Goal: Task Accomplishment & Management: Complete application form

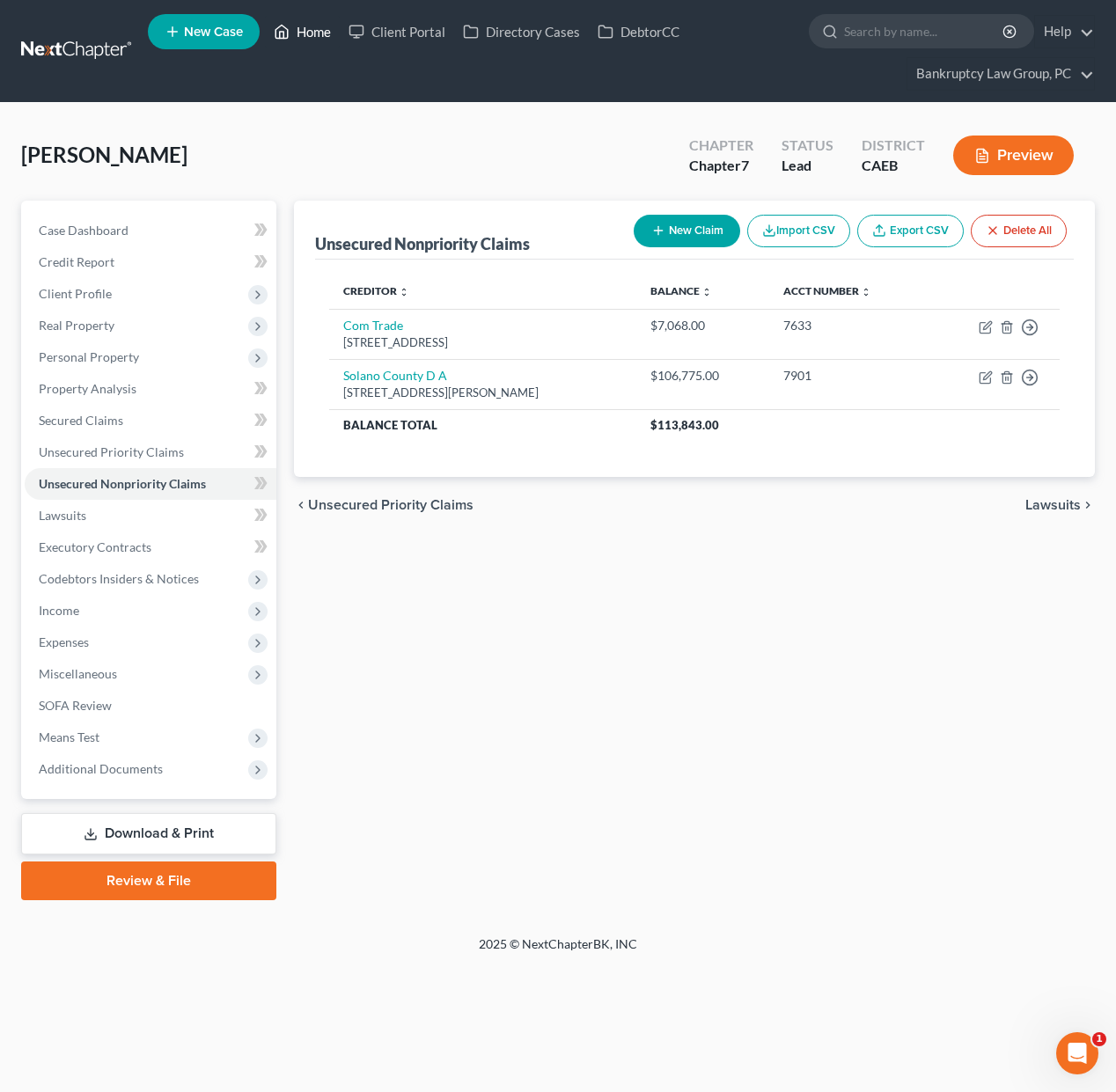
click at [322, 34] on link "Home" at bounding box center [301, 32] width 74 height 32
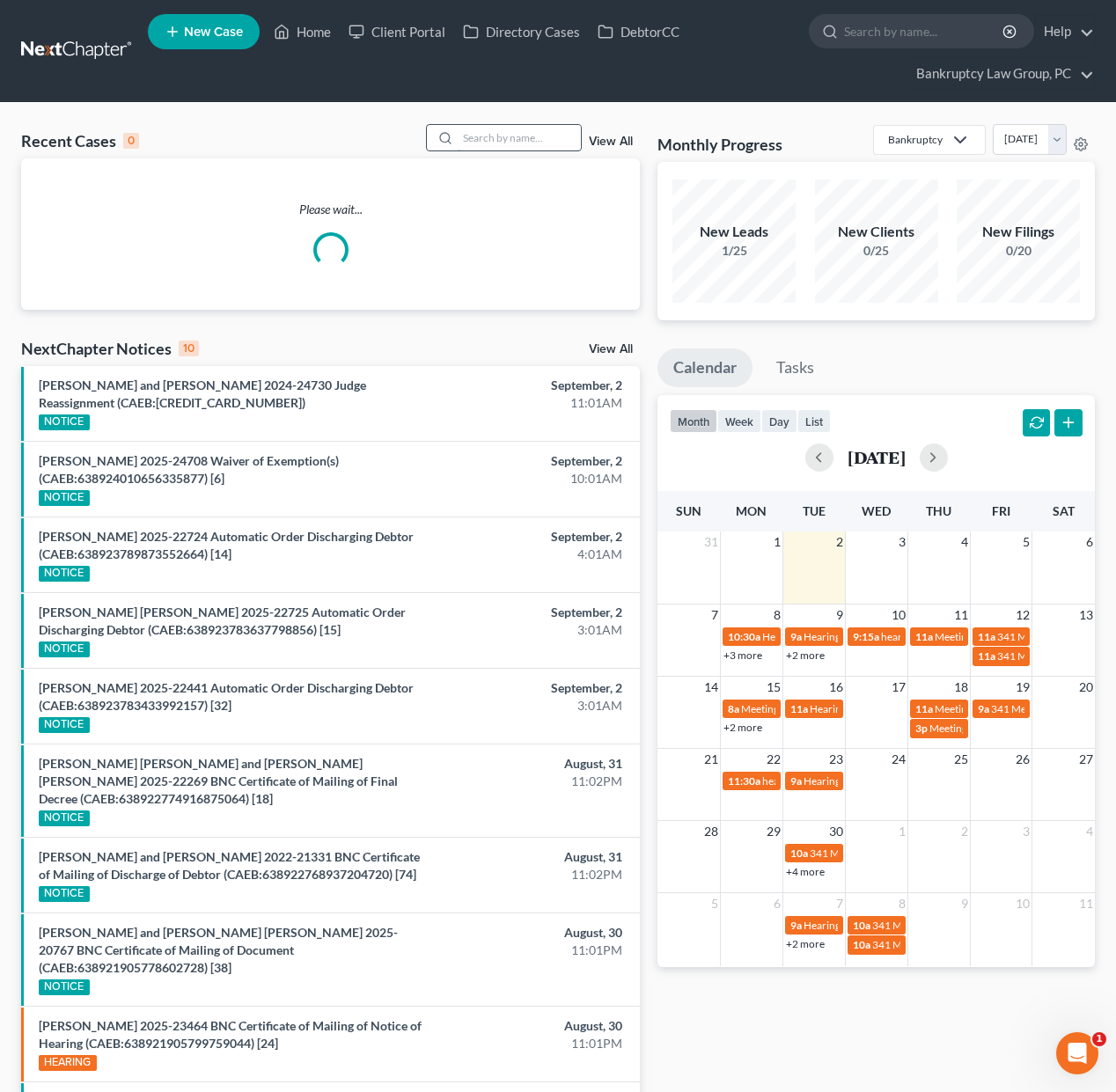
click at [529, 140] on input "search" at bounding box center [518, 137] width 123 height 25
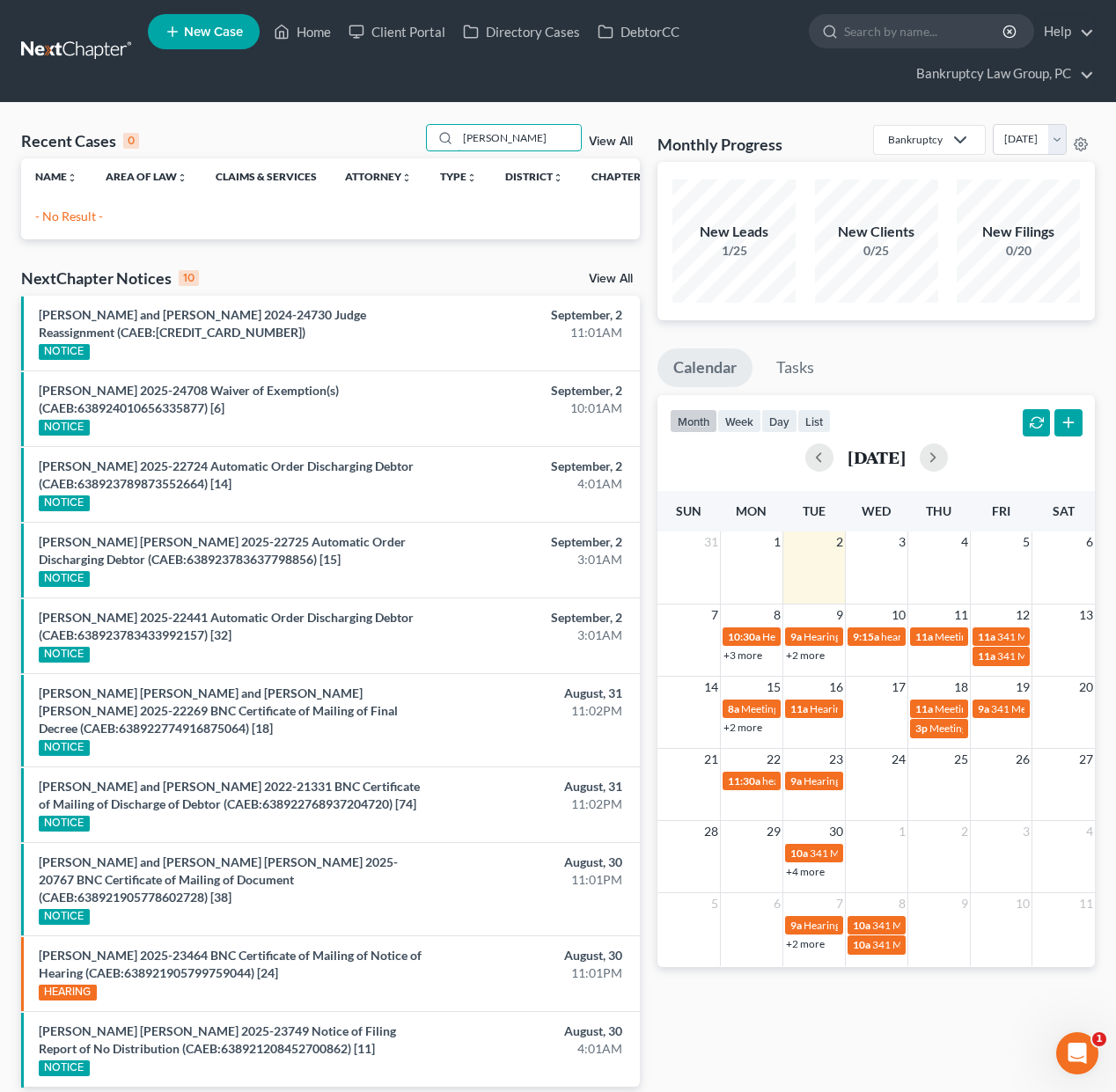
type input "devuyst"
click at [212, 30] on span "New Case" at bounding box center [213, 32] width 59 height 13
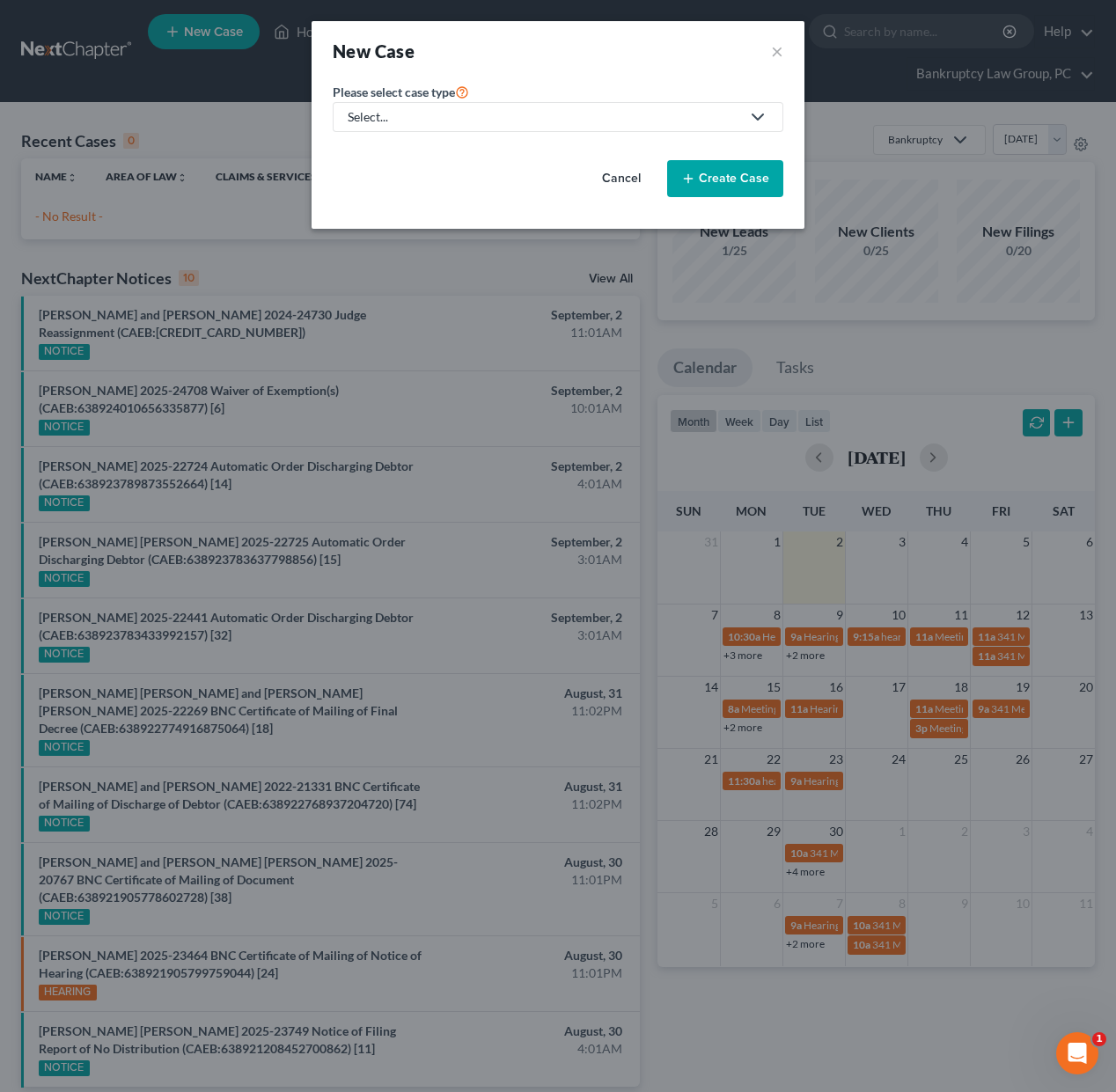
click at [438, 116] on div "Select..." at bounding box center [543, 117] width 392 height 18
click at [418, 144] on link "Bankruptcy" at bounding box center [381, 152] width 97 height 27
select select "8"
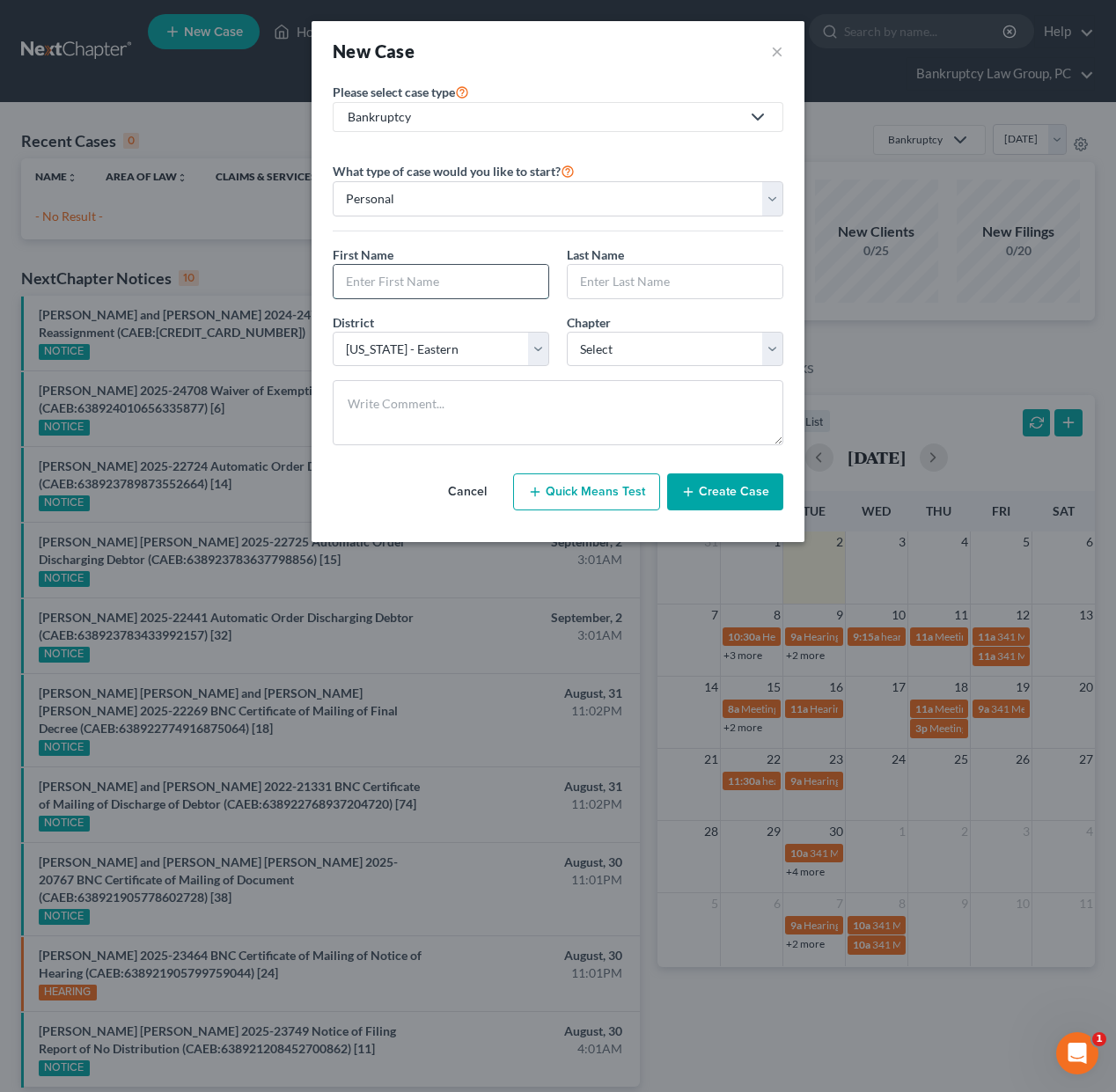
click at [401, 278] on input "text" at bounding box center [440, 281] width 215 height 34
type input "Velma"
type input "Polk-Devuyst"
click at [643, 350] on select "Select 7 11 12 13" at bounding box center [675, 349] width 216 height 35
select select "0"
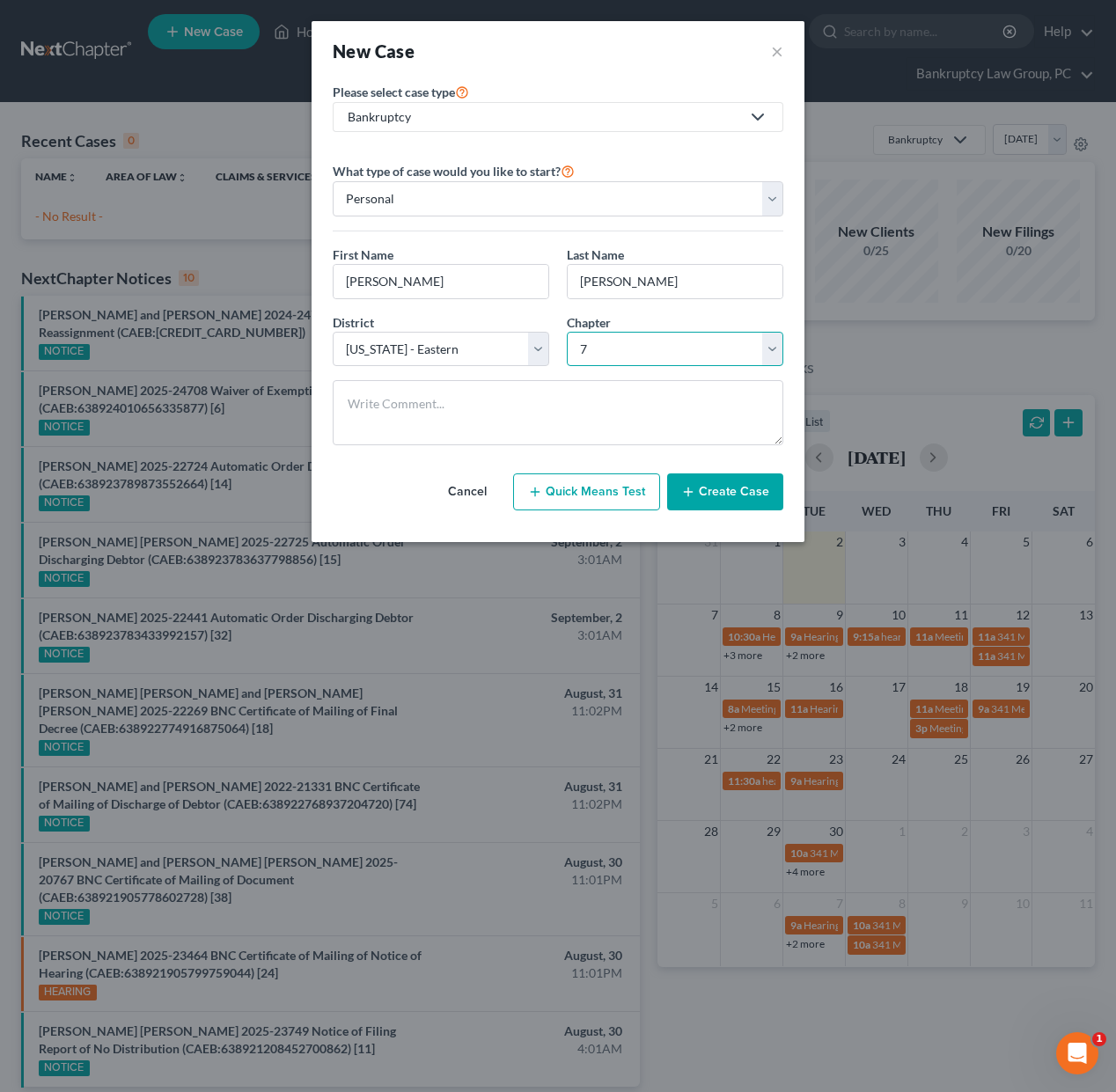
click at [566, 332] on select "Select 7 11 12 13" at bounding box center [675, 349] width 216 height 35
click at [728, 486] on button "Create Case" at bounding box center [725, 491] width 116 height 37
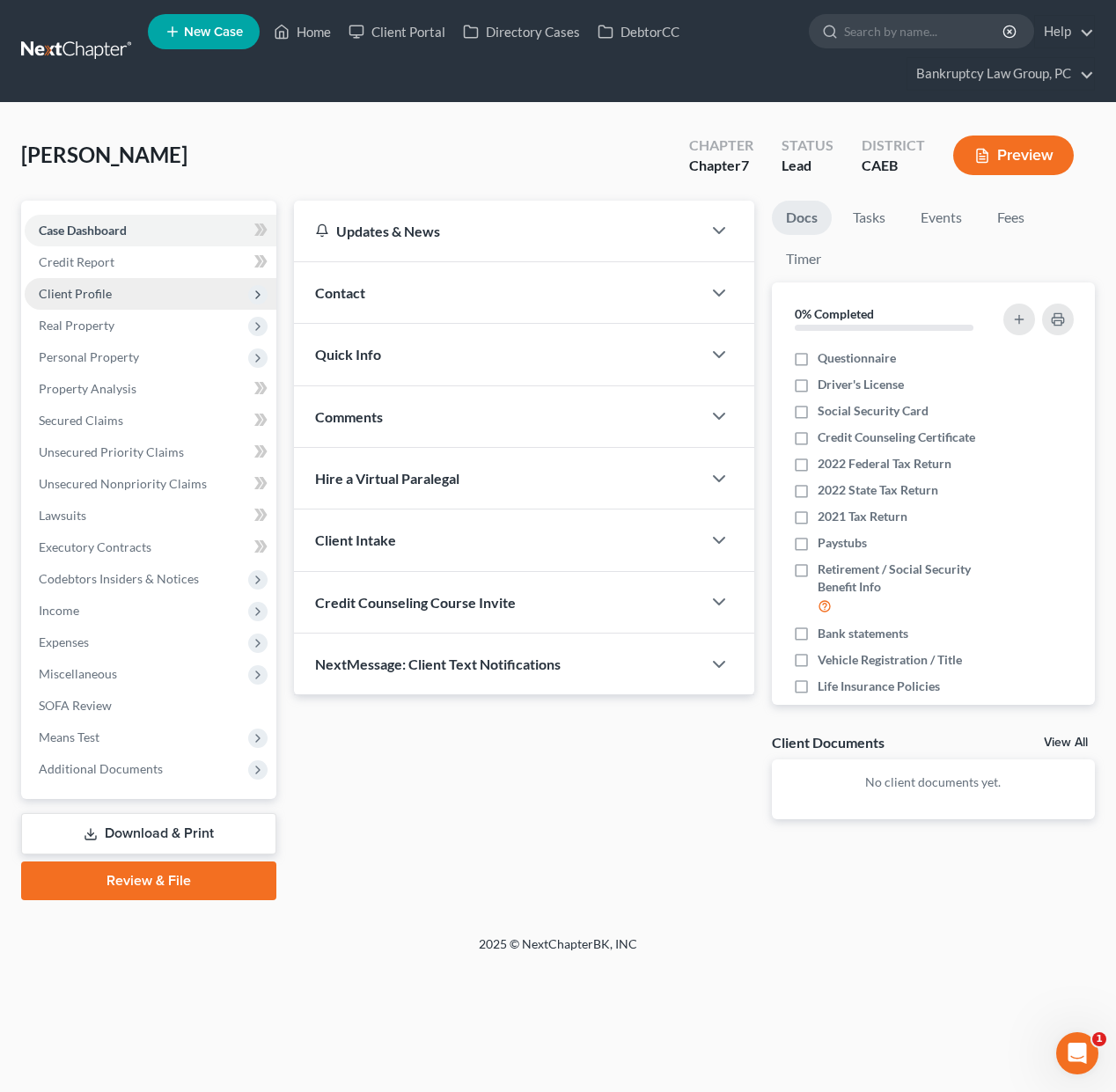
click at [114, 299] on span "Client Profile" at bounding box center [150, 294] width 251 height 32
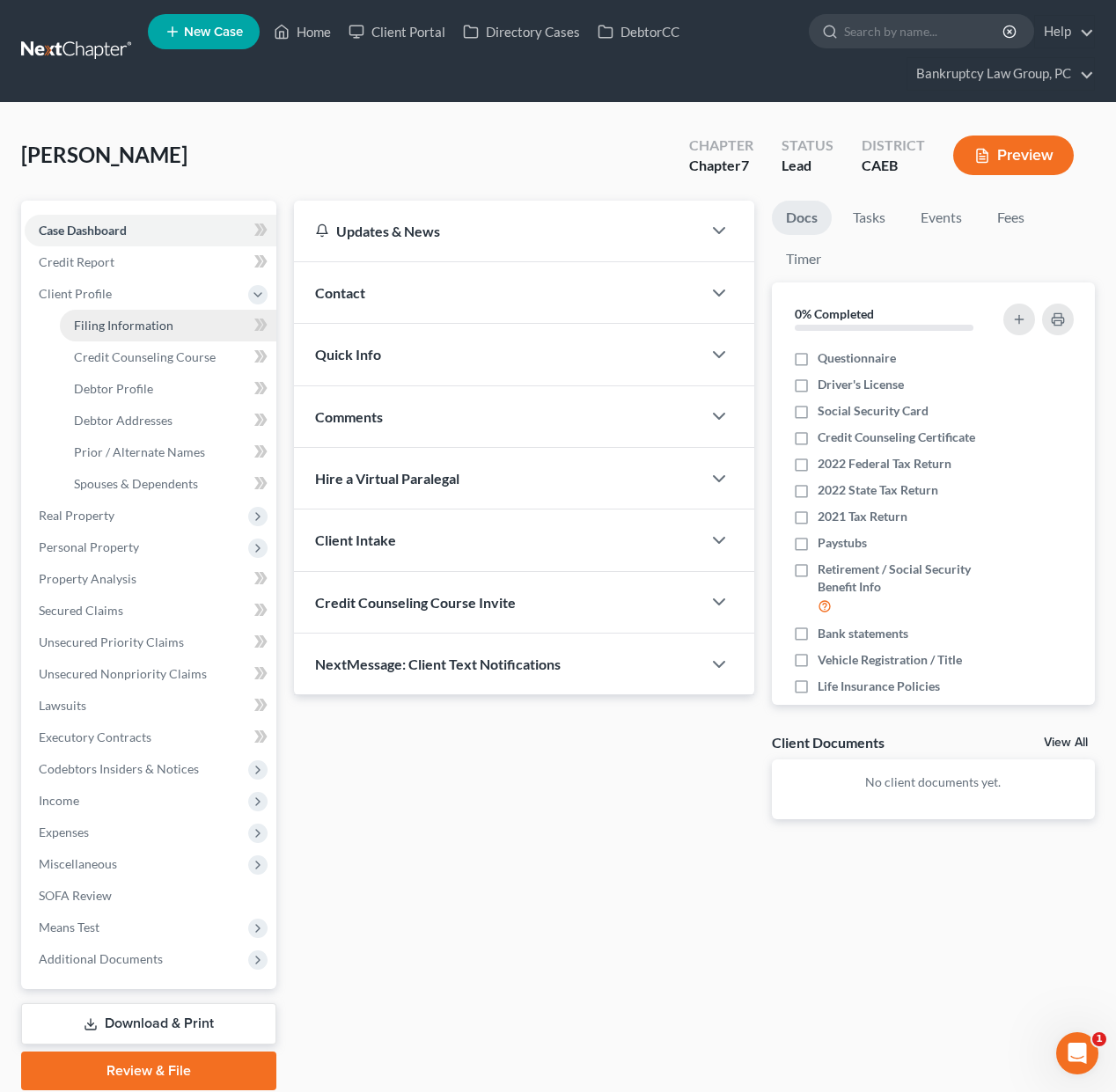
click at [109, 314] on link "Filing Information" at bounding box center [168, 325] width 216 height 32
select select "1"
select select "0"
select select "8"
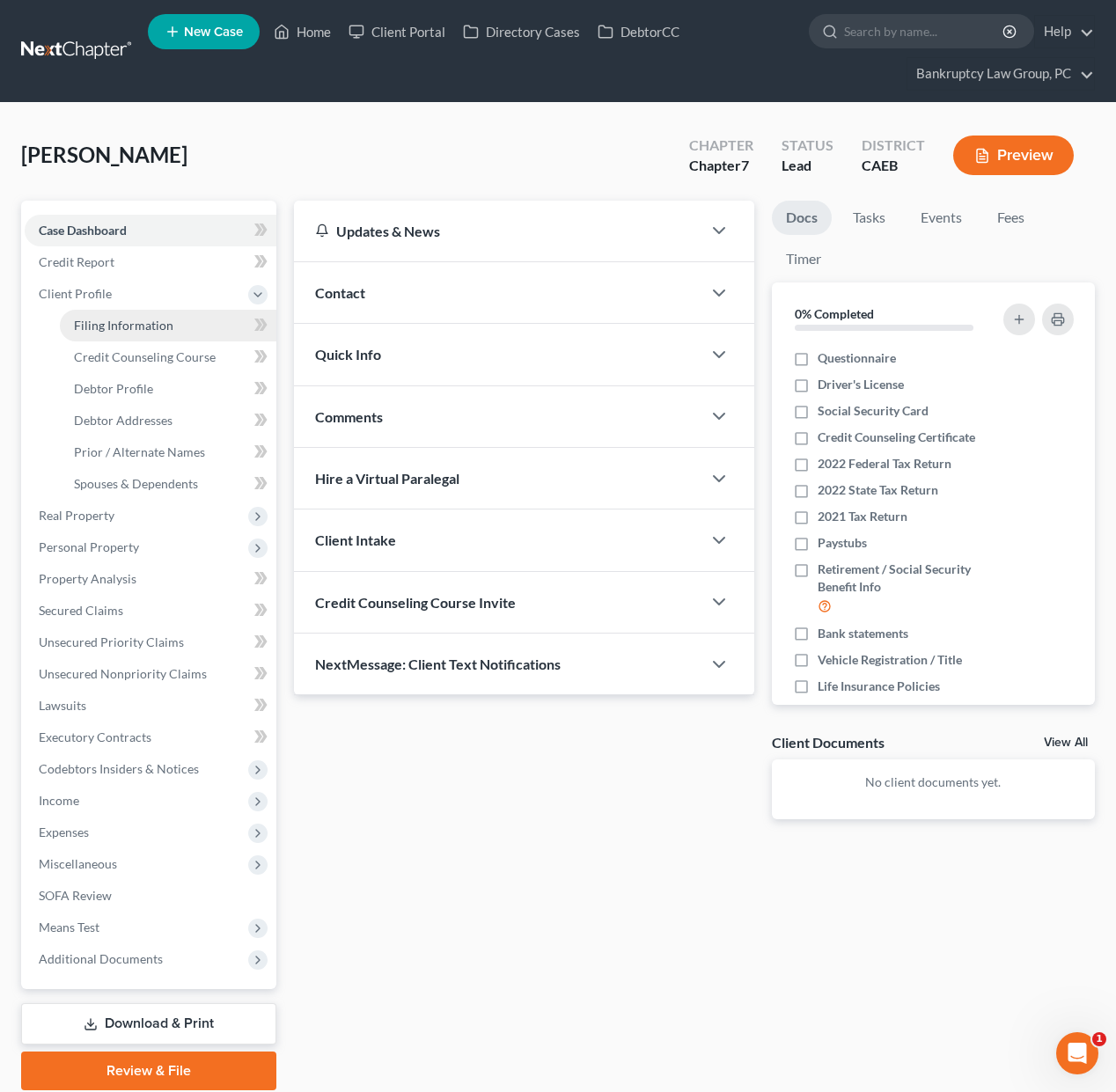
select select "0"
select select "4"
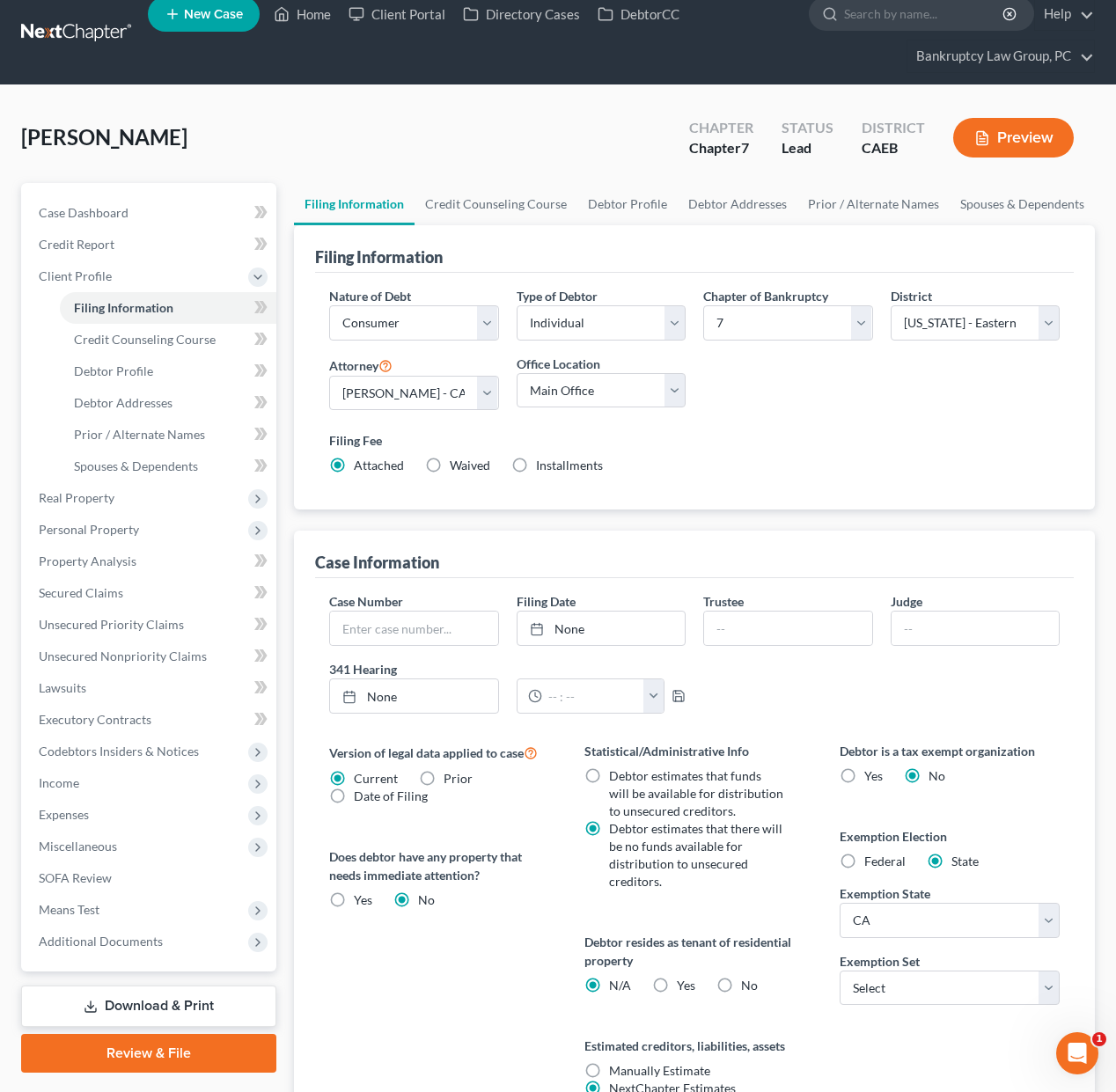
scroll to position [187, 0]
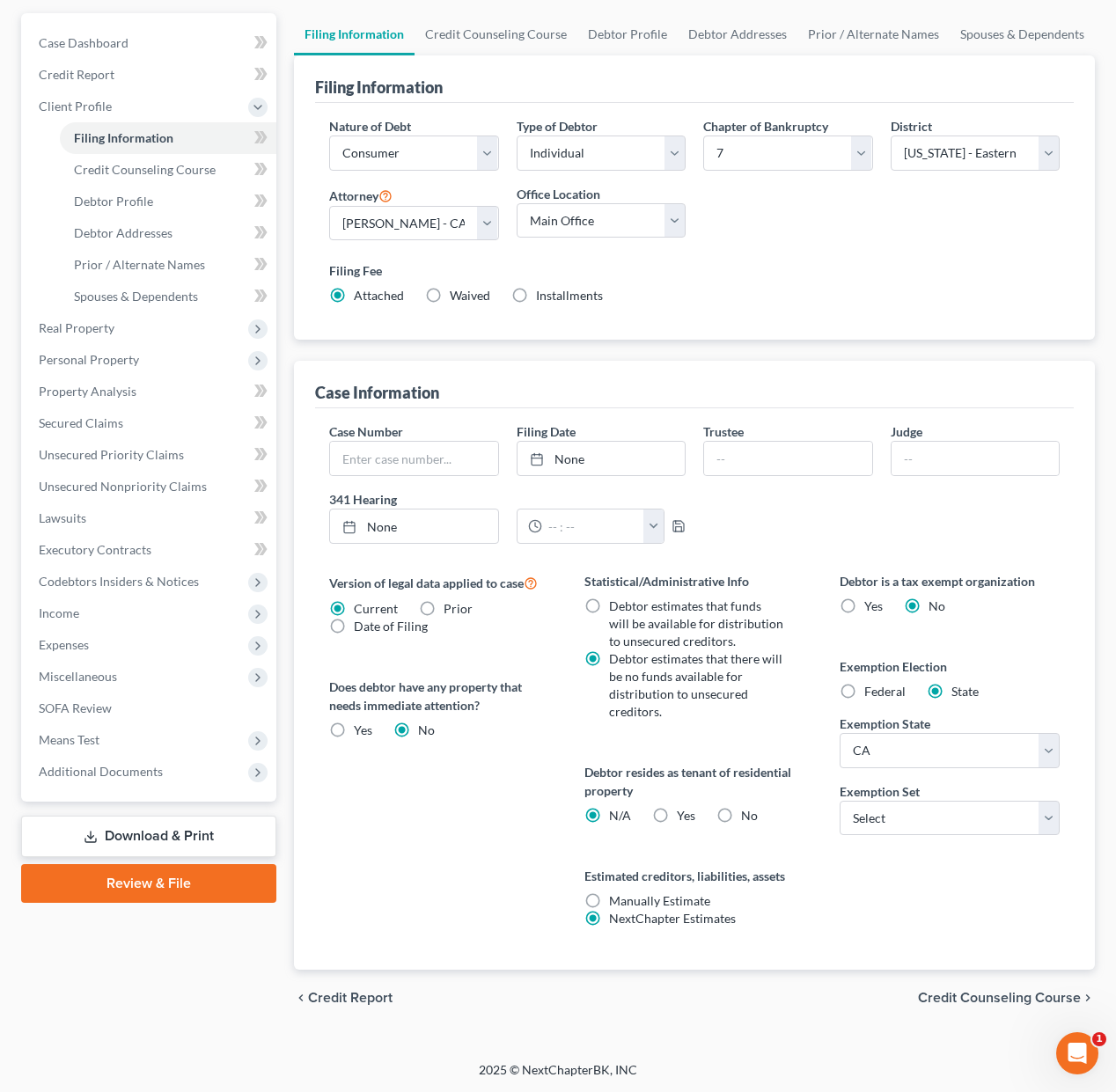
drag, startPoint x: 721, startPoint y: 809, endPoint x: 832, endPoint y: 822, distance: 111.8
click at [741, 813] on label "No" at bounding box center [749, 815] width 17 height 18
click at [748, 813] on input "No" at bounding box center [754, 813] width 11 height 11
radio input "true"
radio input "false"
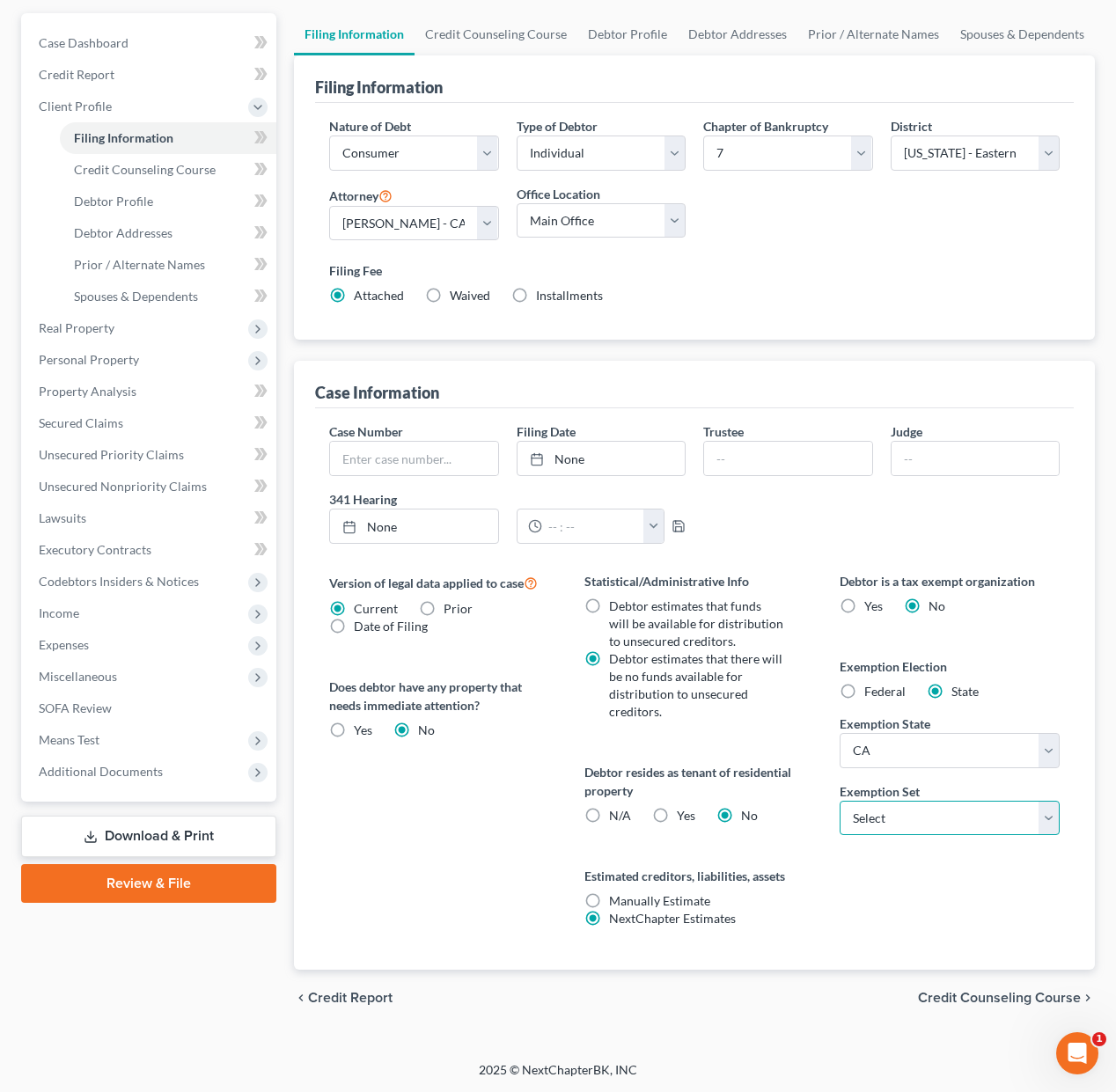
click at [874, 820] on select "Select 703 704" at bounding box center [949, 817] width 220 height 35
select select "1"
click at [839, 800] on select "Select 703 704" at bounding box center [949, 817] width 220 height 35
click at [1004, 998] on span "Credit Counseling Course" at bounding box center [998, 997] width 163 height 14
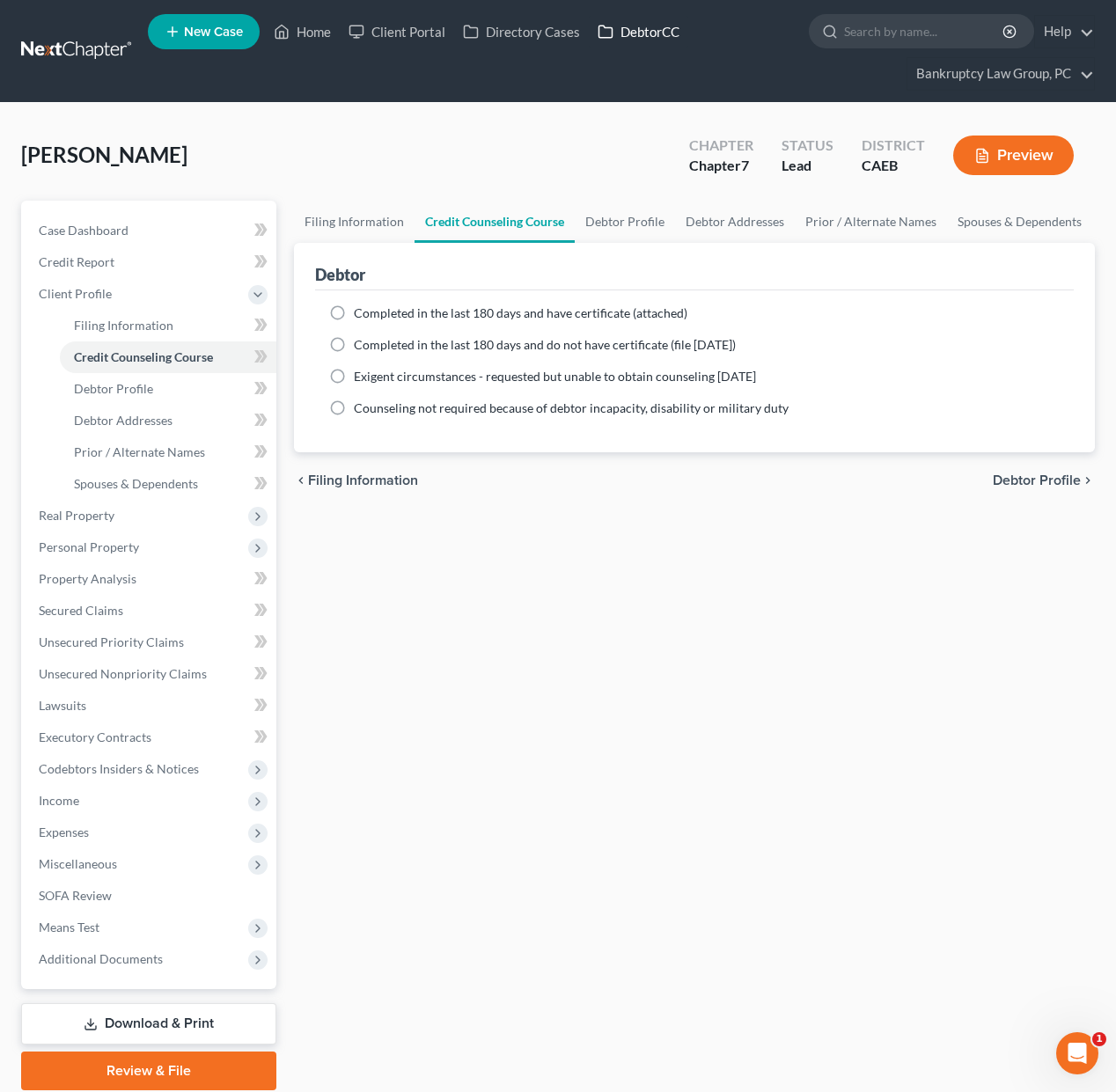
click at [631, 40] on link "DebtorCC" at bounding box center [639, 32] width 100 height 32
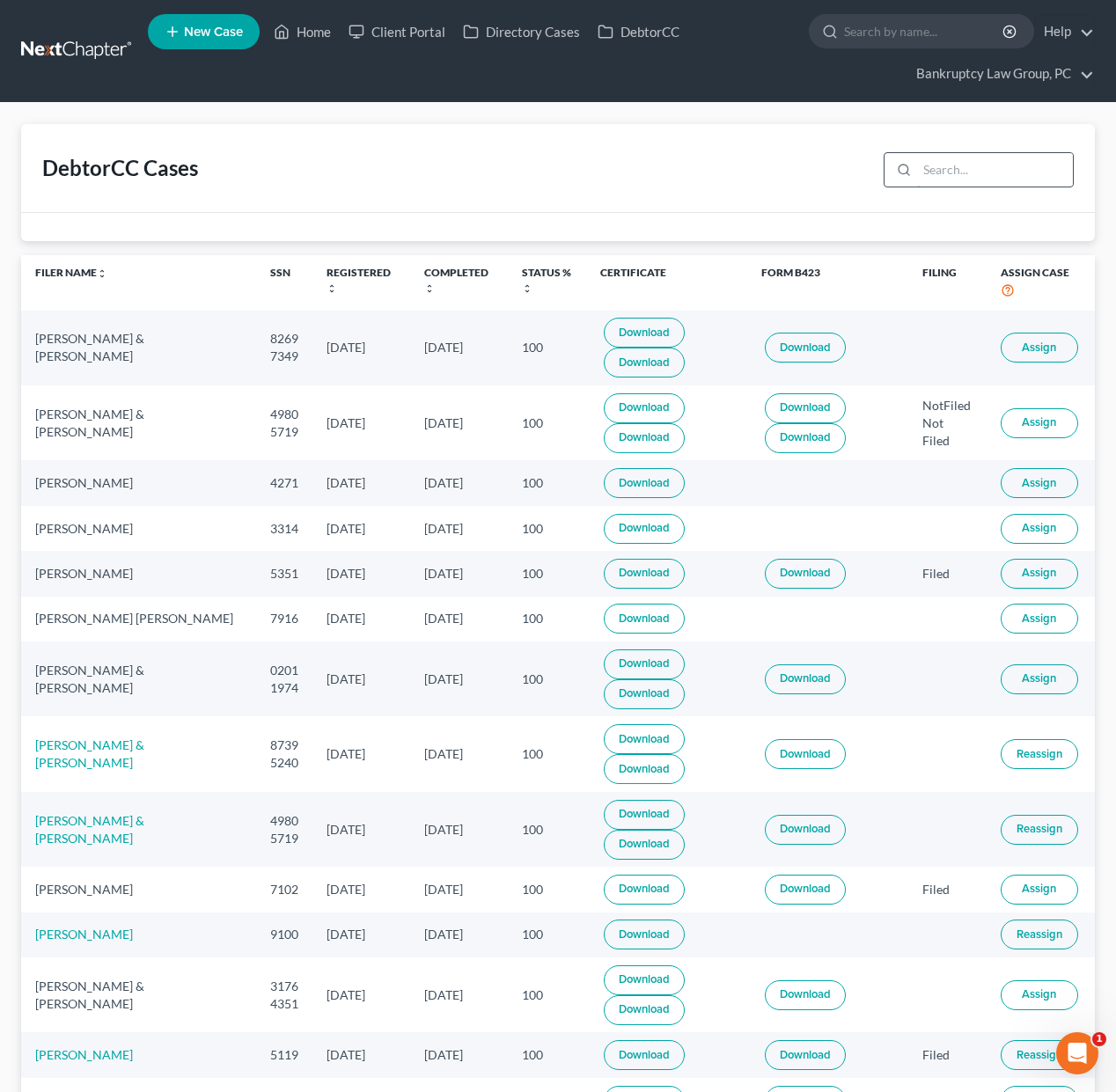
click at [941, 180] on input "search" at bounding box center [995, 170] width 156 height 34
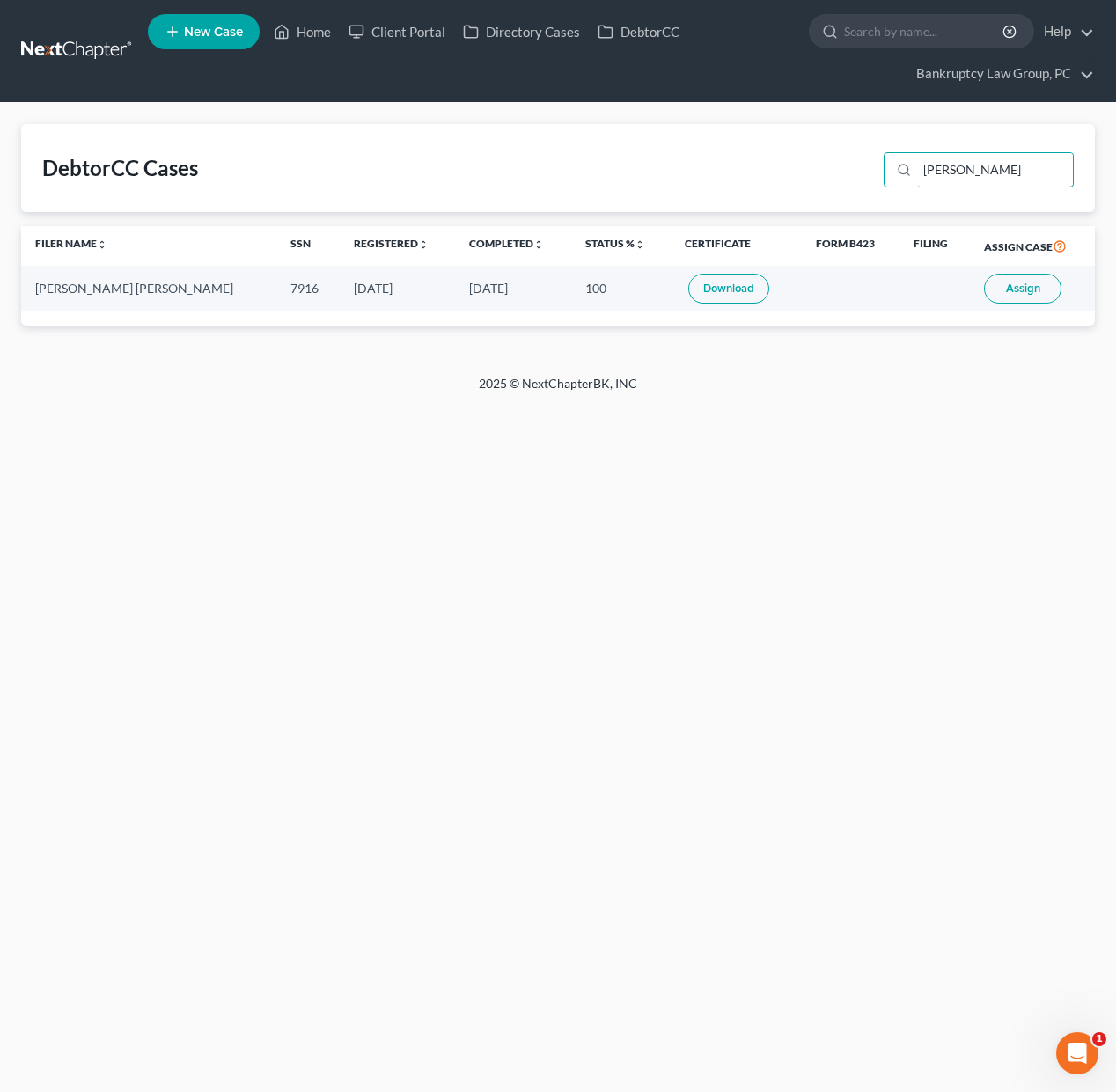
type input "velma"
click at [1032, 287] on span "Assign" at bounding box center [1023, 288] width 34 height 14
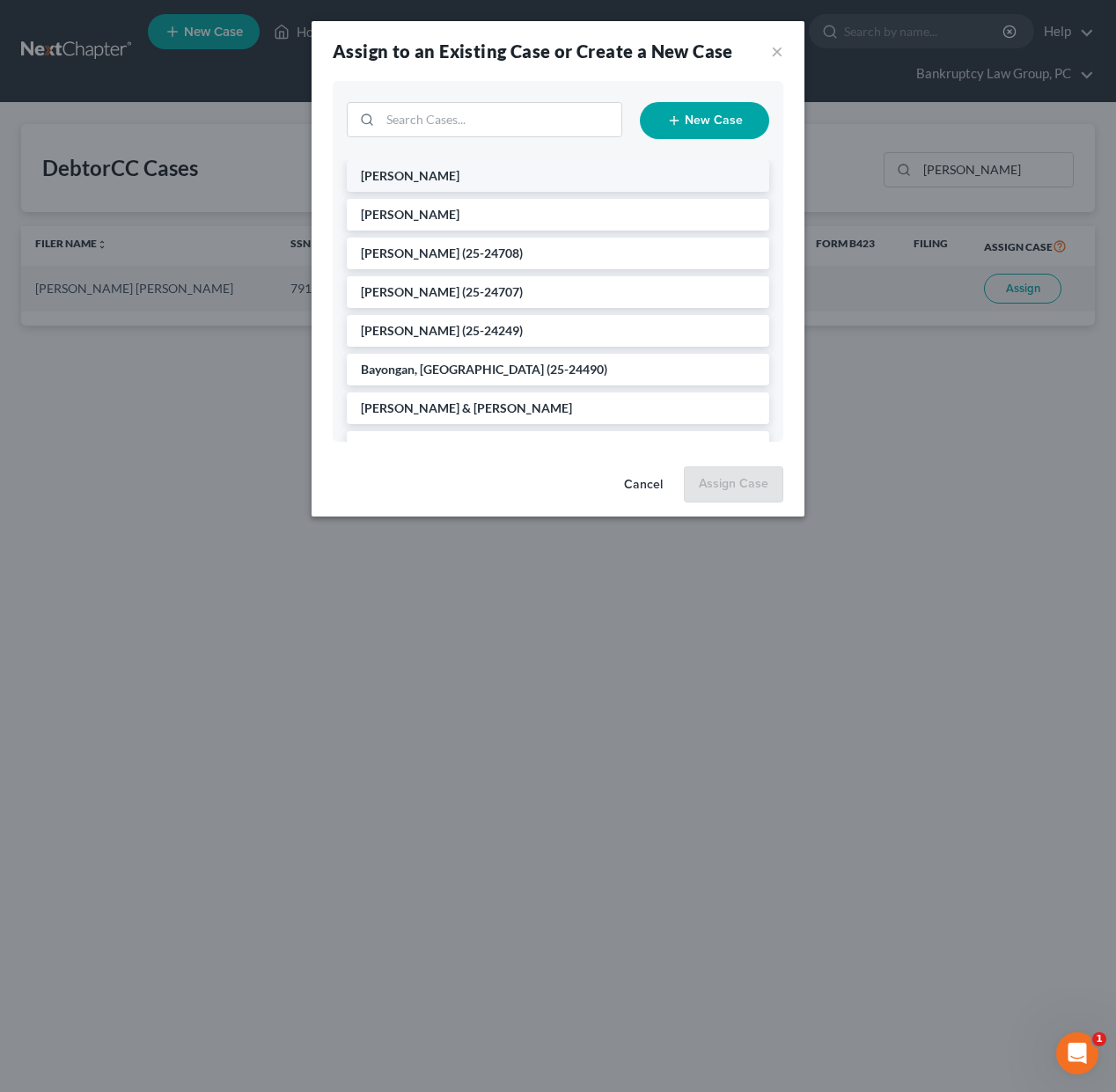
click at [444, 177] on span "Polk-Devuyst, Velma" at bounding box center [409, 176] width 99 height 15
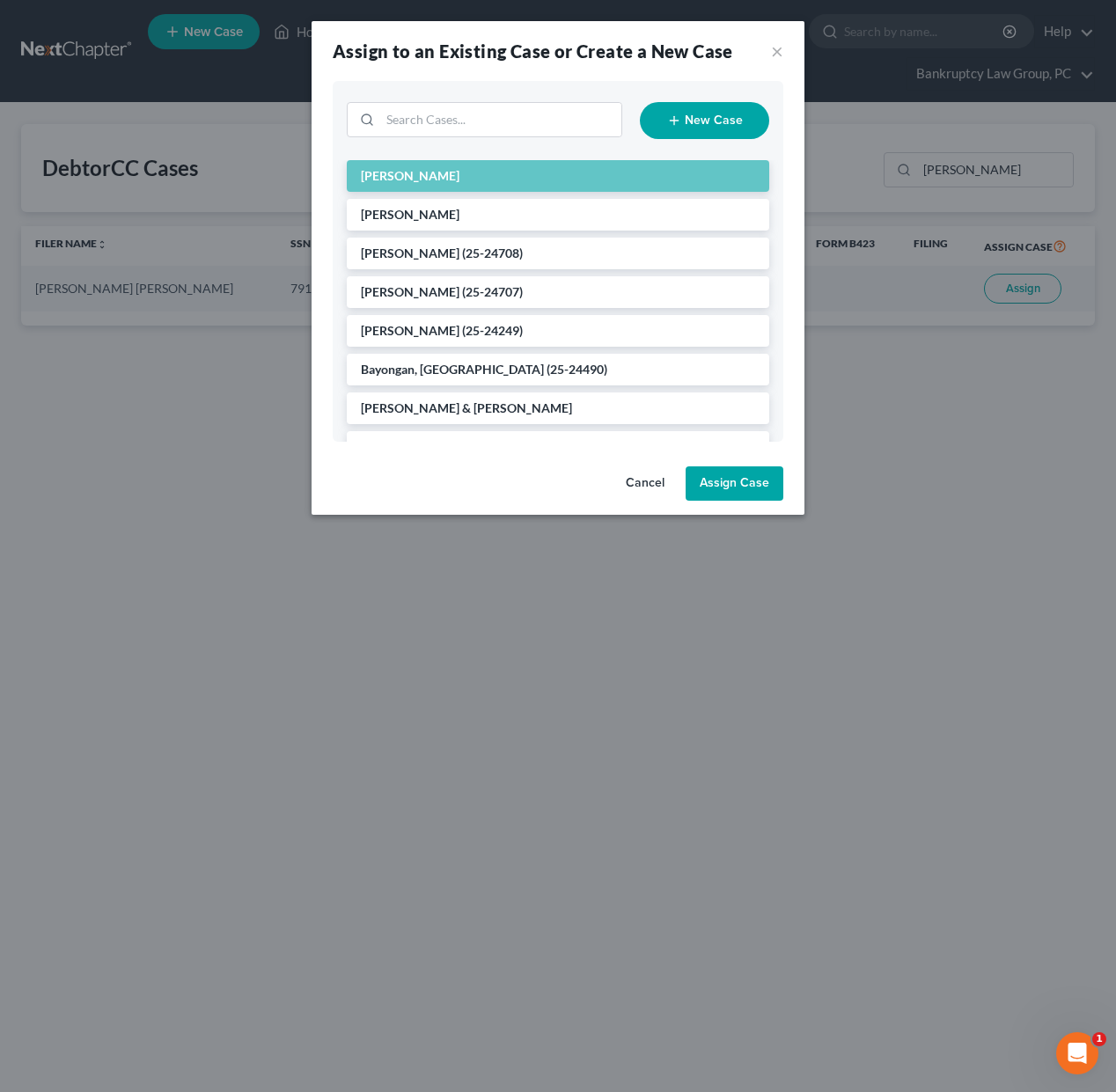
click at [734, 475] on button "Assign Case" at bounding box center [735, 483] width 98 height 35
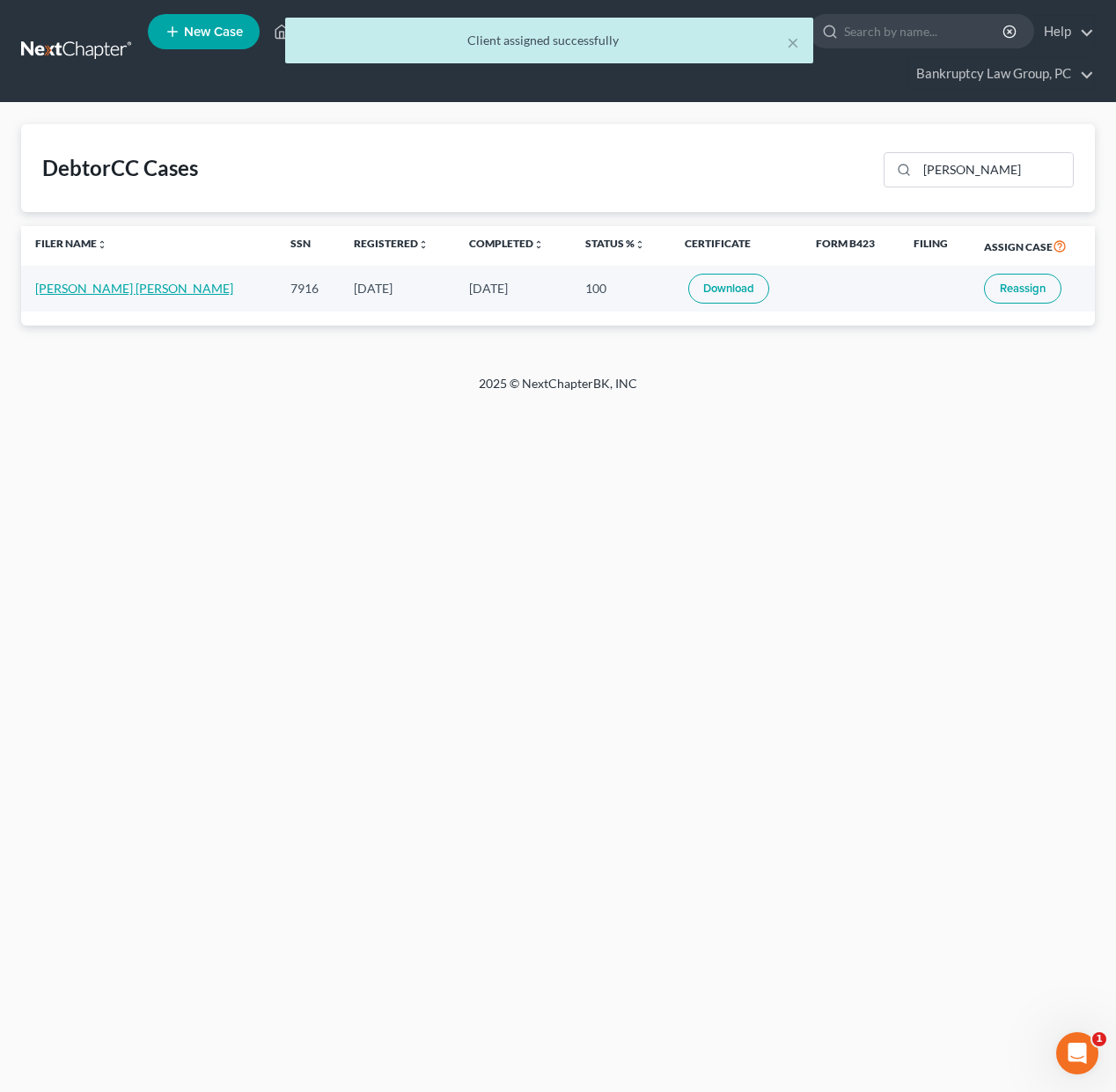
click at [88, 288] on link "Velma Nyesha Plok Devuyst" at bounding box center [134, 288] width 198 height 15
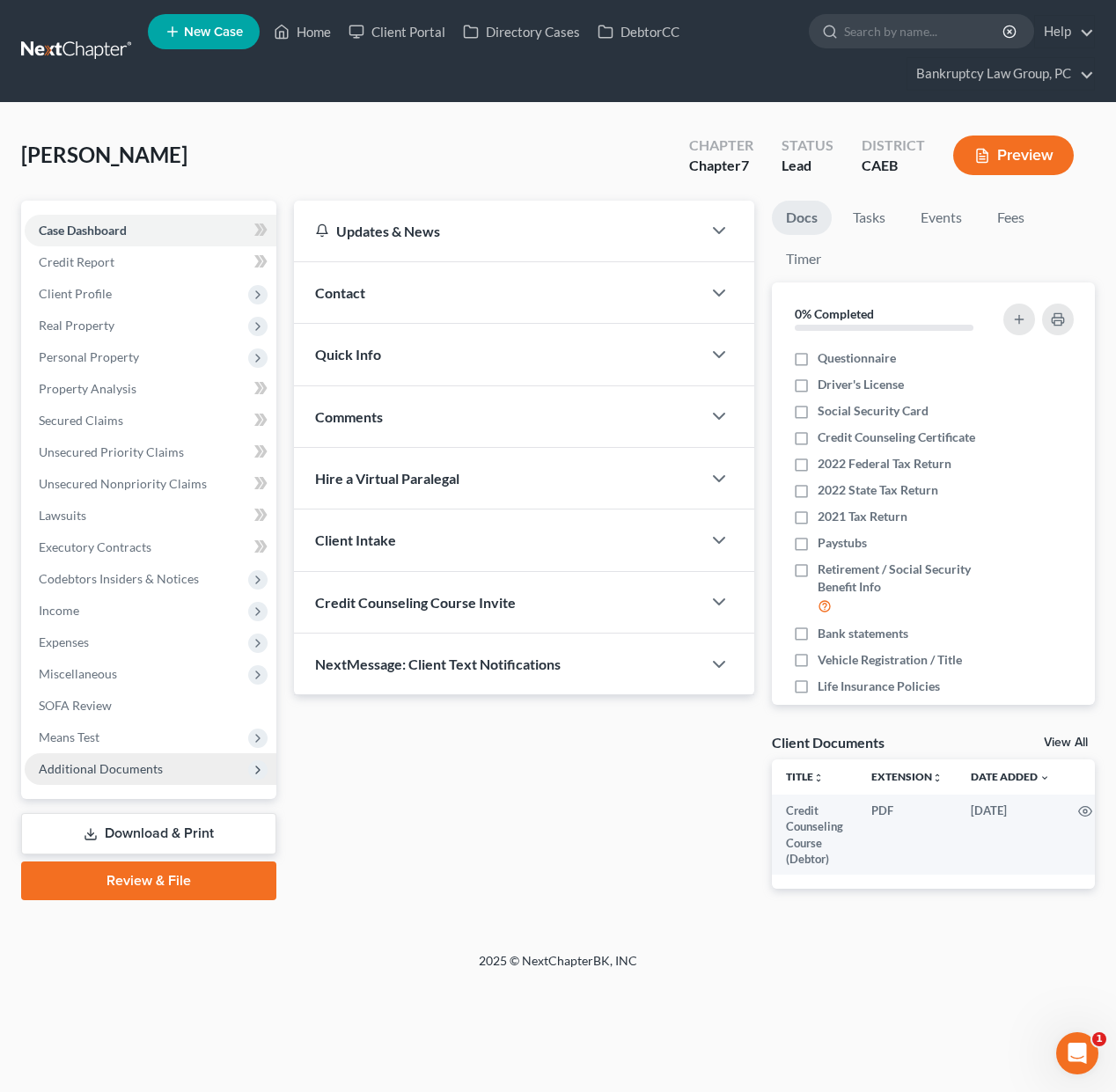
click at [115, 771] on span "Additional Documents" at bounding box center [101, 768] width 124 height 15
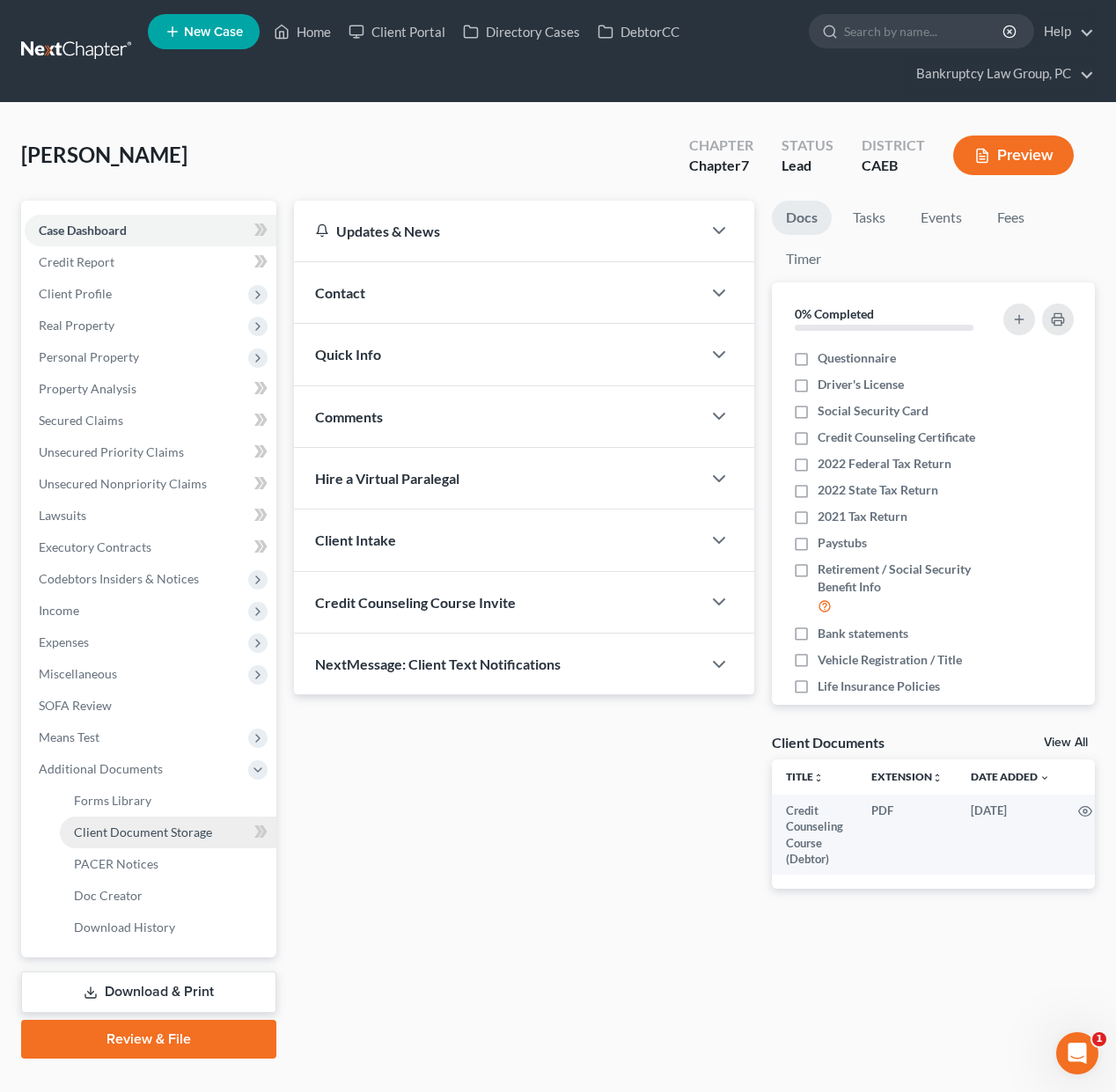
click at [117, 824] on span "Client Document Storage" at bounding box center [143, 831] width 138 height 15
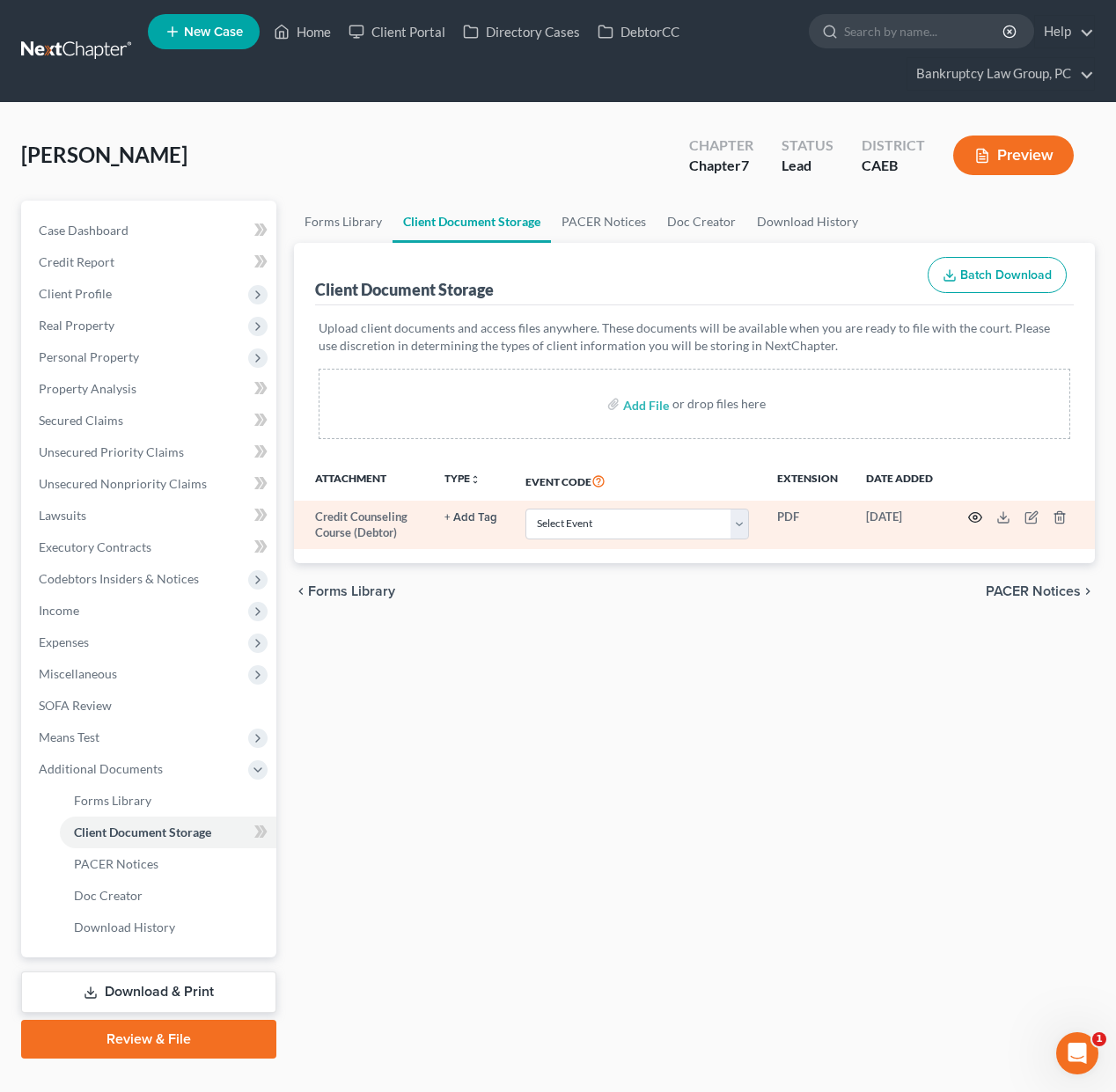
click at [973, 516] on circle "button" at bounding box center [975, 517] width 4 height 4
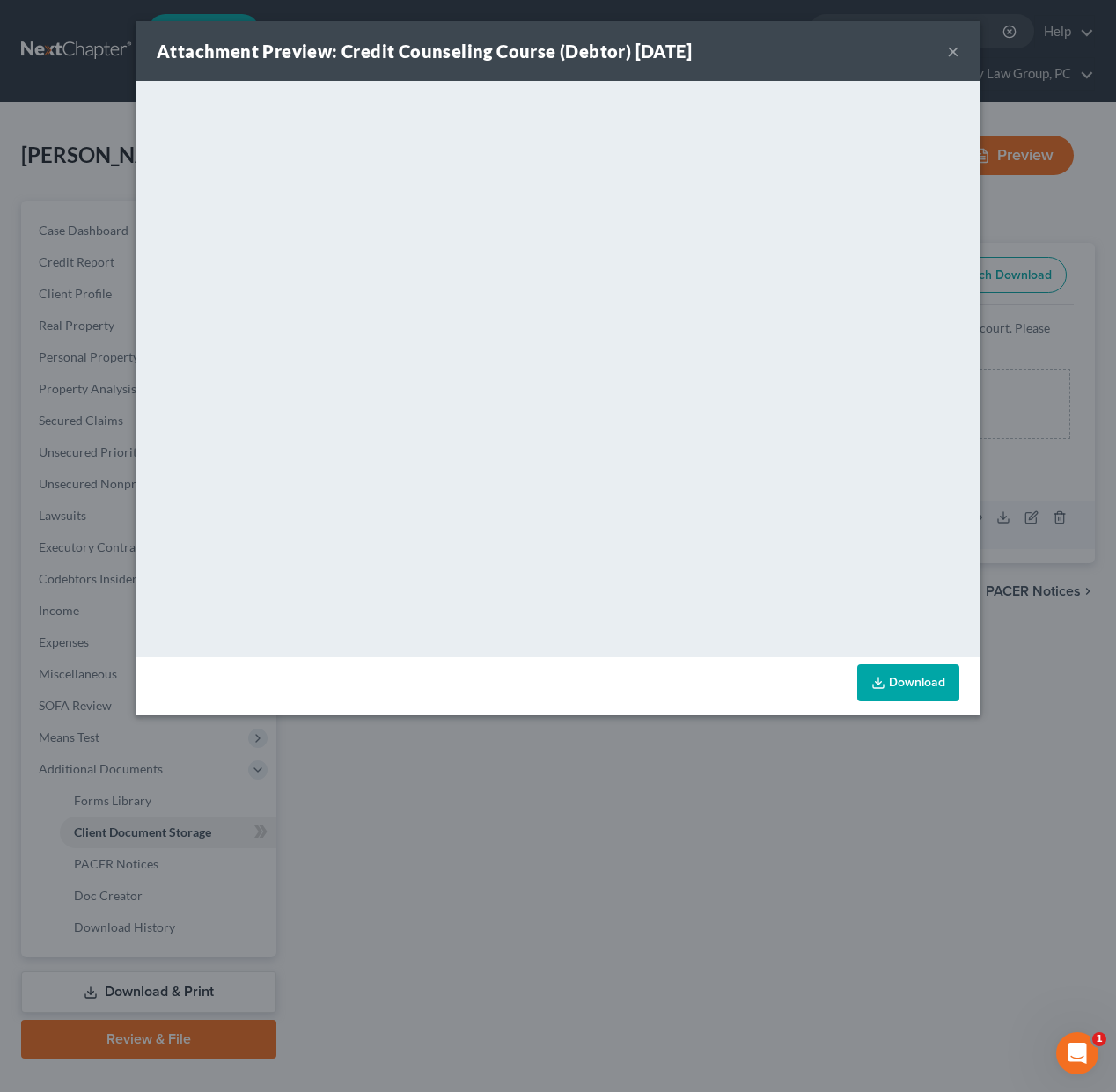
click at [955, 46] on button "×" at bounding box center [952, 51] width 12 height 21
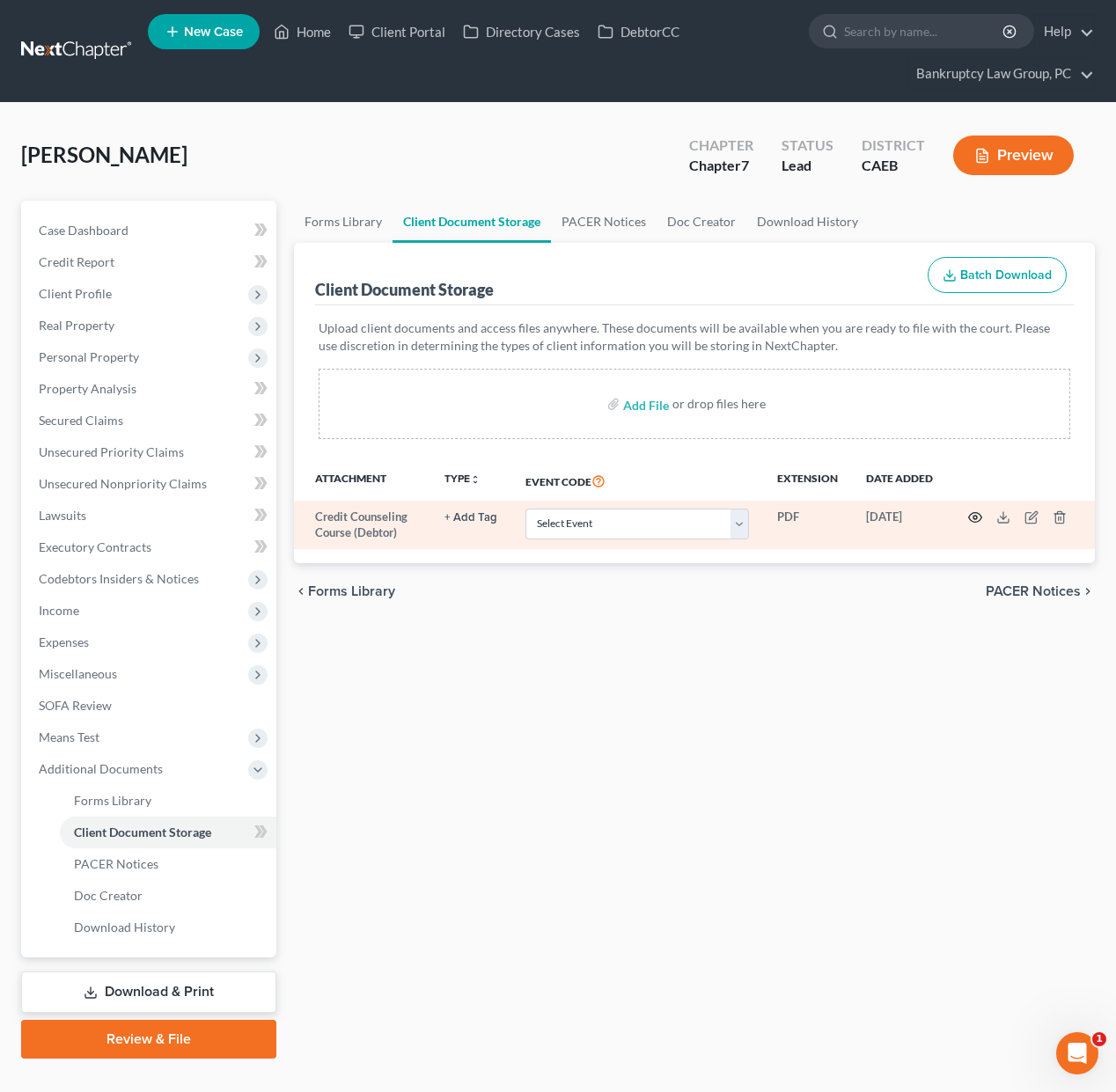
click at [973, 515] on circle "button" at bounding box center [975, 517] width 4 height 4
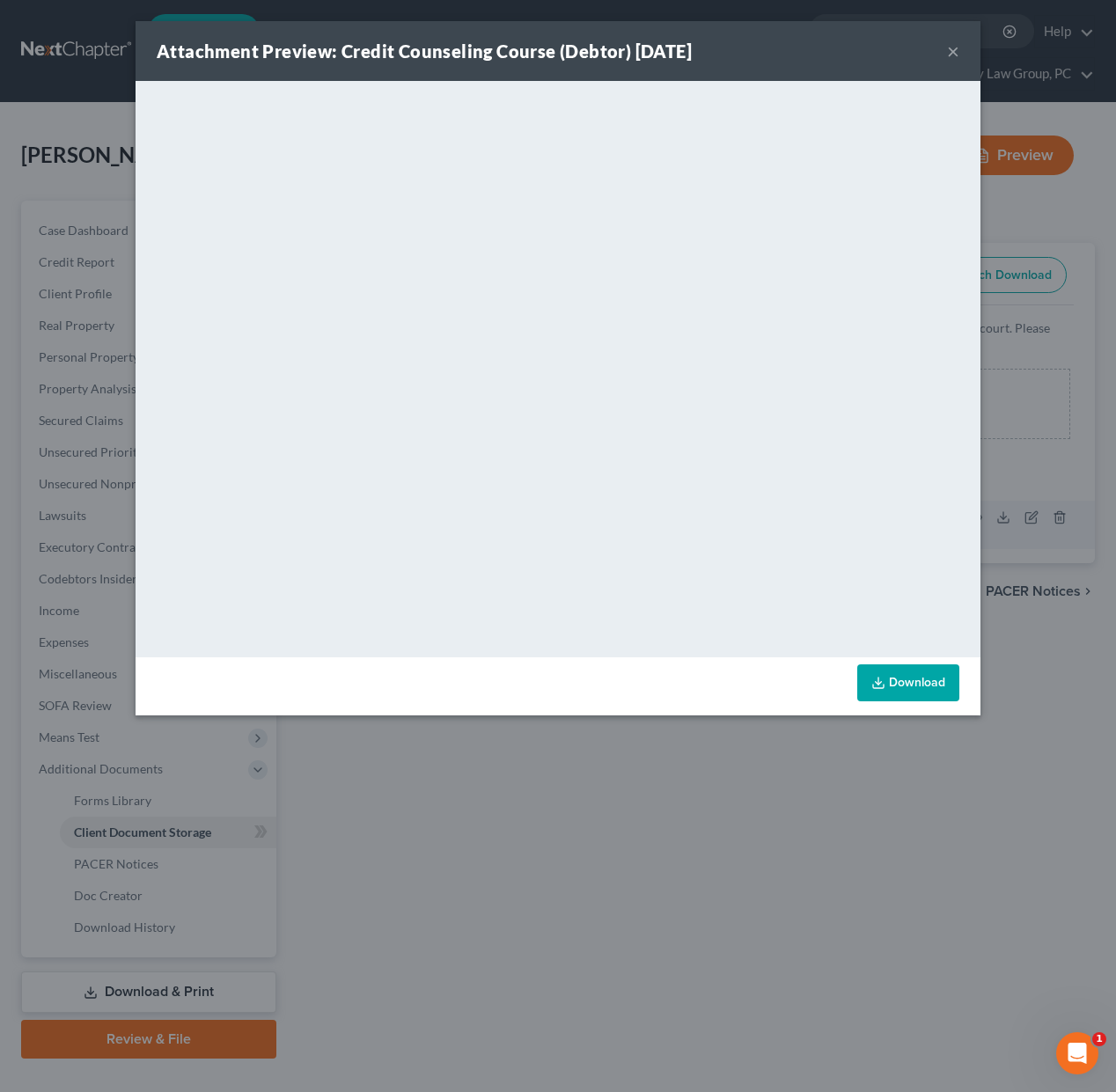
click at [954, 54] on button "×" at bounding box center [952, 51] width 12 height 21
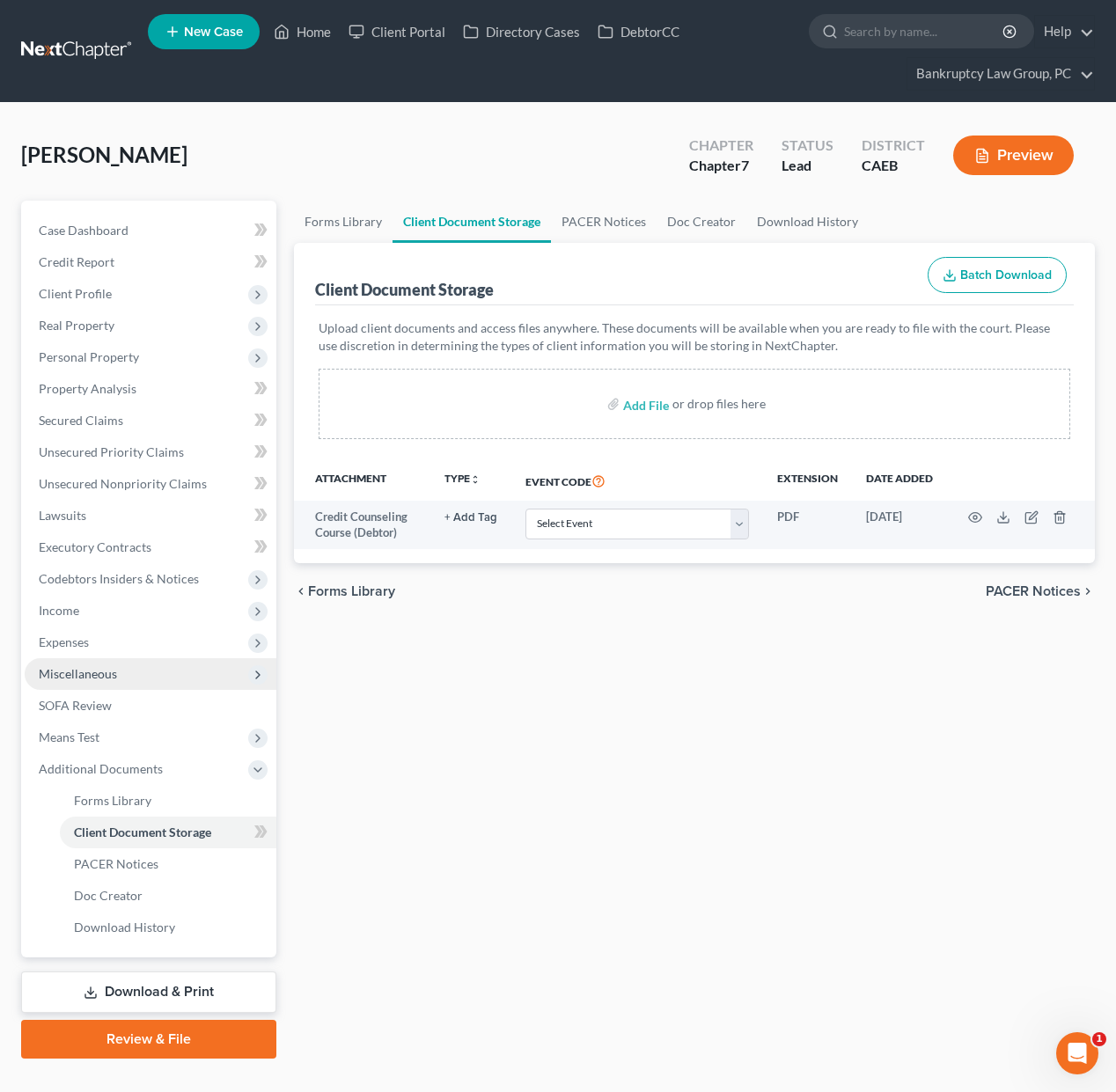
click at [83, 673] on span "Miscellaneous" at bounding box center [77, 673] width 78 height 15
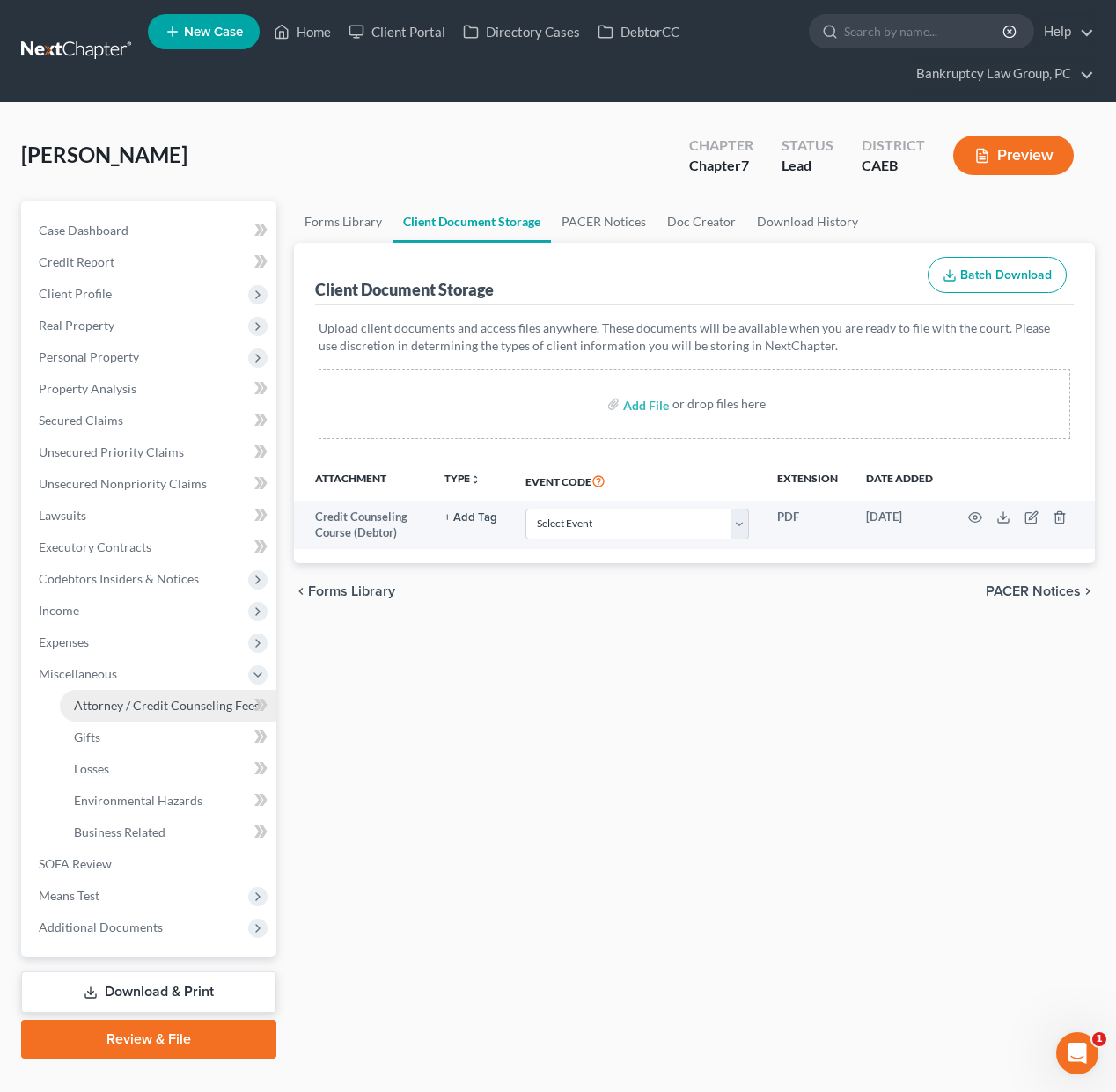
click at [103, 699] on span "Attorney / Credit Counseling Fees" at bounding box center [167, 705] width 185 height 15
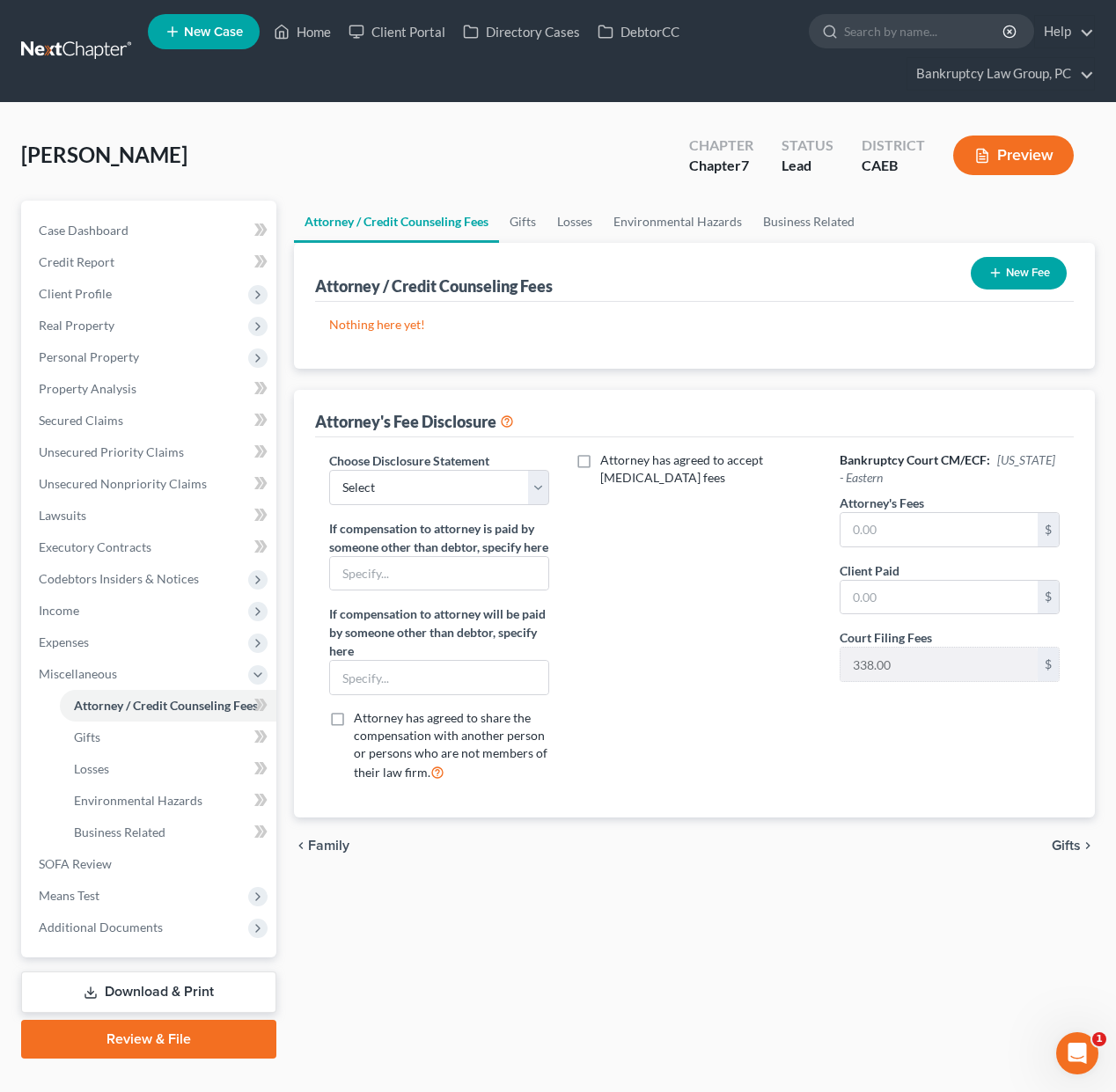
click at [1030, 263] on button "New Fee" at bounding box center [1019, 273] width 96 height 33
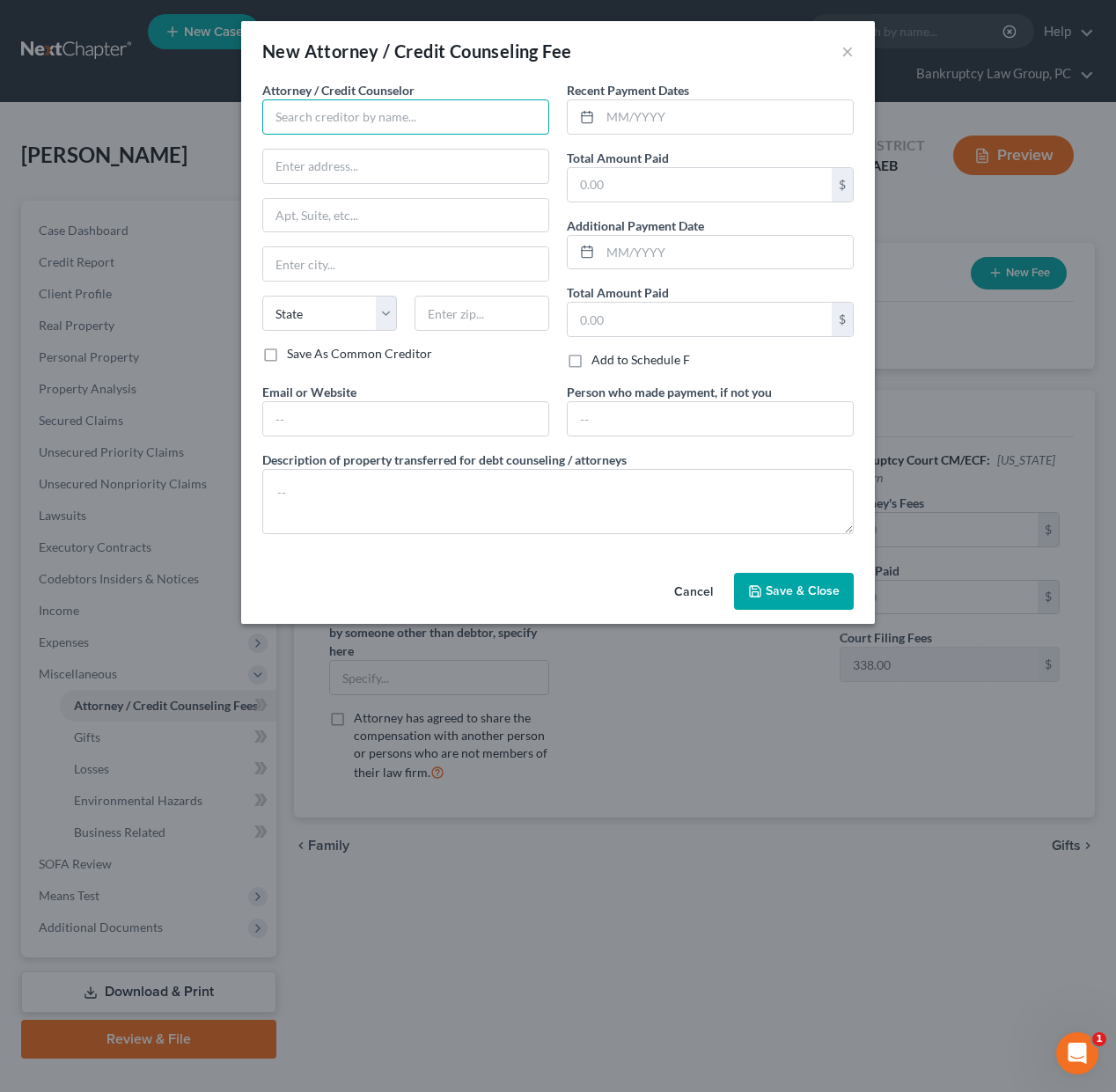
click at [359, 115] on input "text" at bounding box center [406, 117] width 287 height 35
drag, startPoint x: 310, startPoint y: 149, endPoint x: 428, endPoint y: 143, distance: 118.2
click at [314, 148] on div "001 Debtorcc, Inc." at bounding box center [368, 148] width 183 height 18
type input "001 Debtorcc, Inc."
click at [691, 118] on input "text" at bounding box center [726, 118] width 252 height 34
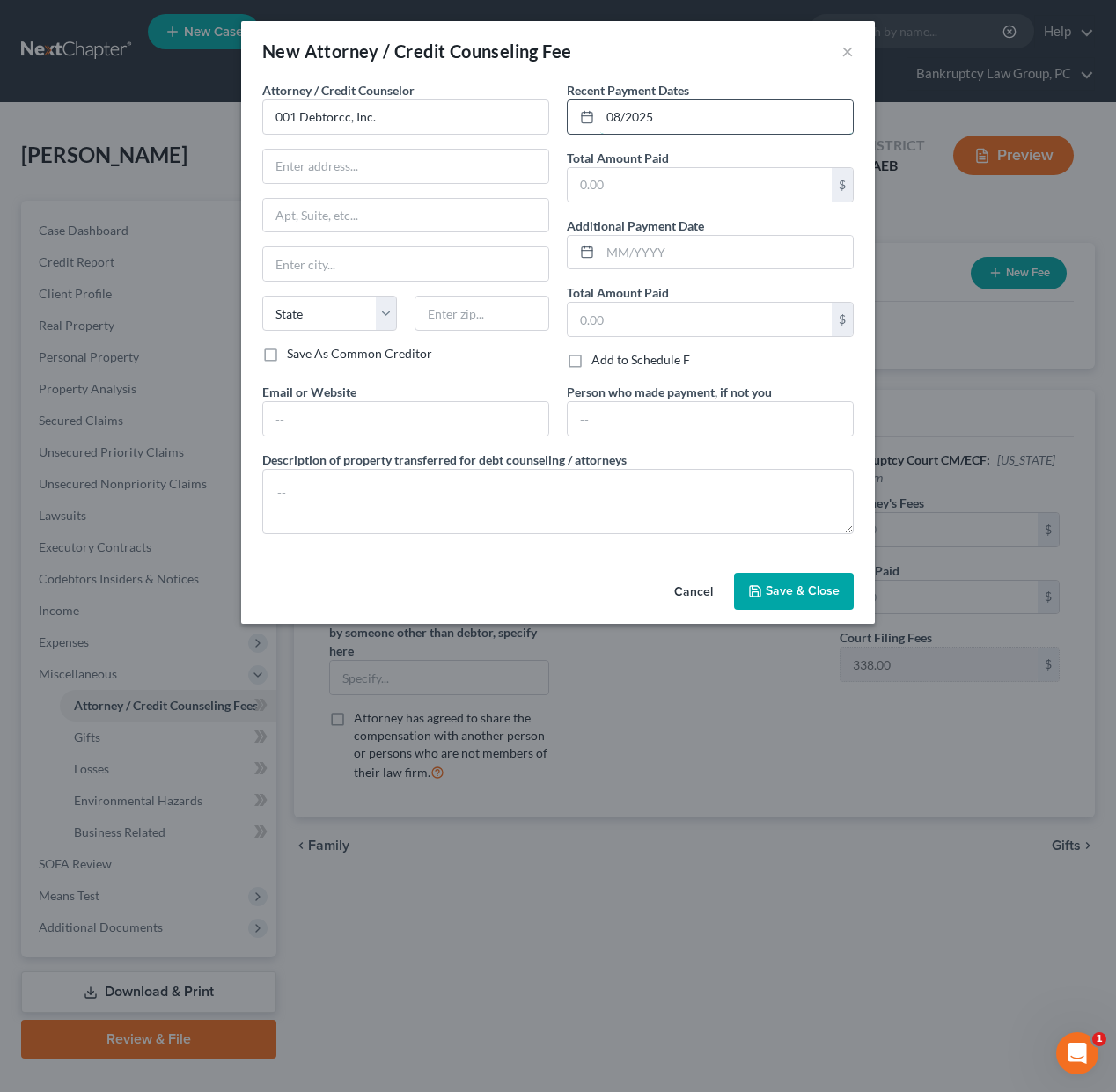
type input "08/2025"
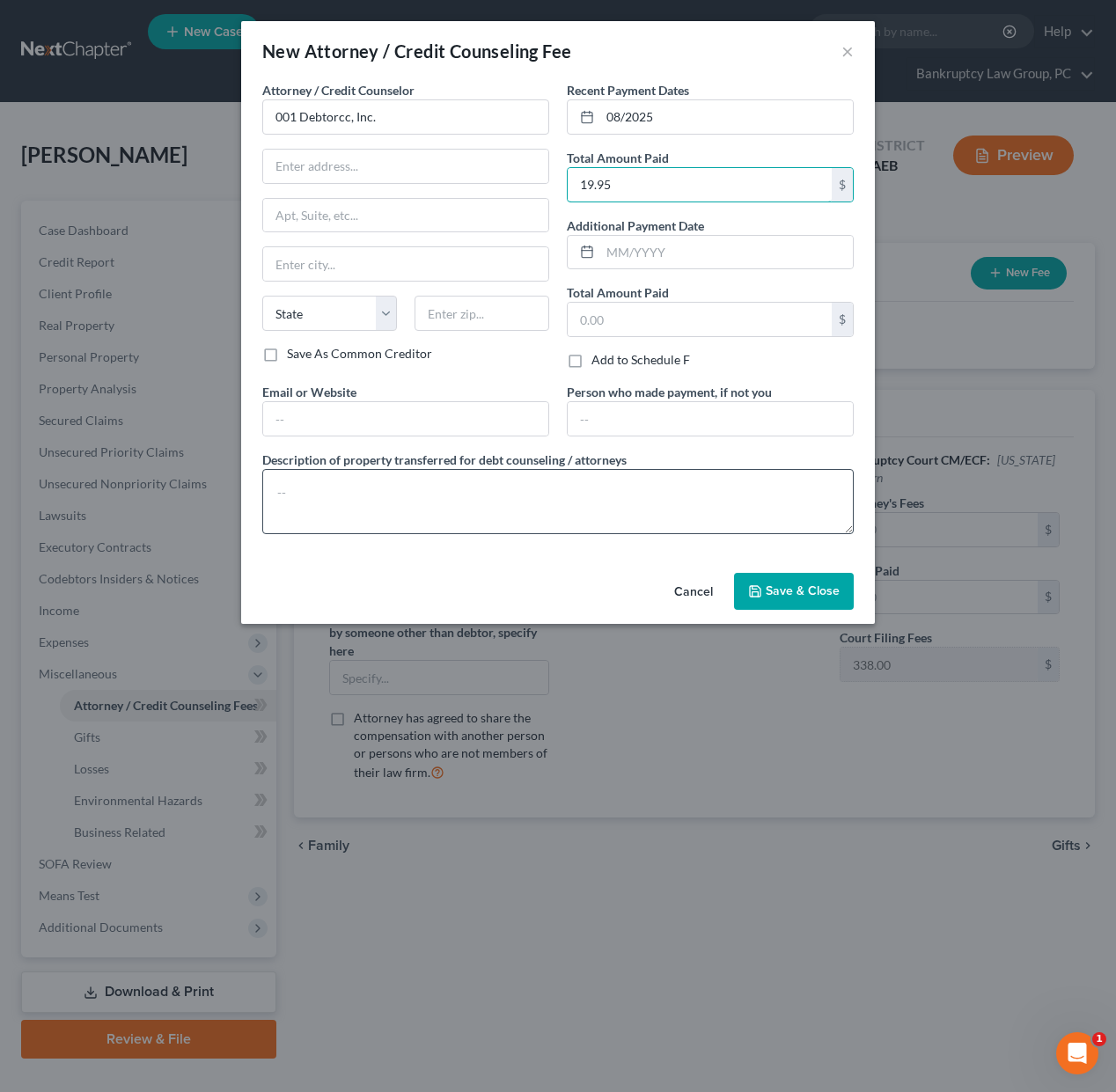
type input "19.95"
click at [577, 526] on textarea at bounding box center [558, 500] width 591 height 65
type textarea "Credit Counseling Course"
click at [816, 595] on span "Save & Close" at bounding box center [803, 591] width 74 height 15
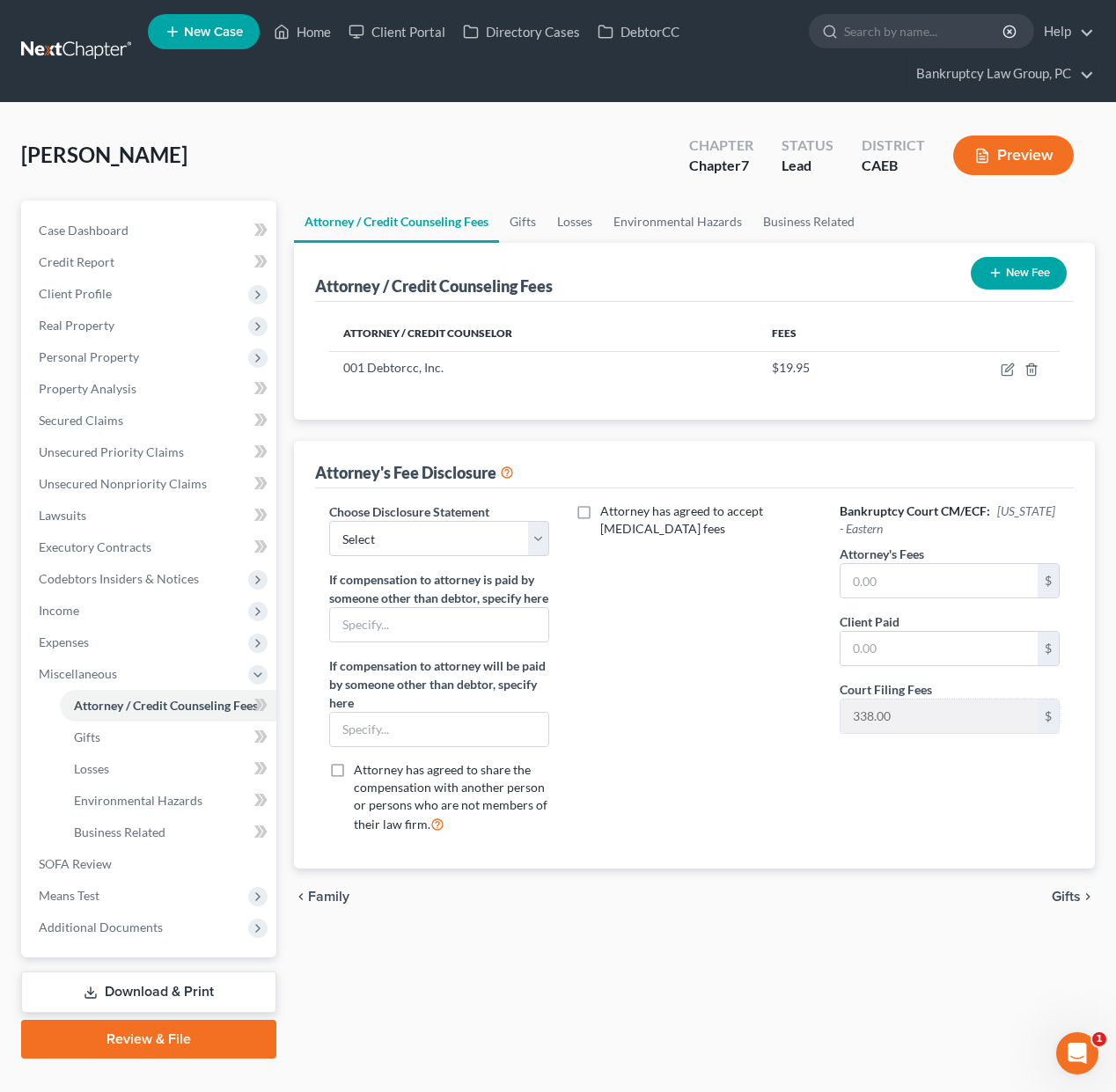
click at [998, 275] on icon "button" at bounding box center [995, 272] width 14 height 14
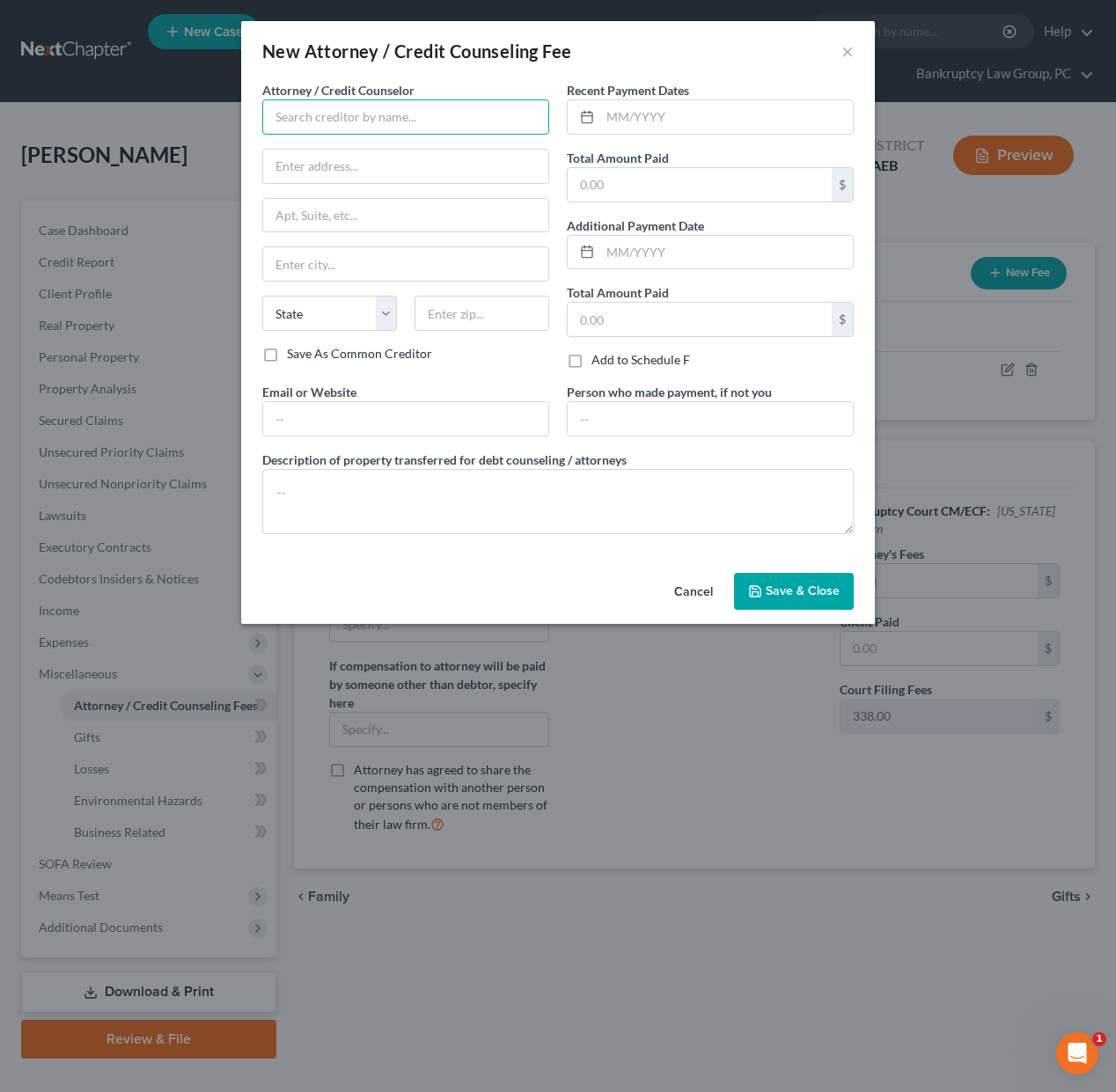
click at [394, 116] on input "text" at bounding box center [406, 117] width 287 height 35
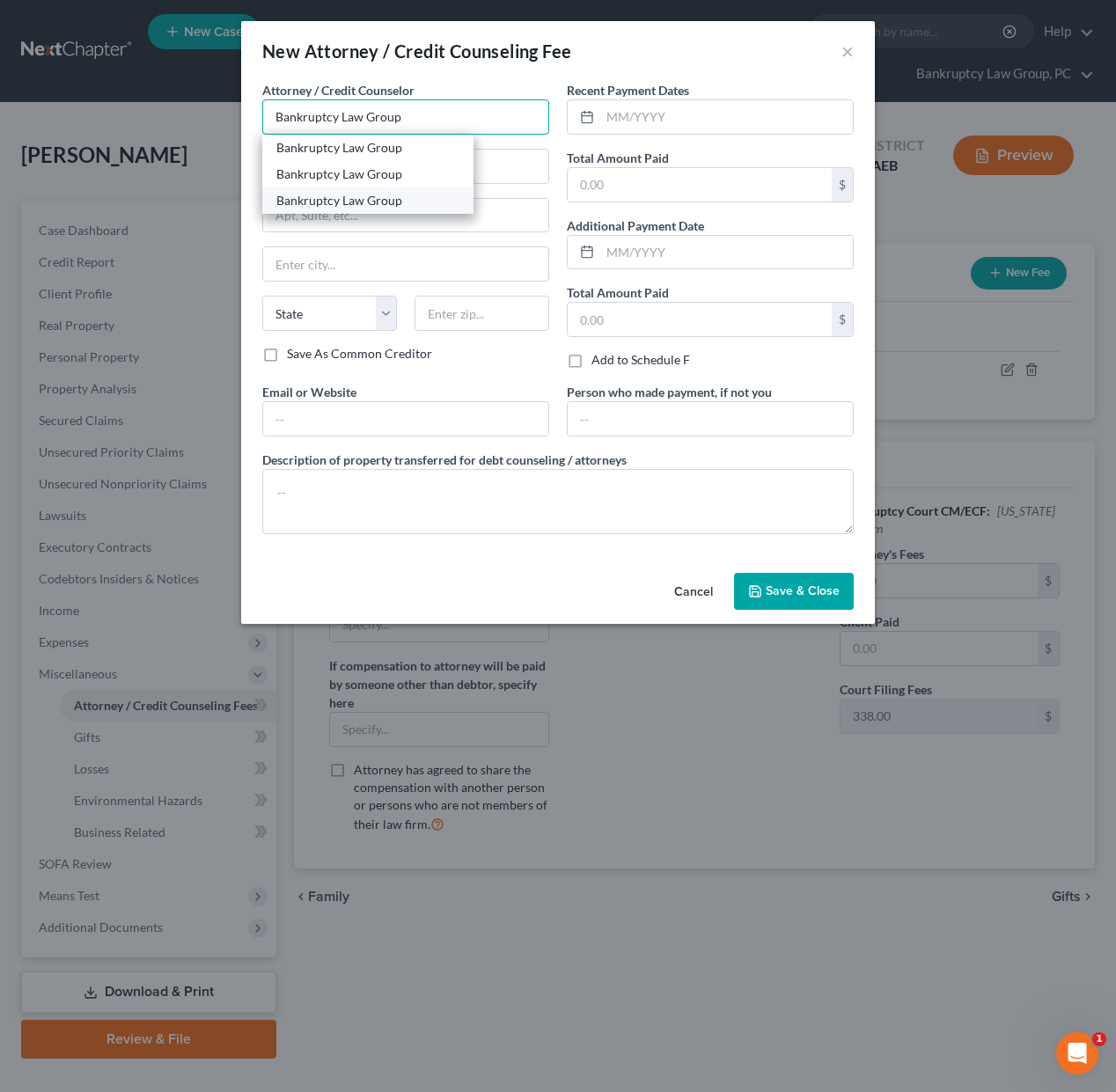
type input "Bankruptcy Law Group"
drag, startPoint x: 362, startPoint y: 199, endPoint x: 490, endPoint y: 189, distance: 128.4
click at [363, 199] on div "Bankruptcy Law Group" at bounding box center [368, 200] width 183 height 18
type input "PO Box 9899"
type input "Reno"
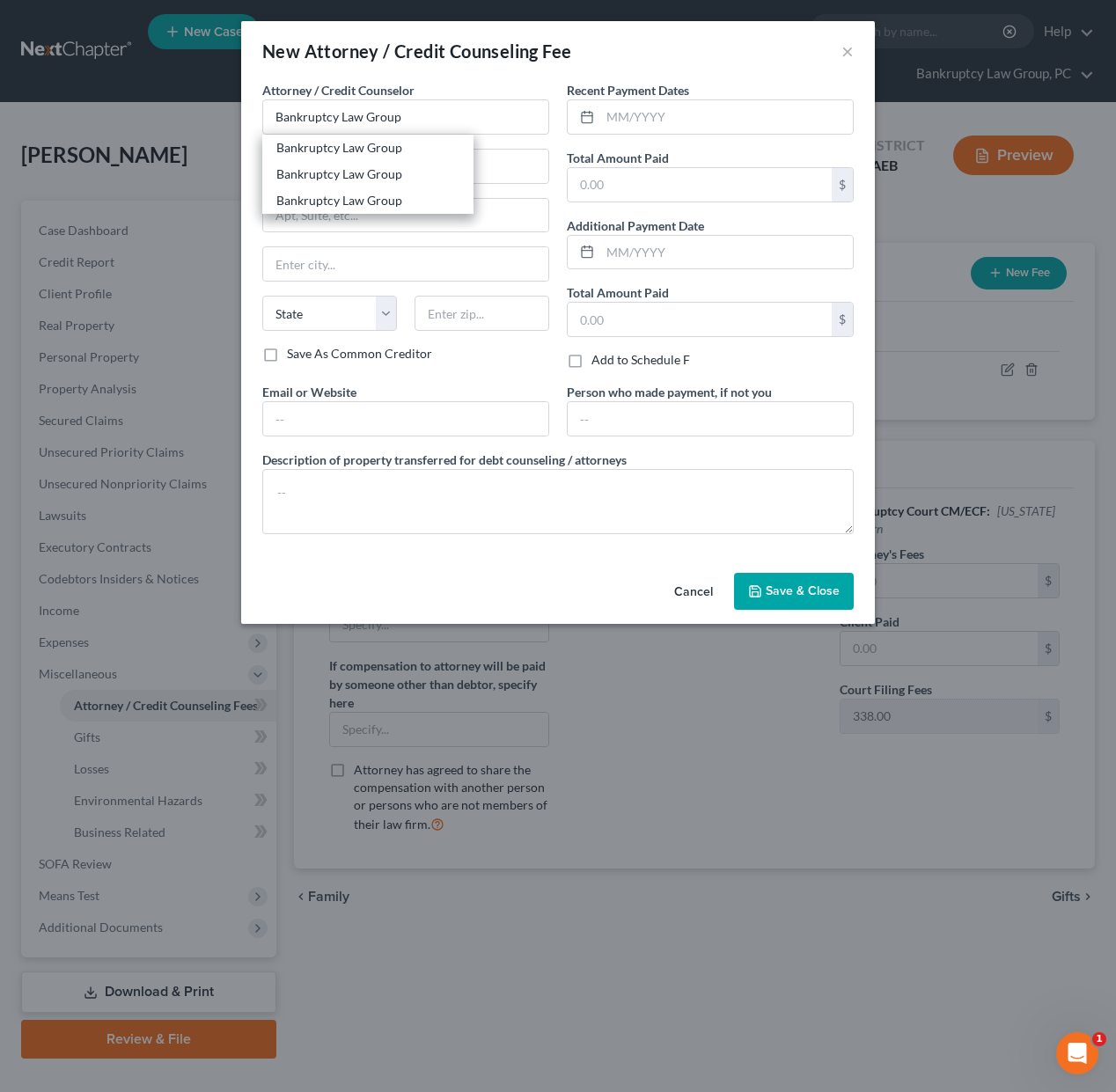
select select "31"
type input "89507"
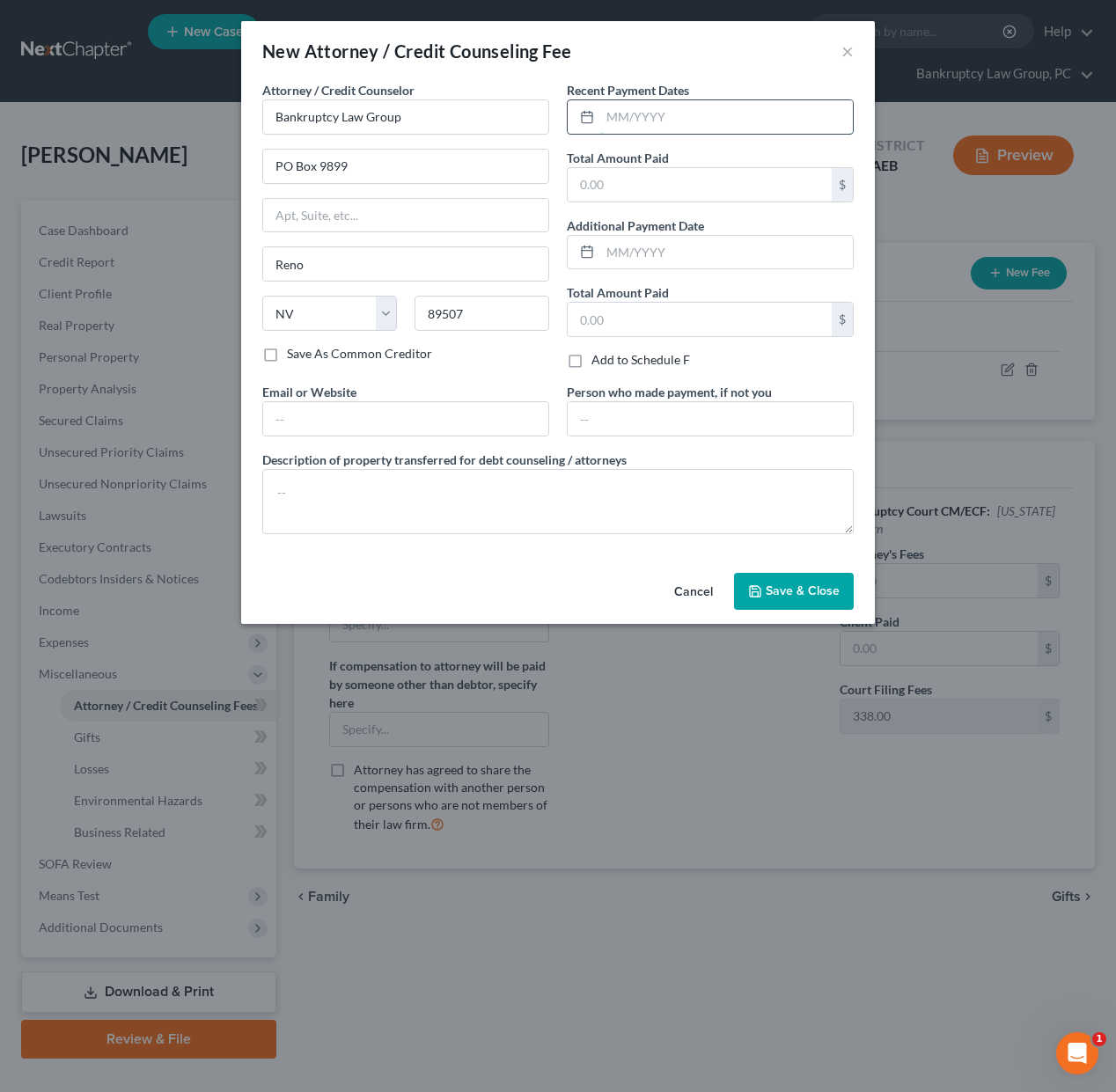
click at [667, 132] on input "text" at bounding box center [726, 118] width 252 height 34
type input "09/2025"
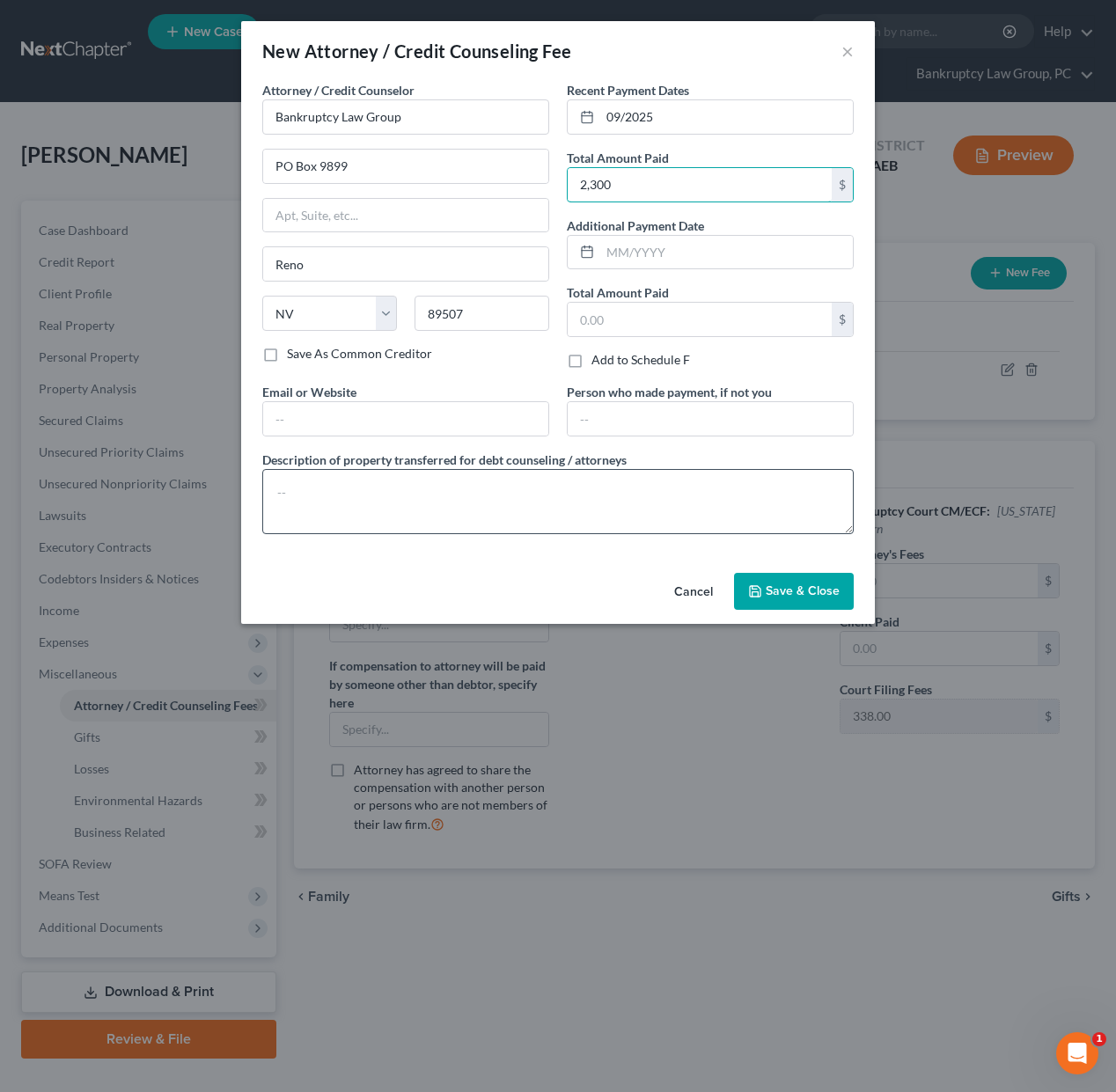
type input "2,300"
click at [580, 526] on textarea at bounding box center [558, 500] width 591 height 65
type textarea "Attorney Fees: $1,917 Court Filing Fee: $338 Credit Report Fee: $45"
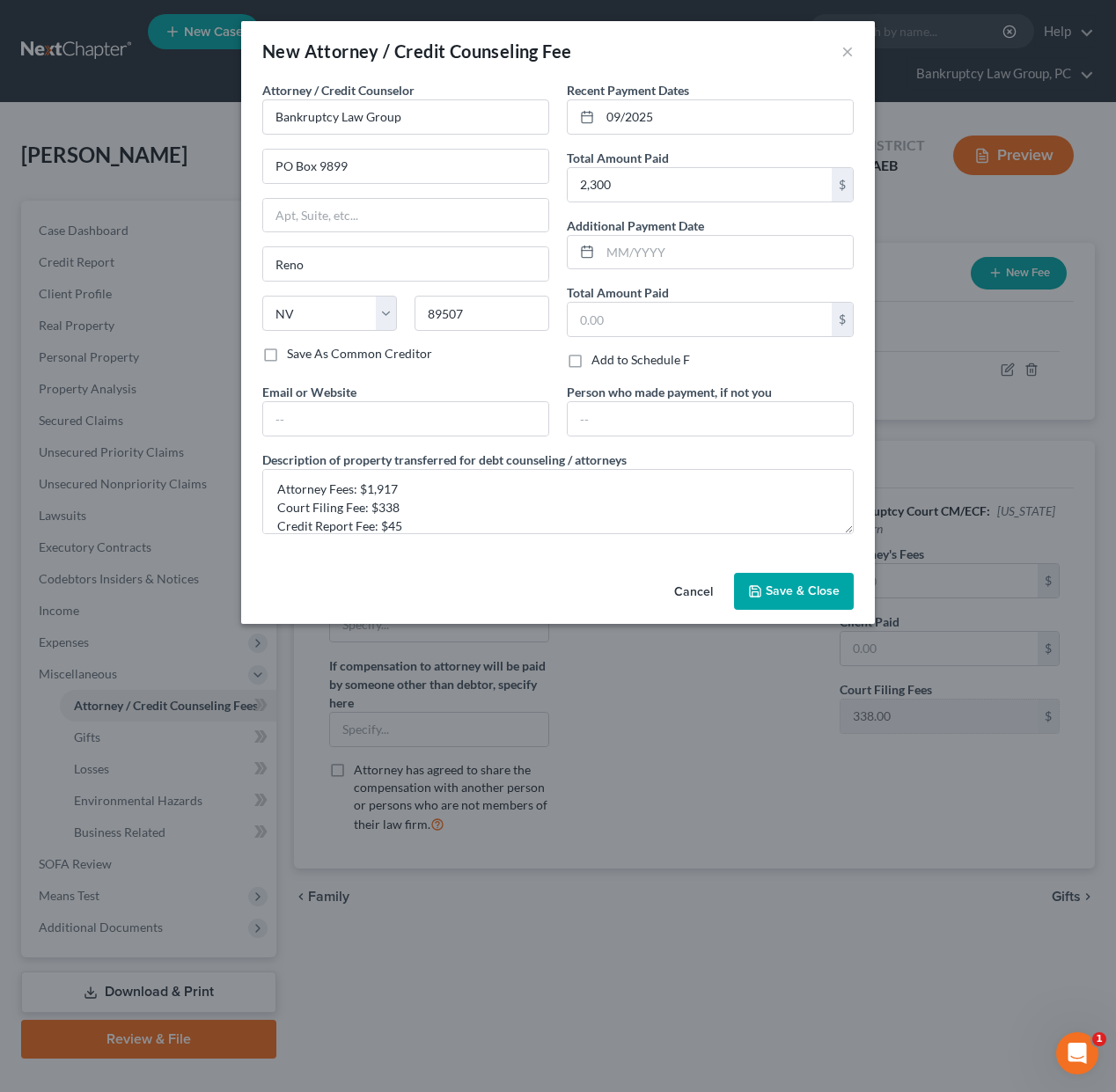
click at [769, 598] on span "Save & Close" at bounding box center [803, 591] width 74 height 15
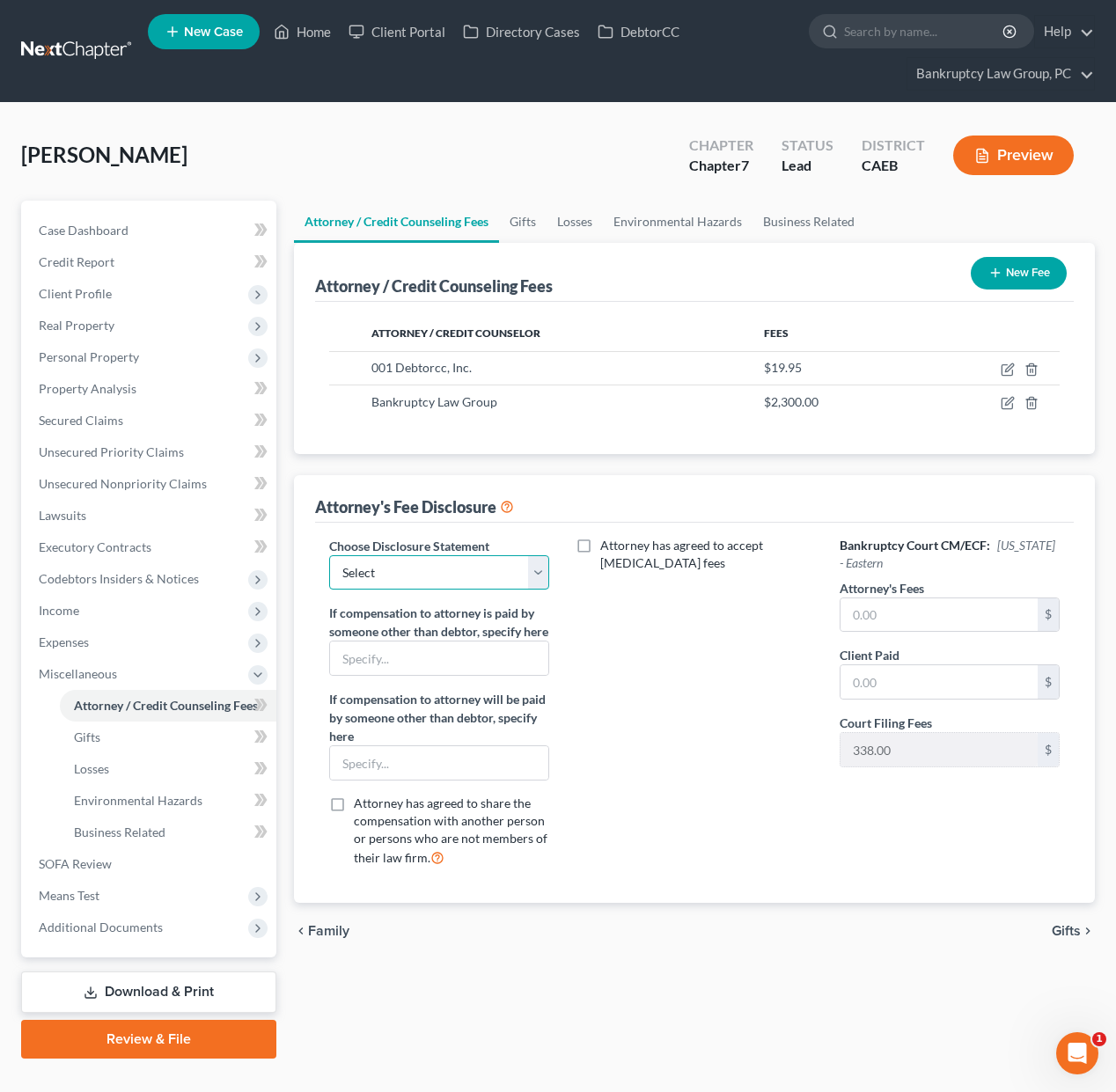
click at [487, 573] on select "Select CH 13 - OPT IN BI-FURCATION NORMAL DISCLOSURE" at bounding box center [439, 572] width 220 height 35
select select "2"
click at [329, 555] on select "Select CH 13 - OPT IN BI-FURCATION NORMAL DISCLOSURE" at bounding box center [439, 572] width 220 height 35
click at [913, 624] on input "text" at bounding box center [938, 615] width 197 height 34
type input "1,917"
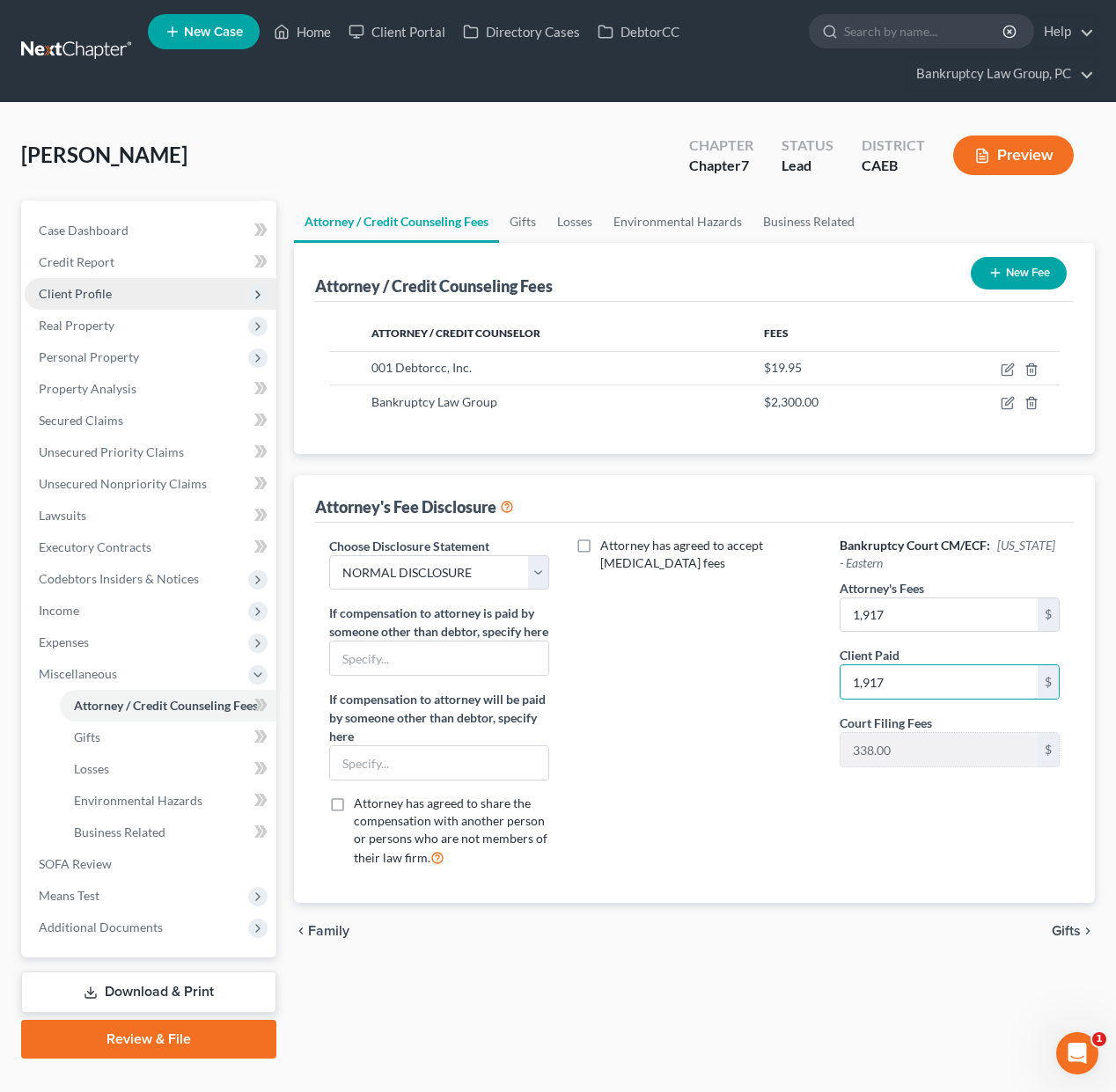
type input "1,917"
click at [89, 294] on span "Client Profile" at bounding box center [75, 293] width 73 height 15
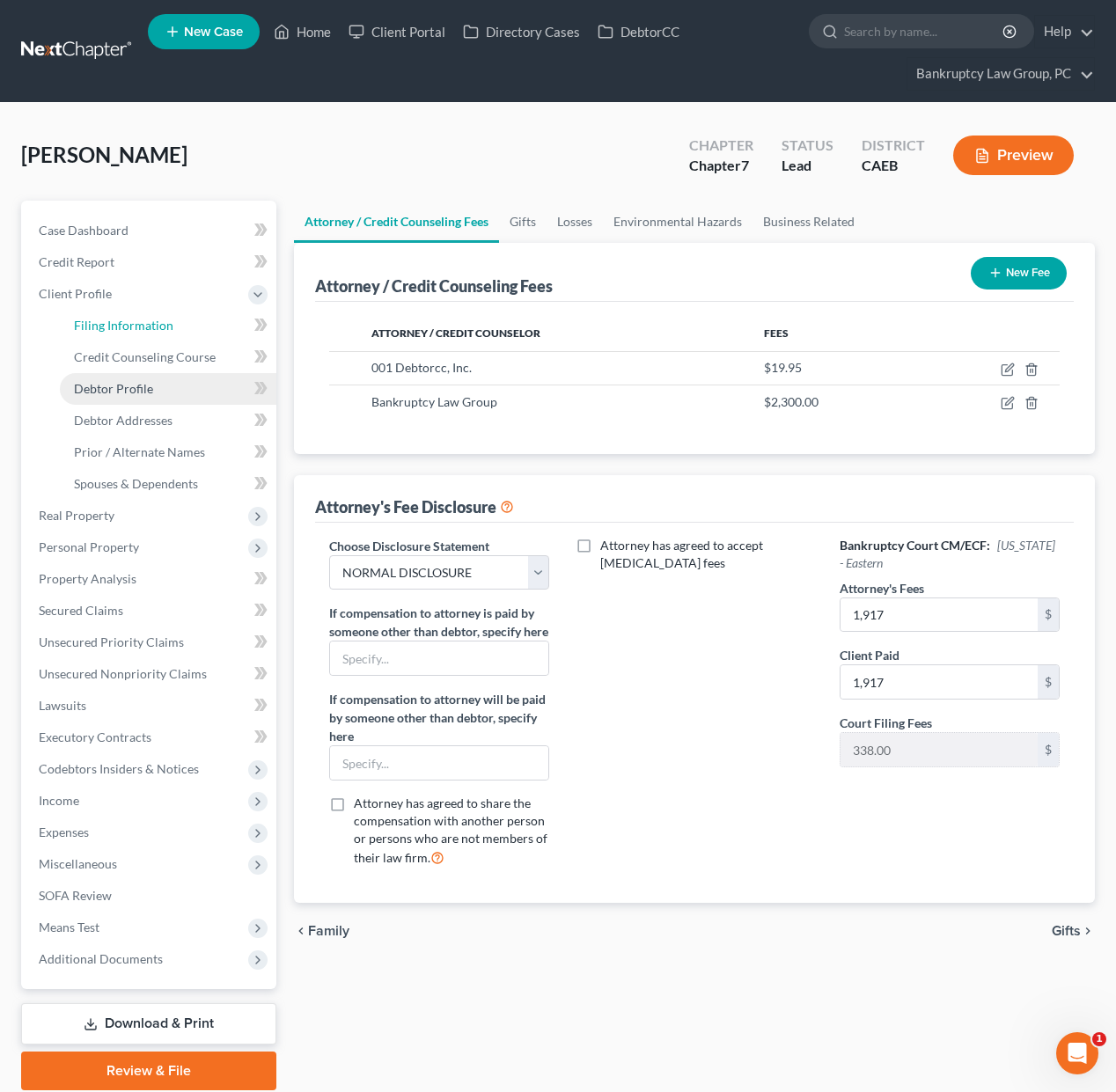
drag, startPoint x: 94, startPoint y: 325, endPoint x: 151, endPoint y: 381, distance: 79.9
click at [94, 325] on span "Filing Information" at bounding box center [124, 325] width 100 height 15
select select "1"
select select "0"
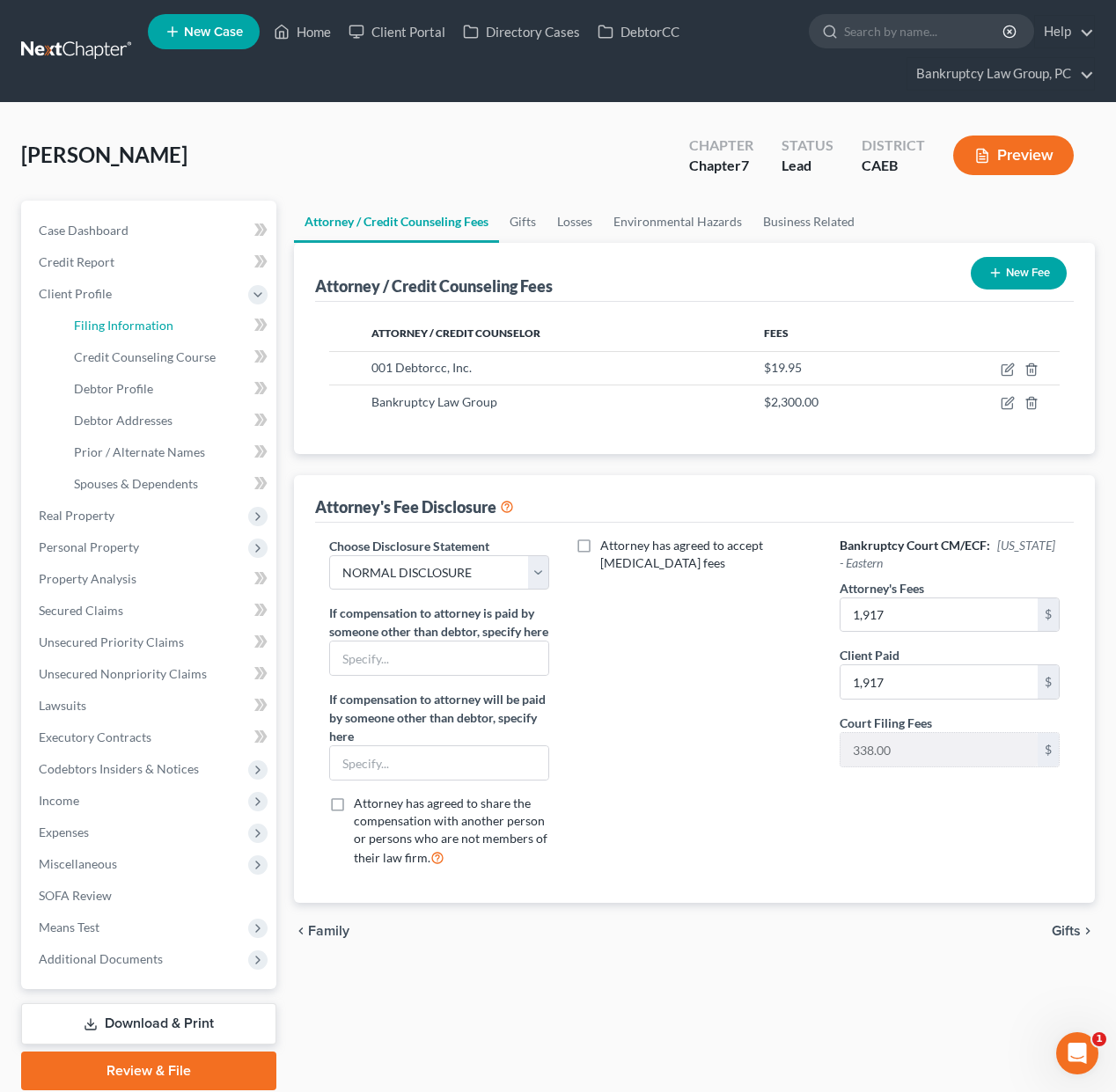
select select "8"
select select "0"
select select "4"
select select "1"
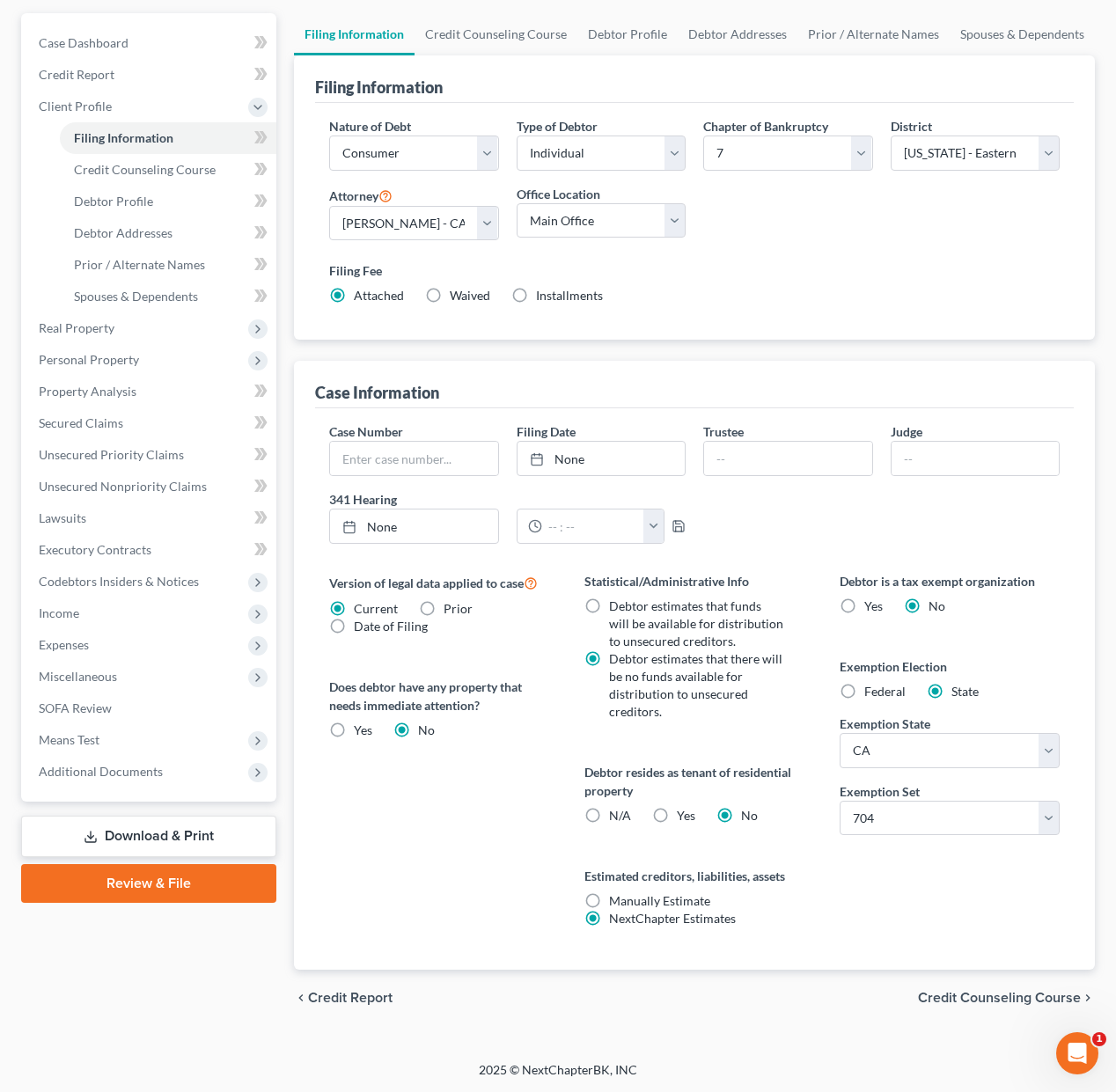
click at [991, 990] on span "Credit Counseling Course" at bounding box center [998, 997] width 163 height 14
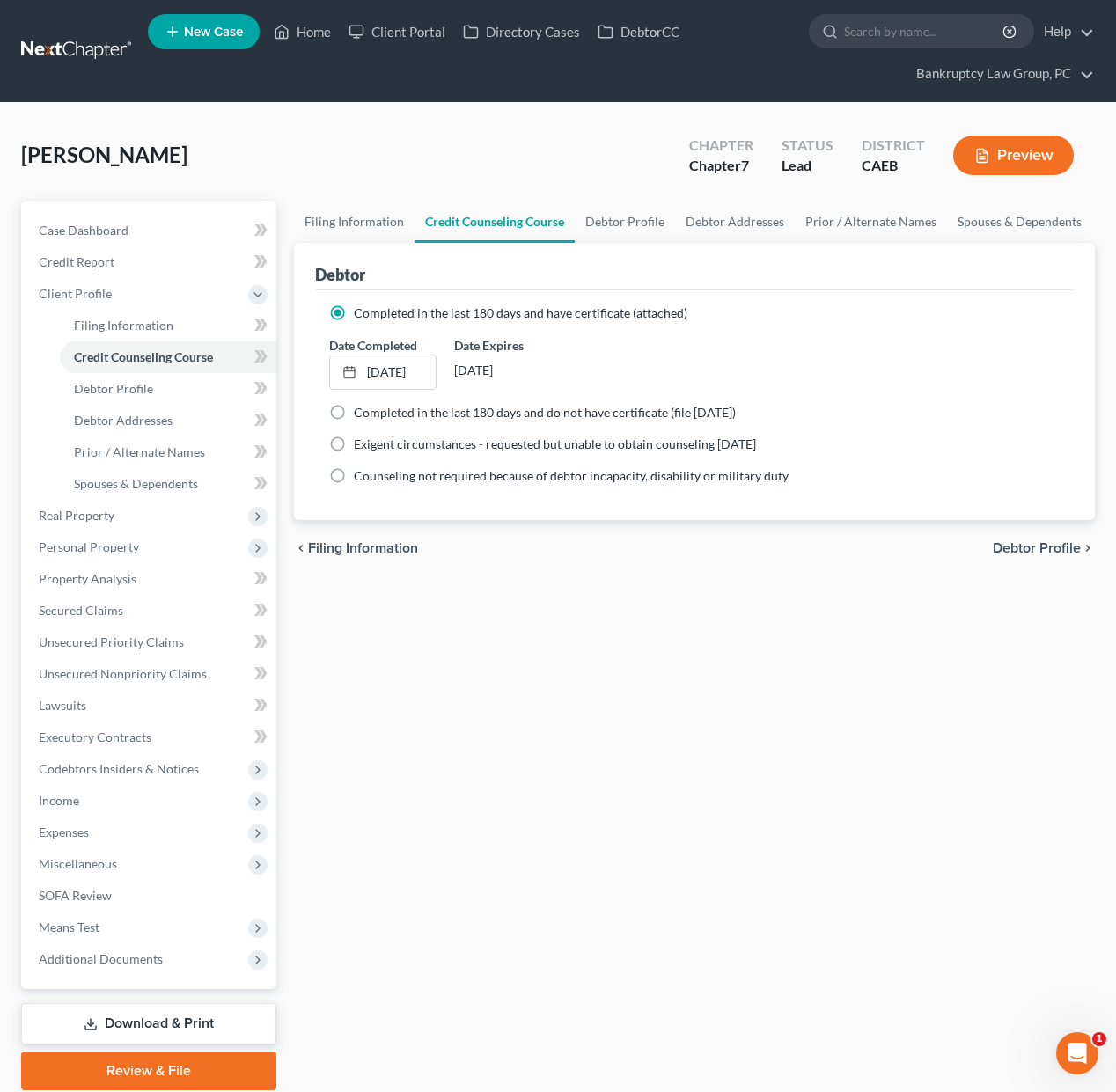
click at [1033, 545] on span "Debtor Profile" at bounding box center [1037, 547] width 88 height 14
select select "0"
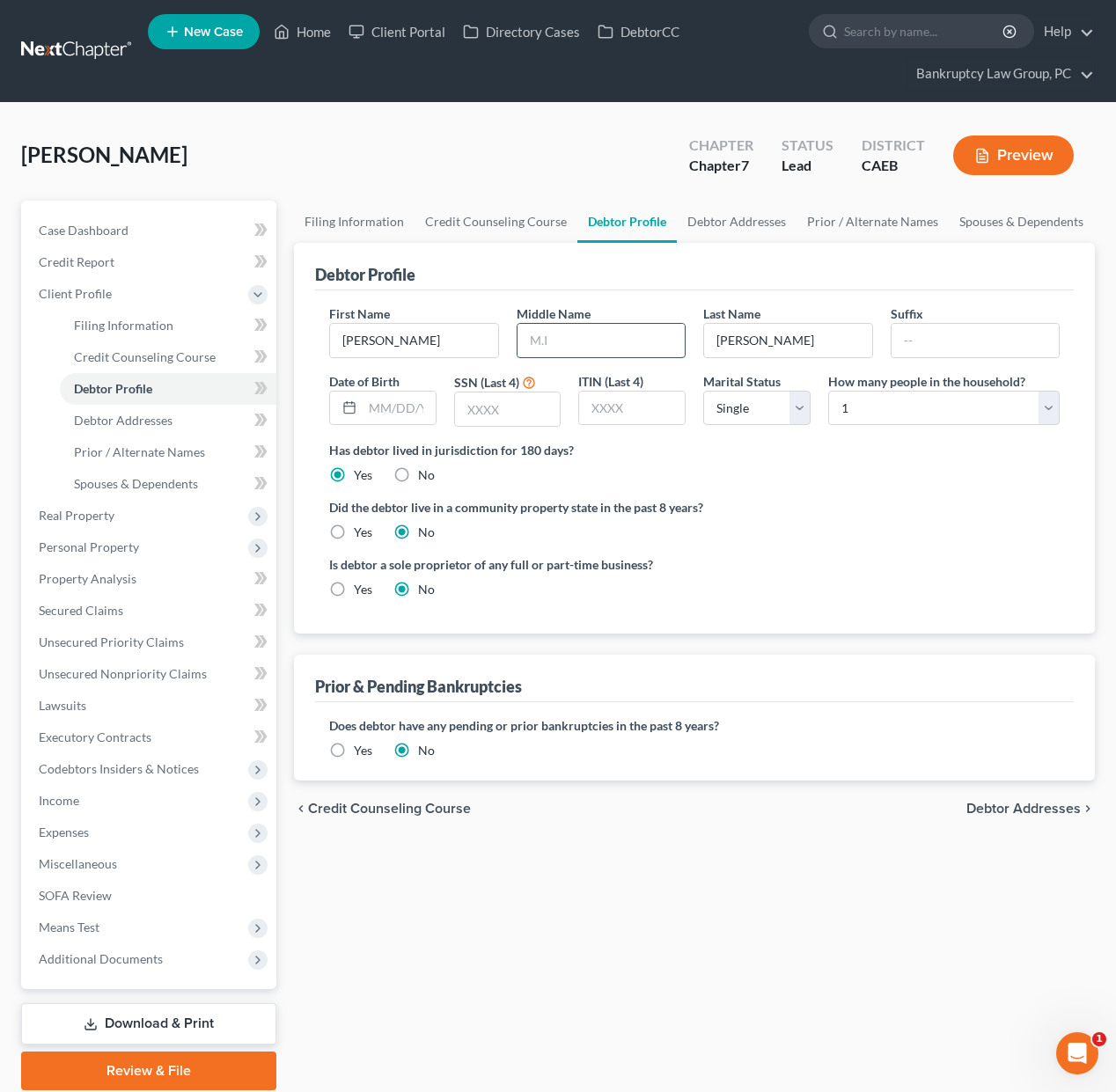
click at [586, 338] on input "text" at bounding box center [601, 340] width 168 height 34
type input "Nyesha"
click at [414, 410] on input "text" at bounding box center [399, 408] width 73 height 34
type input "10/13/1961"
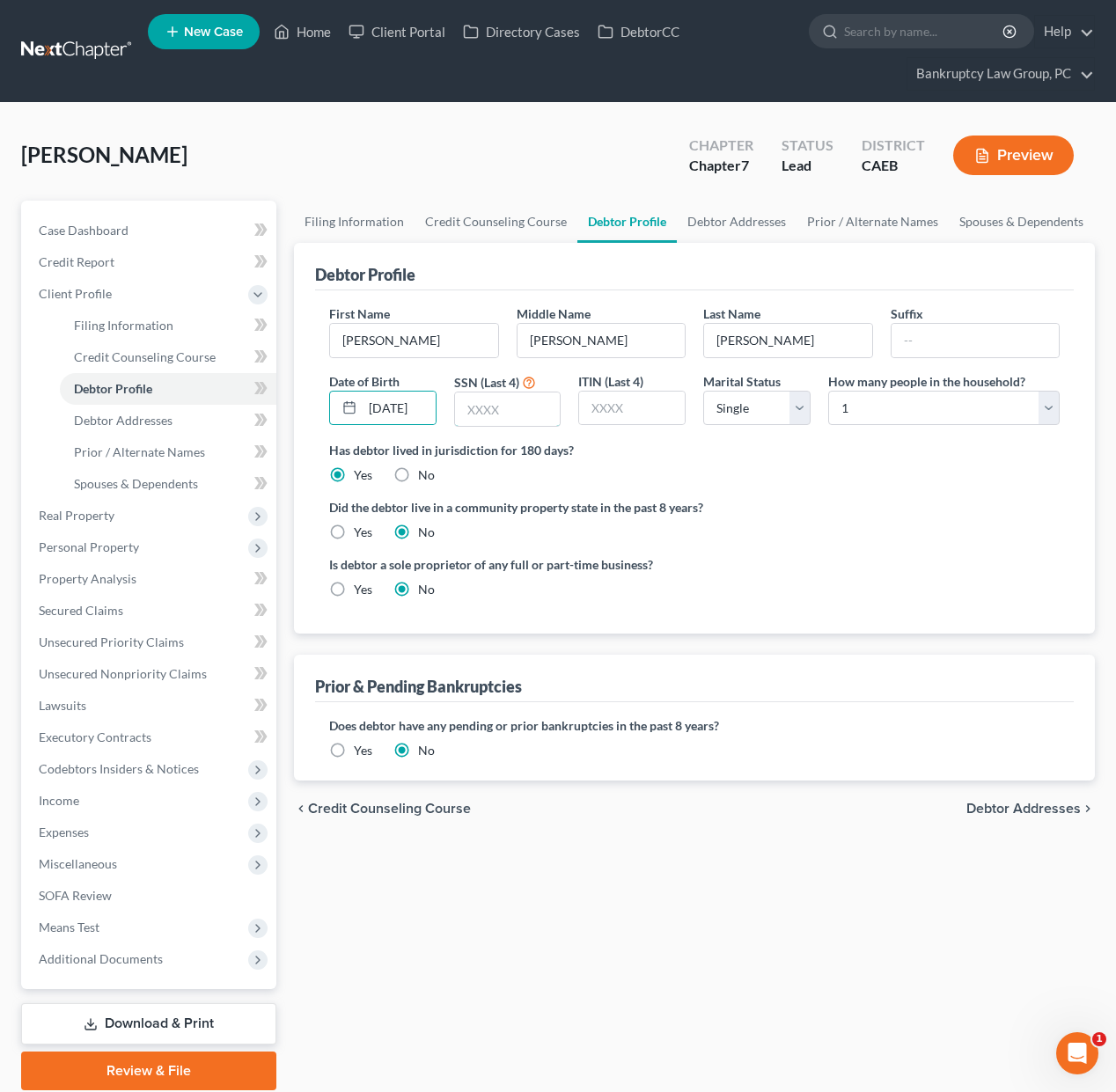
scroll to position [0, 0]
type input "7916"
click at [746, 414] on select "Select Single Married Separated Divorced Widowed" at bounding box center [757, 407] width 107 height 35
select select "4"
click at [703, 390] on select "Select Single Married Separated Divorced Widowed" at bounding box center [757, 407] width 107 height 35
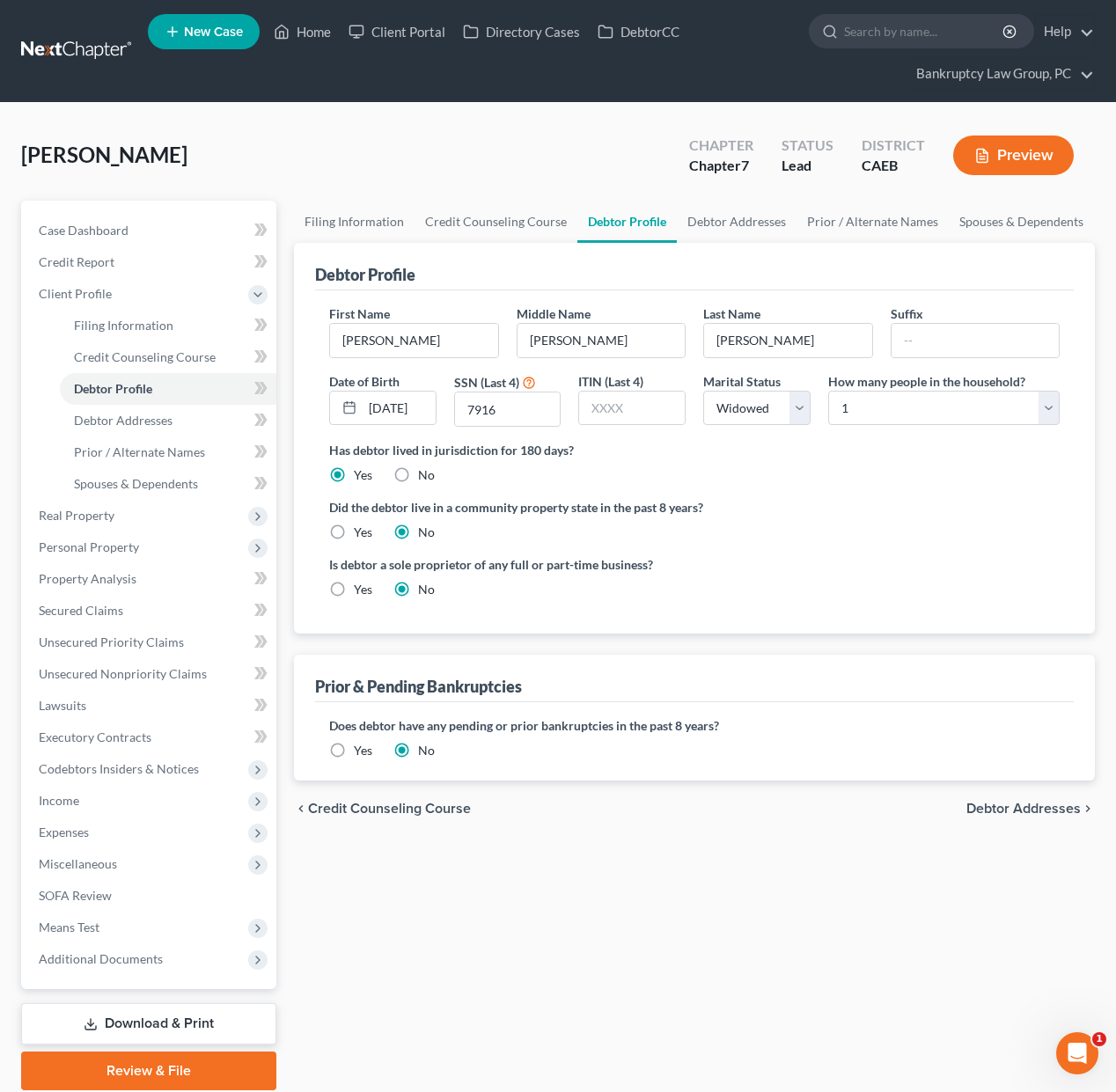
drag, startPoint x: 343, startPoint y: 530, endPoint x: 380, endPoint y: 561, distance: 48.3
click at [354, 531] on label "Yes" at bounding box center [363, 531] width 19 height 18
click at [360, 531] on input "Yes" at bounding box center [366, 529] width 11 height 11
radio input "true"
radio input "false"
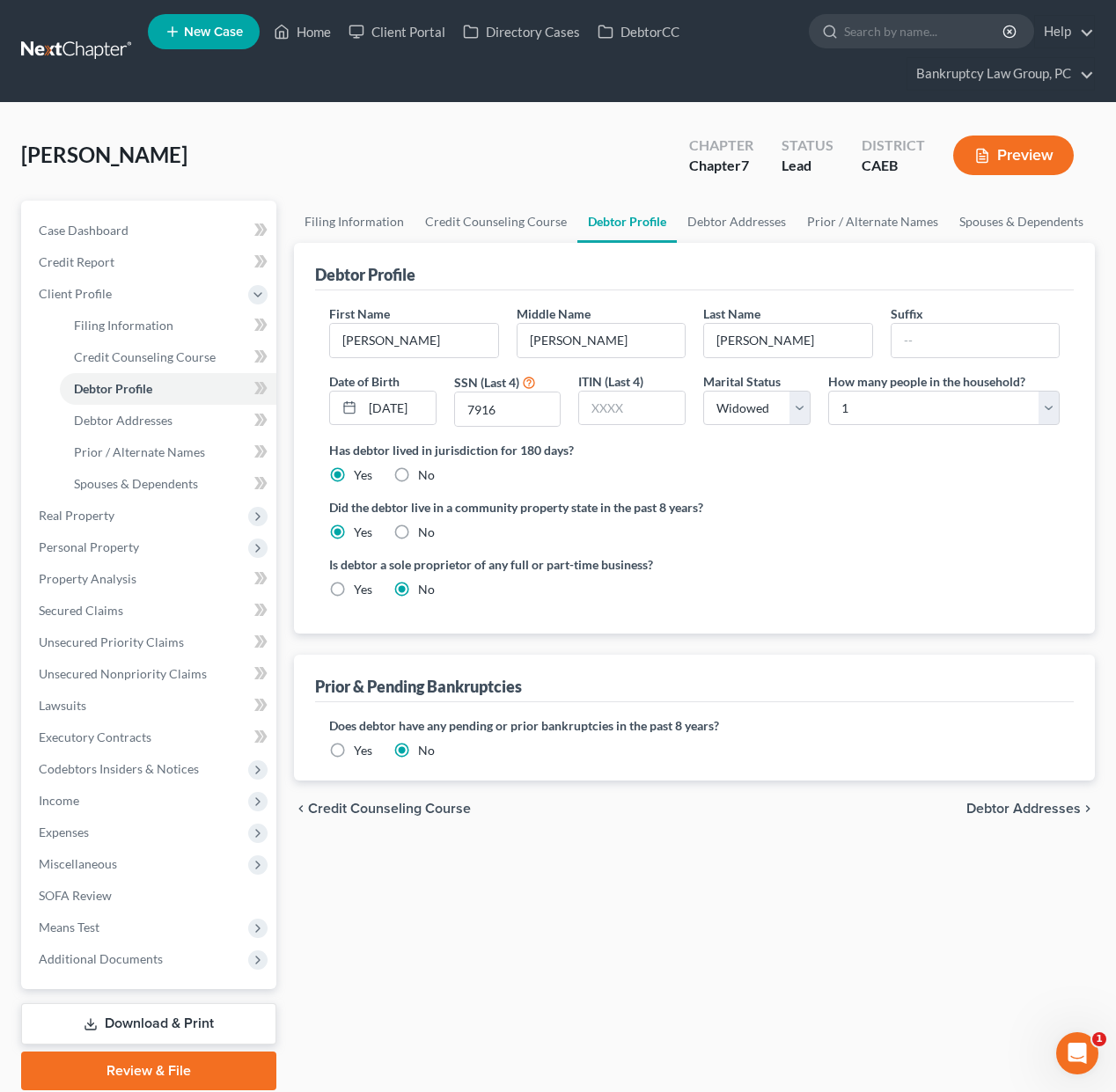
click at [1056, 802] on span "Debtor Addresses" at bounding box center [1024, 808] width 115 height 14
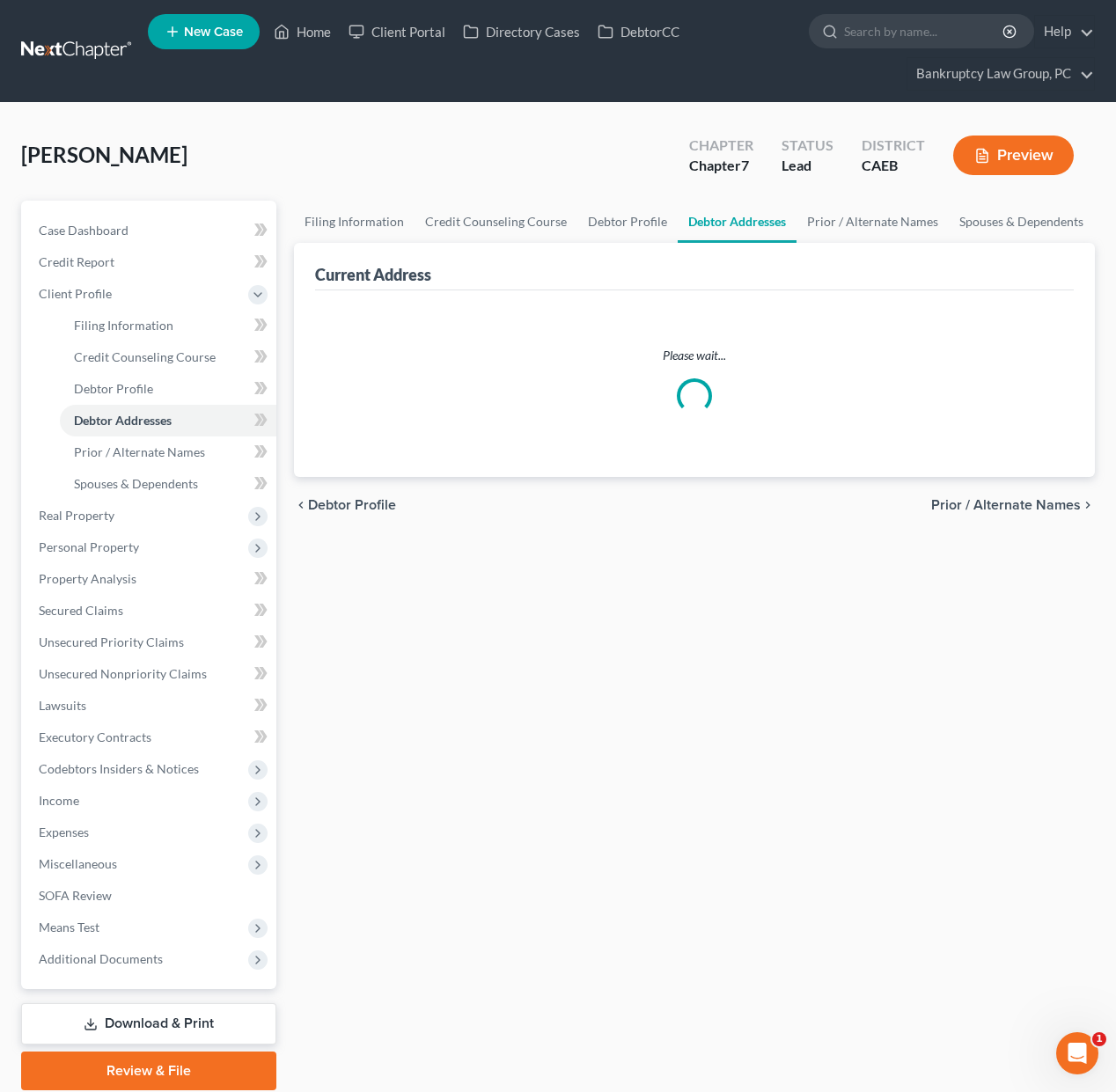
select select "0"
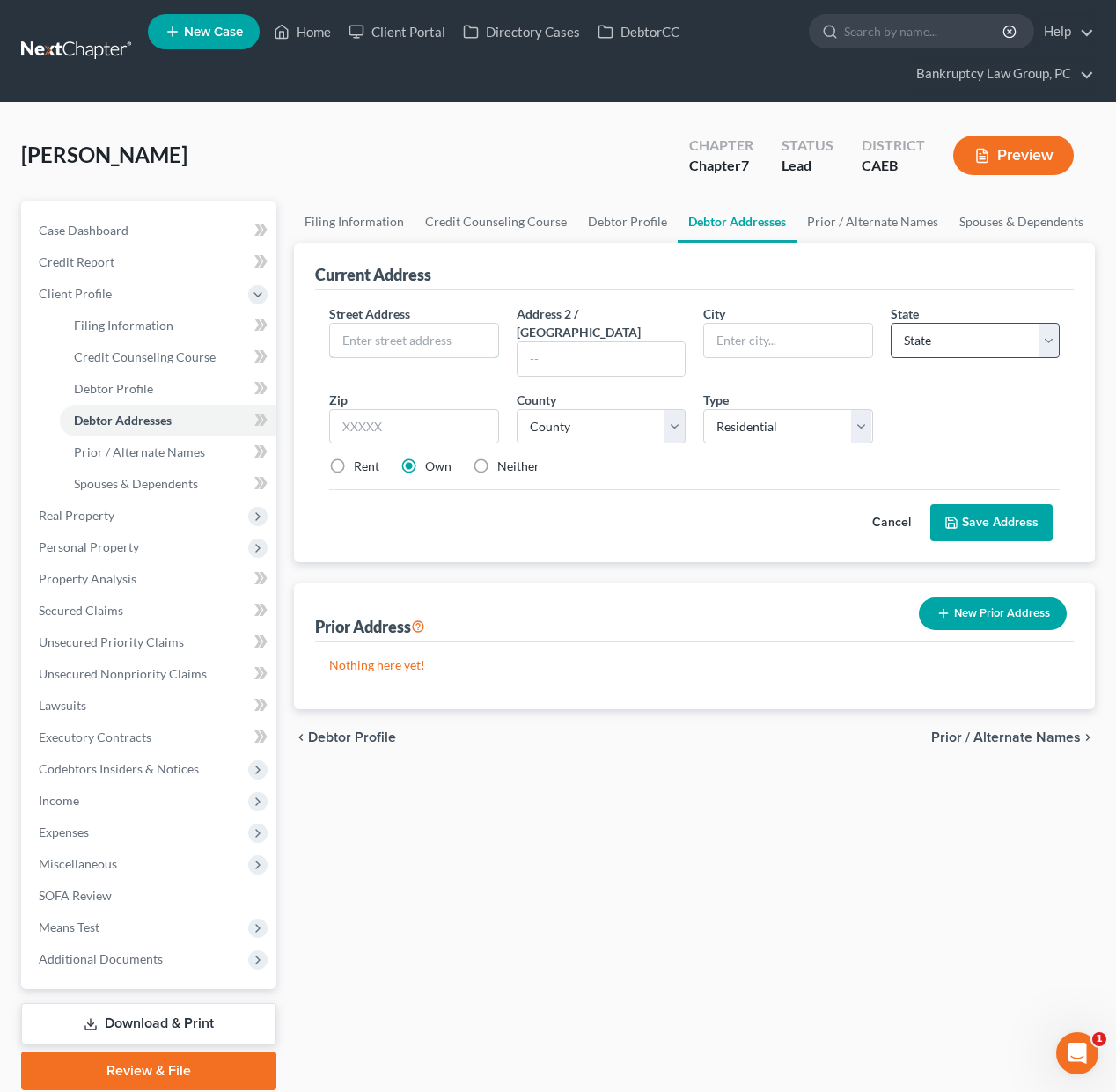
click at [426, 334] on input "text" at bounding box center [414, 340] width 168 height 34
type input "1769 Andrews Cir"
type input "94585"
type input "Suisun City"
select select "4"
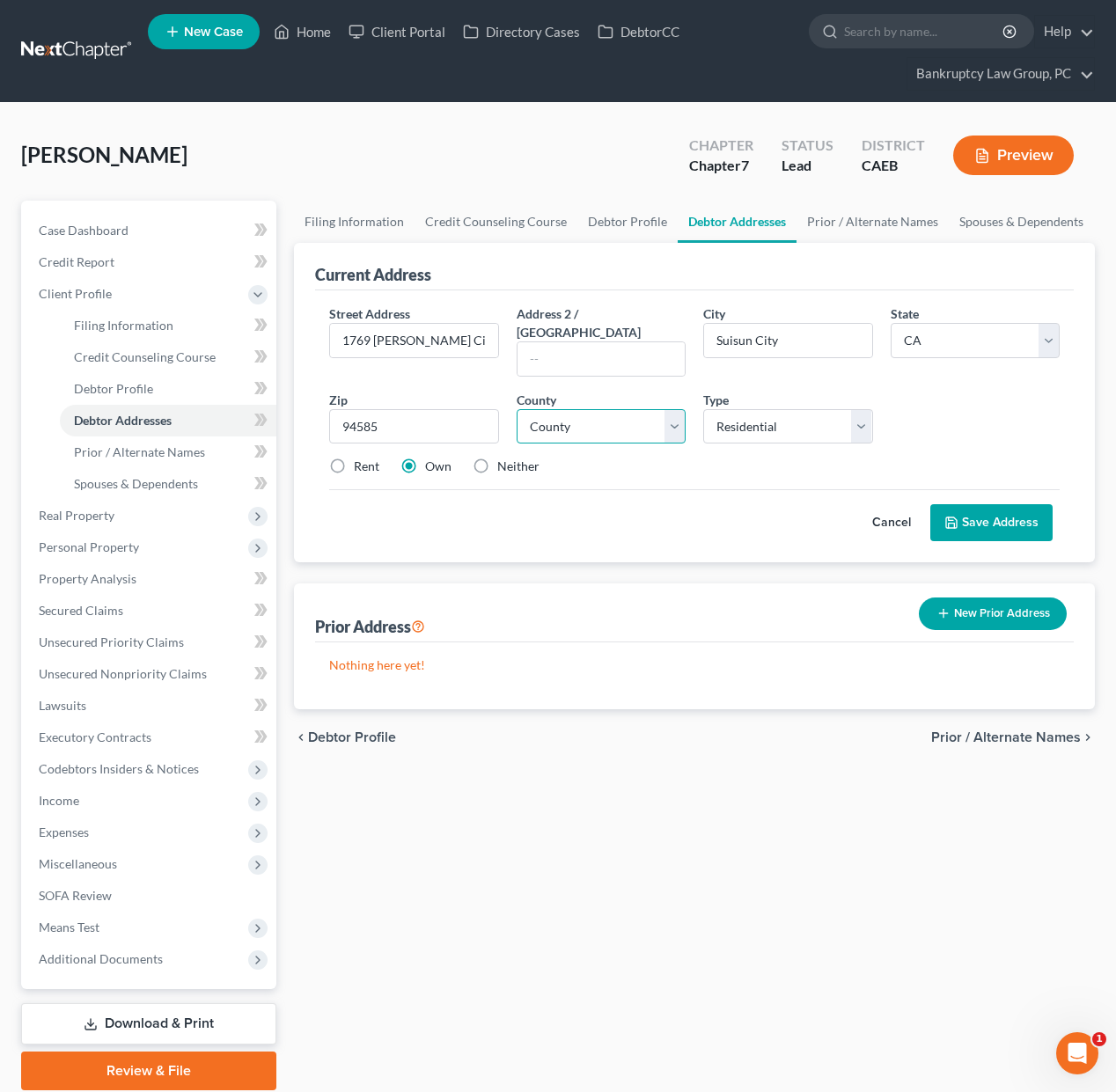
click at [616, 409] on select "County Alameda County Alpine County Amador County Butte County Calaveras County…" at bounding box center [601, 426] width 169 height 35
select select "47"
click at [517, 409] on select "County Alameda County Alpine County Amador County Butte County Calaveras County…" at bounding box center [601, 426] width 169 height 35
click at [1025, 504] on button "Save Address" at bounding box center [991, 522] width 122 height 37
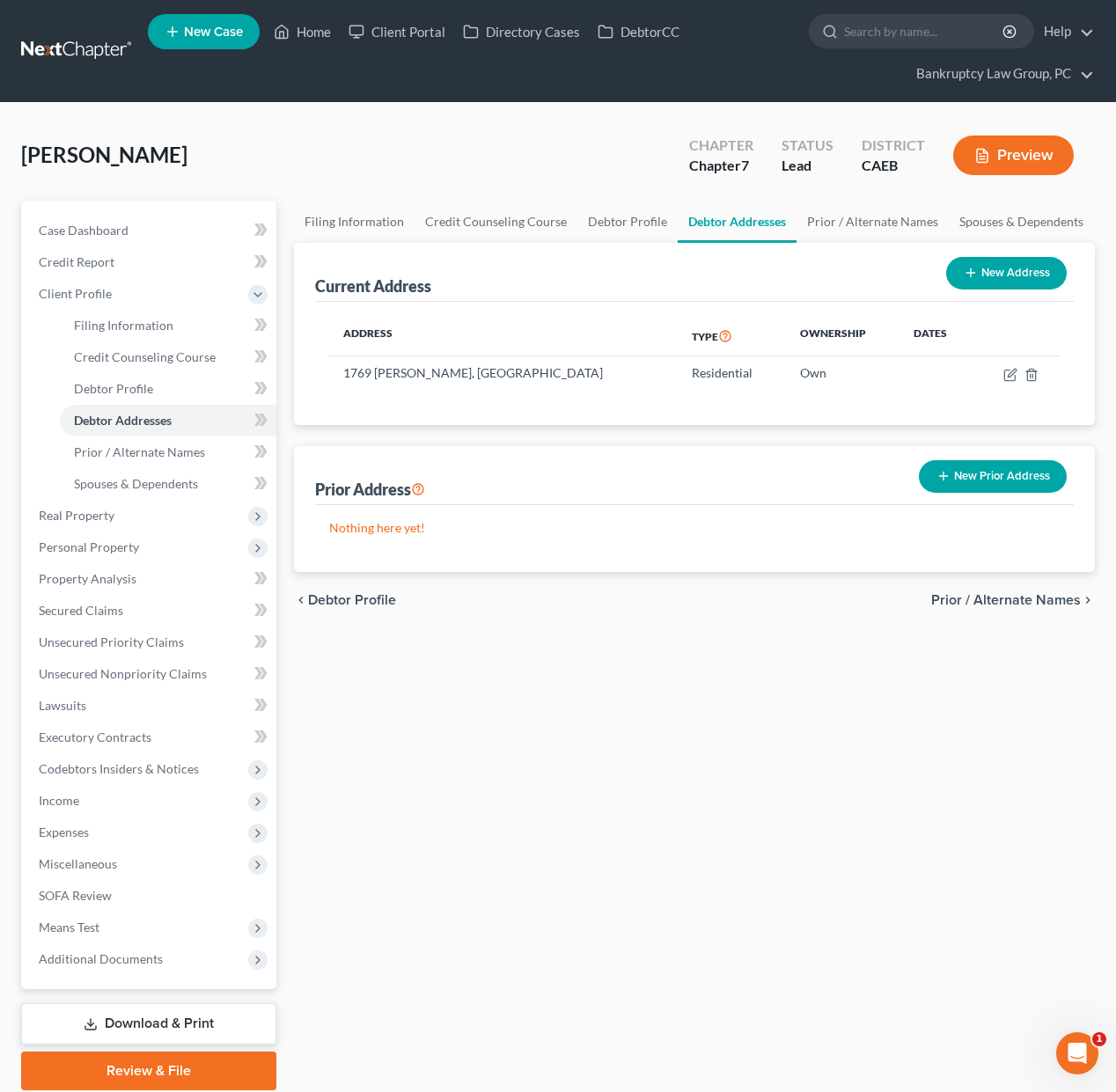
click at [990, 598] on span "Prior / Alternate Names" at bounding box center [1005, 599] width 150 height 14
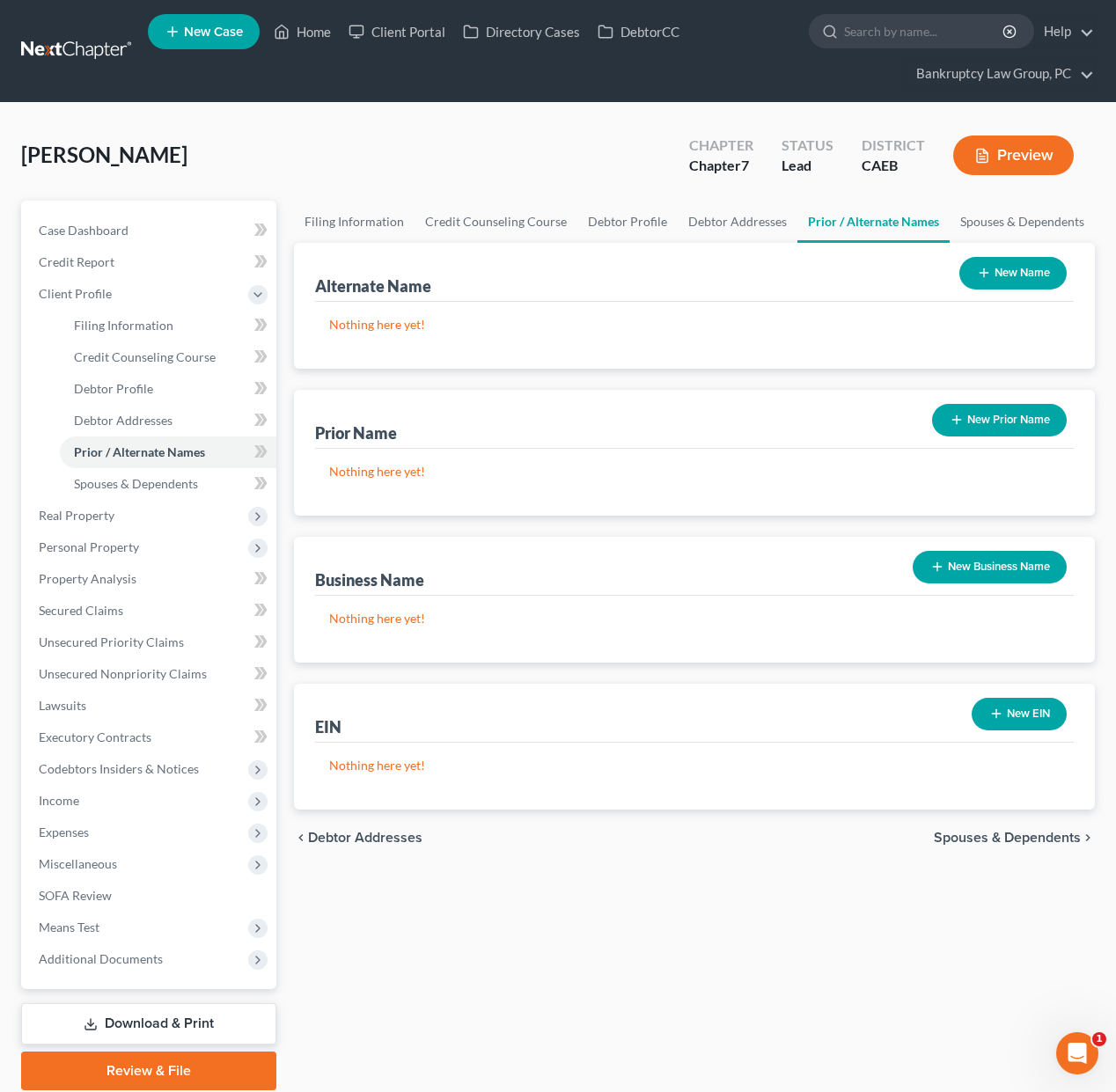
drag, startPoint x: 972, startPoint y: 835, endPoint x: 961, endPoint y: 832, distance: 11.4
click at [972, 833] on span "Spouses & Dependents" at bounding box center [1007, 837] width 147 height 14
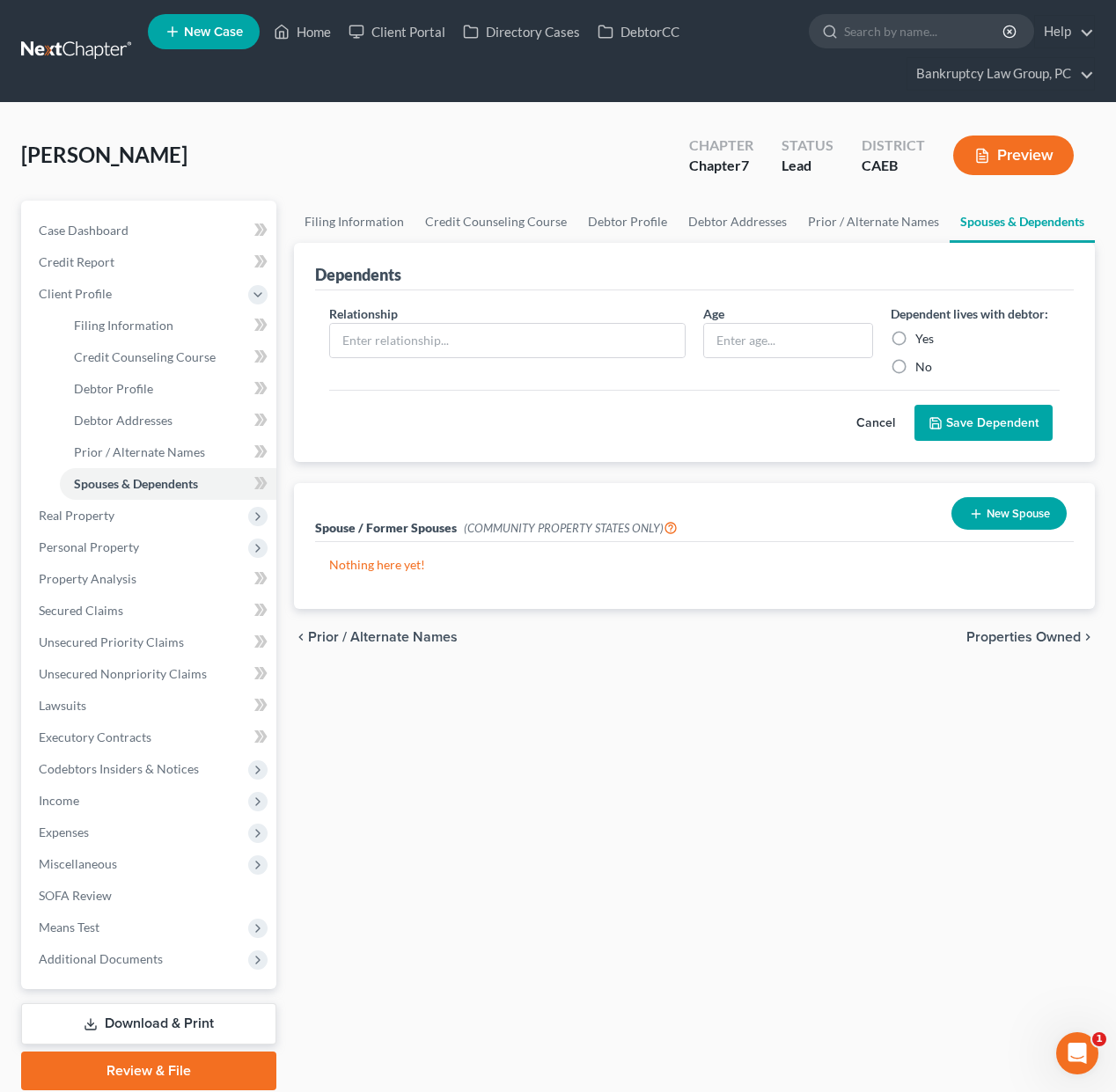
click at [1002, 505] on button "New Spouse" at bounding box center [1009, 513] width 116 height 33
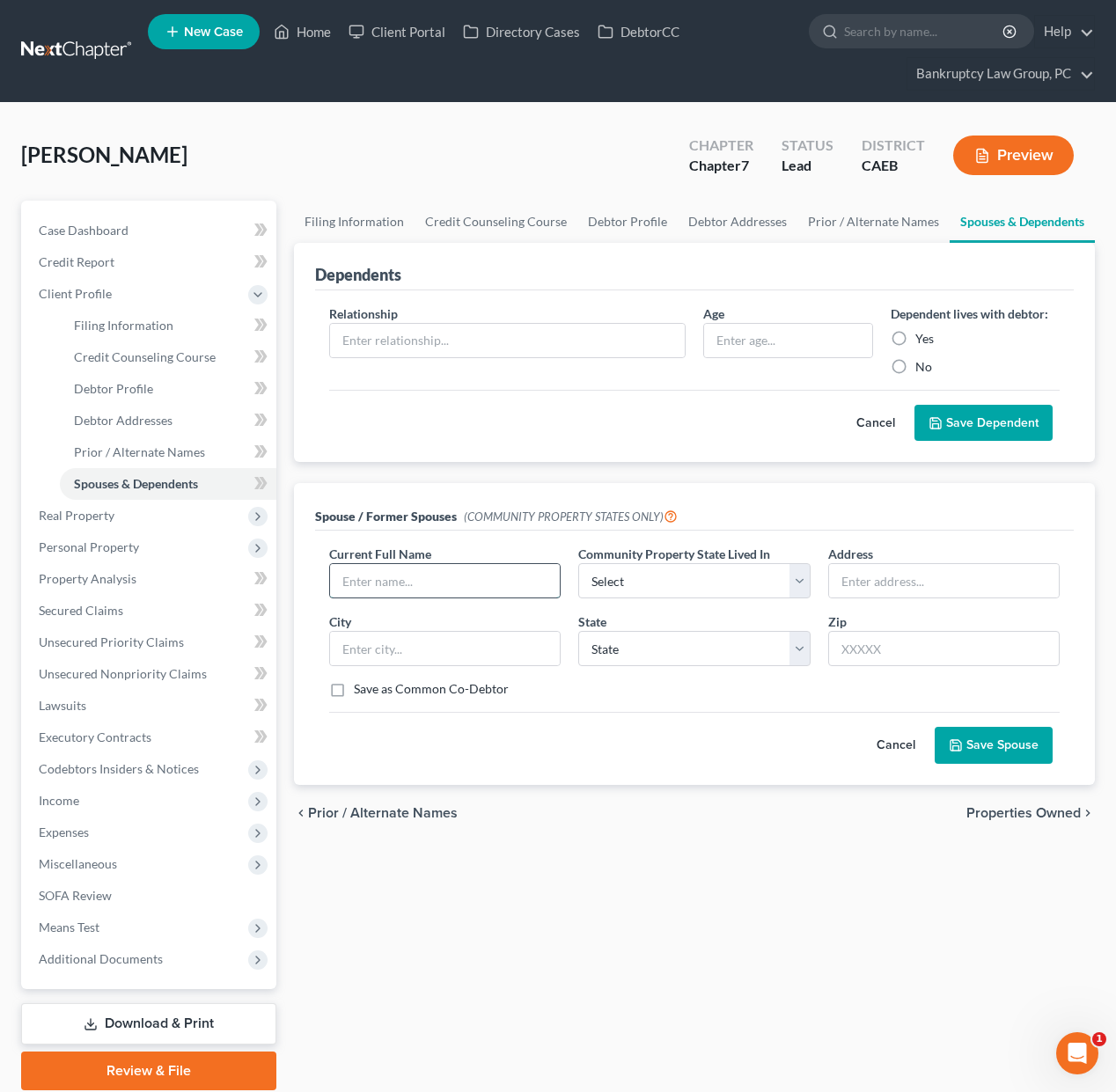
click at [477, 563] on input "text" at bounding box center [445, 580] width 230 height 34
type input "Erik DeVuyst"
click at [644, 579] on select "Select AZ CA GU ID LA NV NM PR TX WA WI" at bounding box center [694, 580] width 231 height 35
select select "1"
click at [578, 563] on select "Select AZ CA GU ID LA NV NM PR TX WA WI" at bounding box center [694, 580] width 231 height 35
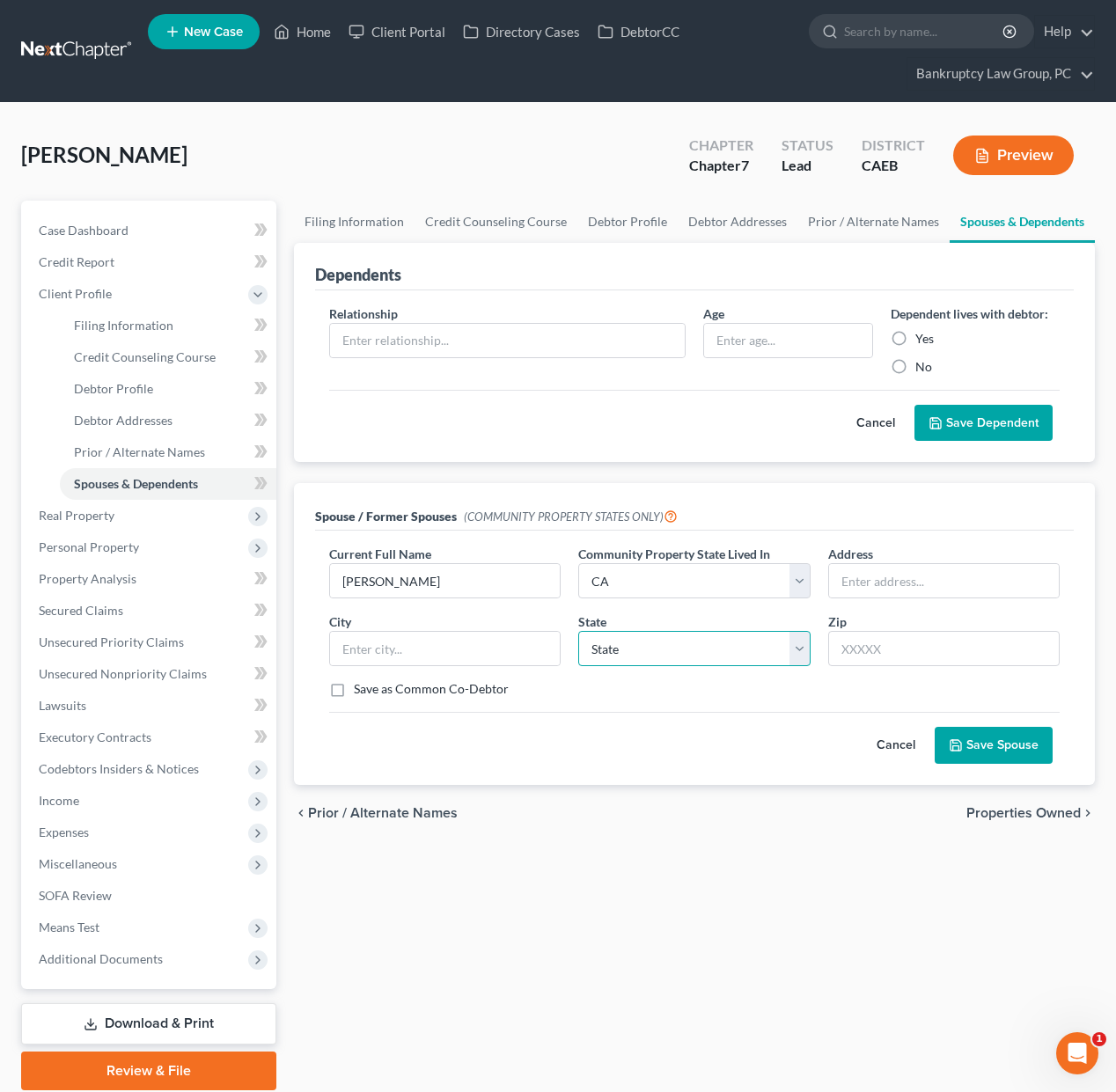
click at [642, 651] on select "State AL AK AR AZ CA CO CT DE DC FL GA GU HI ID IL IN IA KS KY LA ME MD MA MI M…" at bounding box center [694, 648] width 231 height 35
select select "4"
click at [578, 631] on select "State AL AK AR AZ CA CO CT DE DC FL GA GU HI ID IL IN IA KS KY LA ME MD MA MI M…" at bounding box center [694, 648] width 231 height 35
click at [978, 750] on button "Save Spouse" at bounding box center [993, 744] width 118 height 37
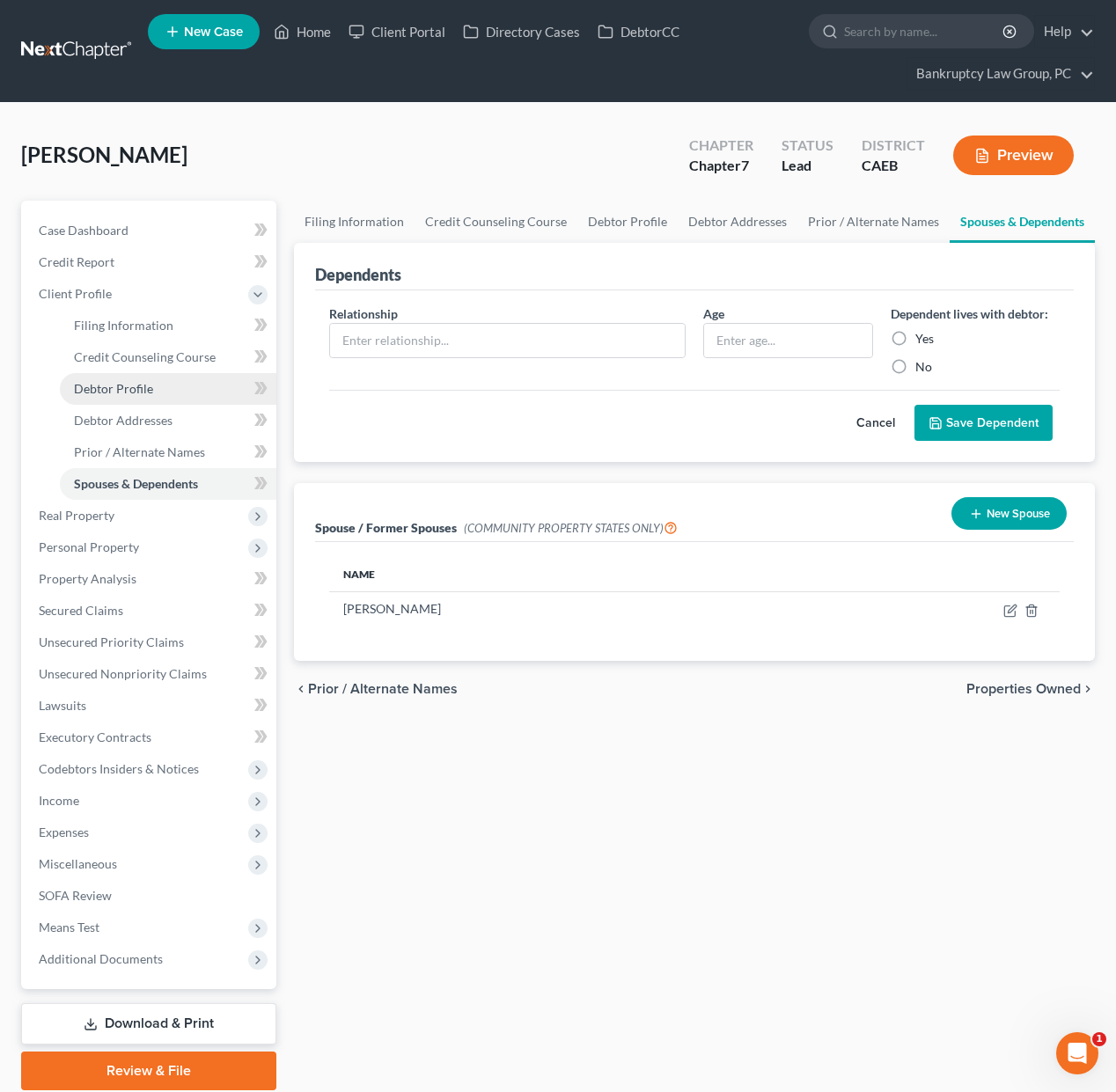
click at [112, 390] on span "Debtor Profile" at bounding box center [114, 388] width 79 height 15
select select "4"
select select "0"
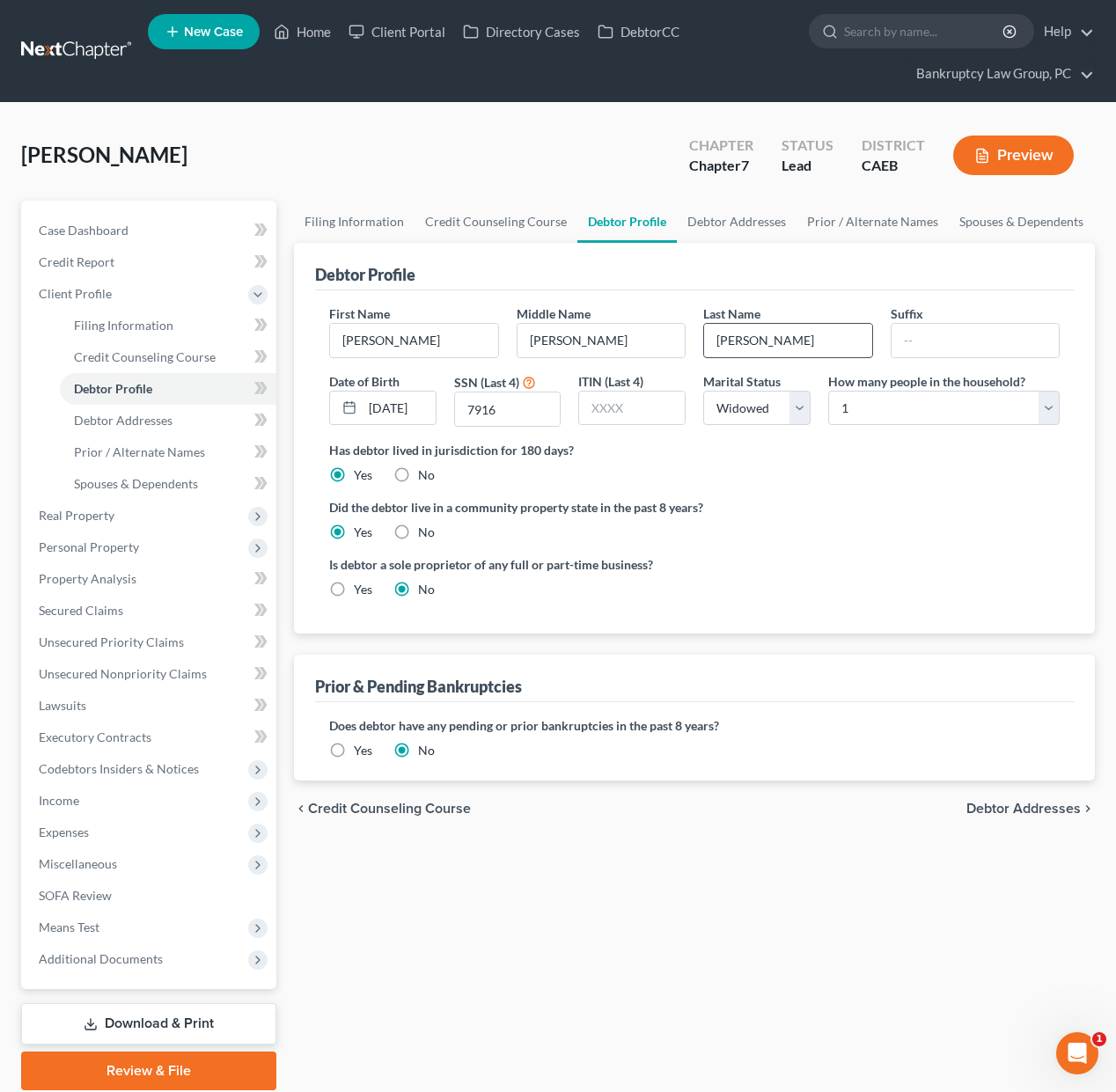
click at [768, 340] on input "Polk-Devuyst" at bounding box center [788, 340] width 168 height 34
type input "Polk-DeVuyst"
click at [1009, 809] on span "Debtor Addresses" at bounding box center [1024, 808] width 115 height 14
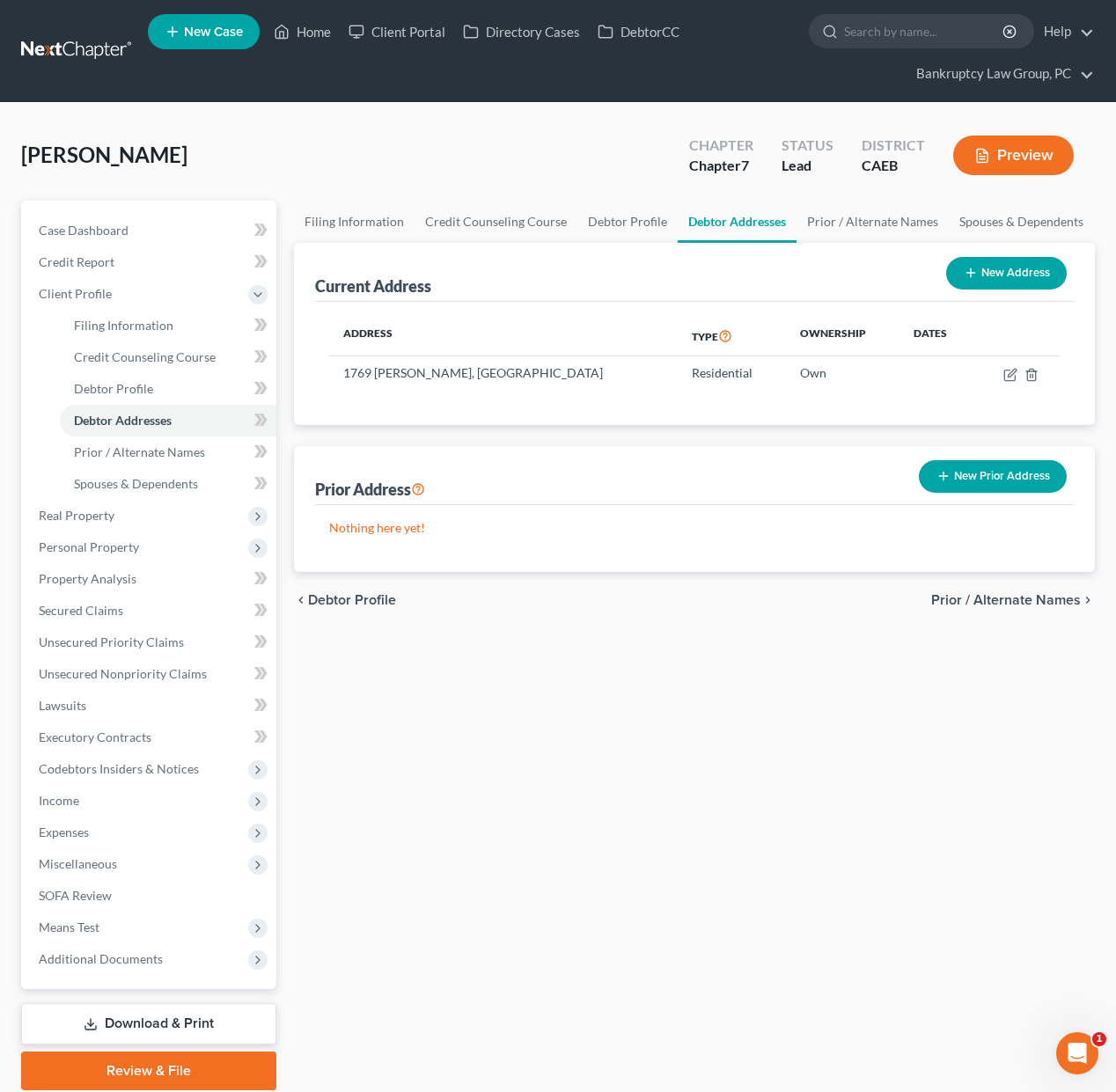
click at [1005, 597] on span "Prior / Alternate Names" at bounding box center [1005, 599] width 150 height 14
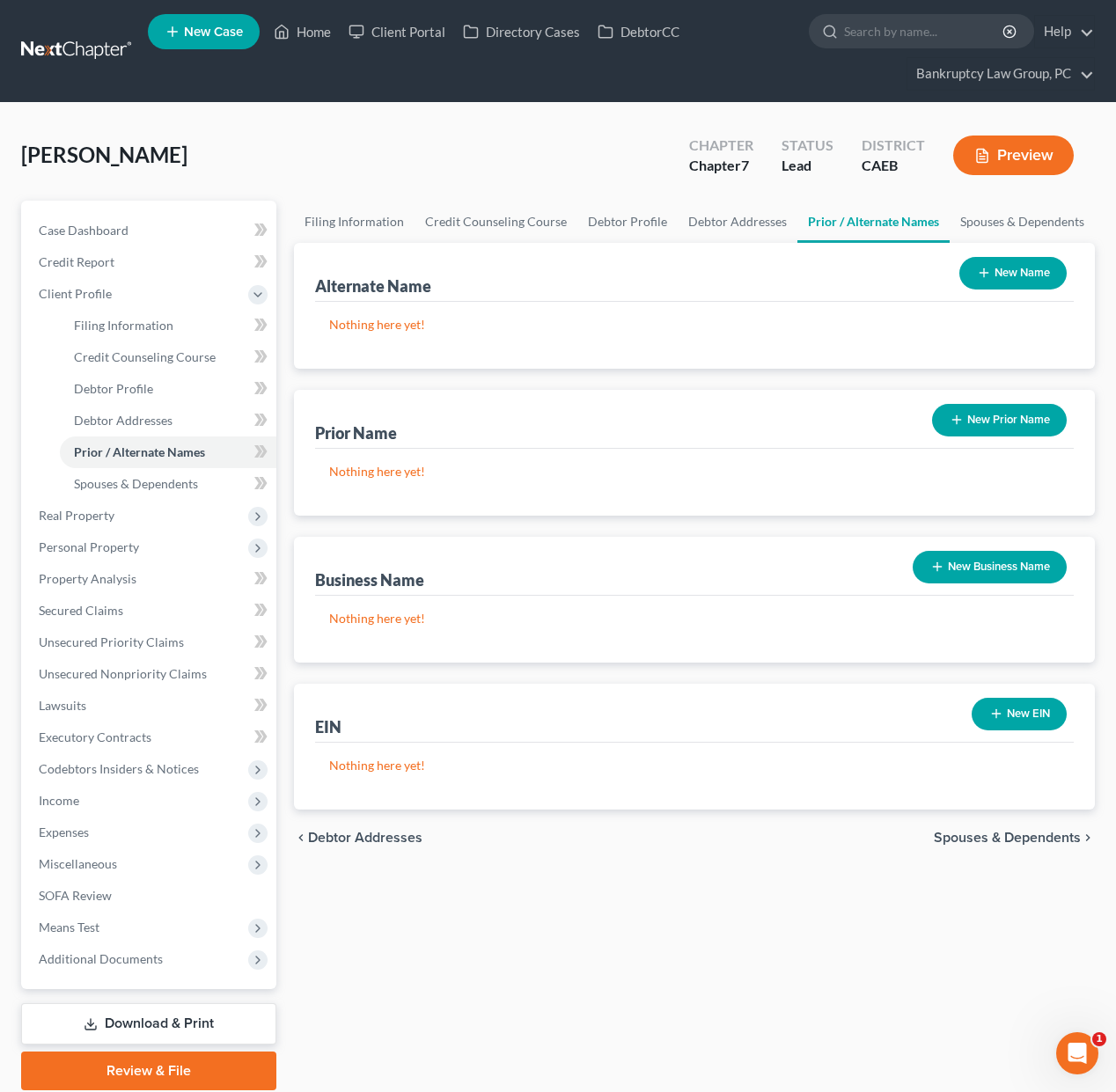
click at [1040, 267] on button "New Name" at bounding box center [1012, 273] width 107 height 33
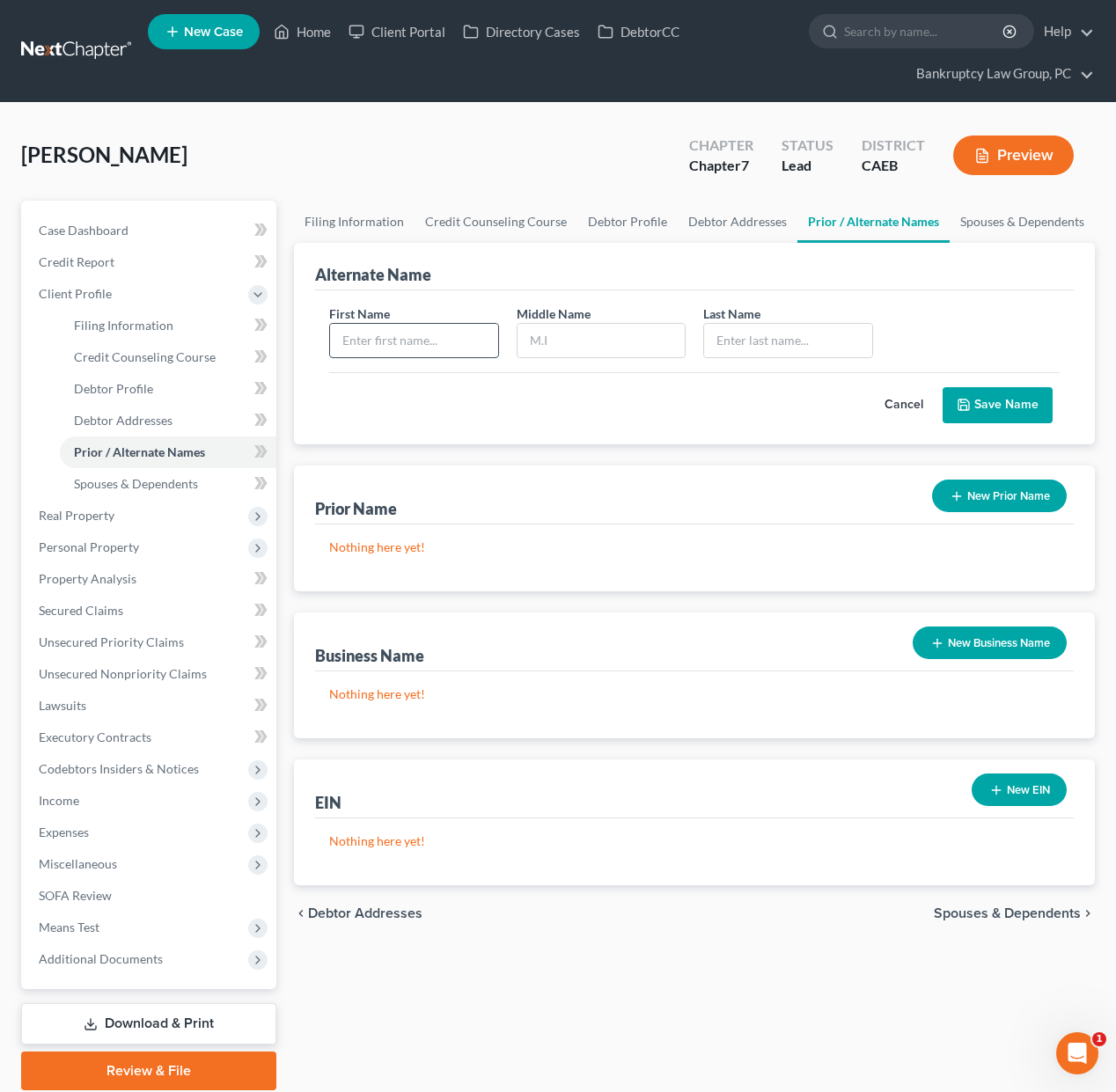
click at [434, 345] on input "text" at bounding box center [414, 340] width 168 height 34
type input "Velma"
type input "Jean"
type input "Polk-DeVuyst"
click at [1006, 398] on button "Save Name" at bounding box center [997, 404] width 110 height 37
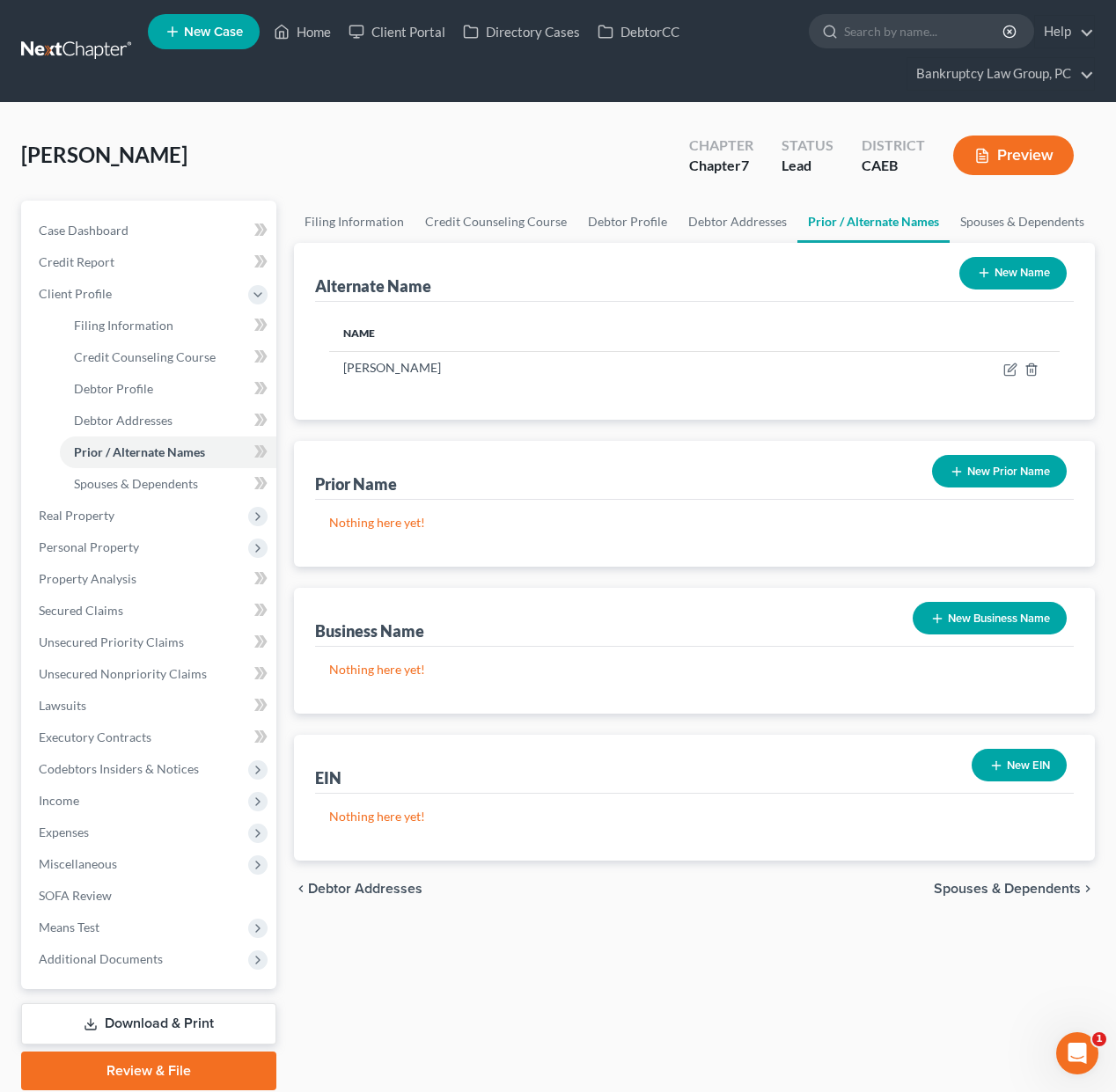
click at [995, 277] on button "New Name" at bounding box center [1012, 273] width 107 height 33
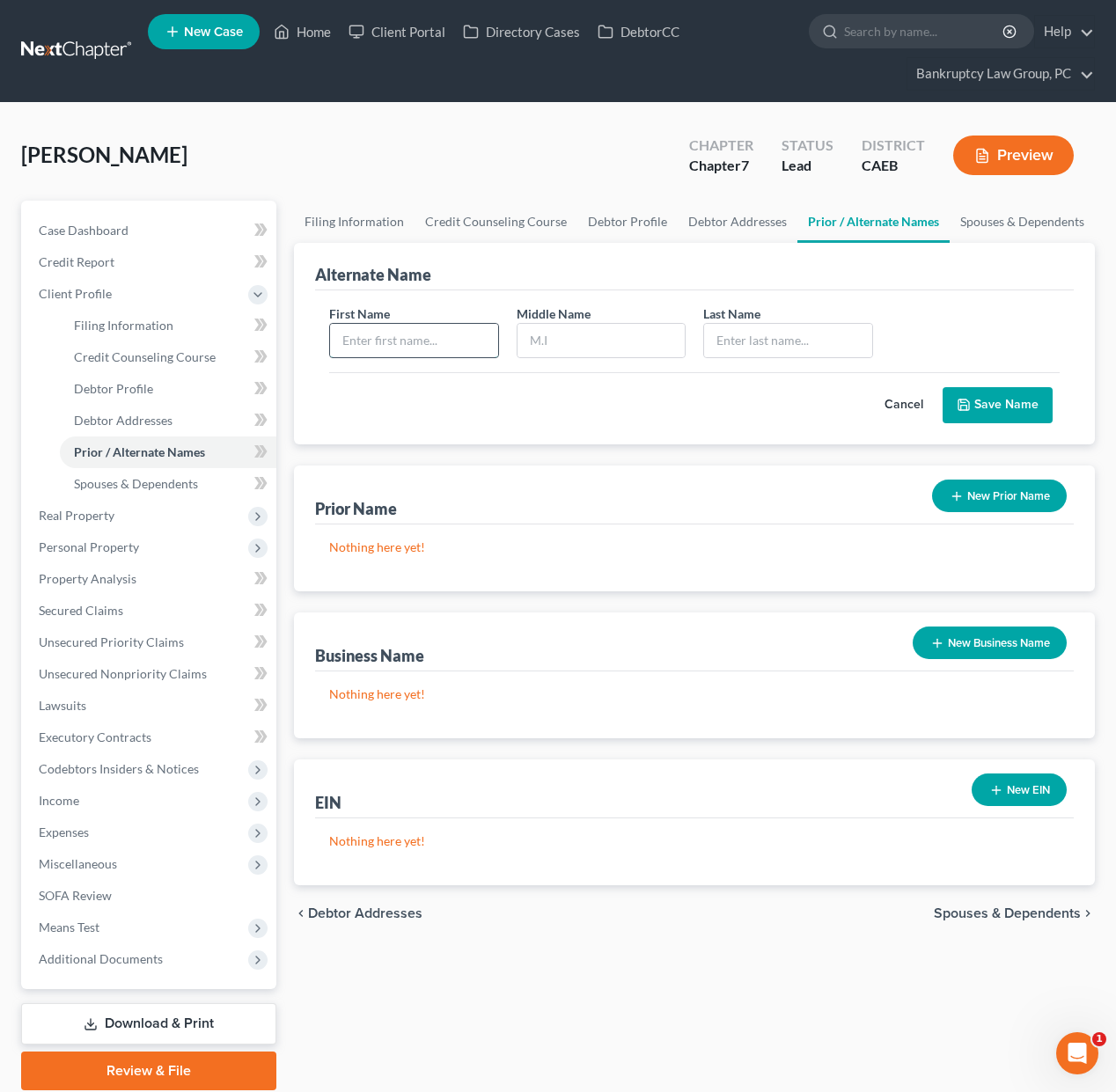
click at [433, 347] on input "text" at bounding box center [414, 340] width 168 height 34
type input "Velma"
type input "Jean NyEsha"
type input "Polk-DeVuyst"
click at [1032, 401] on button "Save Name" at bounding box center [997, 404] width 110 height 37
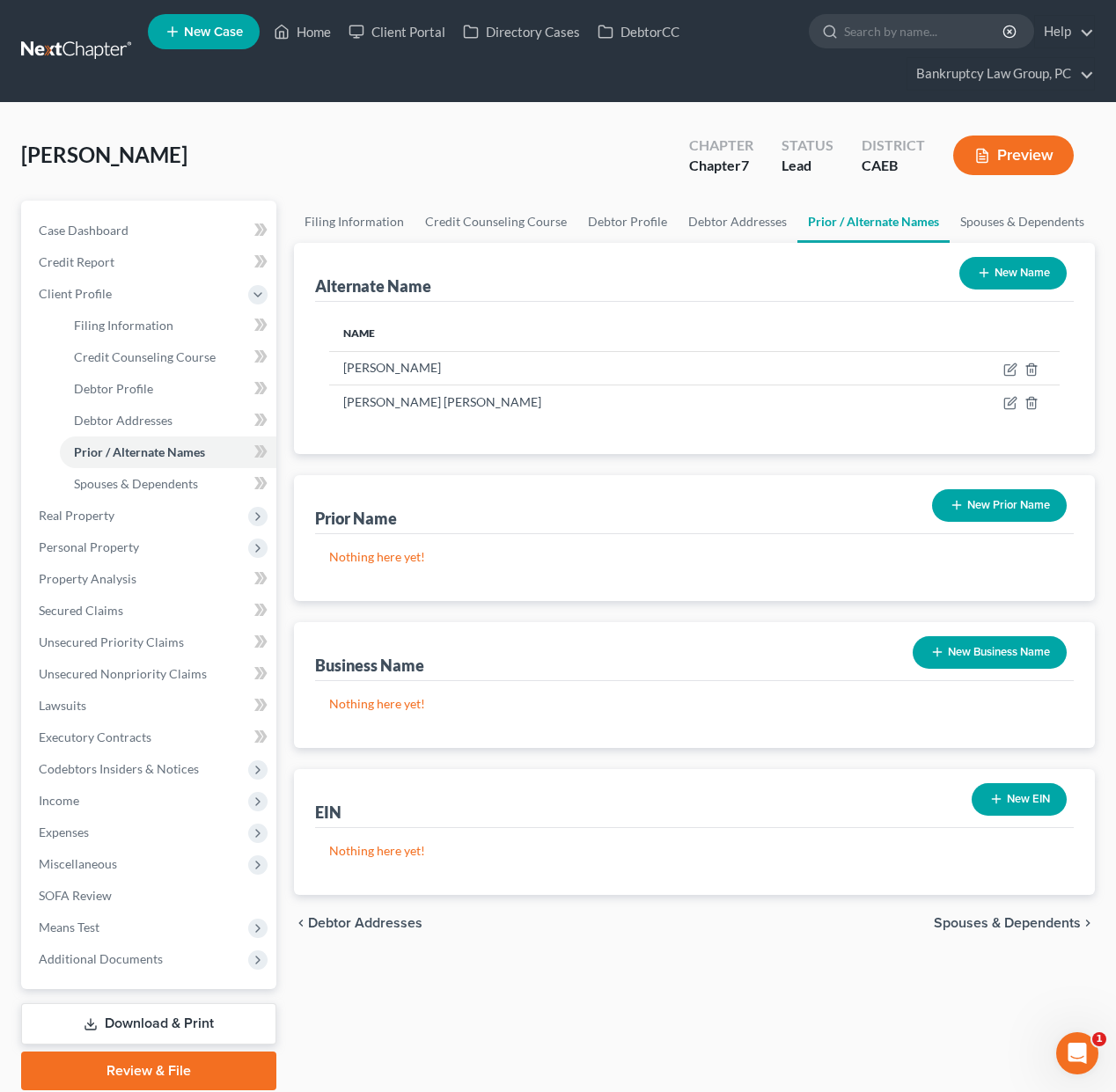
click at [1009, 276] on button "New Name" at bounding box center [1012, 273] width 107 height 33
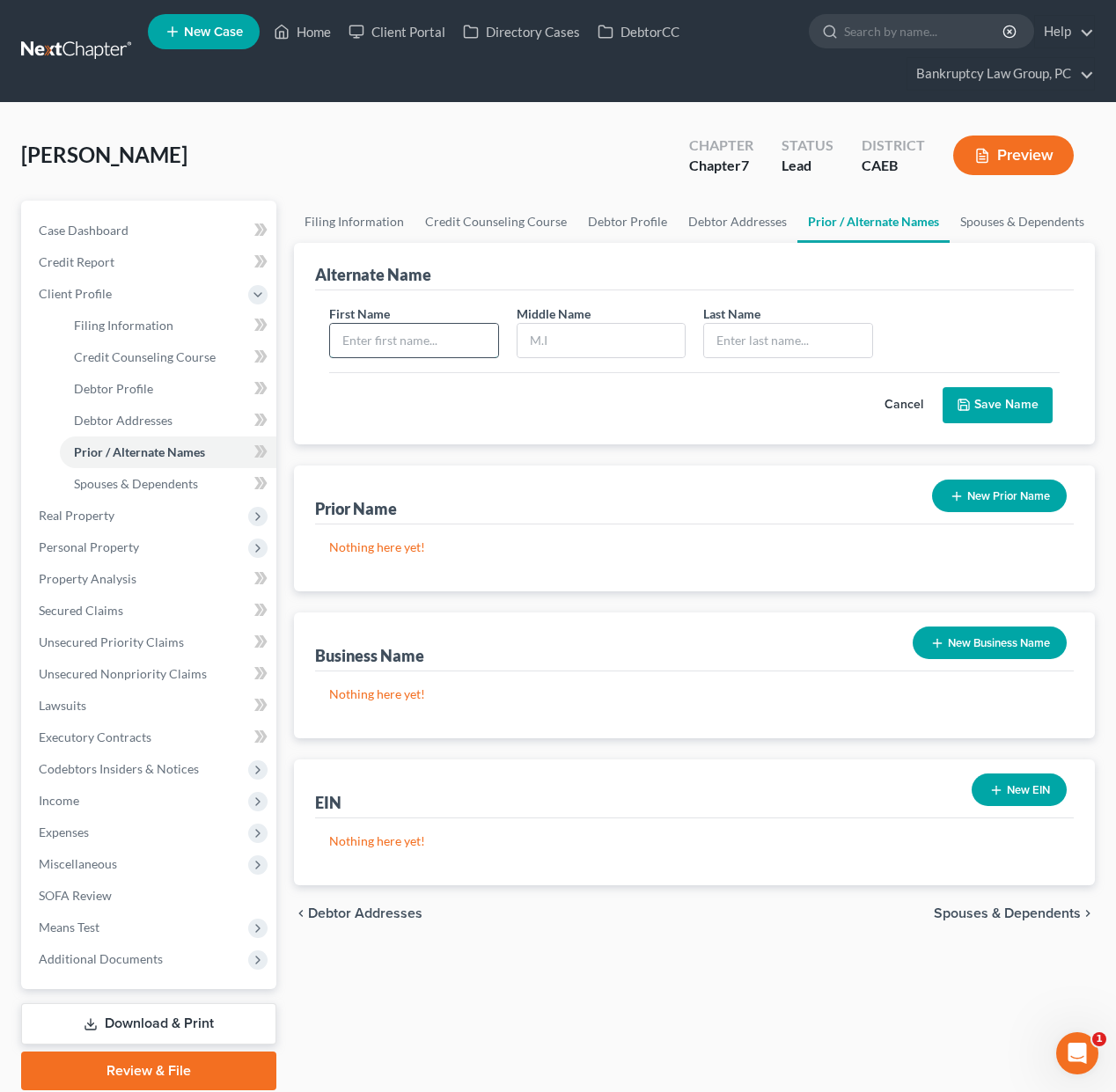
click at [364, 343] on input "text" at bounding box center [414, 340] width 168 height 34
type input "Velma"
type input "Jean NyEsha"
type input "Polk"
click at [1039, 402] on button "Save Name" at bounding box center [997, 404] width 110 height 37
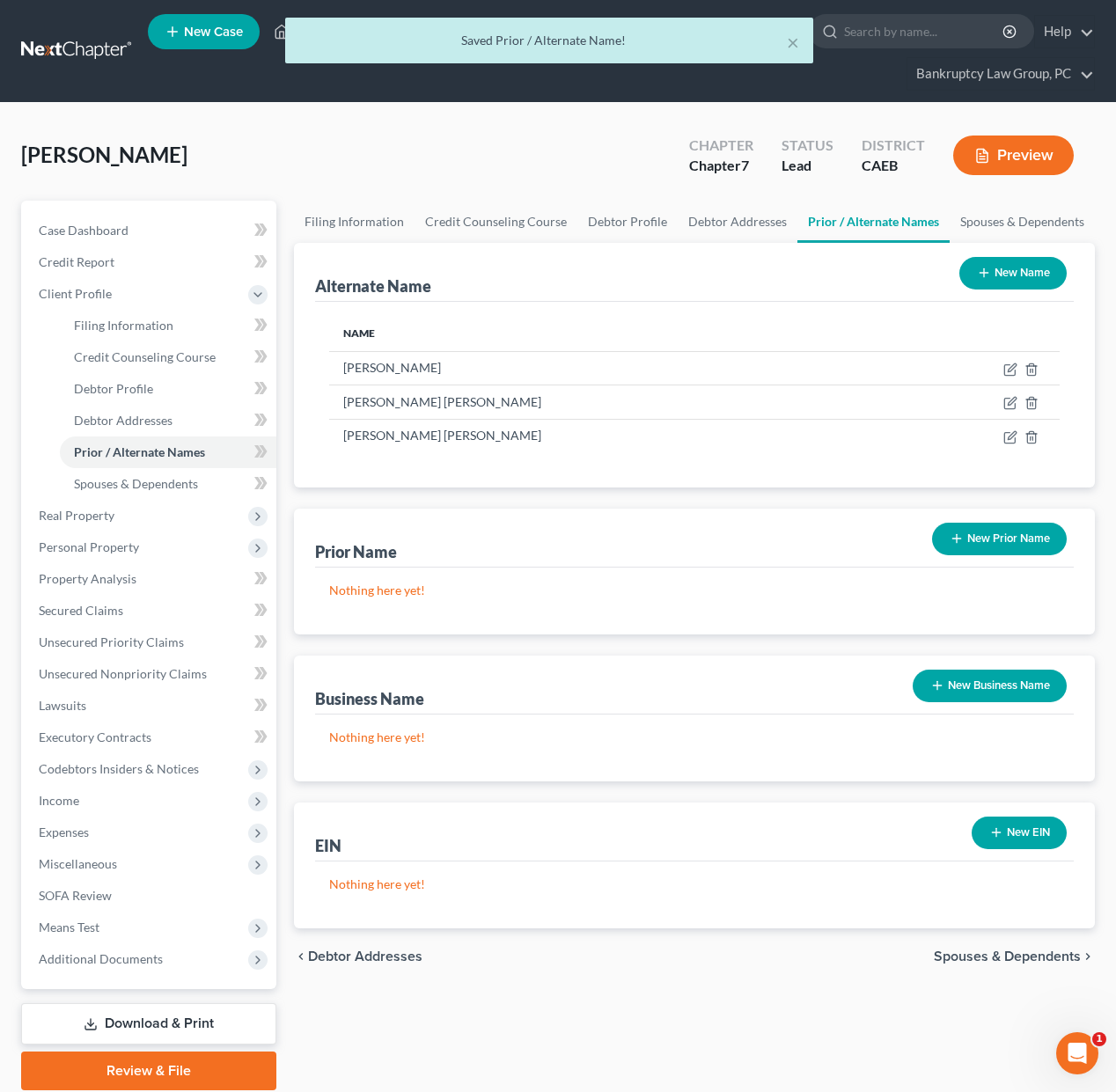
click at [1028, 277] on button "New Name" at bounding box center [1012, 273] width 107 height 33
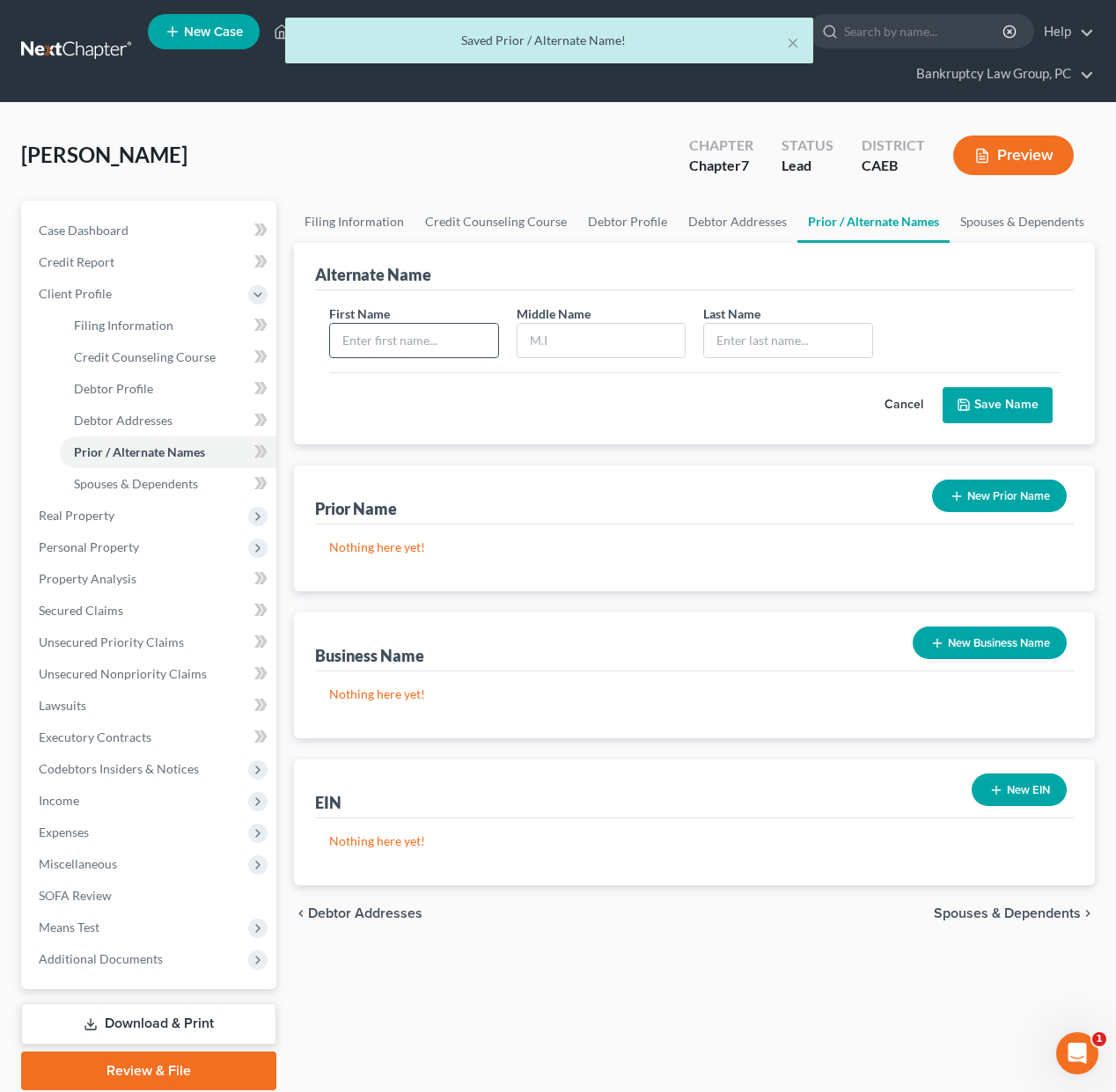
click at [360, 327] on input "text" at bounding box center [414, 340] width 168 height 34
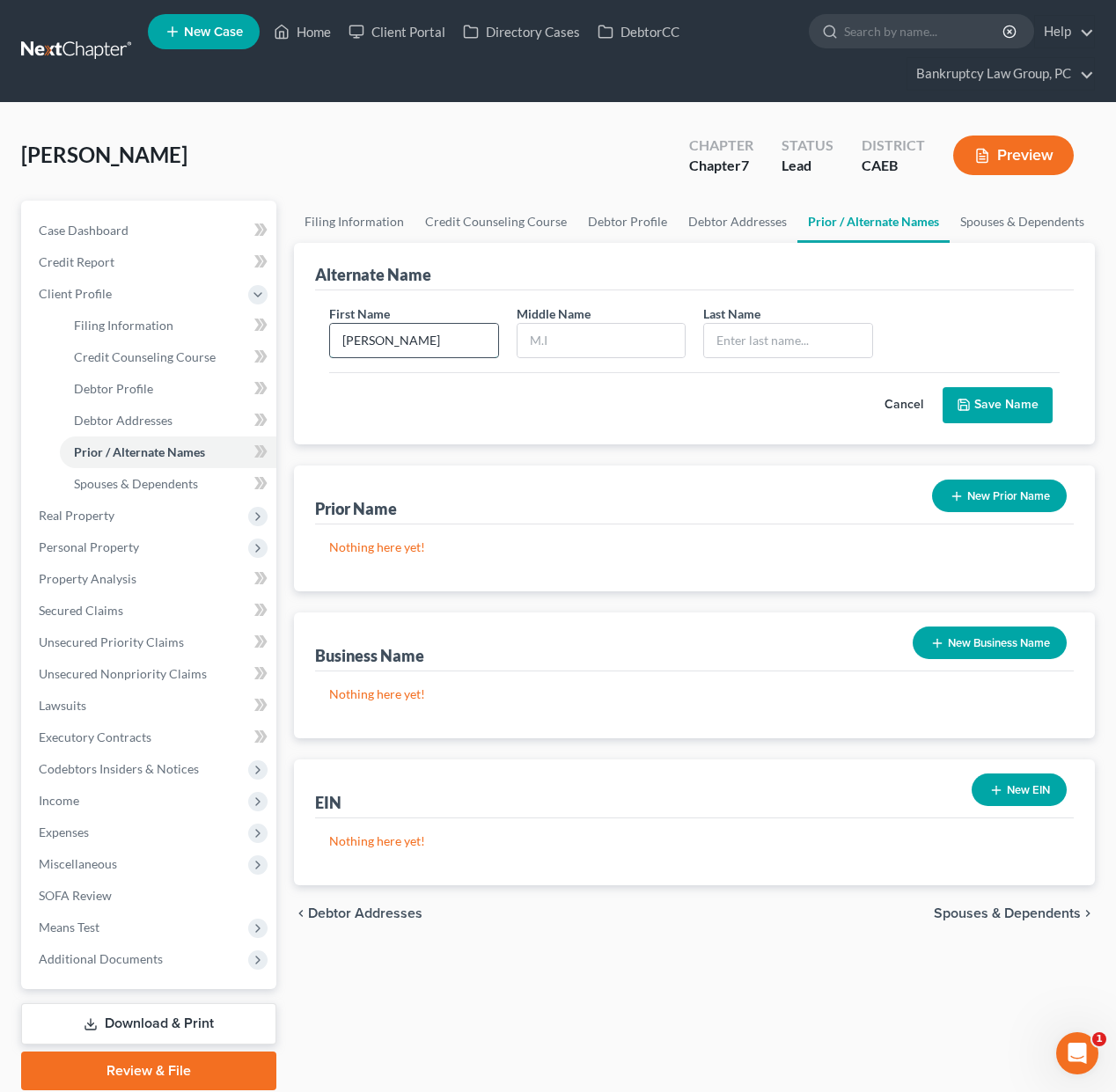
type input "Velma"
type input "Jean NyEsha"
type input "DeVuyst"
click at [1011, 402] on button "Save Name" at bounding box center [997, 404] width 110 height 37
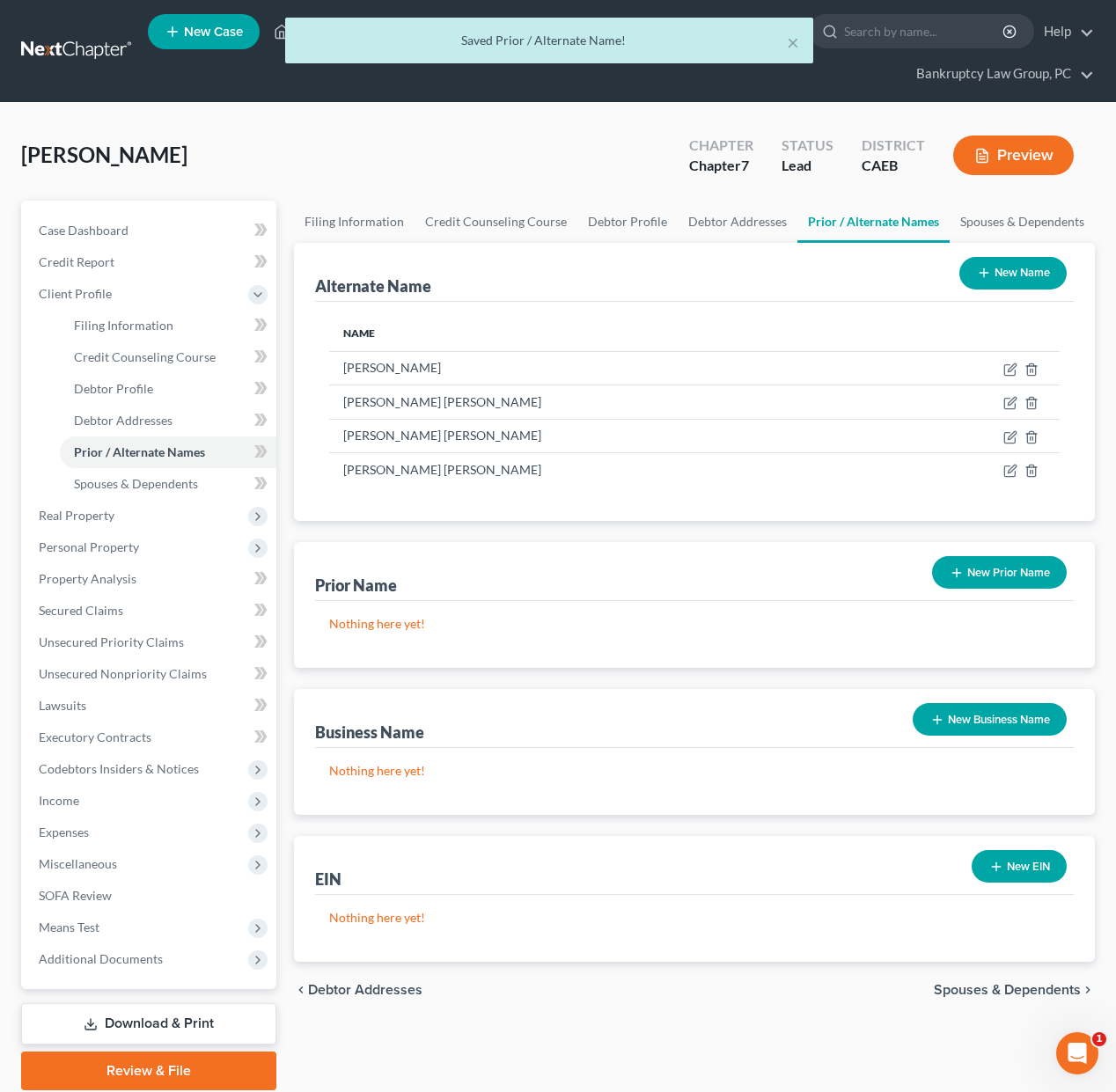
click at [1005, 266] on button "New Name" at bounding box center [1012, 273] width 107 height 33
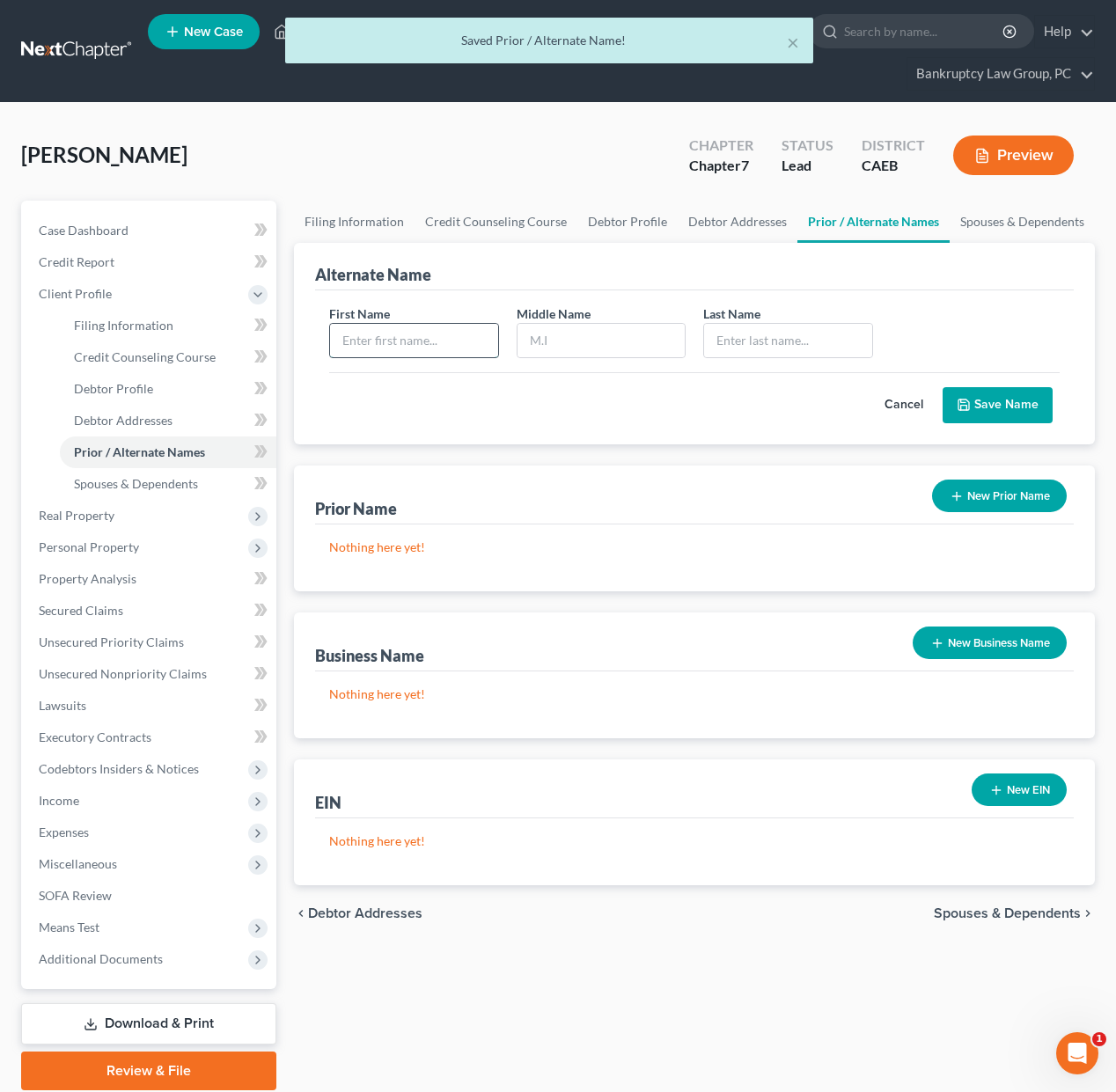
click at [401, 348] on input "text" at bounding box center [414, 340] width 168 height 34
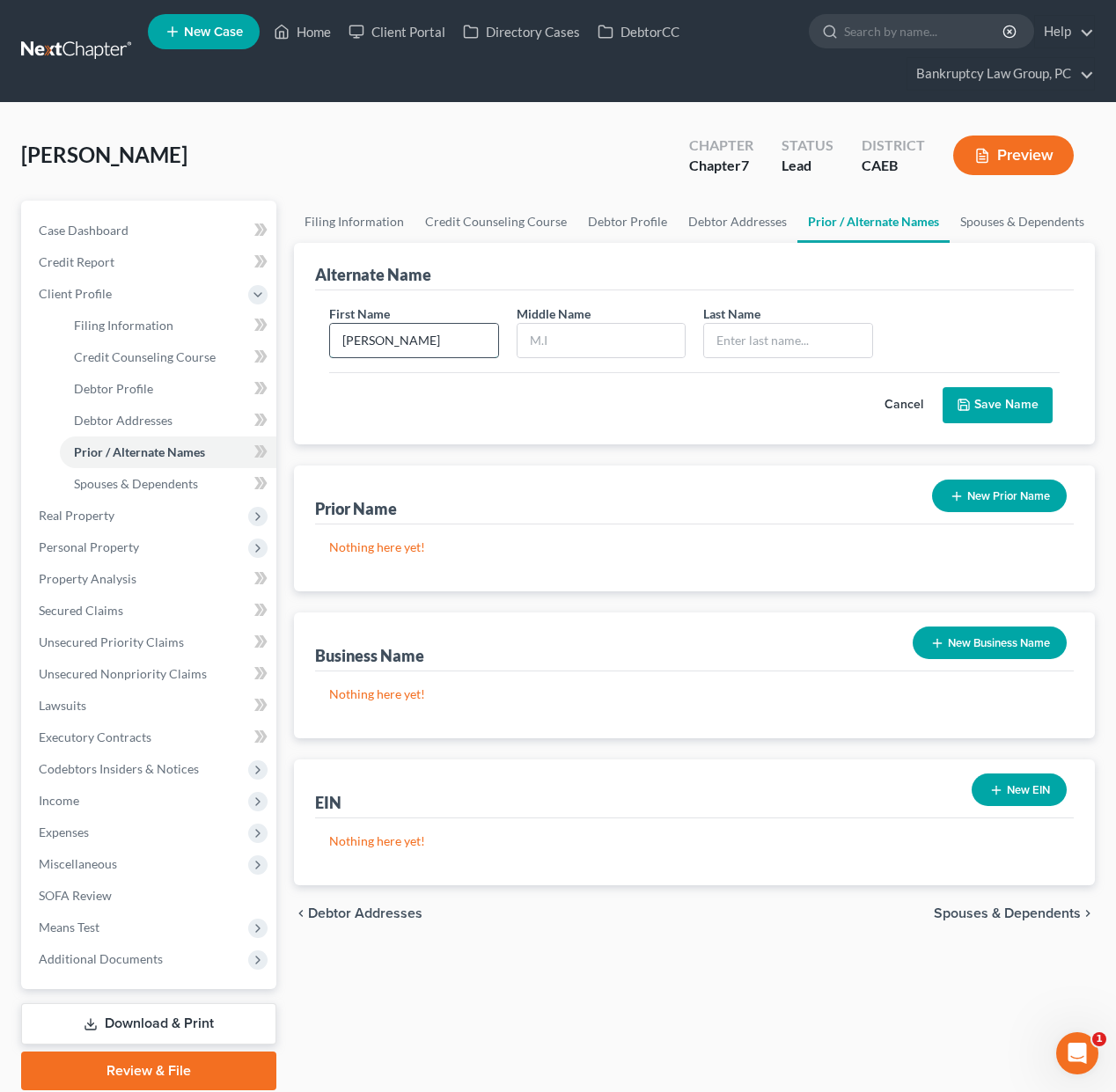
type input "Velma"
type input "Jean"
type input "Polk"
click at [1002, 404] on button "Save Name" at bounding box center [997, 404] width 110 height 37
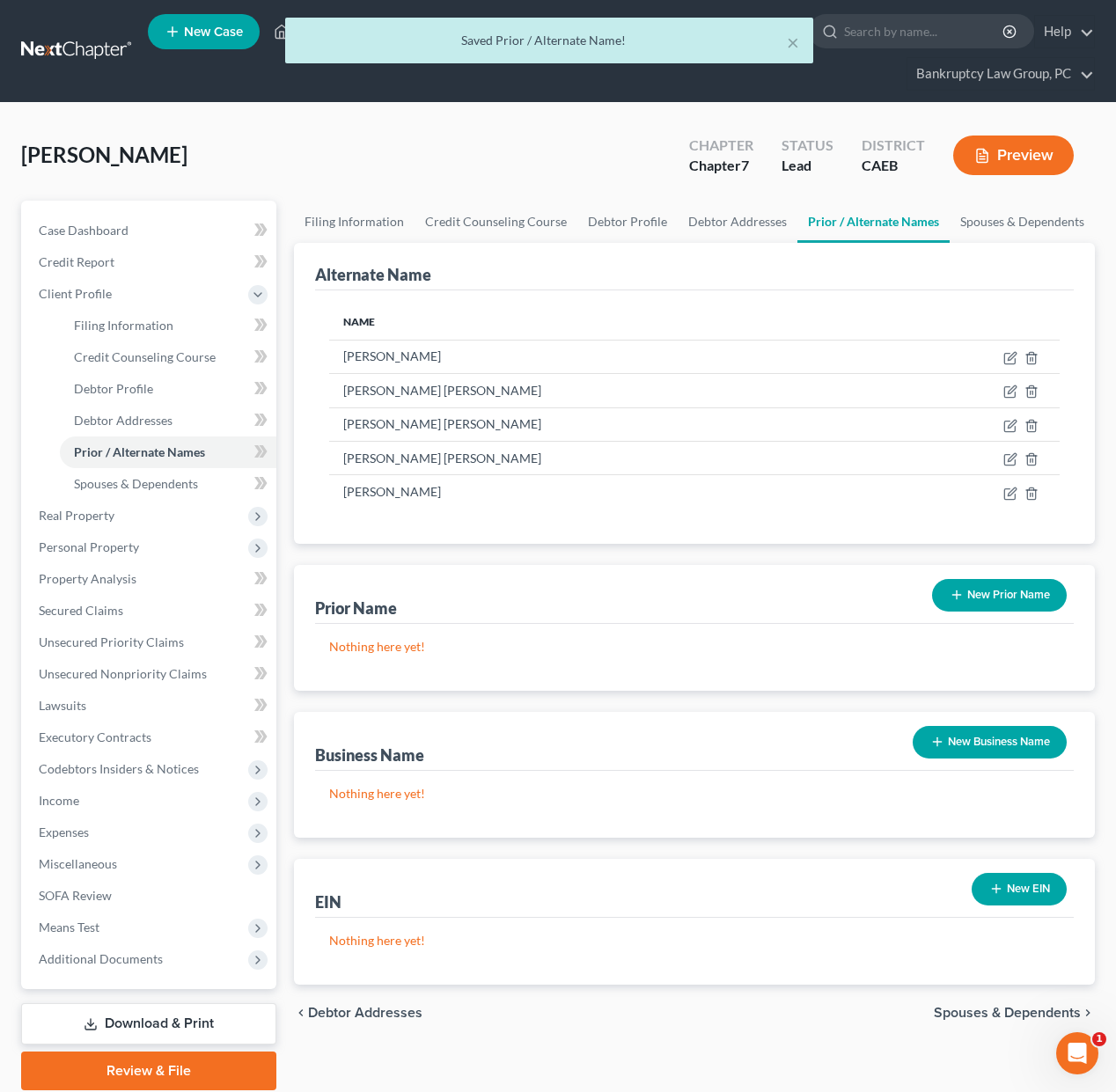
click at [997, 594] on button "New Prior Name" at bounding box center [998, 594] width 135 height 33
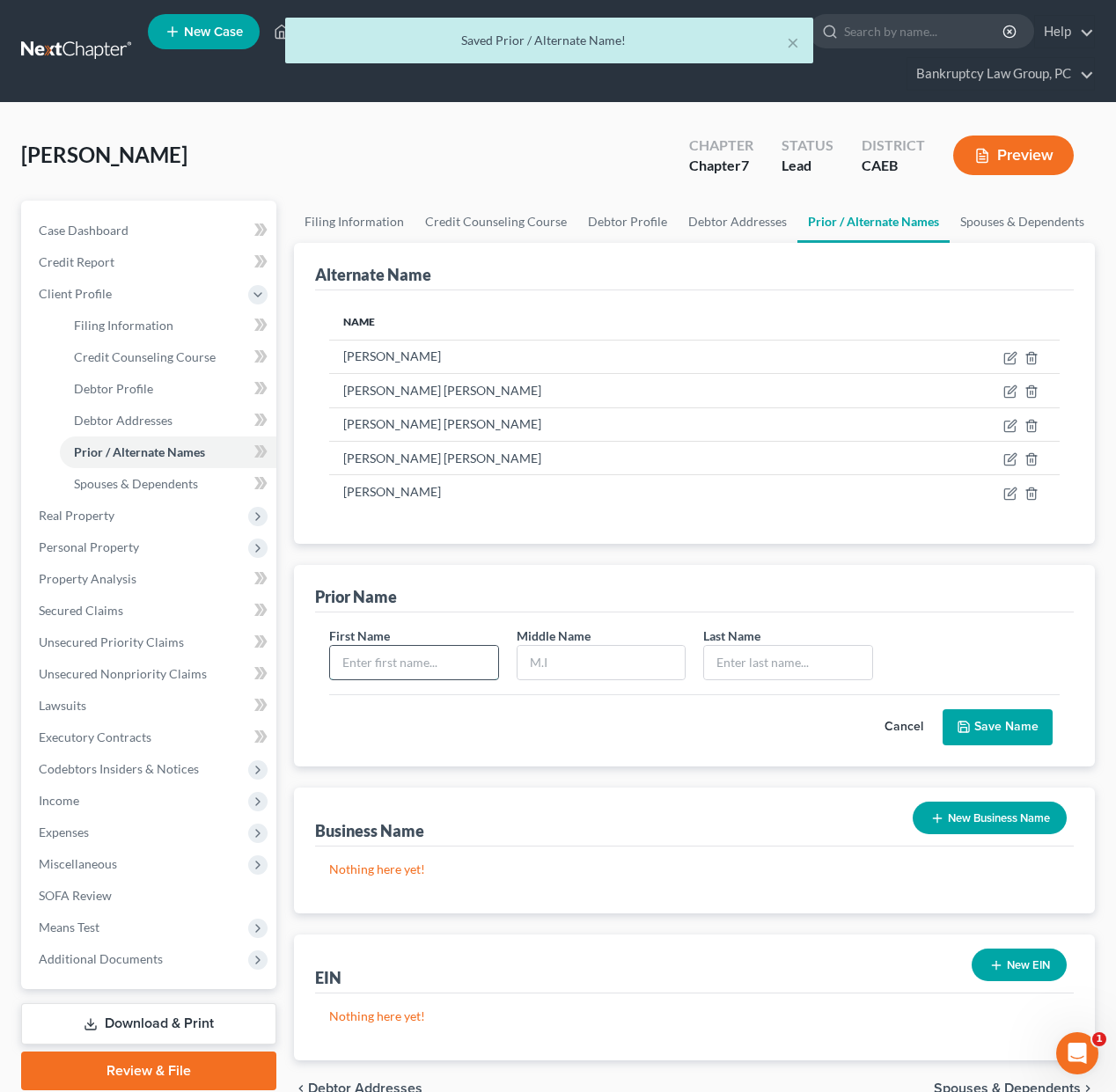
click at [442, 666] on input "text" at bounding box center [414, 662] width 168 height 34
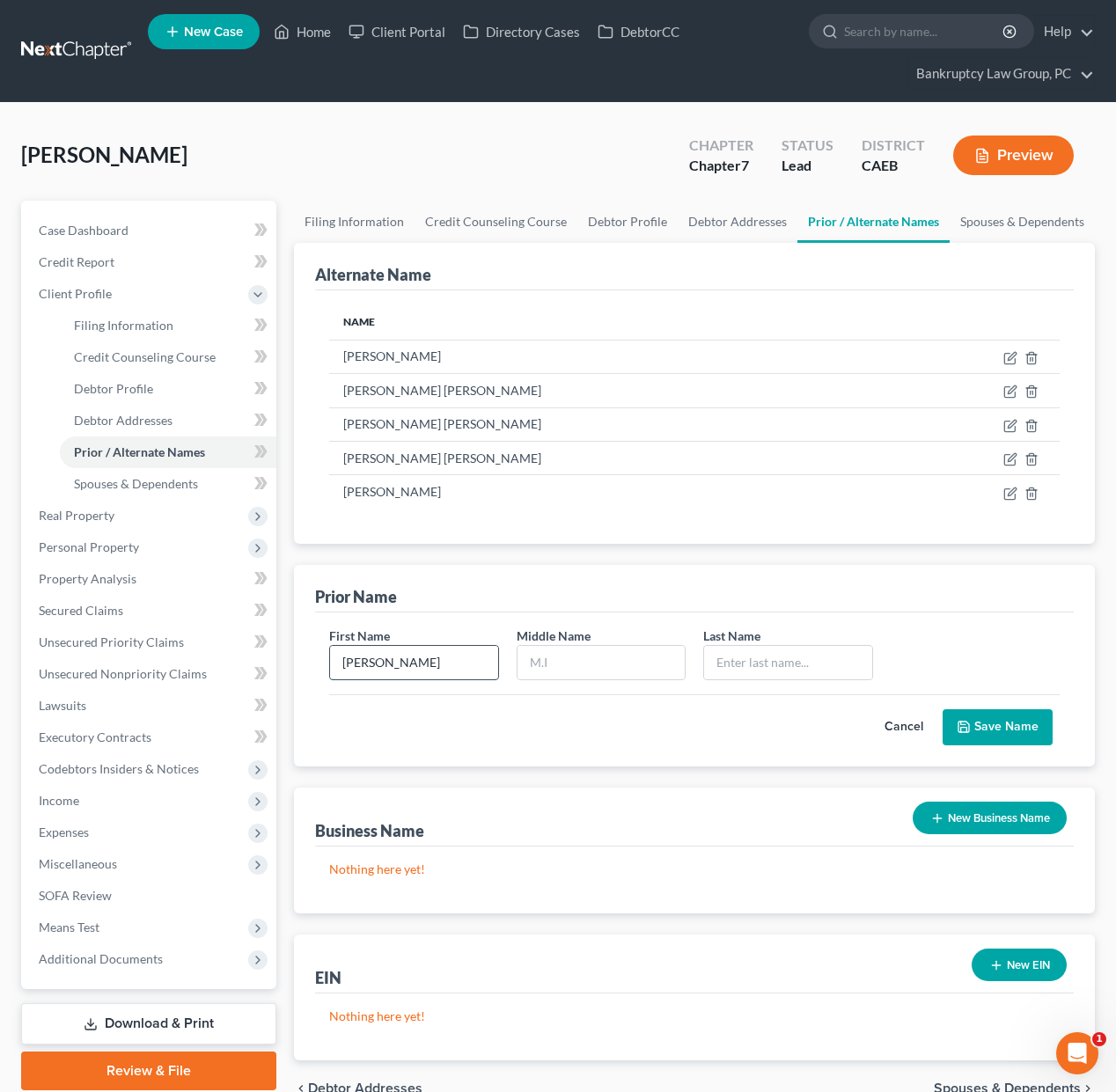
type input "NyEsha"
type input "DeVuyst"
click at [1006, 720] on button "Save Name" at bounding box center [997, 727] width 110 height 37
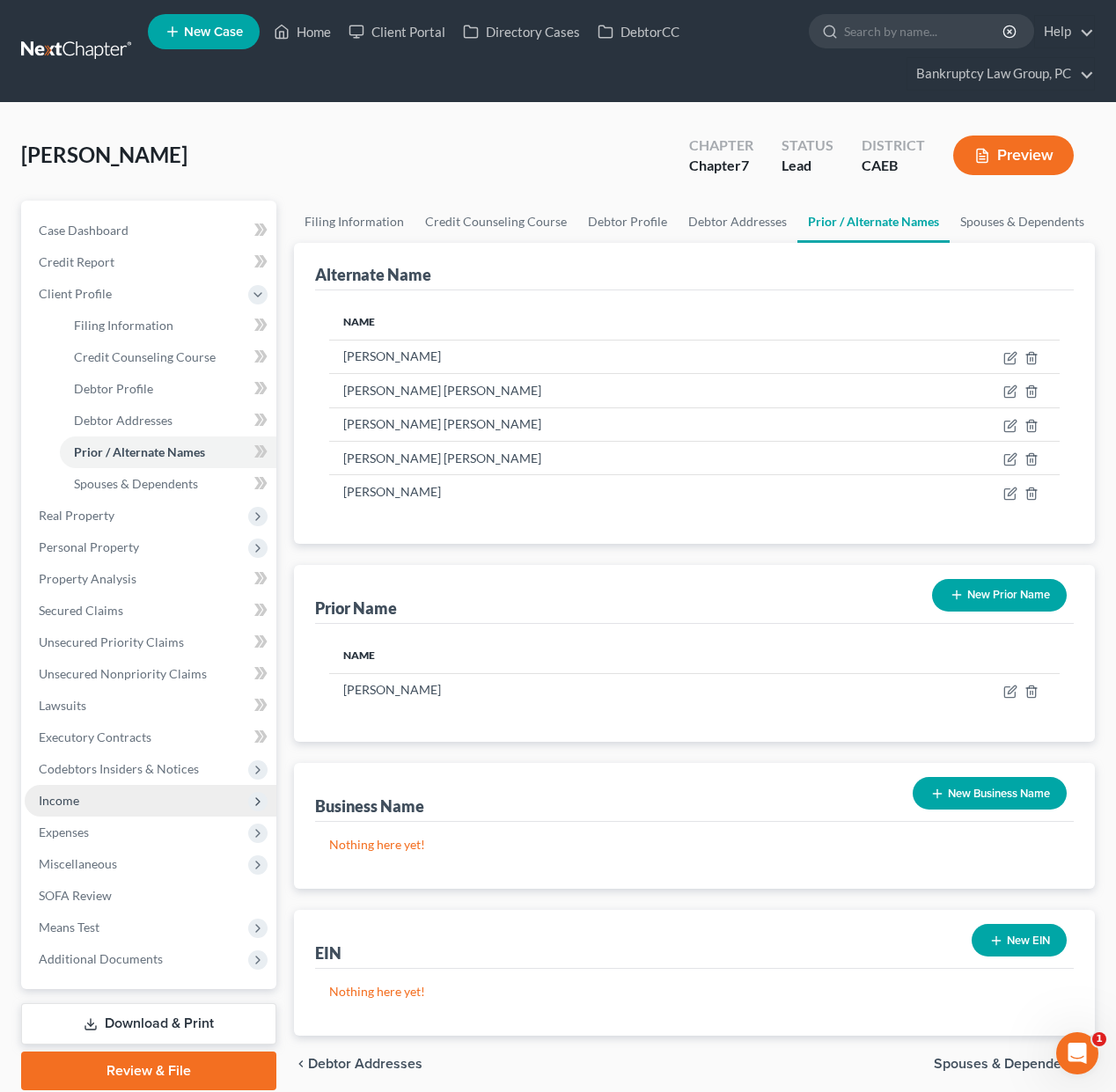
click at [68, 801] on span "Income" at bounding box center [58, 800] width 40 height 15
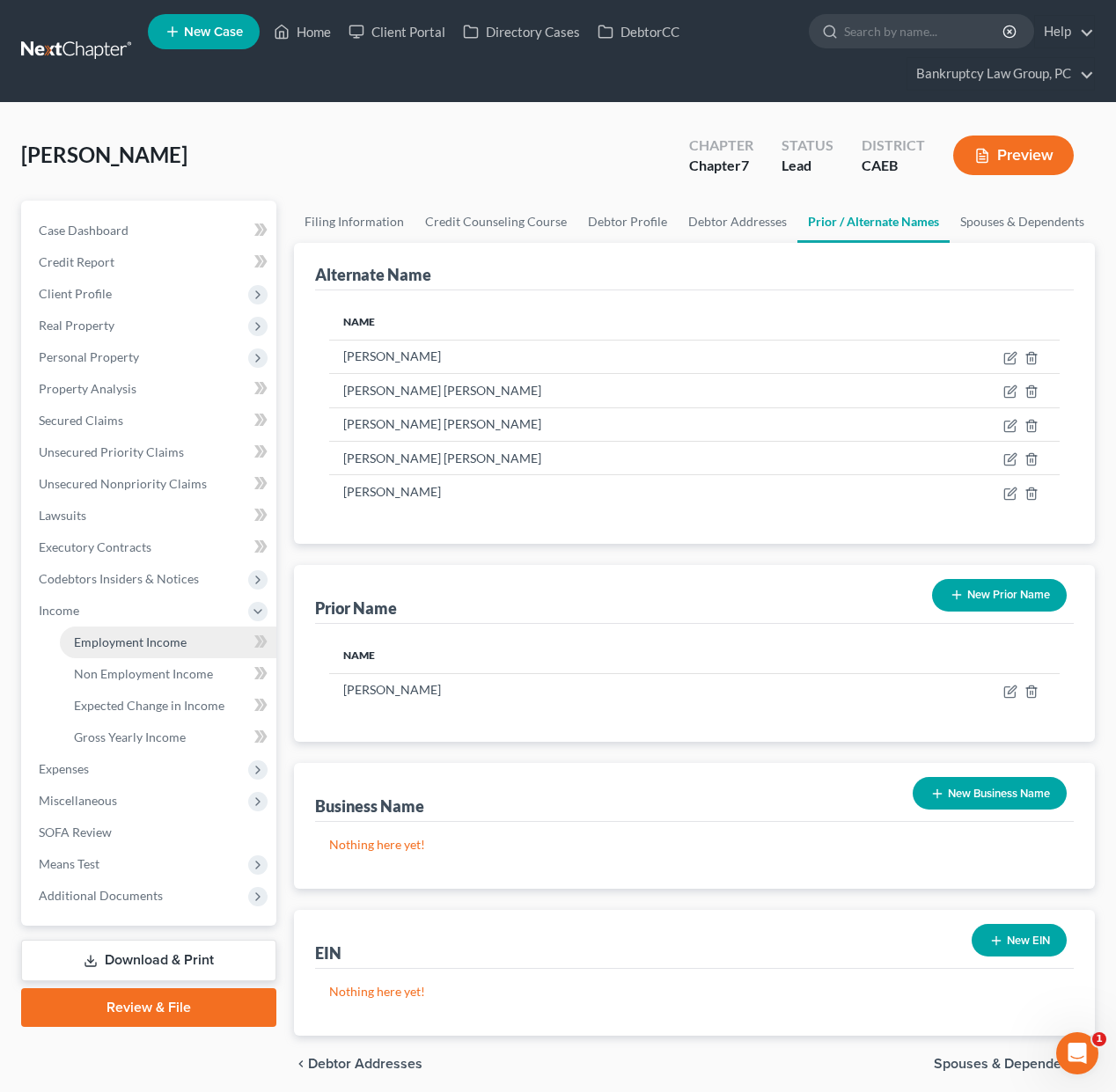
drag, startPoint x: 108, startPoint y: 637, endPoint x: 193, endPoint y: 641, distance: 85.1
click at [107, 637] on span "Employment Income" at bounding box center [131, 641] width 113 height 15
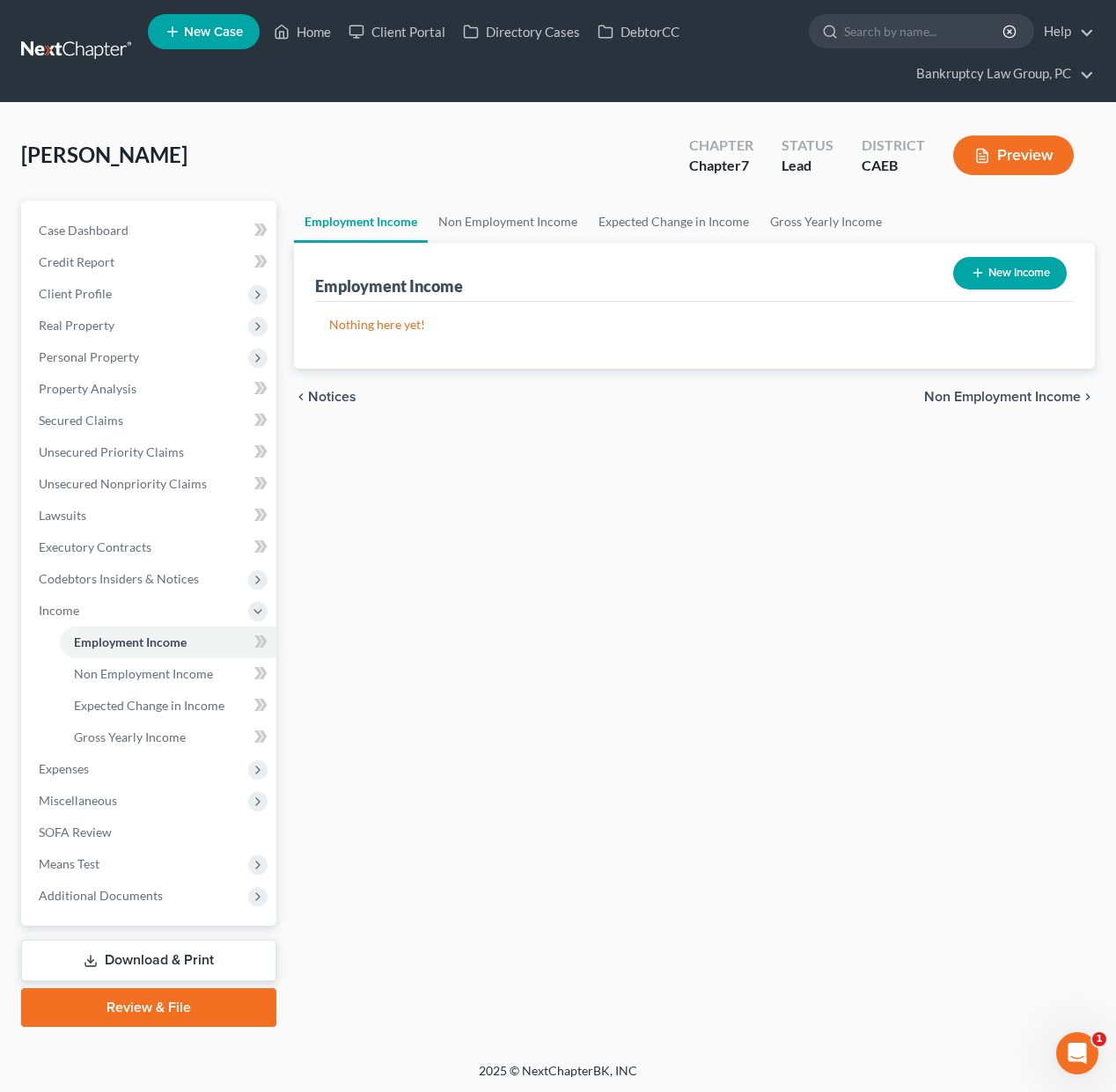
click at [1020, 279] on button "New Income" at bounding box center [1010, 273] width 114 height 33
select select "0"
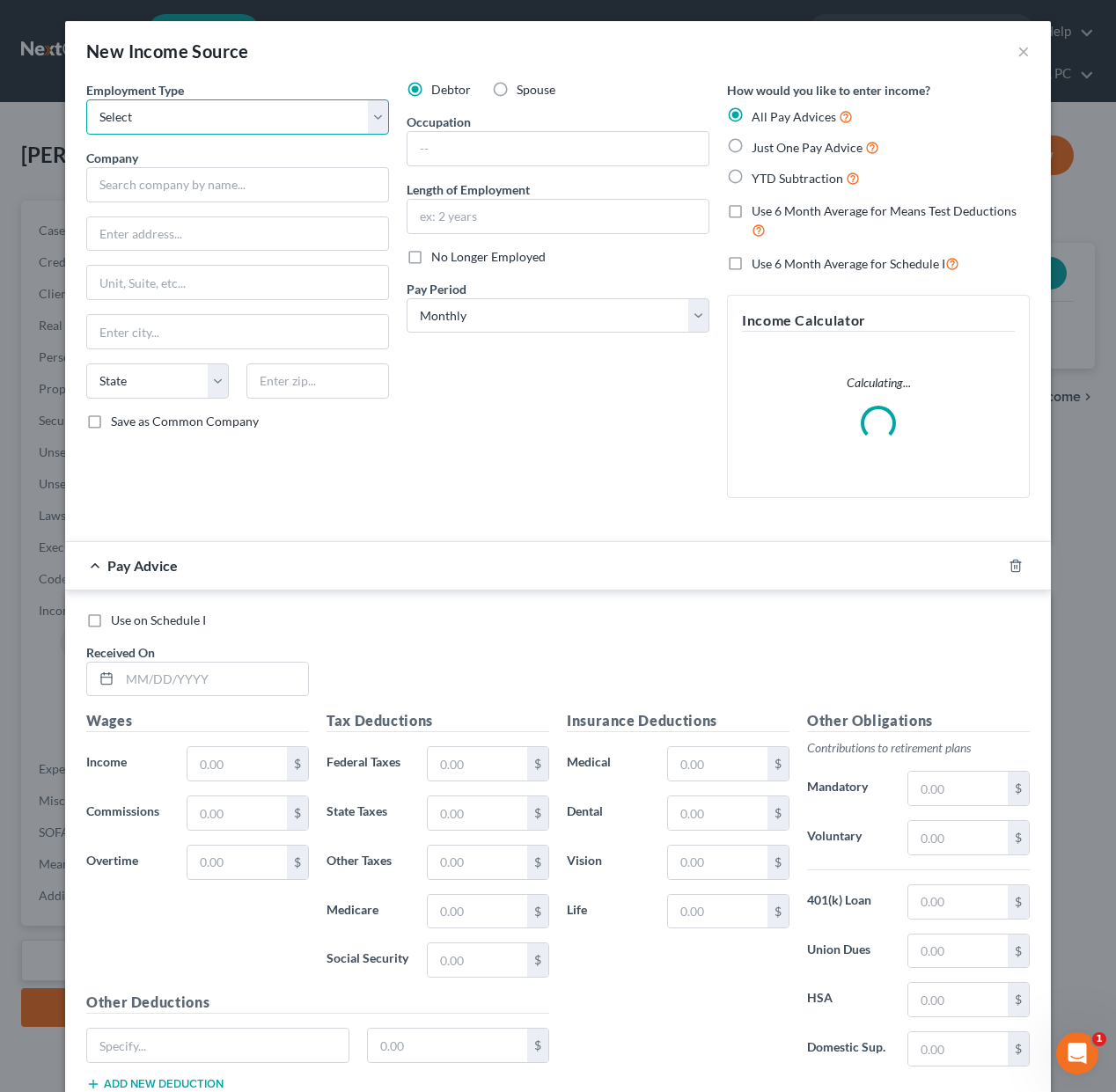
click at [251, 128] on select "Select Full or Part Time Employment Self Employment" at bounding box center [238, 117] width 303 height 35
select select "0"
click at [87, 100] on select "Select Full or Part Time Employment Self Employment" at bounding box center [238, 117] width 303 height 35
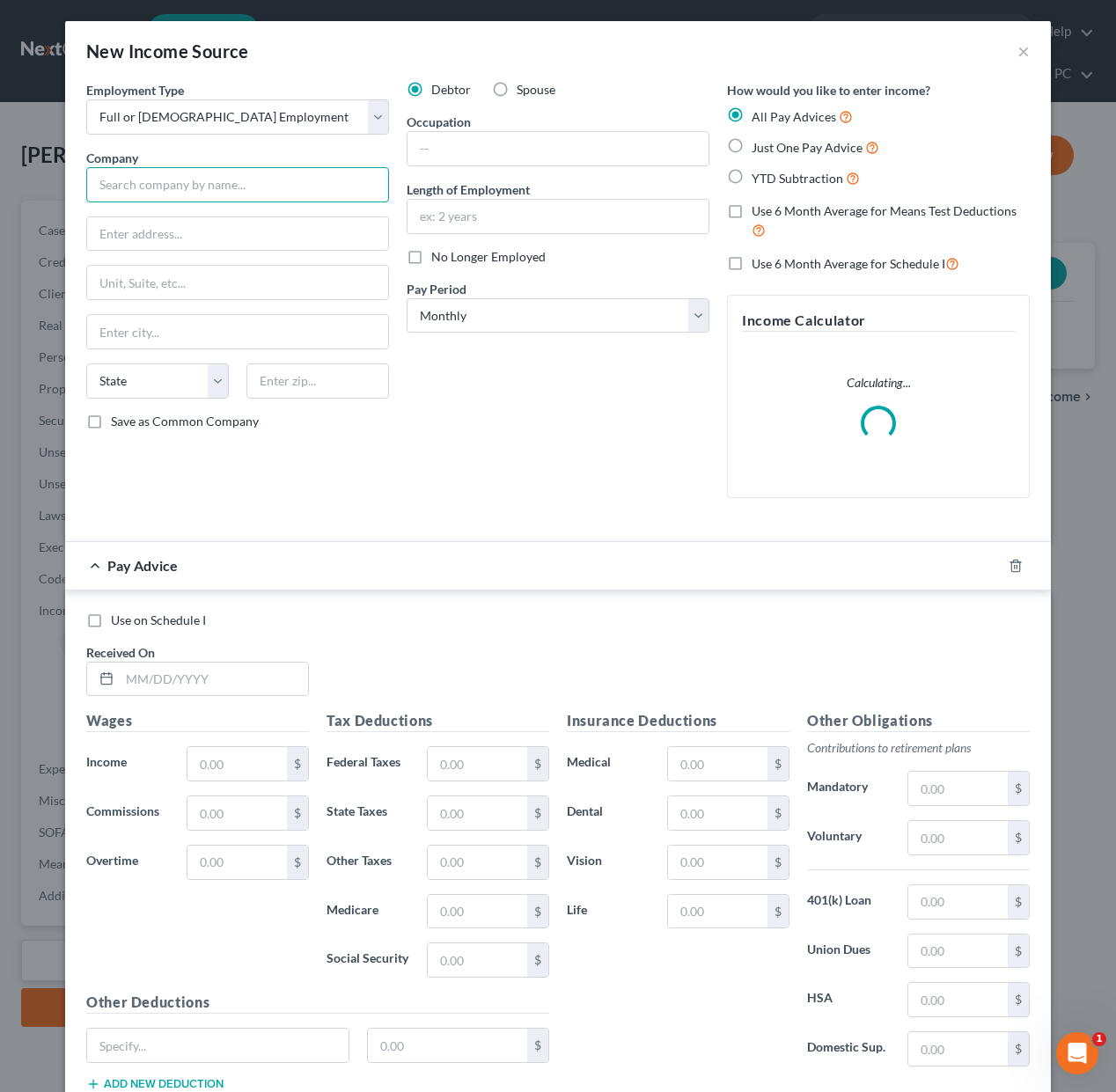
click at [241, 189] on input "text" at bounding box center [238, 184] width 303 height 35
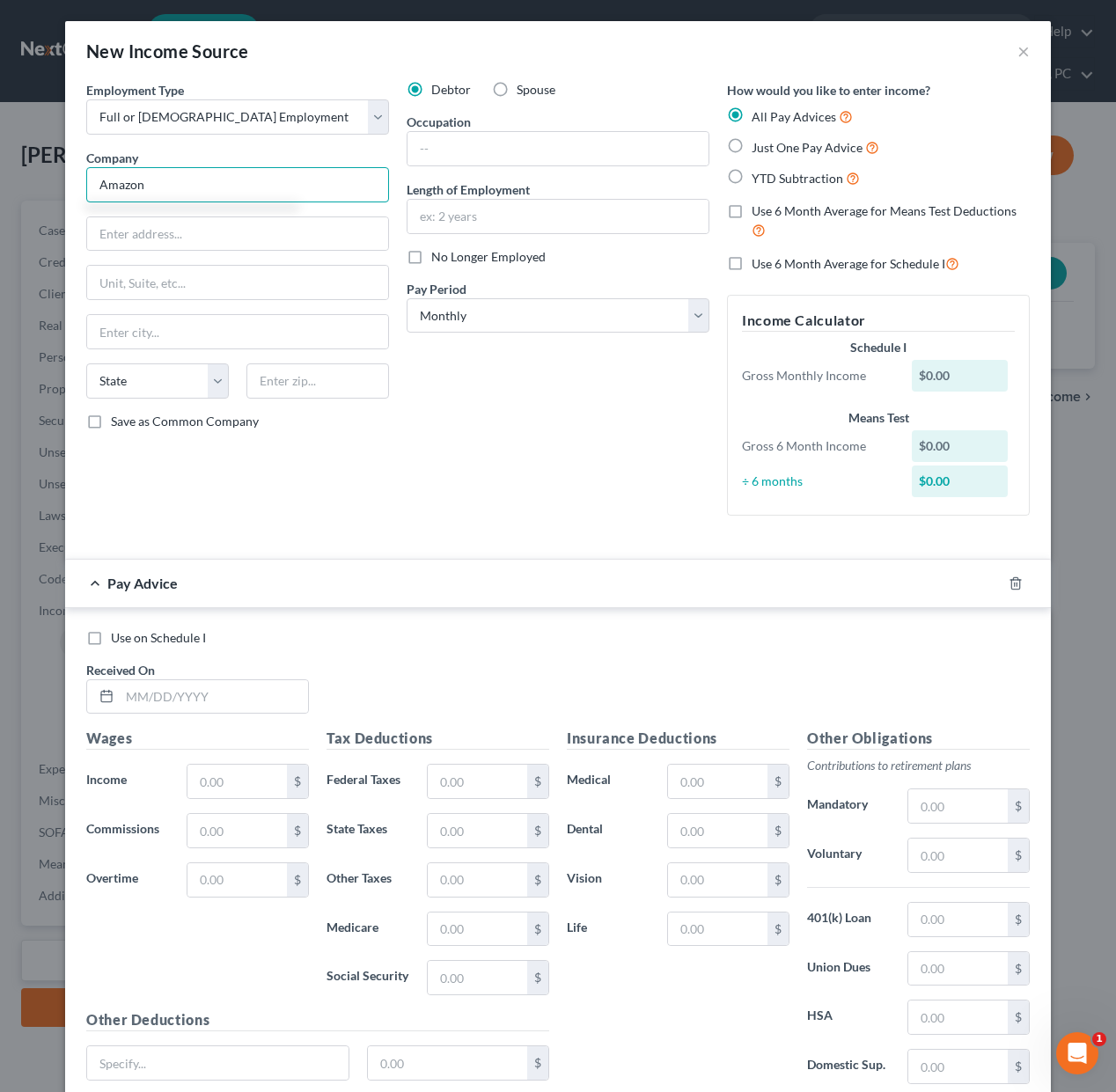
type input "Amazon"
type input "300 [PERSON_NAME] Dr"
type input "SMF5"
type input "95688"
type input "[GEOGRAPHIC_DATA]"
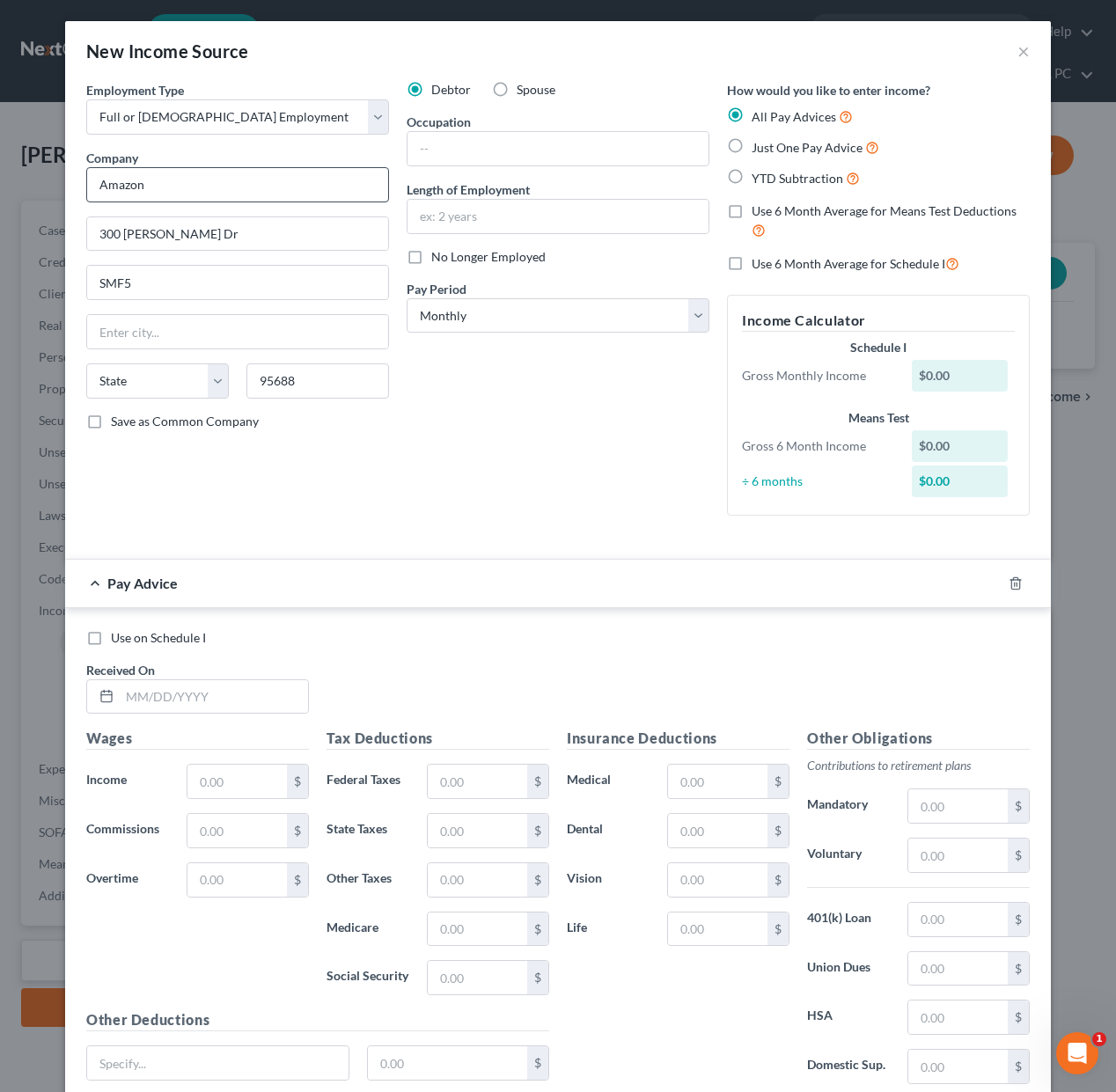
select select "4"
click at [1015, 580] on icon "button" at bounding box center [1015, 583] width 14 height 14
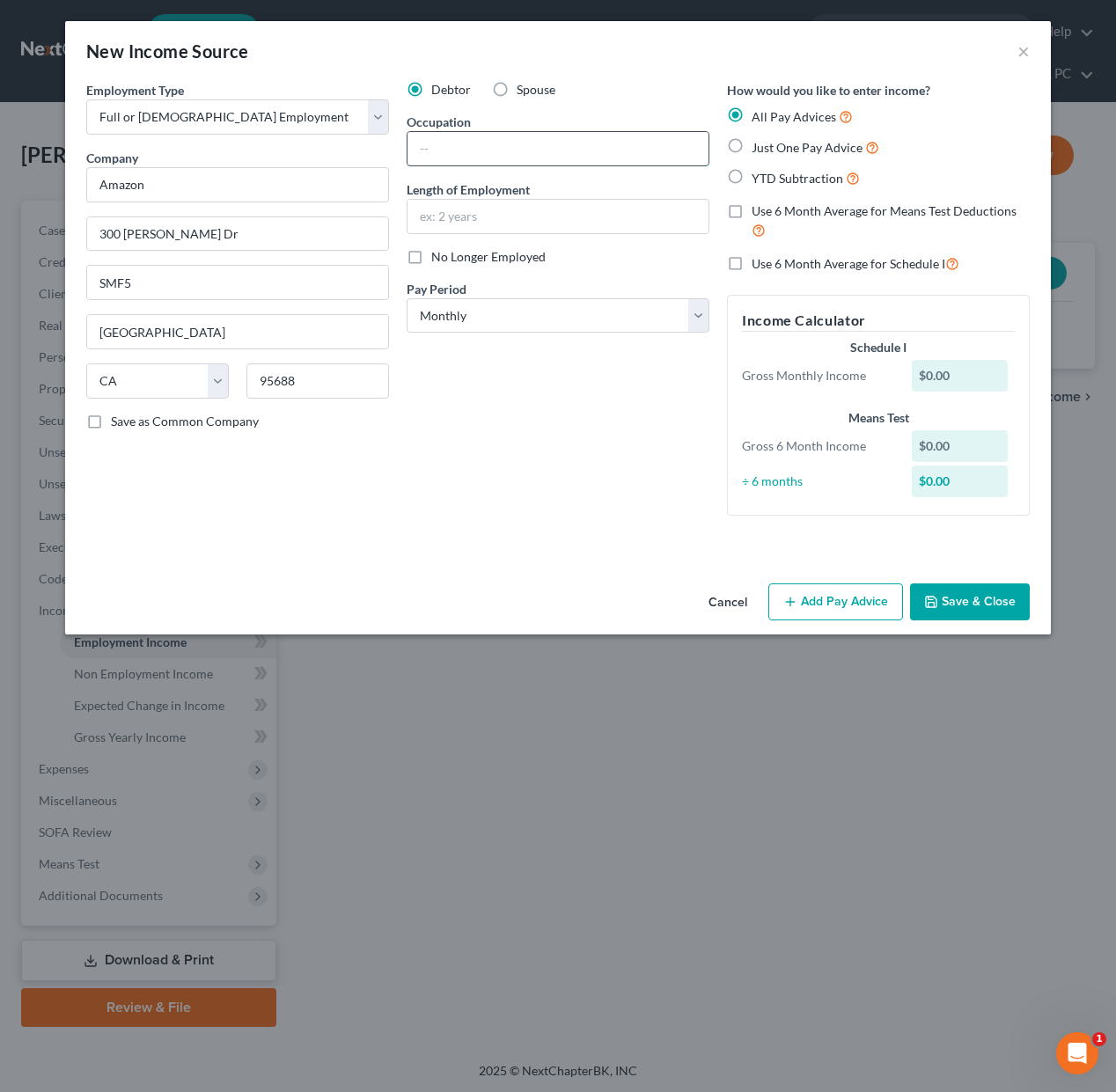
click at [512, 143] on input "text" at bounding box center [558, 149] width 301 height 34
type input "FC Associate I, L1"
click at [422, 219] on input "4 Years" at bounding box center [558, 216] width 301 height 34
type input "Almost 4 Years"
click at [989, 601] on button "Save & Close" at bounding box center [969, 601] width 120 height 37
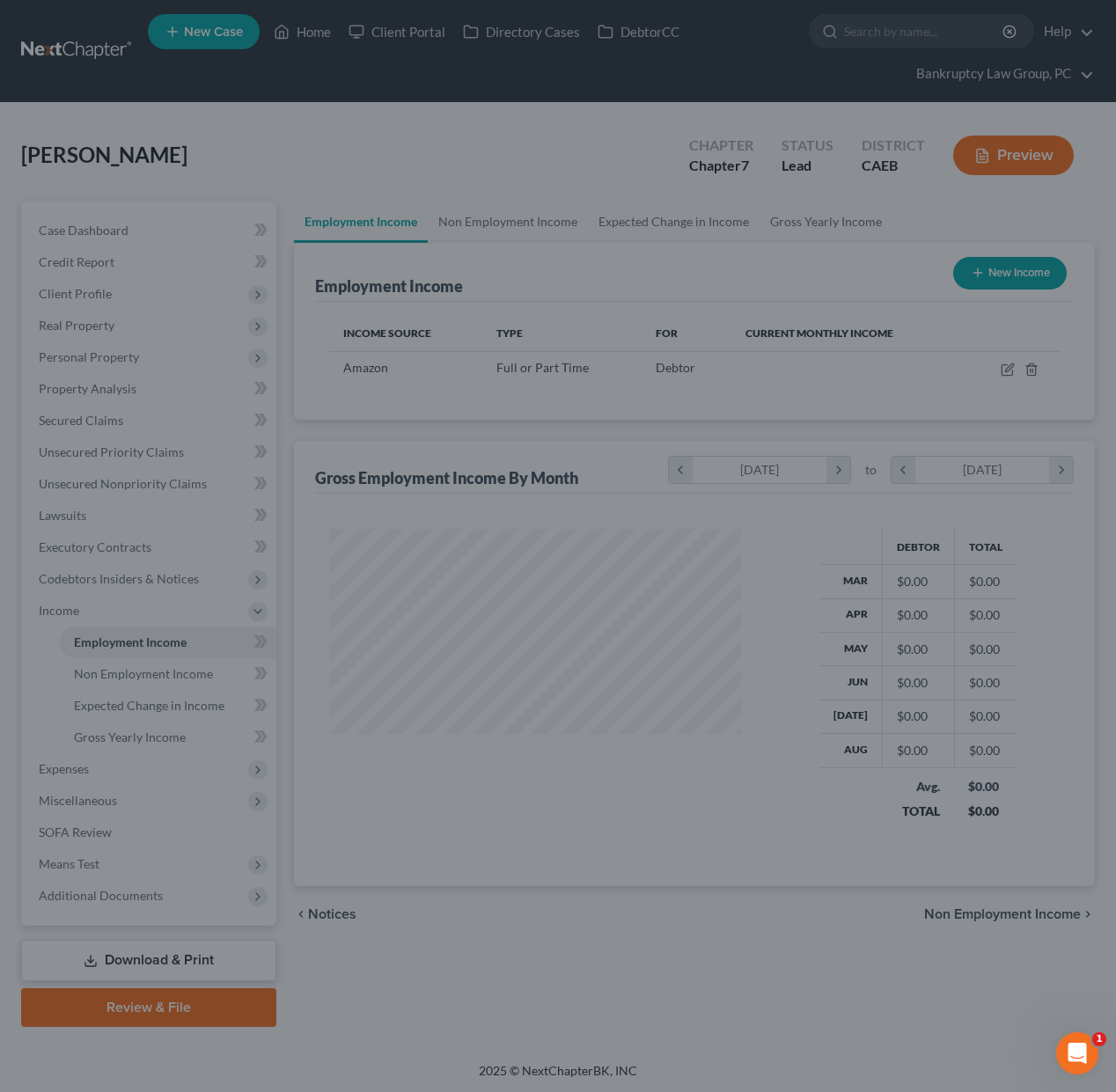
scroll to position [315, 446]
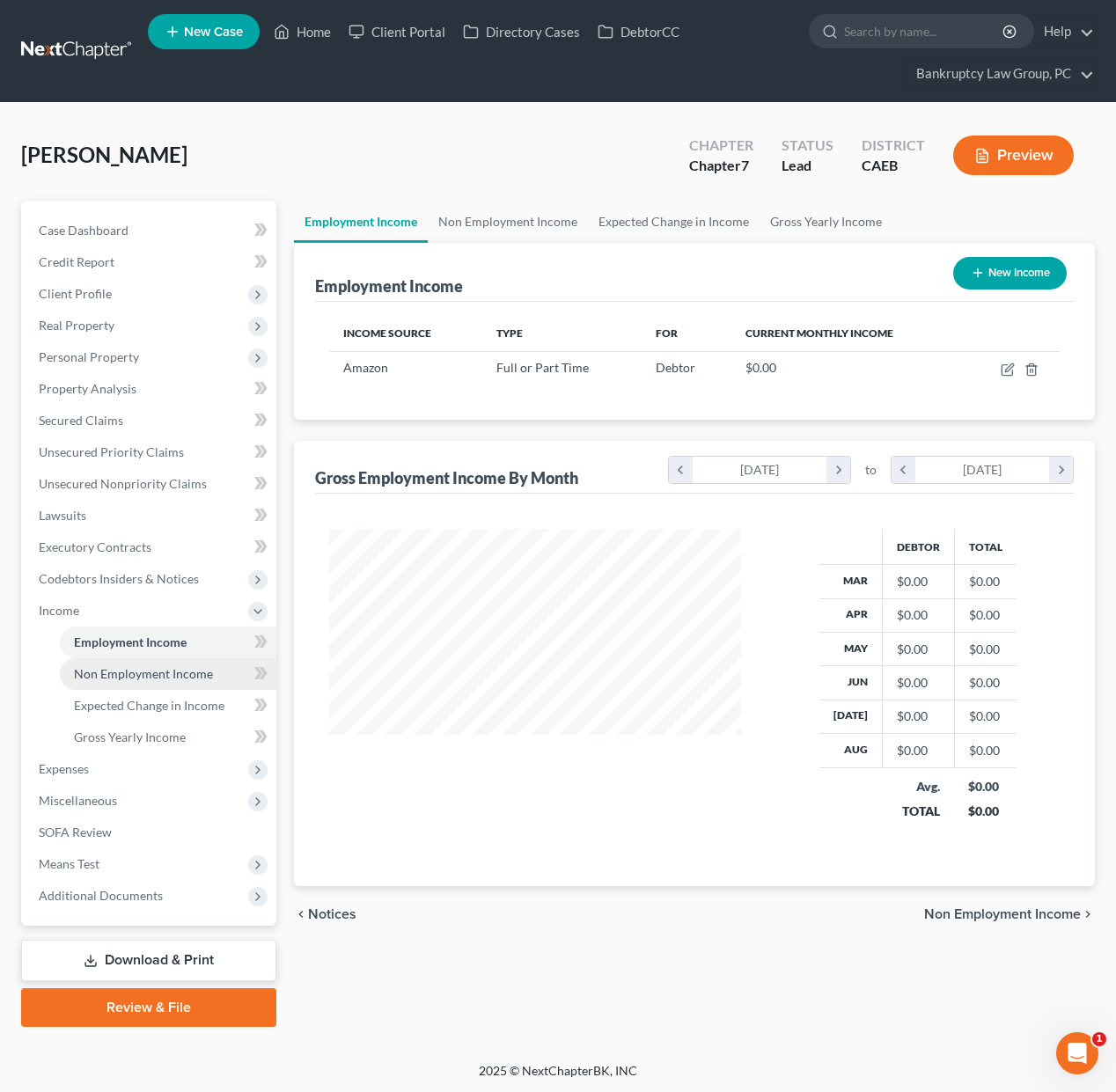
click at [175, 673] on span "Non Employment Income" at bounding box center [144, 673] width 139 height 15
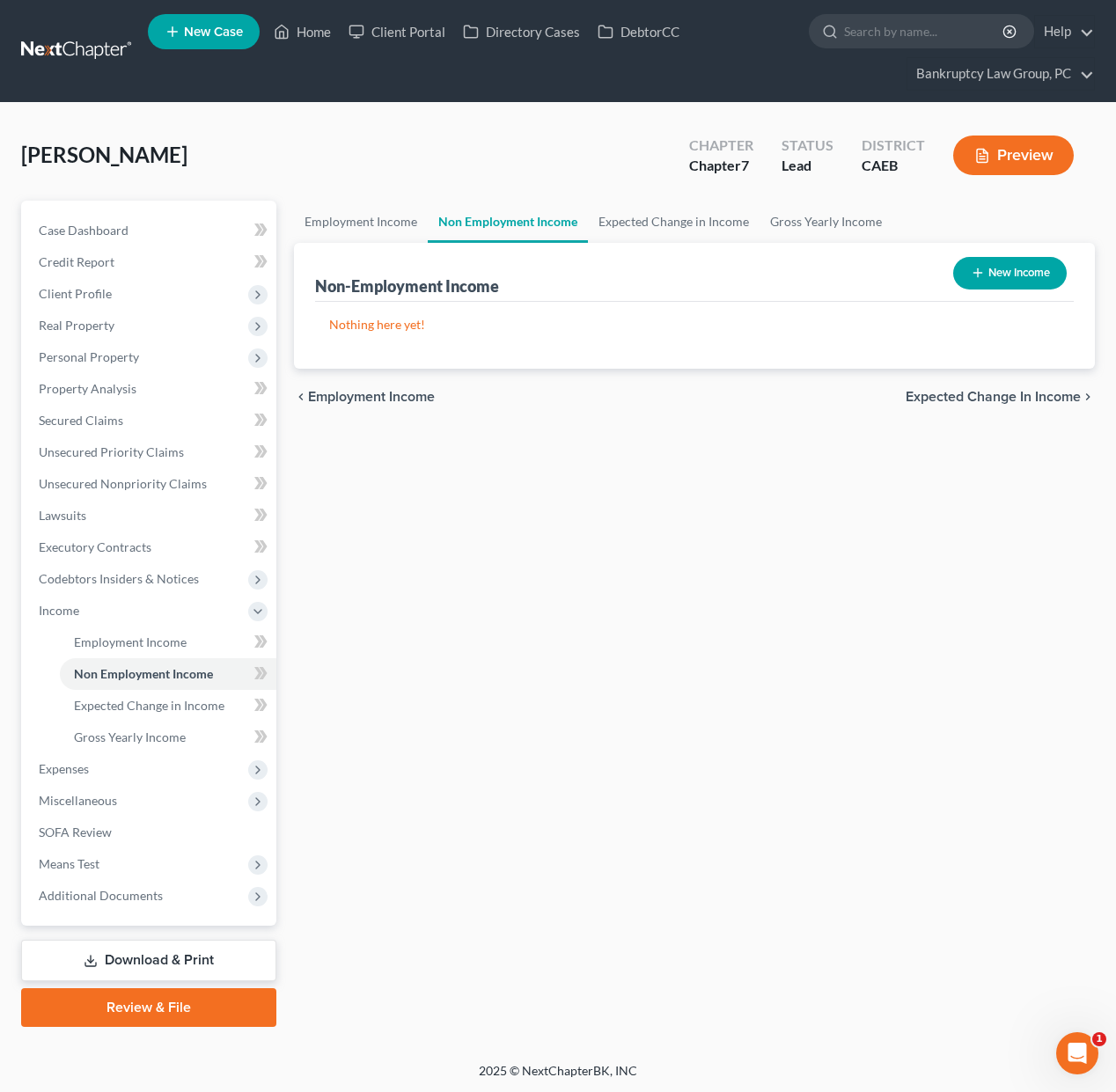
click at [992, 275] on button "New Income" at bounding box center [1010, 273] width 114 height 33
select select "0"
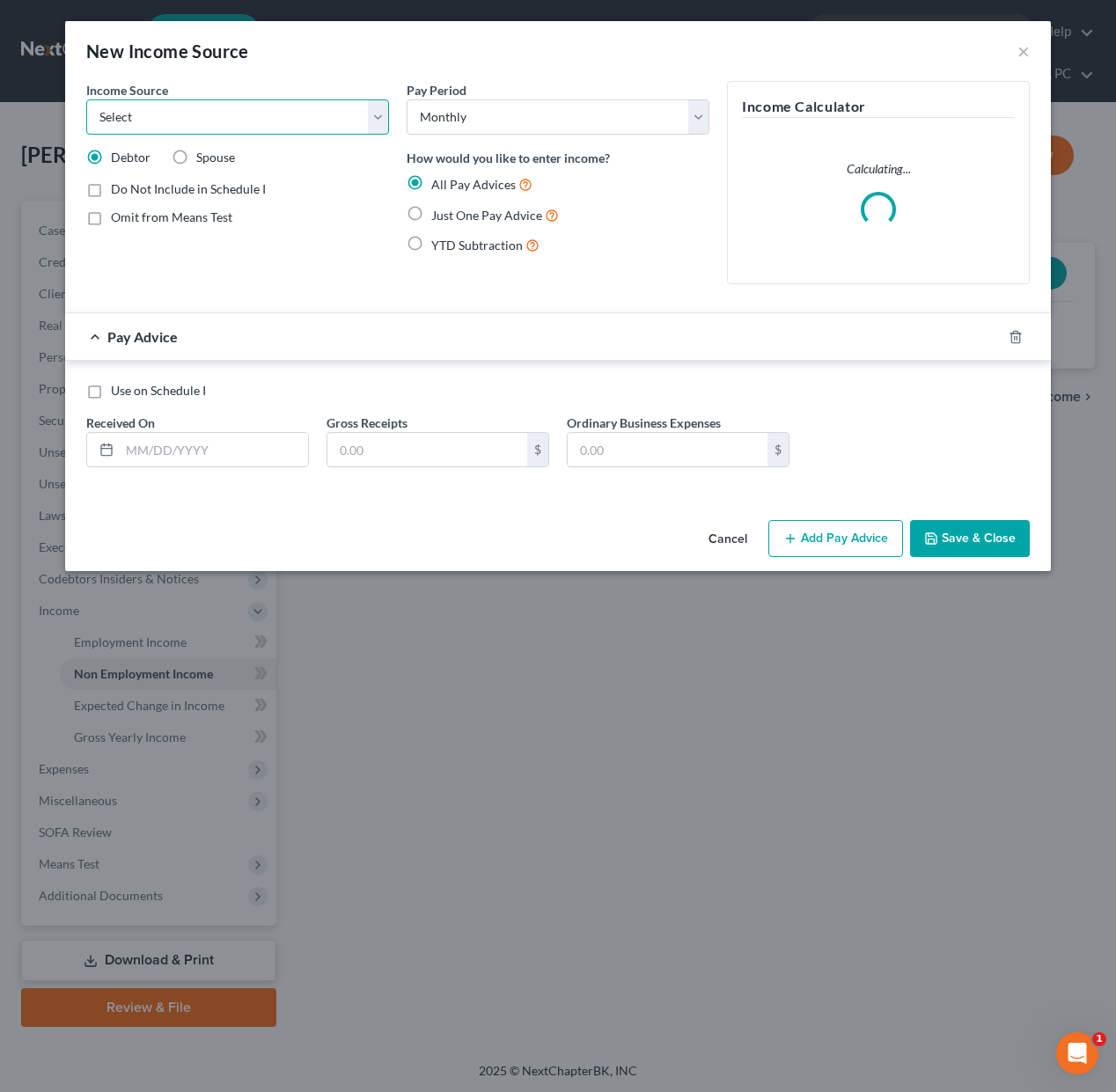
click at [274, 112] on select "Select Unemployment Disability (from employer) Pension Retirement Social Securi…" at bounding box center [238, 117] width 303 height 35
select select "4"
click at [87, 100] on select "Select Unemployment Disability (from employer) Pension Retirement Social Securi…" at bounding box center [238, 117] width 303 height 35
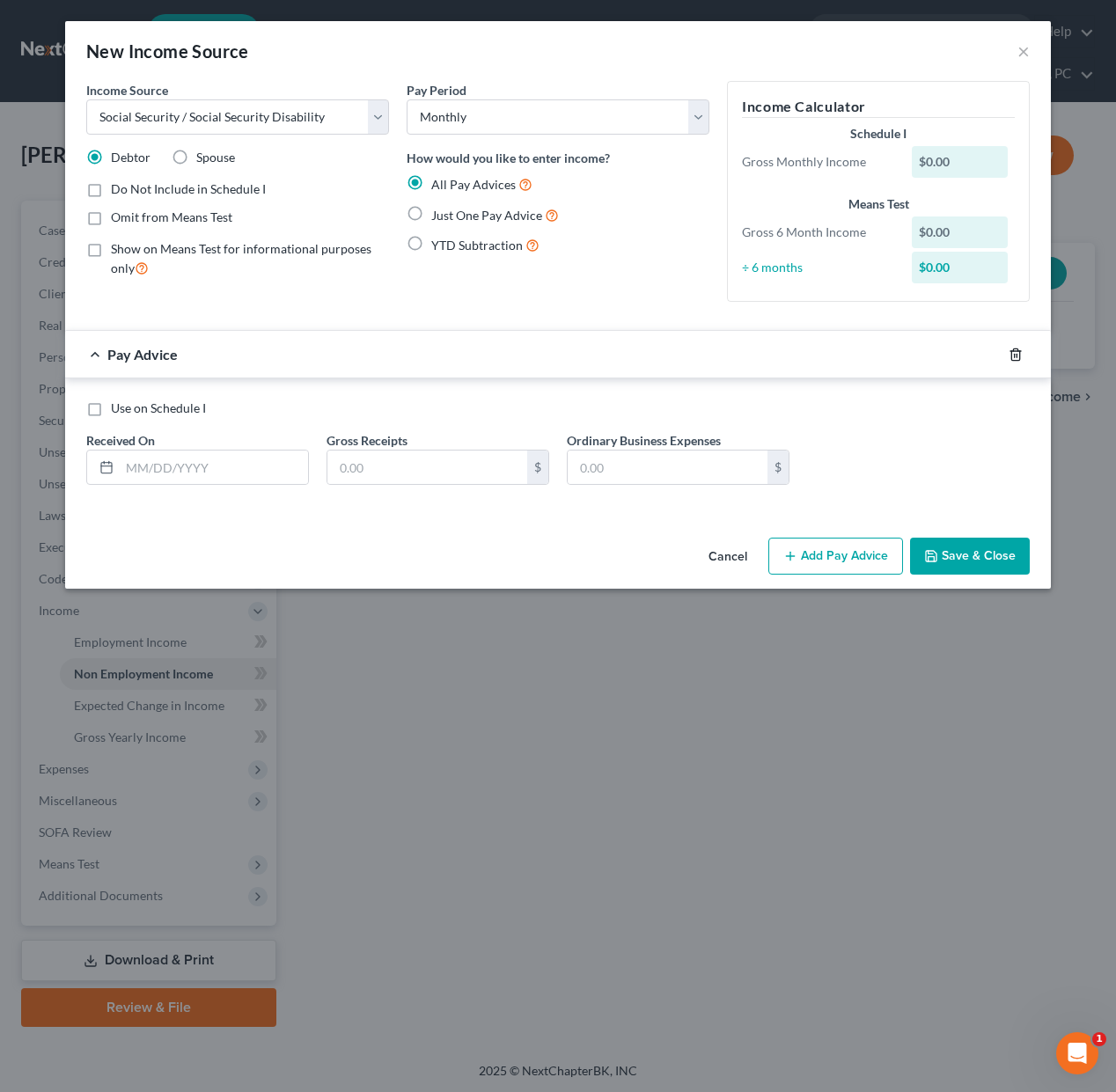
drag, startPoint x: 1010, startPoint y: 355, endPoint x: 1004, endPoint y: 372, distance: 18.0
click at [1010, 356] on icon "button" at bounding box center [1015, 354] width 14 height 14
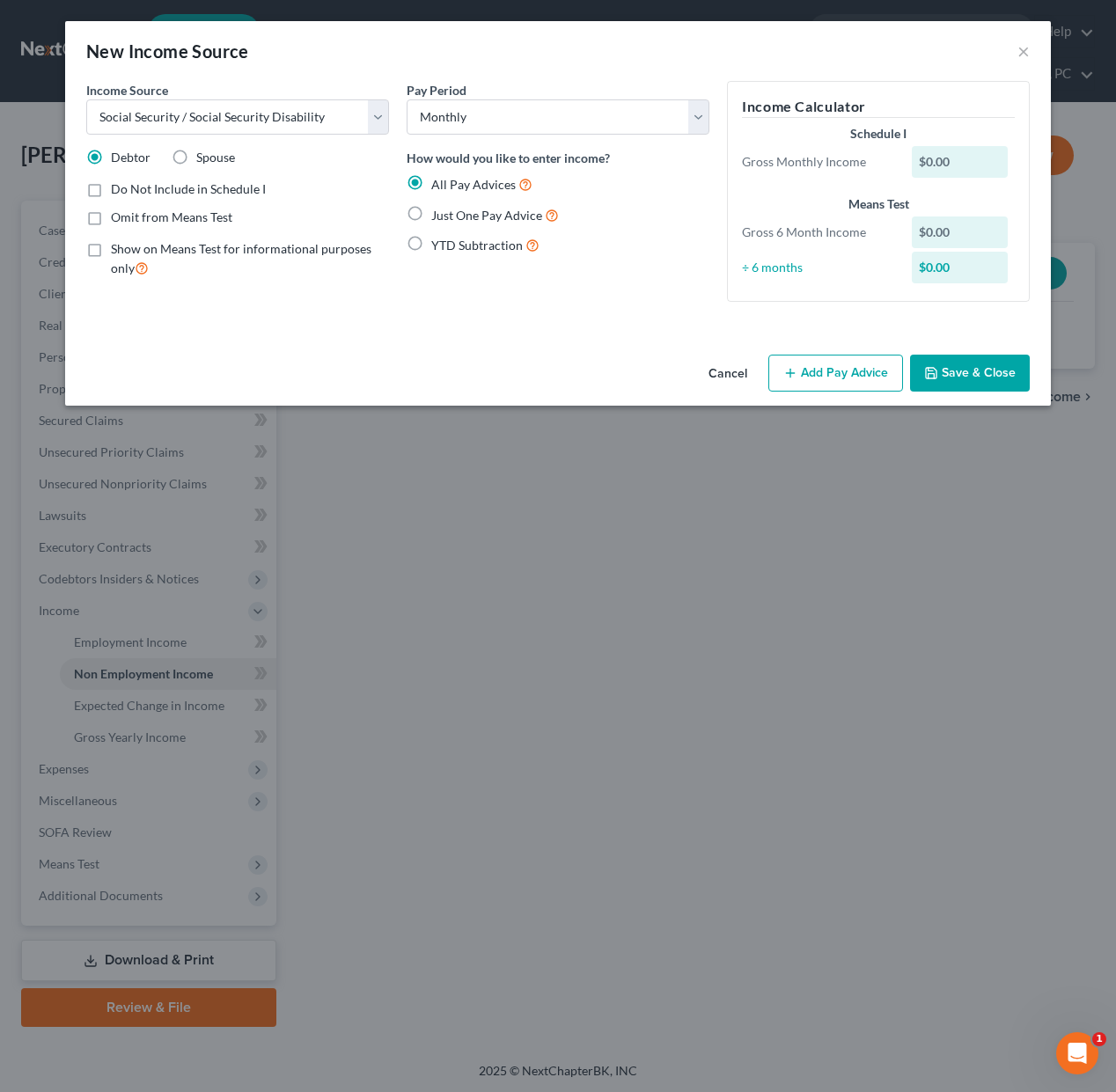
click at [970, 380] on button "Save & Close" at bounding box center [969, 372] width 120 height 37
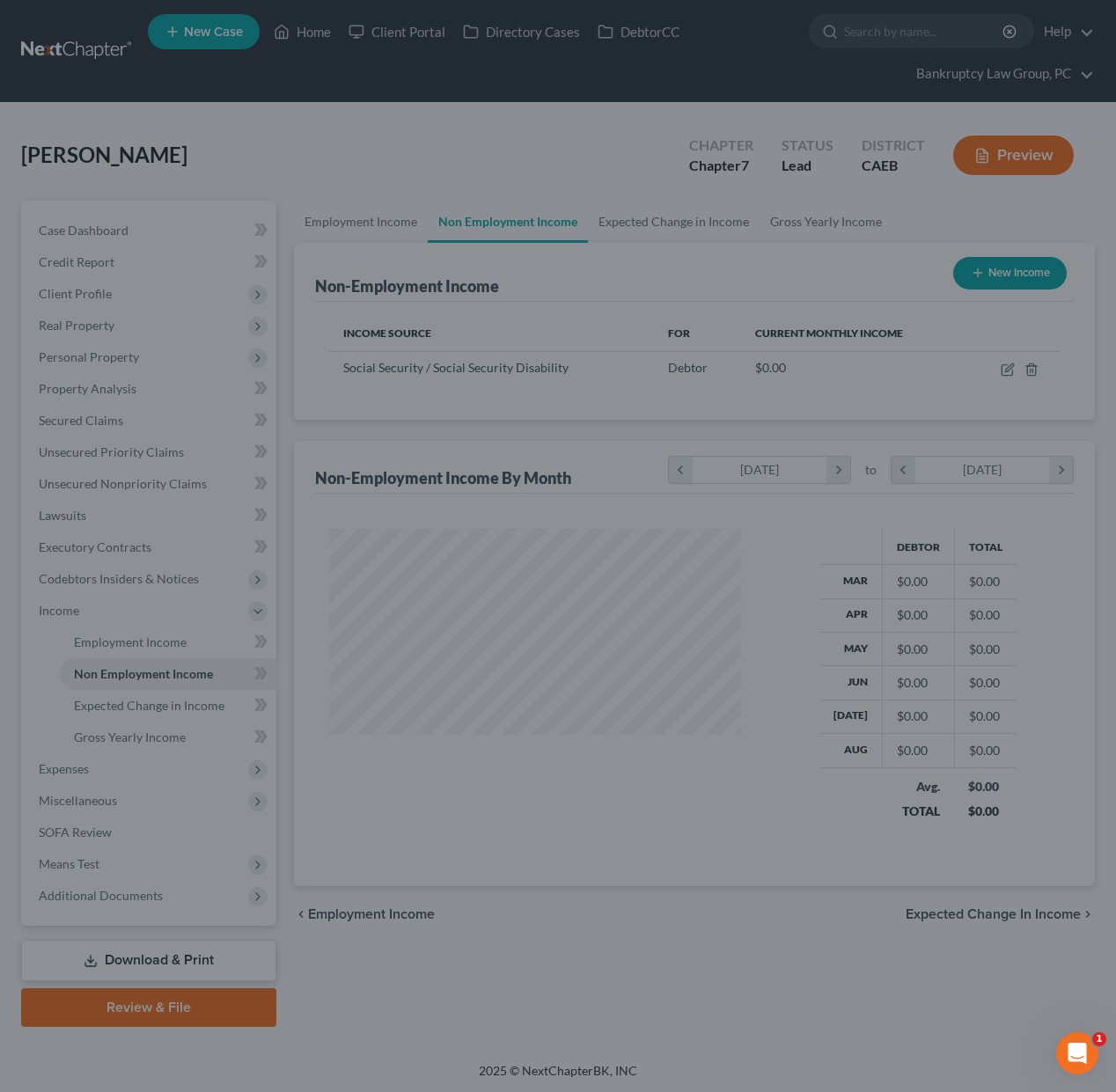
scroll to position [315, 446]
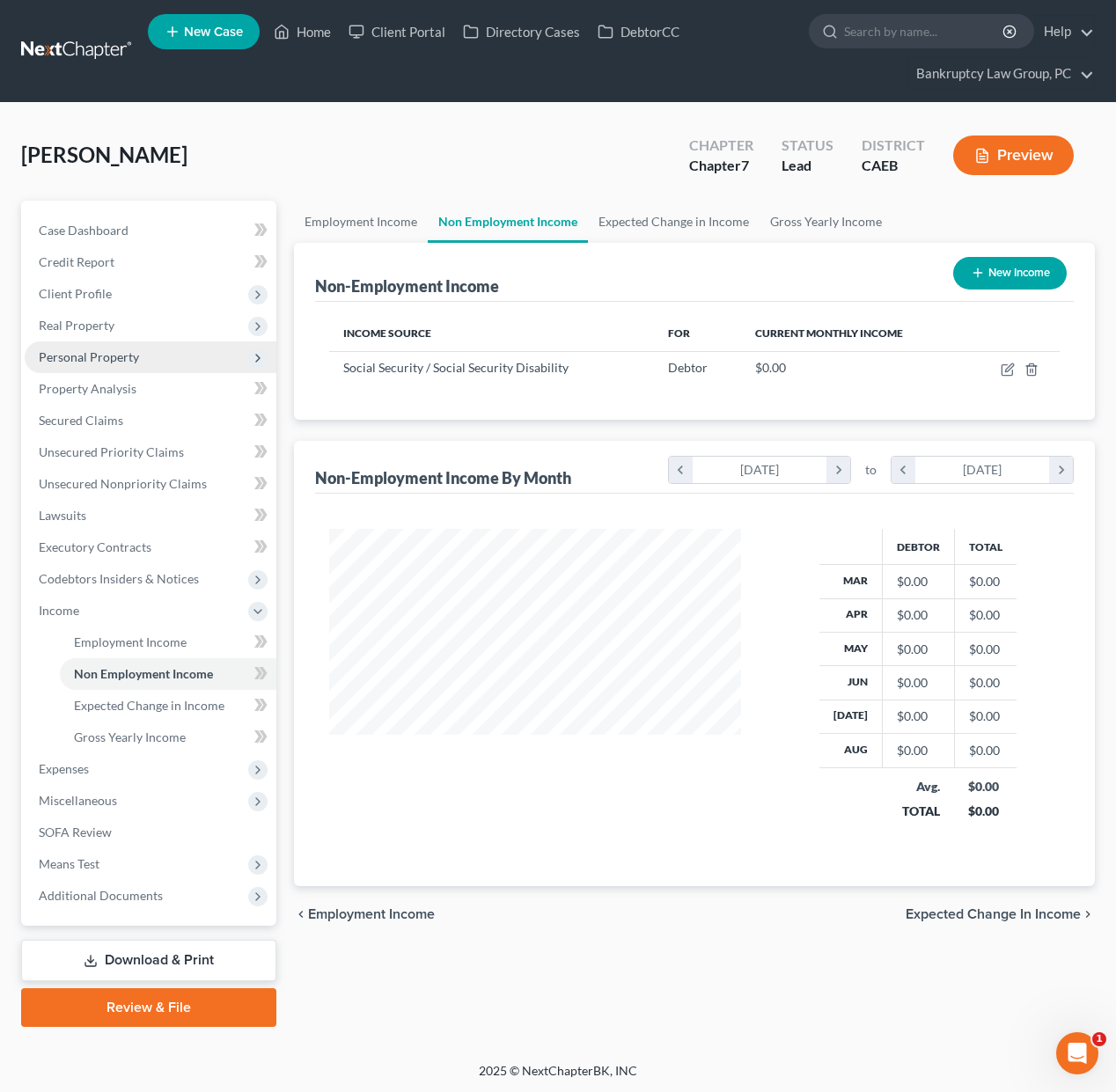
click at [78, 352] on span "Personal Property" at bounding box center [88, 356] width 101 height 15
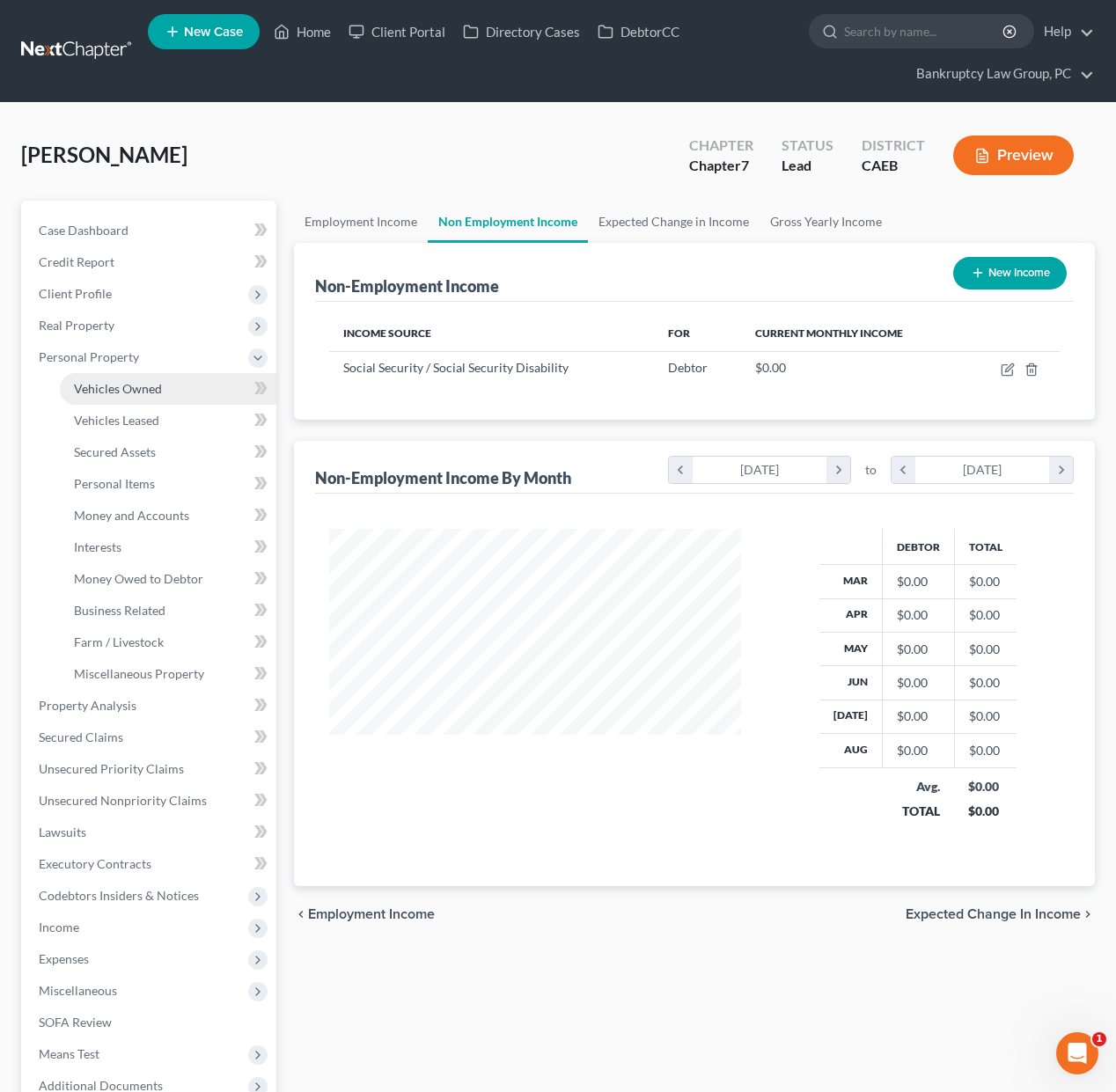
drag, startPoint x: 107, startPoint y: 383, endPoint x: 220, endPoint y: 387, distance: 113.1
click at [108, 383] on span "Vehicles Owned" at bounding box center [119, 388] width 88 height 15
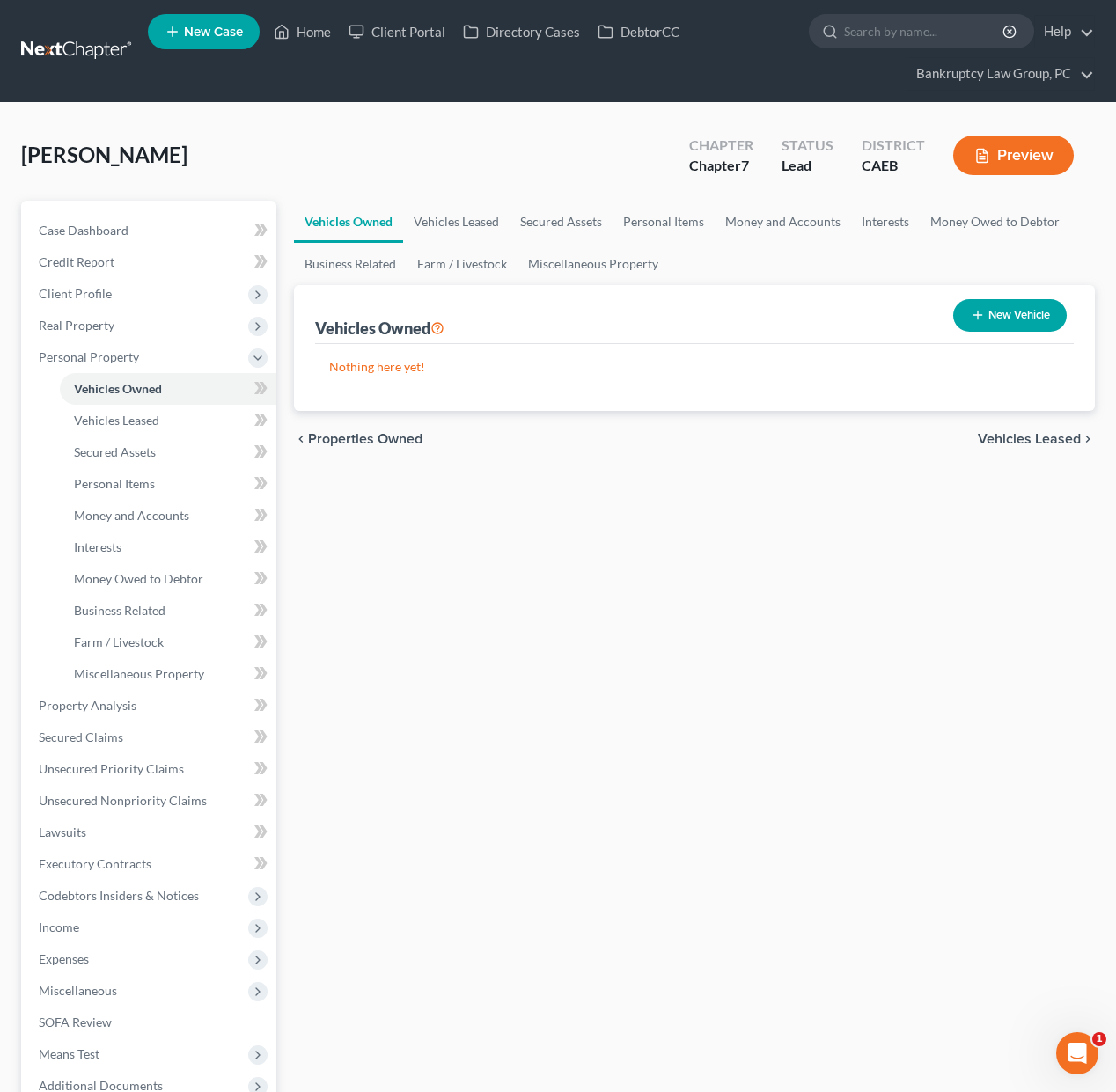
click at [1053, 317] on button "New Vehicle" at bounding box center [1010, 315] width 114 height 33
select select "0"
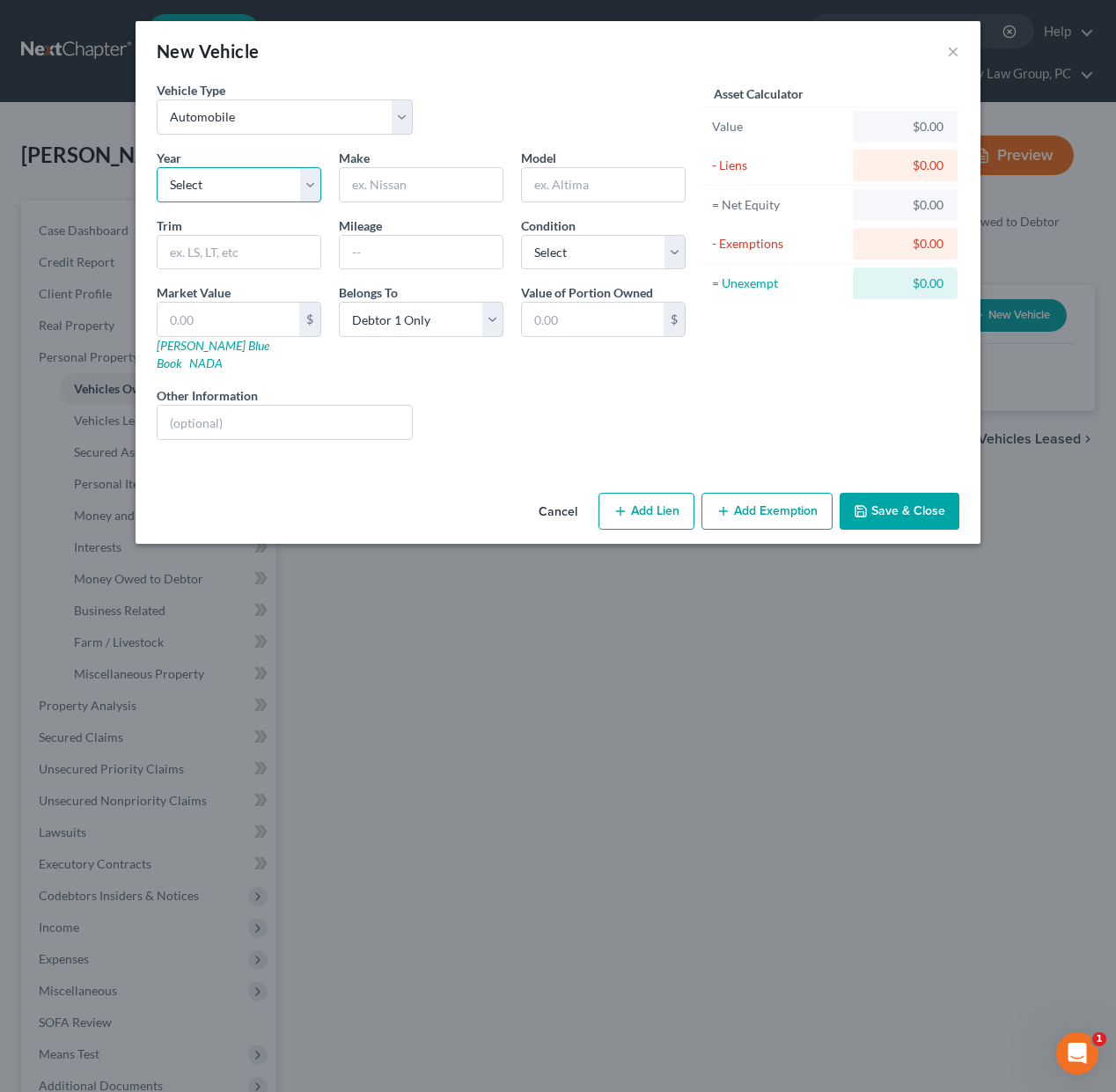
click at [248, 180] on select "Select 2026 2025 2024 2023 2022 2021 2020 2019 2018 2017 2016 2015 2014 2013 20…" at bounding box center [238, 184] width 165 height 35
select select "1"
click at [156, 167] on select "Select 2026 2025 2024 2023 2022 2021 2020 2019 2018 2017 2016 2015 2014 2013 20…" at bounding box center [238, 184] width 165 height 35
click at [426, 186] on input "text" at bounding box center [421, 185] width 163 height 34
type input "Toyota"
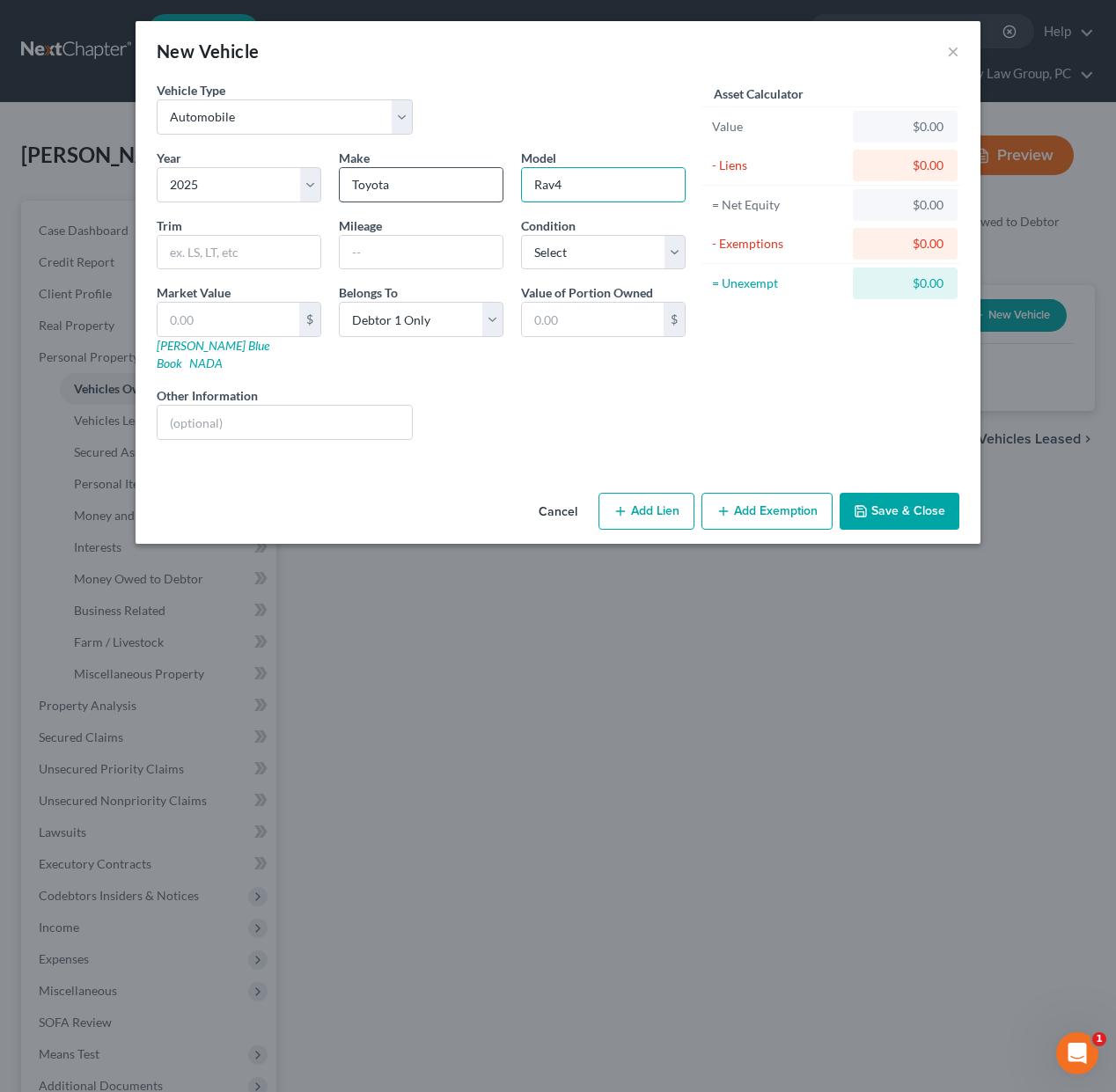
type input "Rav4"
type input "3538"
click at [568, 251] on select "Select Excellent Very Good Good Fair Poor" at bounding box center [603, 252] width 165 height 35
select select "2"
click at [521, 235] on select "Select Excellent Very Good Good Fair Poor" at bounding box center [603, 252] width 165 height 35
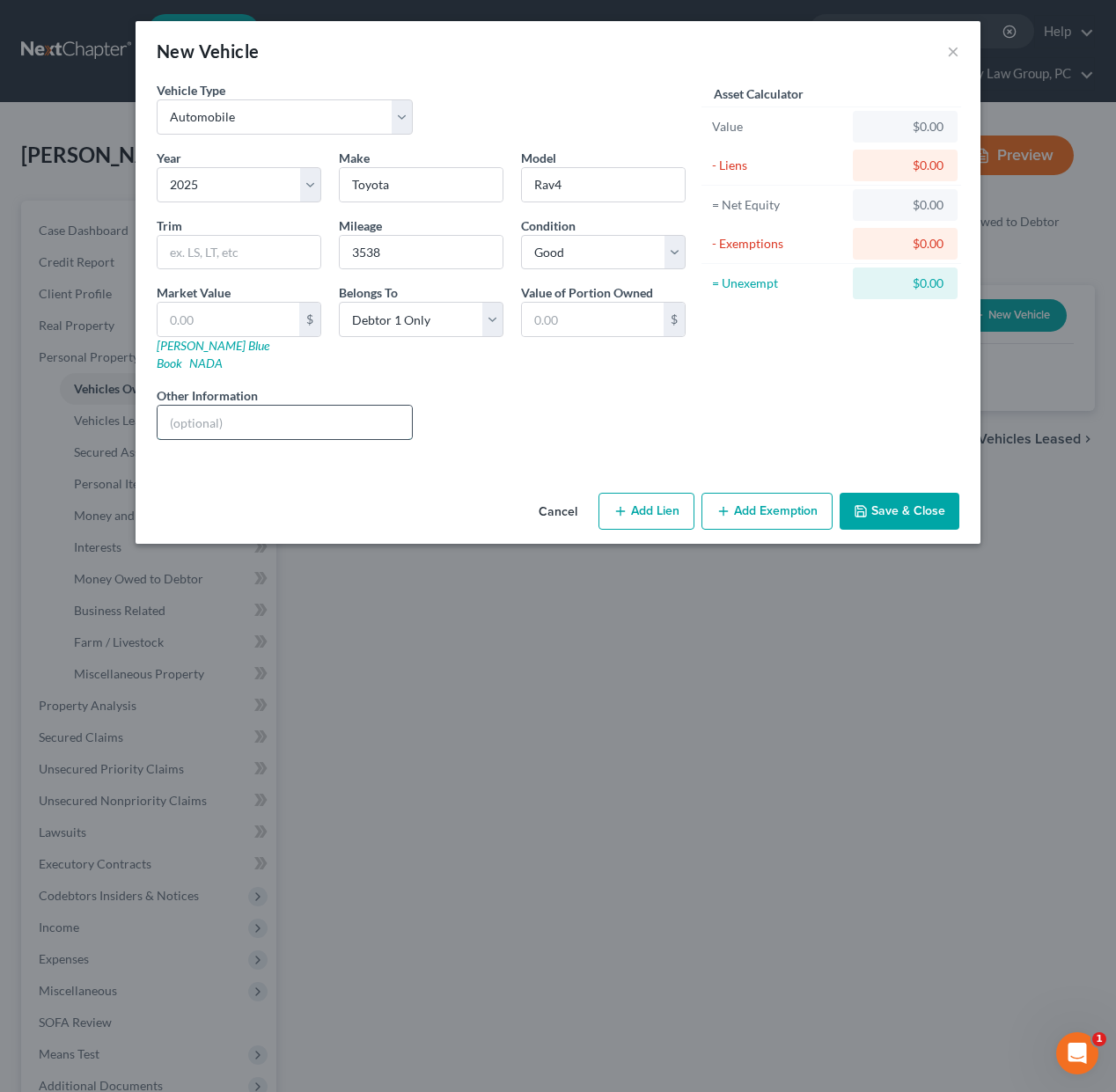
click at [367, 414] on input "text" at bounding box center [284, 422] width 254 height 34
type input "Red, Automatic"
click at [887, 493] on button "Save & Close" at bounding box center [899, 511] width 120 height 37
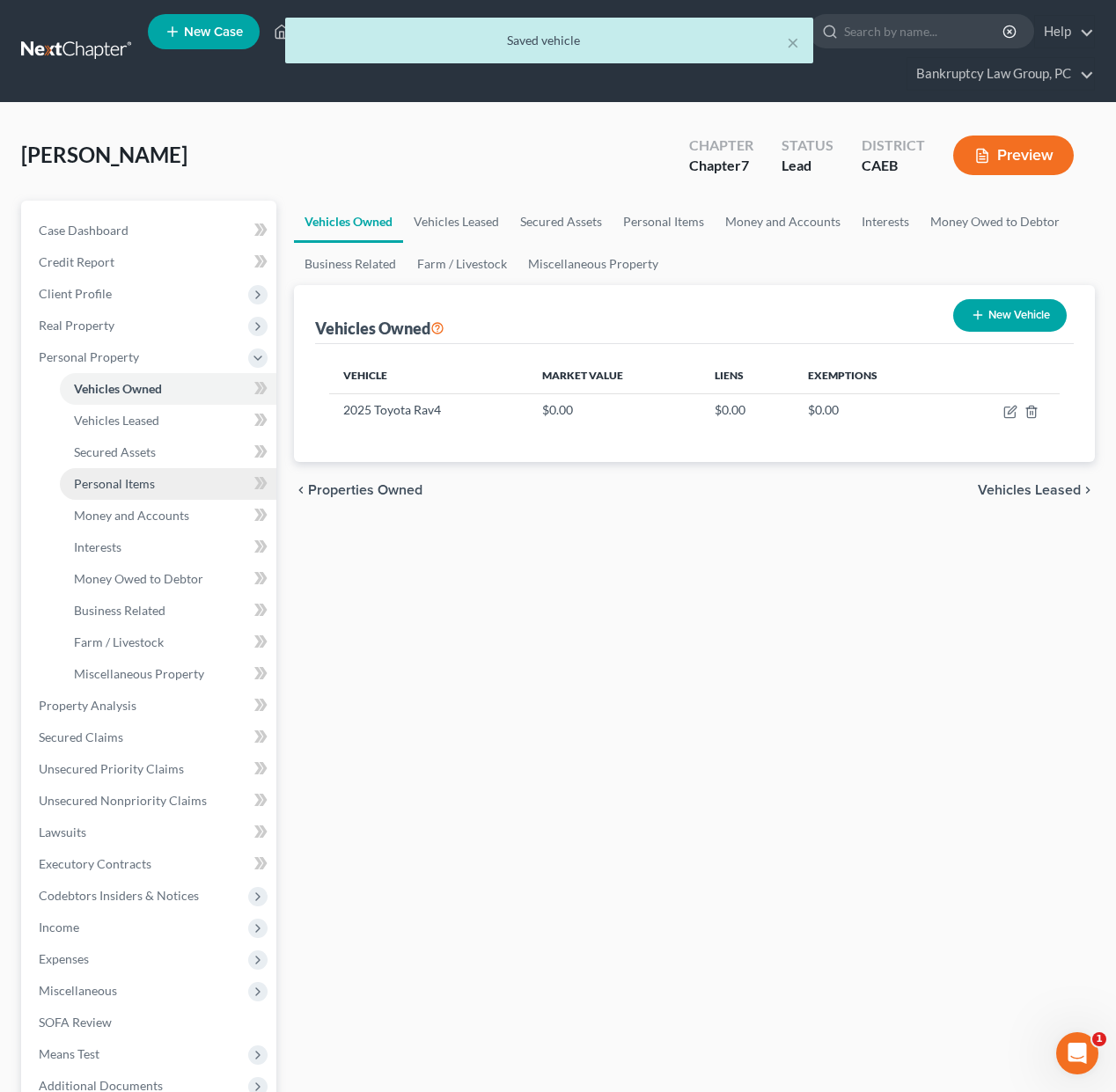
click at [115, 486] on span "Personal Items" at bounding box center [115, 483] width 81 height 15
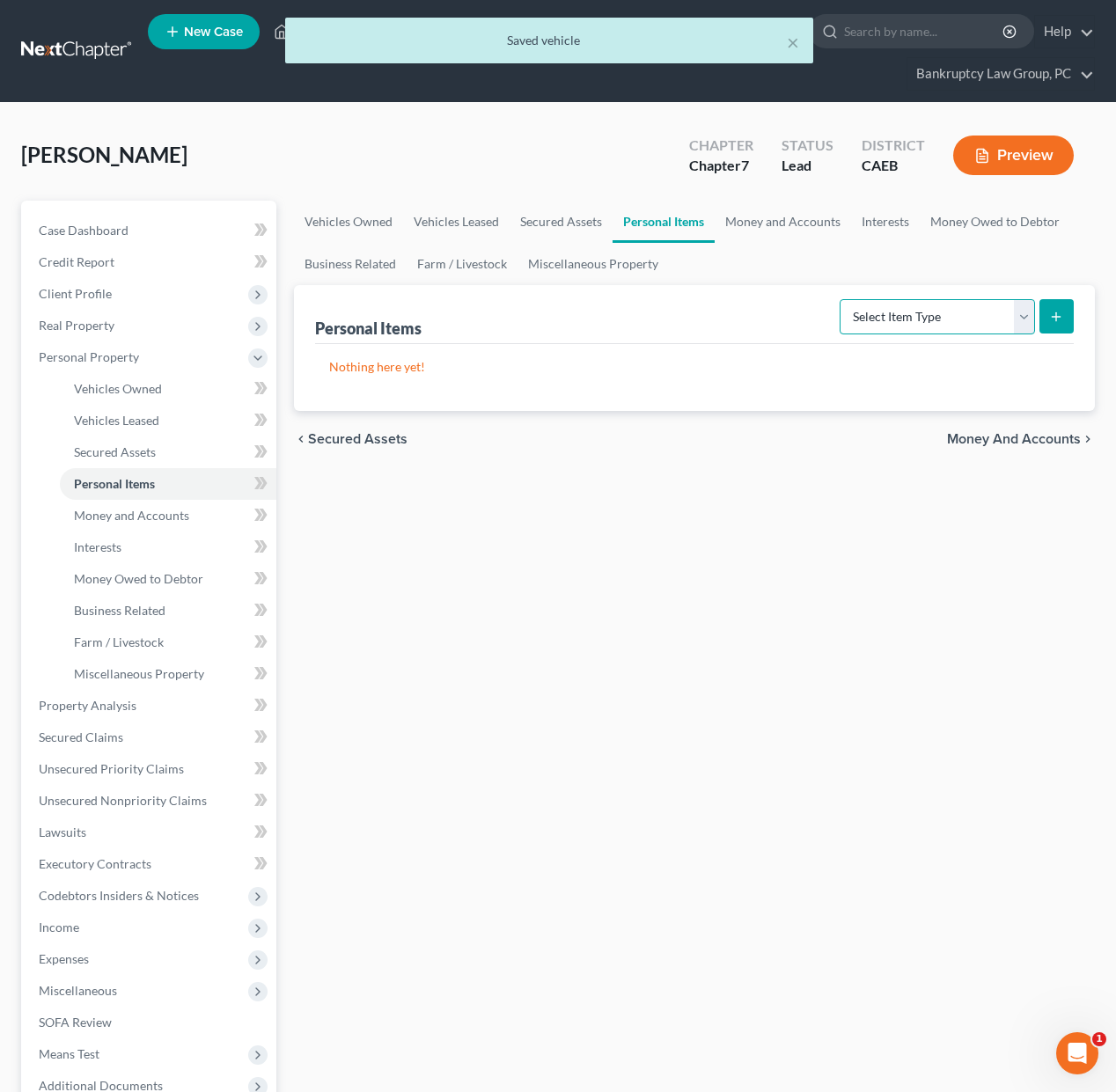
click at [903, 316] on select "Select Item Type Clothing Collectibles Of Value Electronics Firearms Household …" at bounding box center [937, 316] width 196 height 35
select select "clothing"
click at [841, 299] on select "Select Item Type Clothing Collectibles Of Value Electronics Firearms Household …" at bounding box center [937, 316] width 196 height 35
click at [1054, 312] on icon "submit" at bounding box center [1056, 316] width 14 height 14
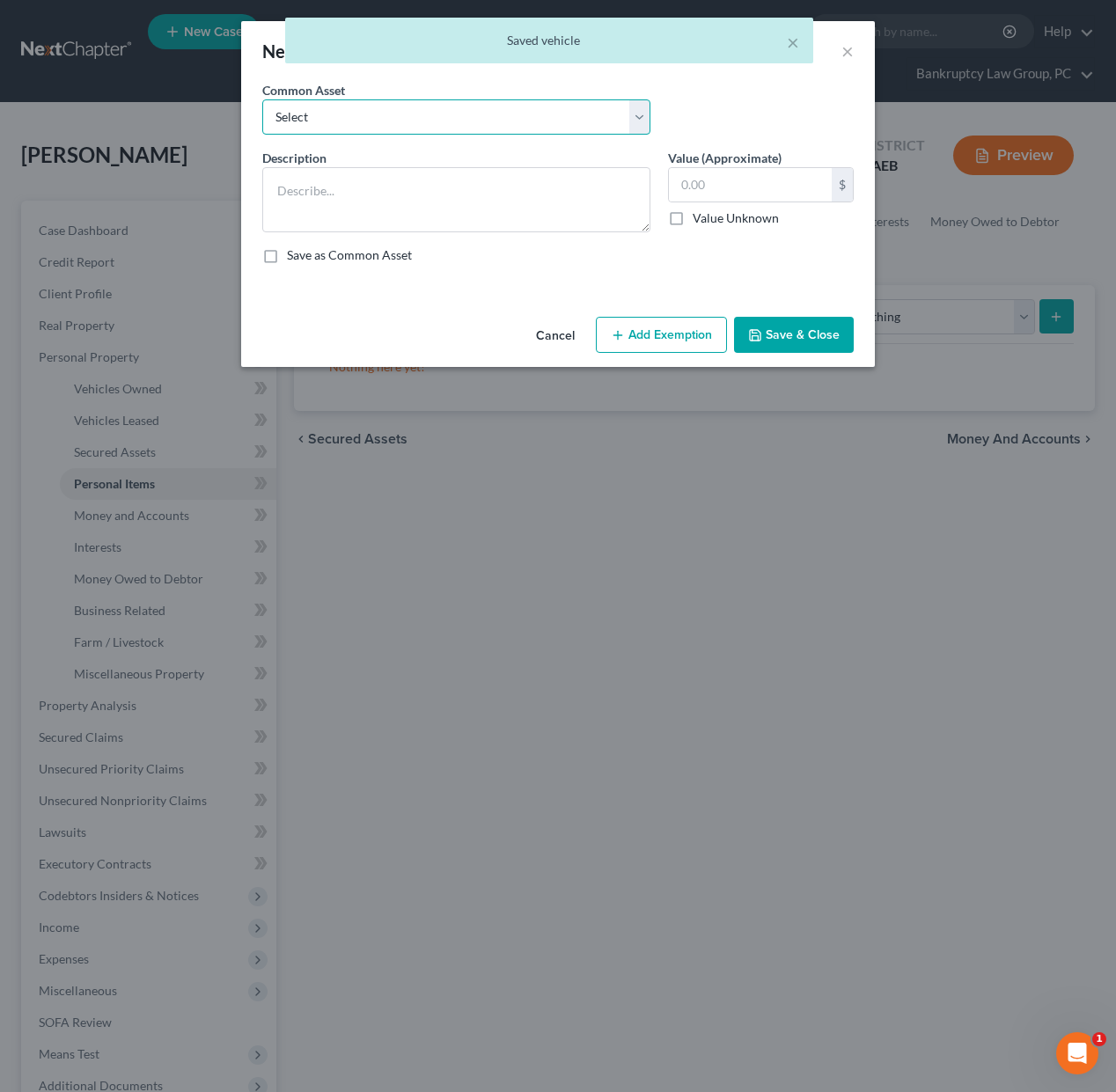
click at [476, 112] on select "Select Clothing" at bounding box center [456, 117] width 388 height 35
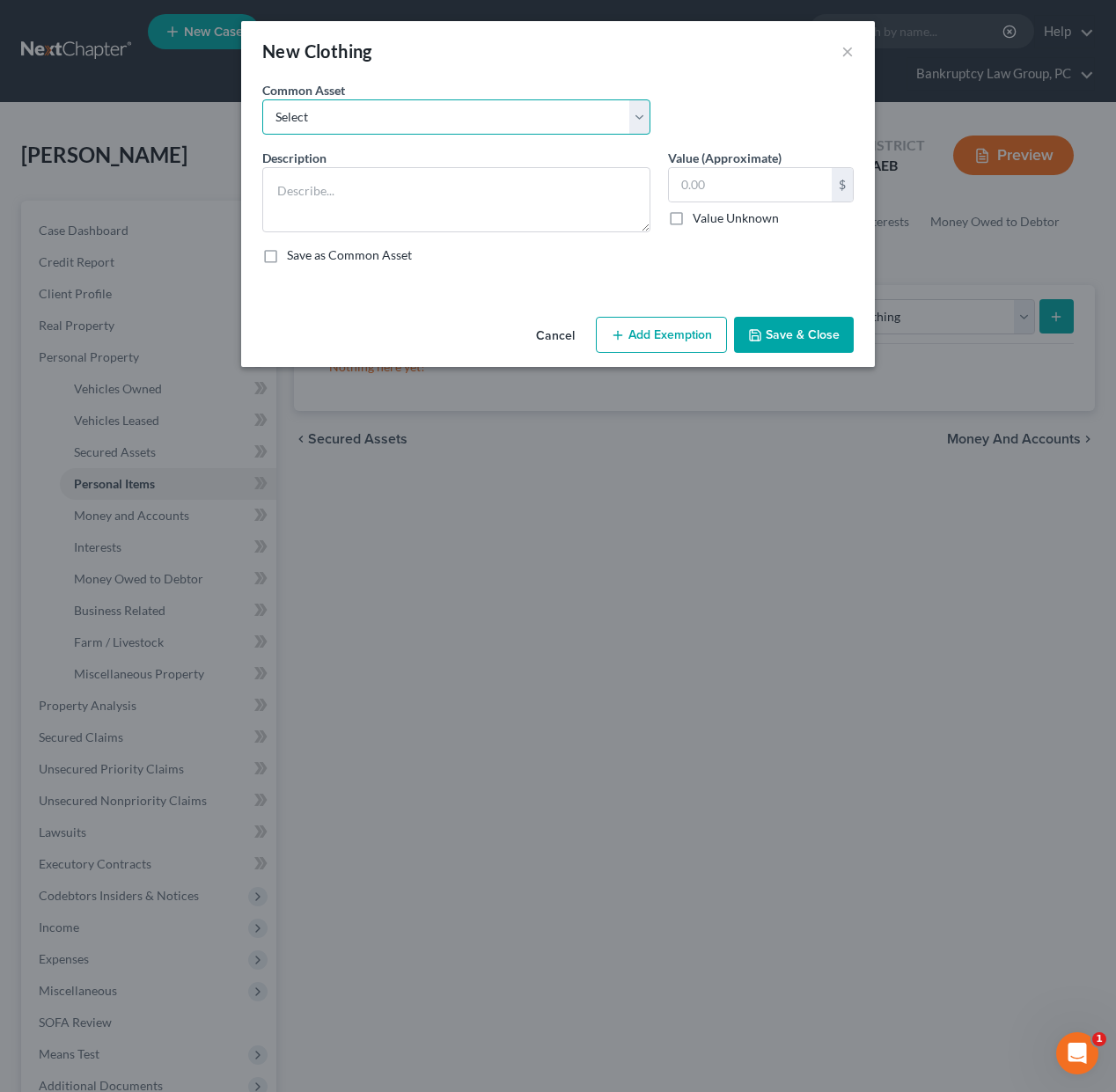
select select "0"
click at [263, 100] on select "Select Clothing" at bounding box center [456, 117] width 388 height 35
type textarea "Clothing"
click at [756, 184] on input "text" at bounding box center [750, 185] width 163 height 34
type input "2,500"
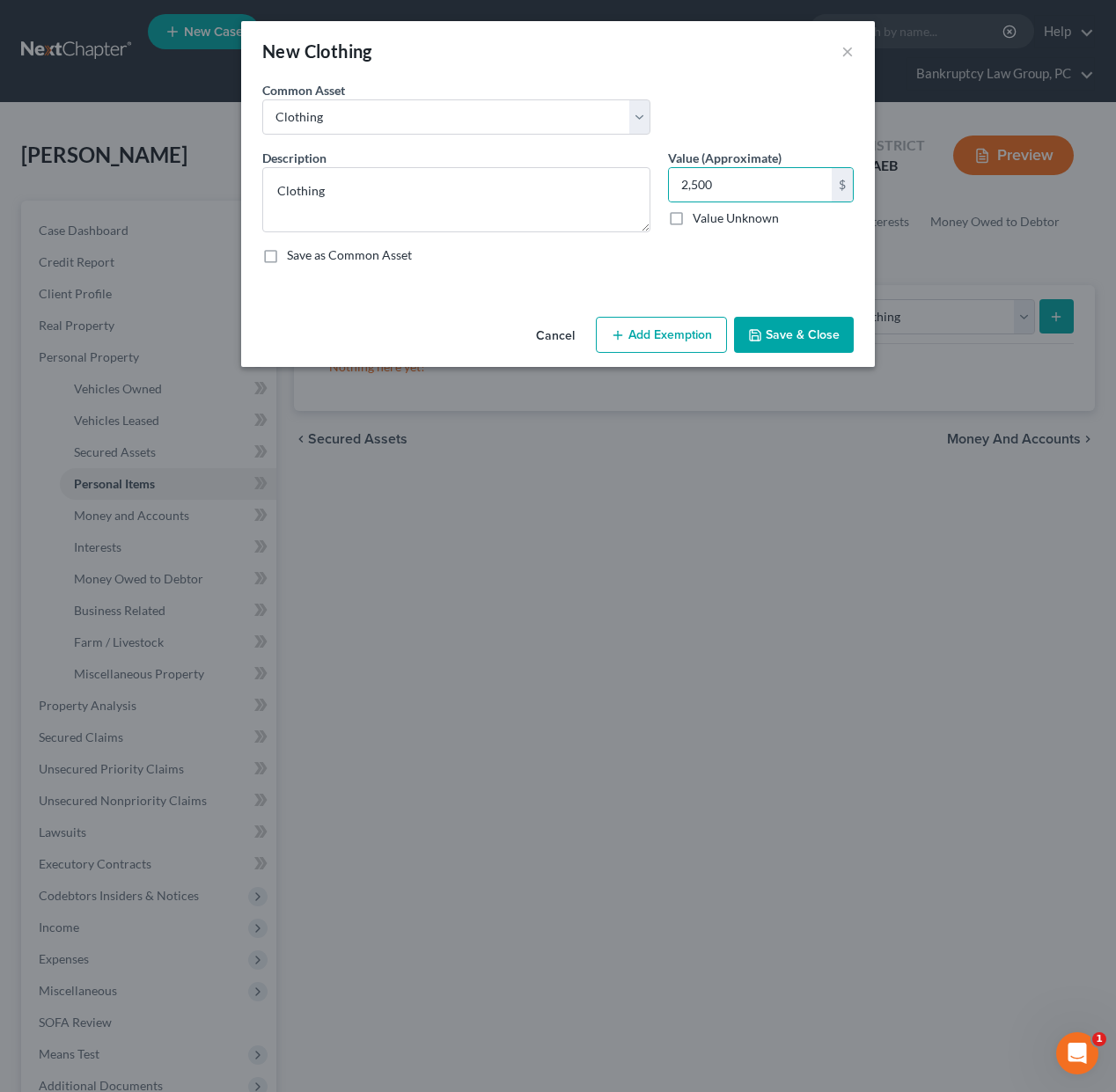
drag, startPoint x: 655, startPoint y: 325, endPoint x: 624, endPoint y: 349, distance: 39.2
click at [655, 326] on button "Add Exemption" at bounding box center [661, 335] width 131 height 37
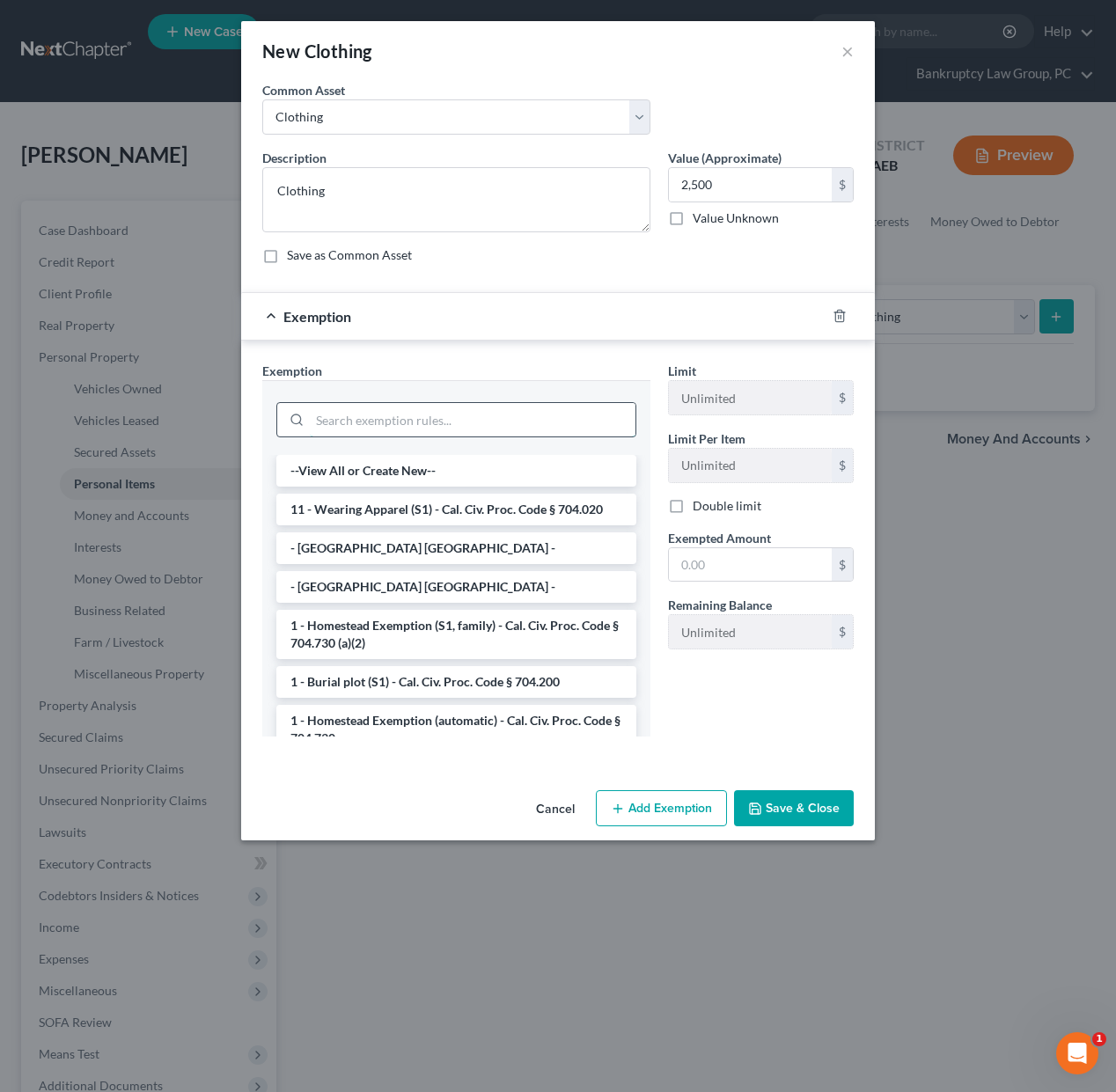
click at [566, 405] on input "search" at bounding box center [472, 419] width 326 height 34
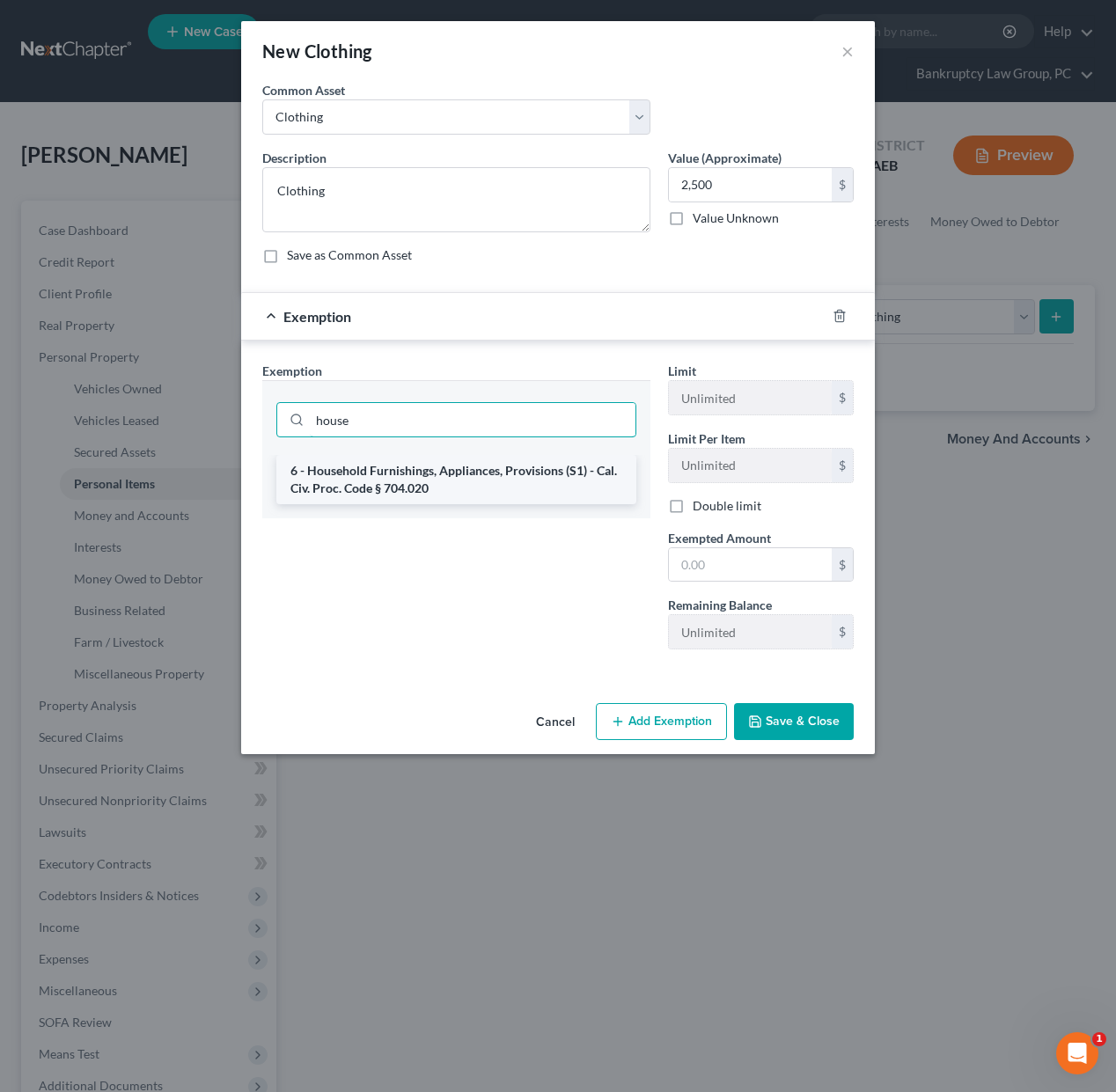
type input "house"
drag, startPoint x: 583, startPoint y: 471, endPoint x: 642, endPoint y: 507, distance: 69.1
click at [585, 472] on li "6 - Household Furnishings, Appliances, Provisions (S1) - Cal. Civ. Proc. Code §…" at bounding box center [456, 479] width 359 height 49
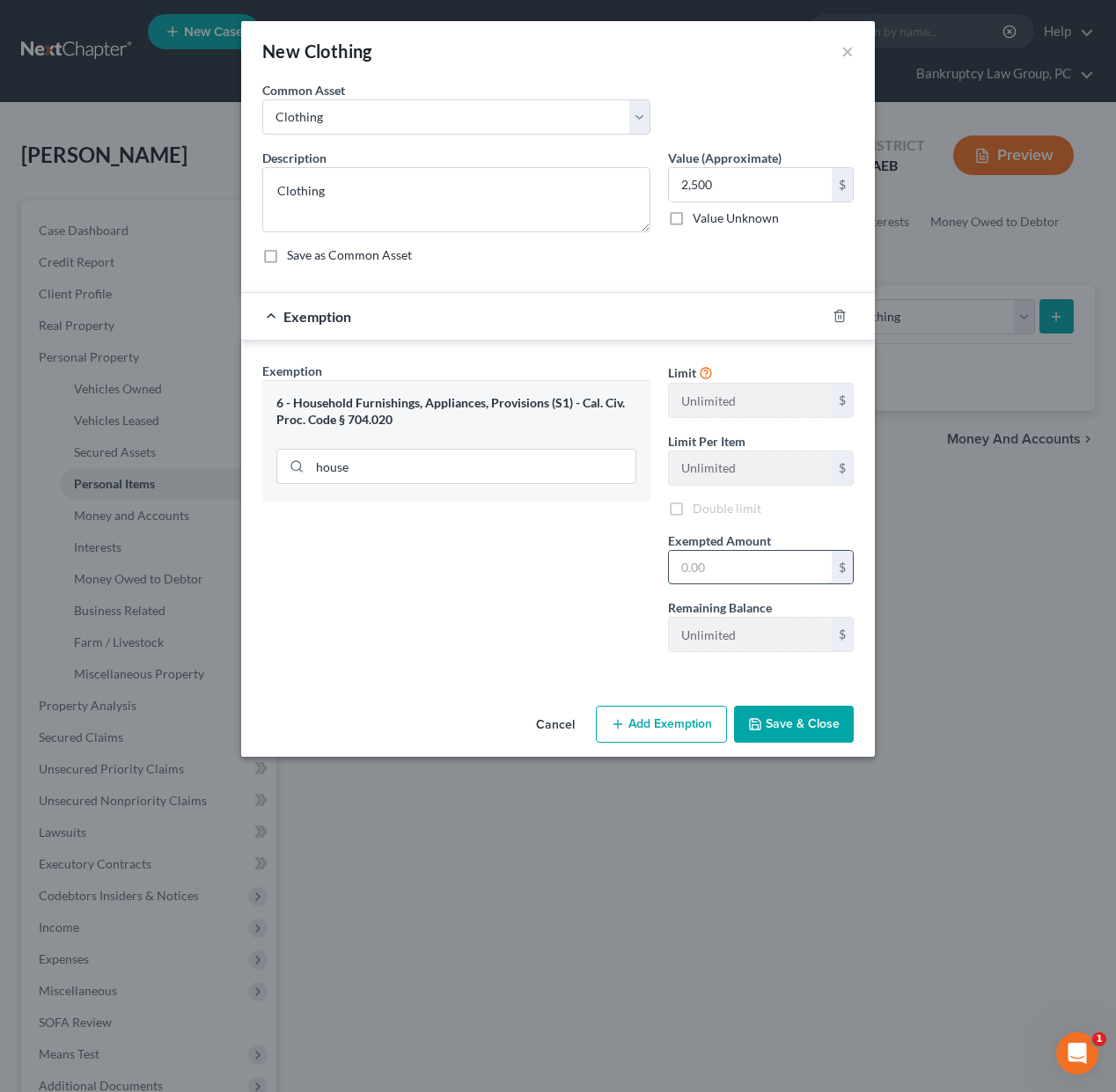
click at [729, 553] on input "text" at bounding box center [750, 567] width 163 height 34
type input "2,500"
click at [791, 728] on button "Save & Close" at bounding box center [793, 723] width 120 height 37
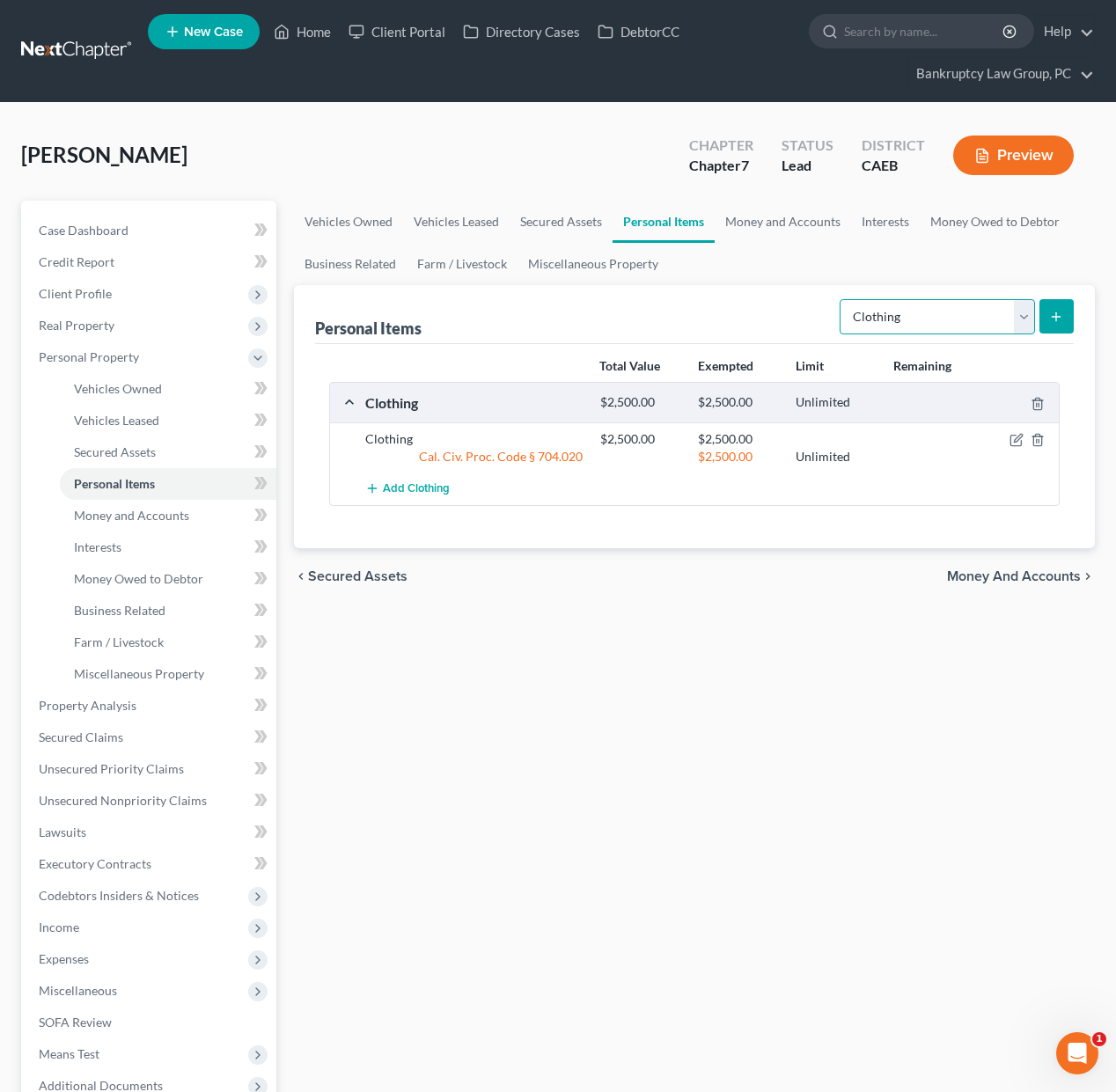
click at [980, 316] on select "Select Item Type Clothing Collectibles Of Value Electronics Firearms Household …" at bounding box center [937, 316] width 196 height 35
select select "electronics"
click at [841, 299] on select "Select Item Type Clothing Collectibles Of Value Electronics Firearms Household …" at bounding box center [937, 316] width 196 height 35
click at [1049, 318] on icon "submit" at bounding box center [1056, 316] width 14 height 14
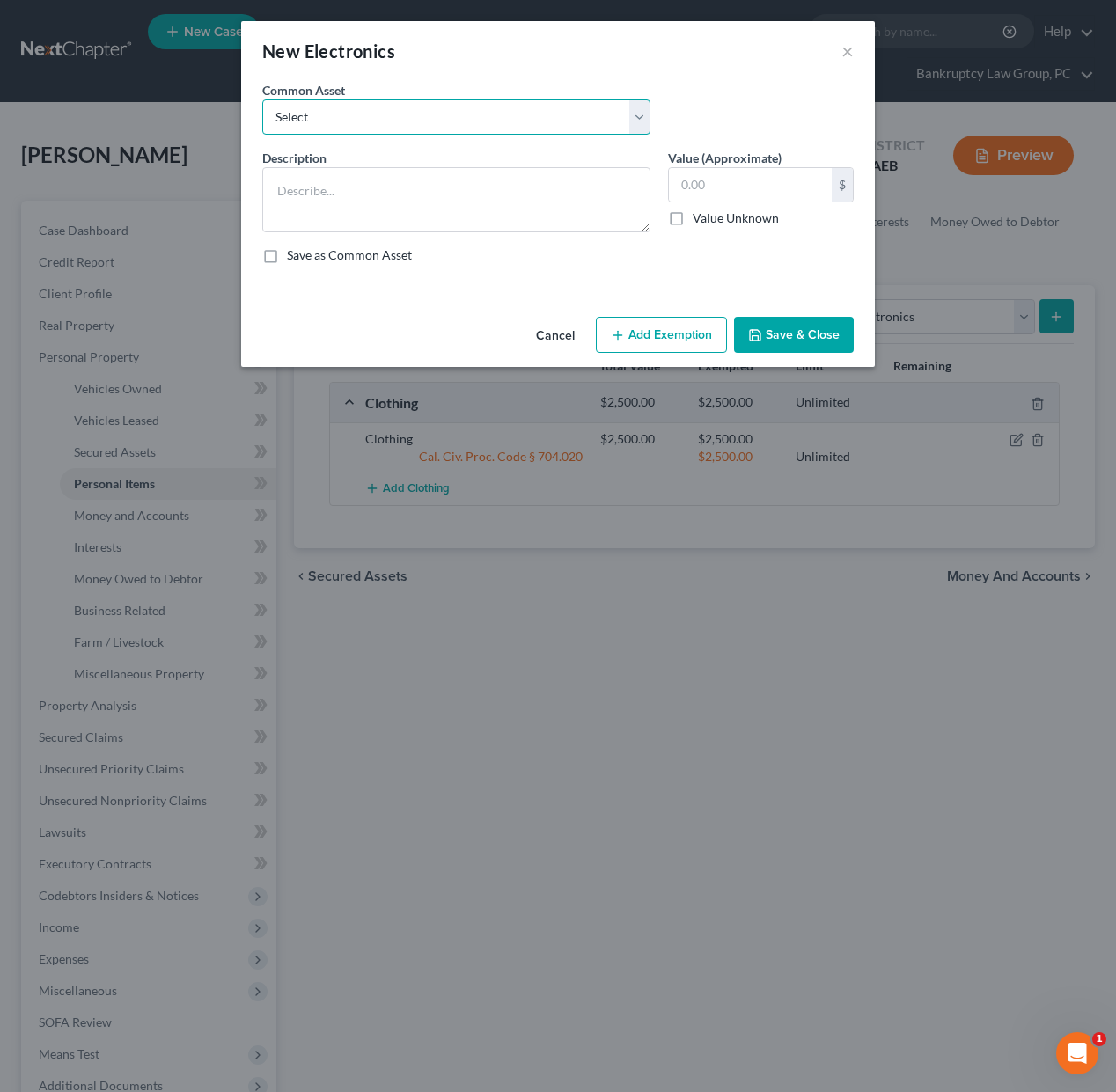
click at [459, 119] on select "Select Electronics" at bounding box center [456, 117] width 388 height 35
select select "0"
click at [263, 100] on select "Select Electronics" at bounding box center [456, 117] width 388 height 35
type textarea "Electronics"
click at [771, 188] on input "text" at bounding box center [750, 185] width 163 height 34
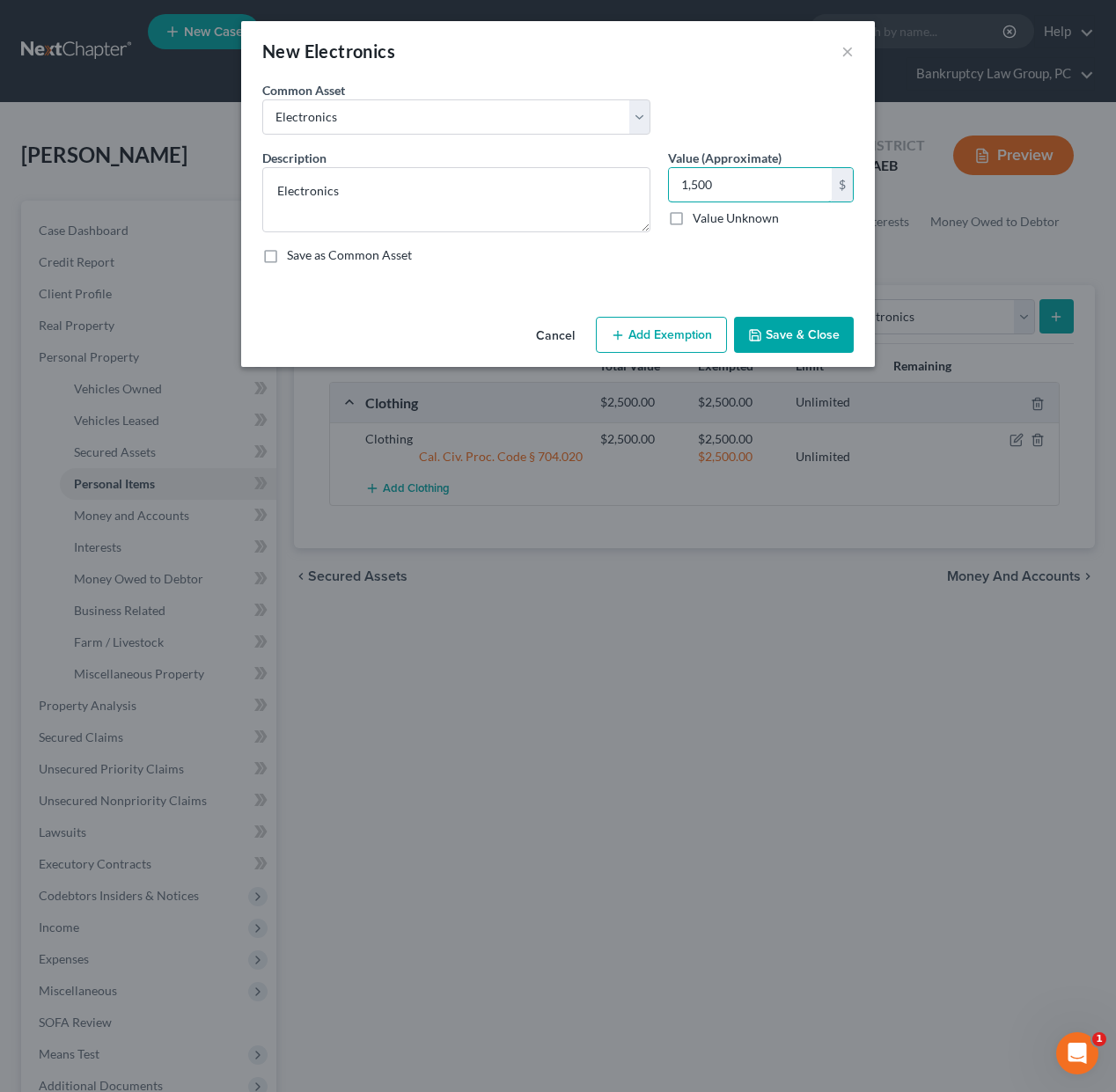
type input "1,500"
click at [652, 358] on div "Cancel Add Exemption Save & Close" at bounding box center [557, 339] width 633 height 58
drag, startPoint x: 649, startPoint y: 334, endPoint x: 610, endPoint y: 357, distance: 45.3
click at [649, 334] on button "Add Exemption" at bounding box center [661, 335] width 131 height 37
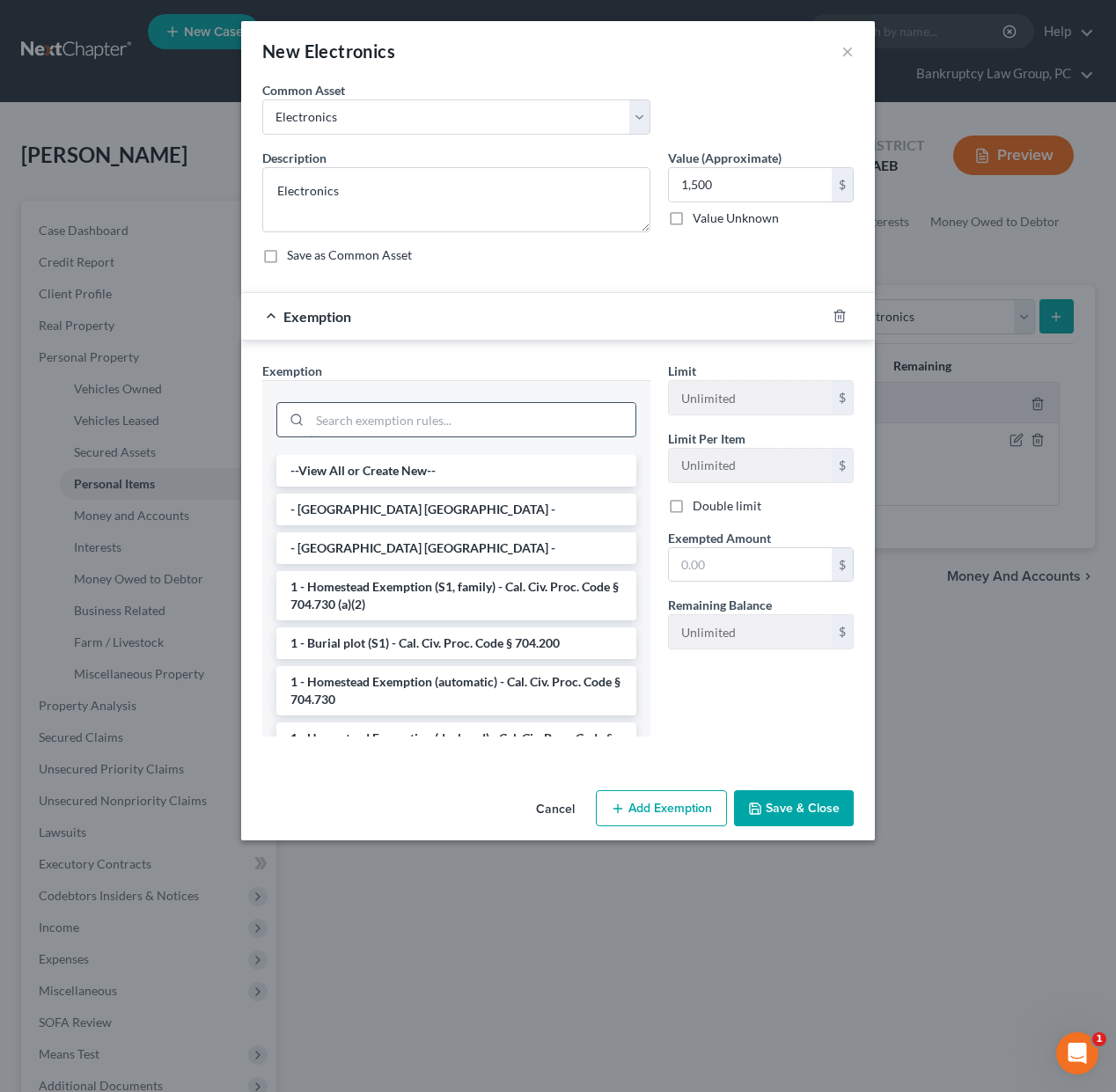
click at [529, 419] on input "search" at bounding box center [472, 419] width 326 height 34
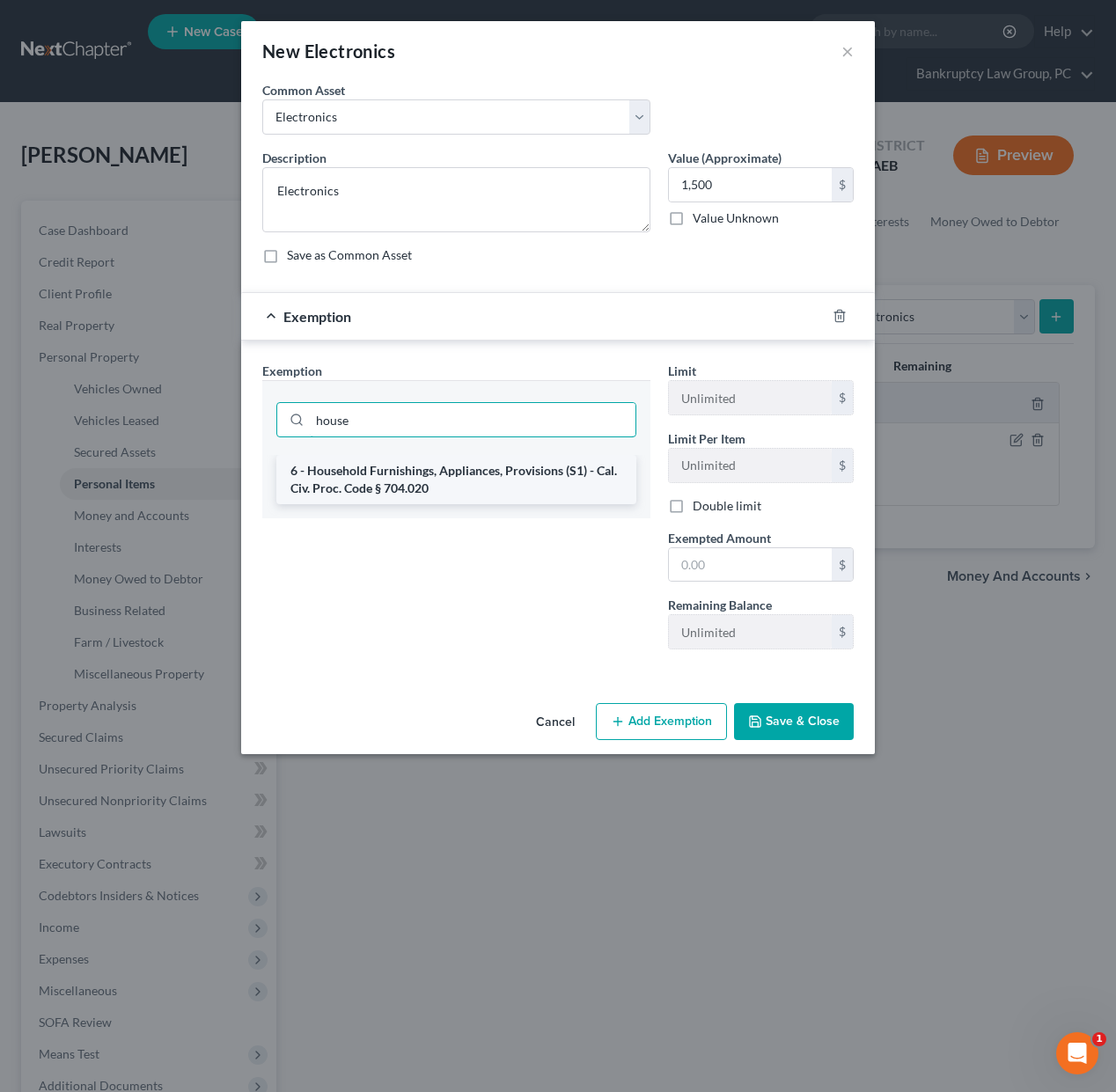
type input "house"
drag, startPoint x: 519, startPoint y: 483, endPoint x: 558, endPoint y: 499, distance: 42.2
click at [521, 483] on li "6 - Household Furnishings, Appliances, Provisions (S1) - Cal. Civ. Proc. Code §…" at bounding box center [456, 479] width 359 height 49
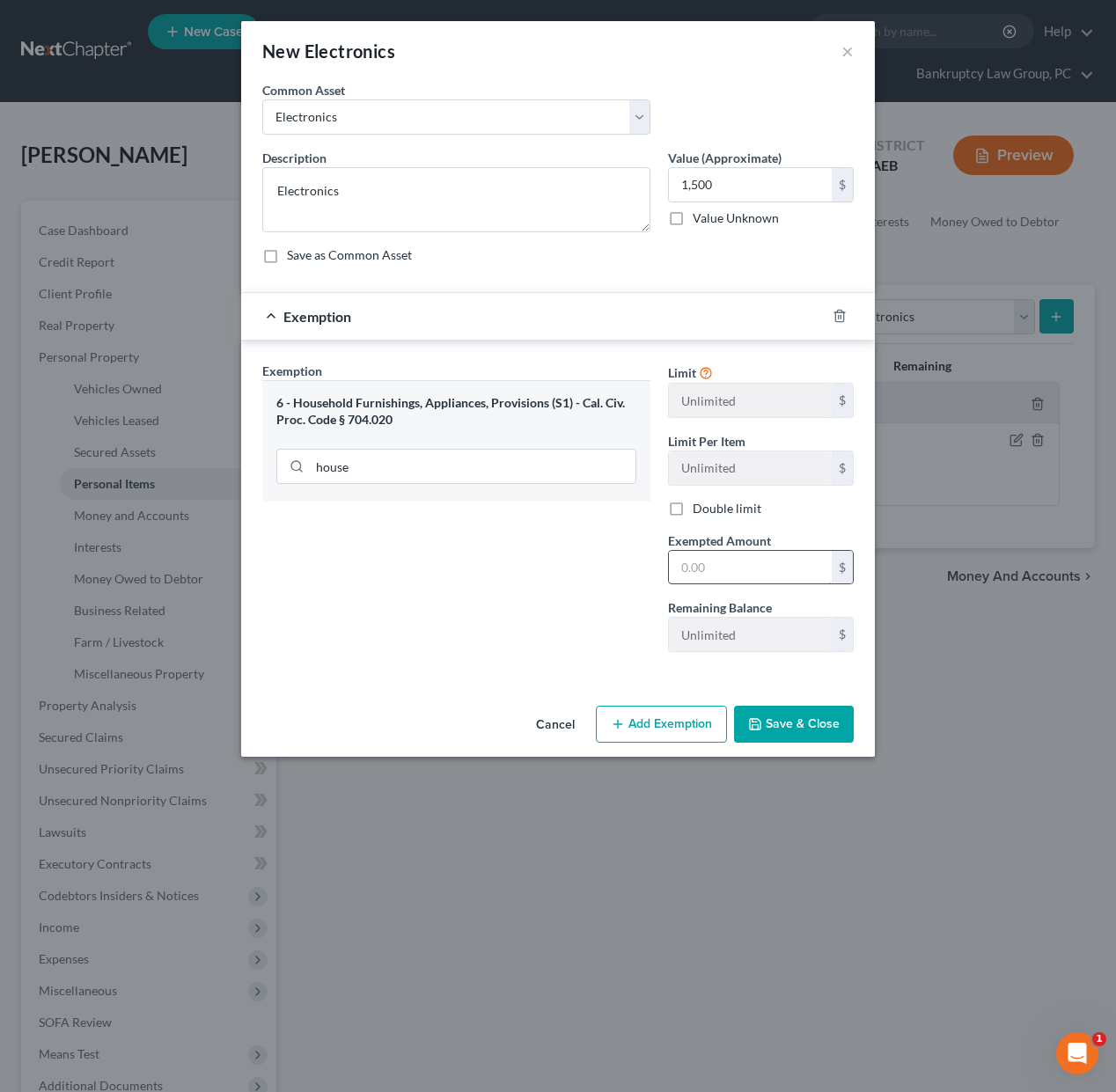
click at [729, 570] on input "text" at bounding box center [750, 567] width 163 height 34
type input "1,500"
click at [799, 722] on button "Save & Close" at bounding box center [793, 723] width 120 height 37
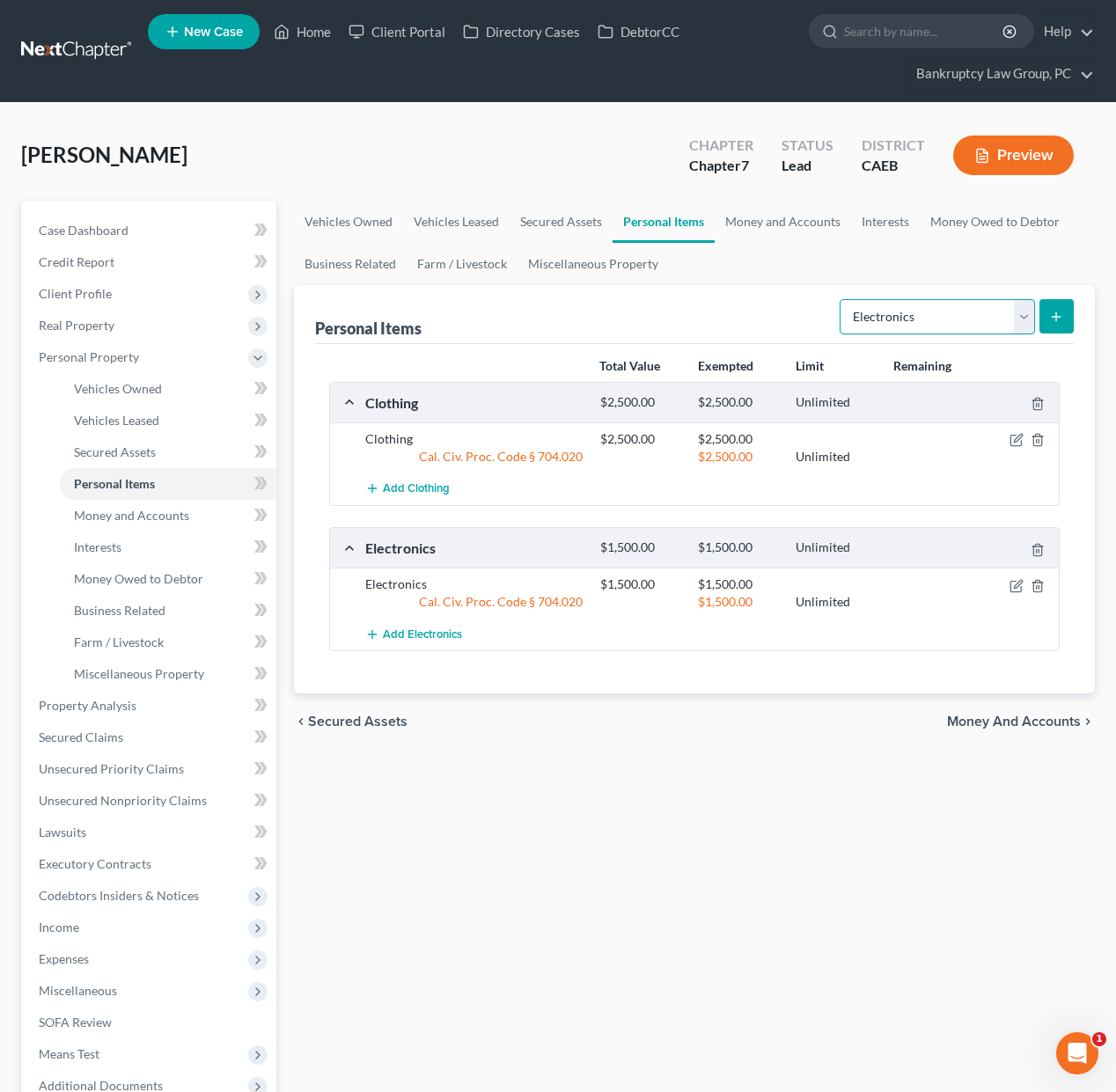
click at [908, 316] on select "Select Item Type Clothing Collectibles Of Value Electronics Firearms Household …" at bounding box center [937, 316] width 196 height 35
select select "household_goods"
click at [841, 299] on select "Select Item Type Clothing Collectibles Of Value Electronics Firearms Household …" at bounding box center [937, 316] width 196 height 35
click at [1056, 314] on icon "submit" at bounding box center [1056, 316] width 14 height 14
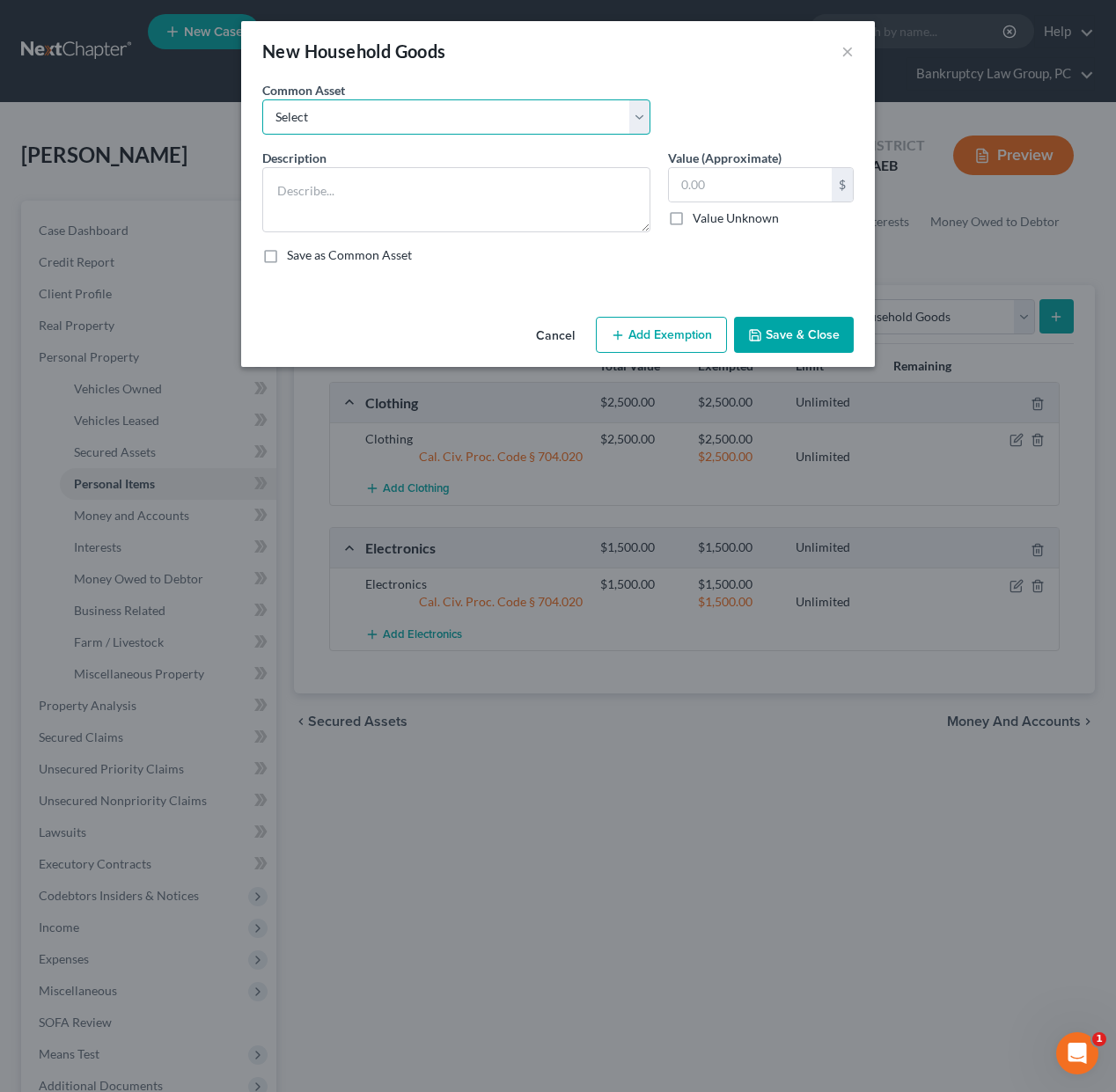
click at [428, 117] on select "Select Household Goods & Furniture" at bounding box center [456, 117] width 388 height 35
select select "0"
click at [263, 100] on select "Select Household Goods & Furniture" at bounding box center [456, 117] width 388 height 35
type textarea "Household Goods & Furniture"
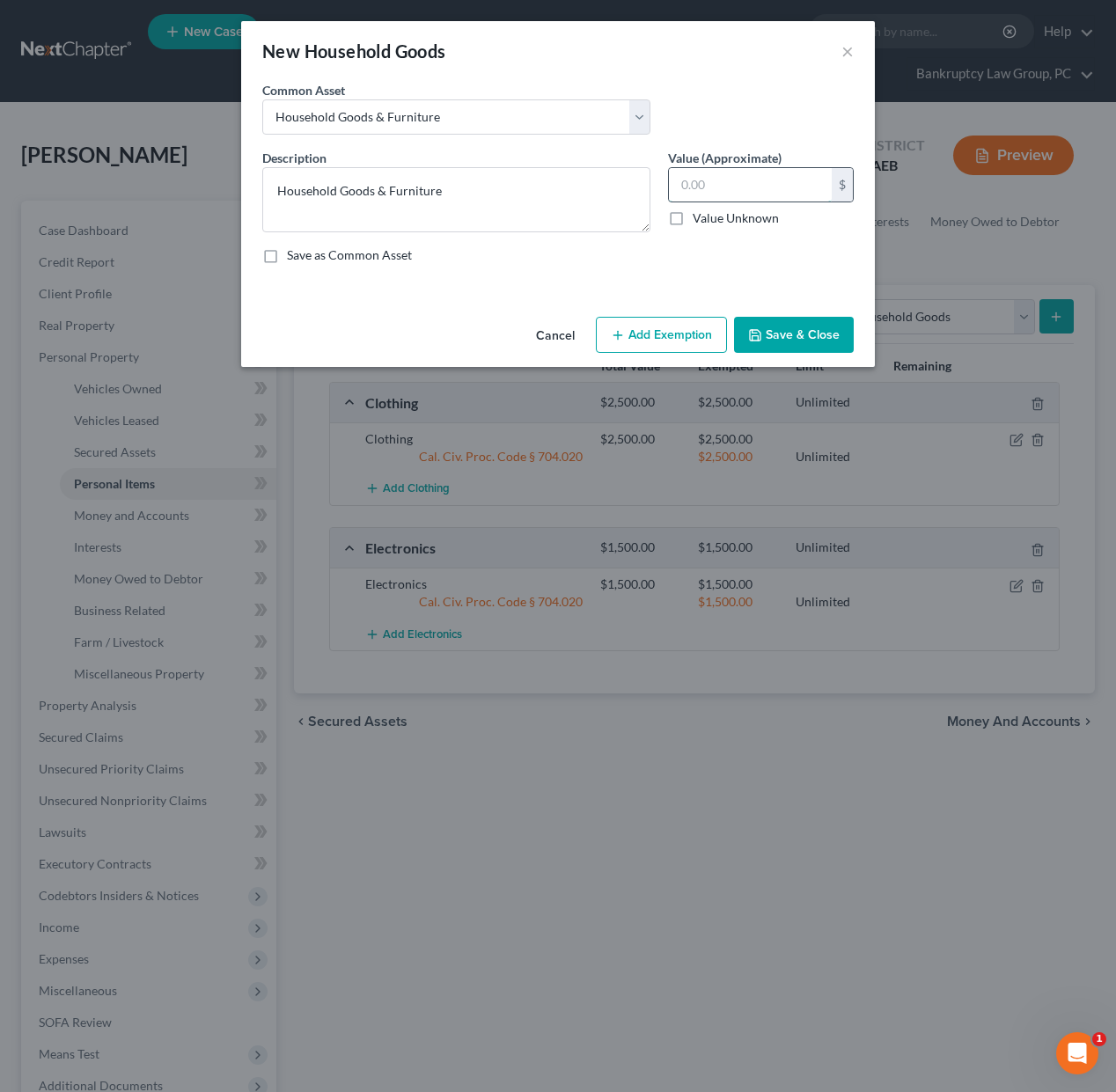
click at [764, 192] on input "text" at bounding box center [750, 185] width 163 height 34
type input "1,500"
click at [650, 340] on button "Add Exemption" at bounding box center [661, 335] width 131 height 37
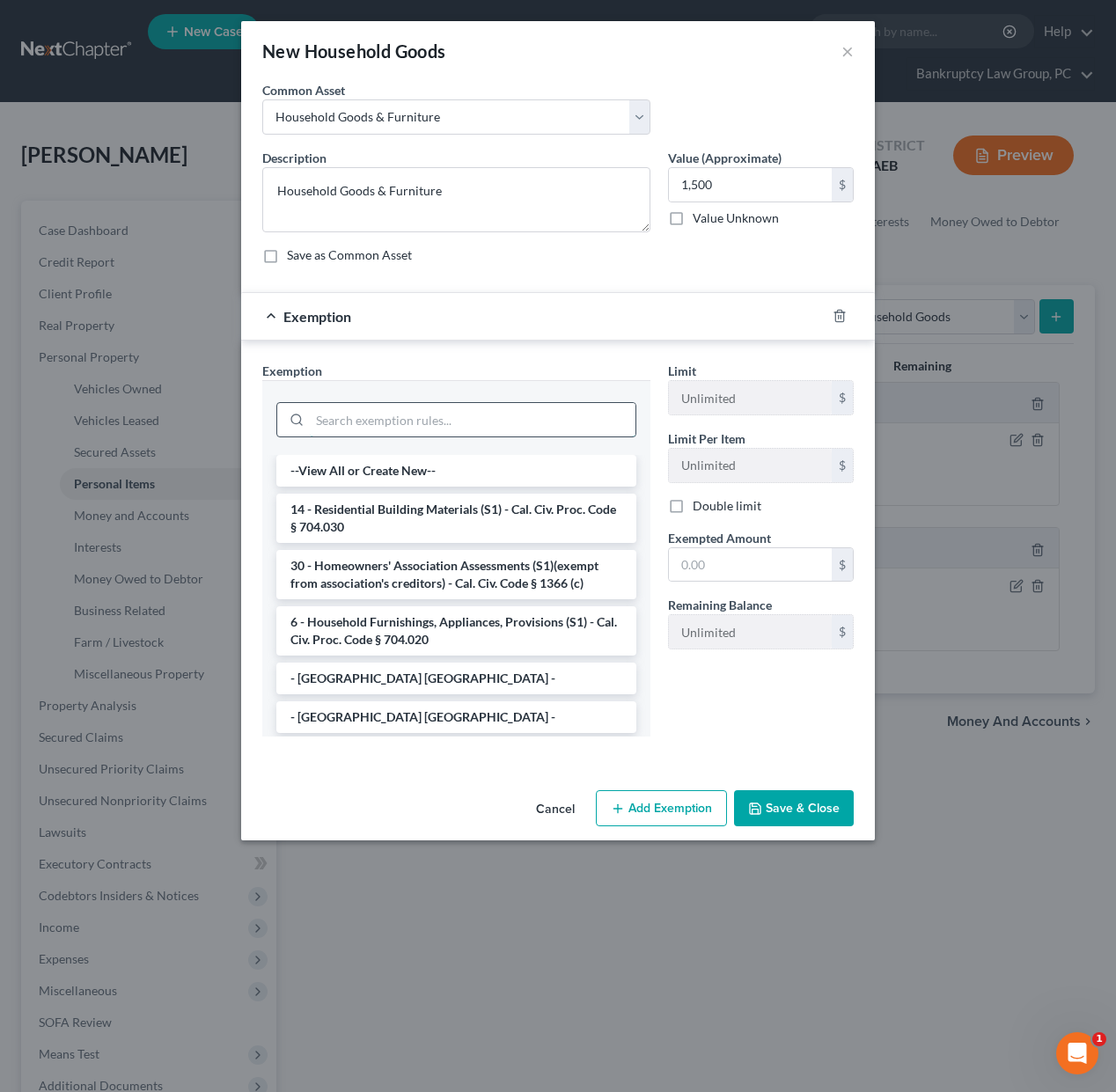
click at [528, 412] on input "search" at bounding box center [472, 419] width 326 height 34
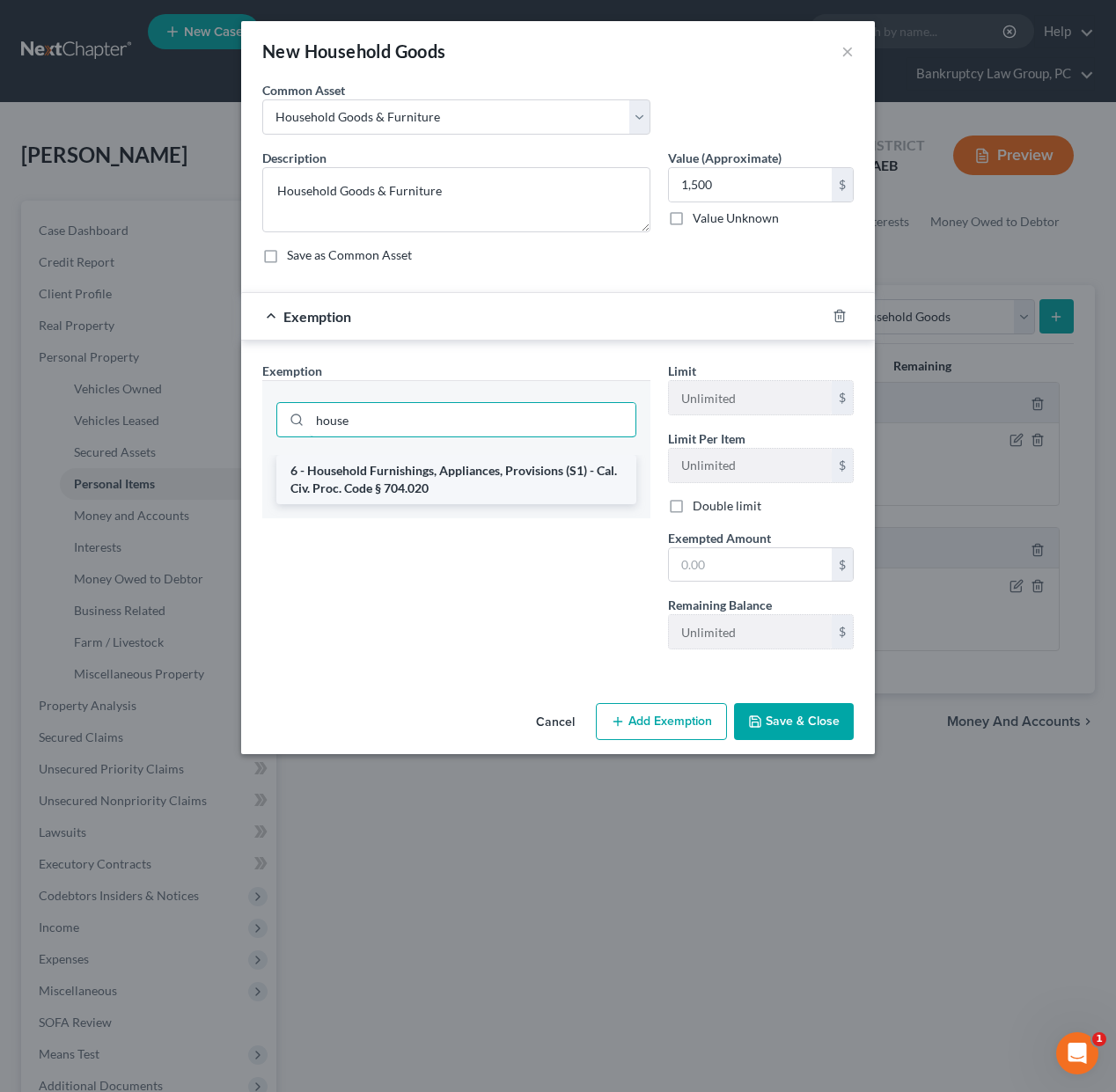
type input "house"
drag, startPoint x: 511, startPoint y: 472, endPoint x: 682, endPoint y: 549, distance: 187.5
click at [519, 475] on li "6 - Household Furnishings, Appliances, Provisions (S1) - Cal. Civ. Proc. Code §…" at bounding box center [456, 479] width 359 height 49
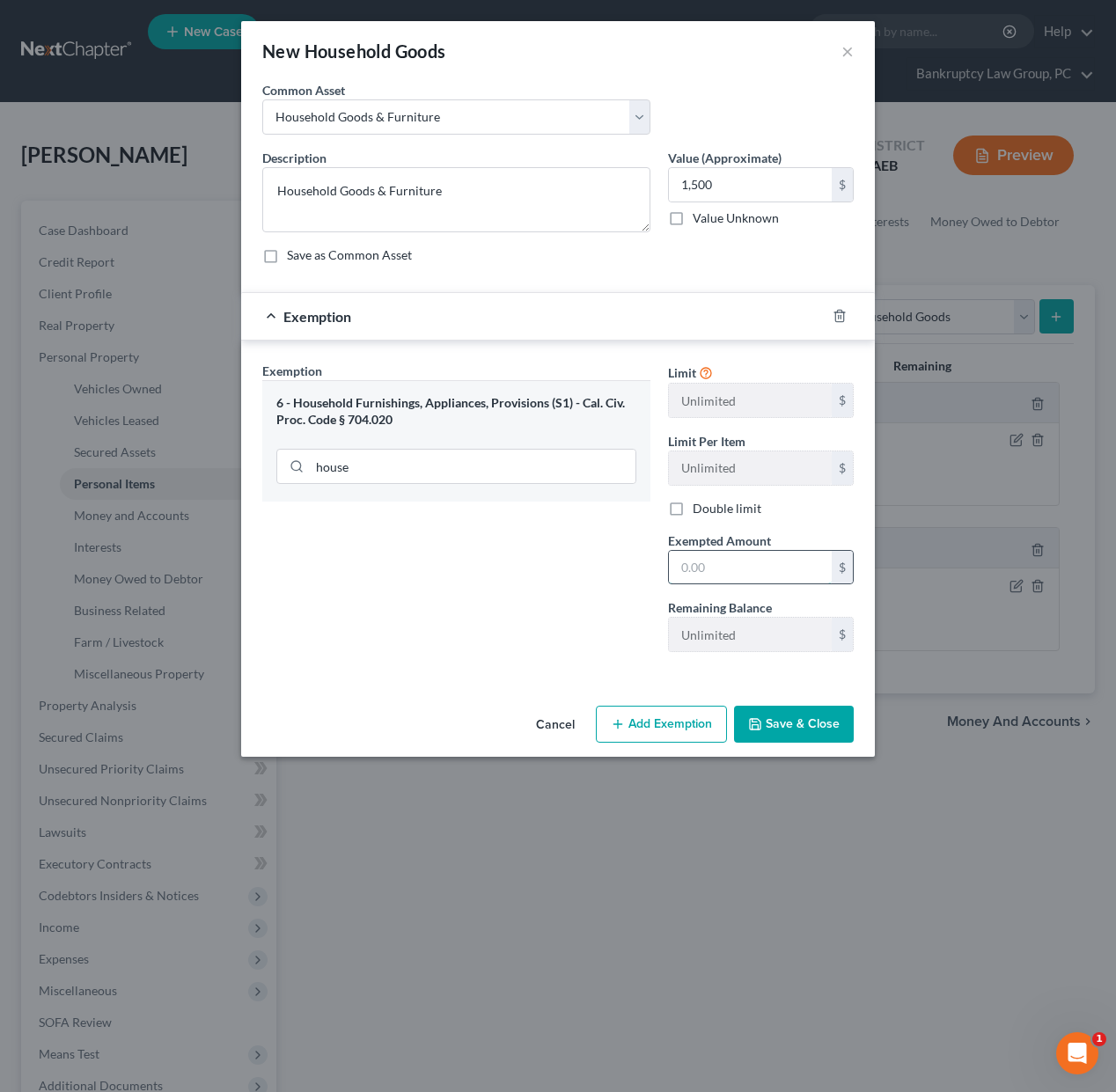
click at [758, 563] on input "text" at bounding box center [750, 567] width 163 height 34
type input "1,500"
click at [810, 715] on button "Save & Close" at bounding box center [793, 723] width 120 height 37
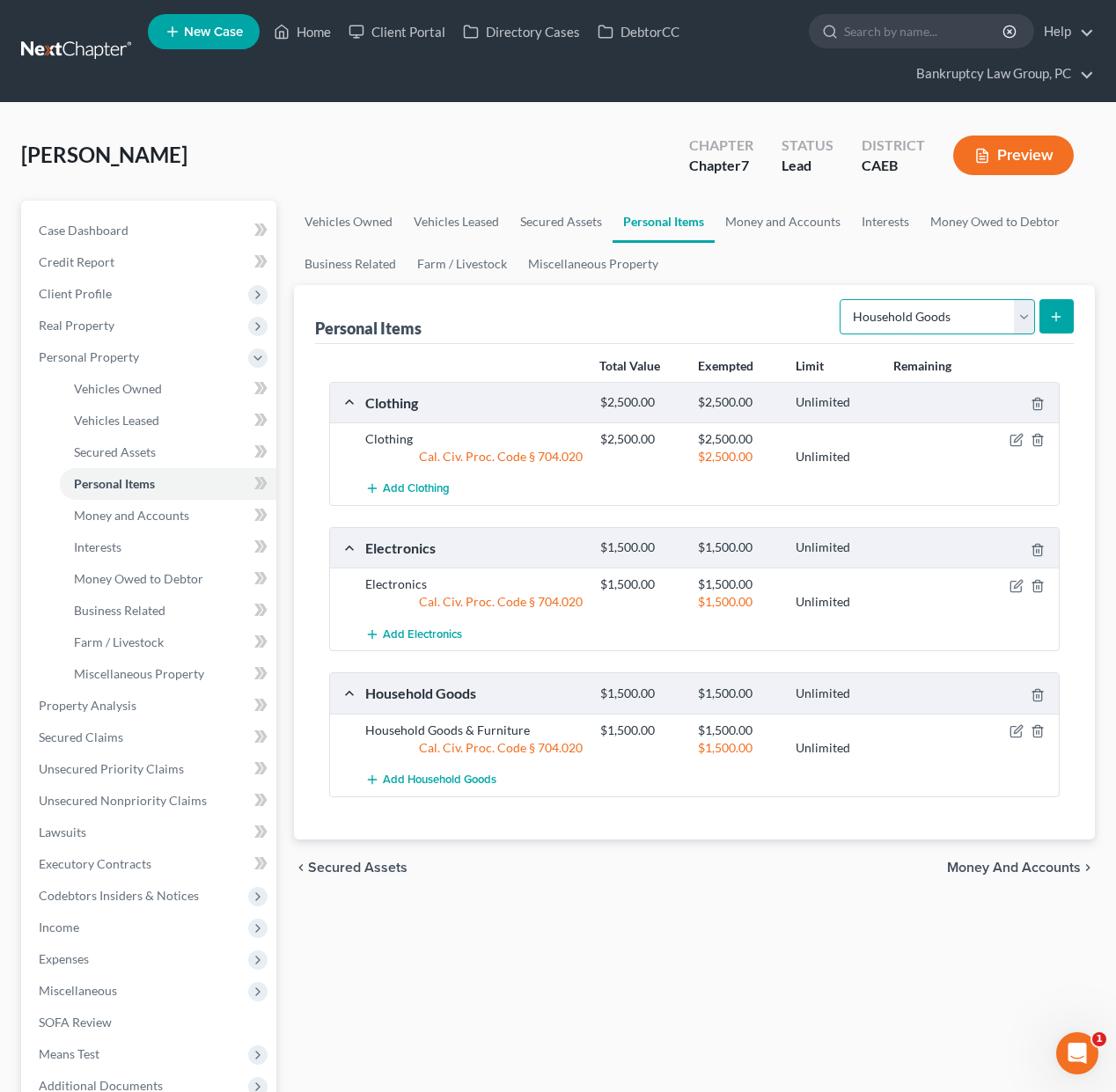
click at [937, 317] on select "Select Item Type Clothing Collectibles Of Value Electronics Firearms Household …" at bounding box center [937, 316] width 196 height 35
select select "jewelry"
click at [841, 299] on select "Select Item Type Clothing Collectibles Of Value Electronics Firearms Household …" at bounding box center [937, 316] width 196 height 35
click at [1060, 314] on icon "submit" at bounding box center [1056, 316] width 14 height 14
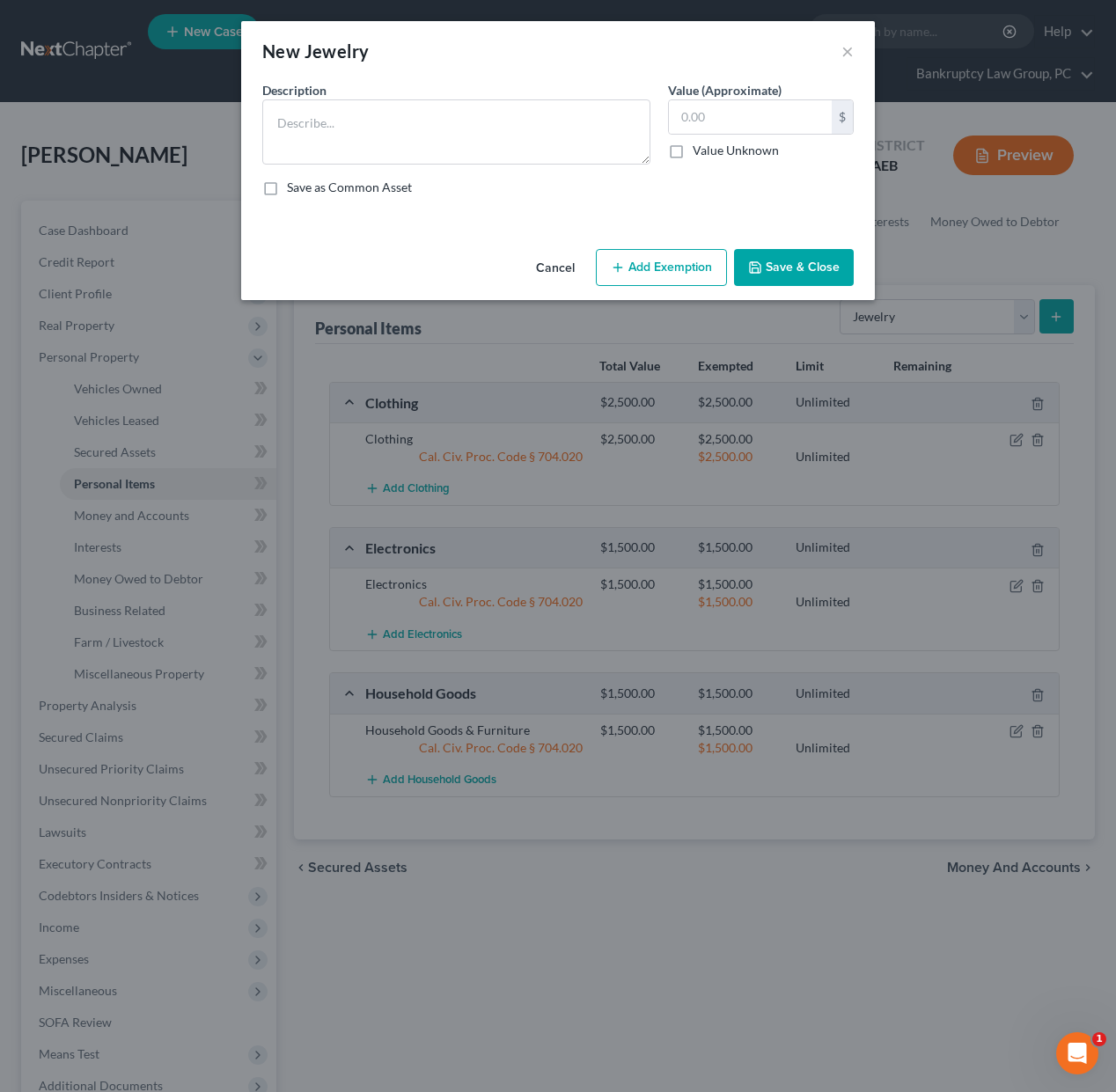
click at [0, 0] on select "Select" at bounding box center [0, 0] width 0 height 0
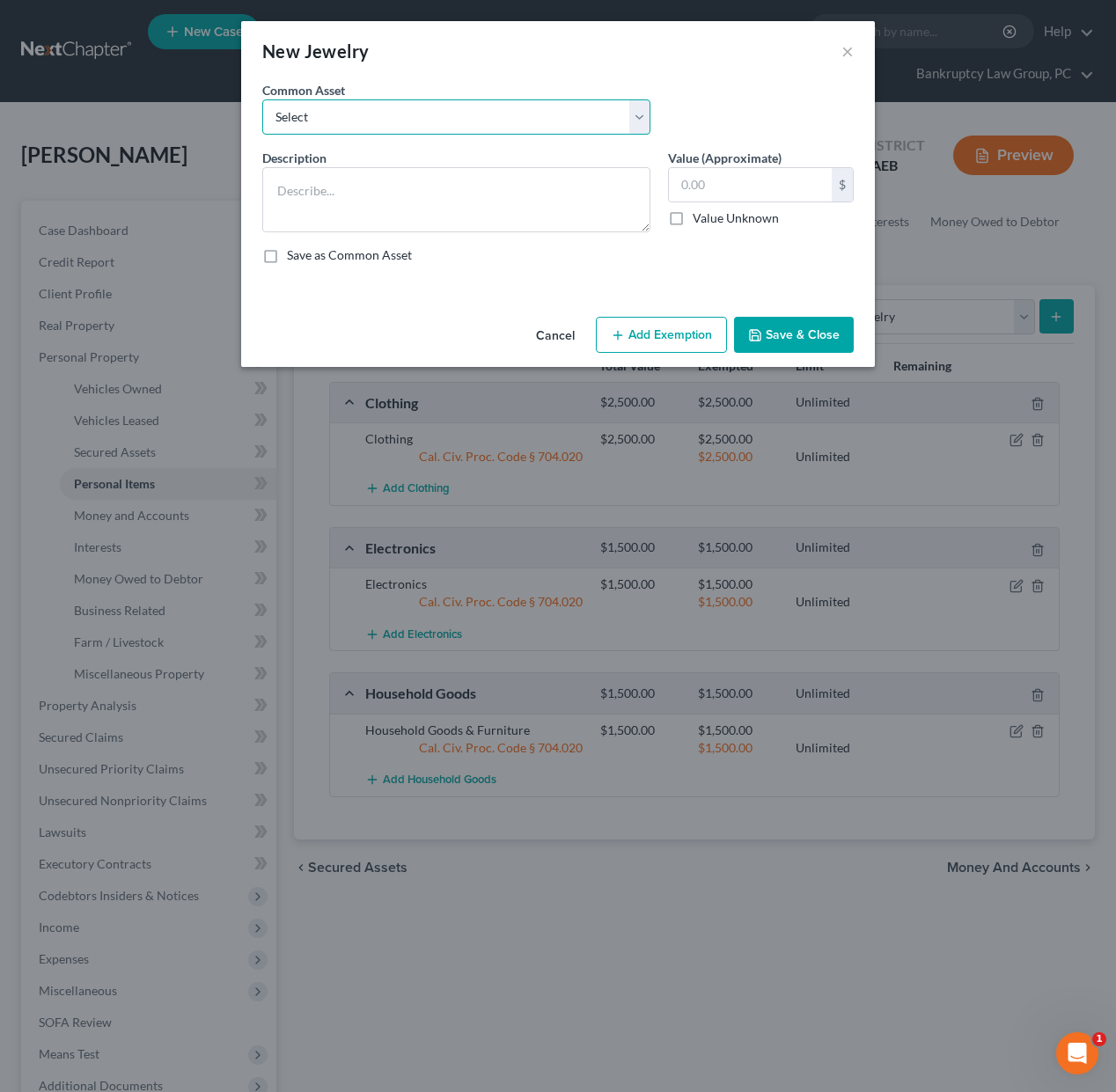
click at [263, 100] on select "Select Jewelry" at bounding box center [456, 117] width 388 height 35
click at [401, 123] on select "Select Jewelry" at bounding box center [456, 117] width 388 height 35
select select "0"
click at [263, 100] on select "Select Jewelry" at bounding box center [456, 117] width 388 height 35
type textarea "Jewelry"
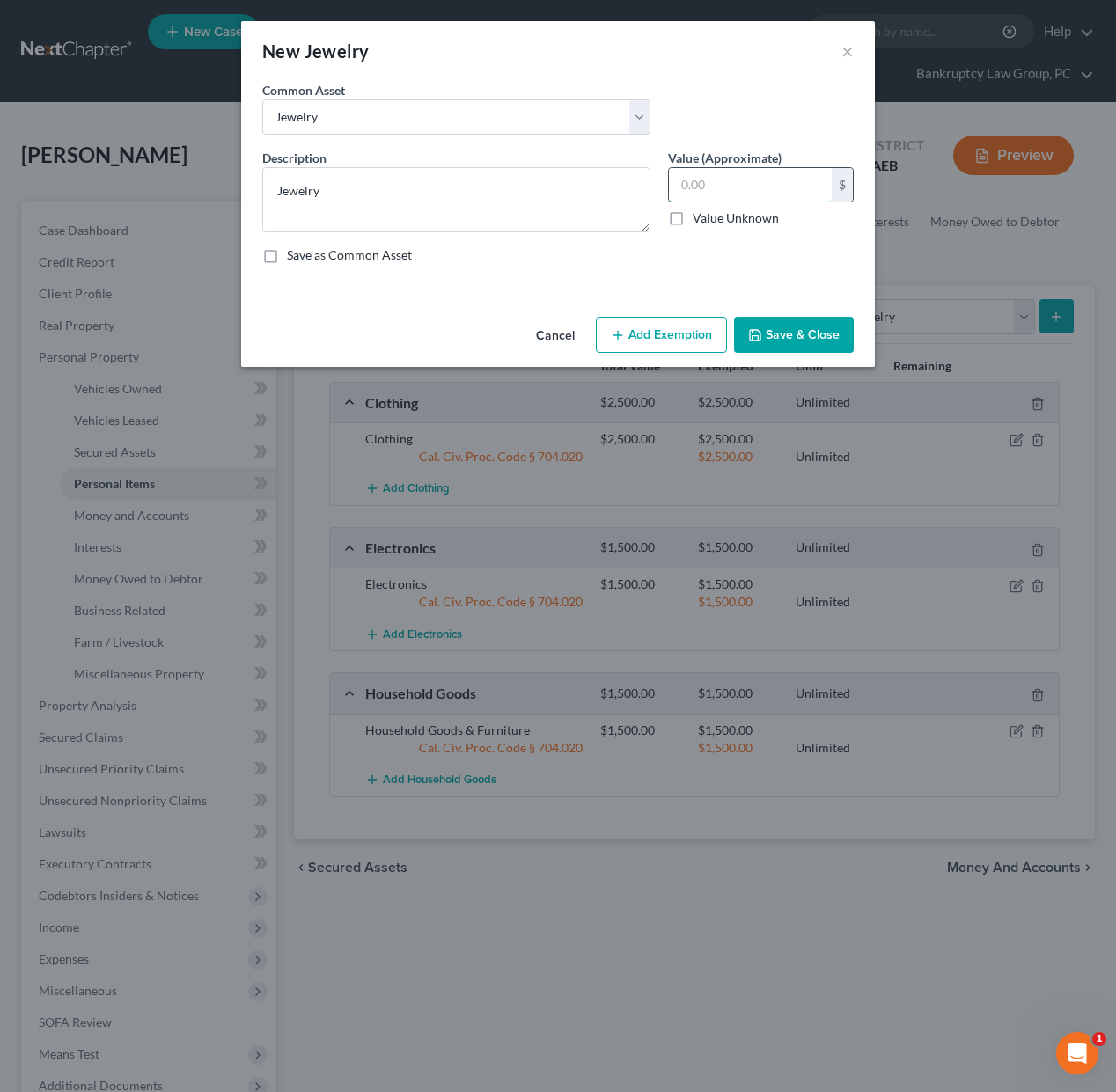
click at [773, 182] on input "text" at bounding box center [750, 185] width 163 height 34
type input "2,000"
click at [699, 337] on button "Add Exemption" at bounding box center [661, 335] width 131 height 37
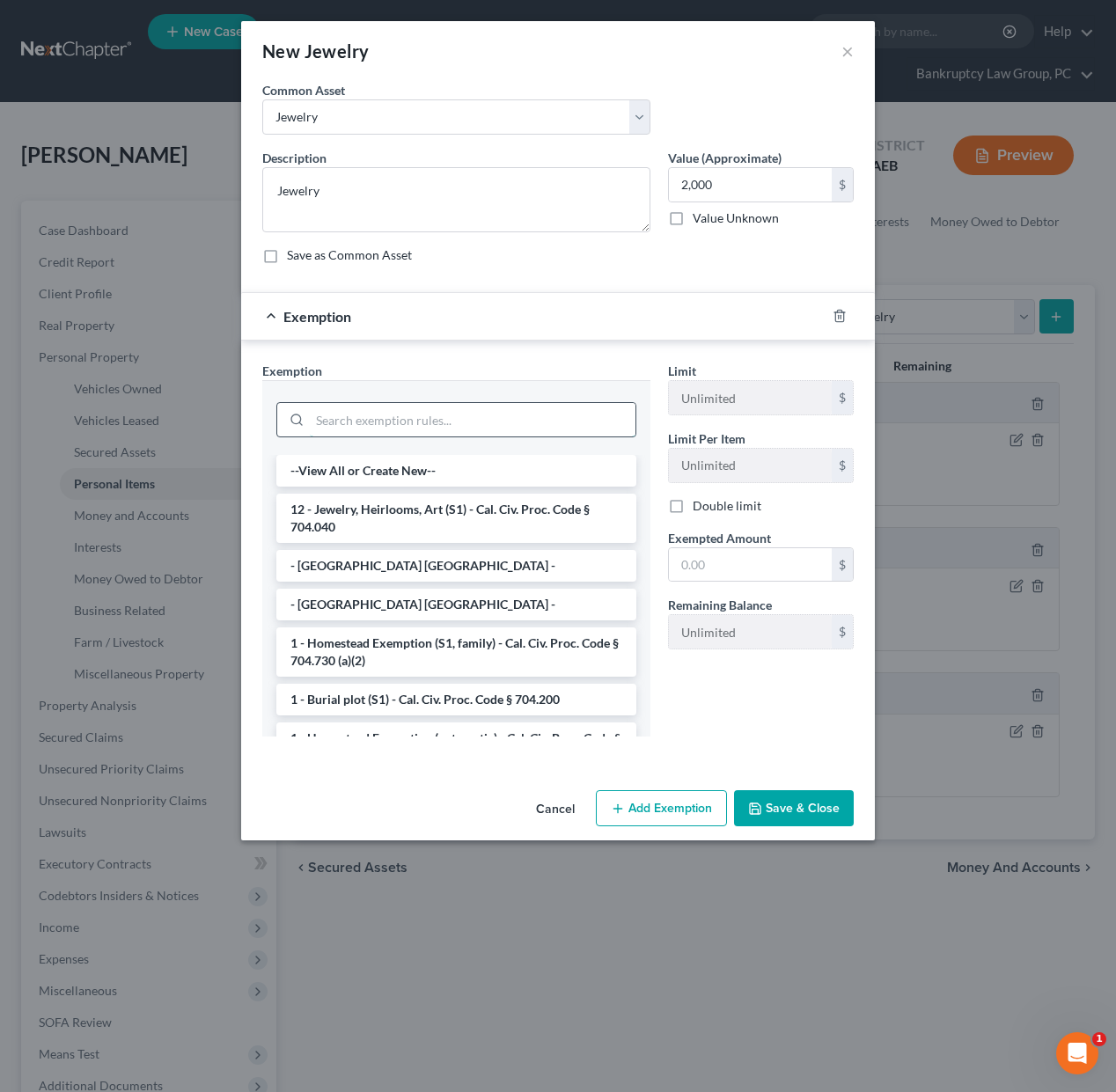
click at [454, 415] on input "search" at bounding box center [472, 419] width 326 height 34
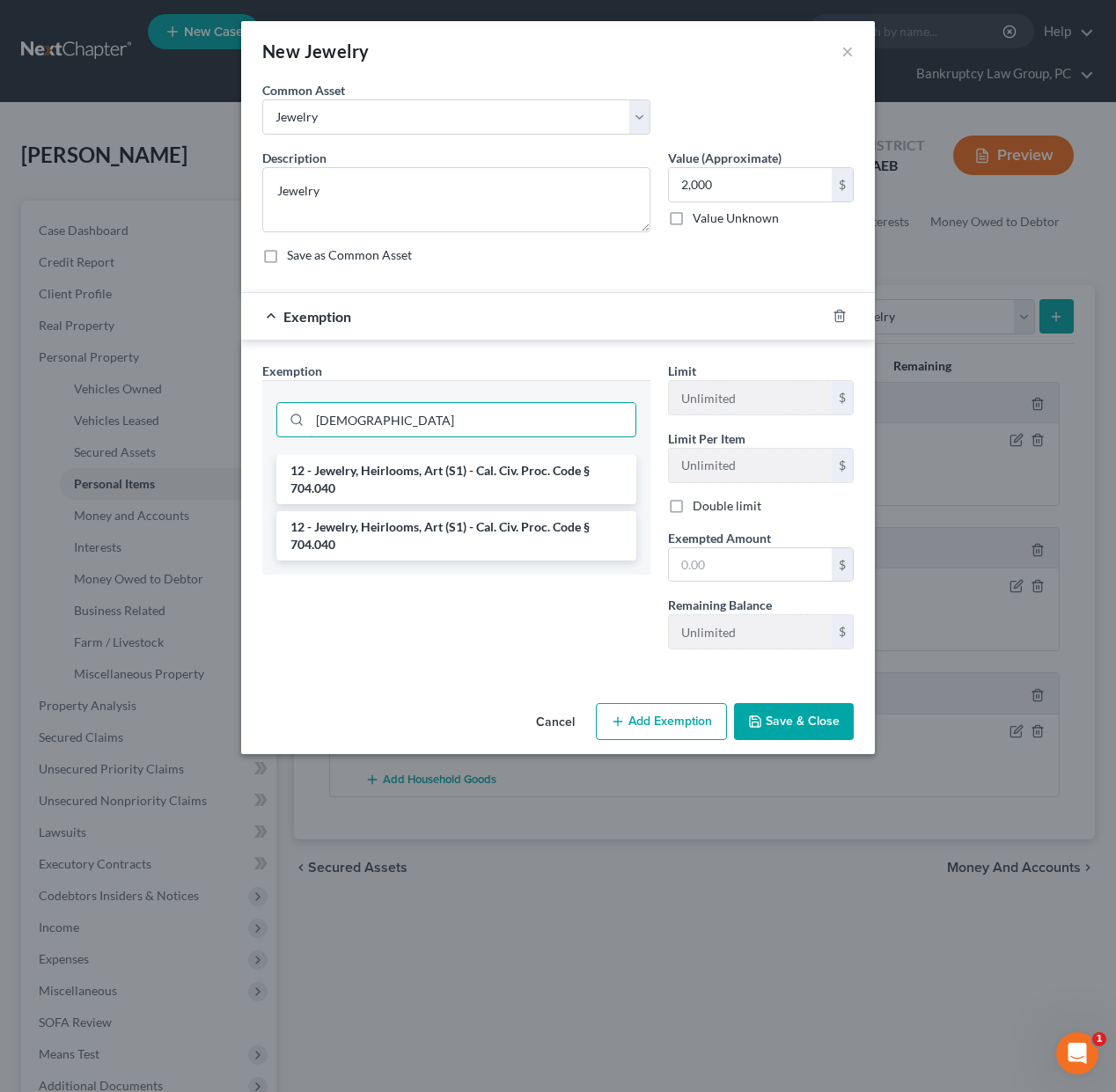
type input "jew"
click at [441, 482] on li "12 - Jewelry, Heirlooms, Art (S1) - Cal. Civ. Proc. Code § 704.040" at bounding box center [456, 479] width 359 height 49
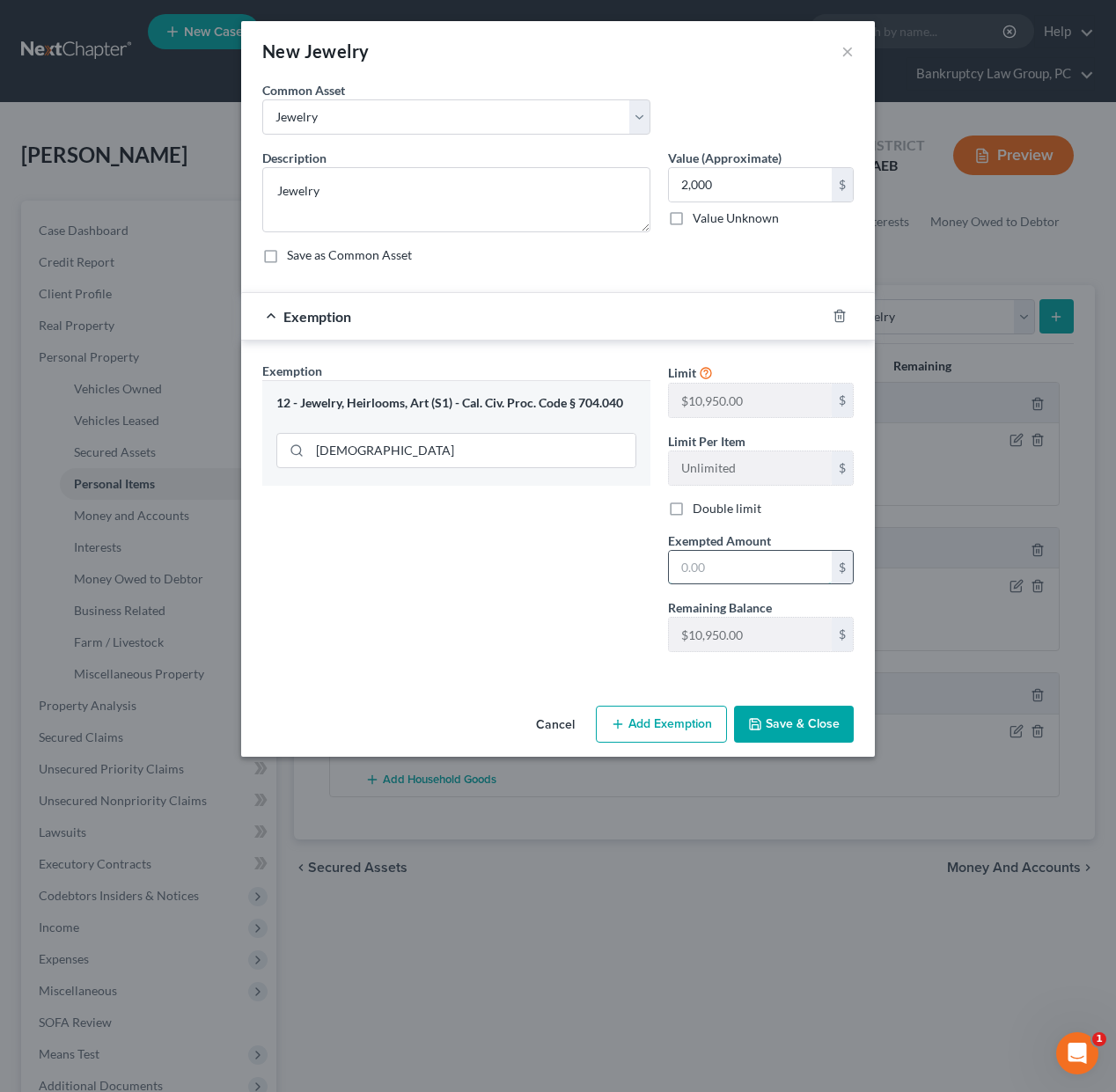
click at [769, 557] on input "text" at bounding box center [750, 567] width 163 height 34
type input "2,000"
click at [834, 718] on button "Save & Close" at bounding box center [793, 723] width 120 height 37
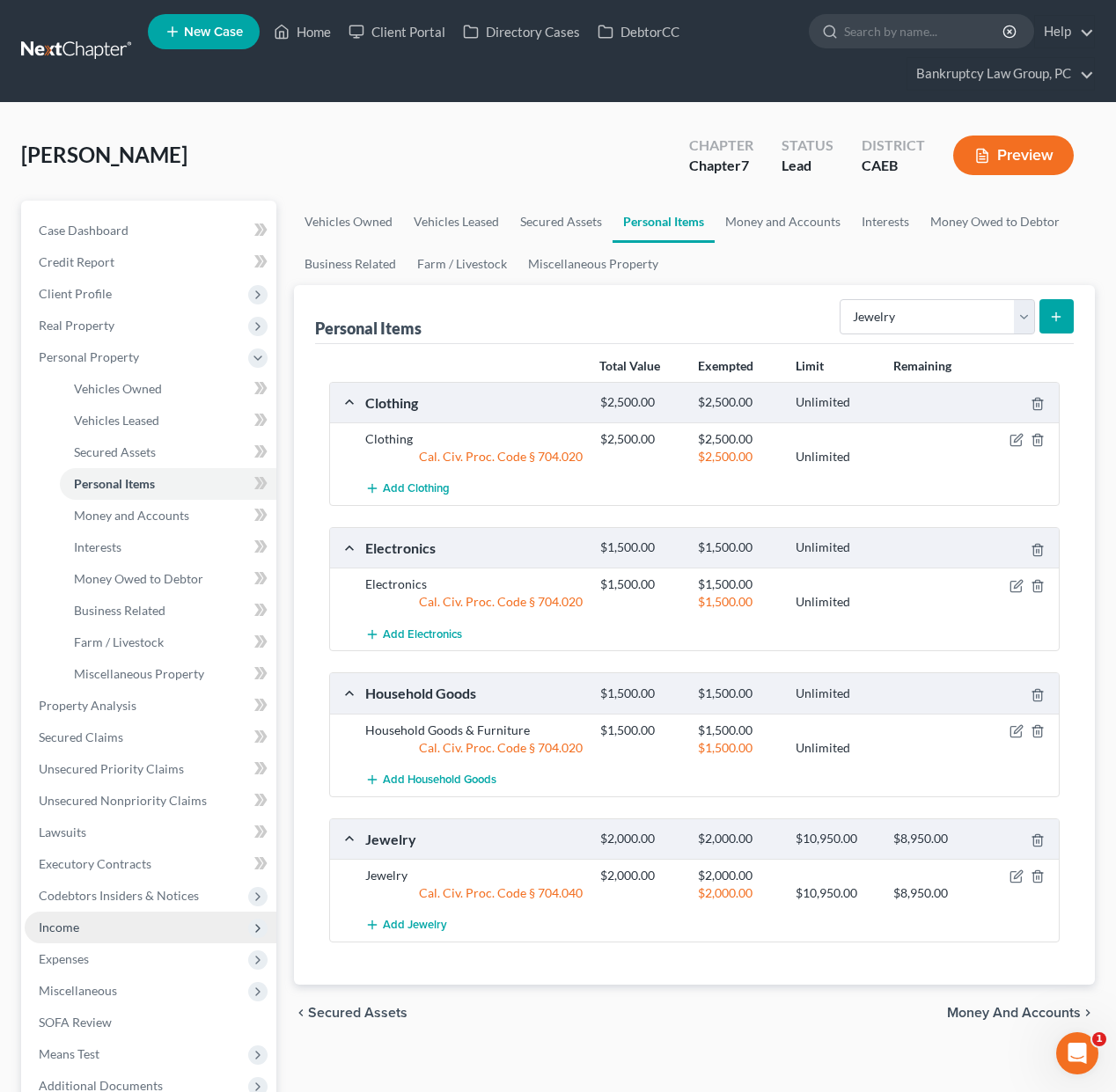
drag, startPoint x: 101, startPoint y: 950, endPoint x: 120, endPoint y: 937, distance: 23.0
click at [102, 950] on span "Expenses" at bounding box center [150, 959] width 251 height 32
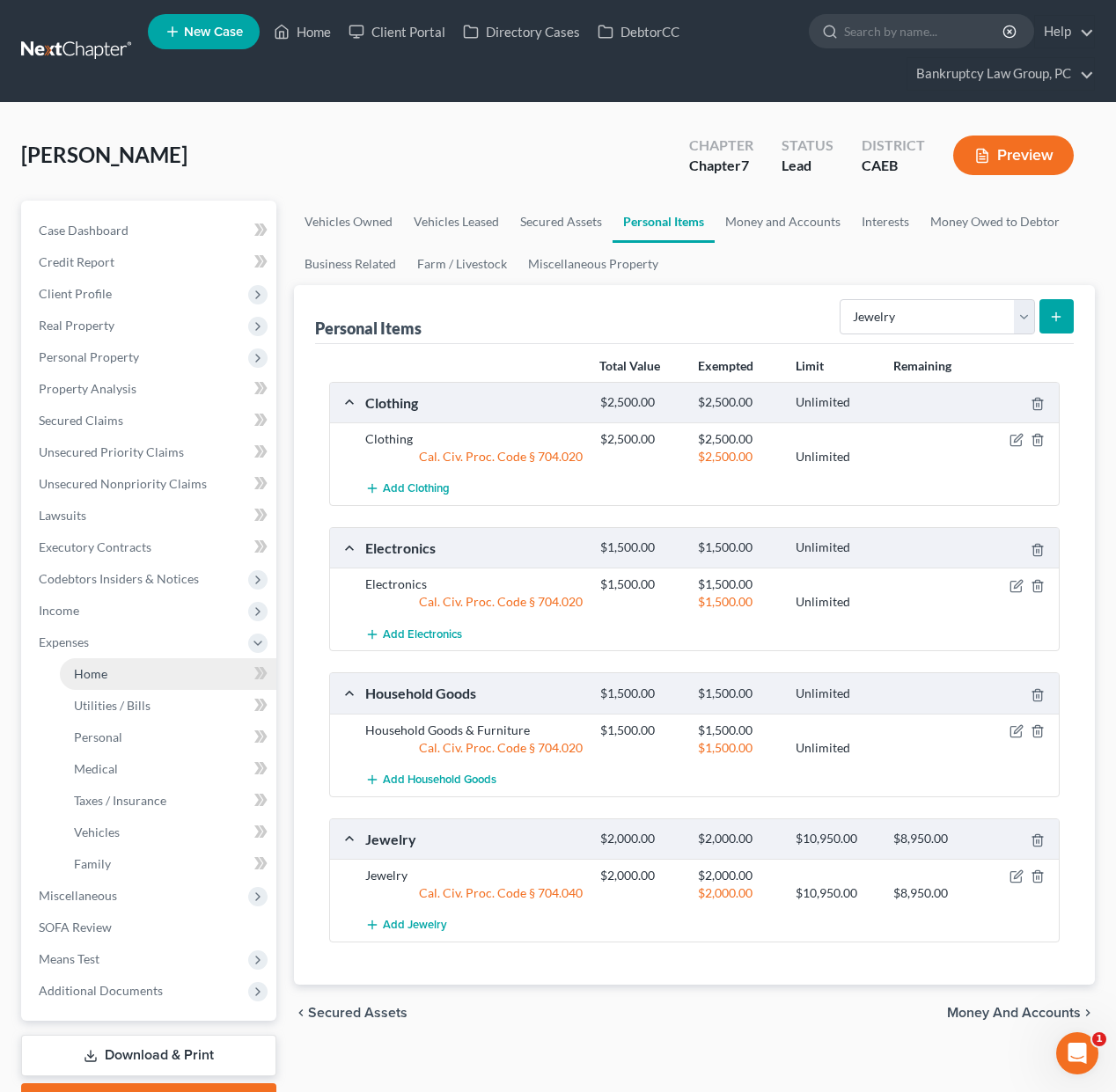
click at [123, 671] on link "Home" at bounding box center [168, 674] width 216 height 32
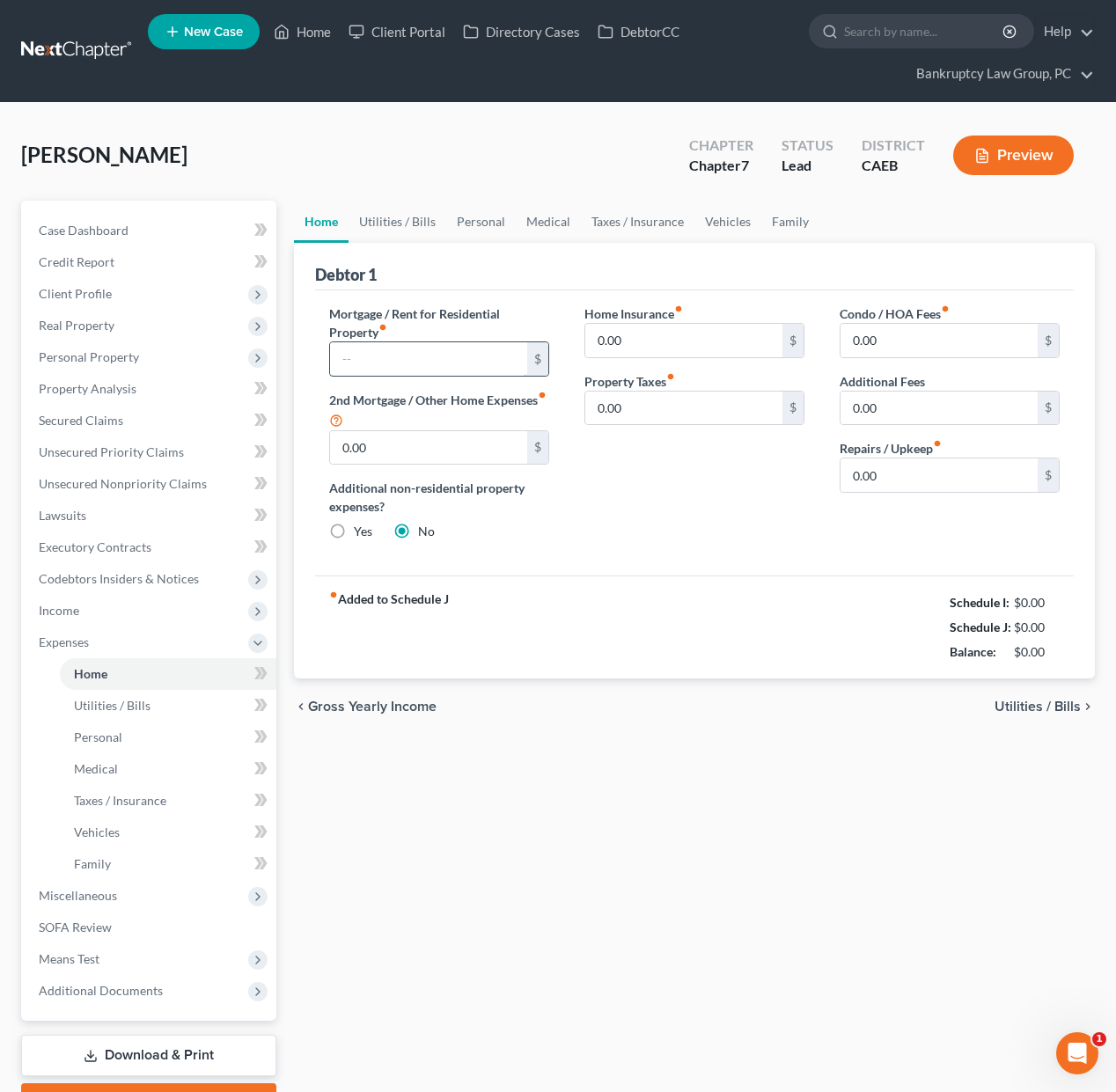
click at [450, 364] on input "text" at bounding box center [428, 359] width 197 height 34
type input "1,997"
click at [936, 477] on input "0.00" at bounding box center [938, 475] width 197 height 34
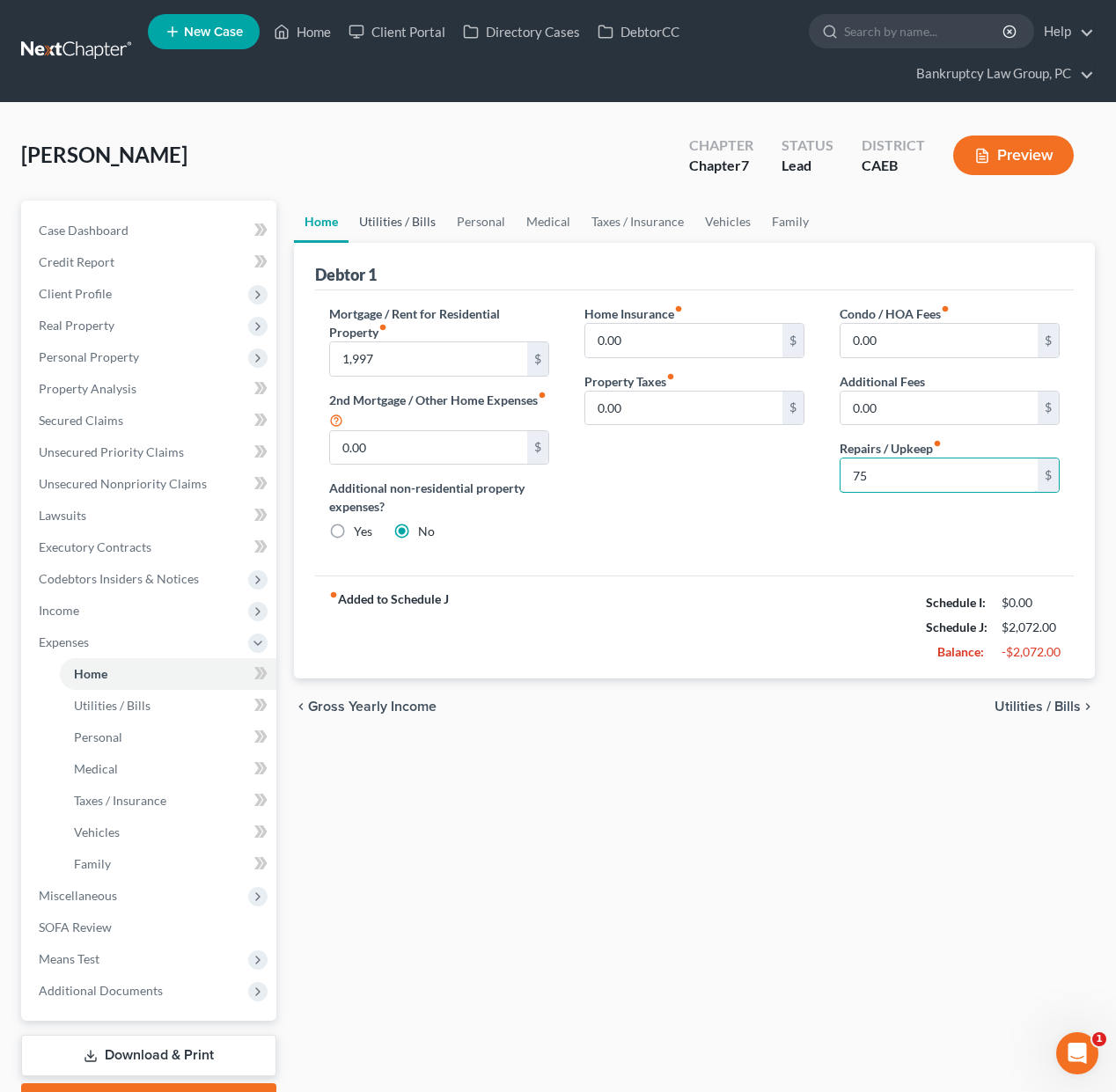
type input "75"
click at [419, 224] on link "Utilities / Bills" at bounding box center [397, 221] width 98 height 42
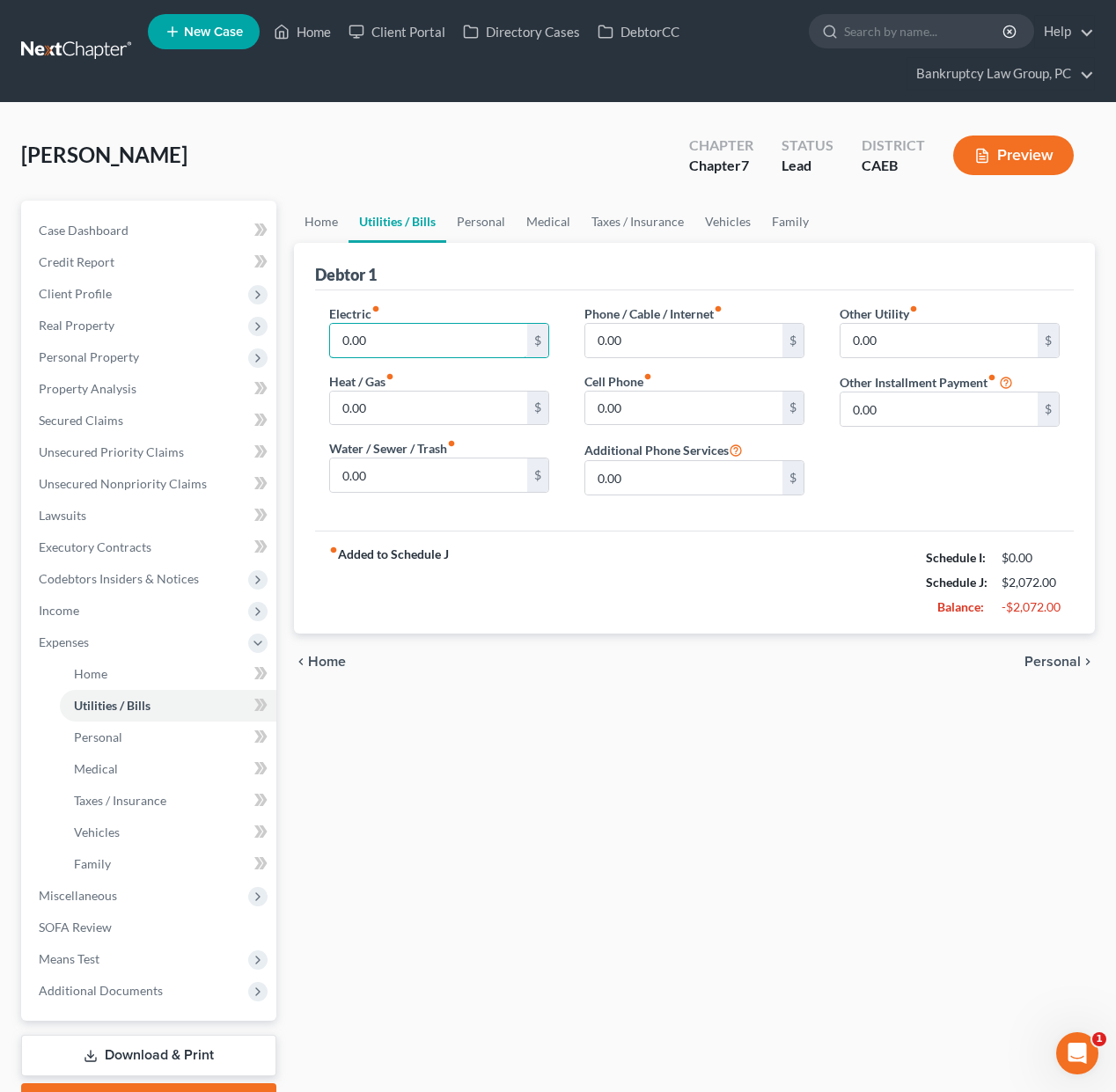
drag, startPoint x: 437, startPoint y: 341, endPoint x: 558, endPoint y: 322, distance: 122.5
click at [437, 341] on input "0.00" at bounding box center [428, 340] width 197 height 34
type input "101.16"
type input "14.34"
type input "151.23"
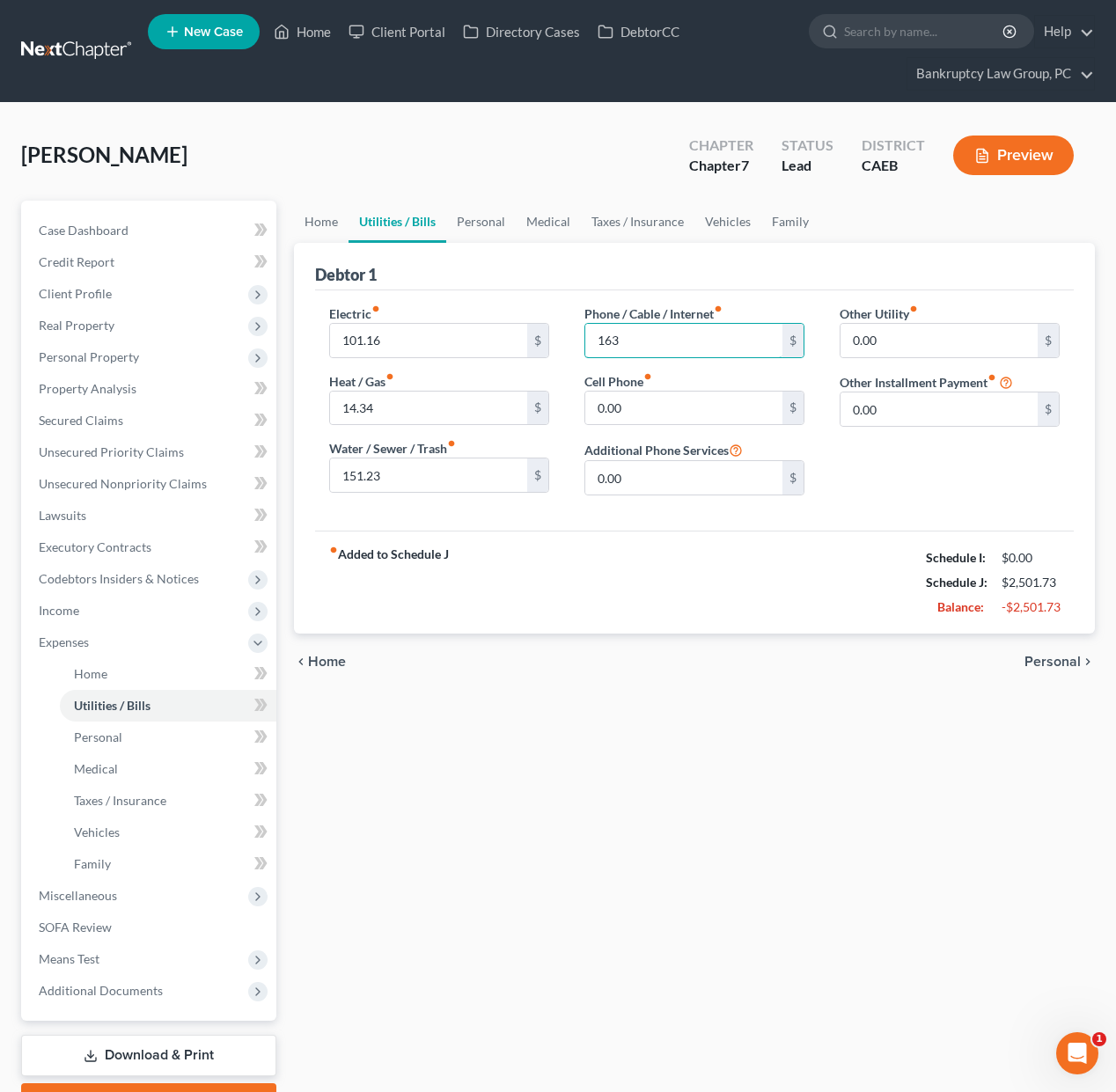
type input "163"
type input "119.78"
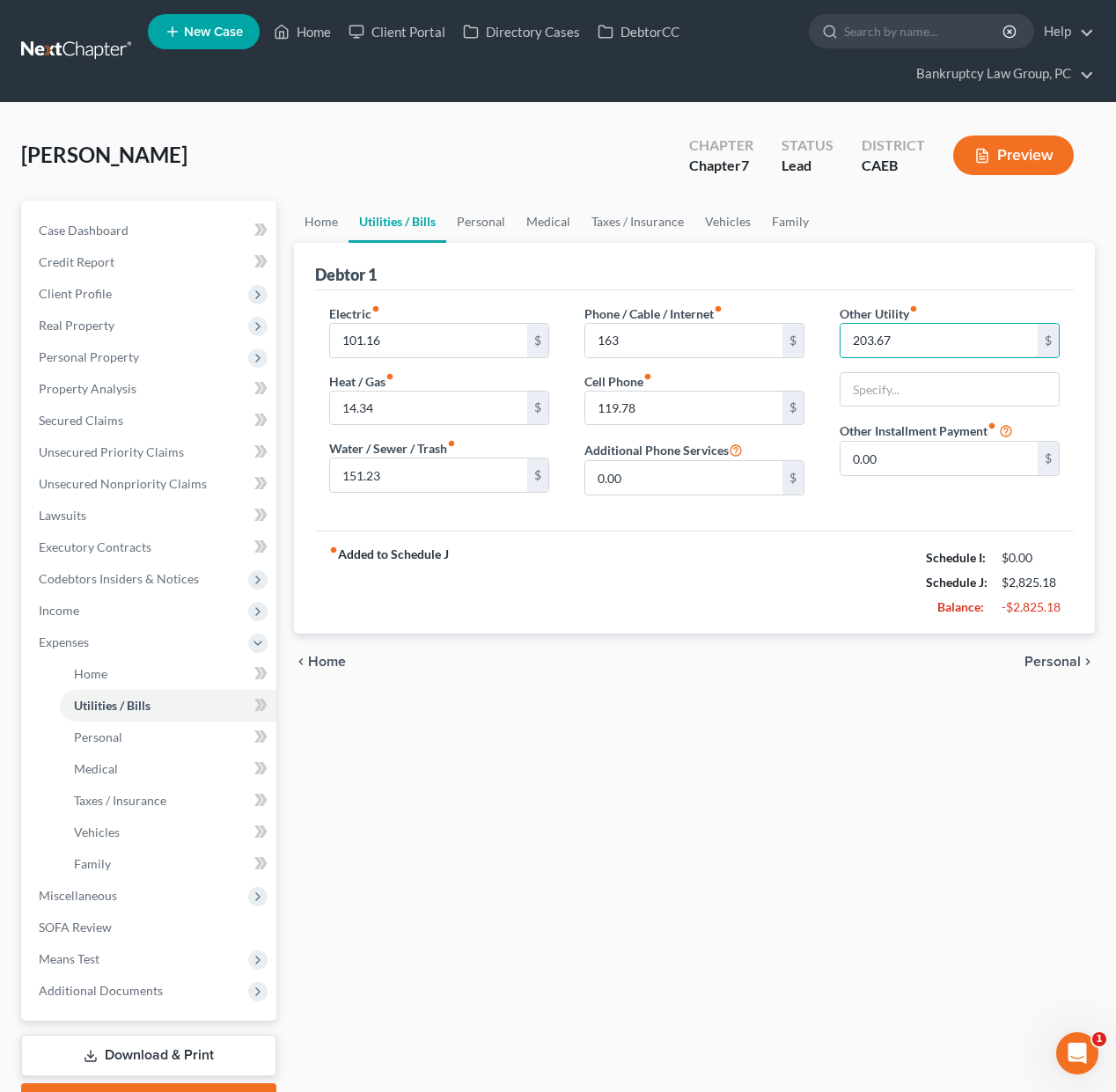
type input "203.67"
type input "Home Security"
click at [492, 225] on link "Personal" at bounding box center [481, 221] width 70 height 42
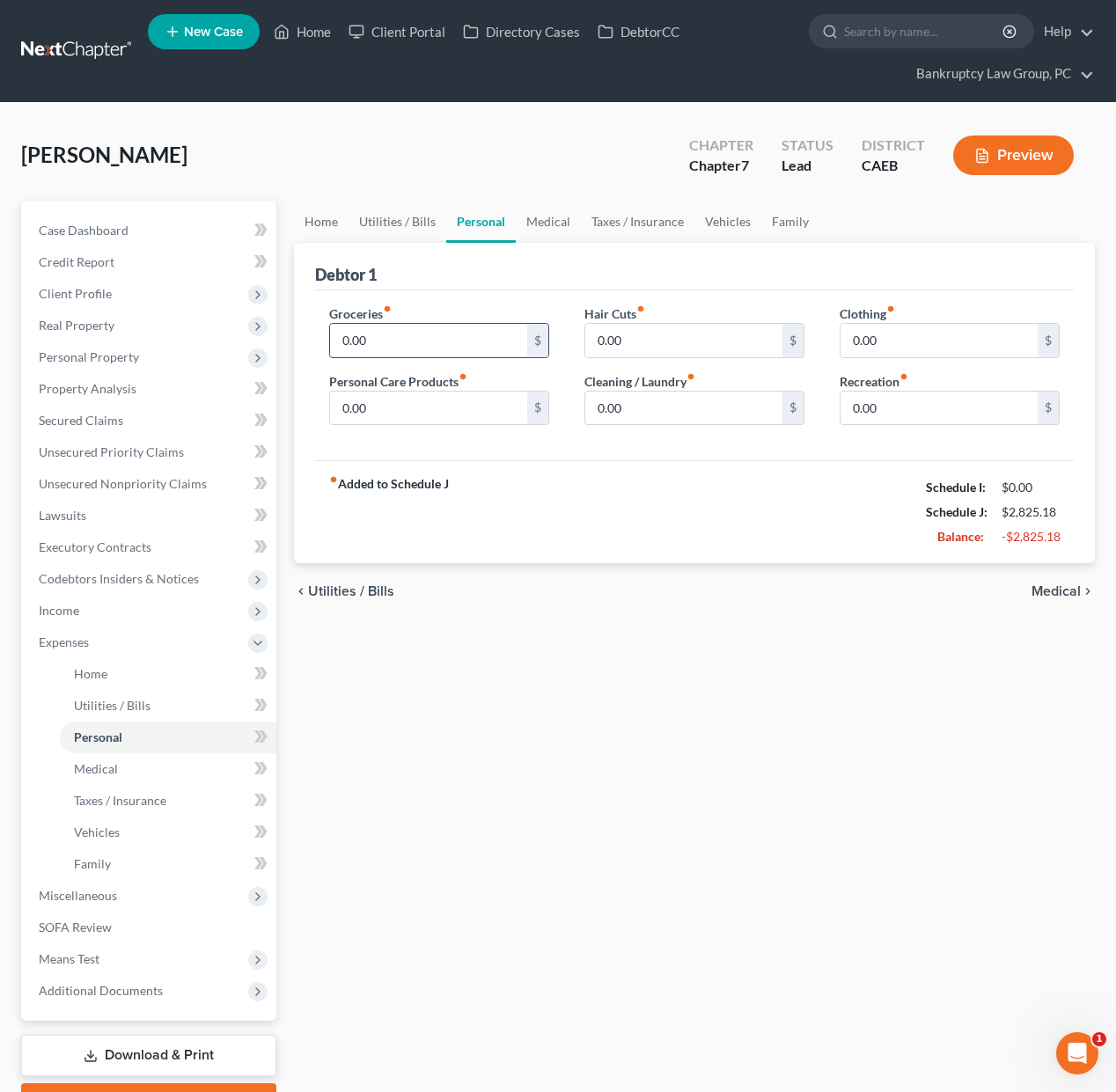
drag, startPoint x: 412, startPoint y: 339, endPoint x: 736, endPoint y: 299, distance: 326.5
click at [417, 339] on input "0.00" at bounding box center [428, 340] width 197 height 34
type input "500"
type input "100"
drag, startPoint x: 646, startPoint y: 221, endPoint x: 644, endPoint y: 236, distance: 15.1
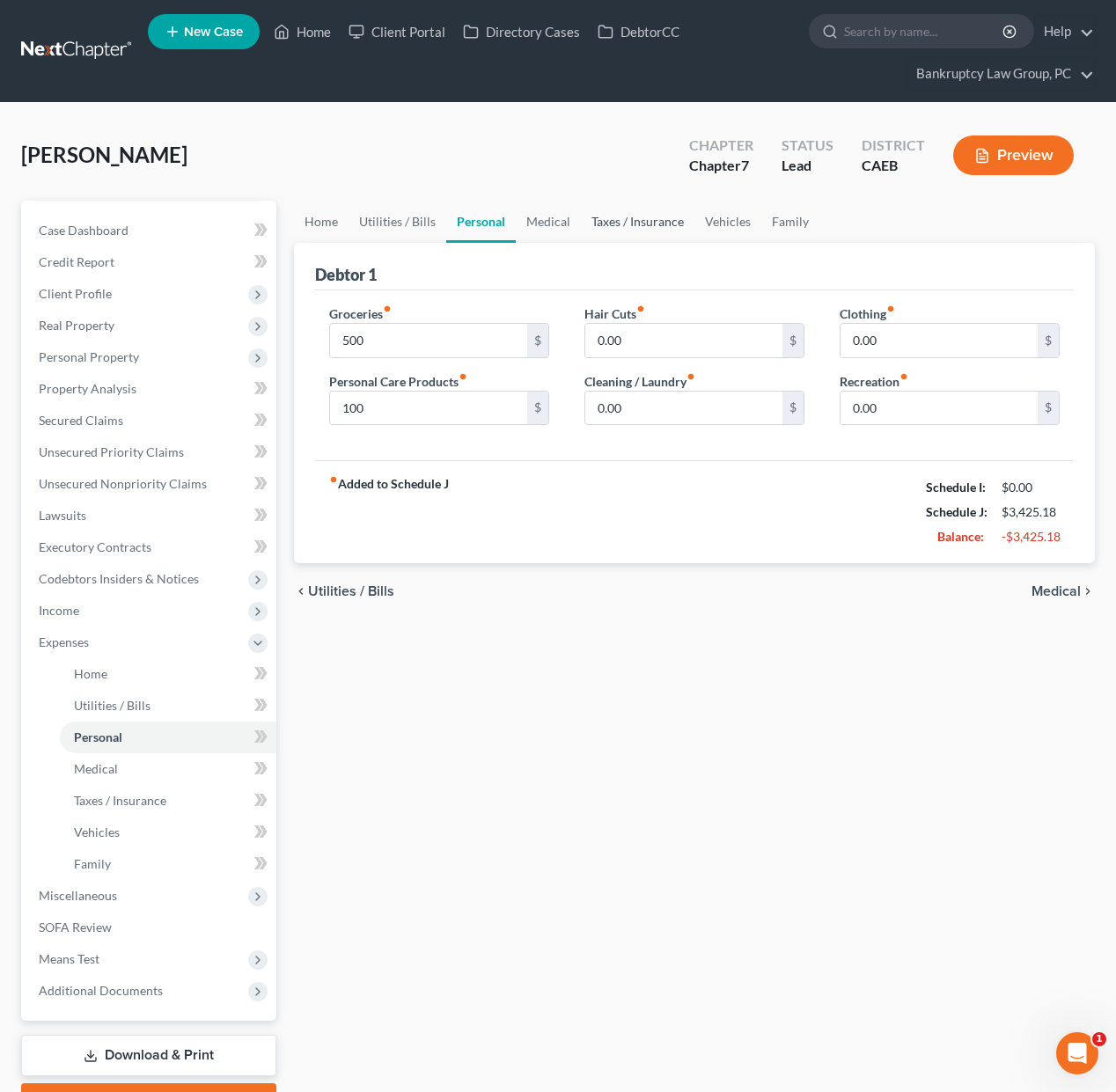
click at [646, 221] on link "Taxes / Insurance" at bounding box center [637, 221] width 114 height 42
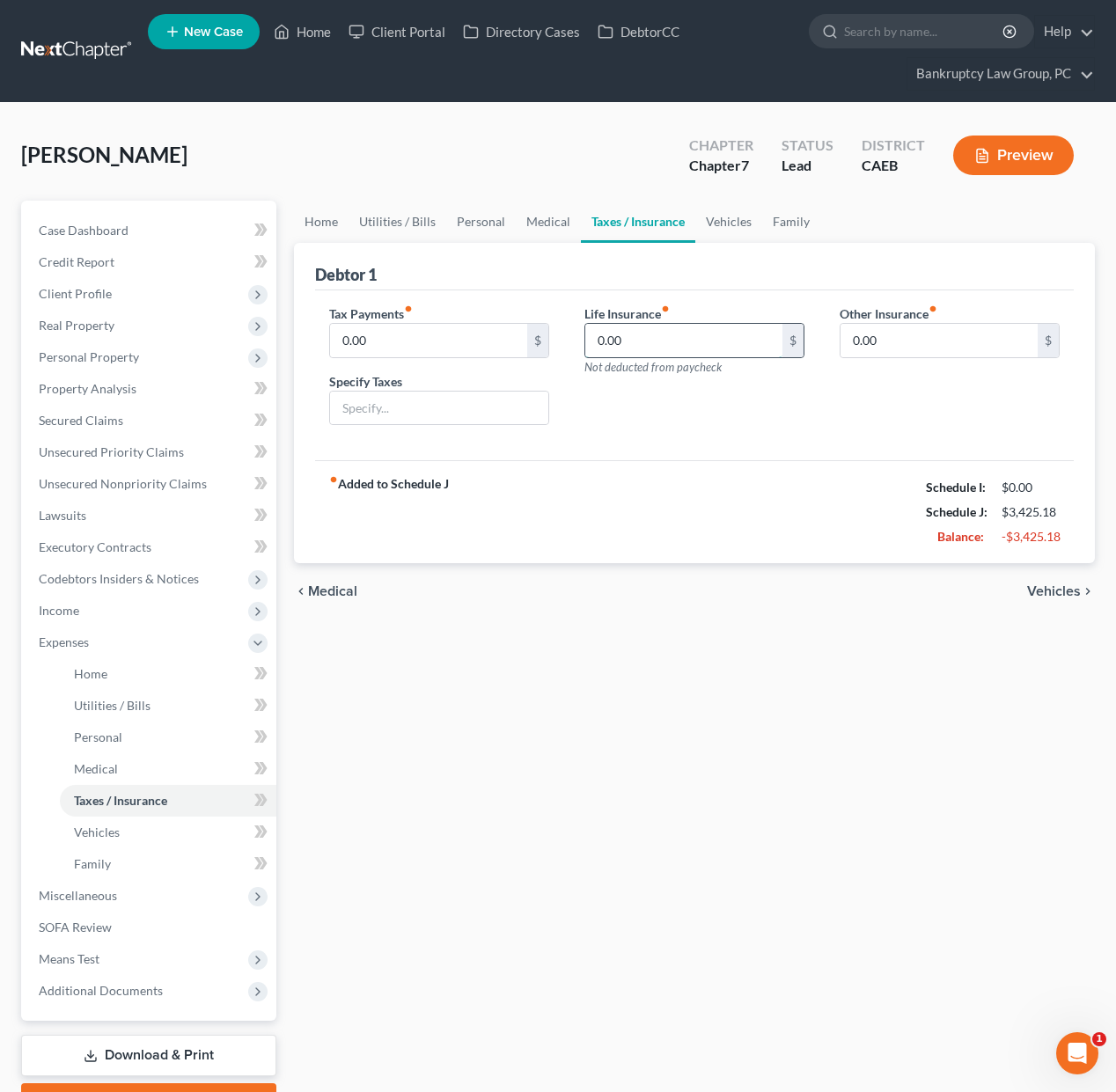
click at [635, 335] on input "0.00" at bounding box center [683, 340] width 197 height 34
type input "76"
click at [743, 220] on link "Vehicles" at bounding box center [728, 221] width 67 height 42
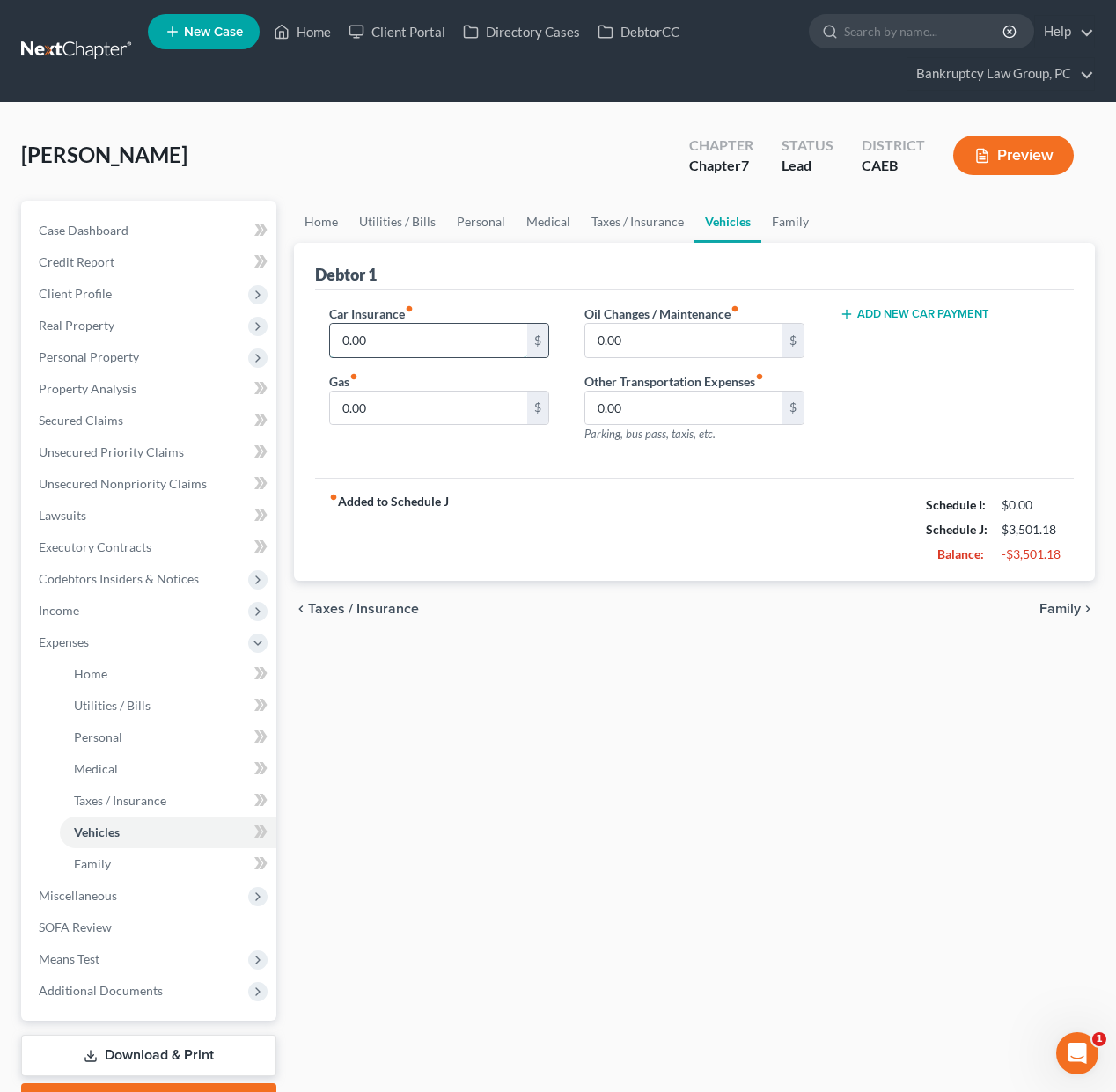
click at [382, 345] on input "0.00" at bounding box center [428, 340] width 197 height 34
type input "769.87"
type input "250"
drag, startPoint x: 774, startPoint y: 224, endPoint x: 778, endPoint y: 240, distance: 16.5
click at [774, 224] on link "Family" at bounding box center [790, 221] width 58 height 42
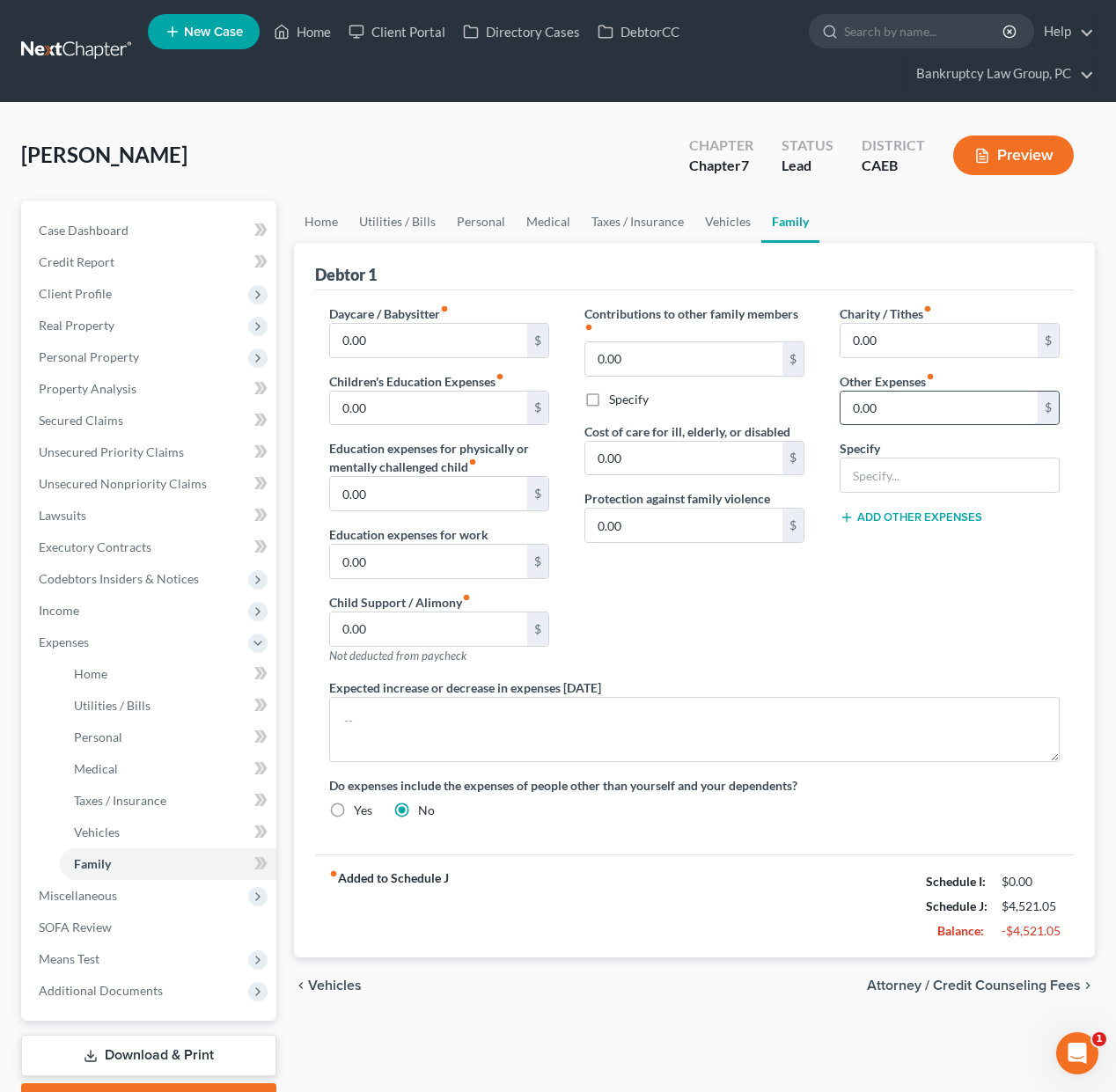
click at [901, 413] on input "0.00" at bounding box center [938, 408] width 197 height 34
type input "27.92"
type input "S"
type input "Auto Registration"
click at [916, 337] on input "0.00" at bounding box center [938, 340] width 197 height 34
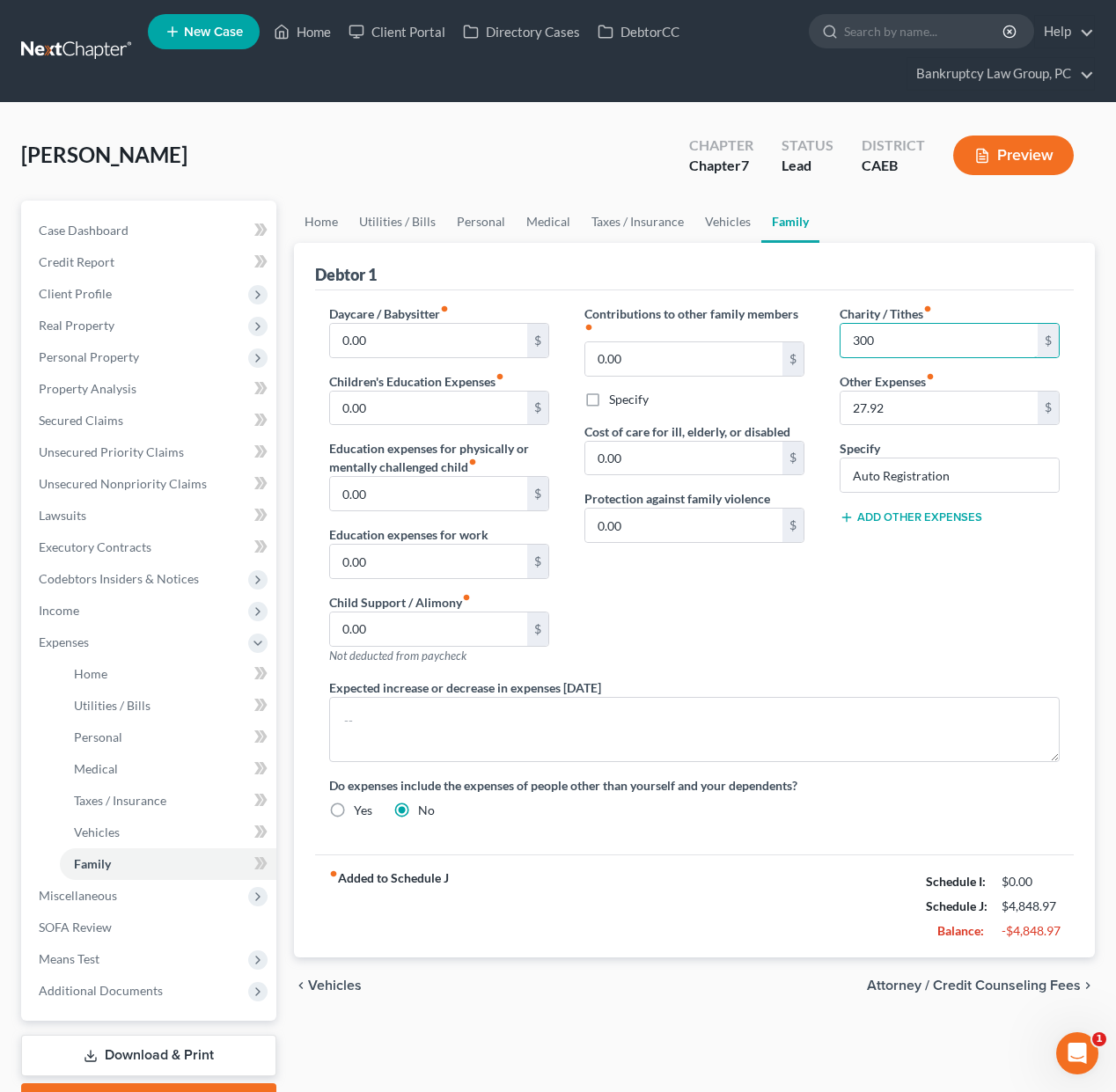
type input "300"
click at [889, 528] on div "Charity / Tithes fiber_manual_record 300 $ Other Expenses fiber_manual_record 2…" at bounding box center [949, 491] width 255 height 373
click at [890, 523] on button "Add Other Expenses" at bounding box center [911, 516] width 143 height 14
click at [890, 538] on input "0.00" at bounding box center [938, 543] width 197 height 34
type input "60"
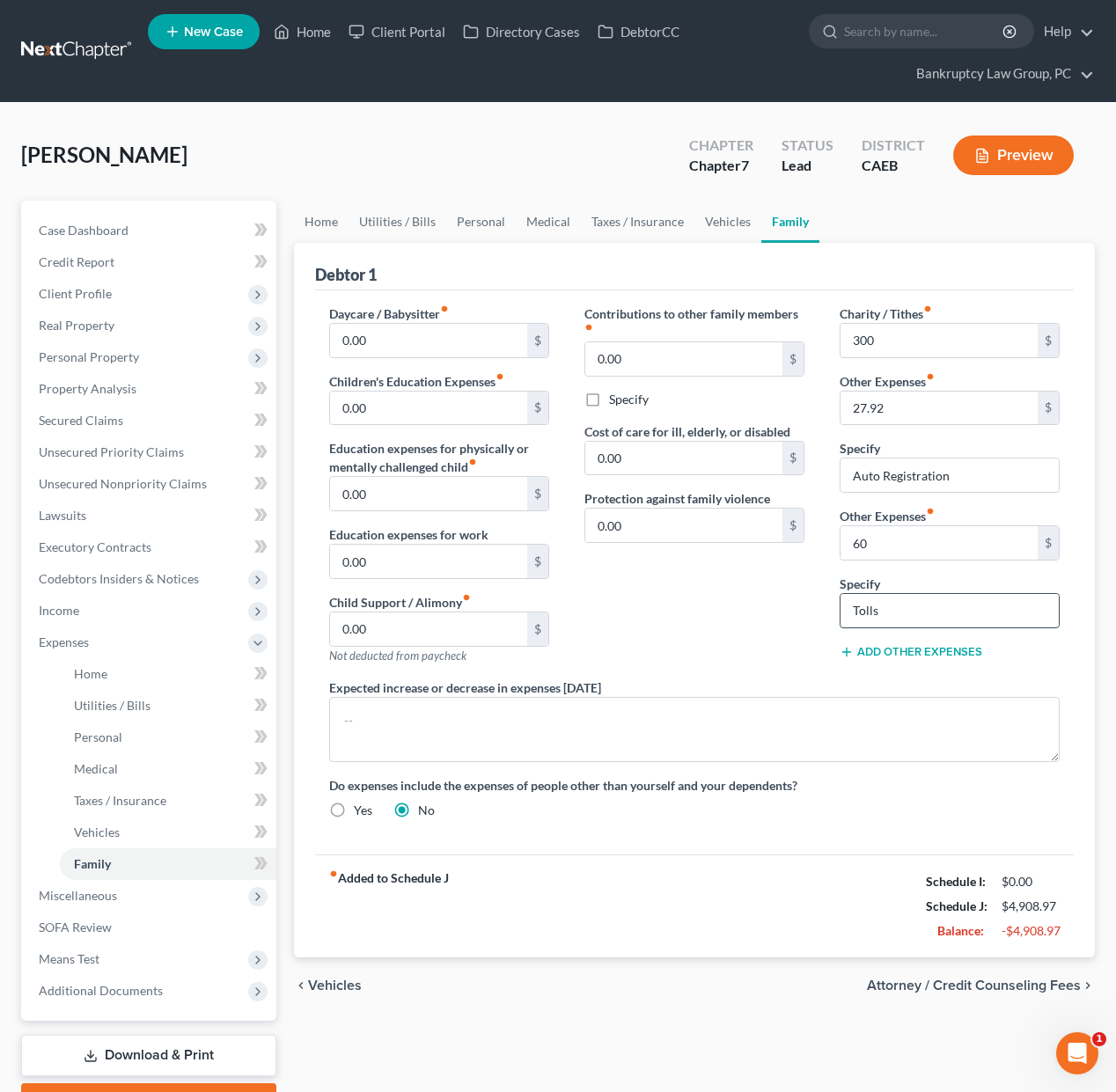
type input "TOLLS"
click at [77, 323] on span "Real Property" at bounding box center [76, 325] width 75 height 15
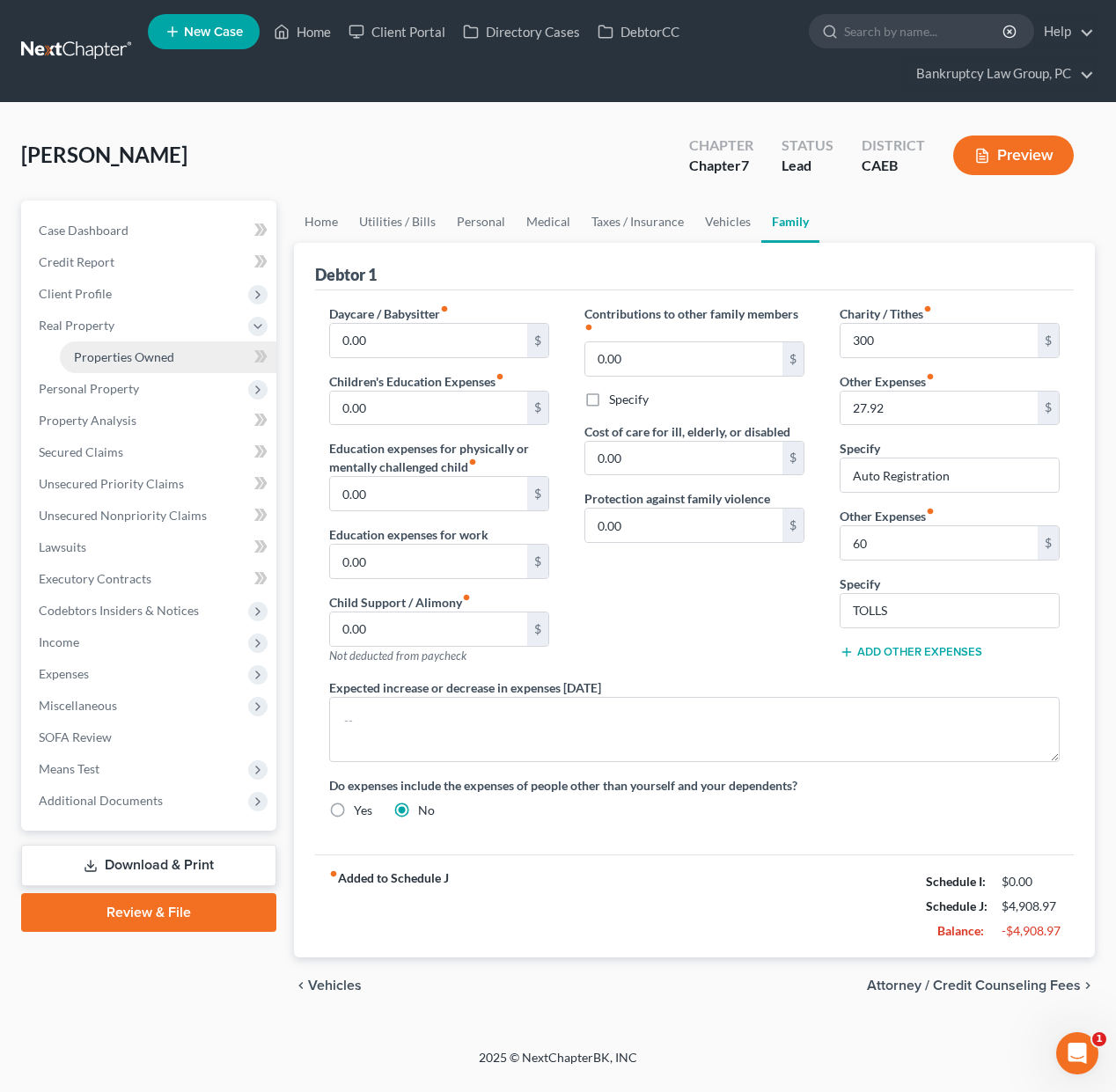
click at [91, 349] on span "Properties Owned" at bounding box center [124, 356] width 101 height 15
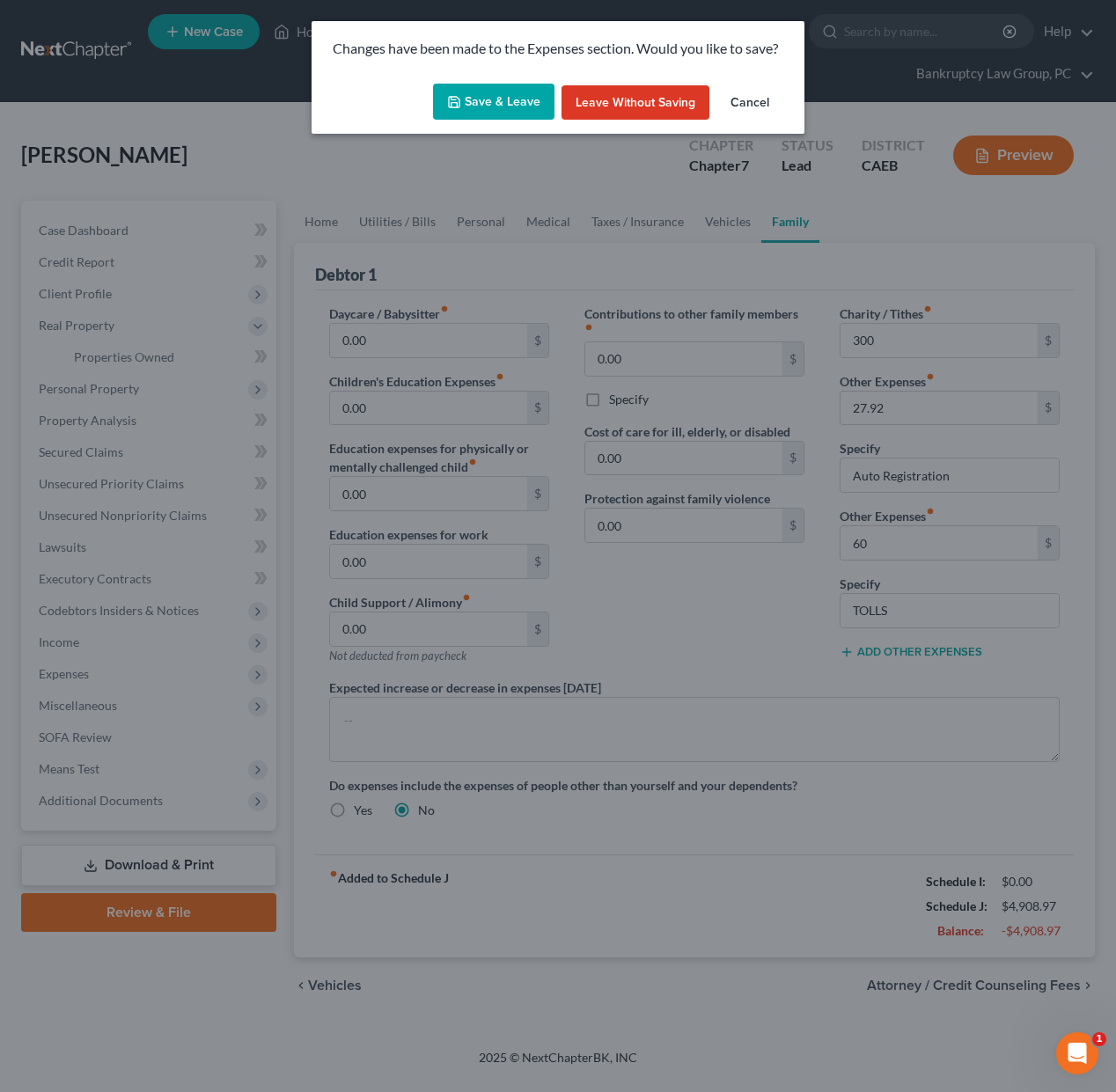
drag, startPoint x: 494, startPoint y: 94, endPoint x: 516, endPoint y: 102, distance: 23.4
click at [497, 95] on button "Save & Leave" at bounding box center [493, 102] width 121 height 37
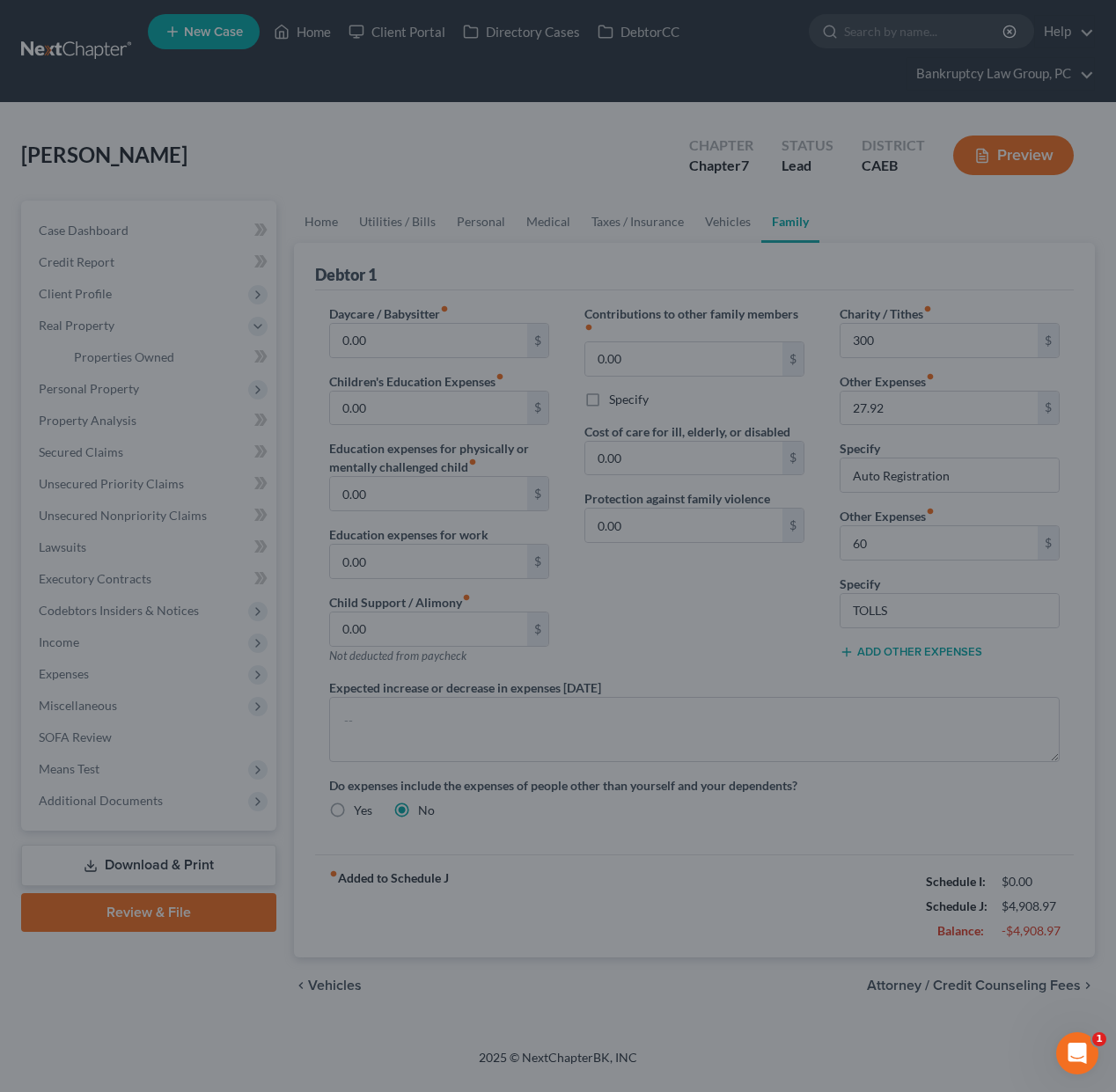
type input "300.00"
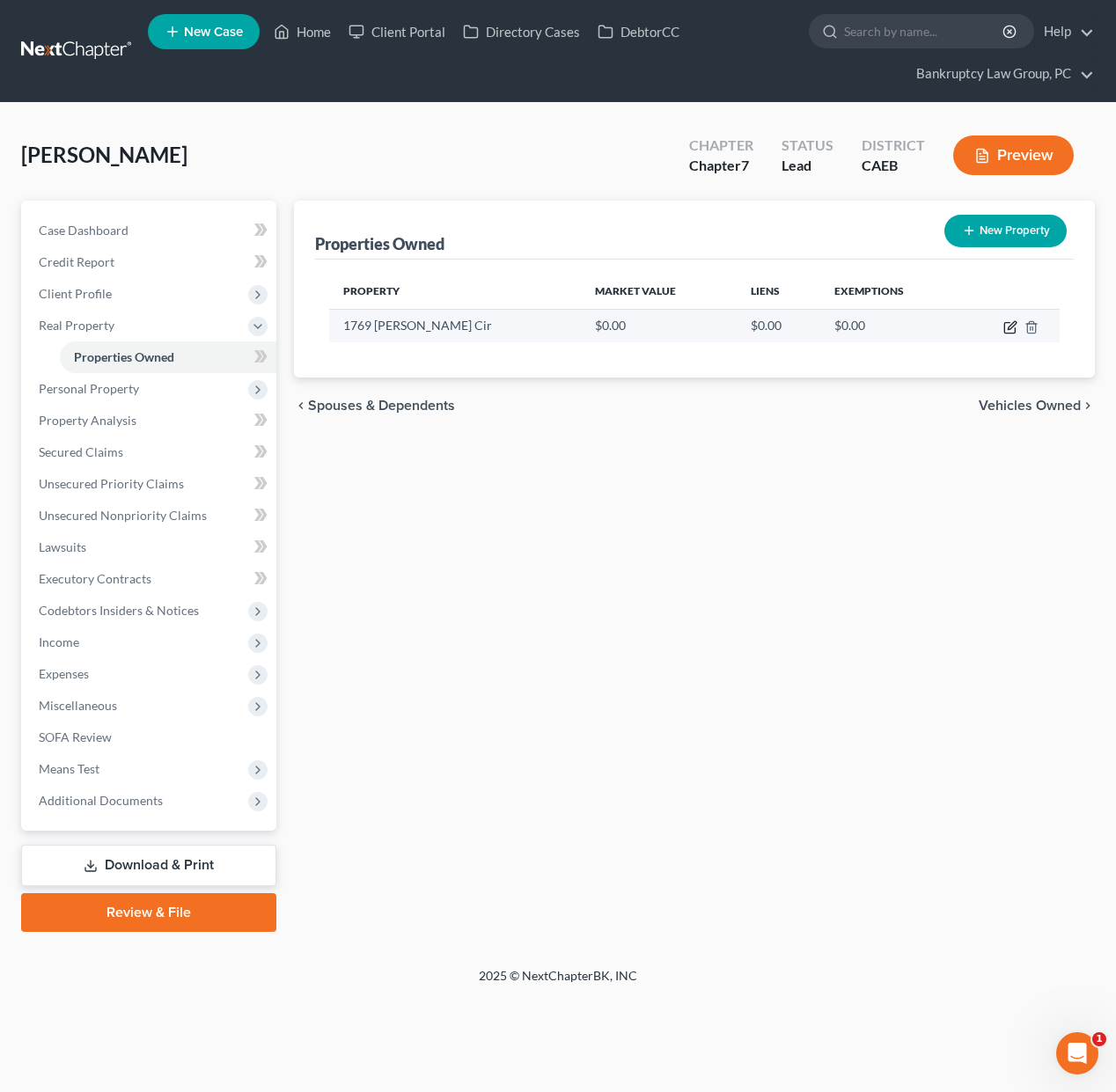
click at [1007, 326] on icon "button" at bounding box center [1010, 326] width 14 height 14
select select "4"
select select "47"
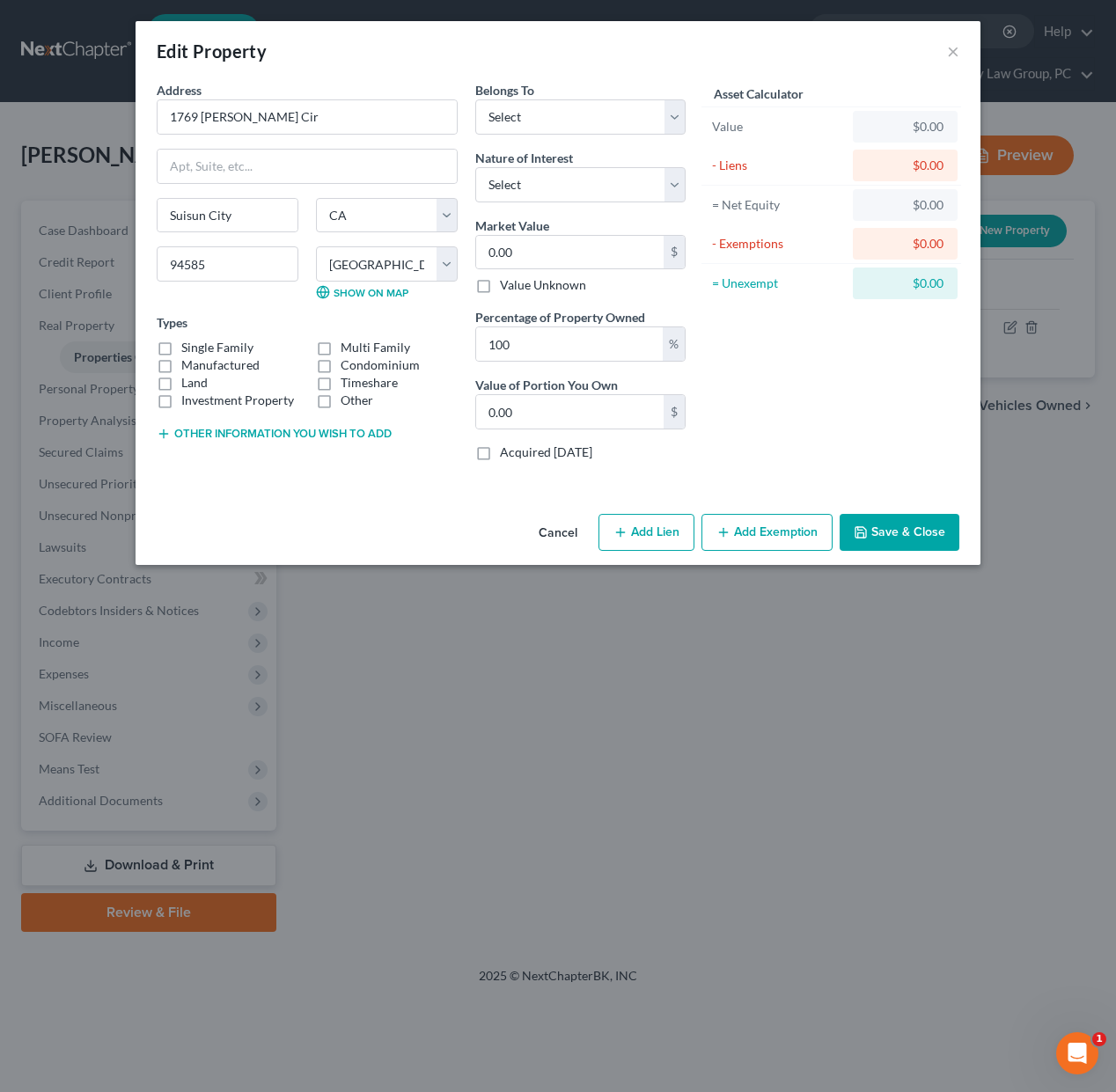
drag, startPoint x: 161, startPoint y: 348, endPoint x: 185, endPoint y: 401, distance: 58.2
click at [182, 349] on label "Single Family" at bounding box center [217, 347] width 72 height 18
click at [188, 349] on input "Single Family" at bounding box center [194, 344] width 11 height 11
checkbox input "true"
click at [220, 432] on button "Other information you wish to add" at bounding box center [274, 434] width 235 height 14
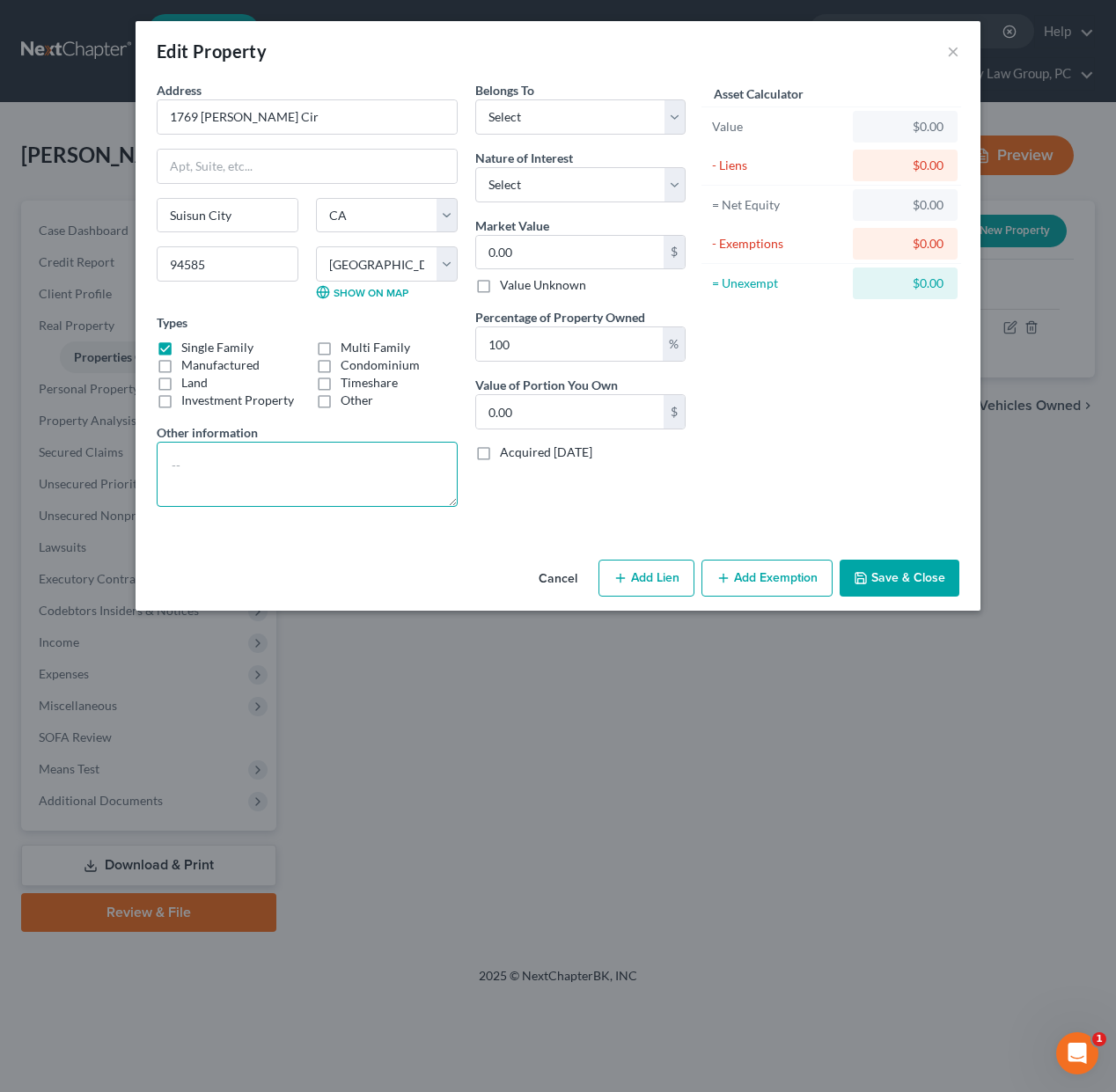
click at [244, 462] on textarea at bounding box center [307, 473] width 301 height 65
click at [263, 469] on textarea "Purchased in" at bounding box center [307, 473] width 301 height 65
type textarea "Purchased in 2003"
click at [541, 120] on select "Select Debtor 1 Only Debtor 2 Only Debtor 1 And Debtor 2 Only At Least One Of T…" at bounding box center [581, 117] width 211 height 35
select select "0"
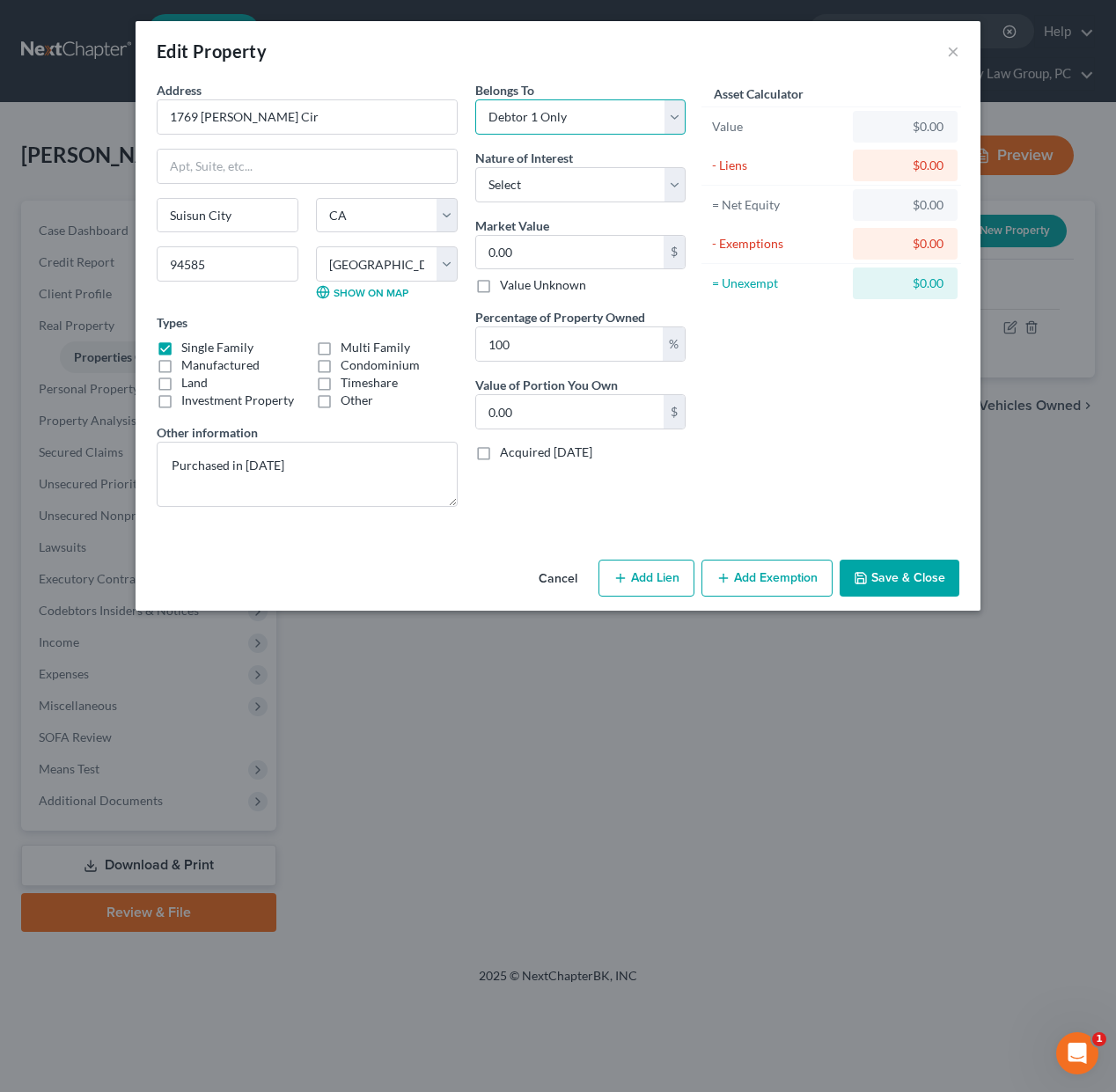
click at [475, 100] on select "Select Debtor 1 Only Debtor 2 Only Debtor 1 And Debtor 2 Only At Least One Of T…" at bounding box center [581, 117] width 211 height 35
click at [529, 181] on select "Select Fee Simple Joint Tenant Life Estate Equitable Interest Future Interest T…" at bounding box center [581, 184] width 211 height 35
select select "0"
click at [475, 167] on select "Select Fee Simple Joint Tenant Life Estate Equitable Interest Future Interest T…" at bounding box center [581, 184] width 211 height 35
click at [541, 252] on input "0.00" at bounding box center [569, 253] width 187 height 34
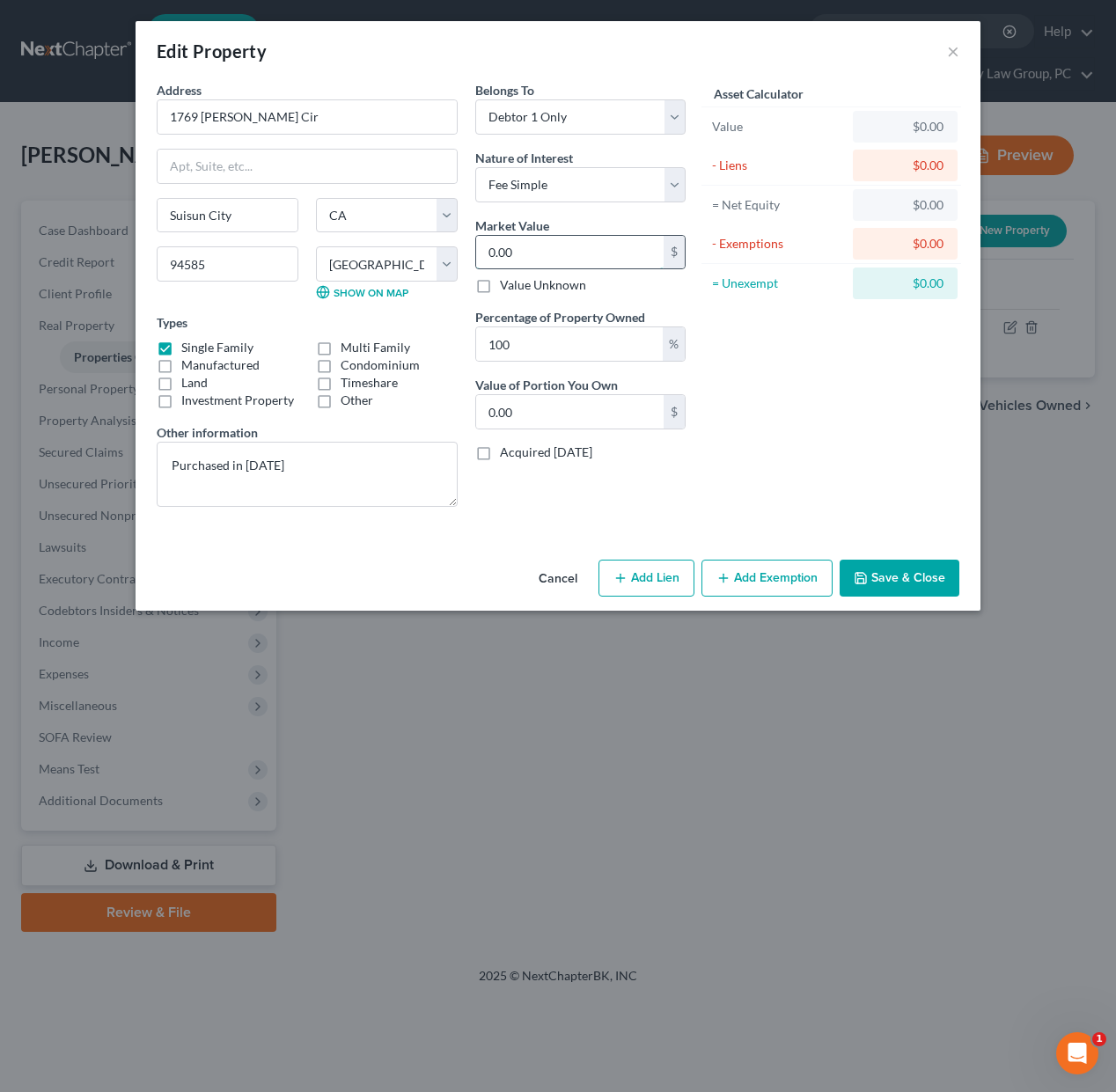
type input "6"
type input "6.00"
type input "63"
type input "63.00"
type input "638"
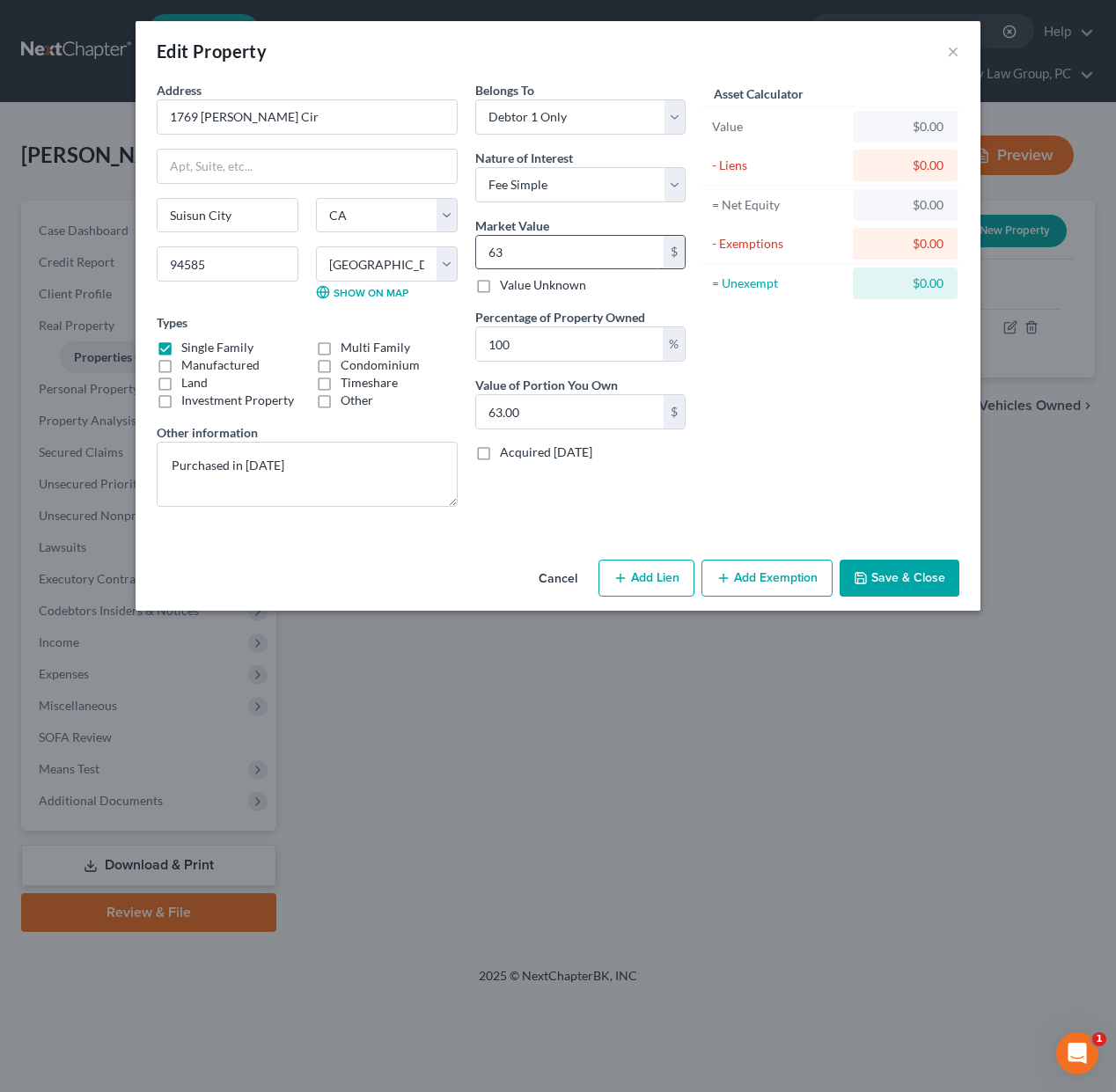
type input "638.00"
type input "6386"
type input "6,386.00"
type input "6,3860"
type input "63,860.00"
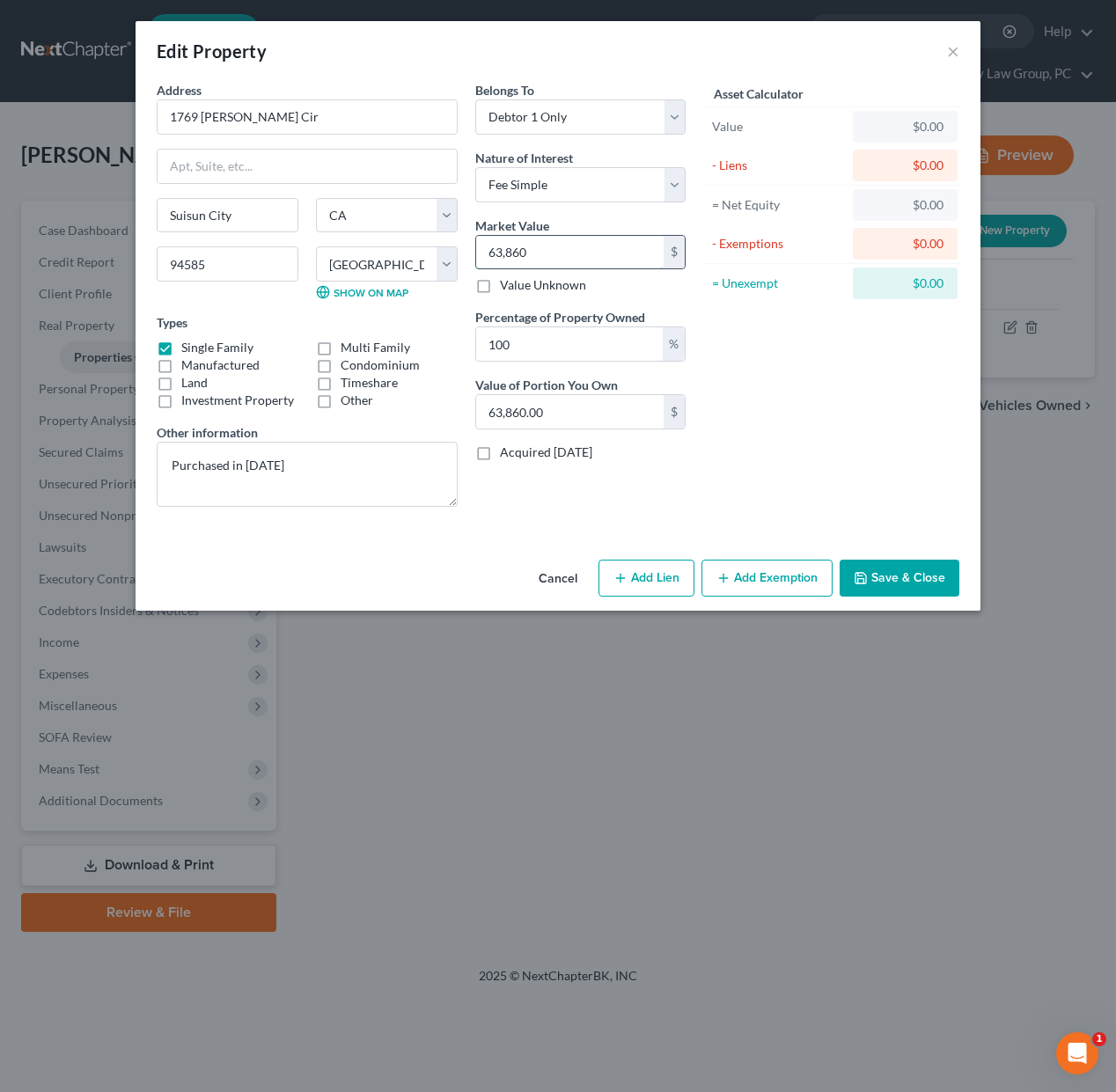
type input "63,8600"
type input "638,600.00"
type input "638,600"
click at [770, 586] on button "Add Exemption" at bounding box center [766, 578] width 131 height 37
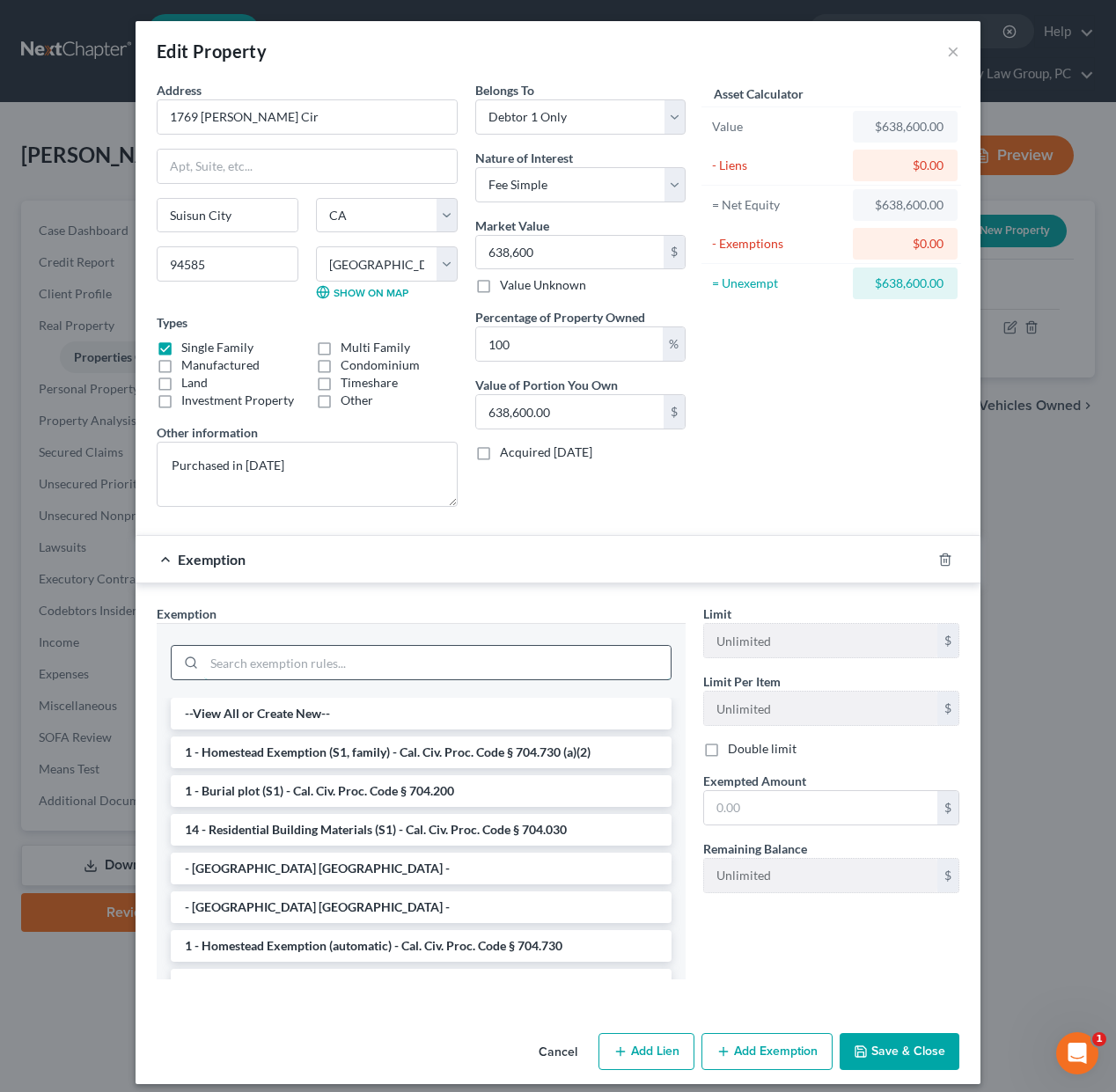
click at [612, 663] on input "search" at bounding box center [438, 662] width 467 height 34
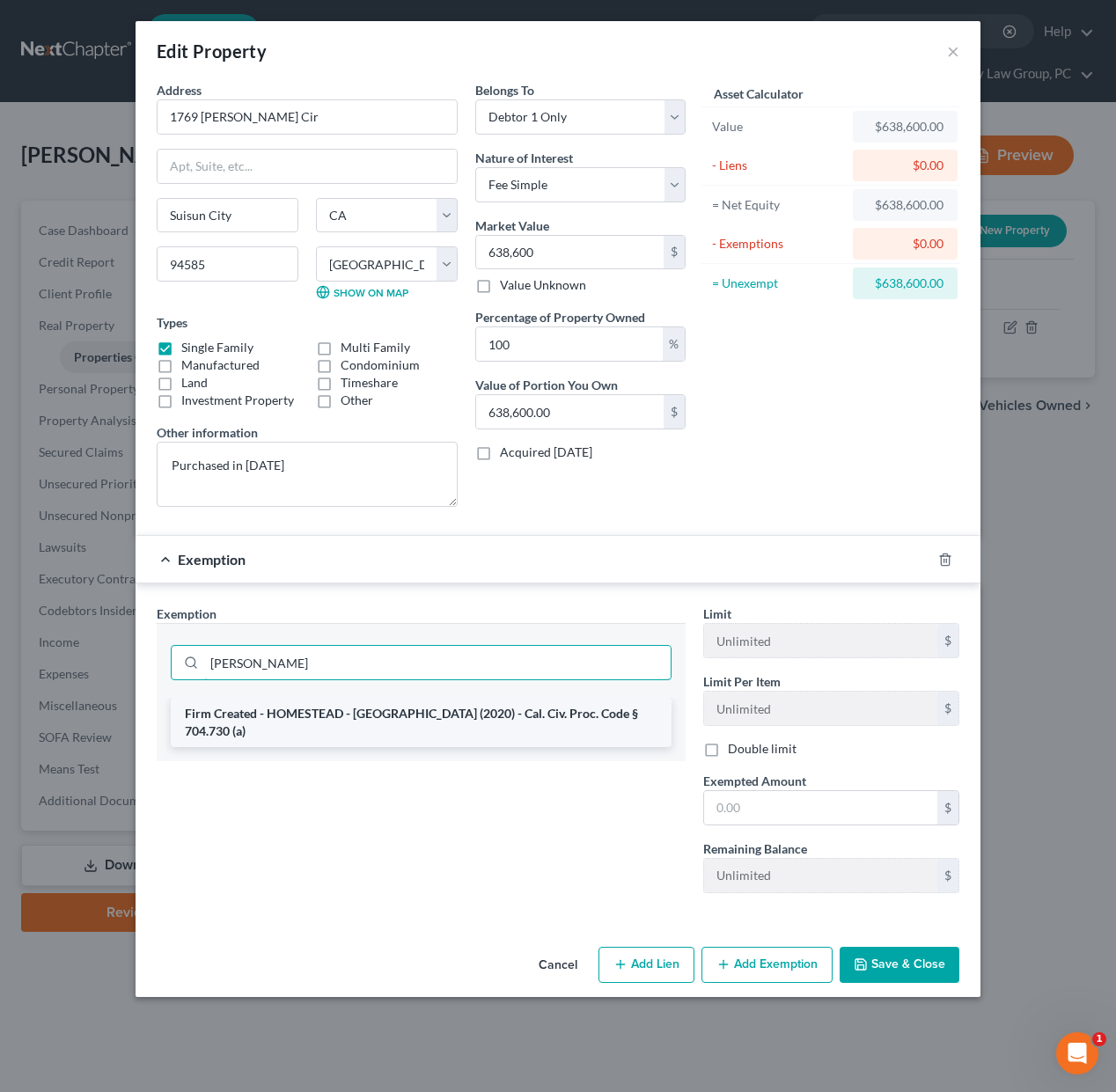
type input "solano"
click at [582, 712] on li "Firm Created - HOMESTEAD - SOLANO (2020) - Cal. Civ. Proc. Code § 704.730 (a)" at bounding box center [421, 722] width 501 height 49
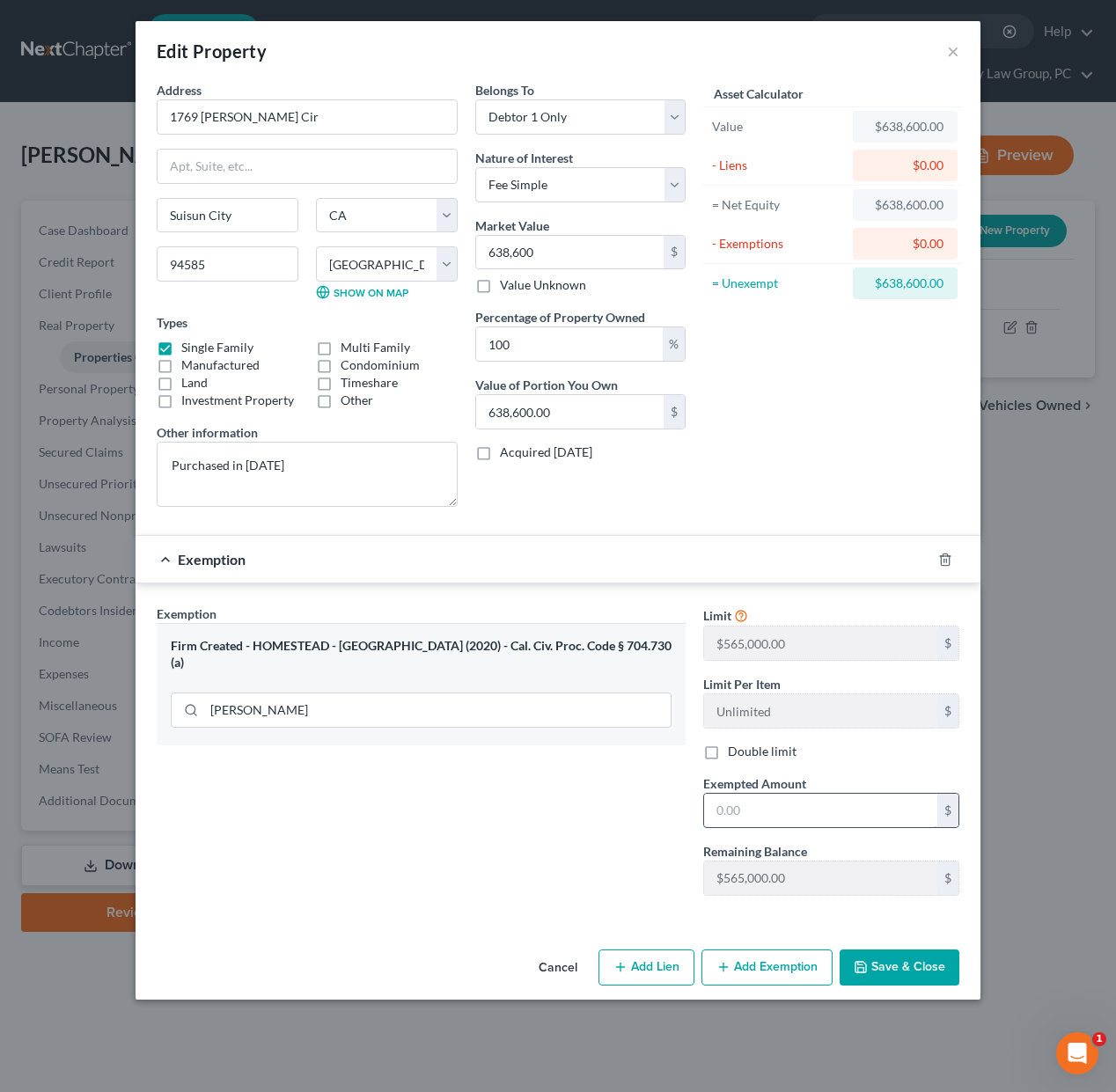
click at [793, 815] on input "text" at bounding box center [821, 811] width 233 height 34
type input "565,000"
click at [901, 974] on button "Save & Close" at bounding box center [899, 967] width 120 height 37
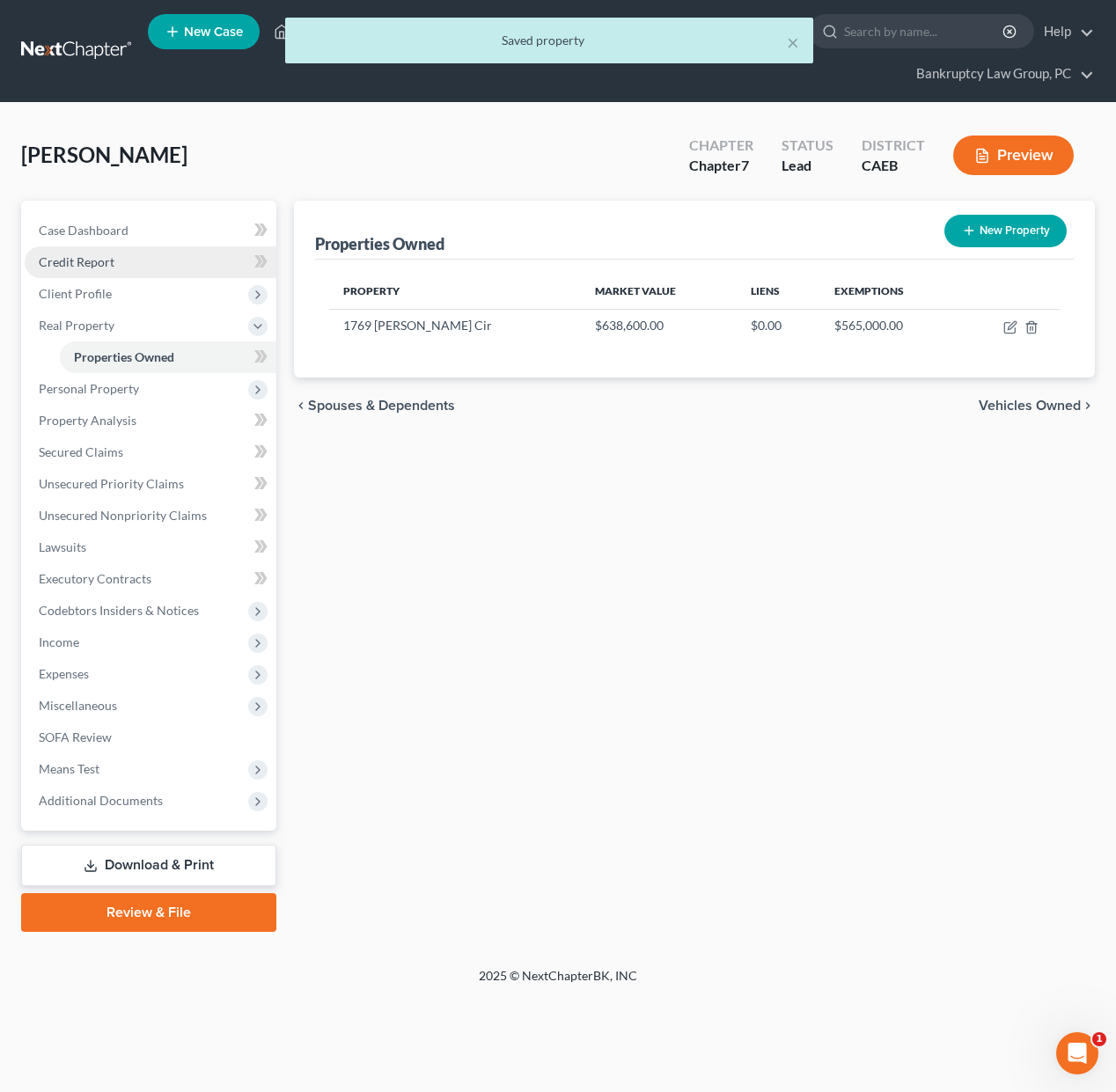
click at [107, 268] on link "Credit Report" at bounding box center [150, 262] width 251 height 32
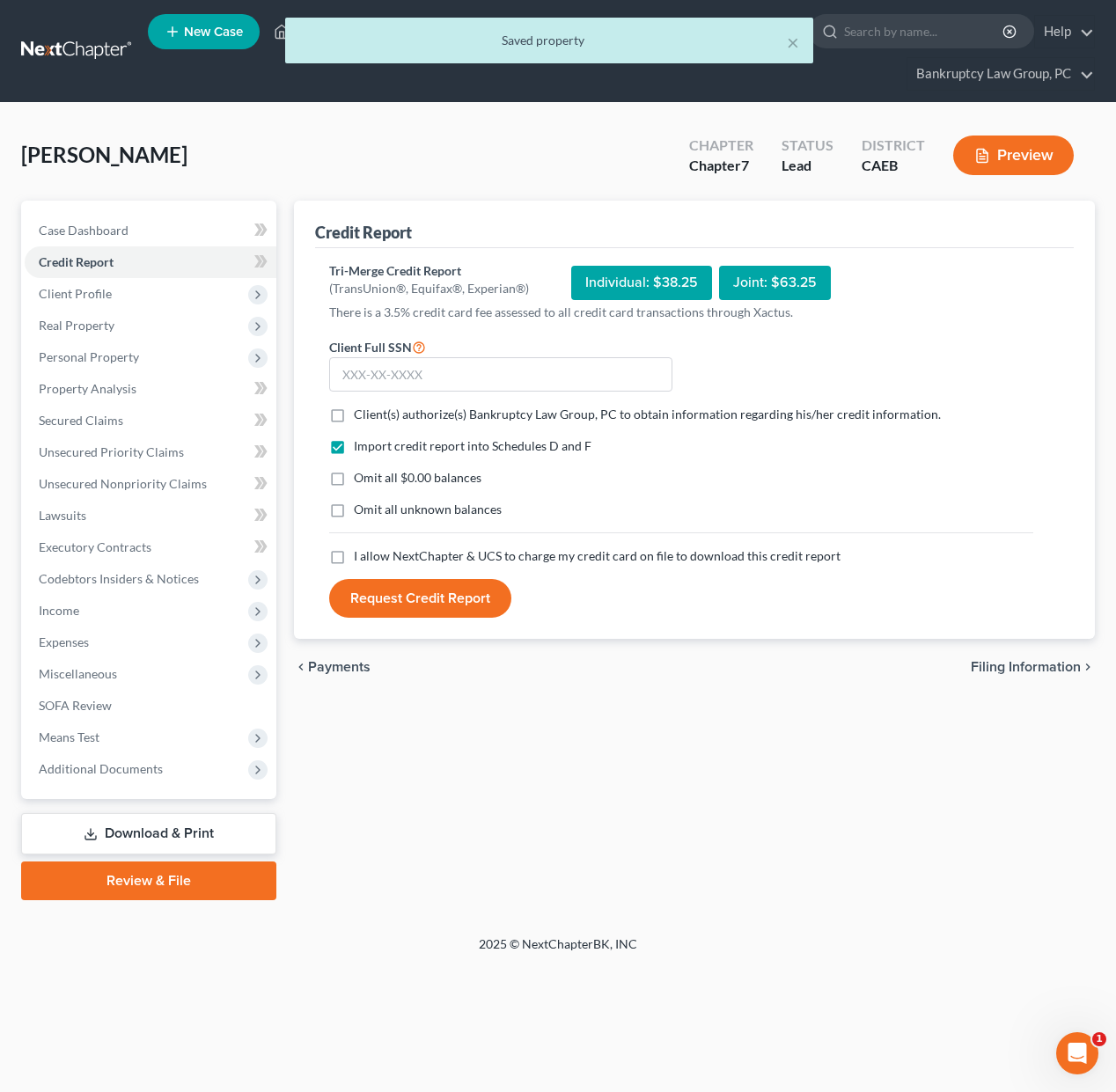
drag, startPoint x: 337, startPoint y: 413, endPoint x: 343, endPoint y: 457, distance: 44.4
click at [354, 414] on label "Client(s) authorize(s) Bankruptcy Law Group, PC to obtain information regarding…" at bounding box center [647, 414] width 587 height 18
click at [360, 414] on input "Client(s) authorize(s) Bankruptcy Law Group, PC to obtain information regarding…" at bounding box center [366, 411] width 11 height 11
checkbox input "true"
drag, startPoint x: 342, startPoint y: 473, endPoint x: 341, endPoint y: 503, distance: 30.0
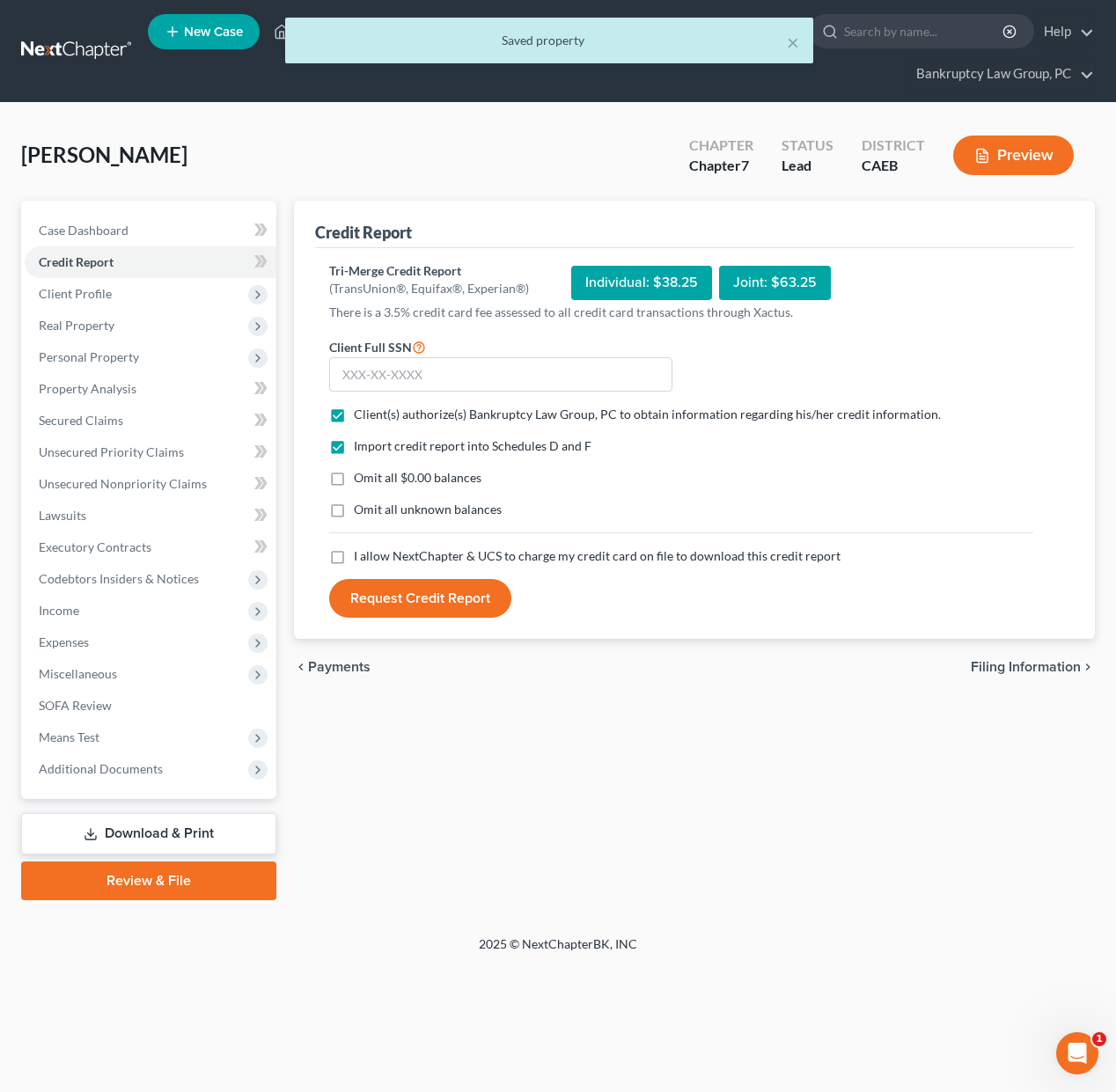
click at [354, 477] on label "Omit all $0.00 balances" at bounding box center [418, 477] width 128 height 18
click at [360, 477] on input "Omit all $0.00 balances" at bounding box center [366, 474] width 11 height 11
checkbox input "true"
drag, startPoint x: 341, startPoint y: 514, endPoint x: 337, endPoint y: 545, distance: 31.3
click at [354, 514] on label "Omit all unknown balances" at bounding box center [427, 509] width 148 height 18
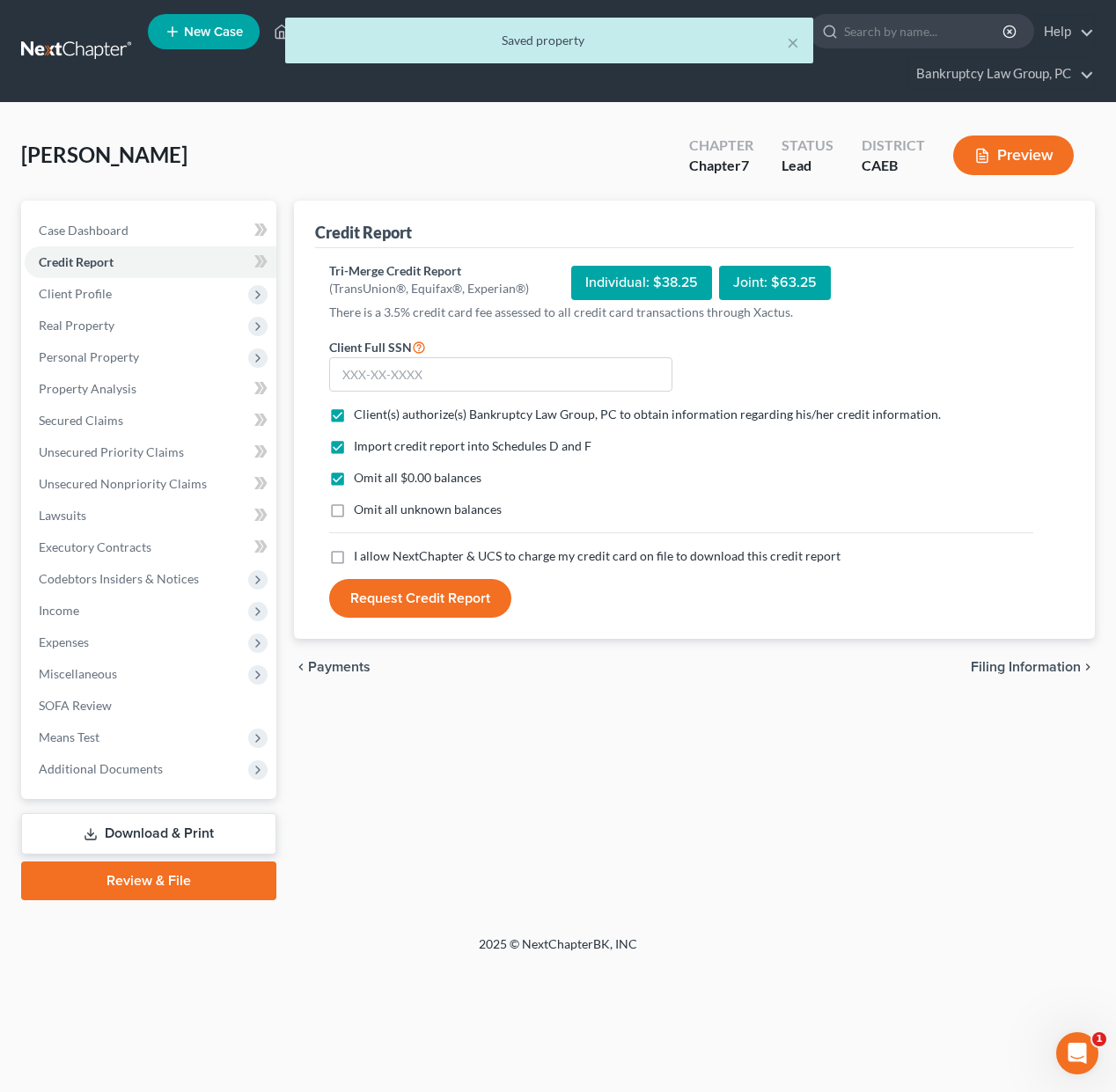
click at [360, 512] on input "Omit all unknown balances" at bounding box center [366, 506] width 11 height 11
checkbox input "true"
click at [354, 549] on label "I allow NextChapter & UCS to charge my credit card on file to download this cre…" at bounding box center [597, 556] width 486 height 18
click at [360, 549] on input "I allow NextChapter & UCS to charge my credit card on file to download this cre…" at bounding box center [366, 553] width 11 height 11
checkbox input "true"
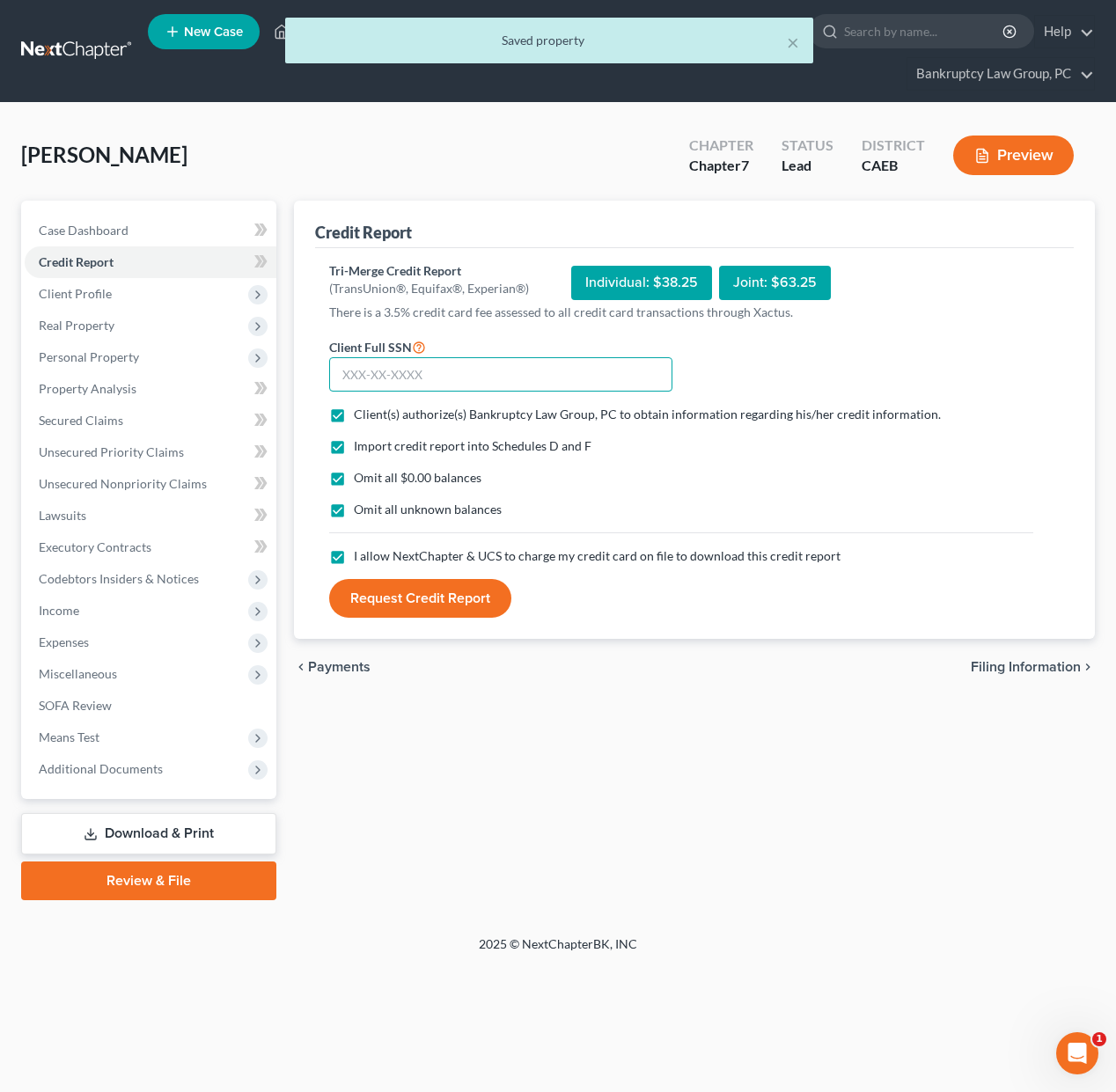
click at [603, 360] on input "text" at bounding box center [501, 374] width 343 height 35
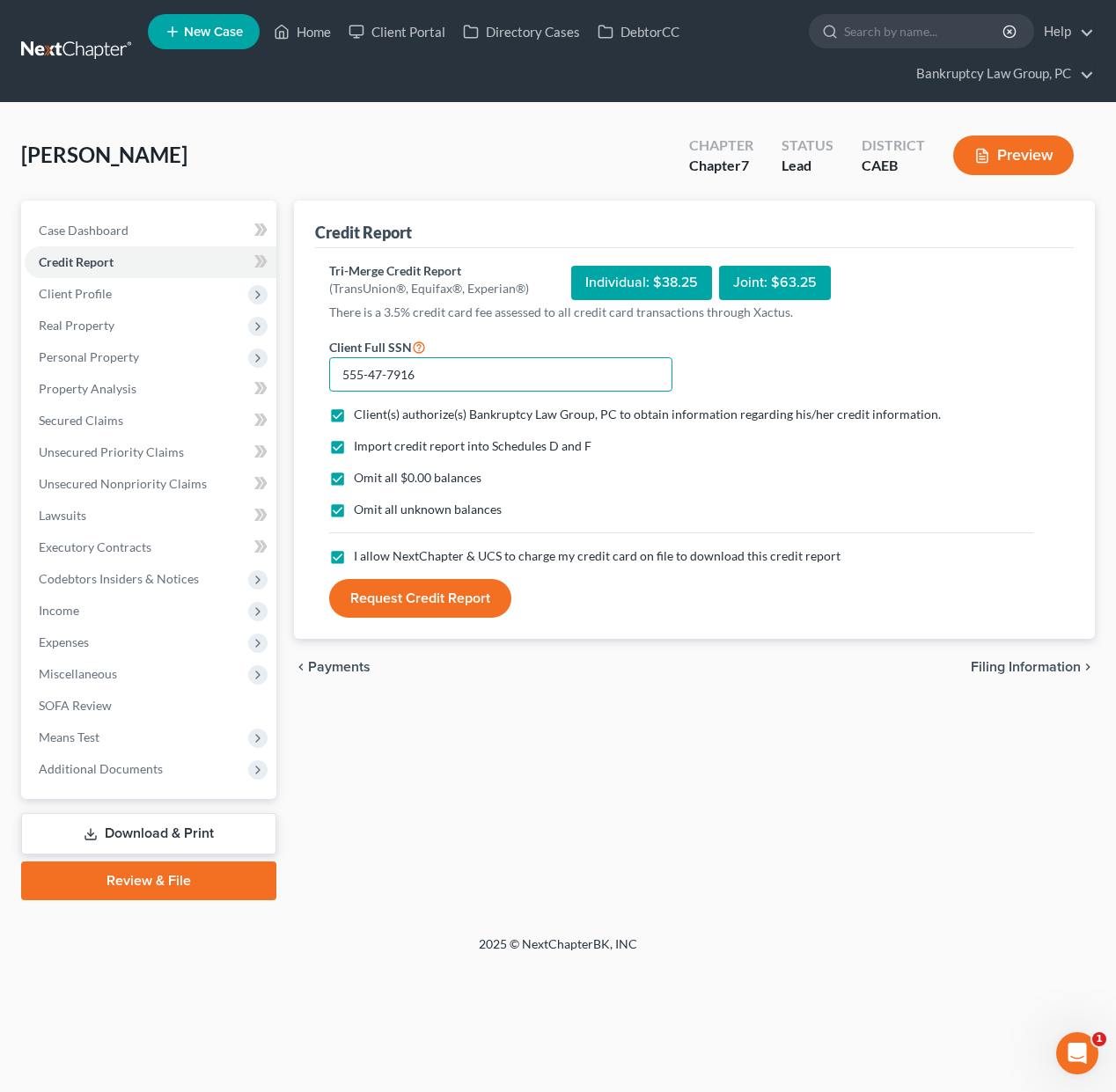
type input "555-47-7916"
click at [428, 602] on button "Request Credit Report" at bounding box center [421, 597] width 183 height 39
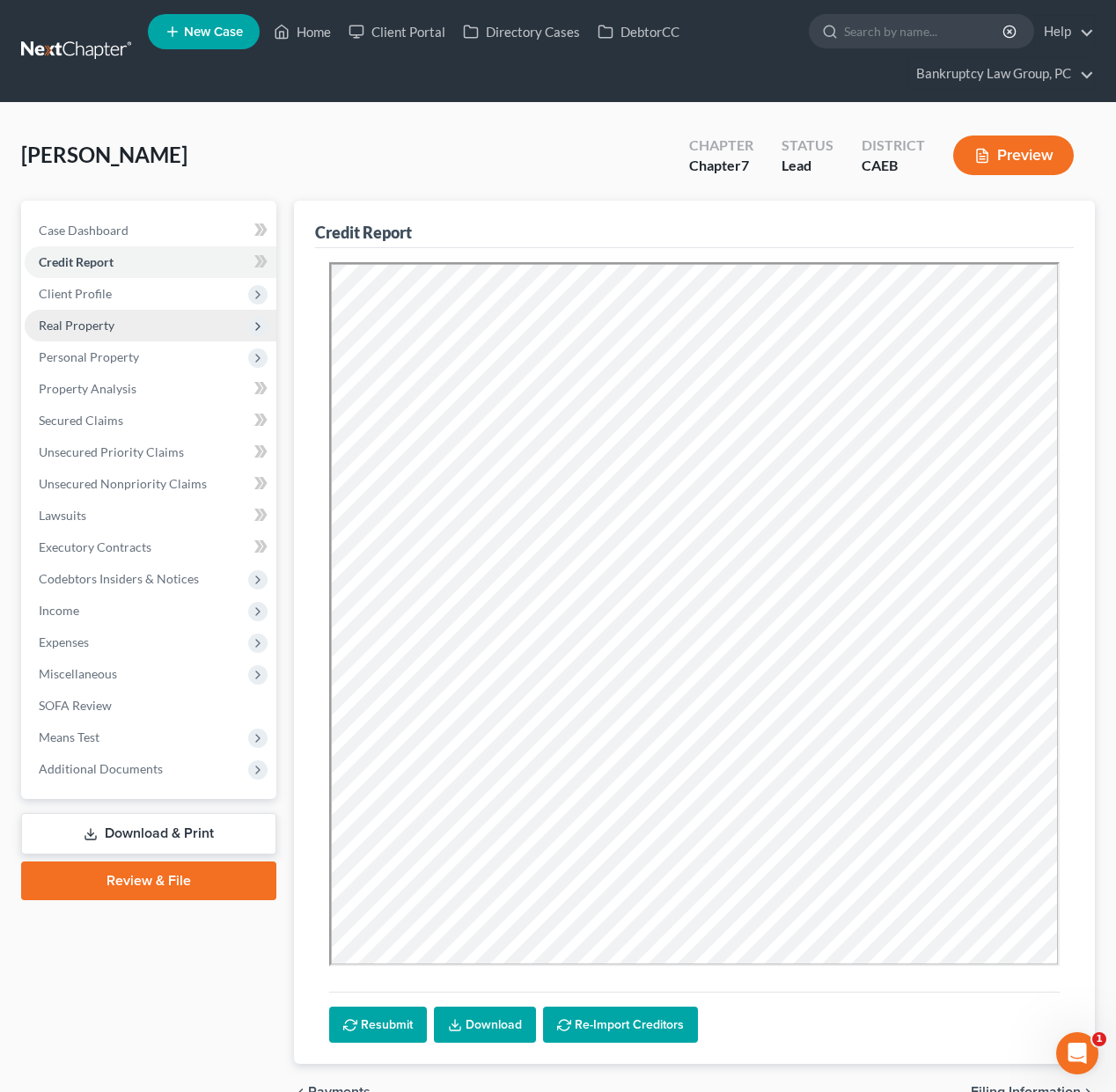
click at [67, 324] on span "Real Property" at bounding box center [76, 325] width 75 height 15
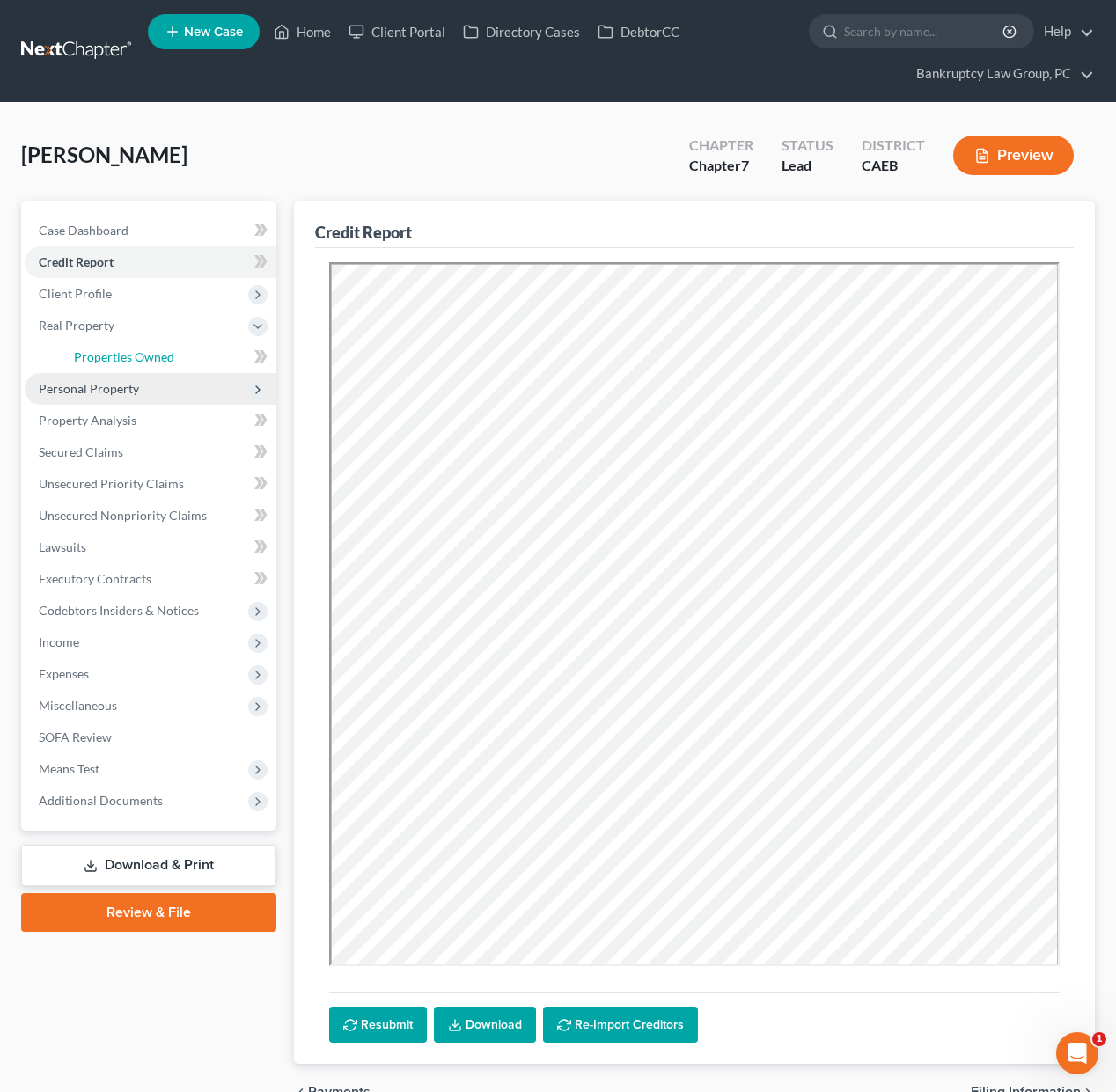
click at [94, 352] on span "Properties Owned" at bounding box center [124, 356] width 101 height 15
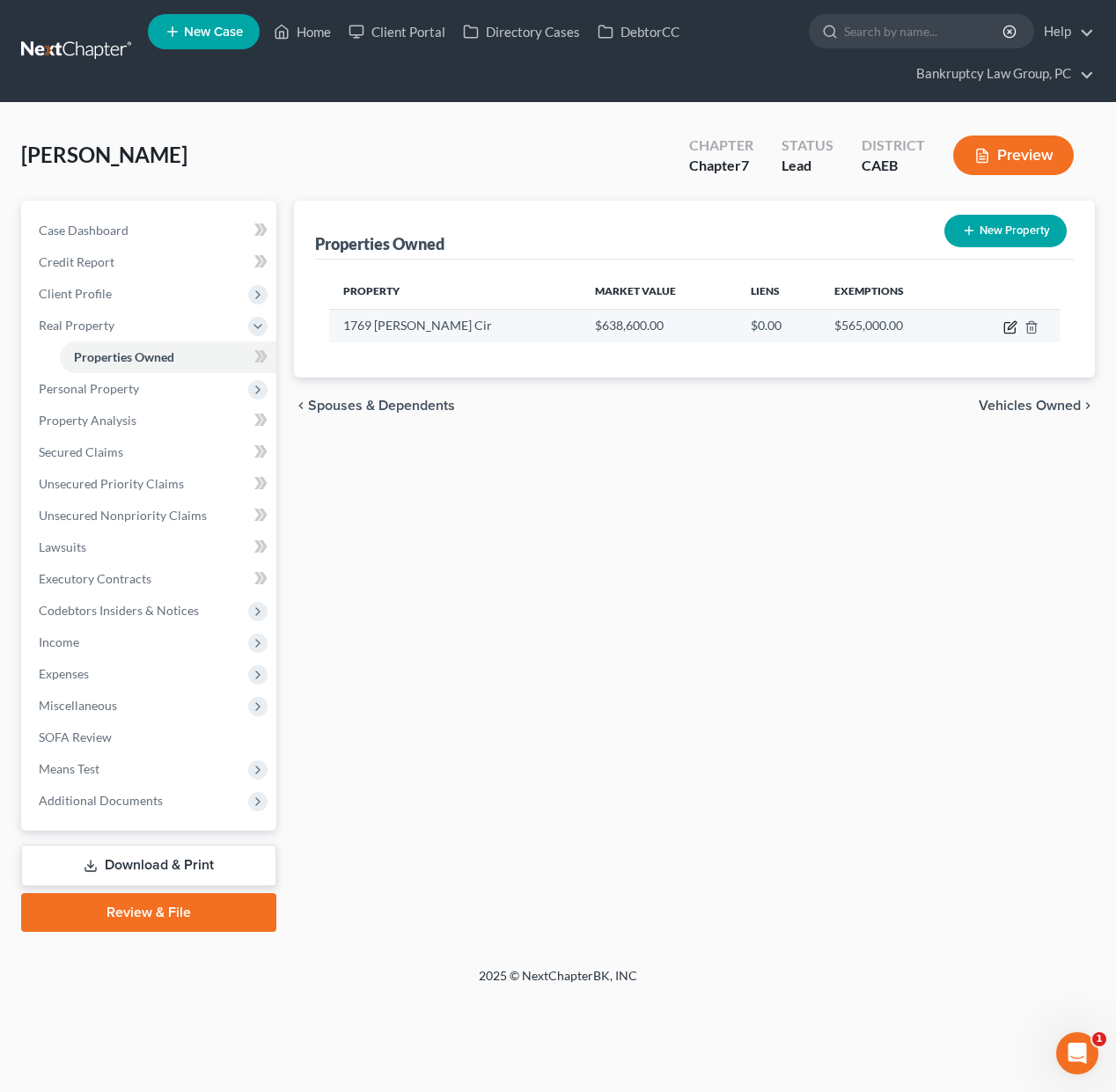
click at [1006, 324] on icon "button" at bounding box center [1010, 326] width 14 height 14
select select "4"
select select "47"
select select "0"
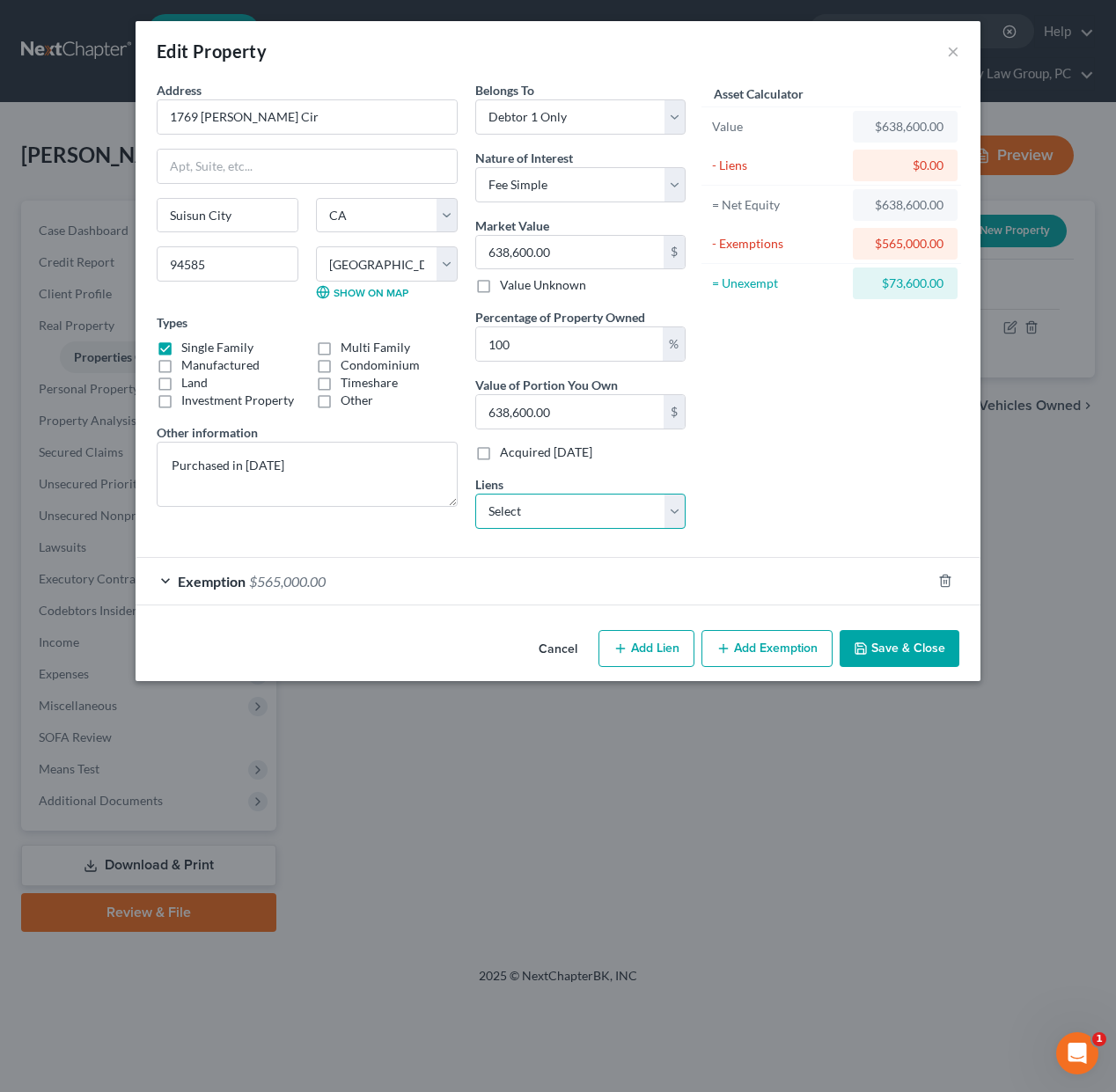
click at [621, 515] on select "Select Wfbna Auto - $39,094.00" at bounding box center [581, 511] width 211 height 35
click at [881, 452] on div "Asset Calculator Value $638,600.00 - Liens $0.00 = Net Equity $638,600.00 - Exe…" at bounding box center [831, 311] width 274 height 462
click at [885, 650] on button "Save & Close" at bounding box center [899, 648] width 120 height 37
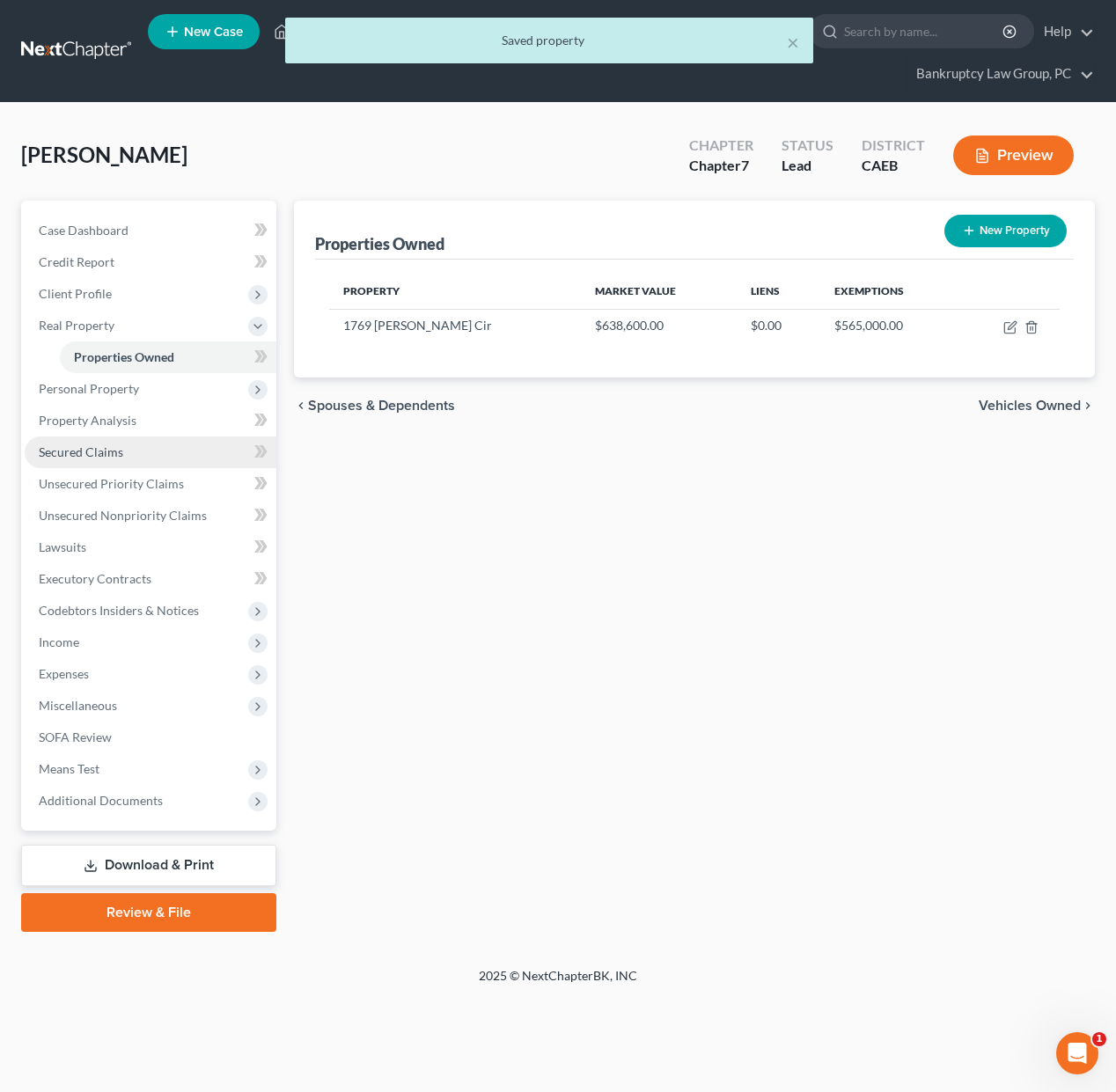
click at [88, 445] on span "Secured Claims" at bounding box center [81, 451] width 85 height 15
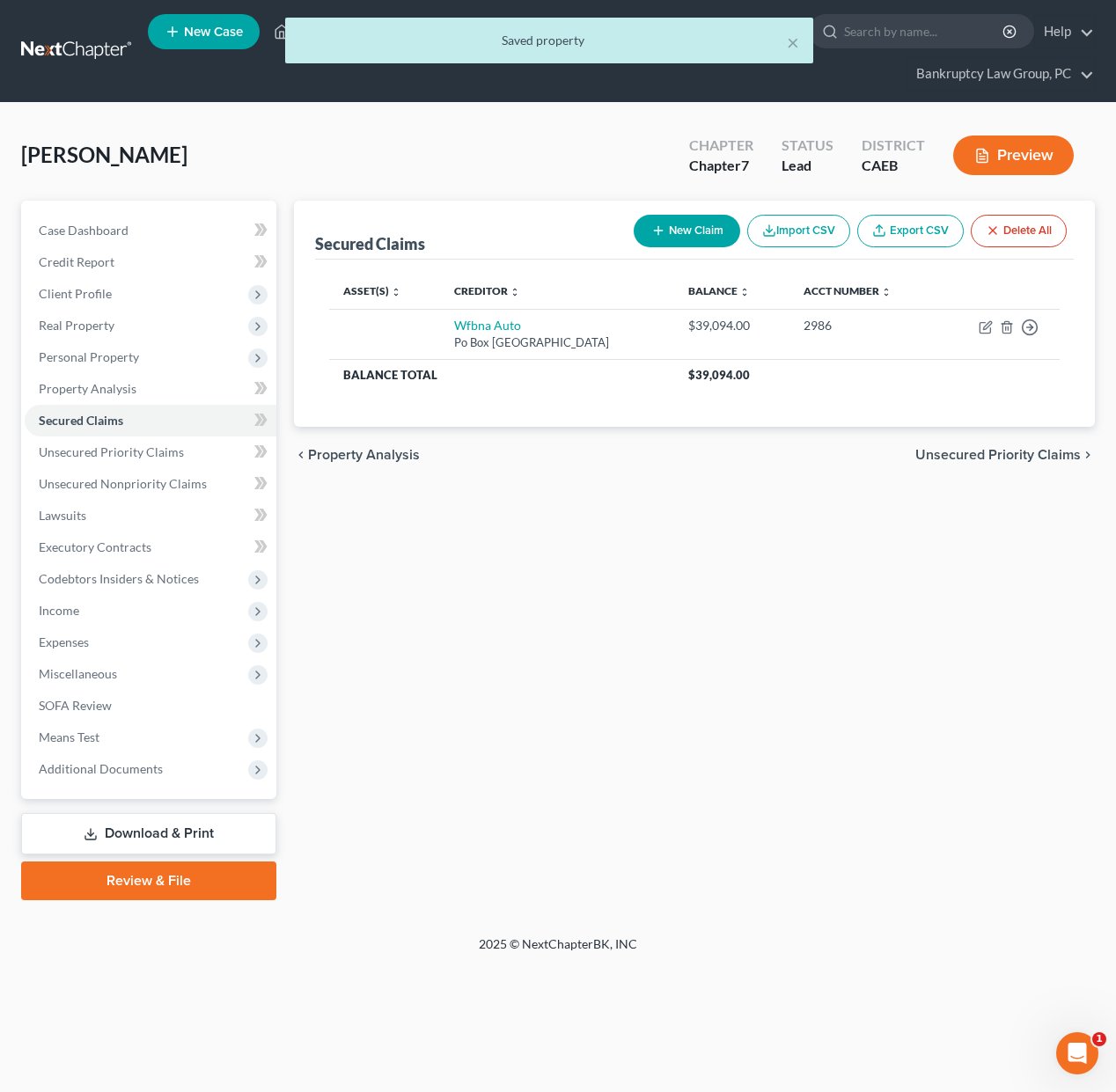
click at [698, 227] on button "New Claim" at bounding box center [686, 230] width 106 height 33
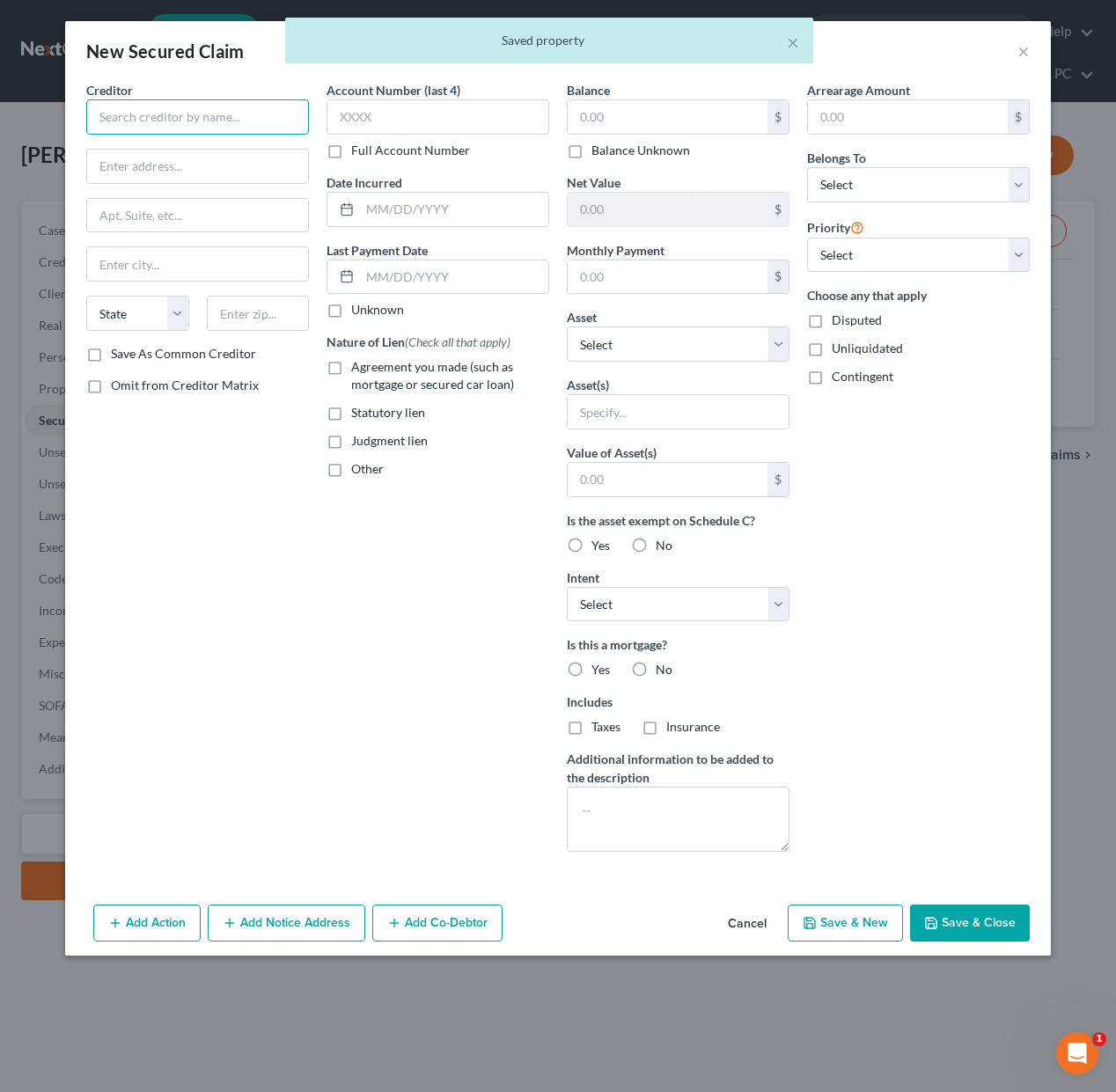
click at [107, 107] on input "text" at bounding box center [198, 117] width 223 height 35
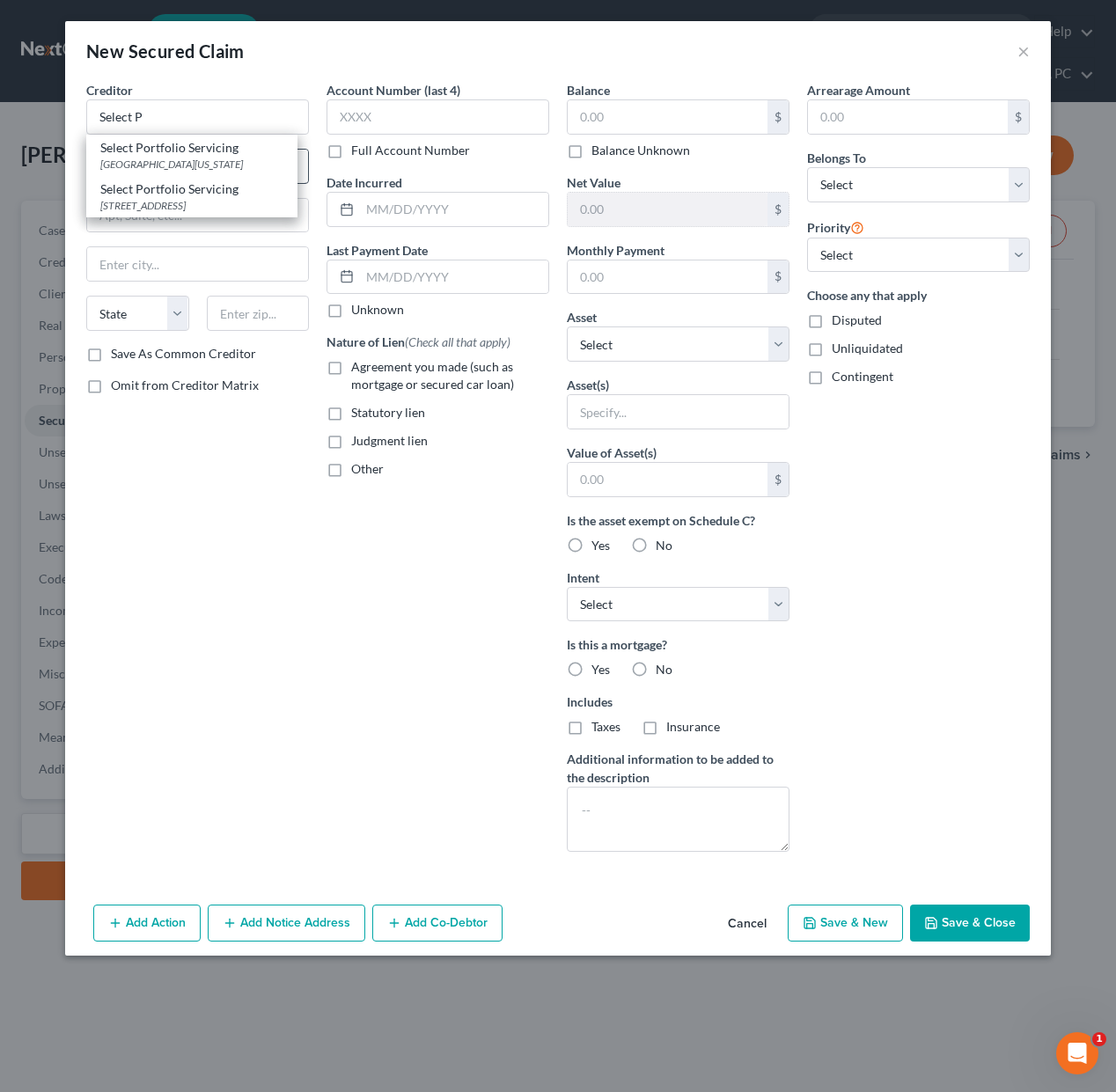
click at [203, 151] on div "Select Portfolio Servicing" at bounding box center [192, 148] width 183 height 18
type input "Select Portfolio Servicing"
type input "PO Box 65250"
type input "Kansas City"
select select "26"
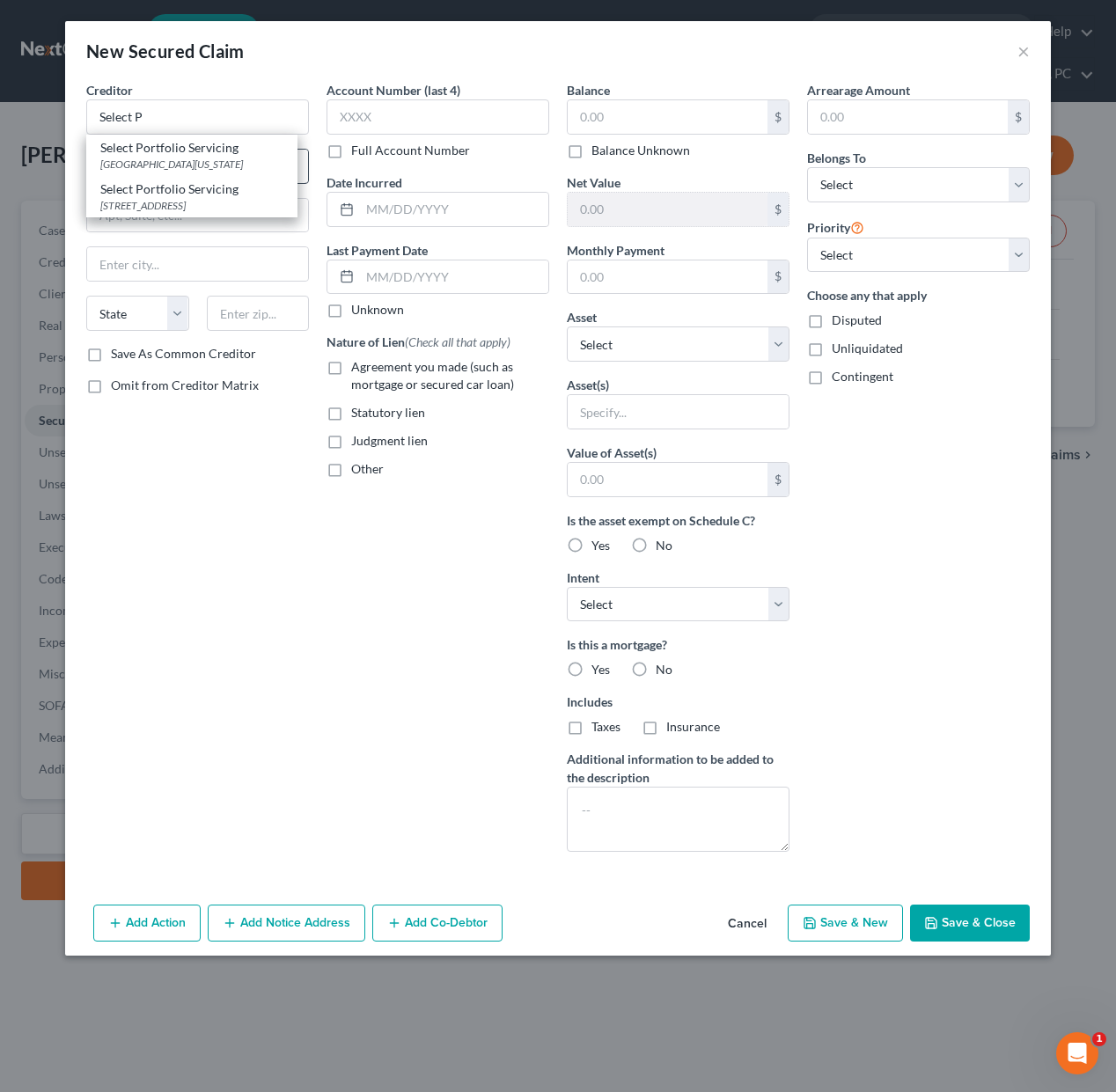
type input "64165"
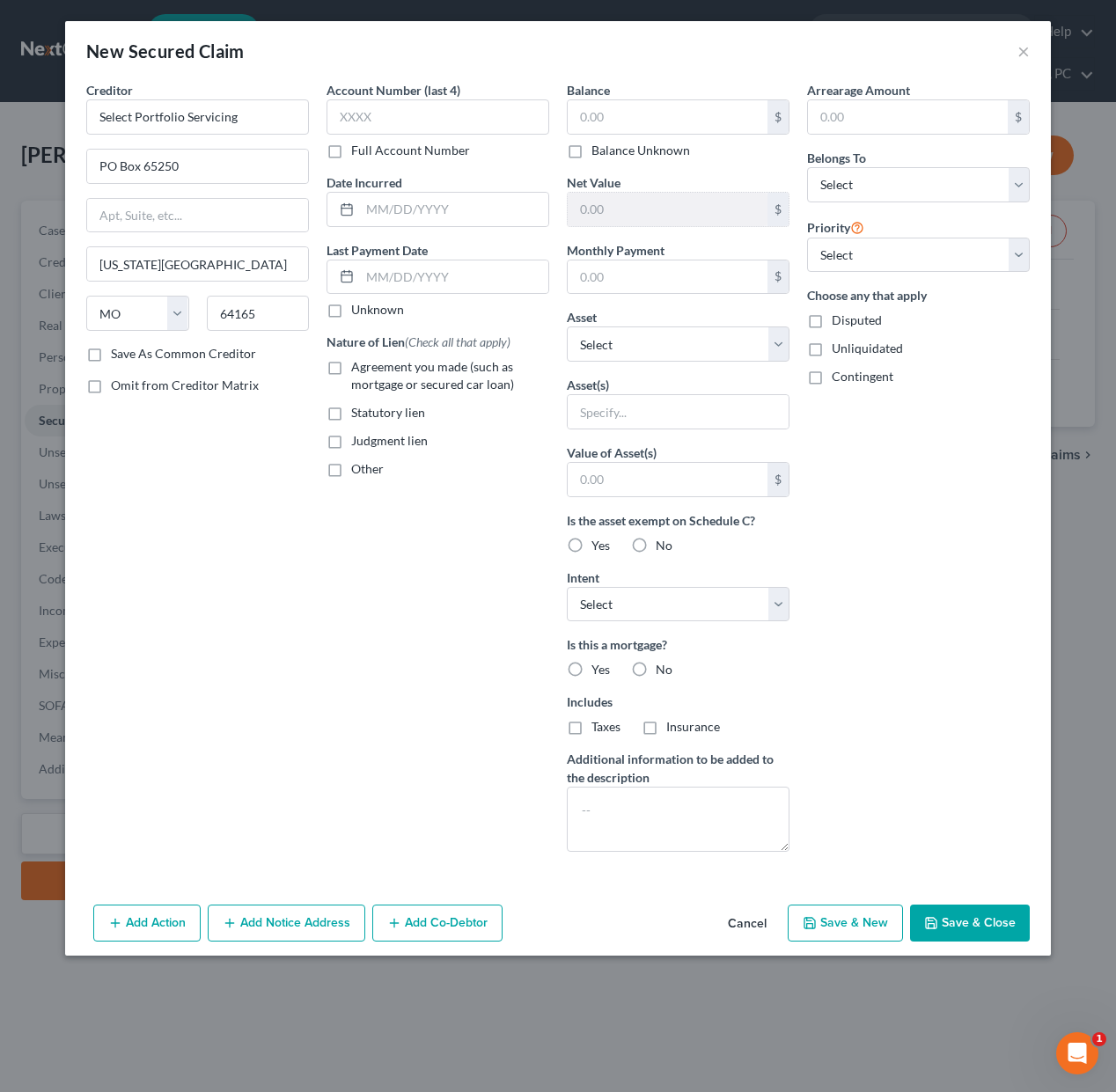
click at [111, 383] on label "Omit from Creditor Matrix" at bounding box center [184, 385] width 148 height 18
click at [118, 383] on input "Omit from Creditor Matrix" at bounding box center [123, 382] width 11 height 11
checkbox input "true"
click at [614, 820] on textarea at bounding box center [678, 818] width 223 height 65
type textarea "Loan in Late Husband's Name"
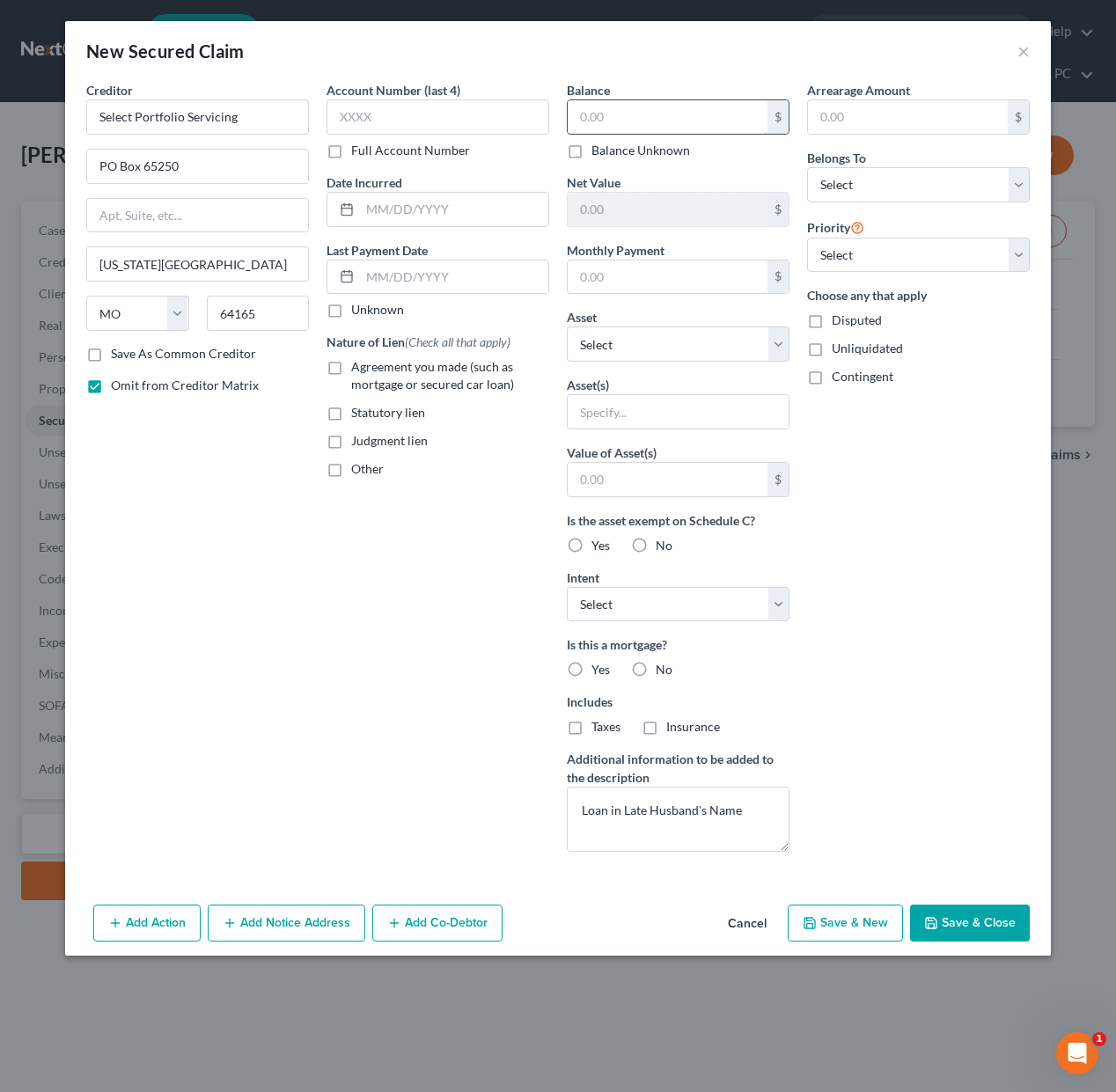
click at [614, 114] on input "text" at bounding box center [667, 118] width 199 height 34
type input "310,597.76"
click at [647, 280] on input "text" at bounding box center [667, 277] width 199 height 34
type input "1,974.26"
drag, startPoint x: 445, startPoint y: 278, endPoint x: 825, endPoint y: 260, distance: 380.4
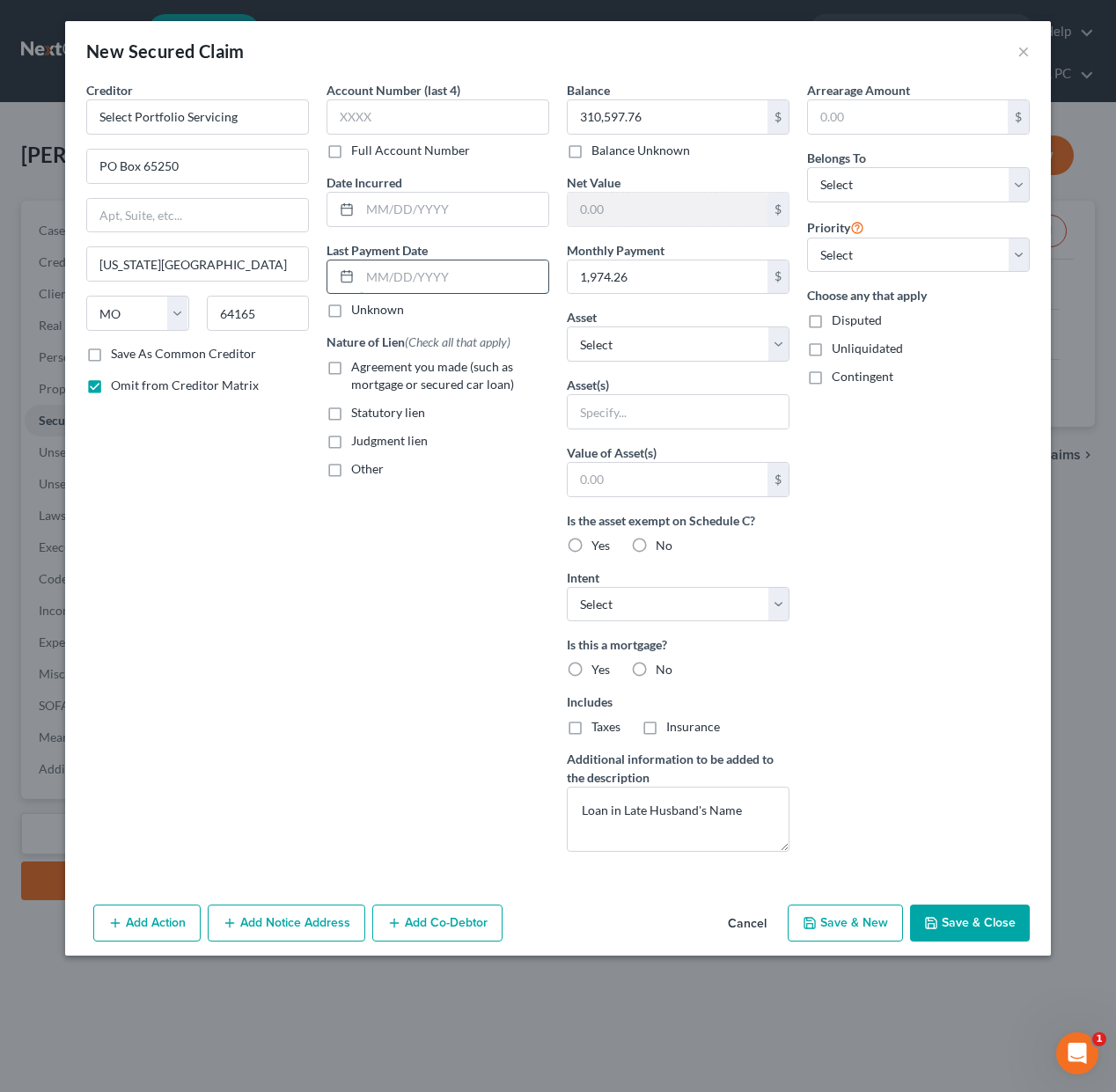
click at [445, 278] on input "text" at bounding box center [454, 277] width 188 height 34
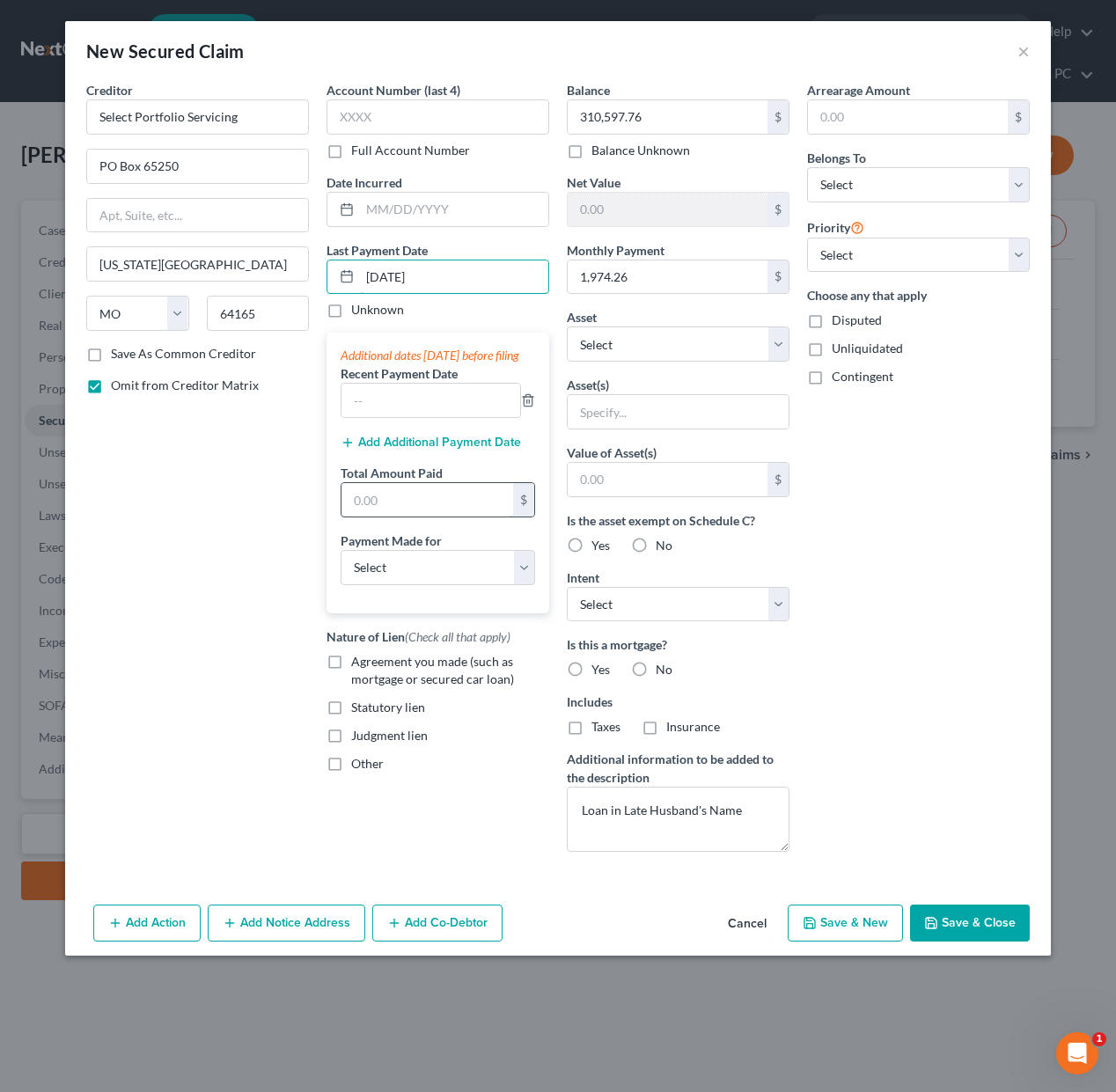
type input "09/01/2025"
click at [411, 516] on input "text" at bounding box center [427, 499] width 171 height 34
type input "5,922.78"
click at [425, 585] on select "Select Car Credit Card Loan Repayment Mortgage Other Suppliers Or Vendors" at bounding box center [438, 566] width 195 height 35
select select "3"
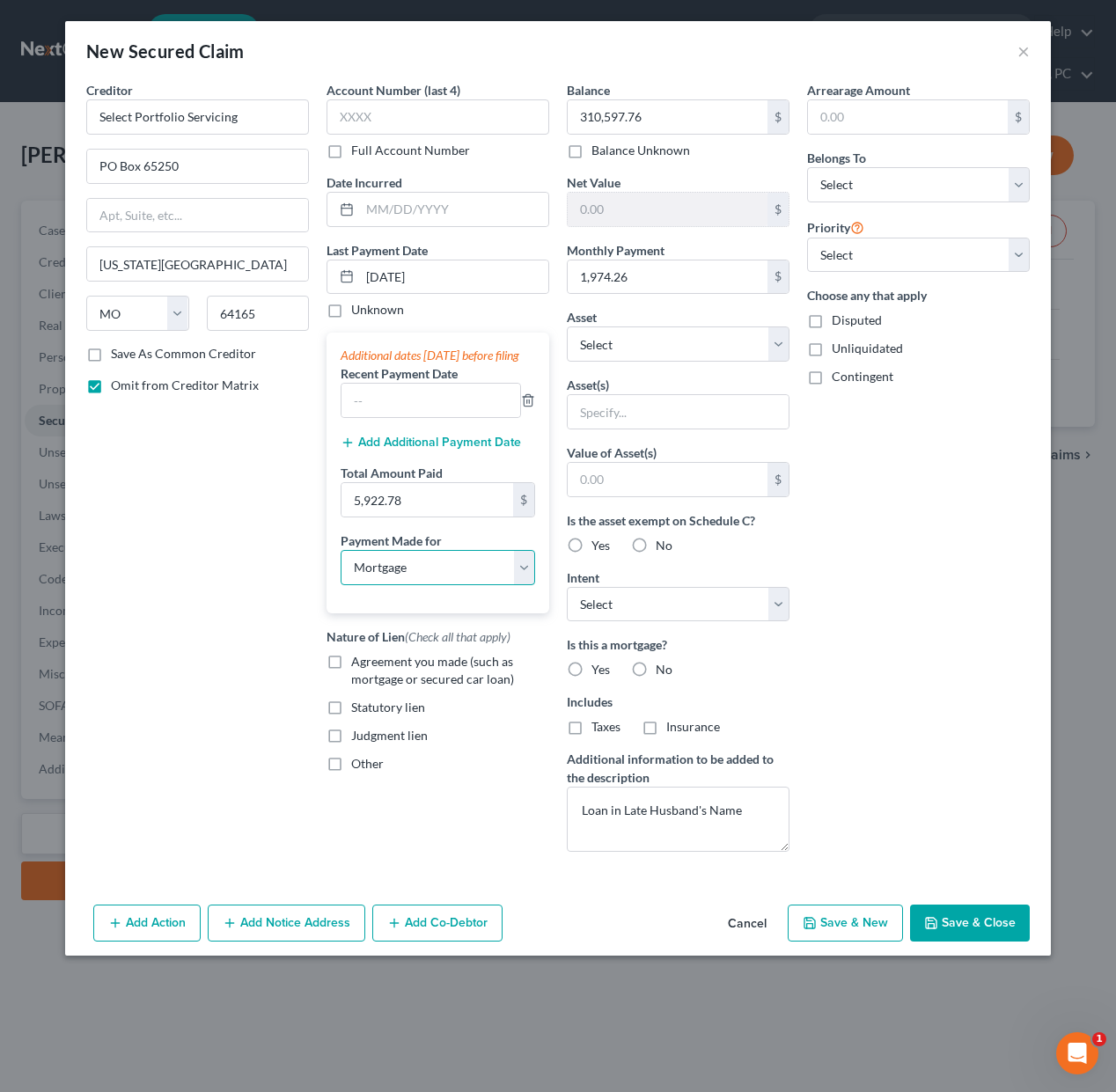
click at [341, 566] on select "Select Car Credit Card Loan Repayment Mortgage Other Suppliers Or Vendors" at bounding box center [438, 566] width 195 height 35
click at [351, 680] on label "Agreement you made (such as mortgage or secured car loan)" at bounding box center [450, 670] width 198 height 35
click at [359, 664] on input "Agreement you made (such as mortgage or secured car loan)" at bounding box center [364, 658] width 11 height 11
checkbox input "true"
drag, startPoint x: 568, startPoint y: 669, endPoint x: 574, endPoint y: 704, distance: 35.5
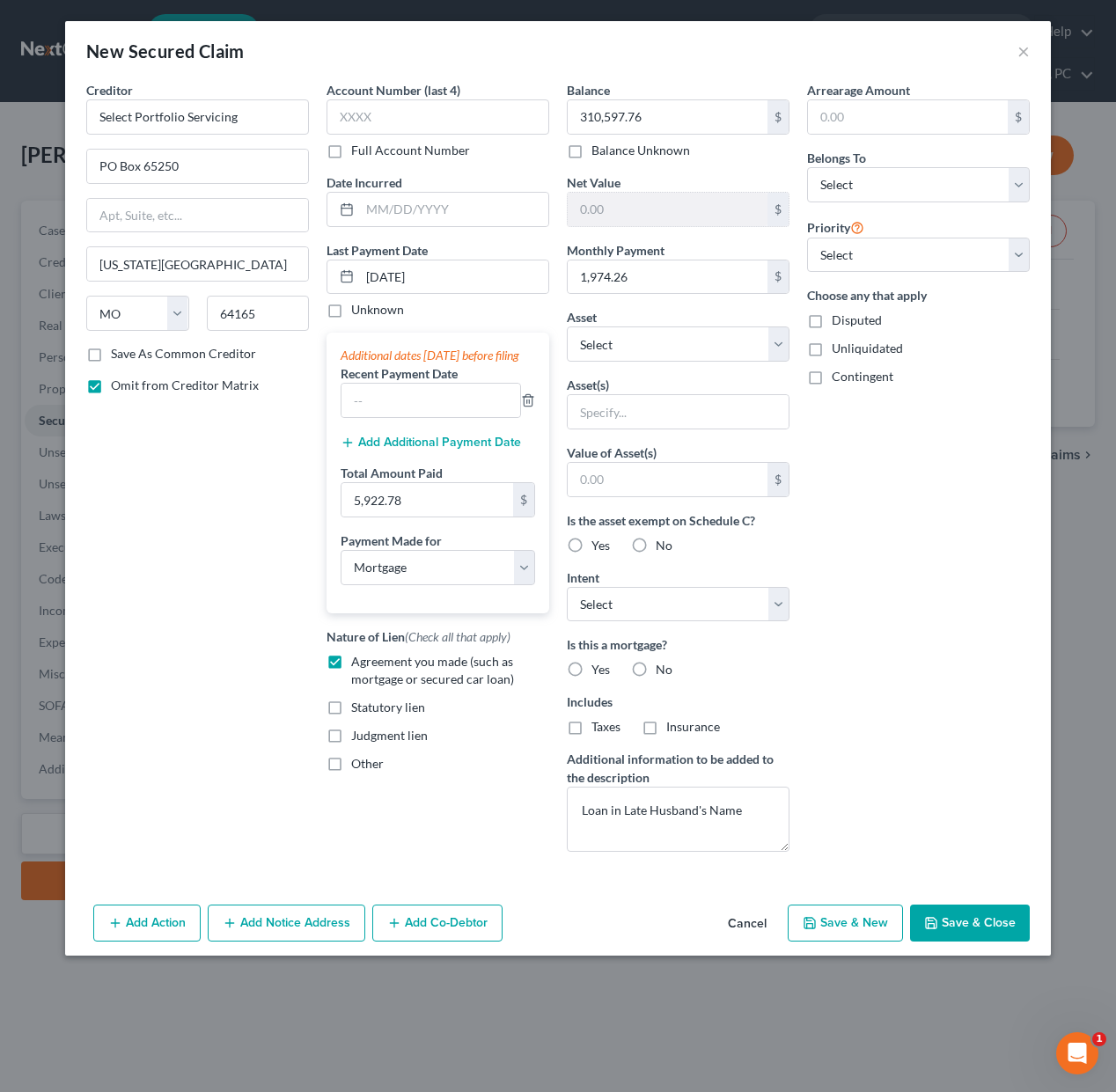
click at [591, 669] on label "Yes" at bounding box center [600, 669] width 19 height 18
click at [598, 669] on input "Yes" at bounding box center [604, 666] width 11 height 11
radio input "true"
drag, startPoint x: 572, startPoint y: 727, endPoint x: 628, endPoint y: 731, distance: 56.1
click at [591, 728] on label "Taxes" at bounding box center [605, 726] width 29 height 18
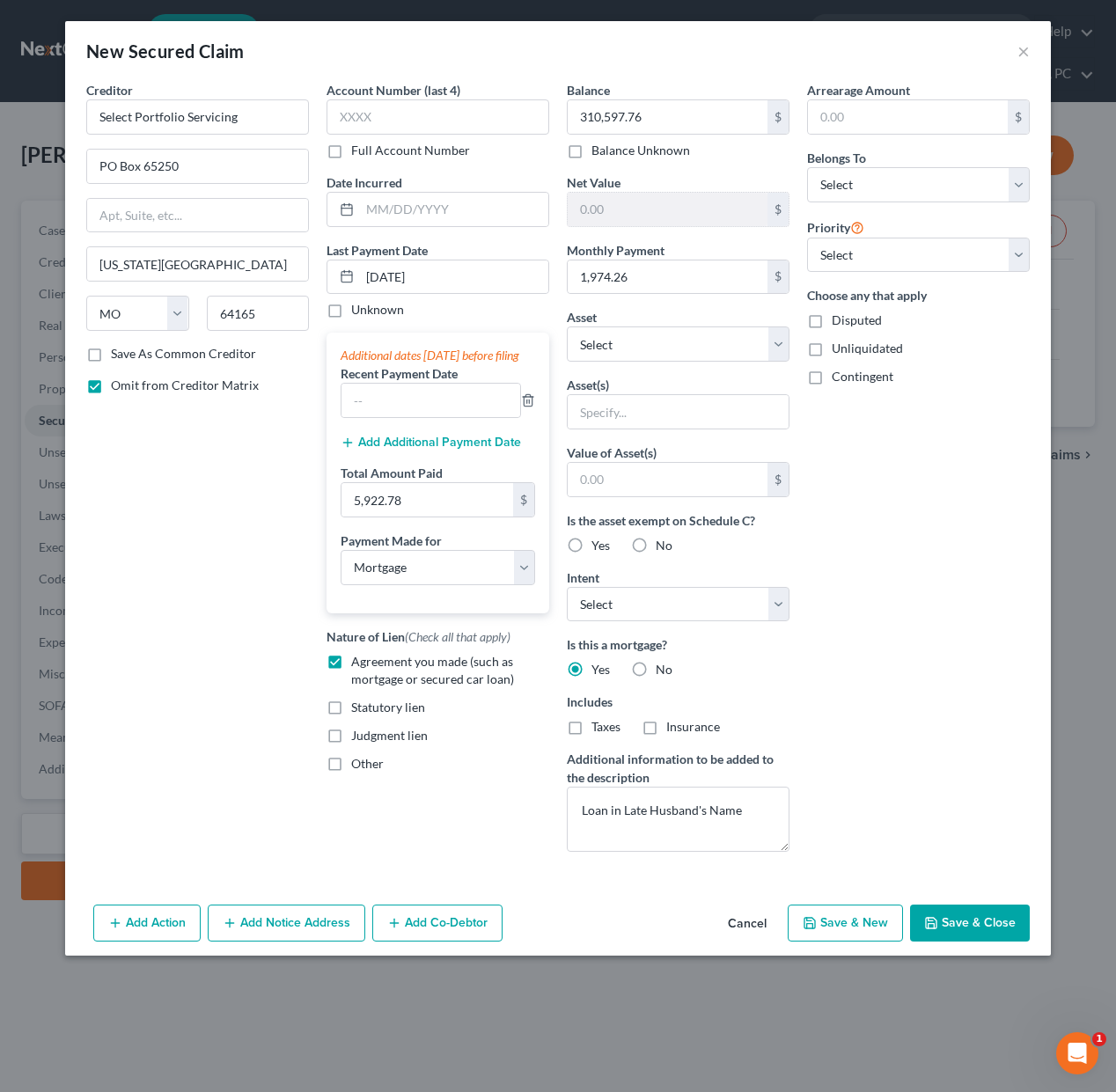
click at [598, 728] on input "Taxes" at bounding box center [604, 723] width 11 height 11
checkbox input "true"
click at [666, 728] on label "Insurance" at bounding box center [693, 726] width 54 height 18
click at [673, 728] on input "Insurance" at bounding box center [678, 723] width 11 height 11
checkbox input "true"
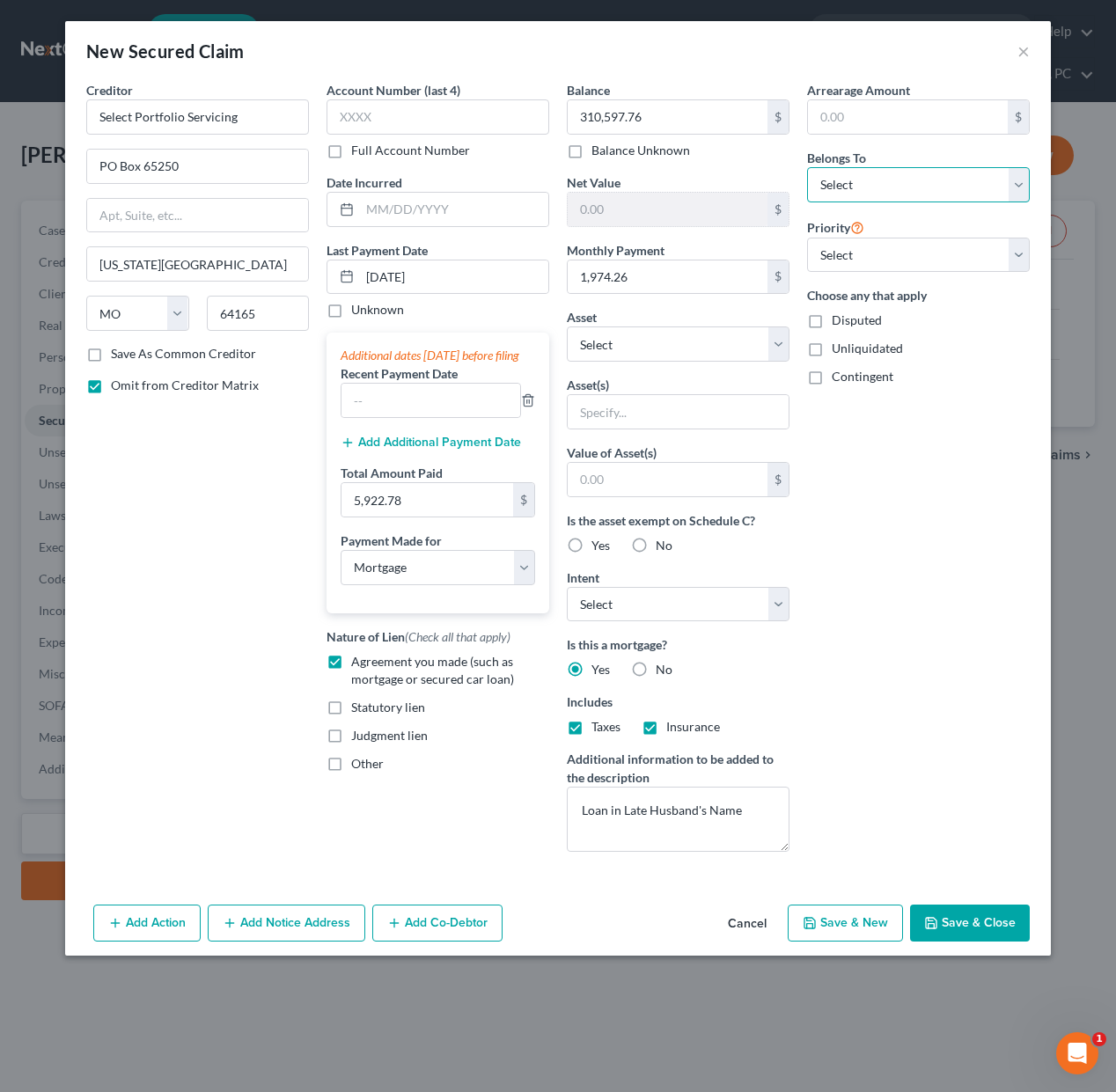
click at [901, 187] on select "Select Debtor 1 Only Debtor 2 Only Debtor 1 And Debtor 2 Only At Least One Of T…" at bounding box center [918, 184] width 223 height 35
select select "3"
click at [807, 167] on select "Select Debtor 1 Only Debtor 2 Only Debtor 1 And Debtor 2 Only At Least One Of T…" at bounding box center [918, 184] width 223 height 35
click at [901, 250] on select "Select 1st 2nd 3rd 4th 5th 6th 7th 8th 9th 10th 11th 12th 13th 14th 15th 16th 1…" at bounding box center [918, 255] width 223 height 35
select select "0"
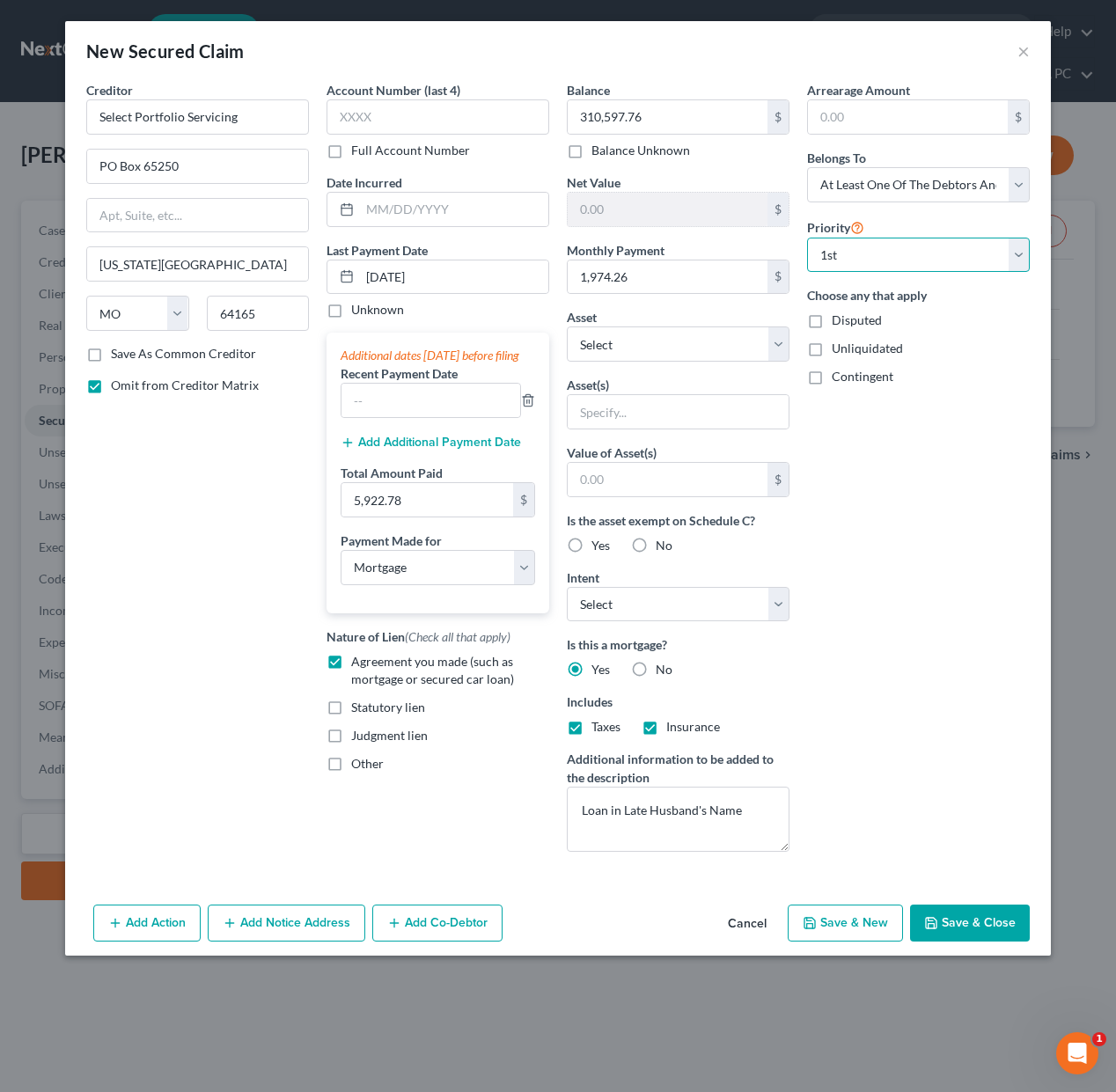
click at [807, 238] on select "Select 1st 2nd 3rd 4th 5th 6th 7th 8th 9th 10th 11th 12th 13th 14th 15th 16th 1…" at bounding box center [918, 255] width 223 height 35
click at [679, 333] on select "Select Other Multiple Assets Jewelry - Jewelry - $2000.0 1769 Andrews Cir - $63…" at bounding box center [678, 343] width 223 height 35
select select "3"
click at [566, 326] on select "Select Other Multiple Assets Jewelry - Jewelry - $2000.0 1769 Andrews Cir - $63…" at bounding box center [678, 343] width 223 height 35
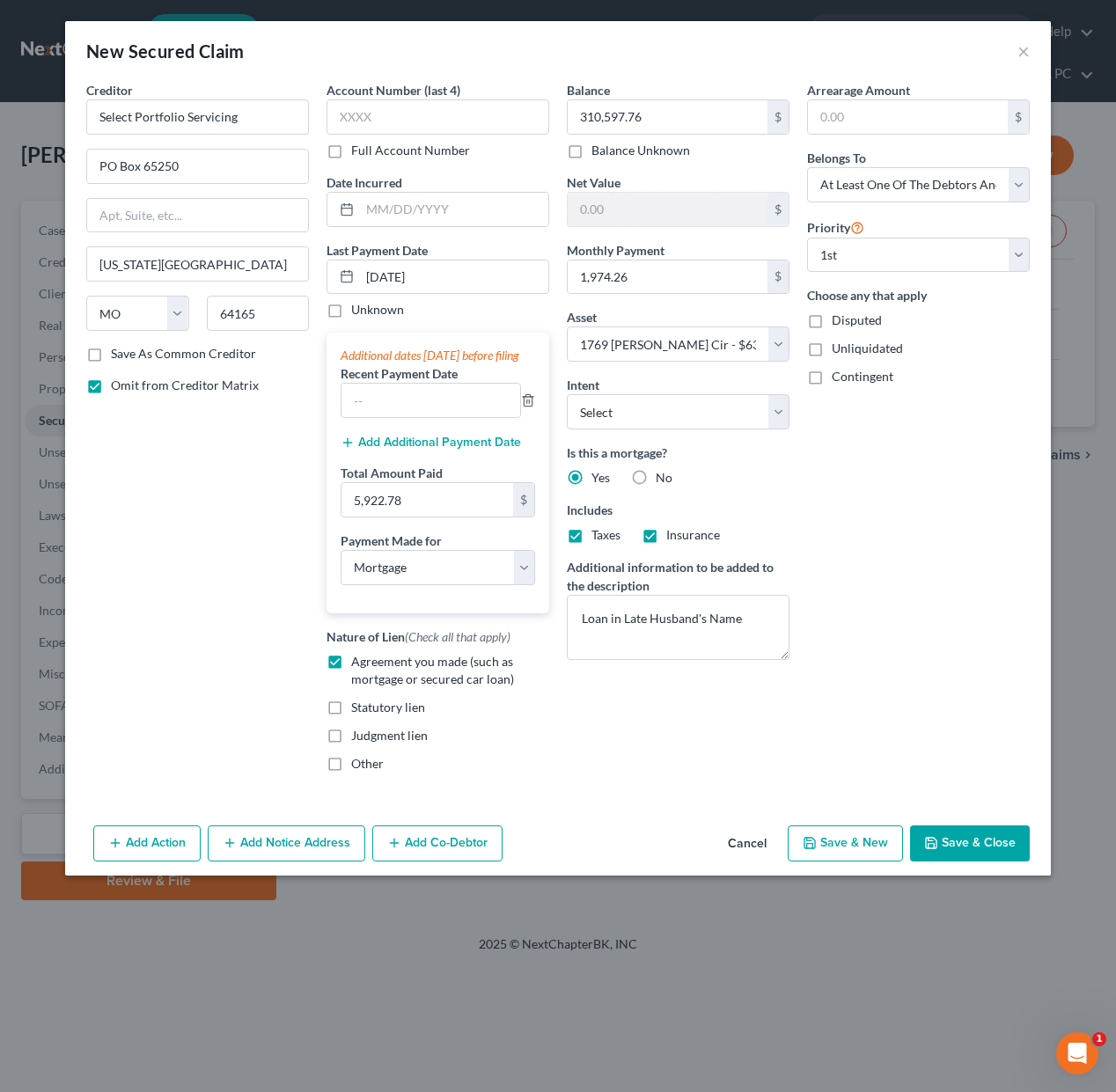
click at [960, 861] on button "Save & Close" at bounding box center [969, 843] width 120 height 37
select select
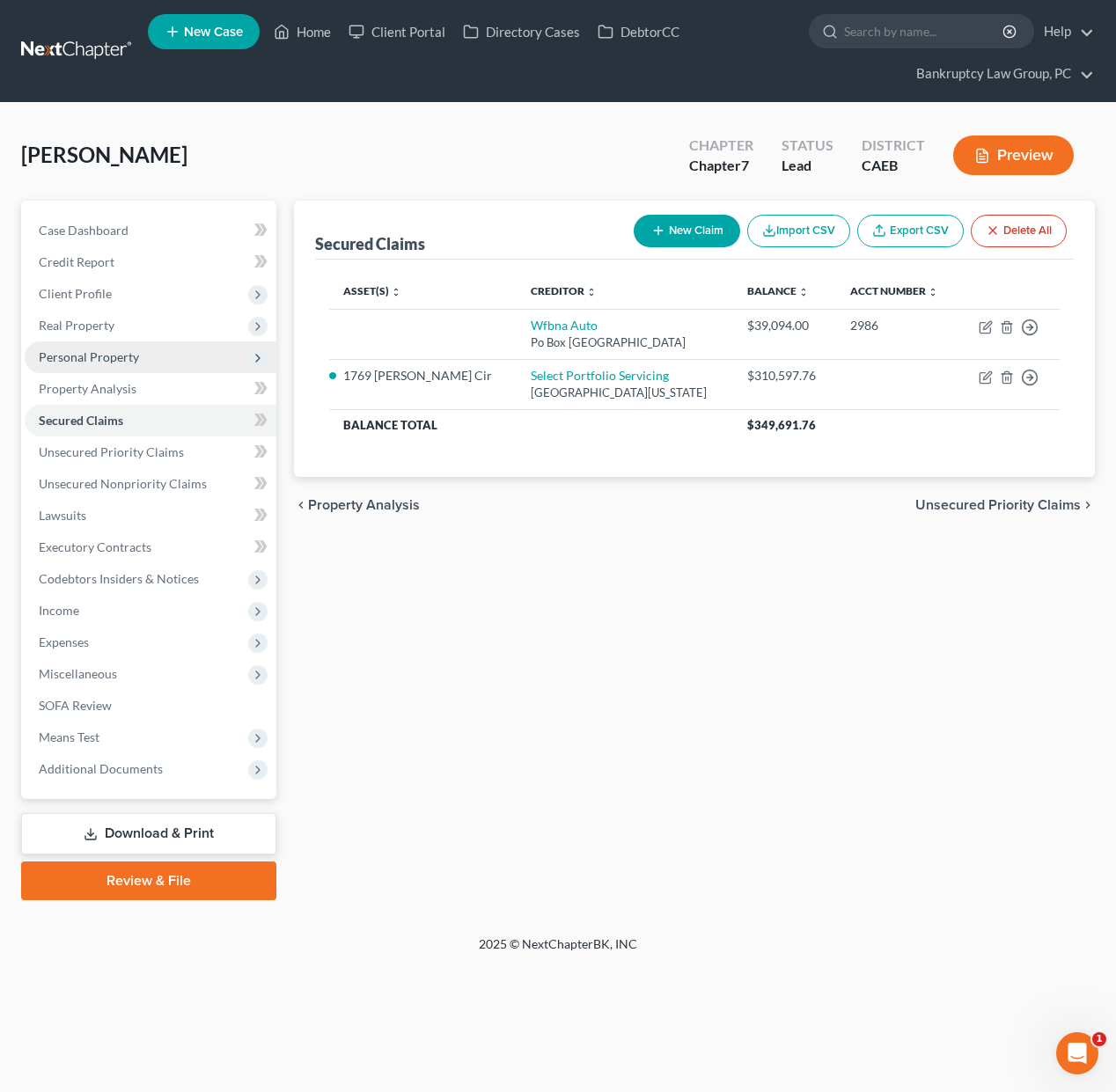
click at [98, 365] on span "Personal Property" at bounding box center [150, 357] width 251 height 32
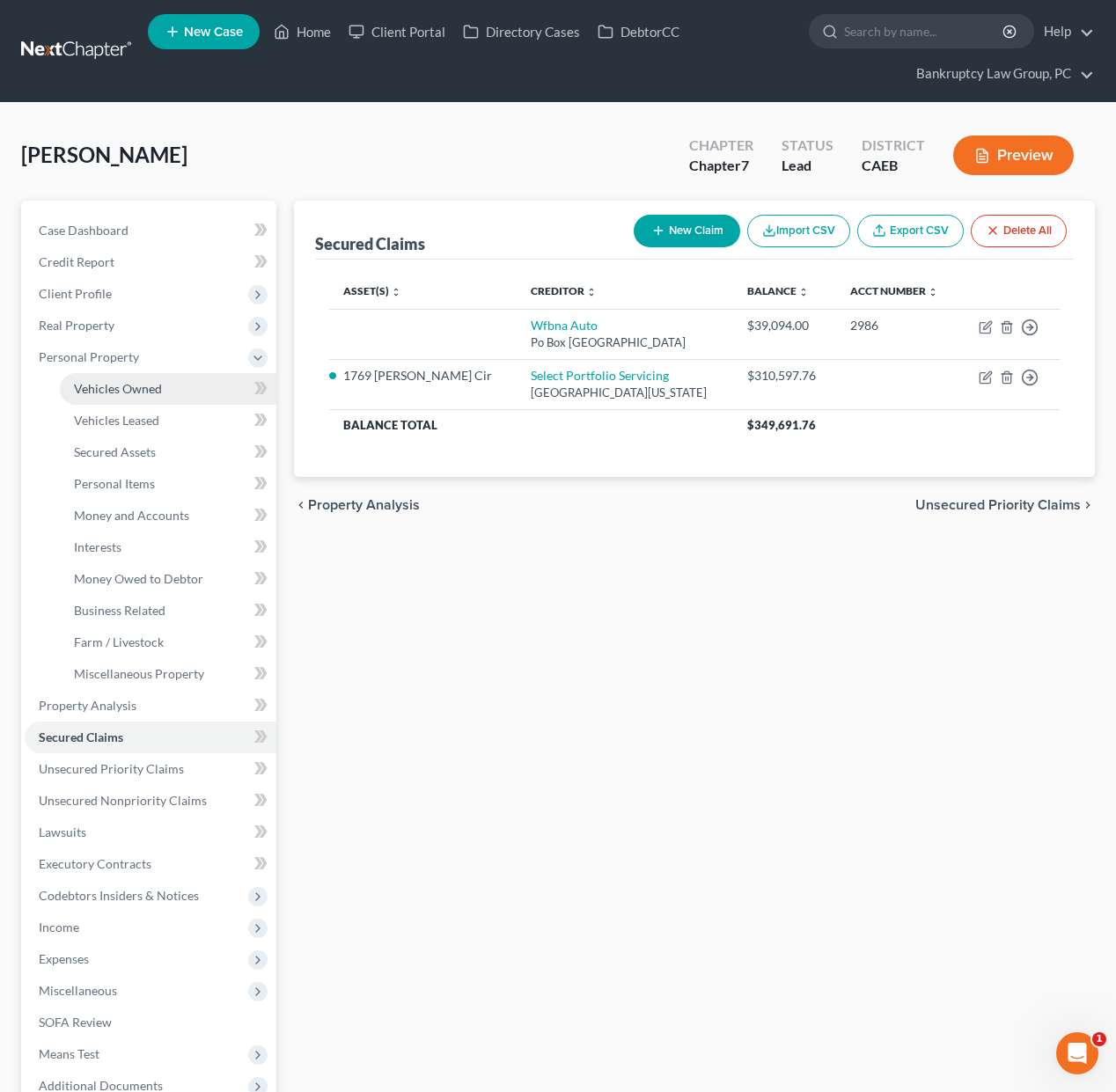
click at [102, 388] on span "Vehicles Owned" at bounding box center [119, 388] width 88 height 15
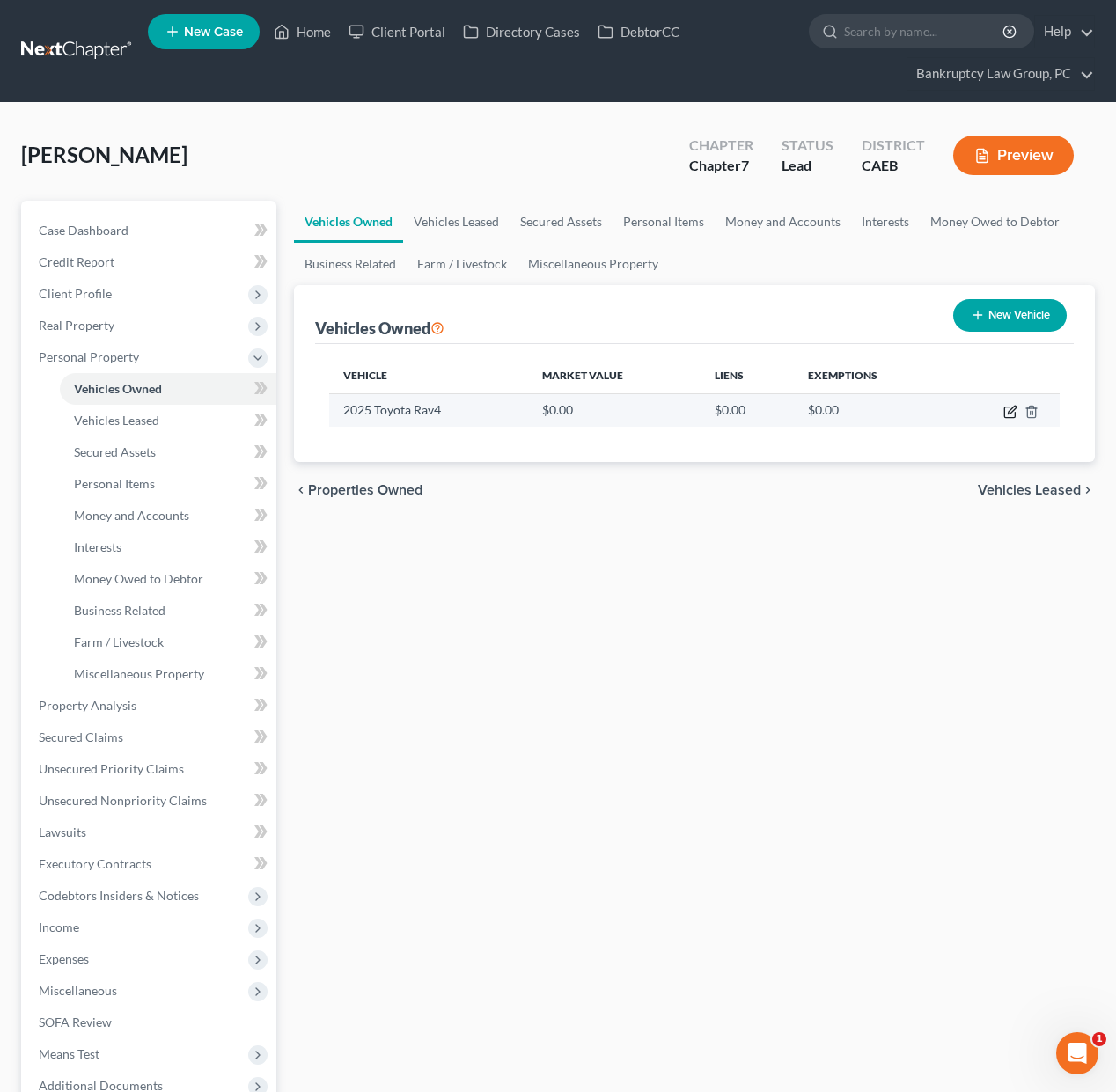
click at [1005, 407] on icon "button" at bounding box center [1009, 412] width 10 height 10
select select "0"
select select "1"
select select "2"
select select "0"
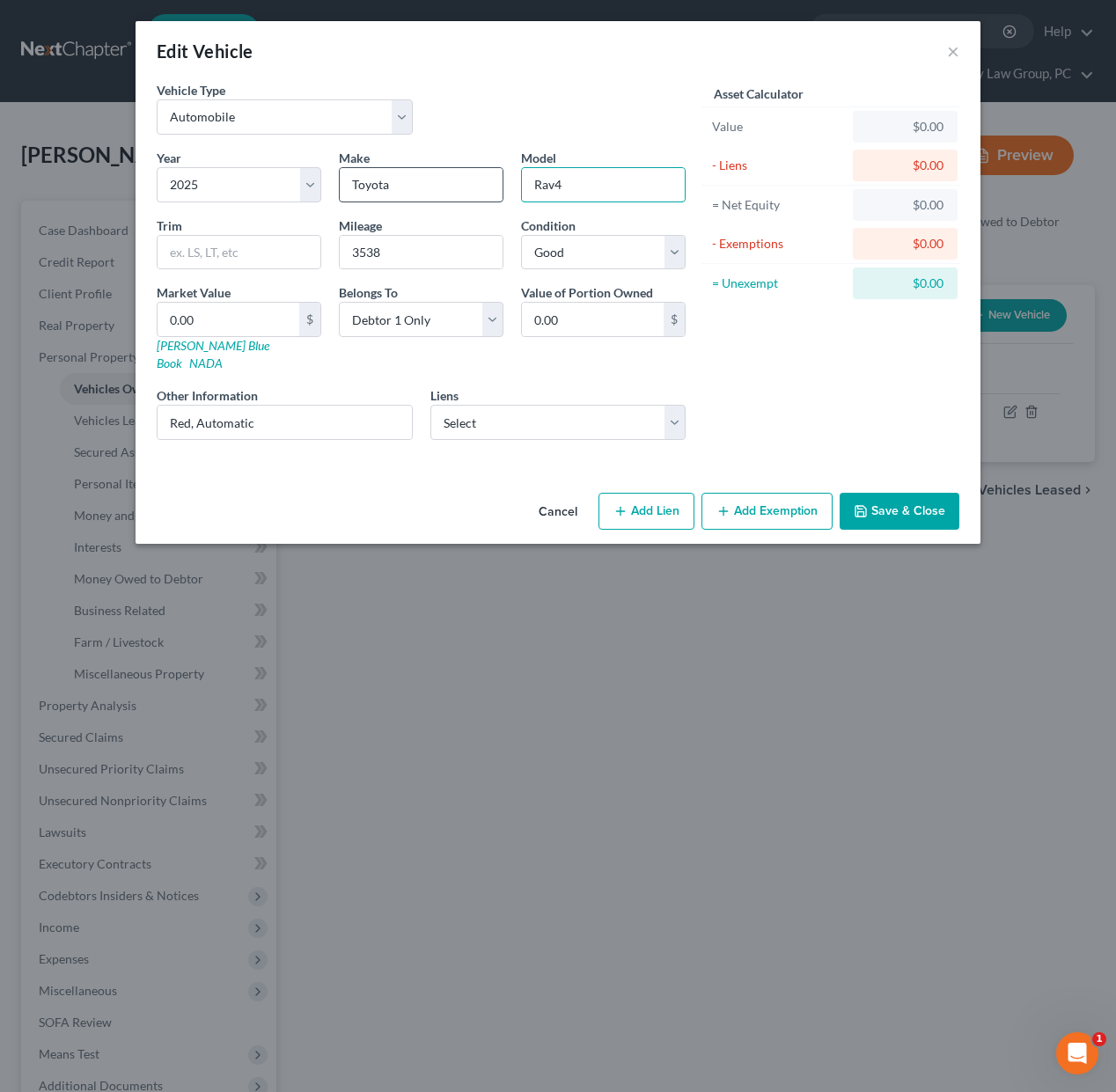
drag, startPoint x: 604, startPoint y: 186, endPoint x: 486, endPoint y: 184, distance: 118.0
click at [486, 184] on div "Year Select 2026 2025 2024 2023 2022 2021 2020 2019 2018 2017 2016 2015 2014 20…" at bounding box center [421, 301] width 547 height 306
click at [569, 105] on div "Vehicle Type Select Automobile Truck Trailer Watercraft Aircraft Motor Home Atv…" at bounding box center [421, 115] width 547 height 68
click at [625, 190] on input "RAV4" at bounding box center [603, 185] width 163 height 34
type input "RAV4 Hybrid"
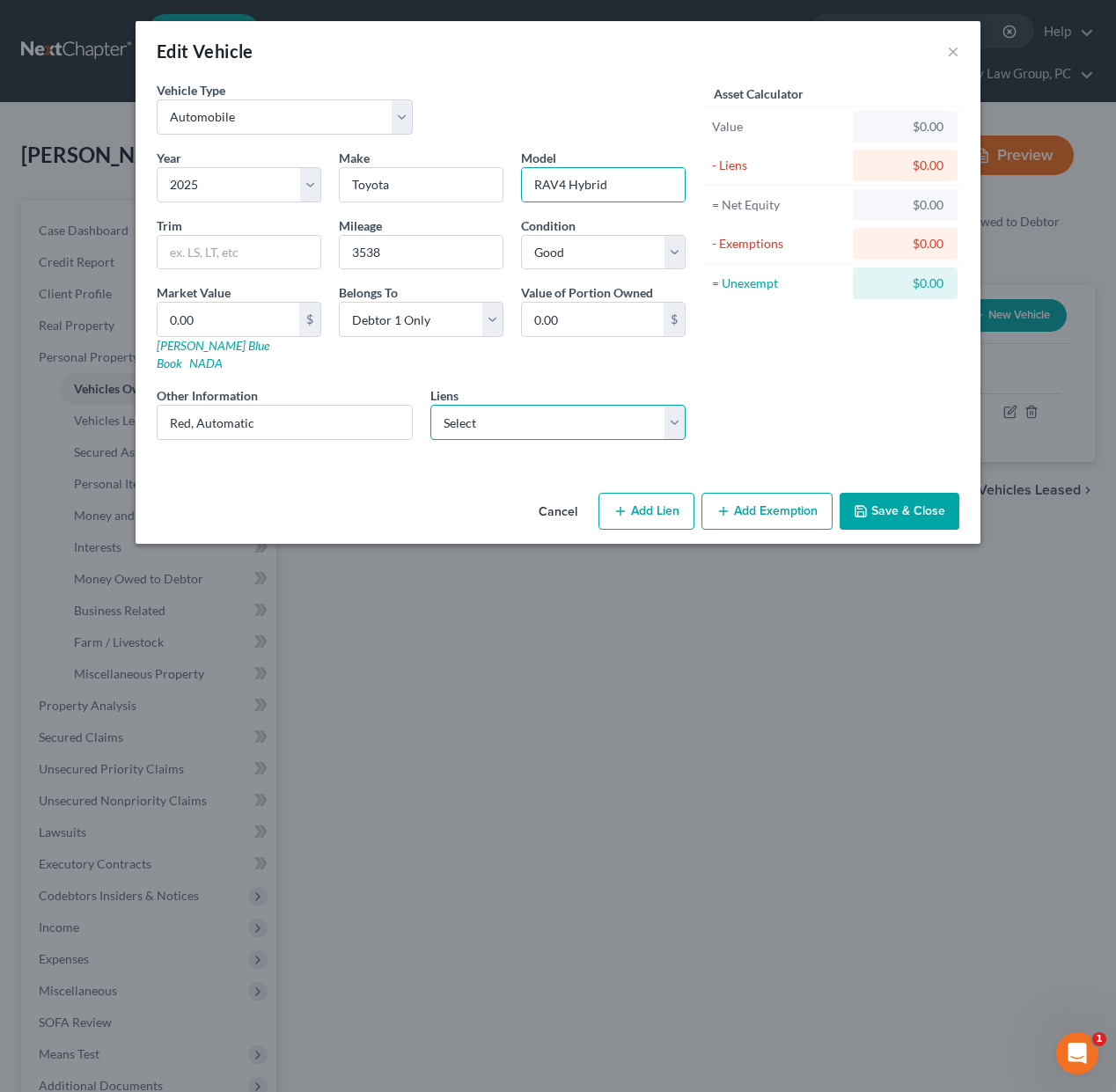
click at [502, 408] on select "Select Wfbna Auto - $39,094.00" at bounding box center [558, 421] width 256 height 35
click select "Select Wfbna Auto - $39,094.00" at bounding box center [558, 421] width 256 height 35
select select "28"
select select "0"
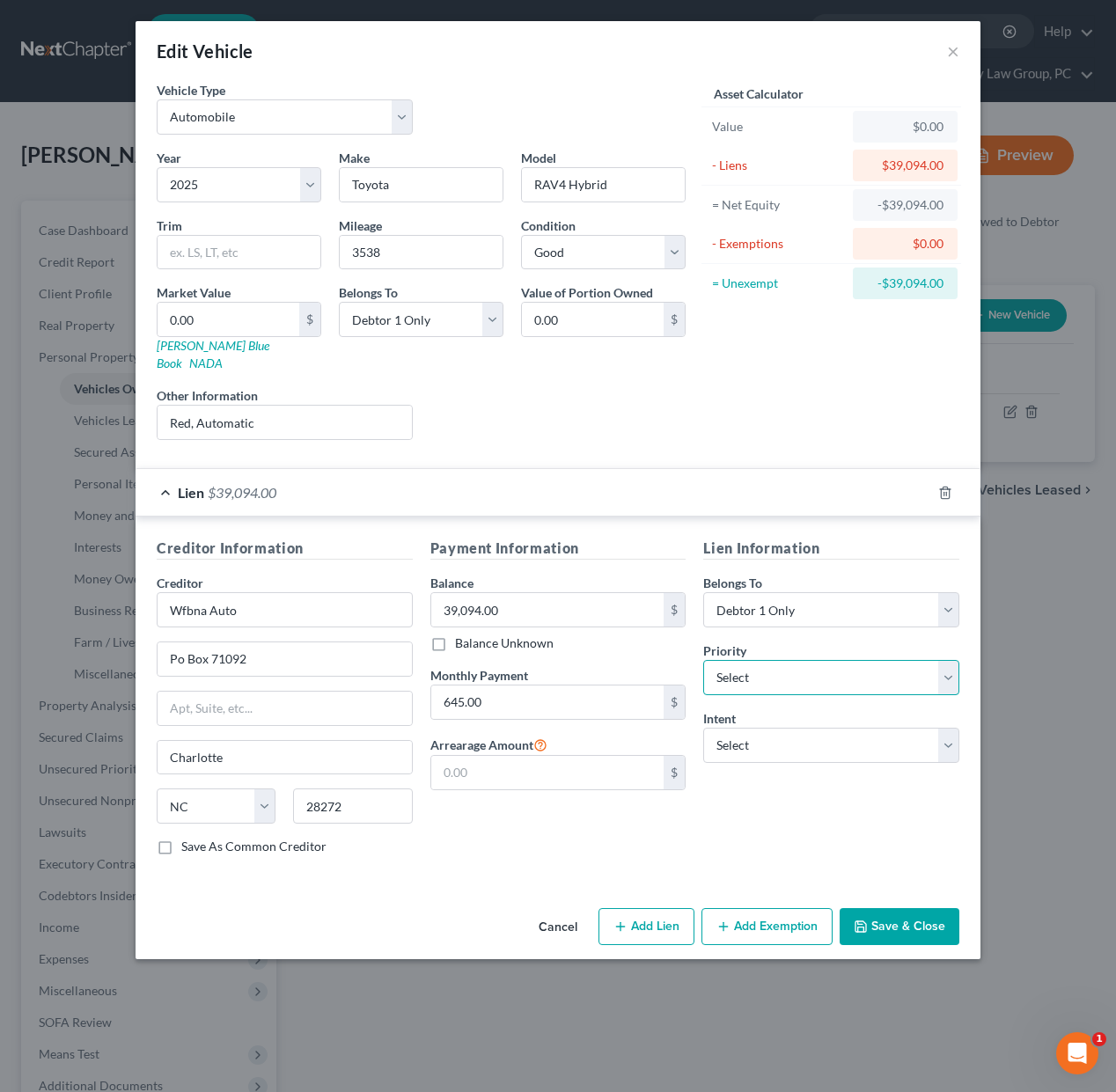
click at [766, 665] on select "Select 1st 2nd 3rd 4th 5th 6th 7th 8th 9th 10th 11th 12th 13th 14th 15th 16th 1…" at bounding box center [831, 676] width 256 height 35
select select "0"
click at [703, 659] on select "Select 1st 2nd 3rd 4th 5th 6th 7th 8th 9th 10th 11th 12th 13th 14th 15th 16th 1…" at bounding box center [831, 676] width 256 height 35
click at [782, 728] on select "Select Surrender Redeem Reaffirm Avoid Other" at bounding box center [831, 744] width 256 height 35
select select "2"
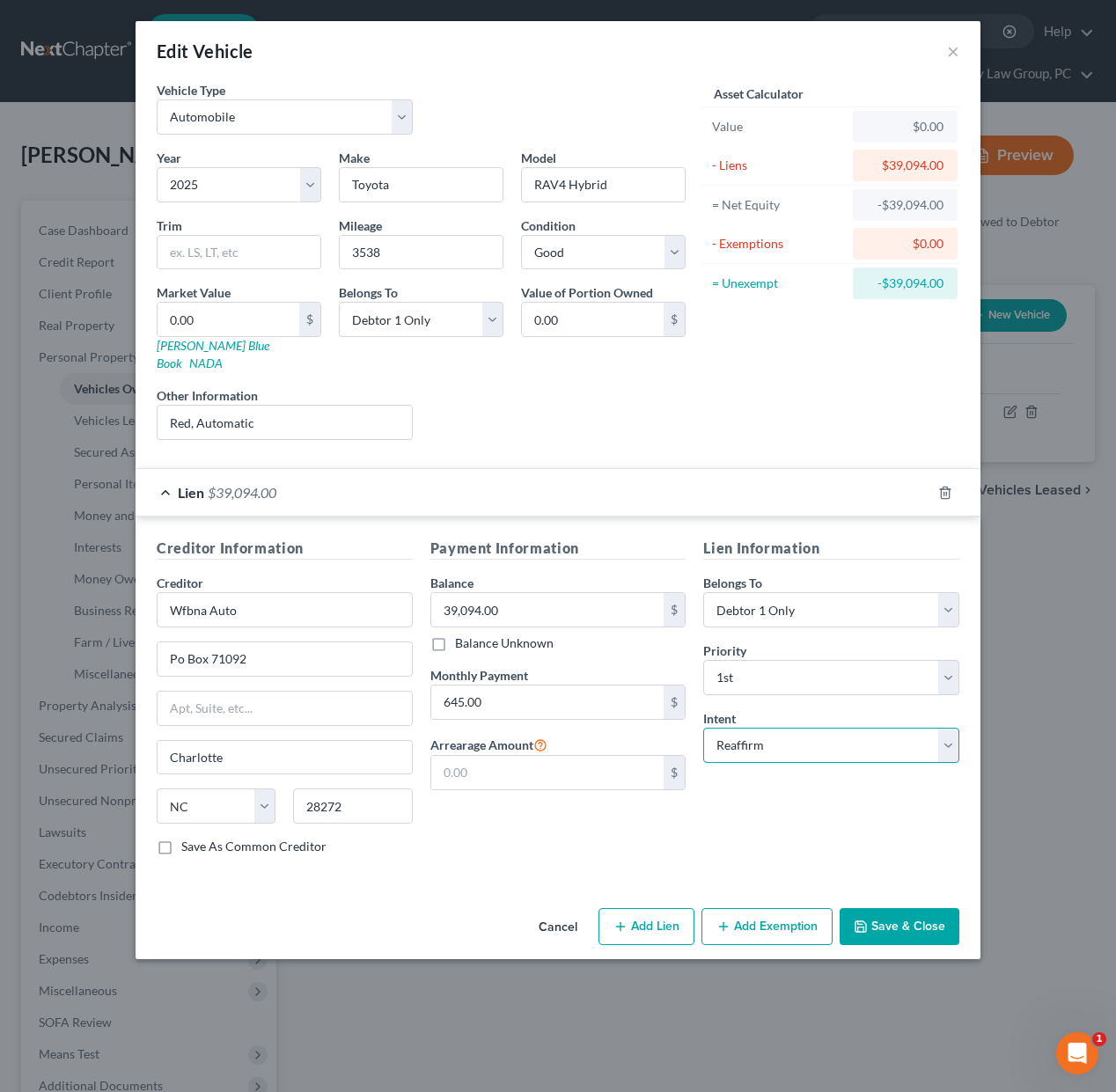
click at [703, 727] on select "Select Surrender Redeem Reaffirm Avoid Other" at bounding box center [831, 744] width 256 height 35
click at [201, 254] on input "text" at bounding box center [238, 253] width 163 height 34
click at [270, 483] on span "$39,094.00" at bounding box center [242, 492] width 69 height 17
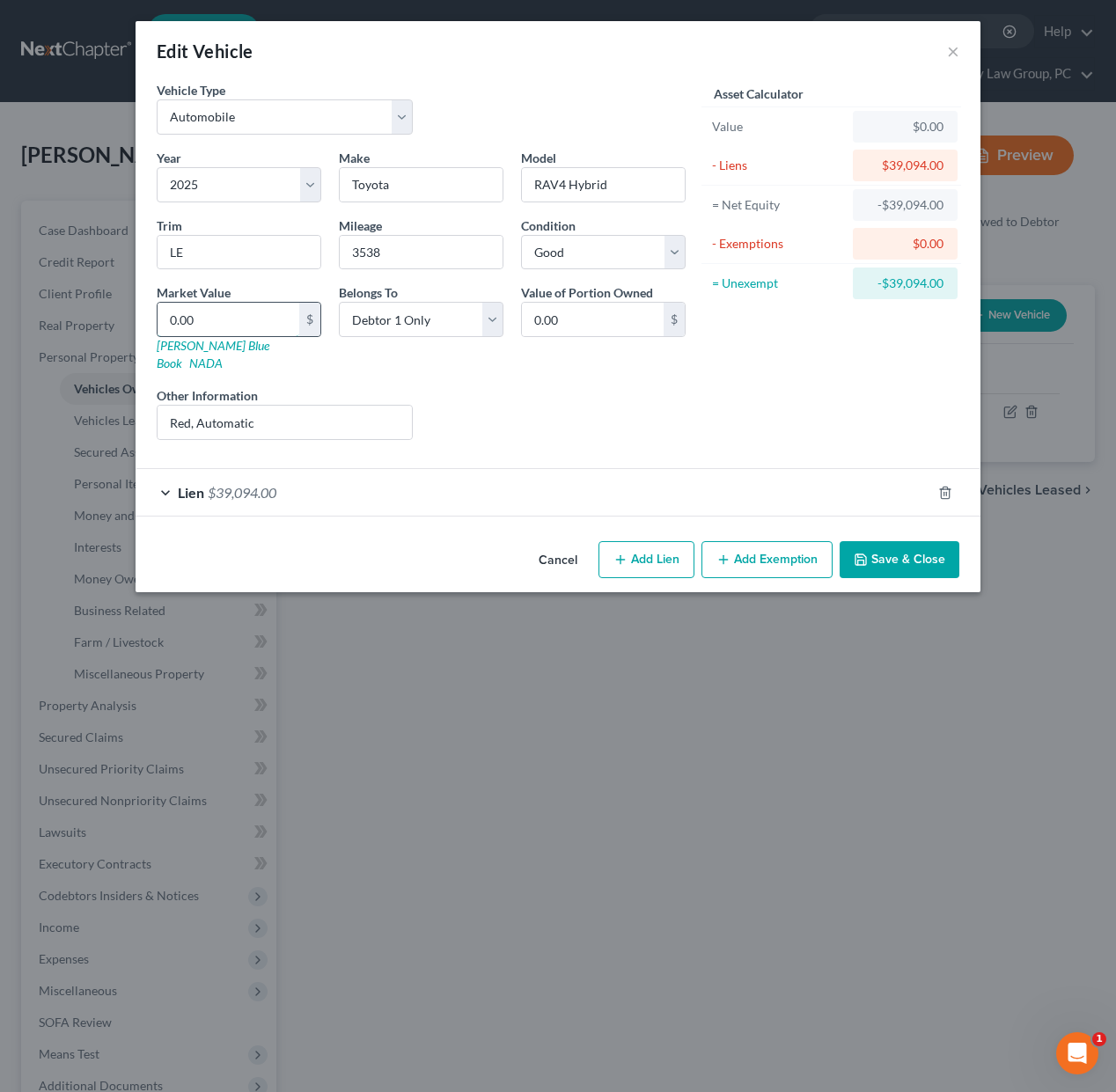
click at [231, 322] on input "0.00" at bounding box center [228, 320] width 142 height 34
click at [887, 546] on button "Save & Close" at bounding box center [899, 559] width 120 height 37
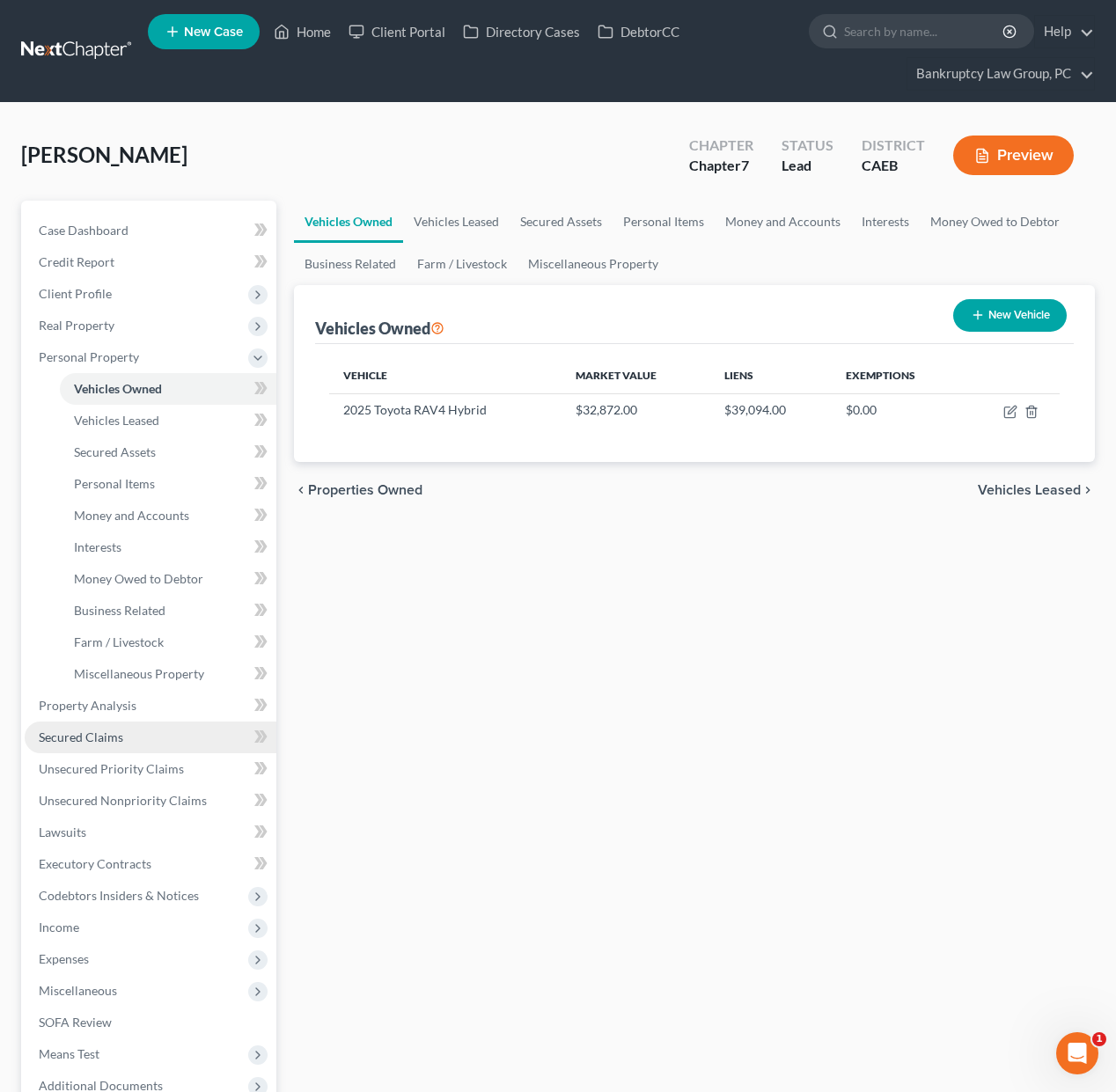
click at [108, 733] on span "Secured Claims" at bounding box center [81, 736] width 85 height 15
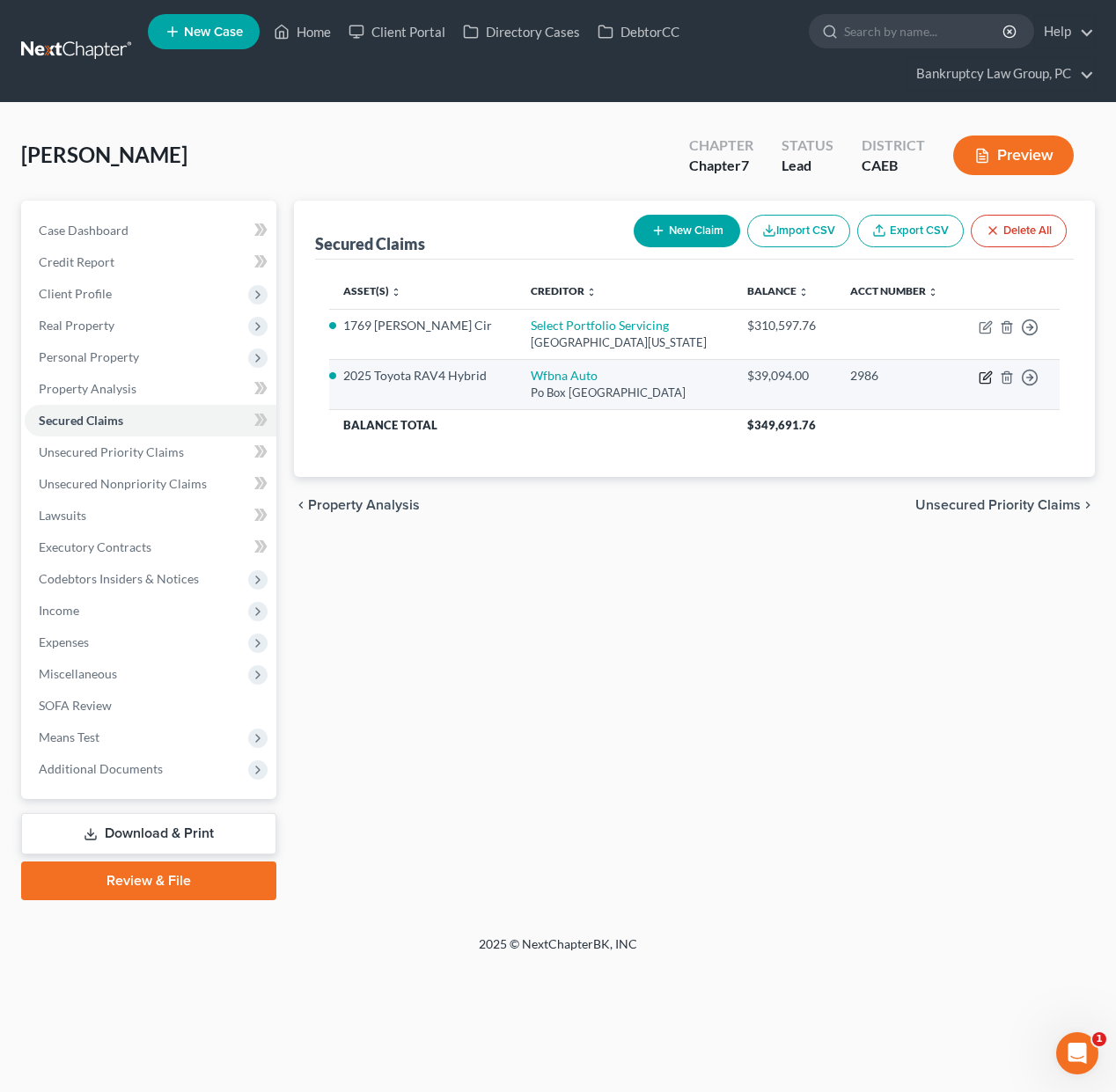
click at [987, 373] on icon "button" at bounding box center [985, 377] width 14 height 14
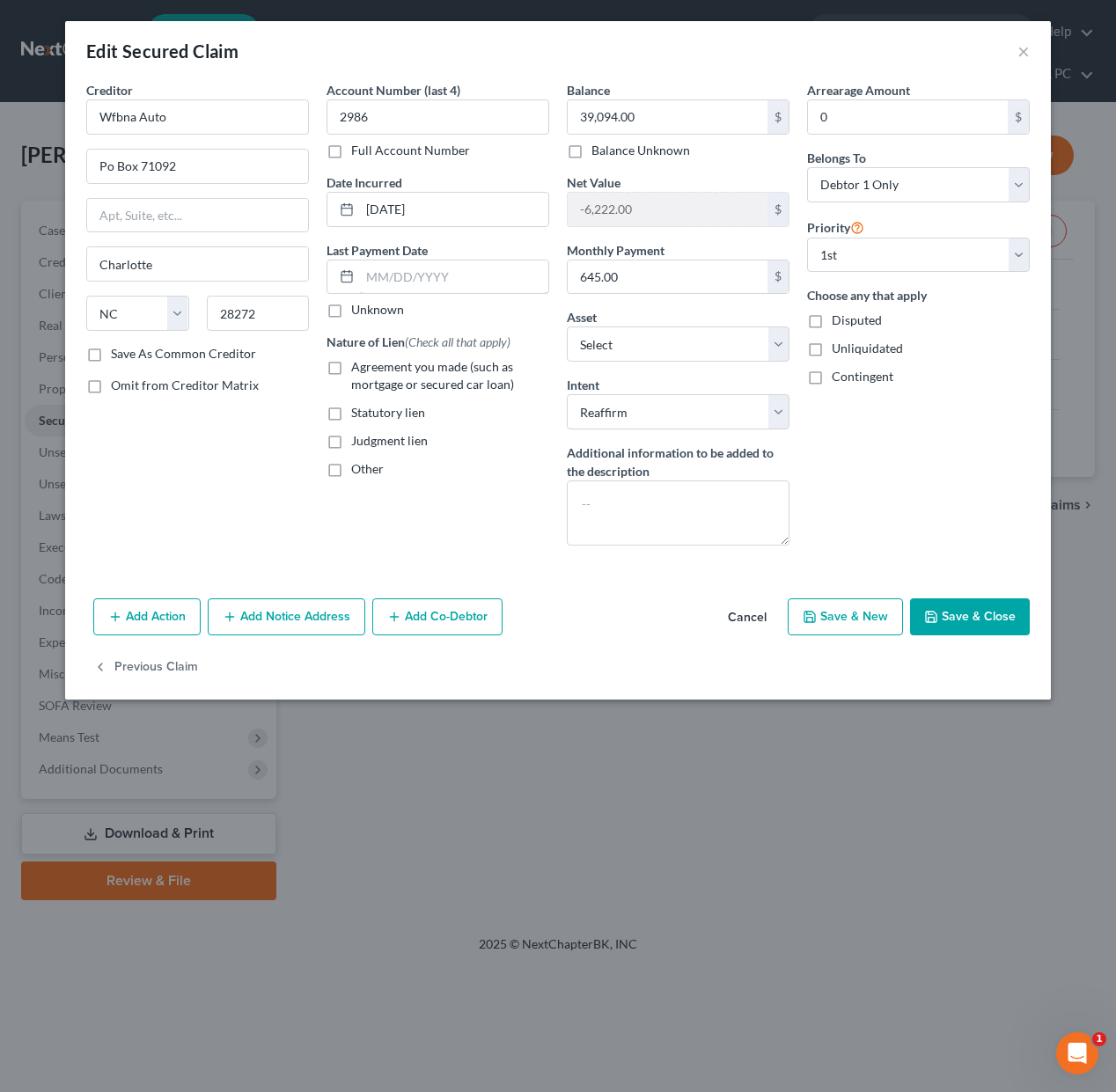
drag, startPoint x: 413, startPoint y: 273, endPoint x: 550, endPoint y: 283, distance: 137.4
click at [422, 276] on input "text" at bounding box center [454, 277] width 188 height 34
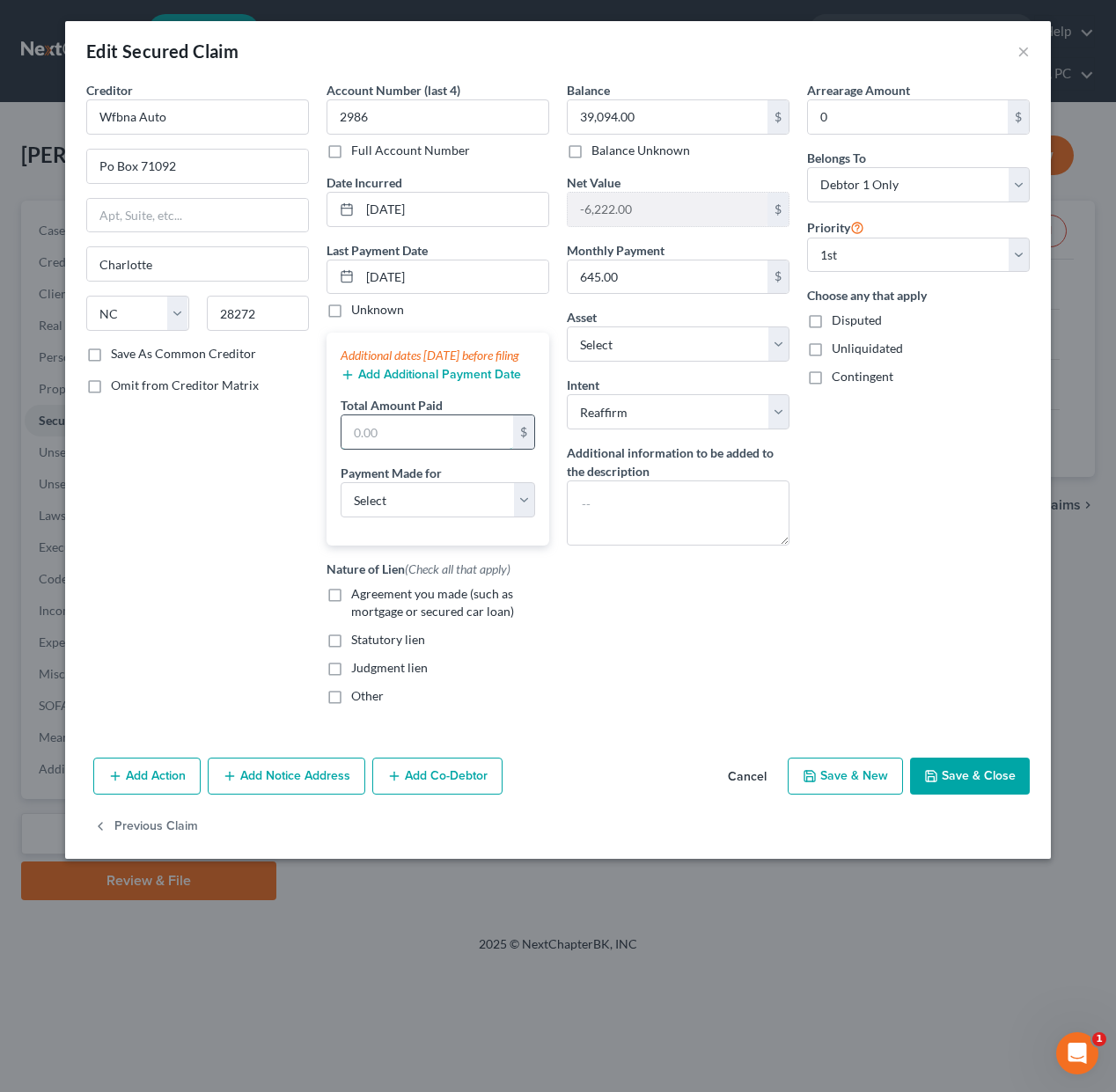
click at [402, 449] on input "text" at bounding box center [427, 432] width 171 height 34
click at [369, 514] on select "Select Car Credit Card Loan Repayment Mortgage Other Suppliers Or Vendors" at bounding box center [438, 499] width 195 height 35
click at [341, 499] on select "Select Car Credit Card Loan Repayment Mortgage Other Suppliers Or Vendors" at bounding box center [438, 499] width 195 height 35
drag, startPoint x: 334, startPoint y: 610, endPoint x: 967, endPoint y: 652, distance: 634.4
click at [351, 610] on label "Agreement you made (such as mortgage or secured car loan)" at bounding box center [450, 602] width 198 height 35
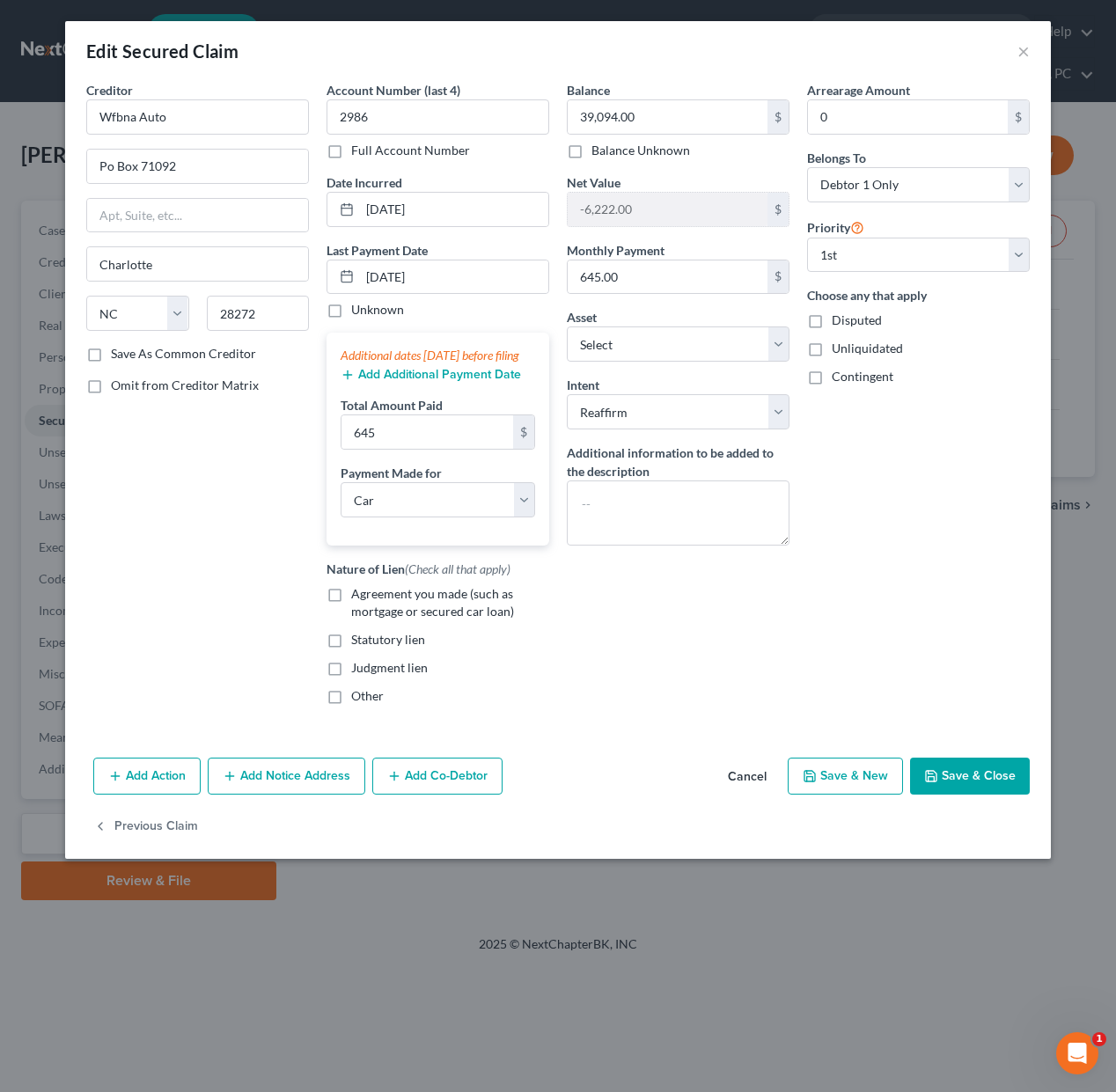
click at [359, 596] on input "Agreement you made (such as mortgage or secured car loan)" at bounding box center [364, 591] width 11 height 11
drag, startPoint x: 966, startPoint y: 795, endPoint x: 1107, endPoint y: 735, distance: 153.2
click at [971, 794] on button "Save & Close" at bounding box center [969, 775] width 120 height 37
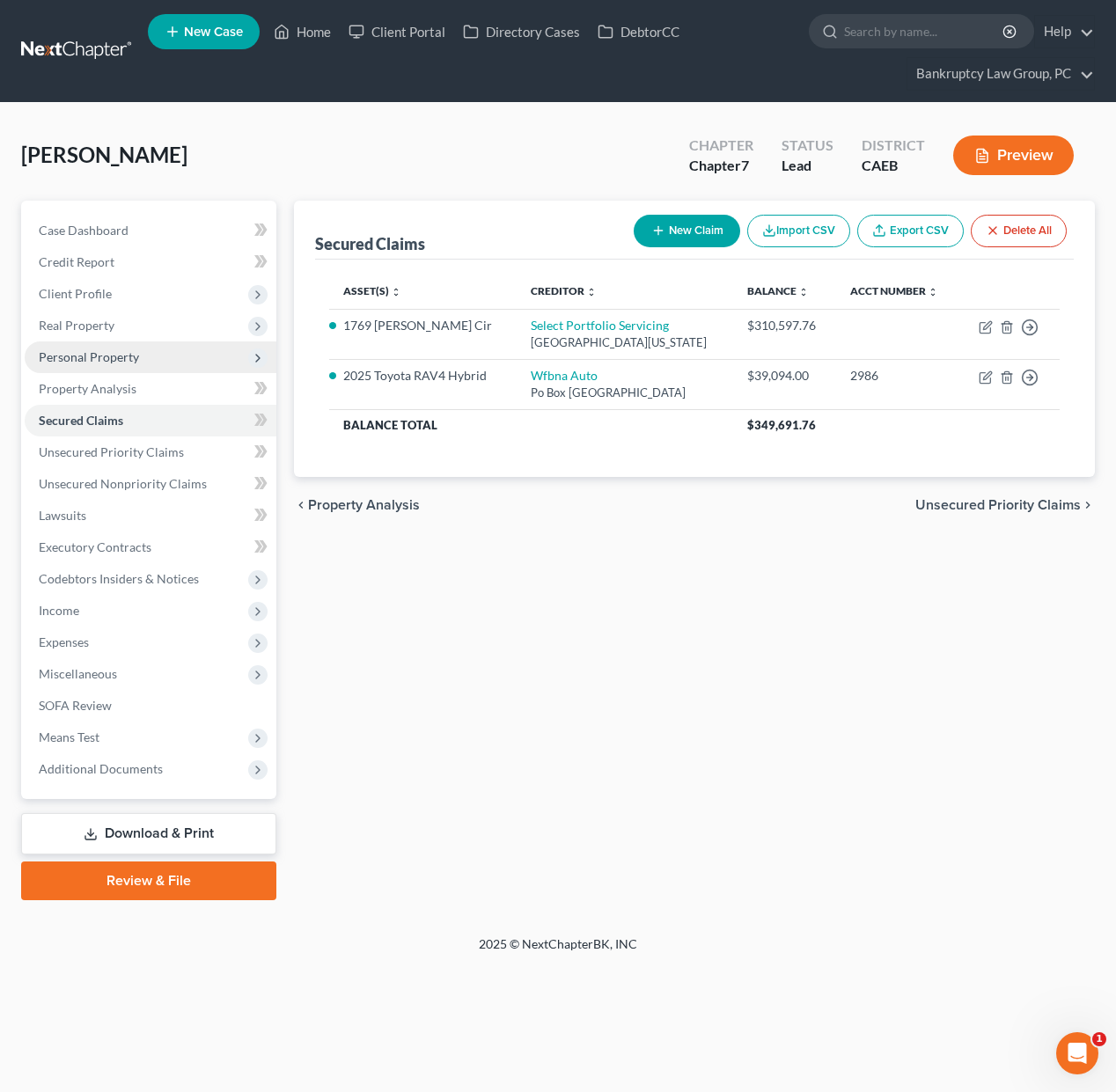
click at [82, 346] on span "Personal Property" at bounding box center [150, 357] width 251 height 32
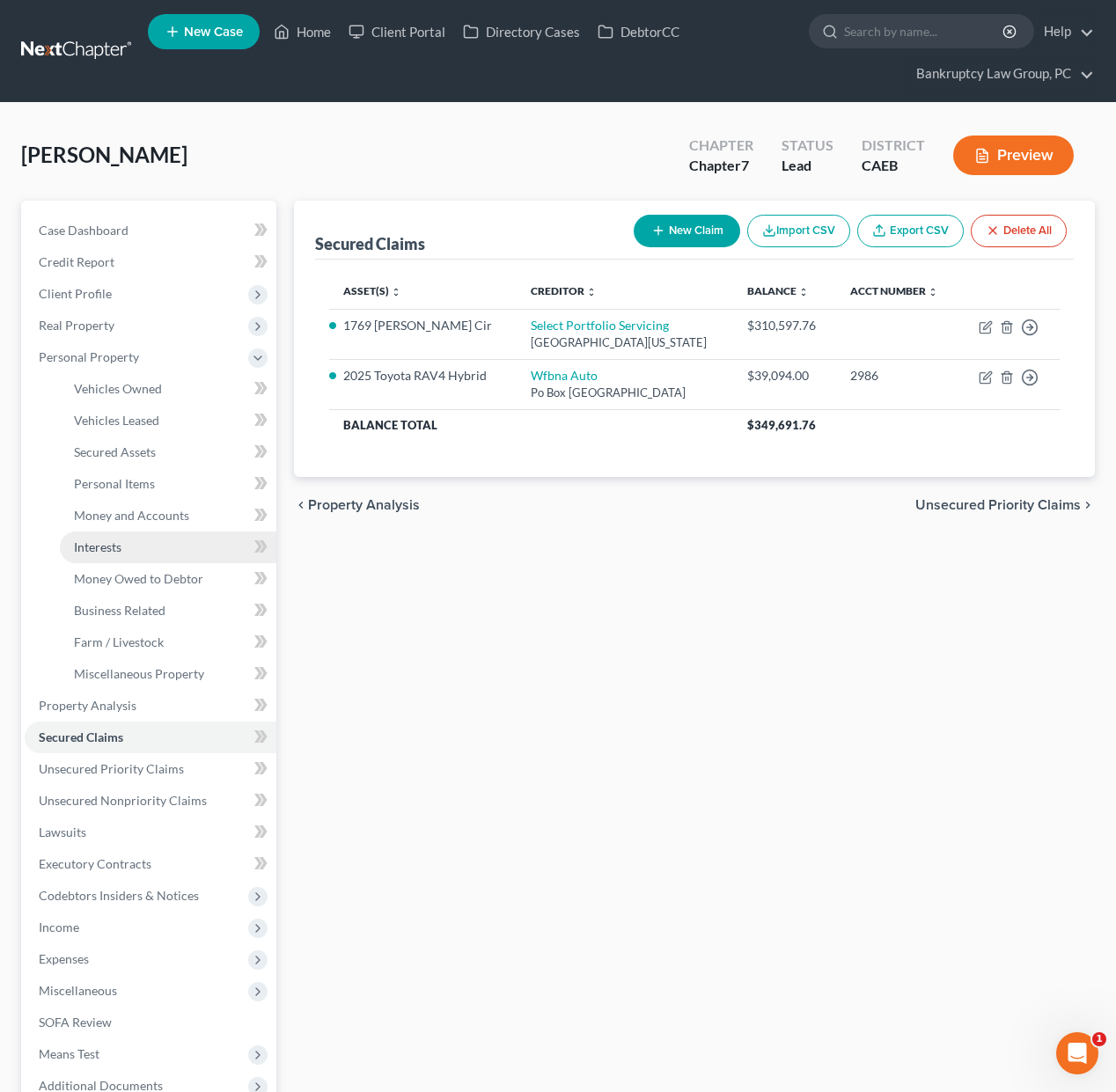
click at [107, 549] on span "Interests" at bounding box center [98, 546] width 48 height 15
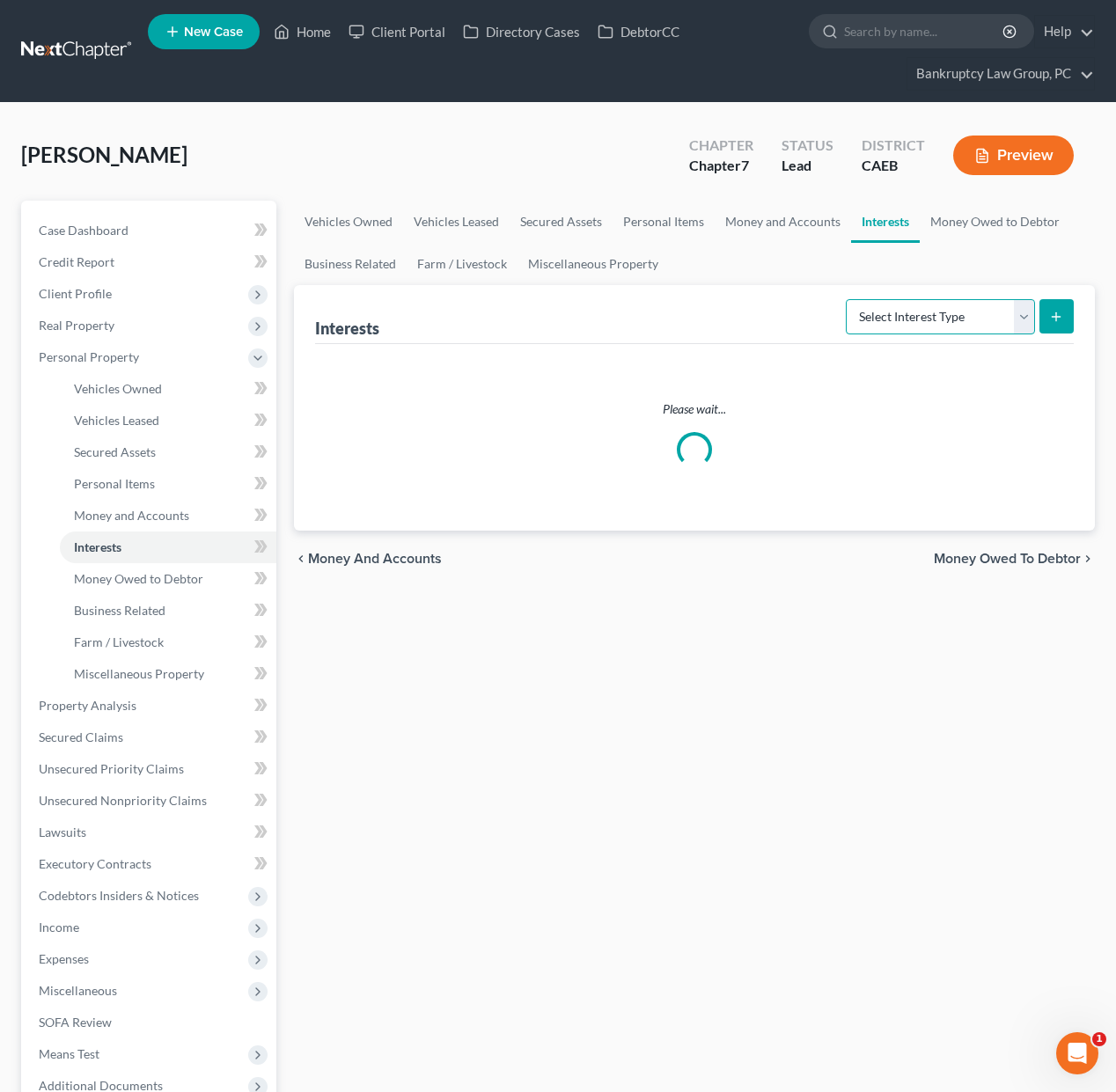
click at [967, 312] on select "Select Interest Type 401K Annuity Bond Education IRA Government Bond Government…" at bounding box center [940, 316] width 189 height 35
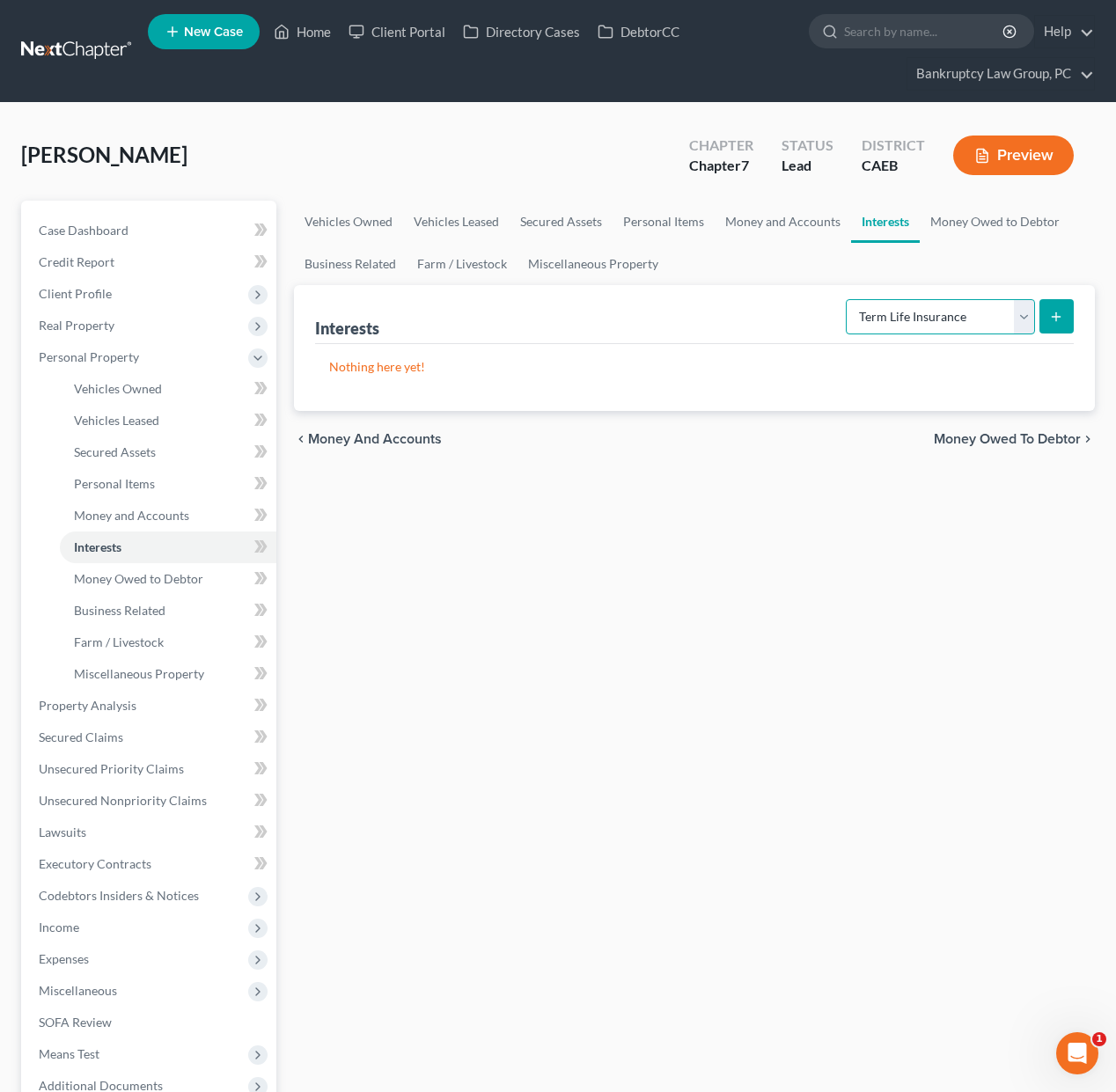
click at [848, 299] on select "Select Interest Type 401K Annuity Bond Education IRA Government Bond Government…" at bounding box center [940, 316] width 189 height 35
click at [923, 318] on select "Select Interest Type 401K Annuity Bond Education IRA Government Bond Government…" at bounding box center [940, 316] width 189 height 35
click at [848, 299] on select "Select Interest Type 401K Annuity Bond Education IRA Government Bond Government…" at bounding box center [940, 316] width 189 height 35
click at [1052, 314] on icon "submit" at bounding box center [1056, 316] width 14 height 14
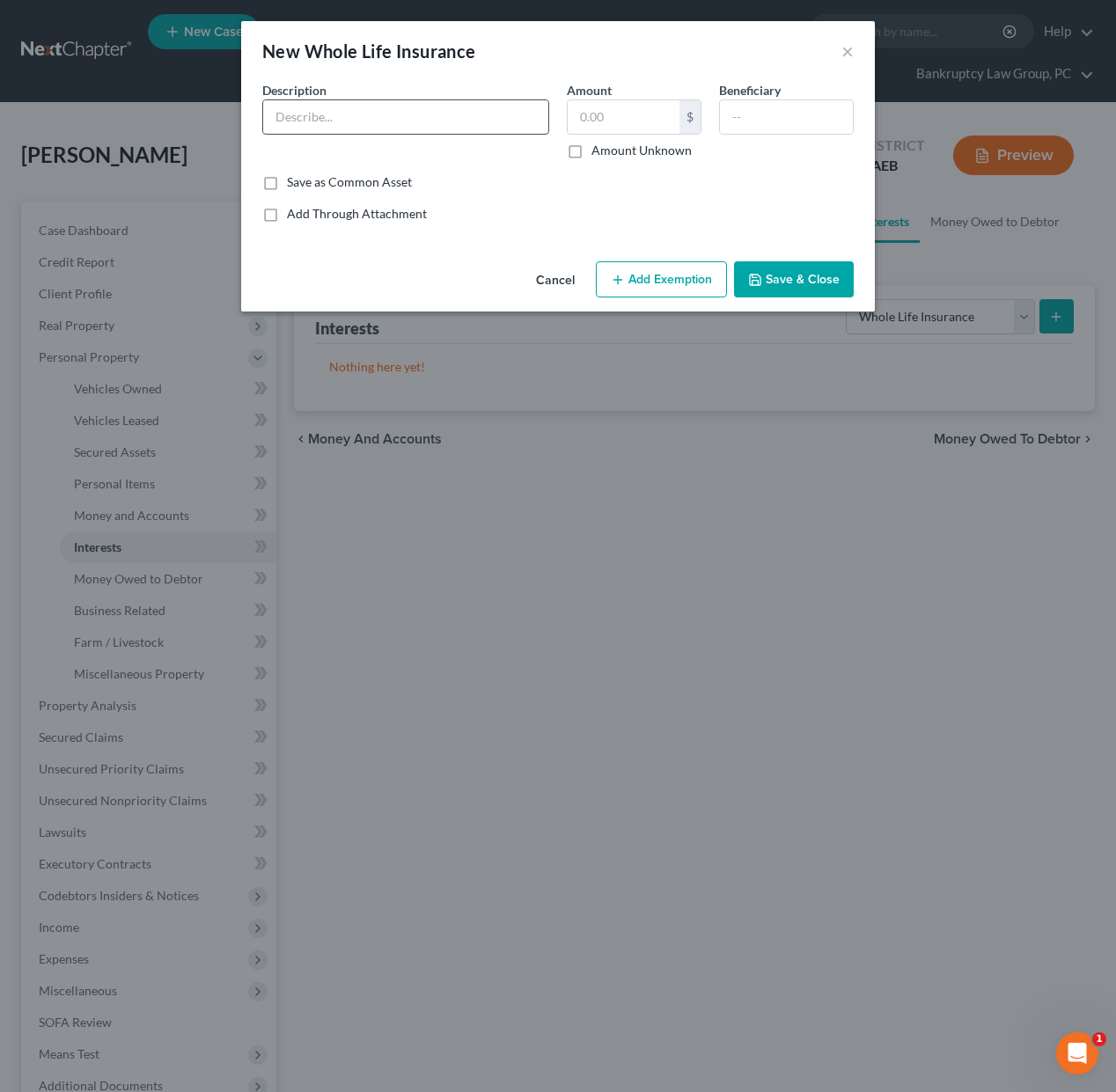
click at [445, 115] on input "text" at bounding box center [406, 118] width 285 height 34
click at [660, 284] on button "Add Exemption" at bounding box center [661, 279] width 131 height 37
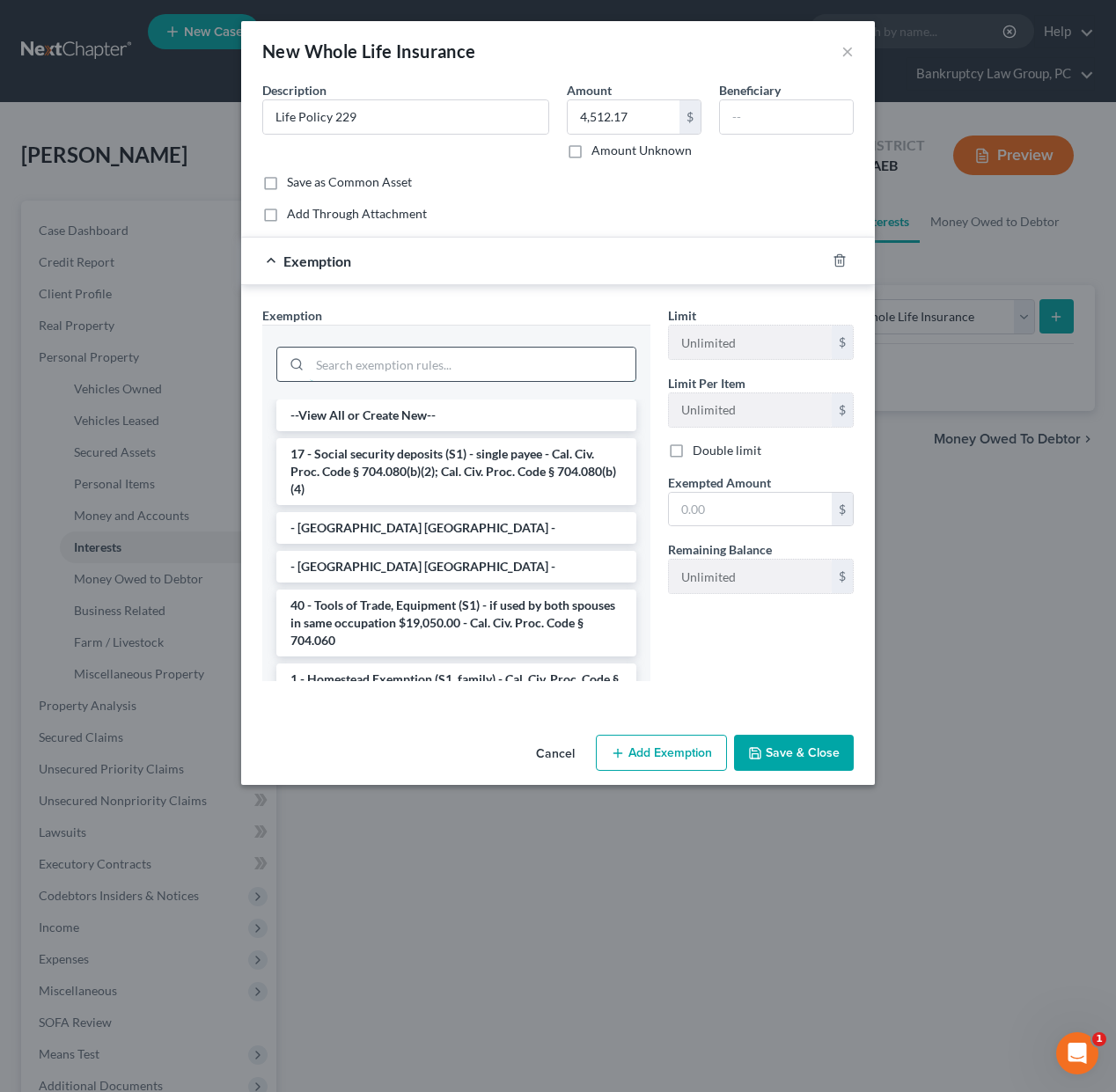
click at [525, 363] on input "search" at bounding box center [472, 364] width 326 height 34
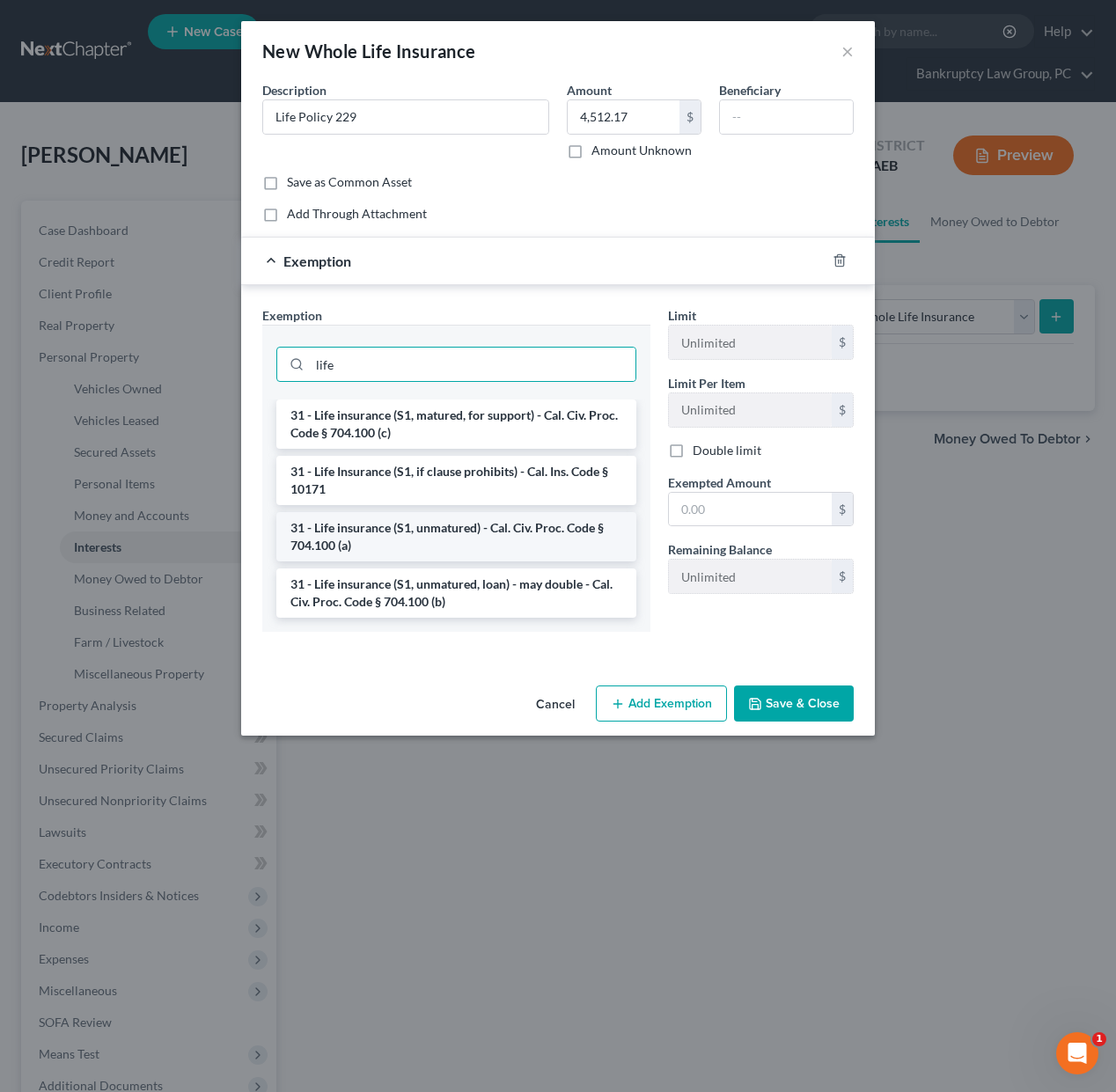
click at [515, 548] on li "31 - Life insurance (S1, unmatured) - Cal. Civ. Proc. Code § 704.100 (a)" at bounding box center [456, 536] width 359 height 49
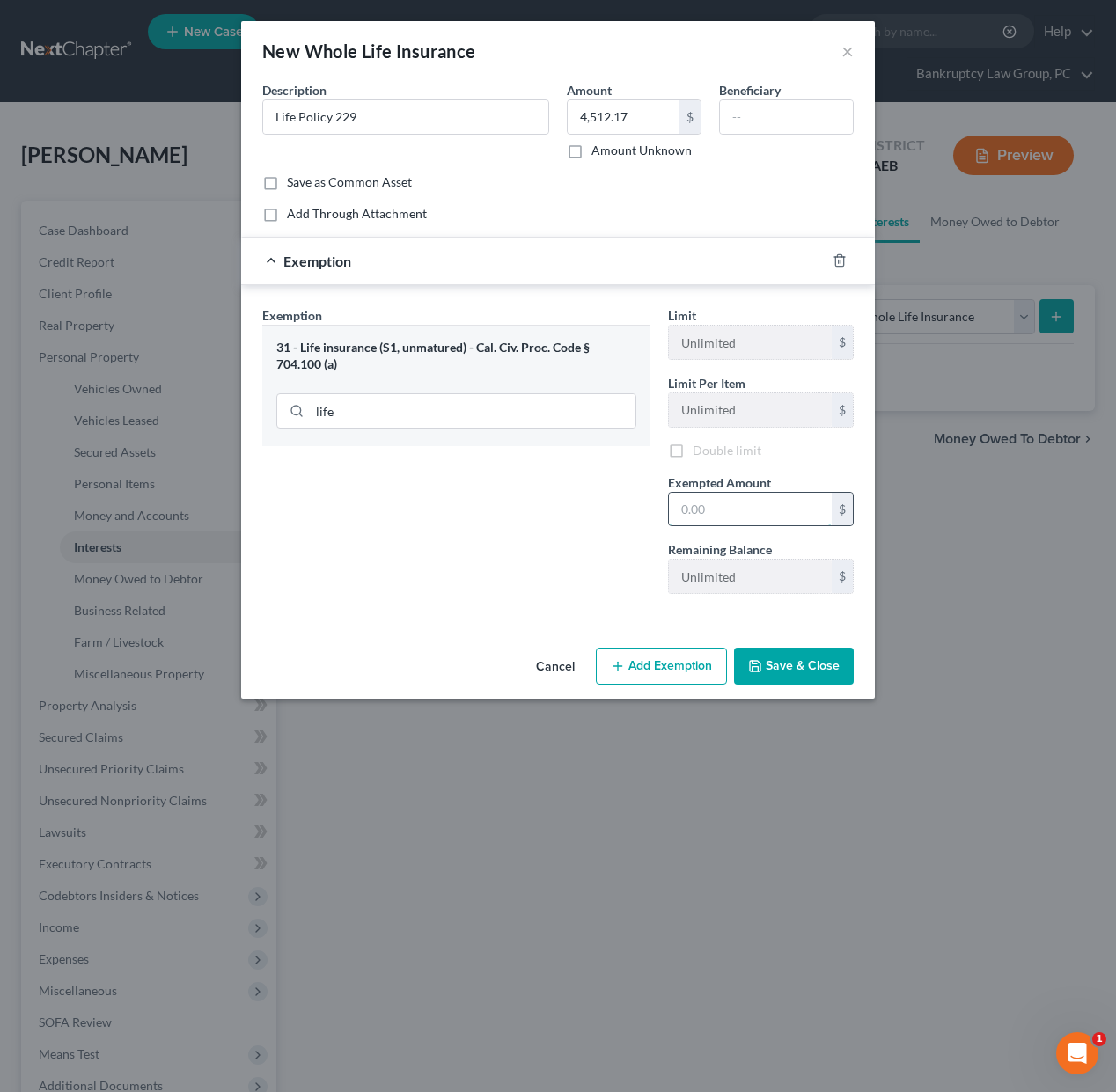
click at [756, 512] on input "text" at bounding box center [750, 510] width 163 height 34
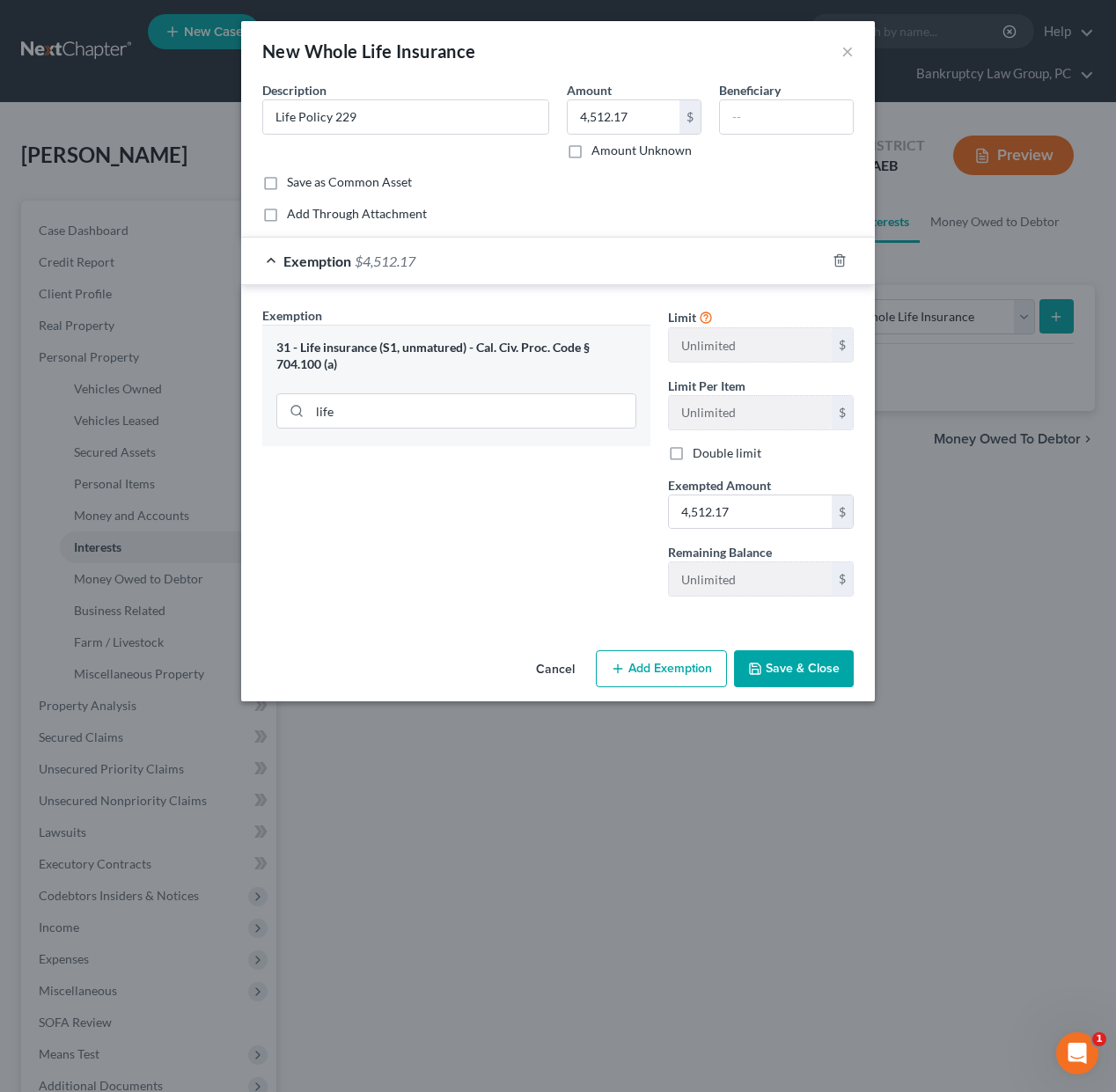
click at [782, 650] on button "Save & Close" at bounding box center [793, 668] width 120 height 37
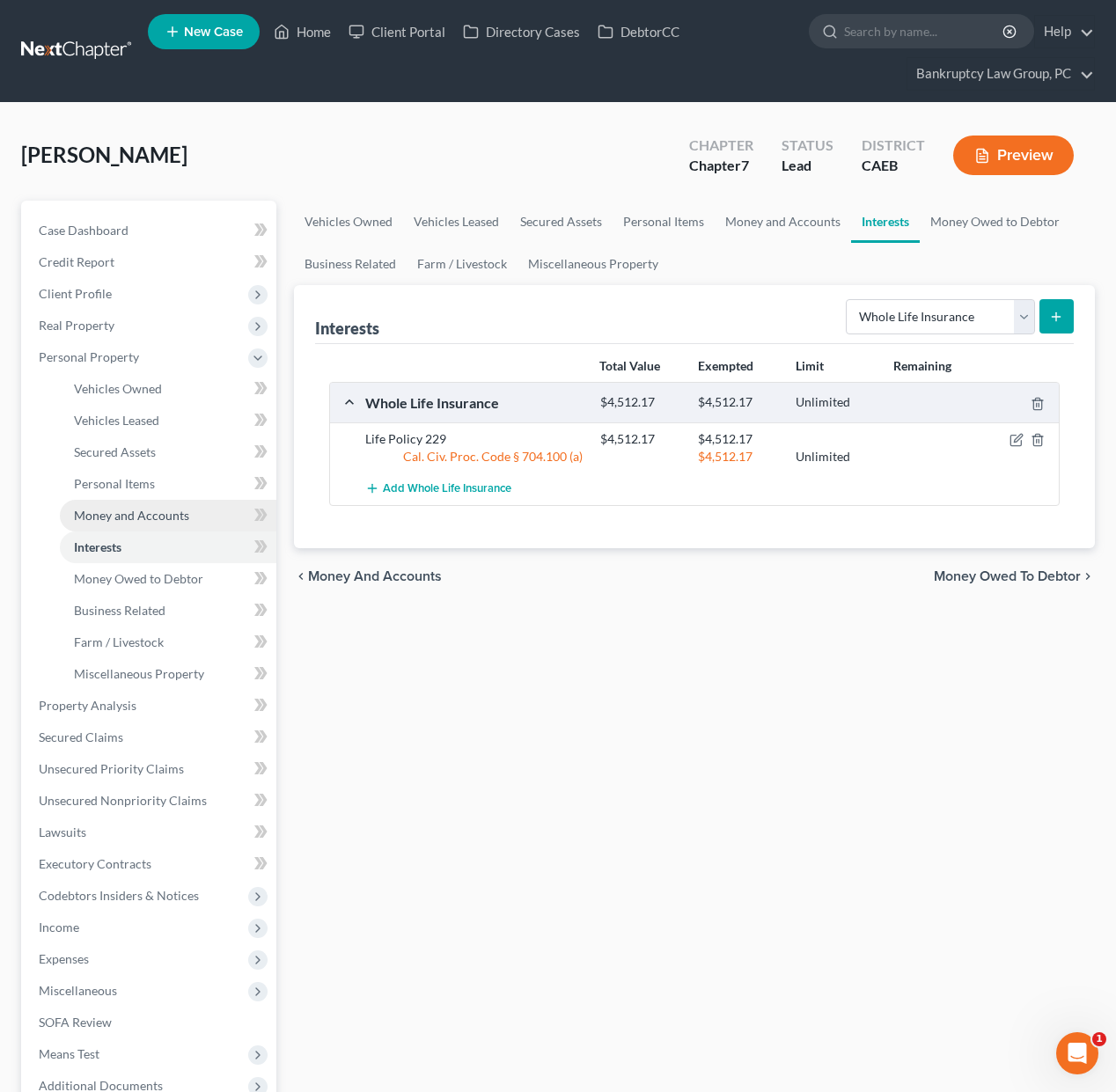
click at [120, 505] on link "Money and Accounts" at bounding box center [168, 515] width 216 height 32
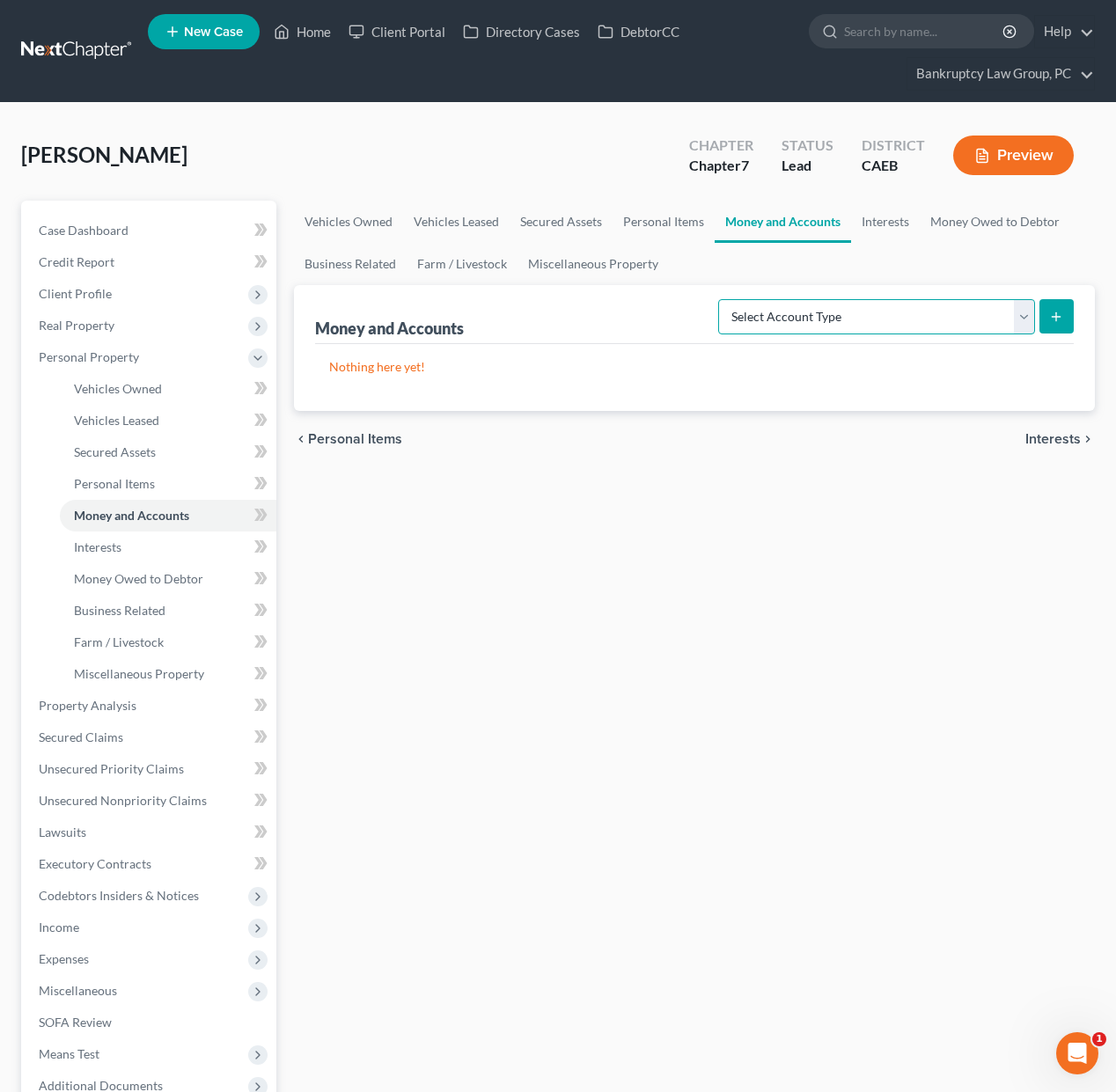
click at [900, 312] on select "Select Account Type Brokerage Cash on Hand Certificates of Deposit Checking Acc…" at bounding box center [876, 316] width 317 height 35
click at [722, 299] on select "Select Account Type Brokerage Cash on Hand Certificates of Deposit Checking Acc…" at bounding box center [876, 316] width 317 height 35
click at [1060, 314] on icon "submit" at bounding box center [1056, 316] width 14 height 14
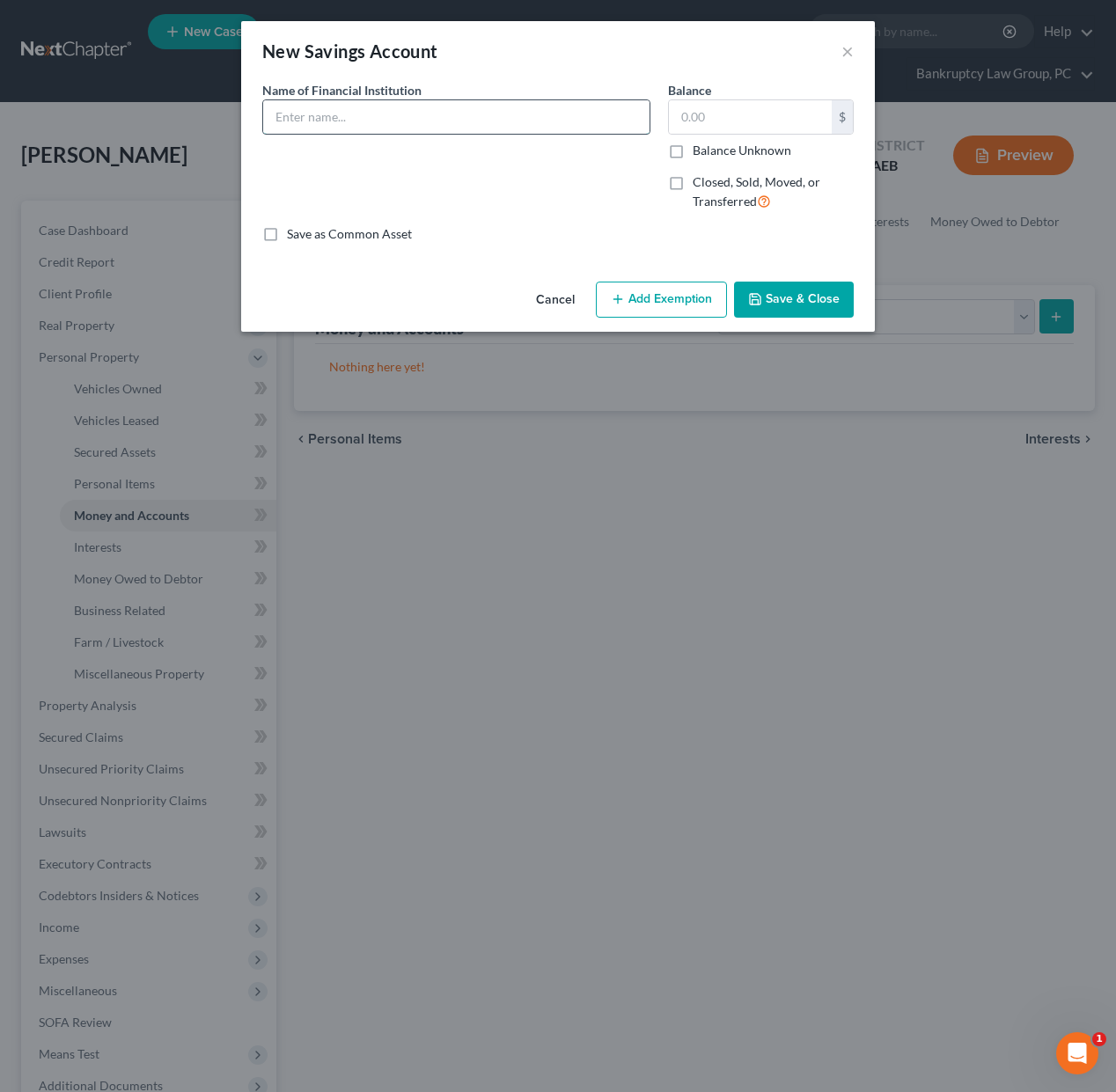
click at [431, 121] on input "text" at bounding box center [456, 118] width 387 height 34
click at [814, 294] on button "Save & Close" at bounding box center [793, 299] width 120 height 37
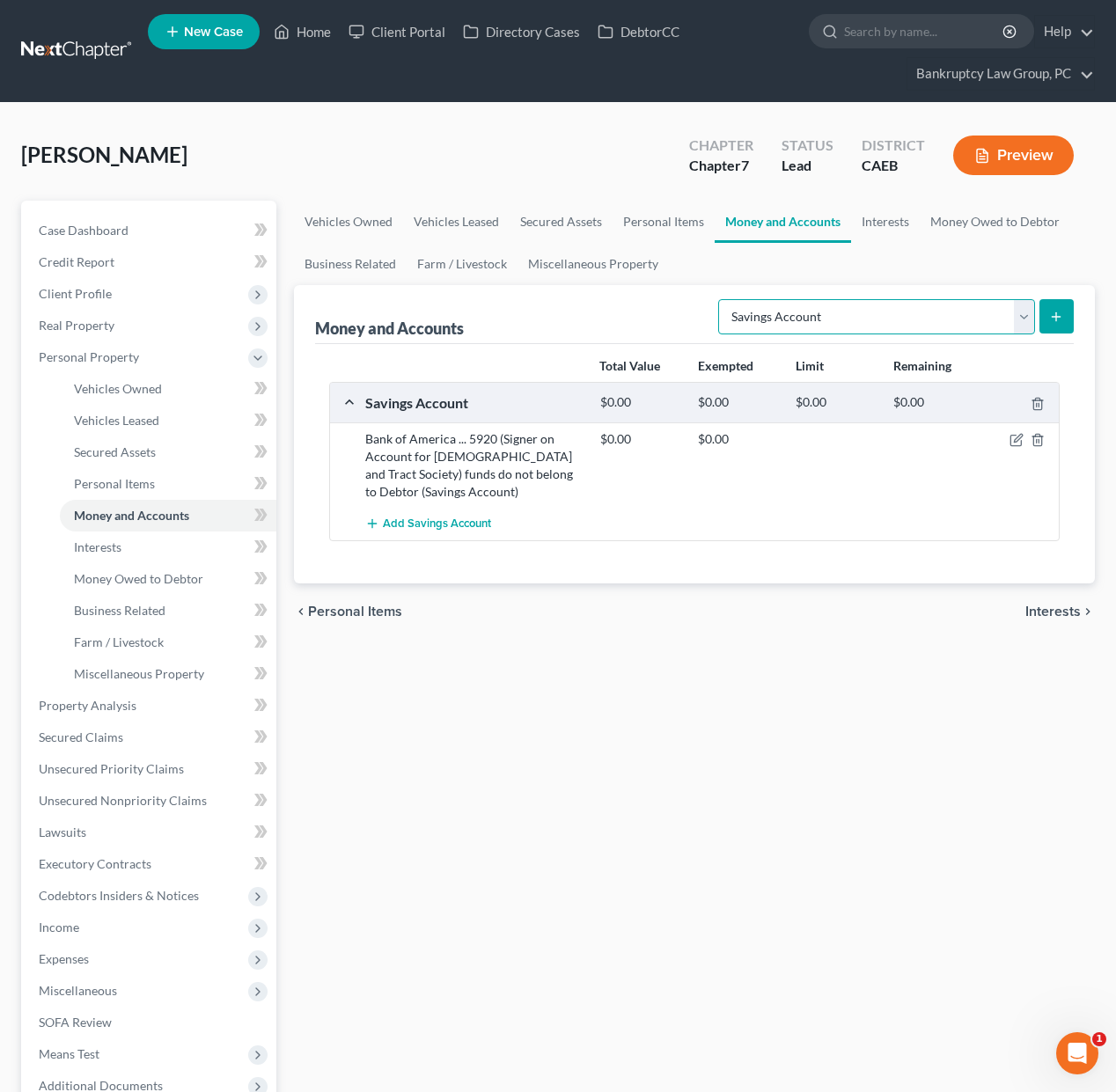
click at [847, 312] on select "Select Account Type Brokerage Cash on Hand Certificates of Deposit Checking Acc…" at bounding box center [876, 316] width 317 height 35
click at [722, 299] on select "Select Account Type Brokerage Cash on Hand Certificates of Deposit Checking Acc…" at bounding box center [876, 316] width 317 height 35
click at [1063, 319] on button "submit" at bounding box center [1056, 316] width 34 height 34
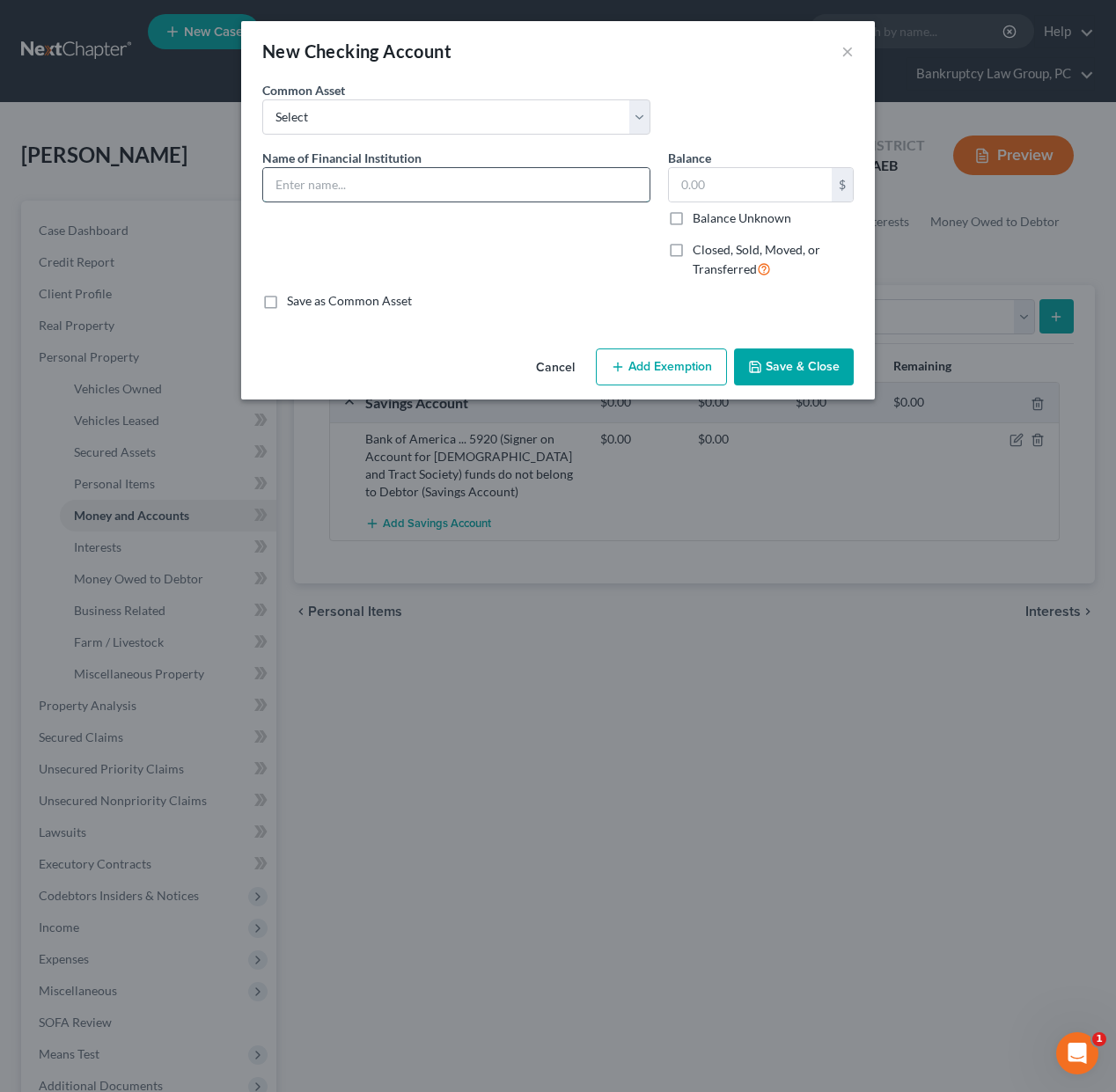
click at [366, 180] on input "text" at bounding box center [456, 185] width 387 height 34
click at [444, 183] on input "Bank of America ... 1025 (Signer on Account for" at bounding box center [456, 185] width 387 height 34
drag, startPoint x: 413, startPoint y: 185, endPoint x: 419, endPoint y: 200, distance: 16.2
click at [414, 186] on input "Bank of America ... 1025 (Signer on Account for" at bounding box center [456, 185] width 387 height 34
click at [549, 190] on input "Bank of America ... 1025 (POD on Account for" at bounding box center [456, 185] width 387 height 34
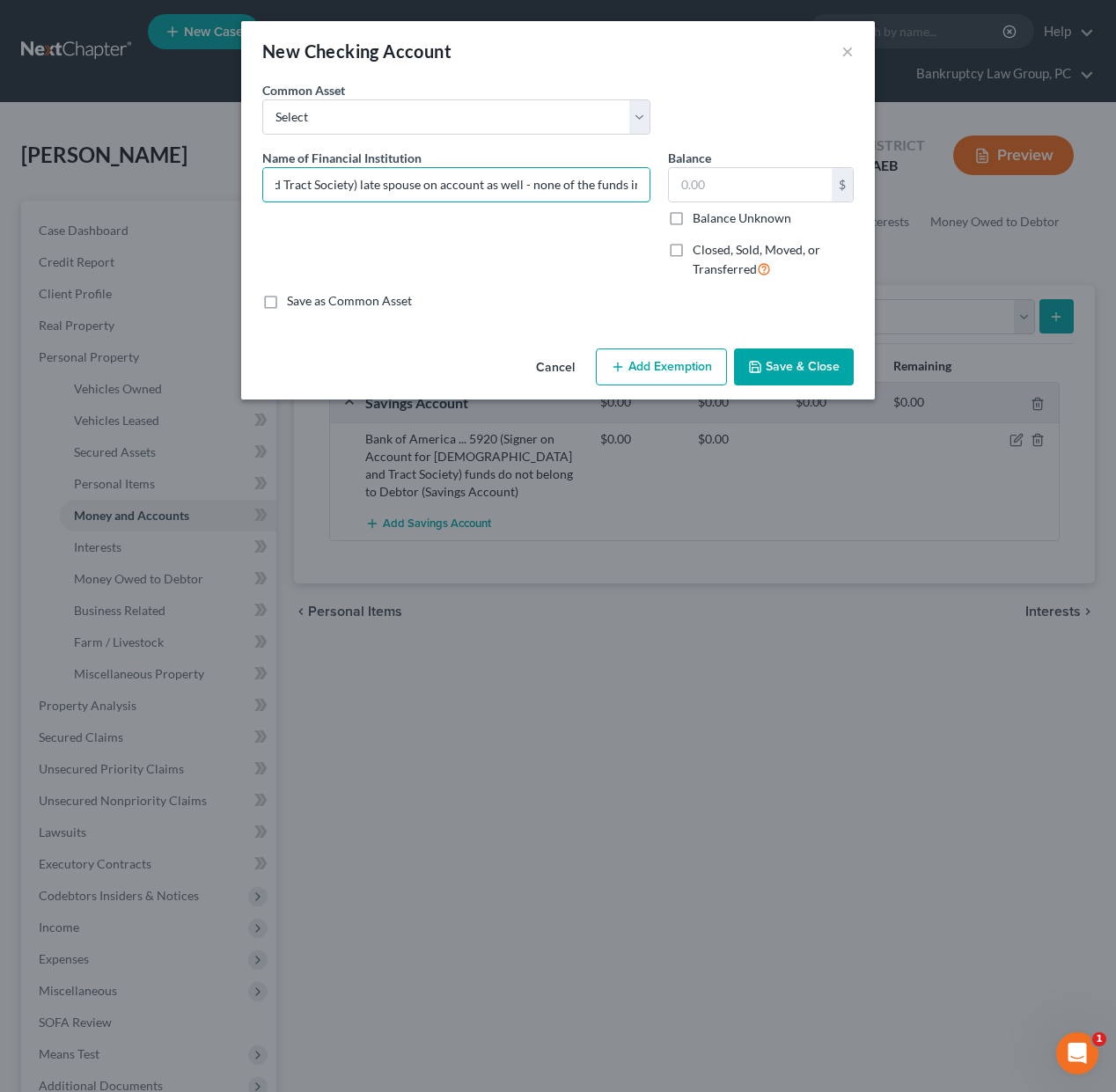
scroll to position [0, 496]
click at [789, 364] on button "Save & Close" at bounding box center [793, 366] width 120 height 37
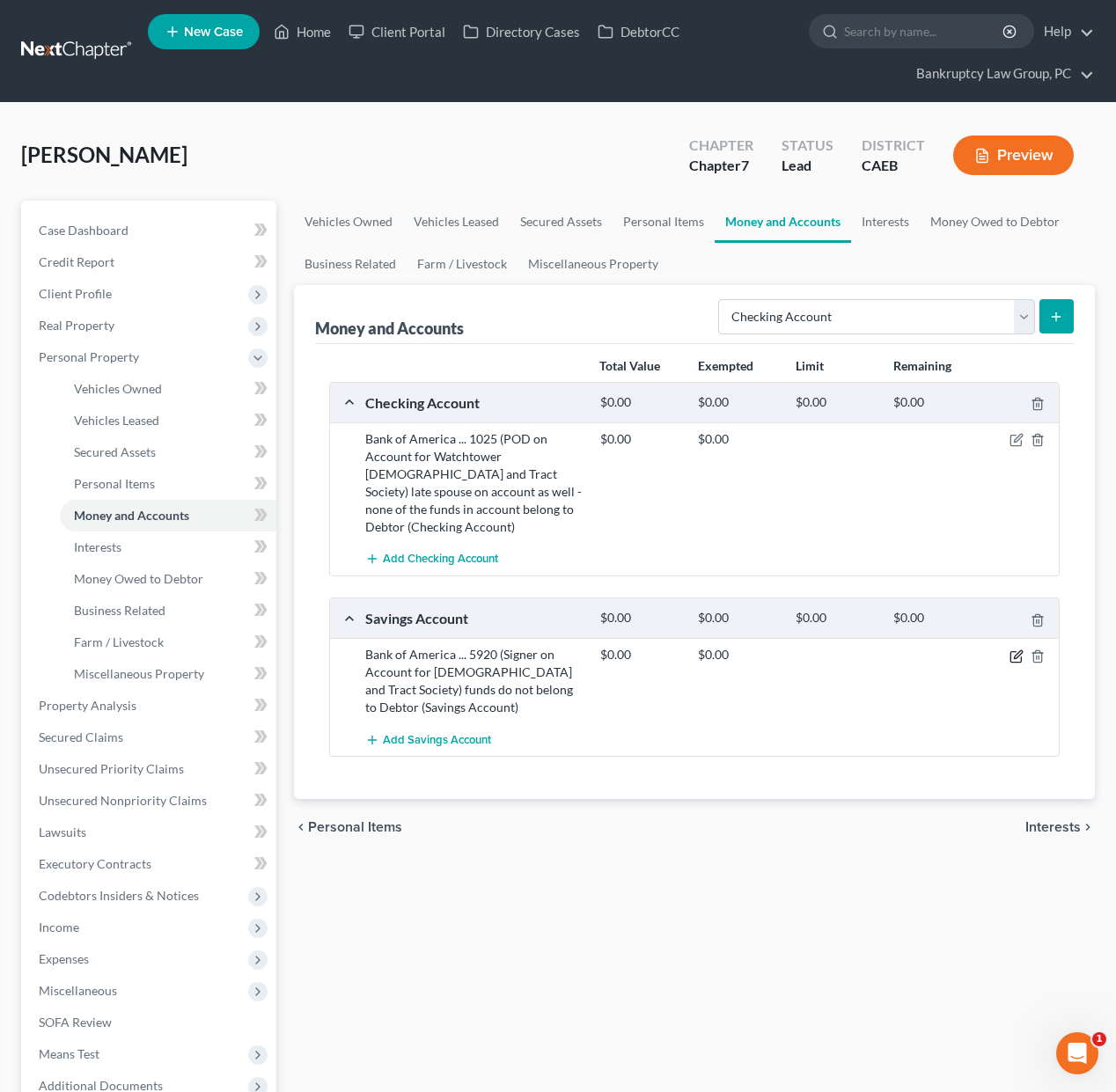
drag, startPoint x: 1017, startPoint y: 634, endPoint x: 1007, endPoint y: 622, distance: 15.6
click at [1016, 649] on icon "button" at bounding box center [1016, 656] width 14 height 14
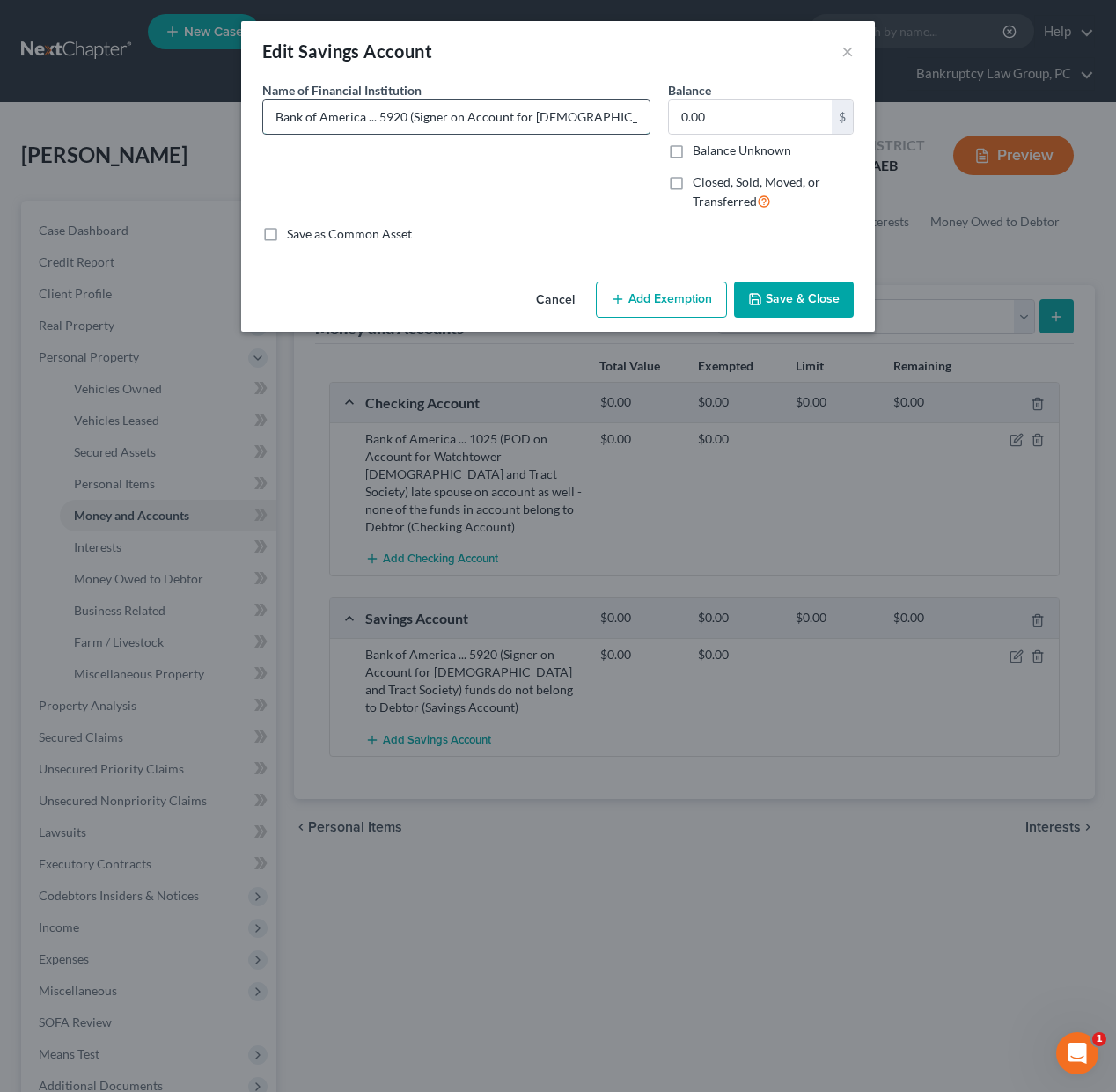
click at [441, 117] on input "Bank of America ... 5920 (Signer on Account for Watchtower Bible and Tract Soci…" at bounding box center [456, 118] width 387 height 34
drag, startPoint x: 412, startPoint y: 117, endPoint x: 422, endPoint y: 119, distance: 10.2
click at [412, 117] on input "Bank of America ... 5920 (Signer on Account for Watchtower Bible and Tract Soci…" at bounding box center [456, 118] width 387 height 34
click at [442, 119] on input "Bank of America ... 5920 (Signer on Account for Watchtower Bible and Tract Soci…" at bounding box center [456, 118] width 387 height 34
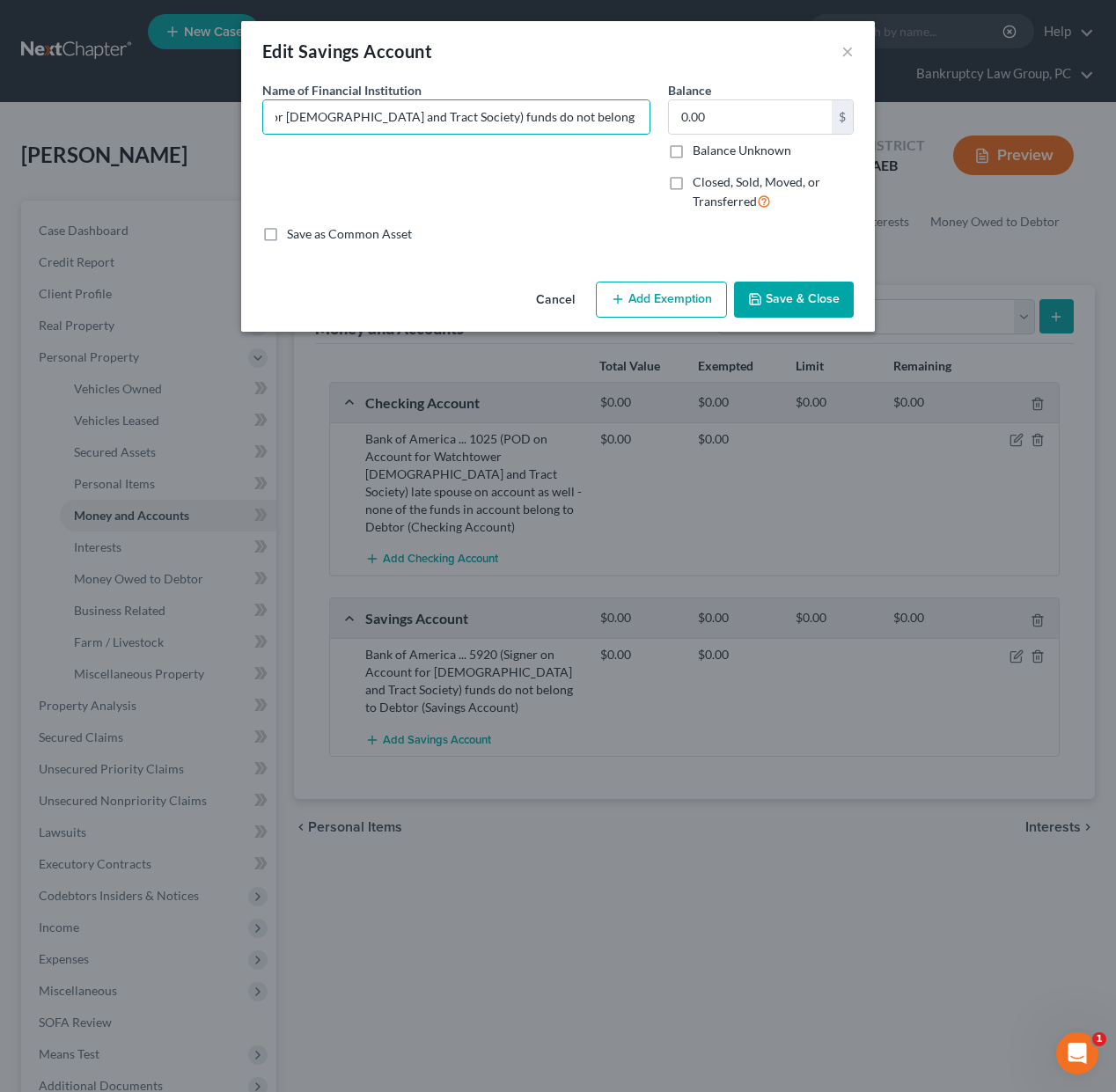
drag, startPoint x: 810, startPoint y: 296, endPoint x: 818, endPoint y: 303, distance: 10.6
click at [810, 296] on button "Save & Close" at bounding box center [793, 299] width 120 height 37
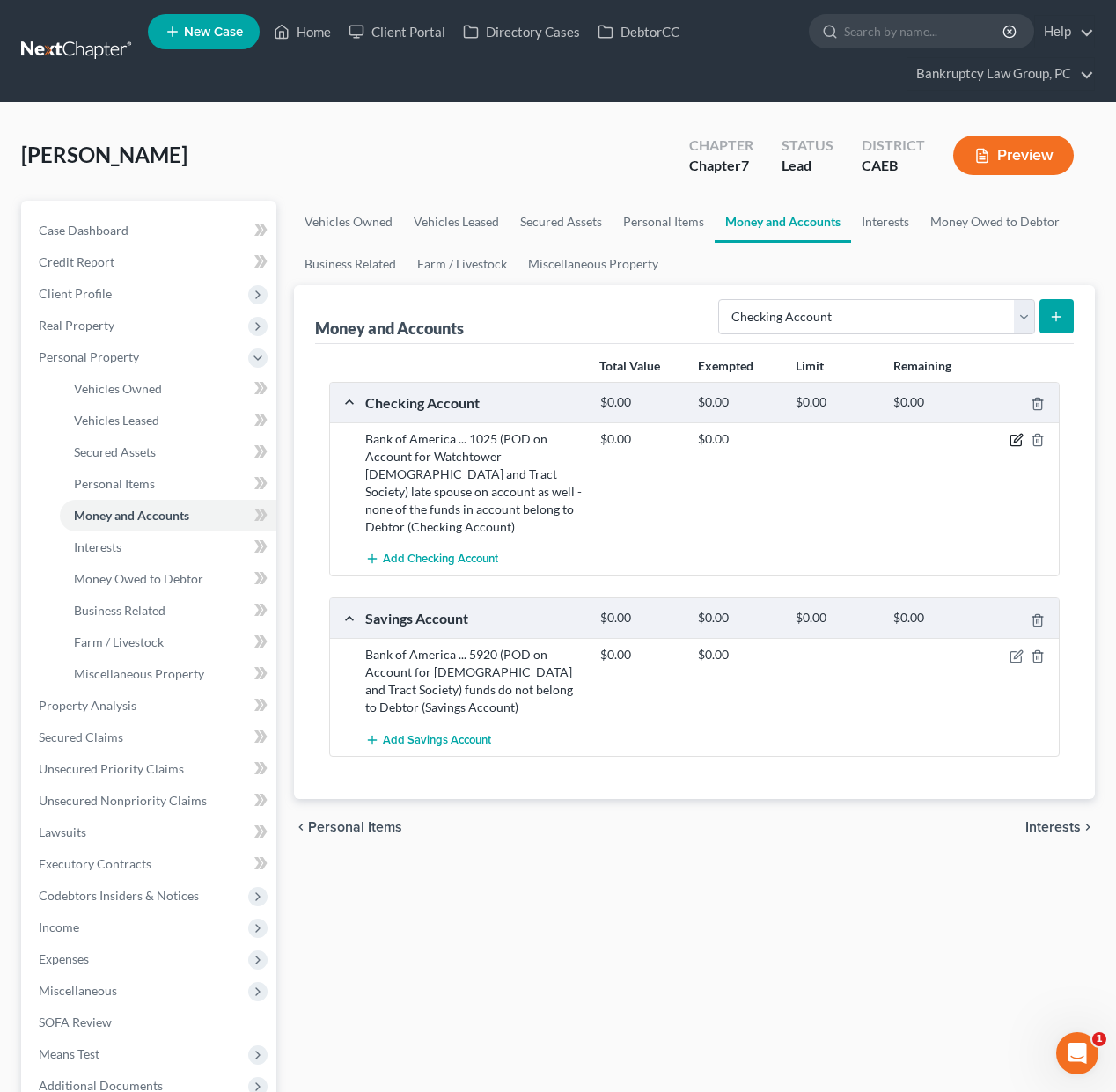
click at [1015, 440] on icon "button" at bounding box center [1016, 439] width 14 height 14
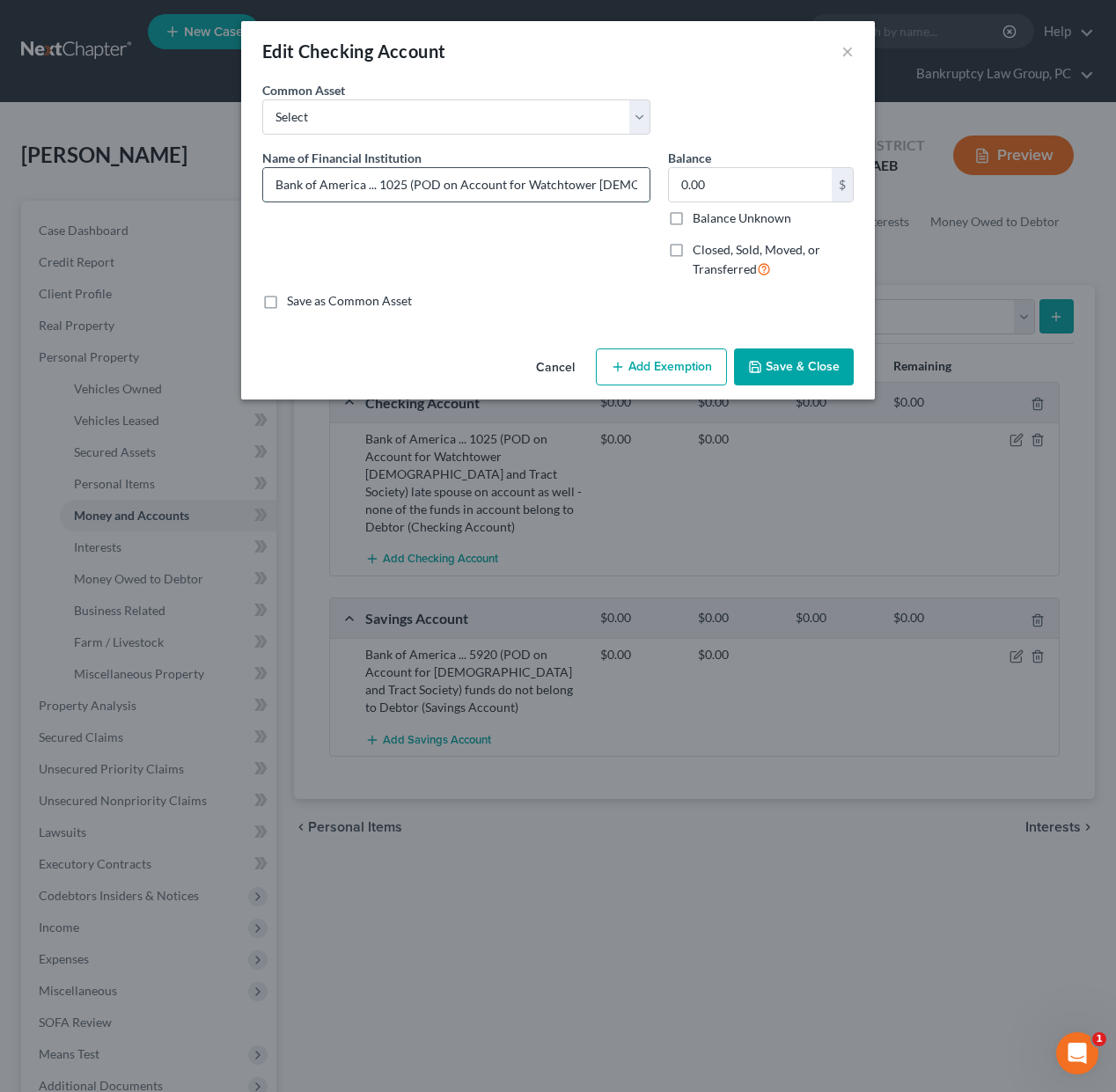
click at [441, 187] on input "Bank of America ... 1025 (POD on Account for Watchtower Bible and Tract Society…" at bounding box center [456, 185] width 387 height 34
click at [768, 364] on button "Save & Close" at bounding box center [793, 366] width 120 height 37
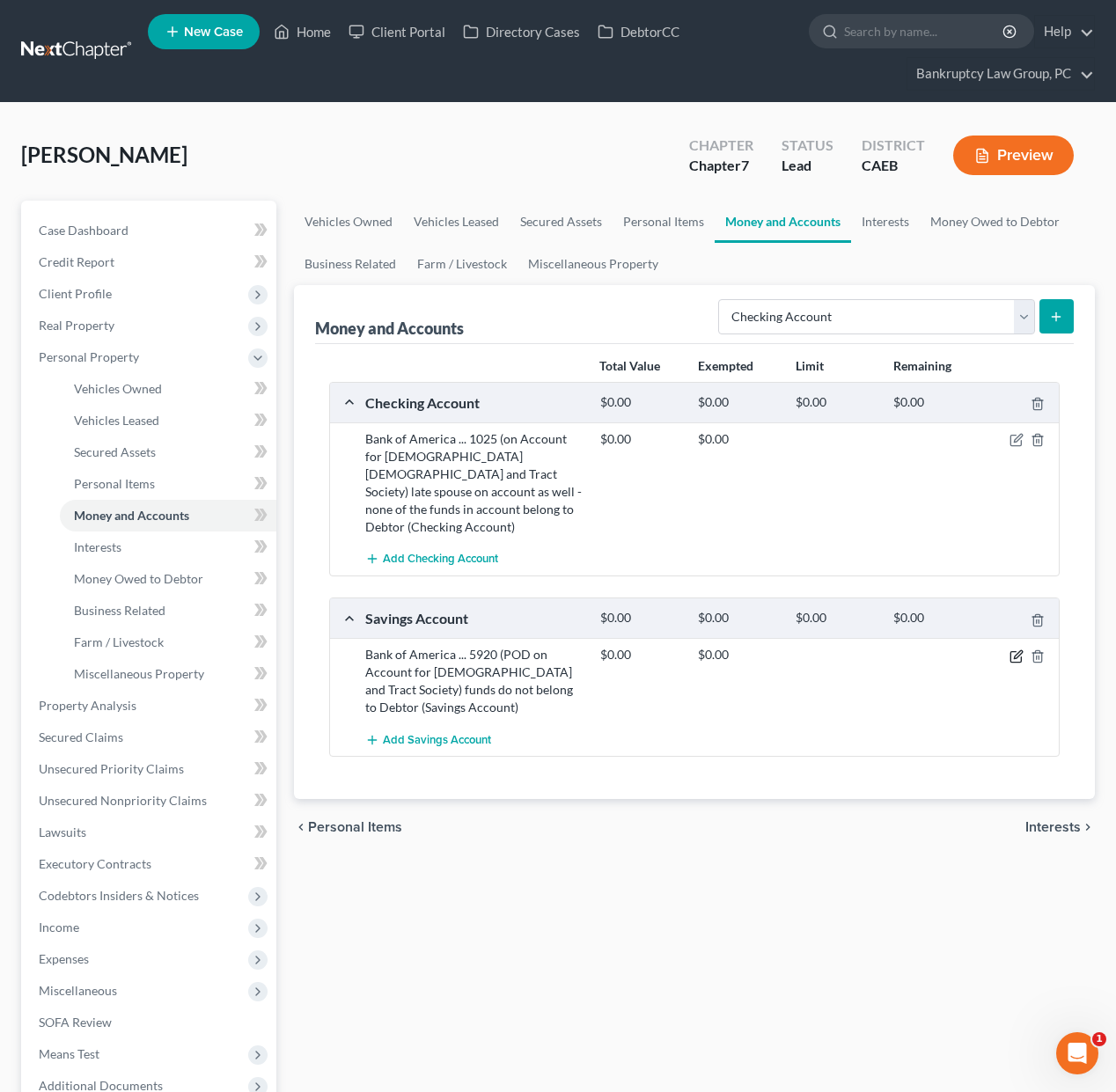
click at [1014, 649] on icon "button" at bounding box center [1016, 656] width 14 height 14
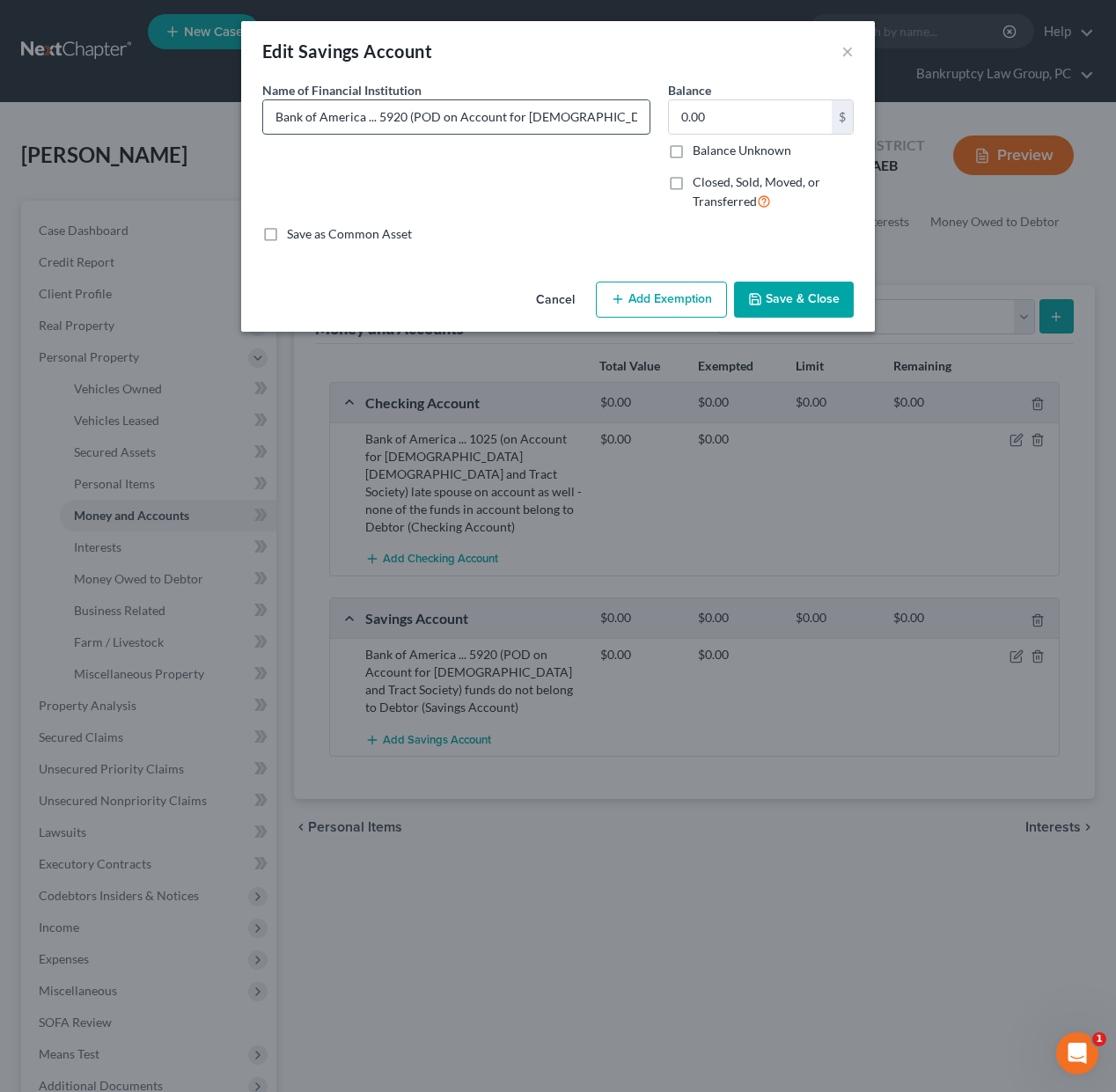
click at [440, 121] on input "Bank of America ... 5920 (POD on Account for Watchtower Bible and Tract Society…" at bounding box center [456, 118] width 387 height 34
click at [774, 295] on button "Save & Close" at bounding box center [793, 299] width 120 height 37
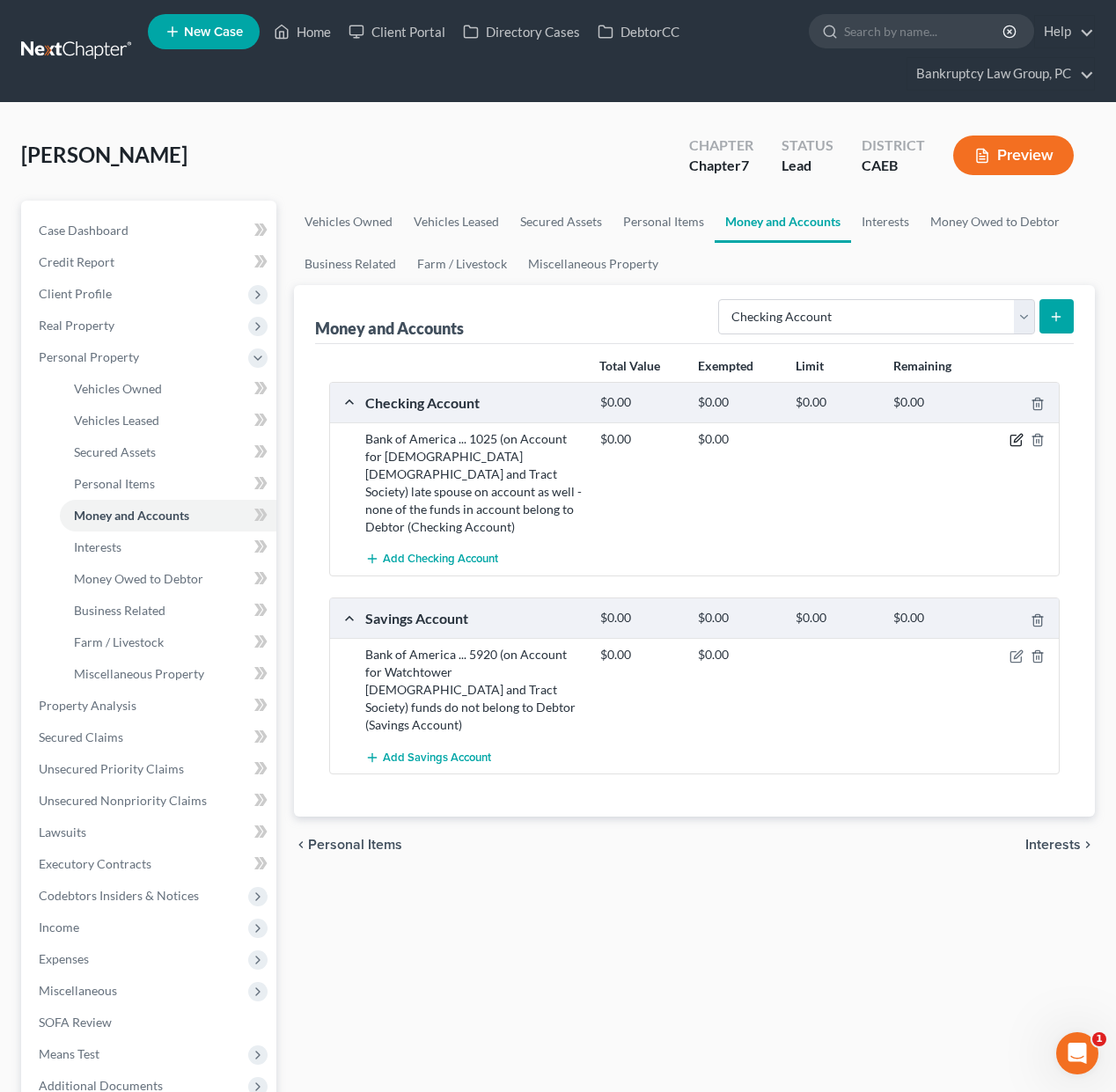
click at [1014, 439] on icon "button" at bounding box center [1017, 438] width 8 height 8
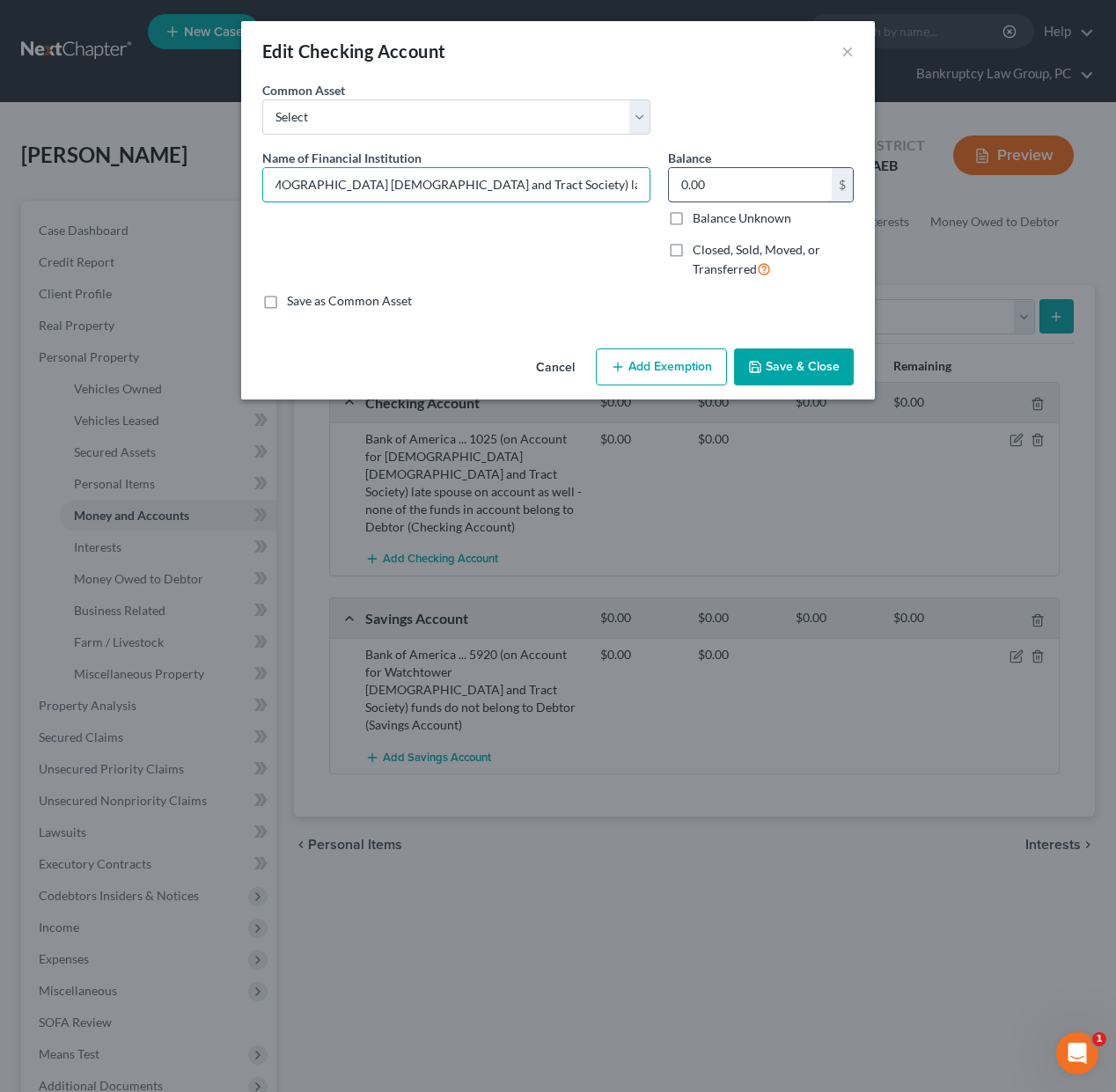
scroll to position [0, 468]
drag, startPoint x: 408, startPoint y: 182, endPoint x: 844, endPoint y: 185, distance: 436.0
click at [844, 186] on div "Name of Financial Institution * Bank of America ... 1025 (on Account for Watcht…" at bounding box center [557, 220] width 609 height 144
click at [792, 369] on button "Save & Close" at bounding box center [793, 366] width 120 height 37
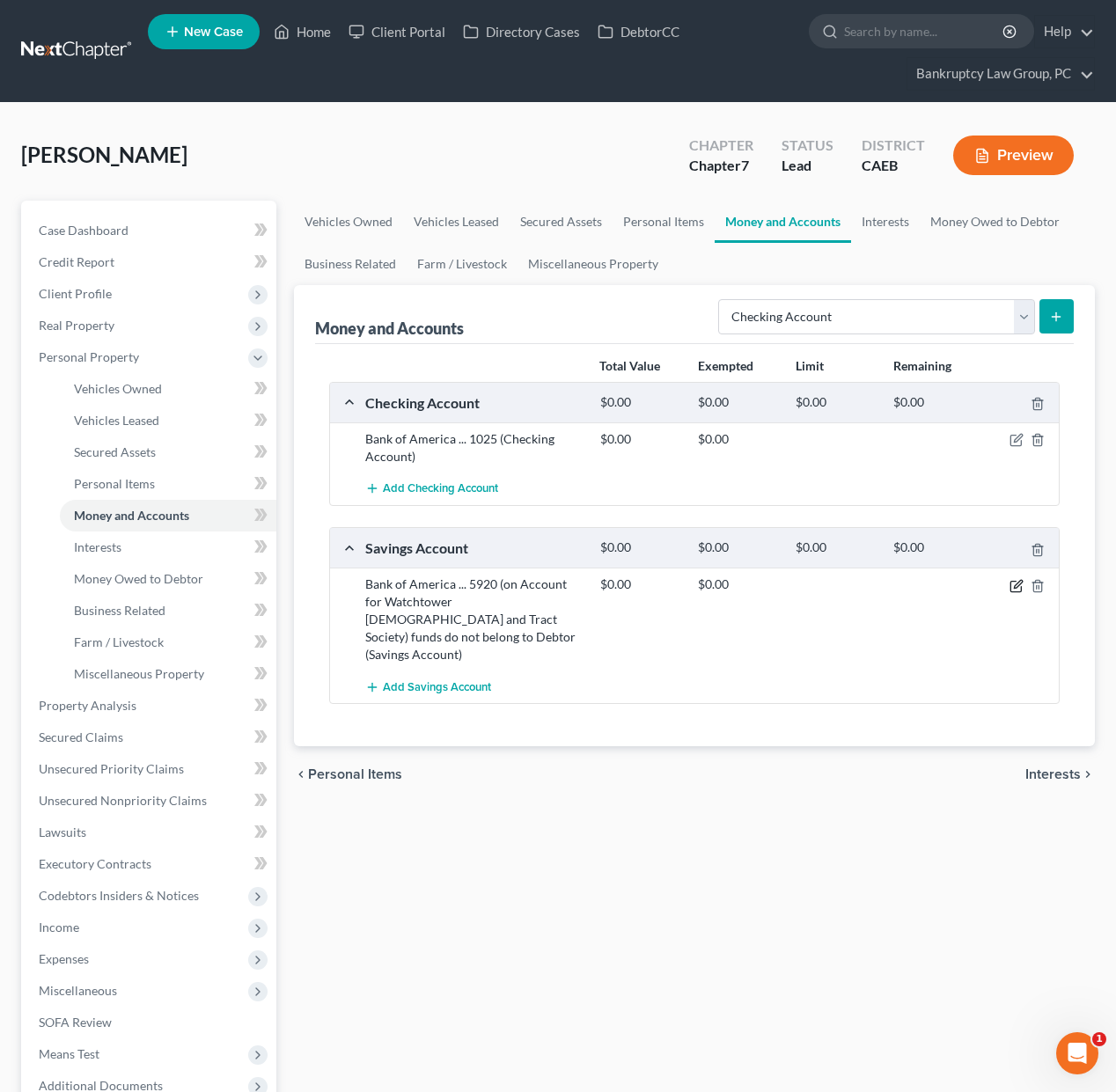
click at [1016, 584] on icon "button" at bounding box center [1016, 585] width 14 height 14
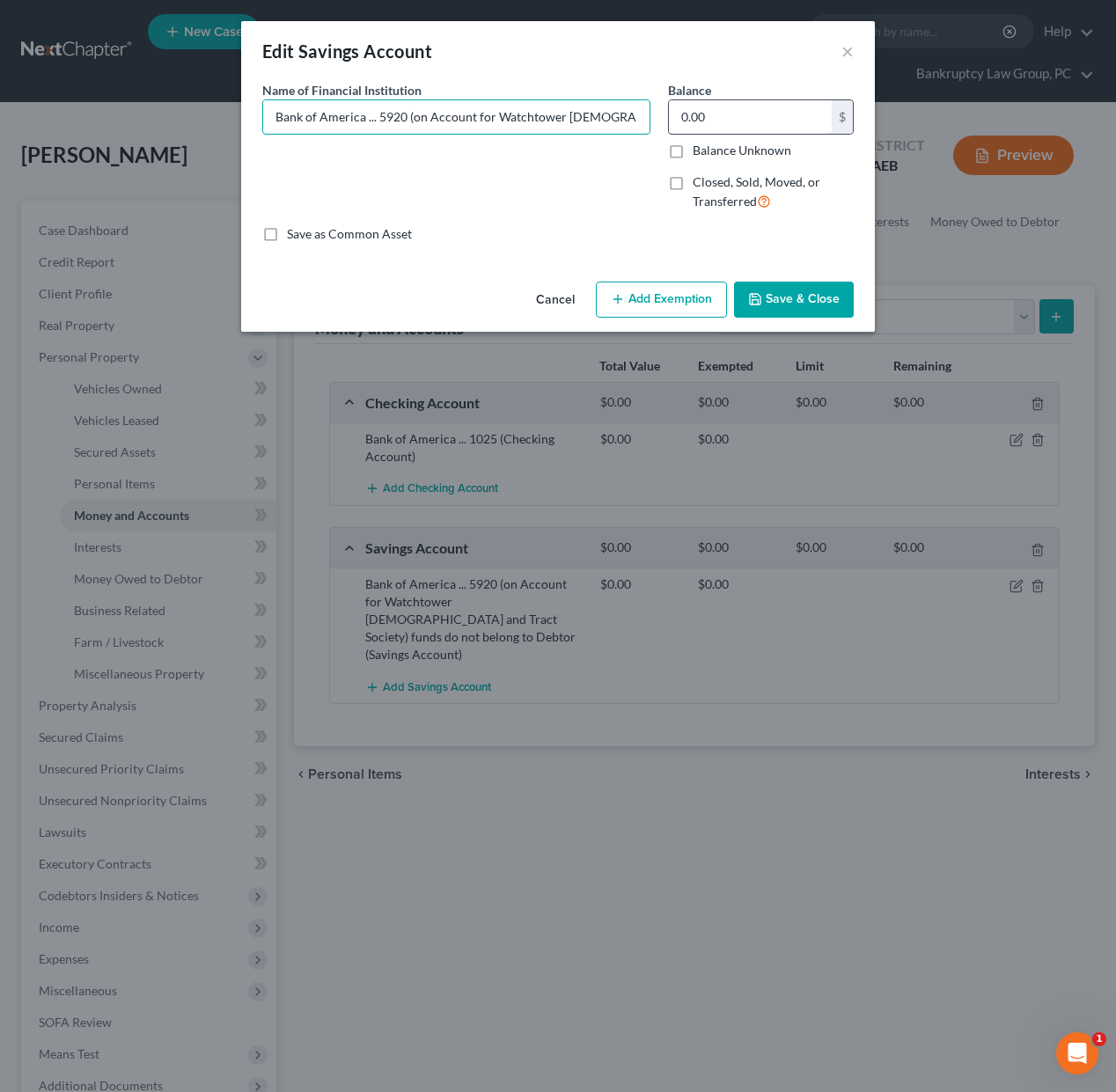
scroll to position [0, 214]
drag, startPoint x: 407, startPoint y: 117, endPoint x: 848, endPoint y: 133, distance: 441.3
click at [848, 133] on div "Name of Financial Institution * Bank of America ... 5920 (on Account for Watcht…" at bounding box center [557, 152] width 609 height 144
click at [804, 304] on button "Save & Close" at bounding box center [793, 299] width 120 height 37
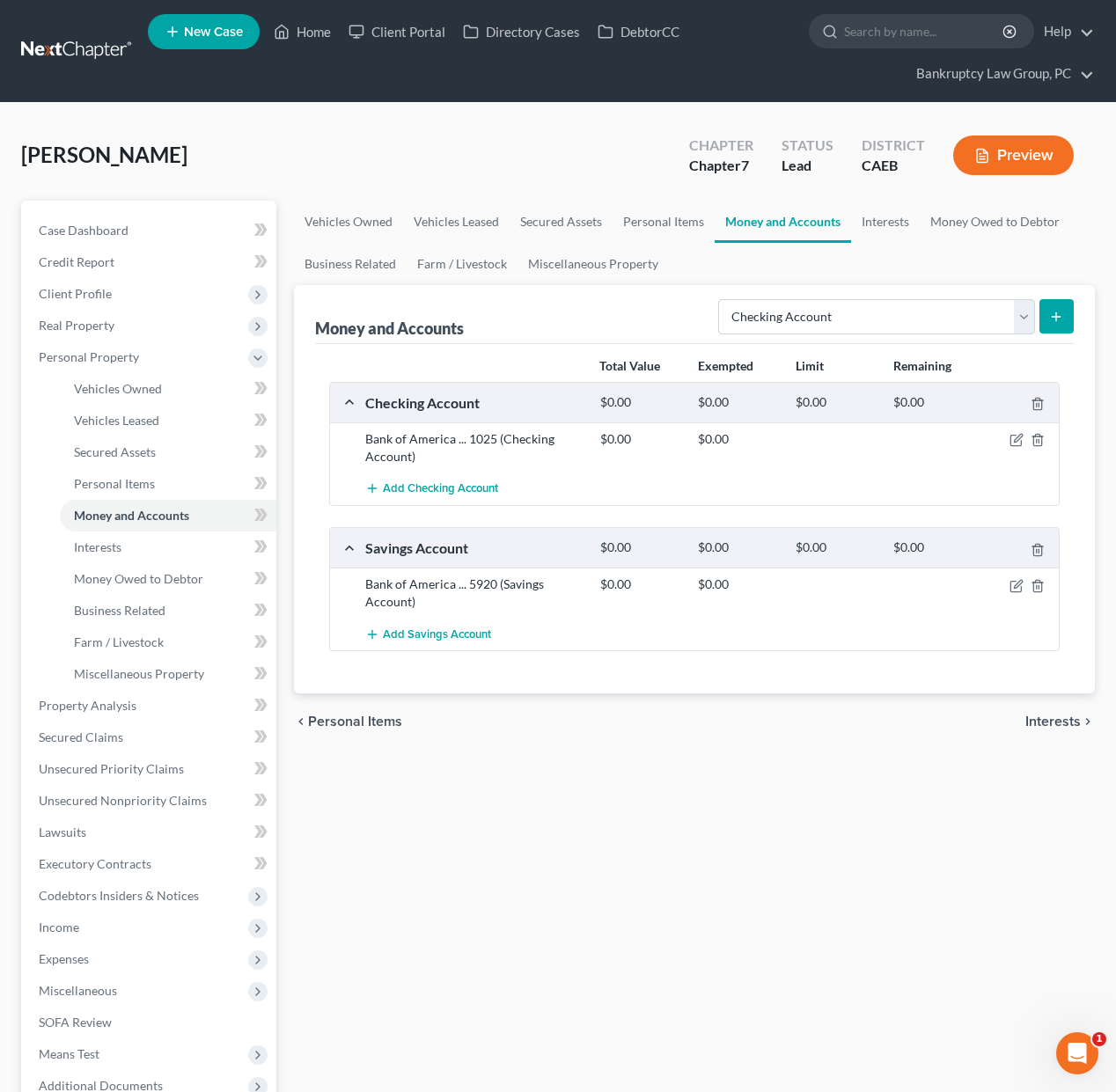
drag, startPoint x: 454, startPoint y: 789, endPoint x: 351, endPoint y: 795, distance: 103.2
click at [454, 789] on div "Vehicles Owned Vehicles Leased Secured Assets Personal Items Money and Accounts…" at bounding box center [694, 708] width 819 height 1016
click at [70, 920] on span "Income" at bounding box center [58, 926] width 40 height 15
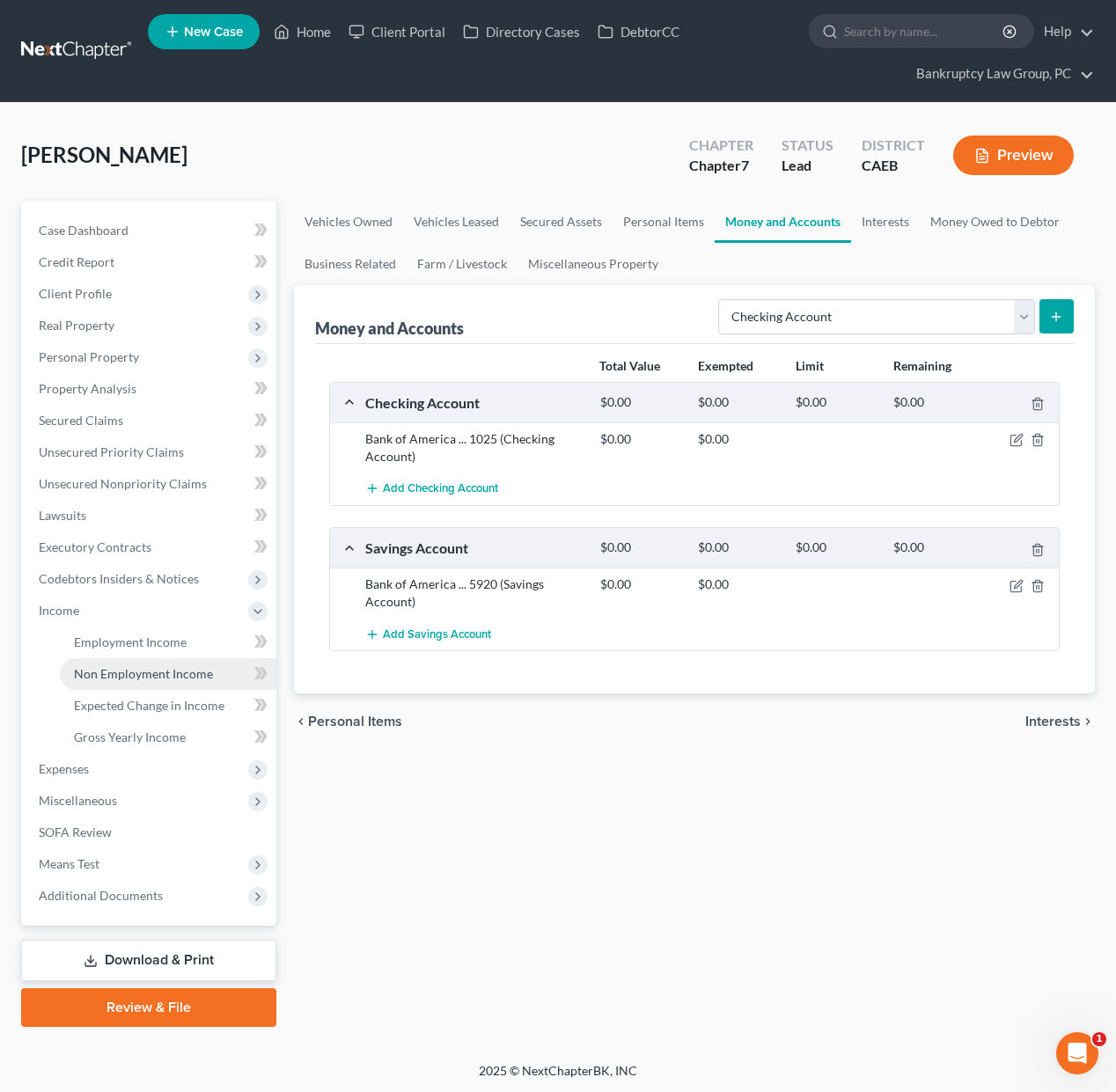
click at [190, 670] on span "Non Employment Income" at bounding box center [144, 673] width 139 height 15
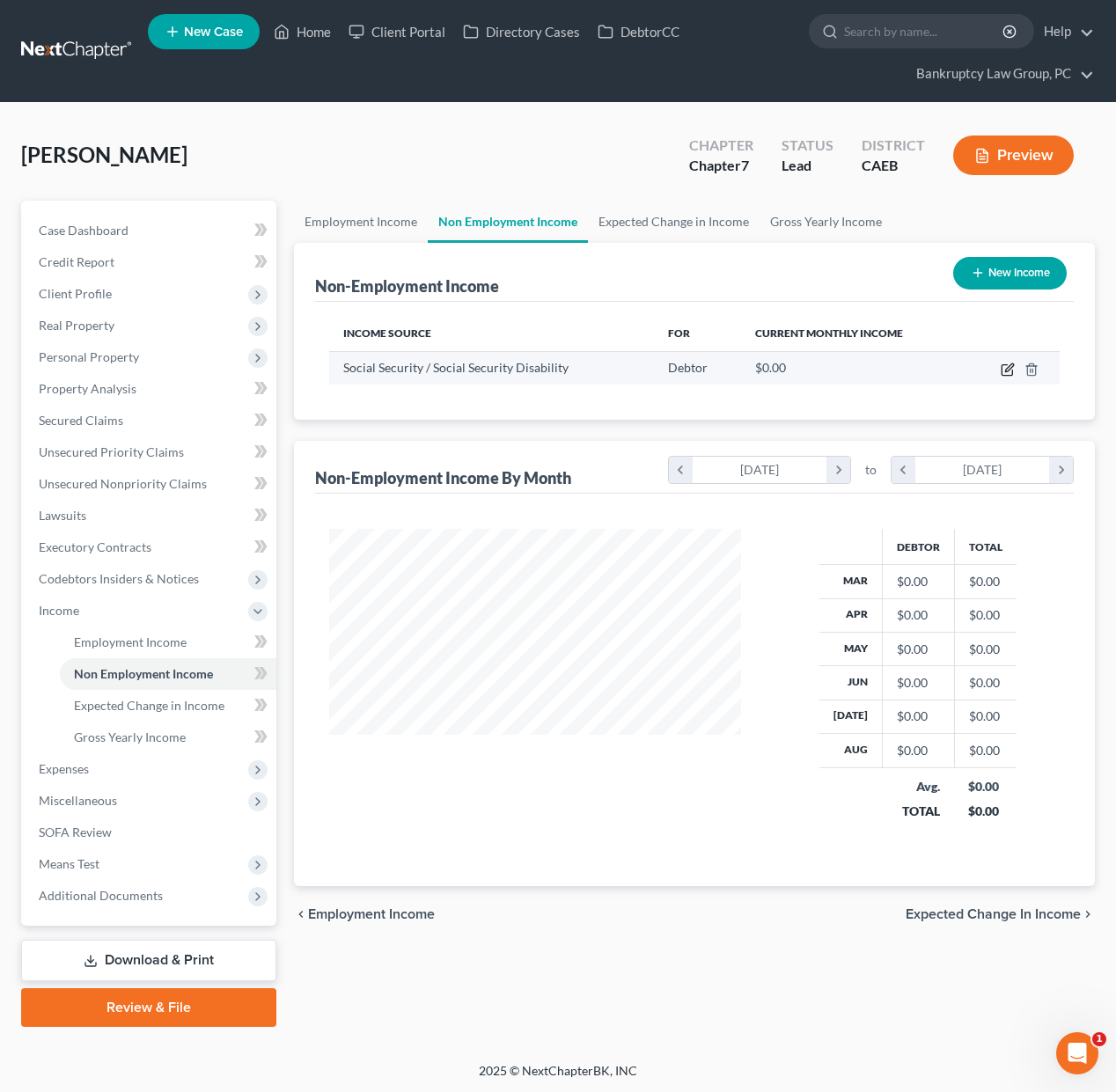
scroll to position [315, 446]
click at [1009, 365] on icon "button" at bounding box center [1009, 367] width 8 height 8
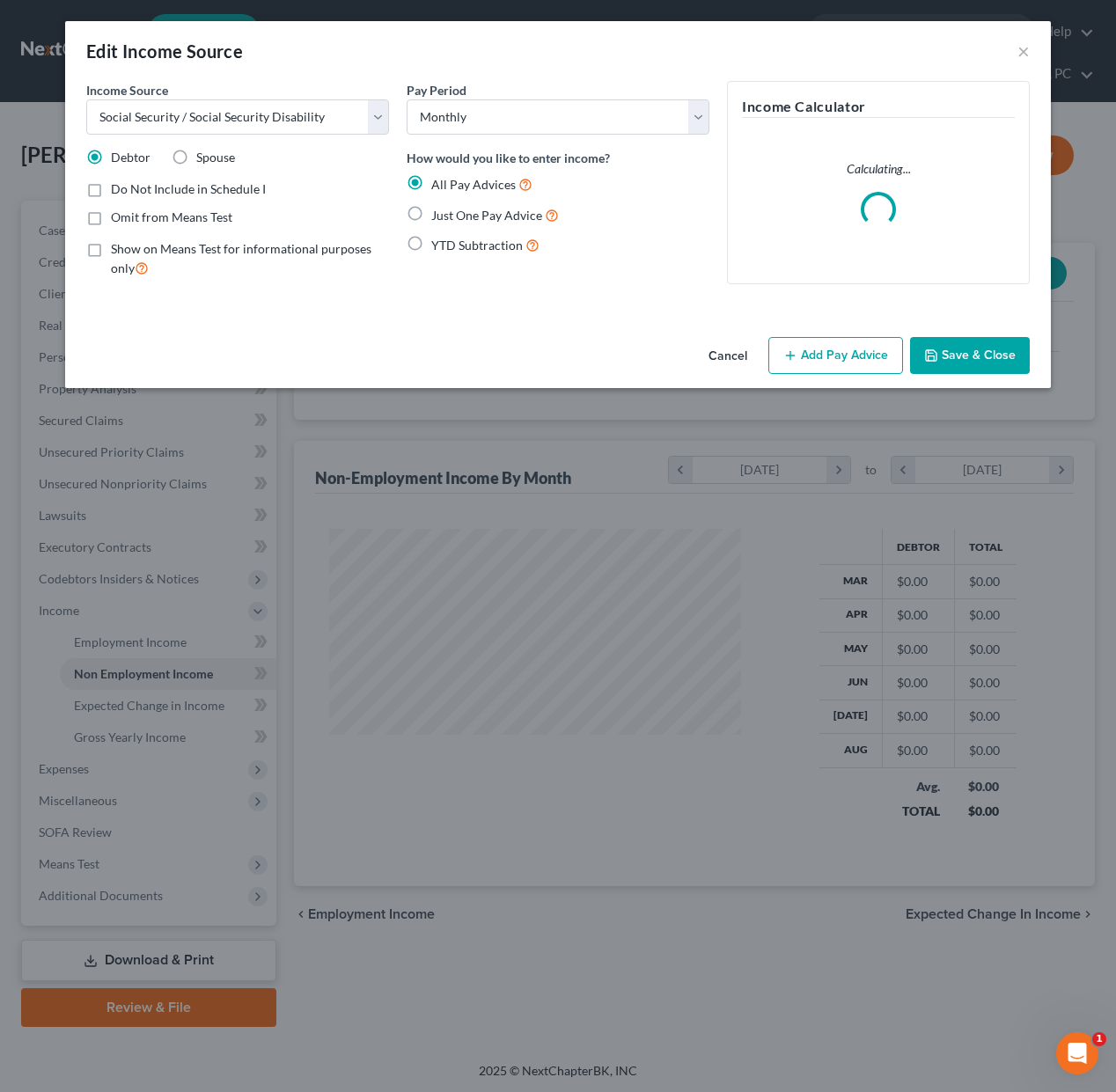
drag, startPoint x: 472, startPoint y: 218, endPoint x: 569, endPoint y: 264, distance: 107.4
click at [473, 218] on span "Just One Pay Advice" at bounding box center [486, 215] width 111 height 15
click at [450, 216] on input "Just One Pay Advice" at bounding box center [444, 211] width 11 height 11
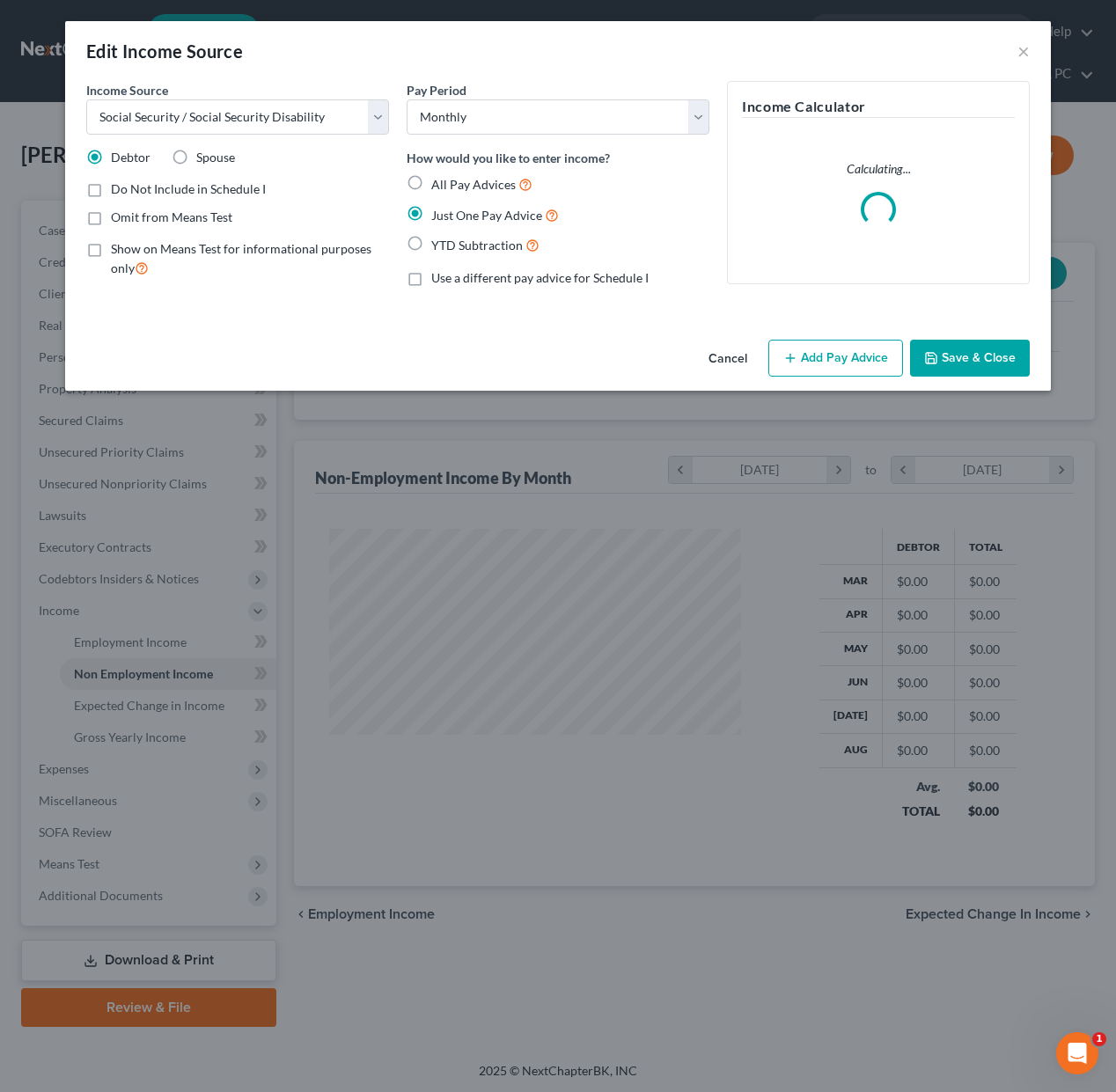
click at [811, 361] on button "Add Pay Advice" at bounding box center [835, 357] width 135 height 37
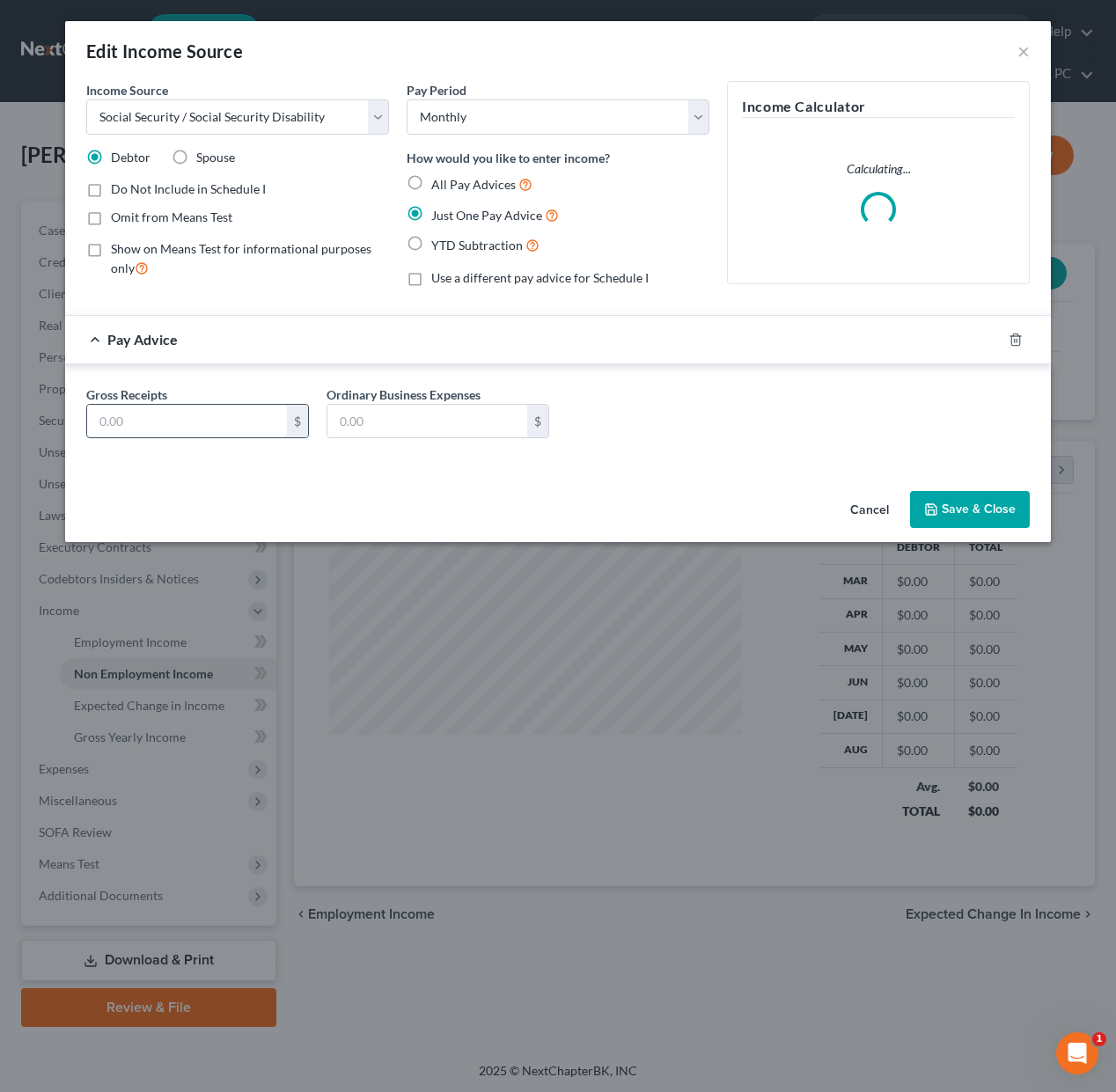
drag, startPoint x: 261, startPoint y: 418, endPoint x: 1092, endPoint y: 380, distance: 831.9
click at [266, 417] on input "text" at bounding box center [187, 421] width 199 height 34
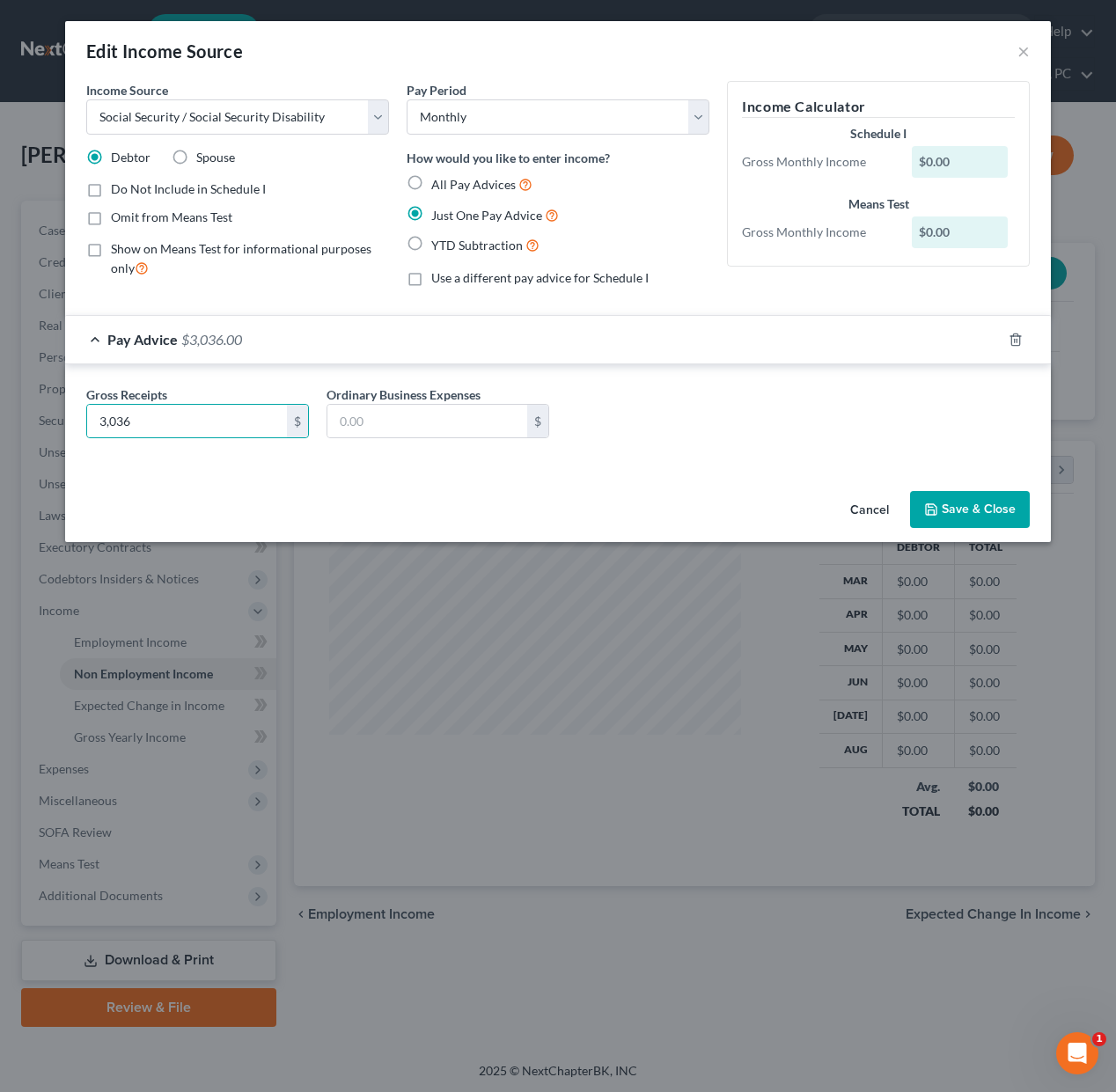
click at [1005, 514] on button "Save & Close" at bounding box center [969, 509] width 120 height 37
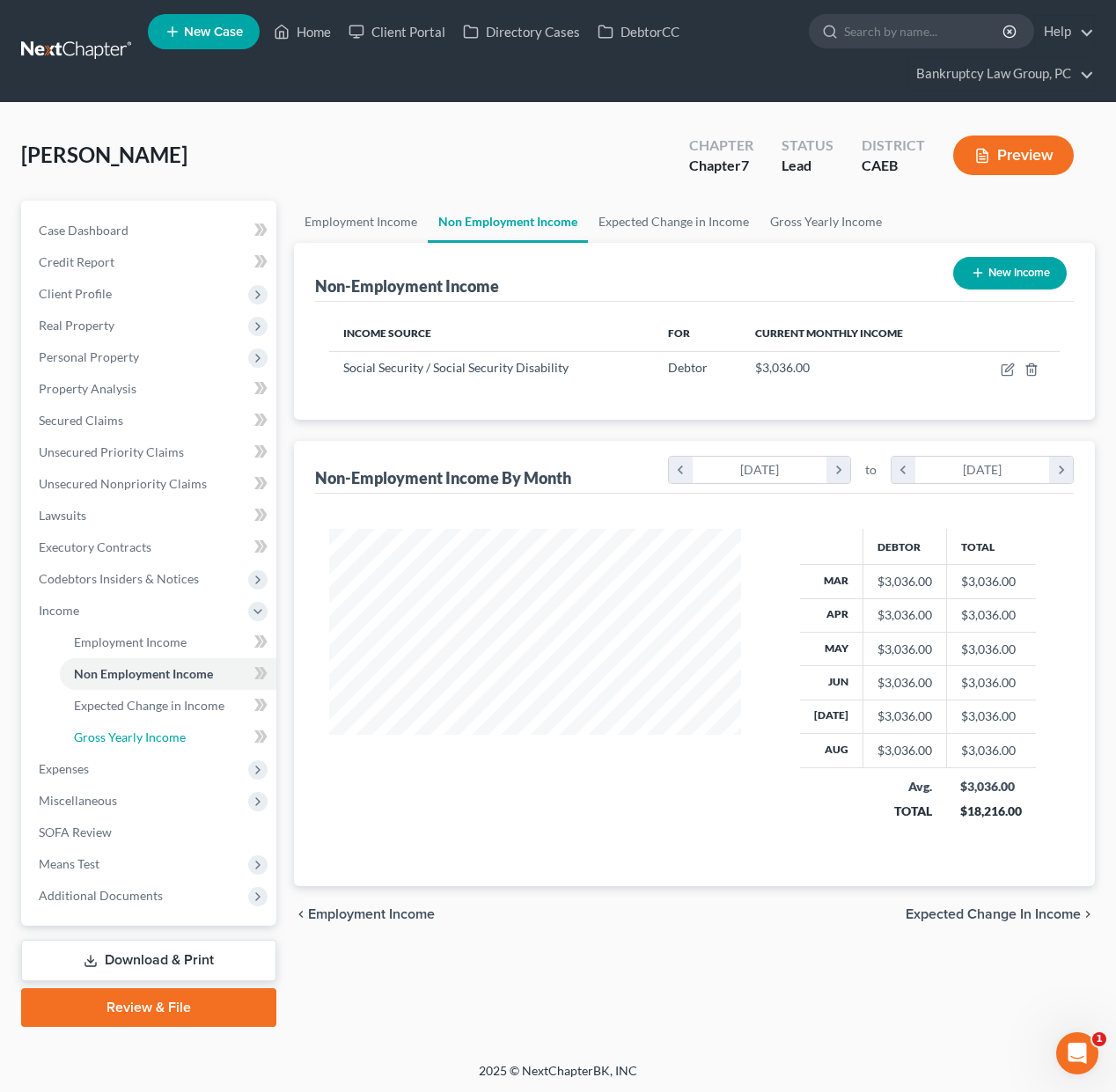
drag, startPoint x: 130, startPoint y: 735, endPoint x: 496, endPoint y: 547, distance: 411.5
click at [130, 735] on span "Gross Yearly Income" at bounding box center [130, 736] width 112 height 15
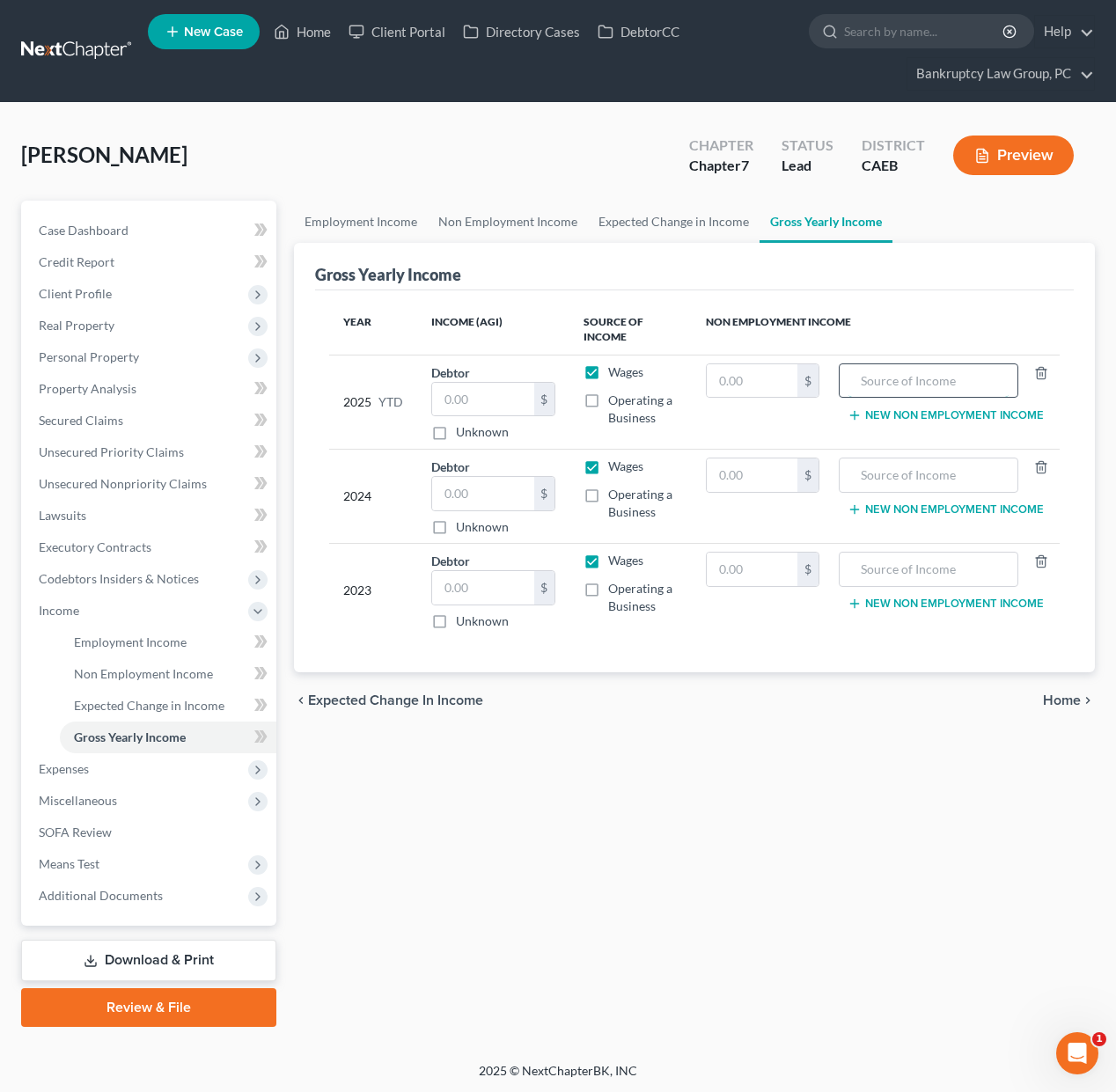
click at [944, 382] on input "text" at bounding box center [929, 381] width 160 height 34
click at [733, 382] on input "text" at bounding box center [752, 381] width 91 height 34
click at [491, 398] on input "text" at bounding box center [483, 400] width 102 height 34
drag, startPoint x: 497, startPoint y: 493, endPoint x: 692, endPoint y: 494, distance: 195.0
click at [502, 494] on input "text" at bounding box center [483, 494] width 102 height 34
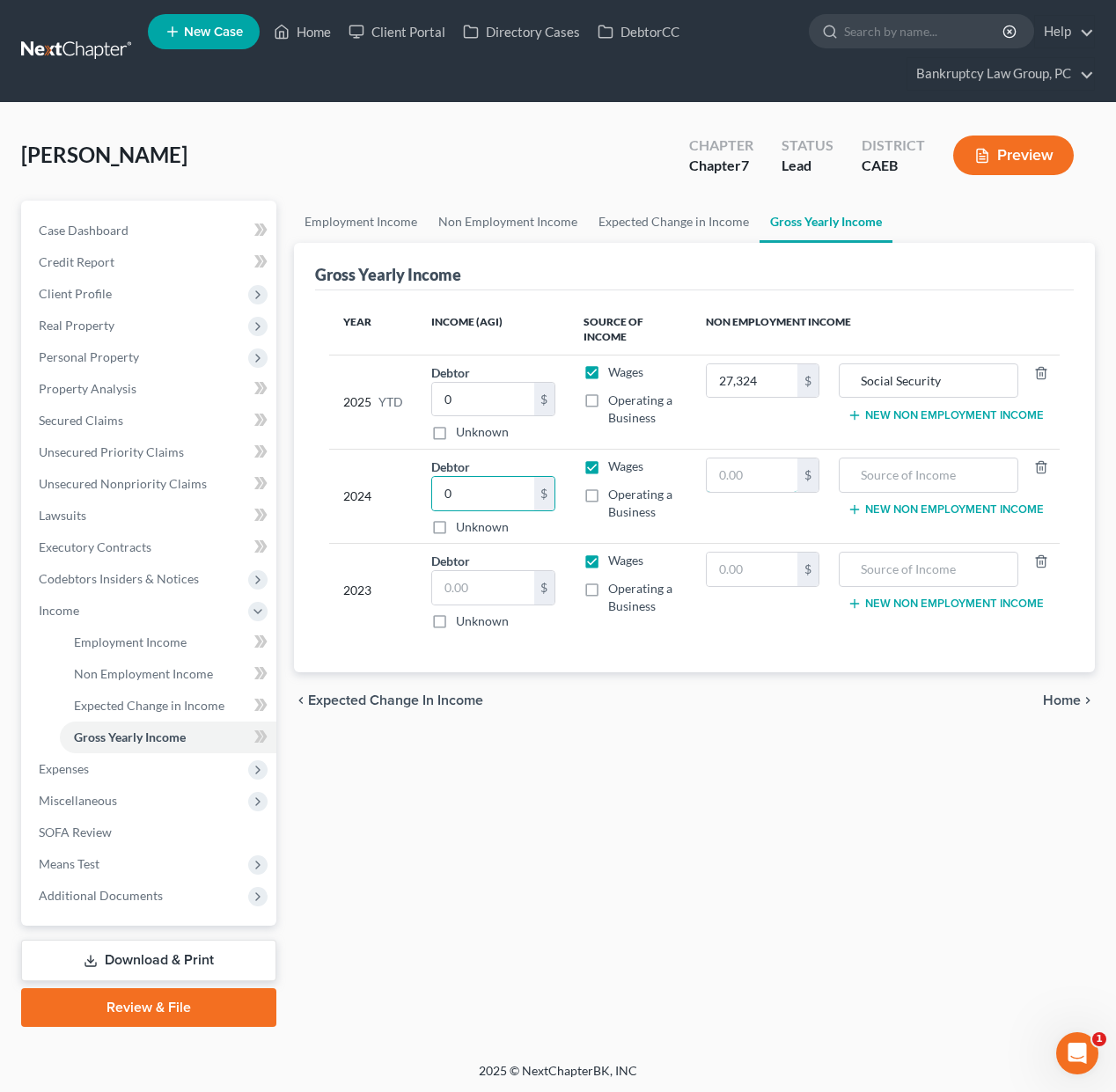
drag, startPoint x: 765, startPoint y: 473, endPoint x: 762, endPoint y: 506, distance: 33.1
click at [765, 474] on input "text" at bounding box center [752, 475] width 91 height 34
drag, startPoint x: 751, startPoint y: 563, endPoint x: 705, endPoint y: 576, distance: 47.8
click at [751, 563] on input "text" at bounding box center [752, 569] width 91 height 34
click at [474, 593] on input "text" at bounding box center [483, 588] width 102 height 34
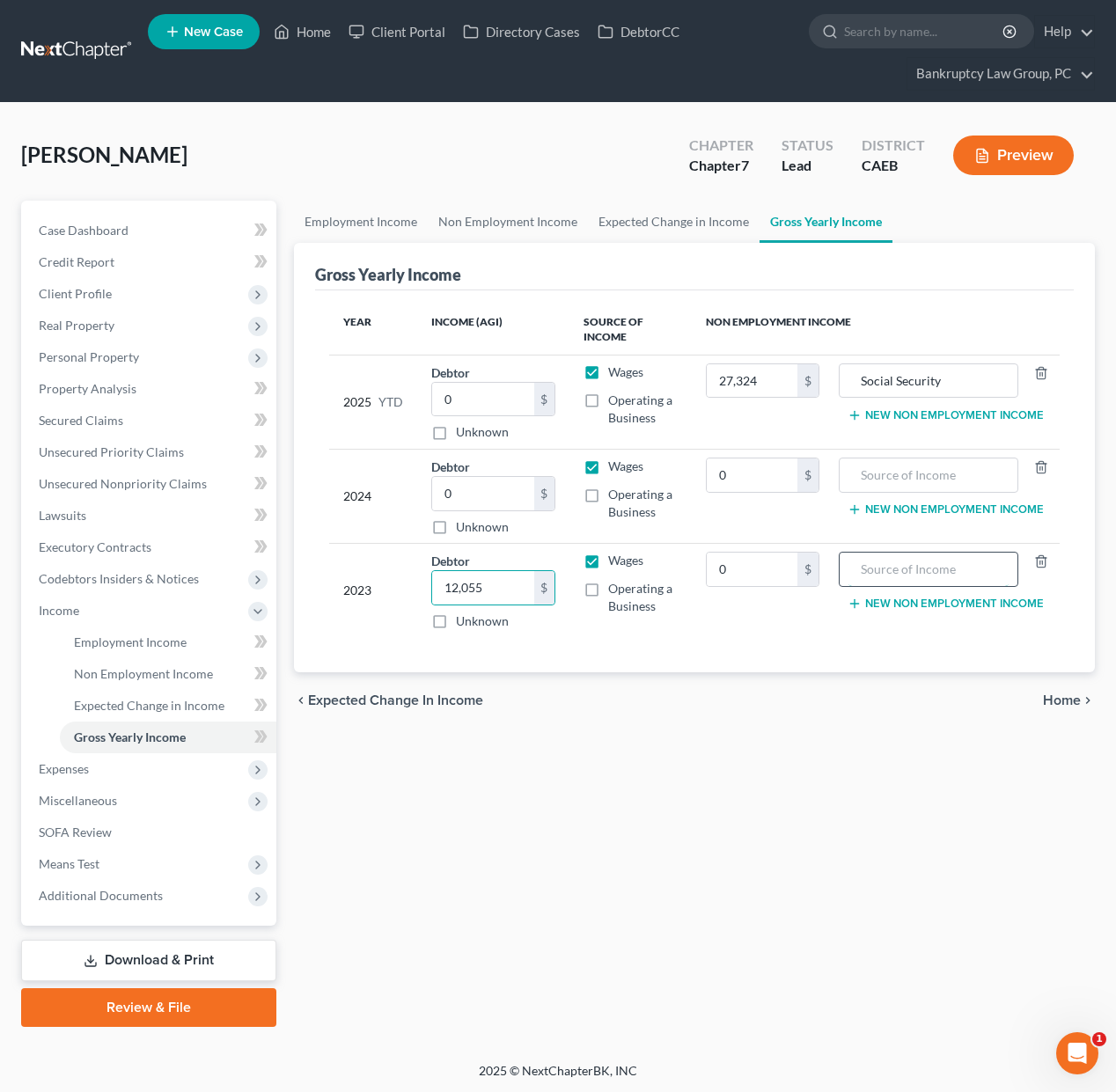
click at [947, 573] on input "text" at bounding box center [929, 569] width 160 height 34
click at [759, 576] on input "0" at bounding box center [752, 569] width 91 height 34
click at [916, 564] on input "text" at bounding box center [929, 569] width 160 height 34
click at [953, 474] on input "text" at bounding box center [929, 475] width 160 height 34
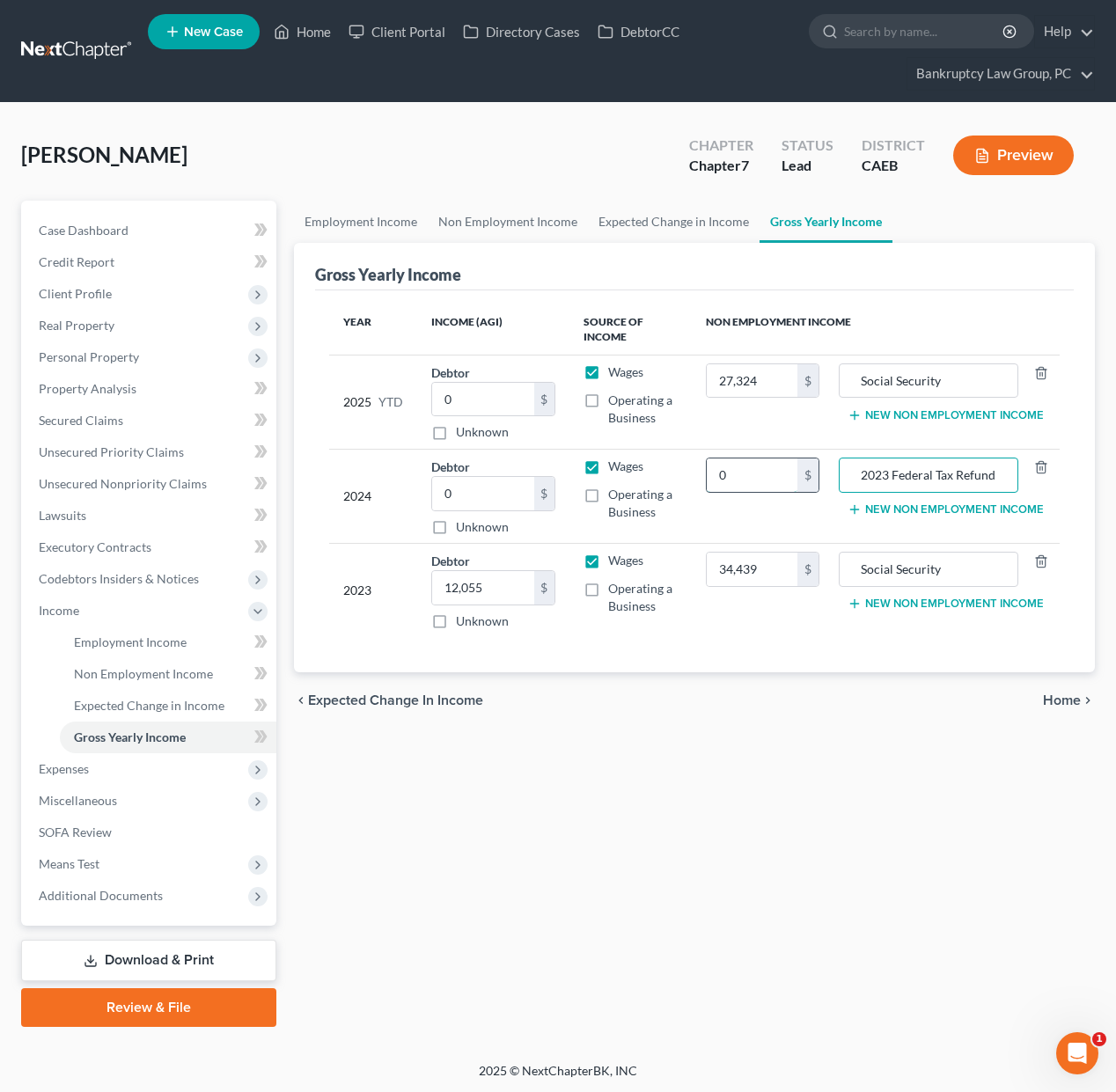
click at [787, 478] on input "0" at bounding box center [752, 475] width 91 height 34
click at [968, 514] on button "New Non Employment Income" at bounding box center [946, 509] width 197 height 14
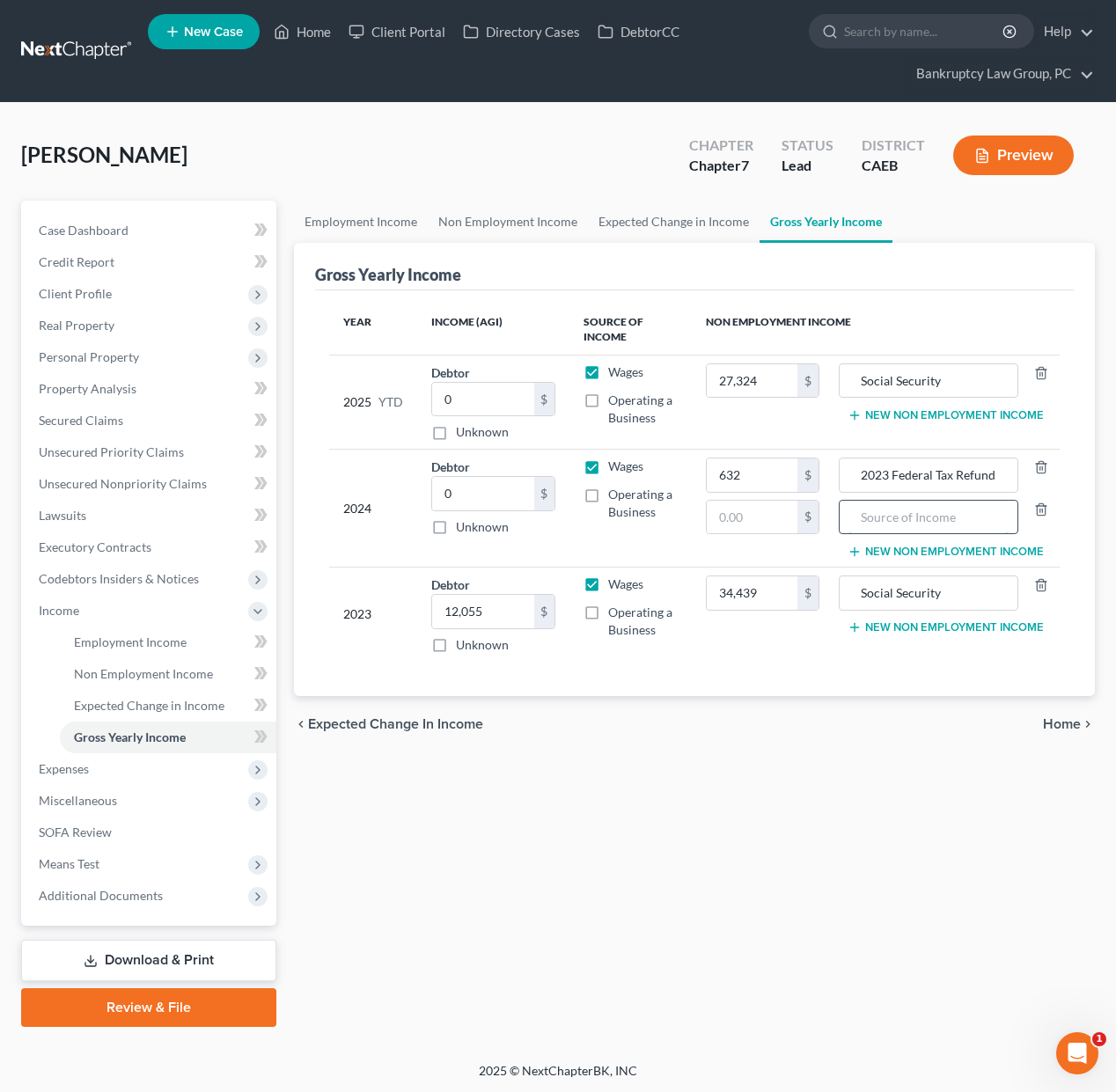
click at [936, 514] on input "text" at bounding box center [929, 517] width 160 height 34
drag, startPoint x: 790, startPoint y: 523, endPoint x: 963, endPoint y: 525, distance: 173.0
click at [790, 523] on input "text" at bounding box center [752, 517] width 91 height 34
click at [482, 491] on input "0" at bounding box center [483, 494] width 102 height 34
drag, startPoint x: 909, startPoint y: 549, endPoint x: 909, endPoint y: 578, distance: 29.0
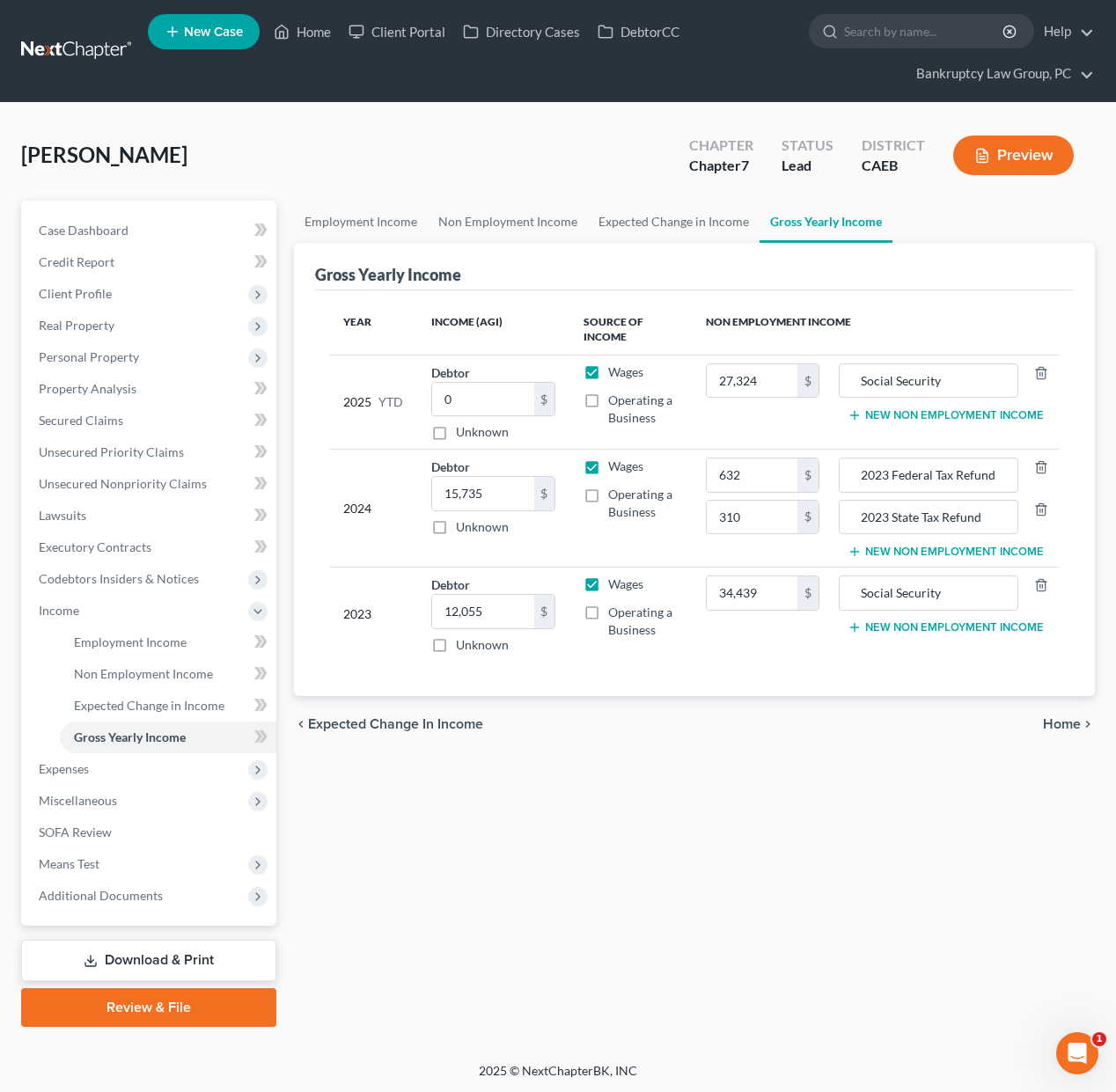
click at [909, 550] on button "New Non Employment Income" at bounding box center [946, 551] width 197 height 14
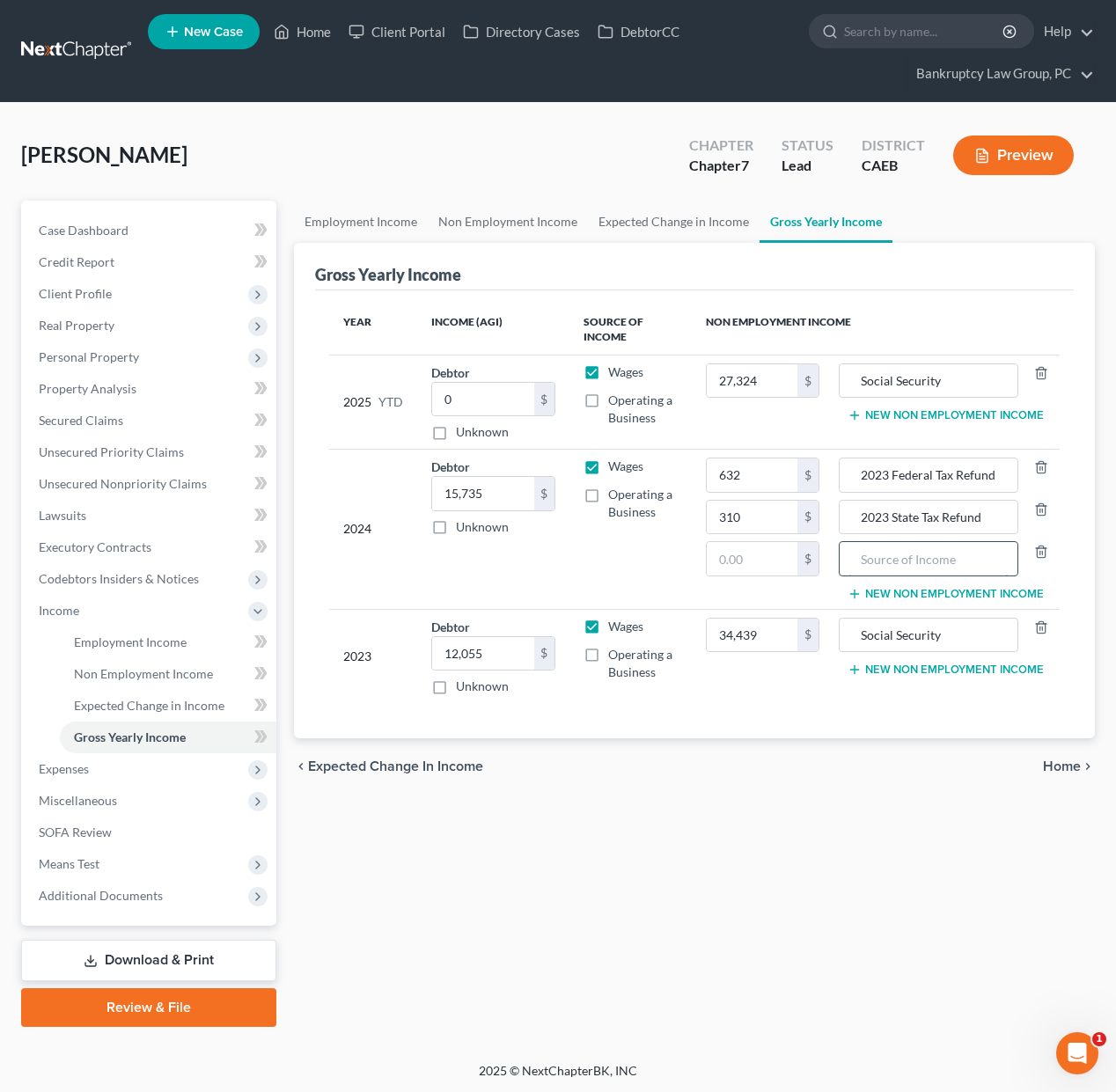
click at [909, 566] on input "text" at bounding box center [929, 559] width 160 height 34
click at [731, 562] on input "text" at bounding box center [752, 559] width 91 height 34
click at [936, 413] on button "New Non Employment Income" at bounding box center [946, 415] width 197 height 14
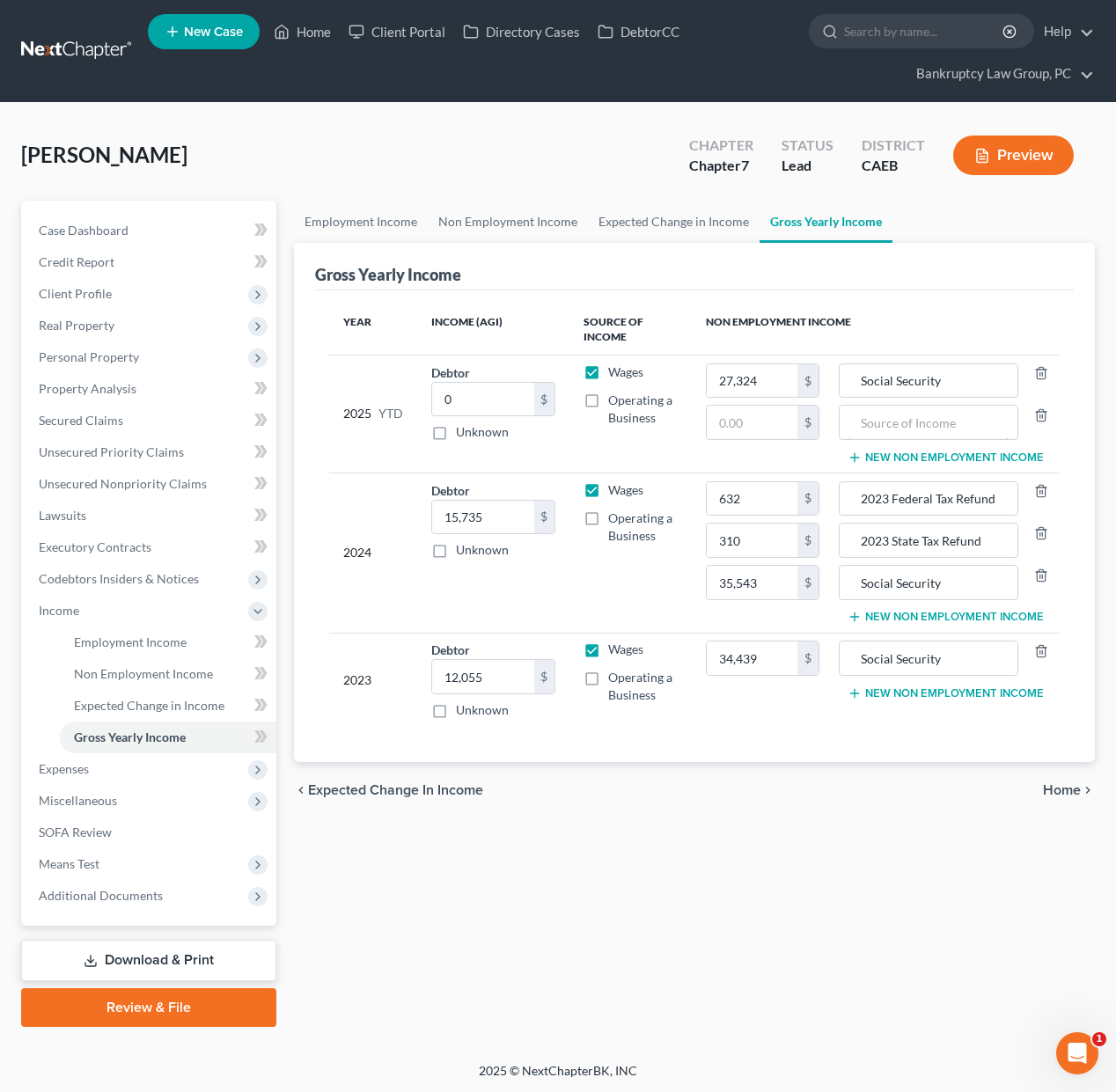
click at [955, 416] on input "text" at bounding box center [929, 422] width 160 height 34
click at [746, 426] on input "text" at bounding box center [752, 422] width 91 height 34
click at [955, 454] on button "New Non Employment Income" at bounding box center [946, 457] width 197 height 14
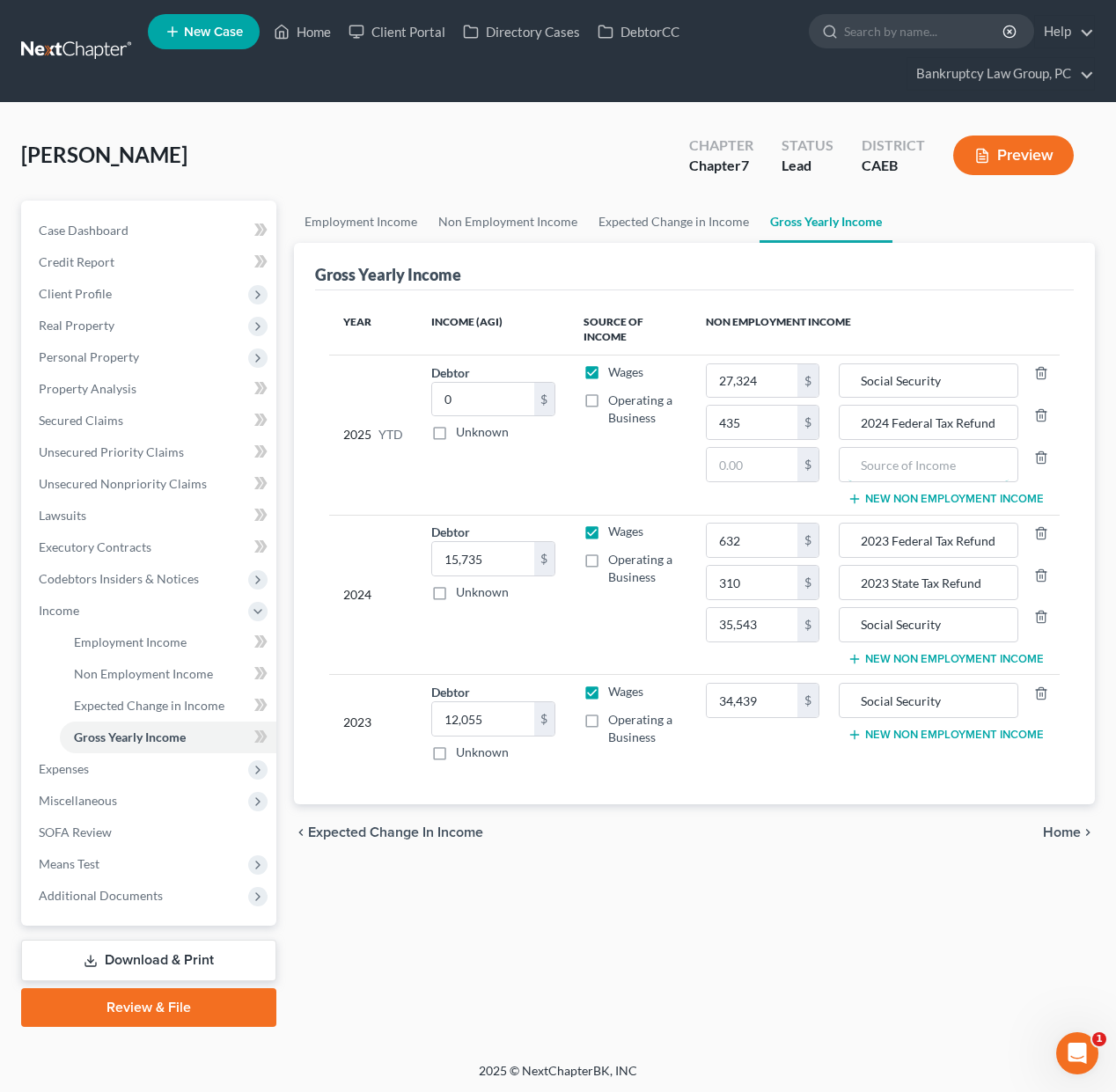
drag, startPoint x: 933, startPoint y: 456, endPoint x: 1055, endPoint y: 478, distance: 124.0
click at [935, 457] on input "text" at bounding box center [929, 465] width 160 height 34
click at [739, 467] on input "text" at bounding box center [752, 465] width 91 height 34
click at [118, 680] on link "Non Employment Income" at bounding box center [168, 674] width 216 height 32
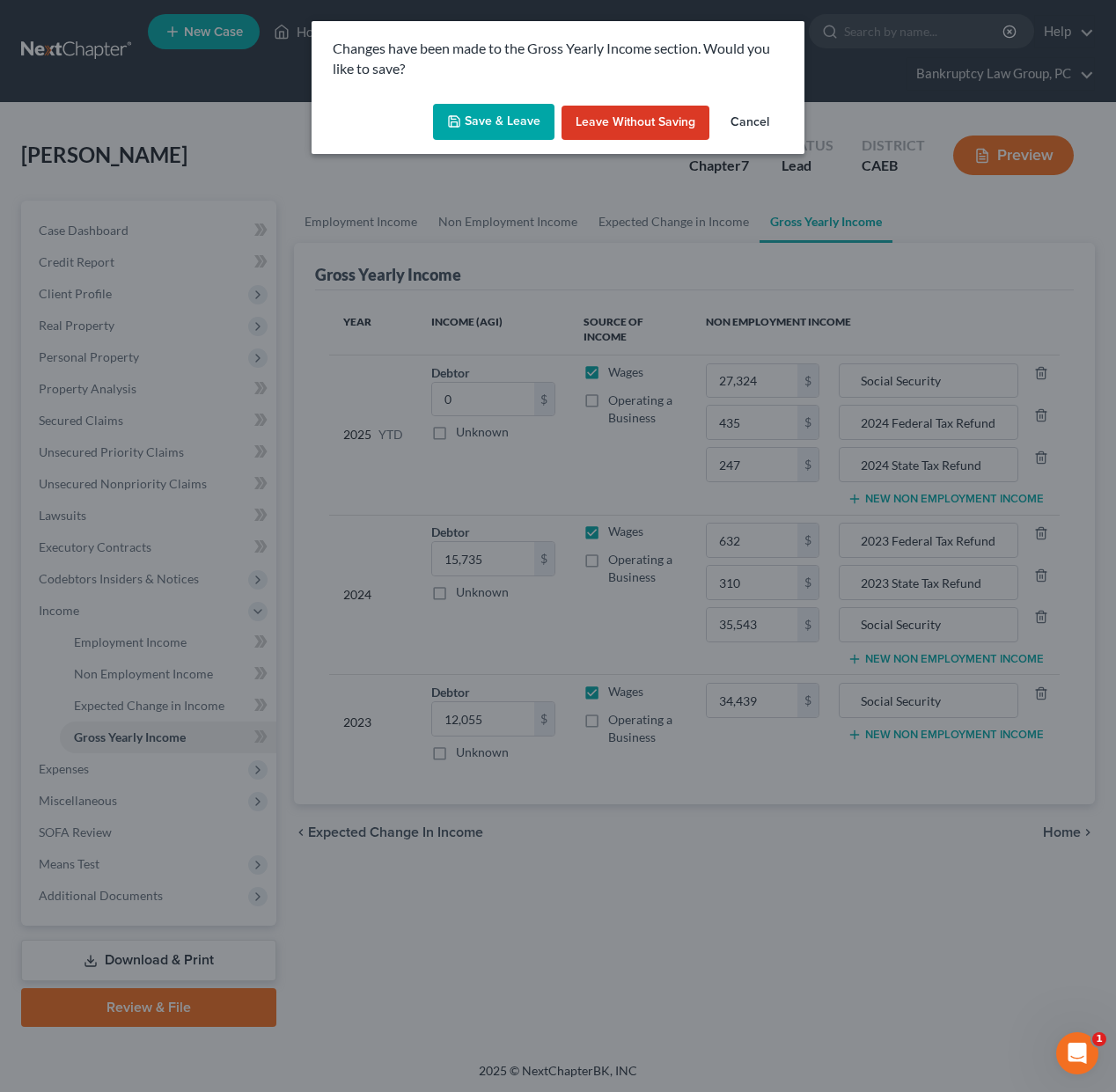
click at [501, 119] on button "Save & Leave" at bounding box center [493, 121] width 121 height 37
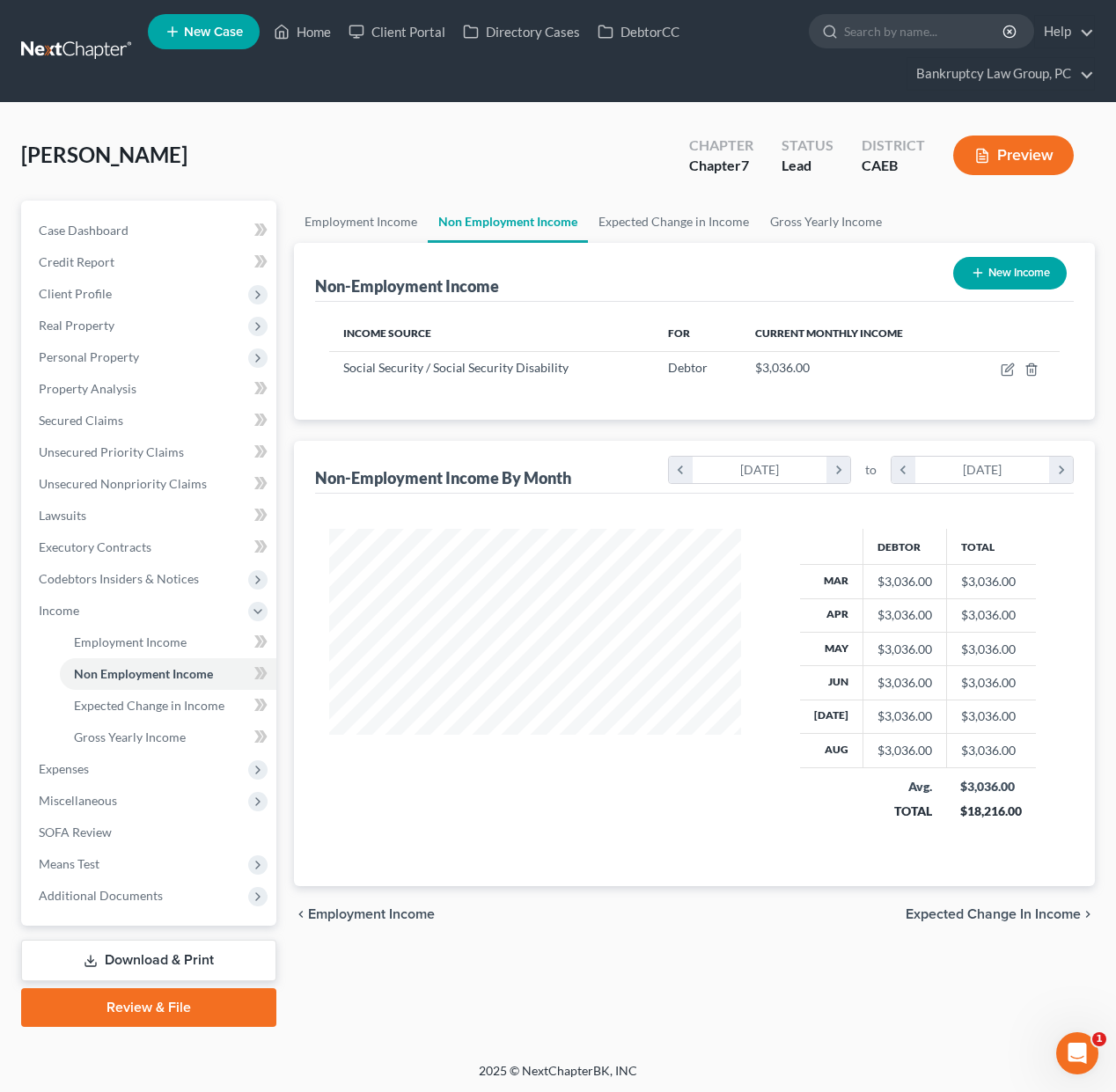
scroll to position [315, 446]
drag, startPoint x: 122, startPoint y: 637, endPoint x: 207, endPoint y: 631, distance: 85.2
click at [122, 637] on span "Employment Income" at bounding box center [131, 641] width 113 height 15
click at [137, 735] on span "Gross Yearly Income" at bounding box center [130, 736] width 112 height 15
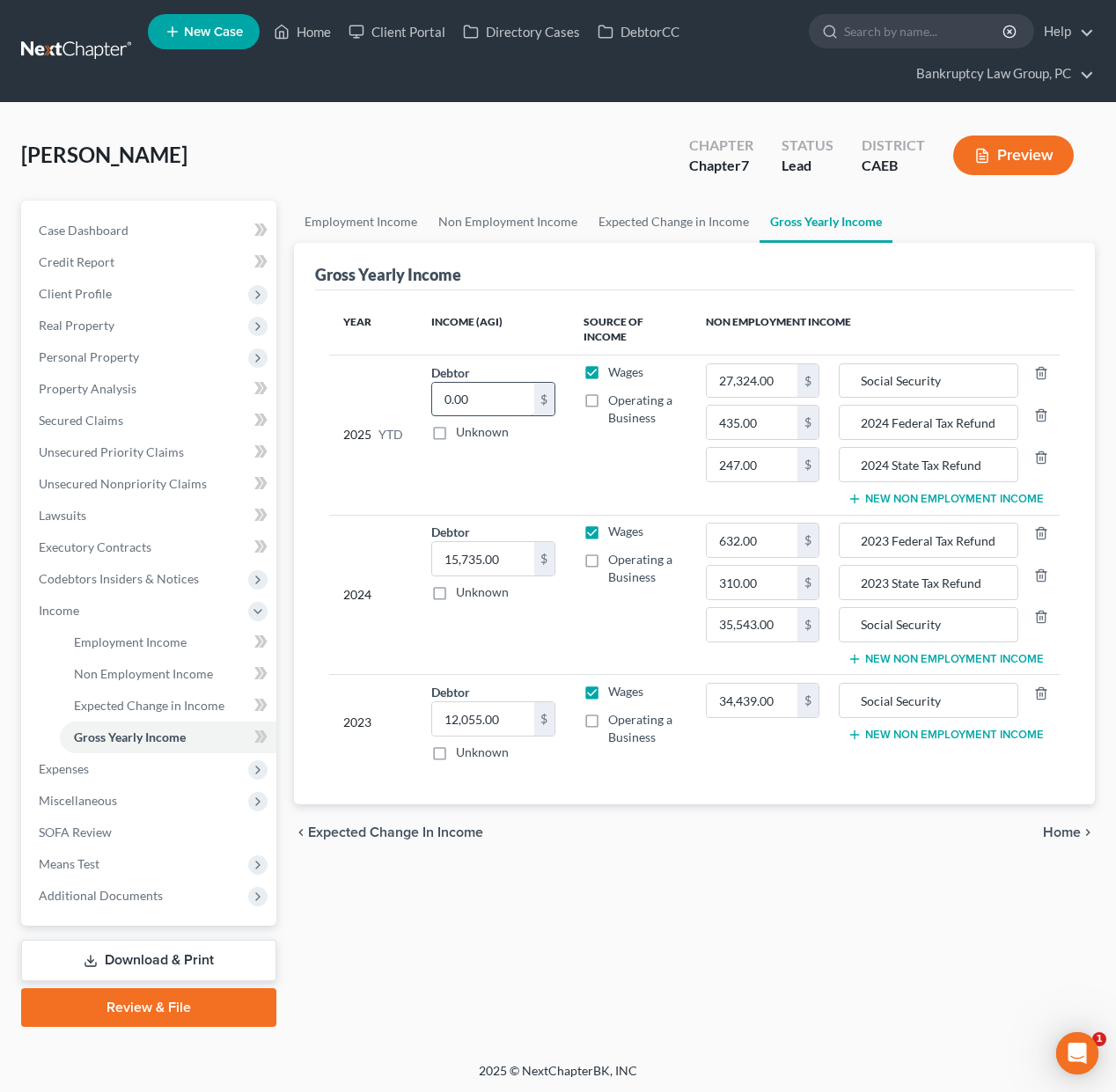
click at [476, 395] on input "0.00" at bounding box center [483, 400] width 102 height 34
type input "11,255.82"
click at [104, 642] on span "Employment Income" at bounding box center [131, 641] width 113 height 15
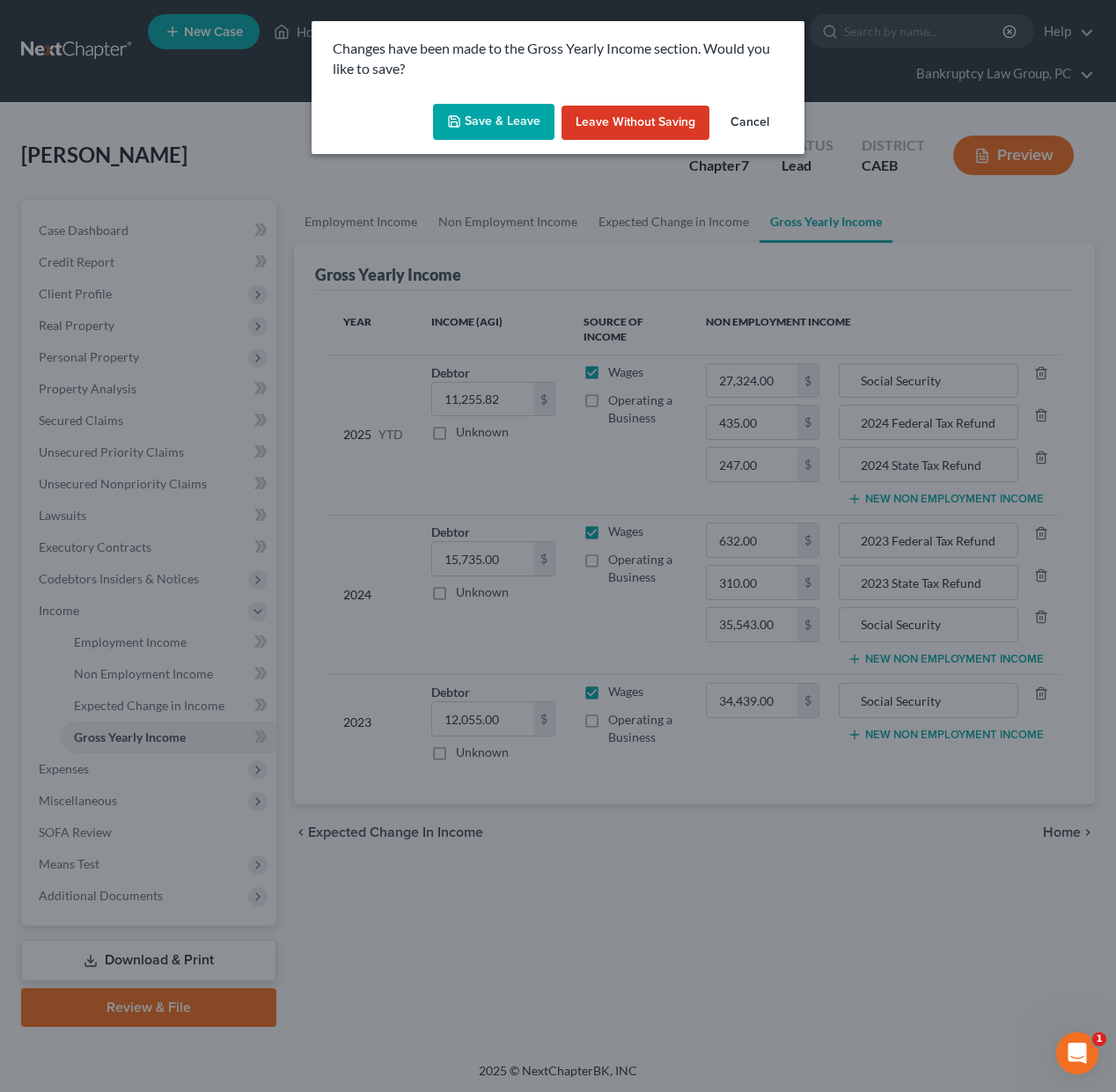
click at [510, 133] on button "Save & Leave" at bounding box center [493, 121] width 121 height 37
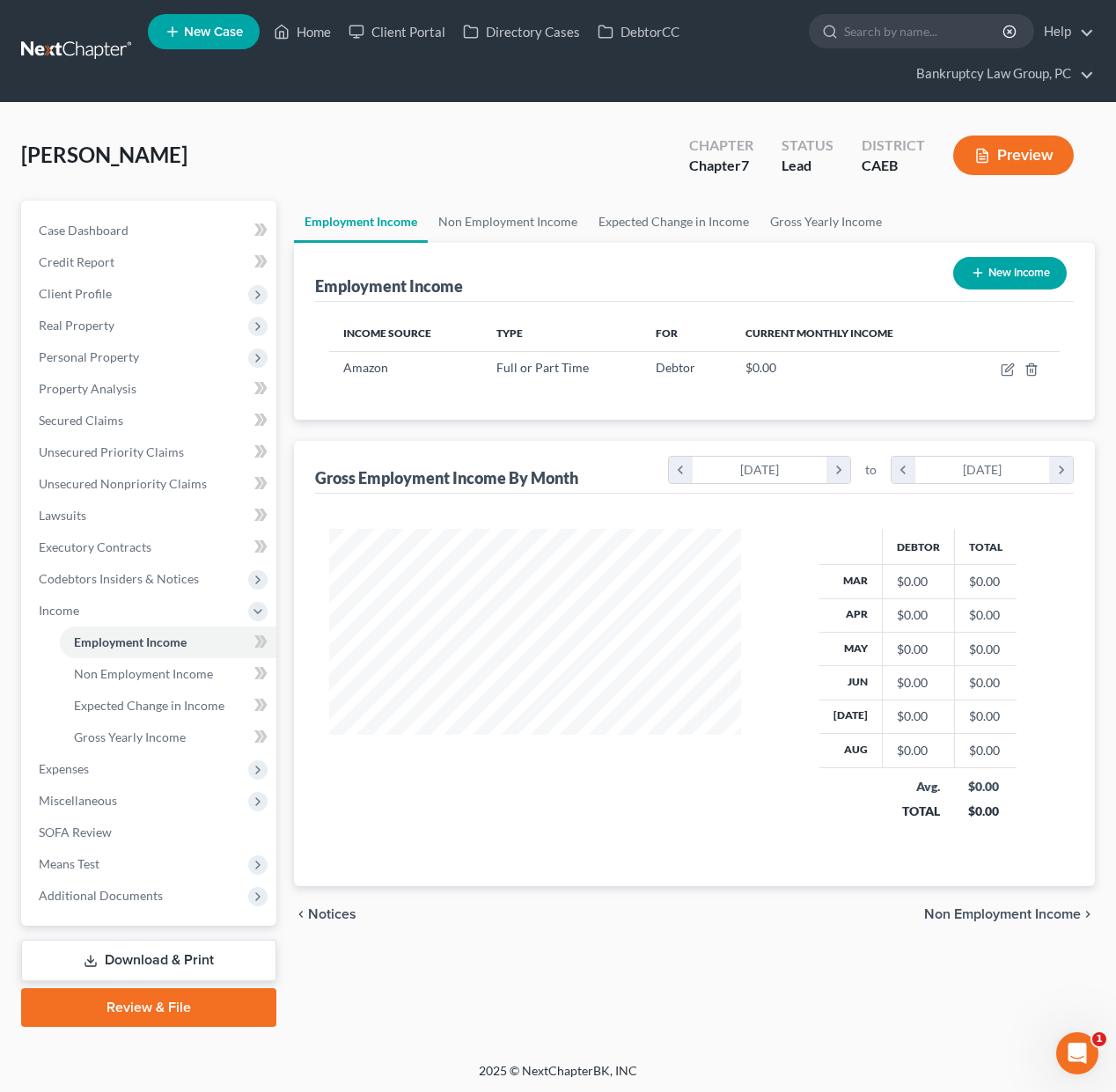
scroll to position [315, 446]
click at [1008, 369] on icon "button" at bounding box center [1007, 369] width 14 height 14
select select "0"
select select "4"
select select "0"
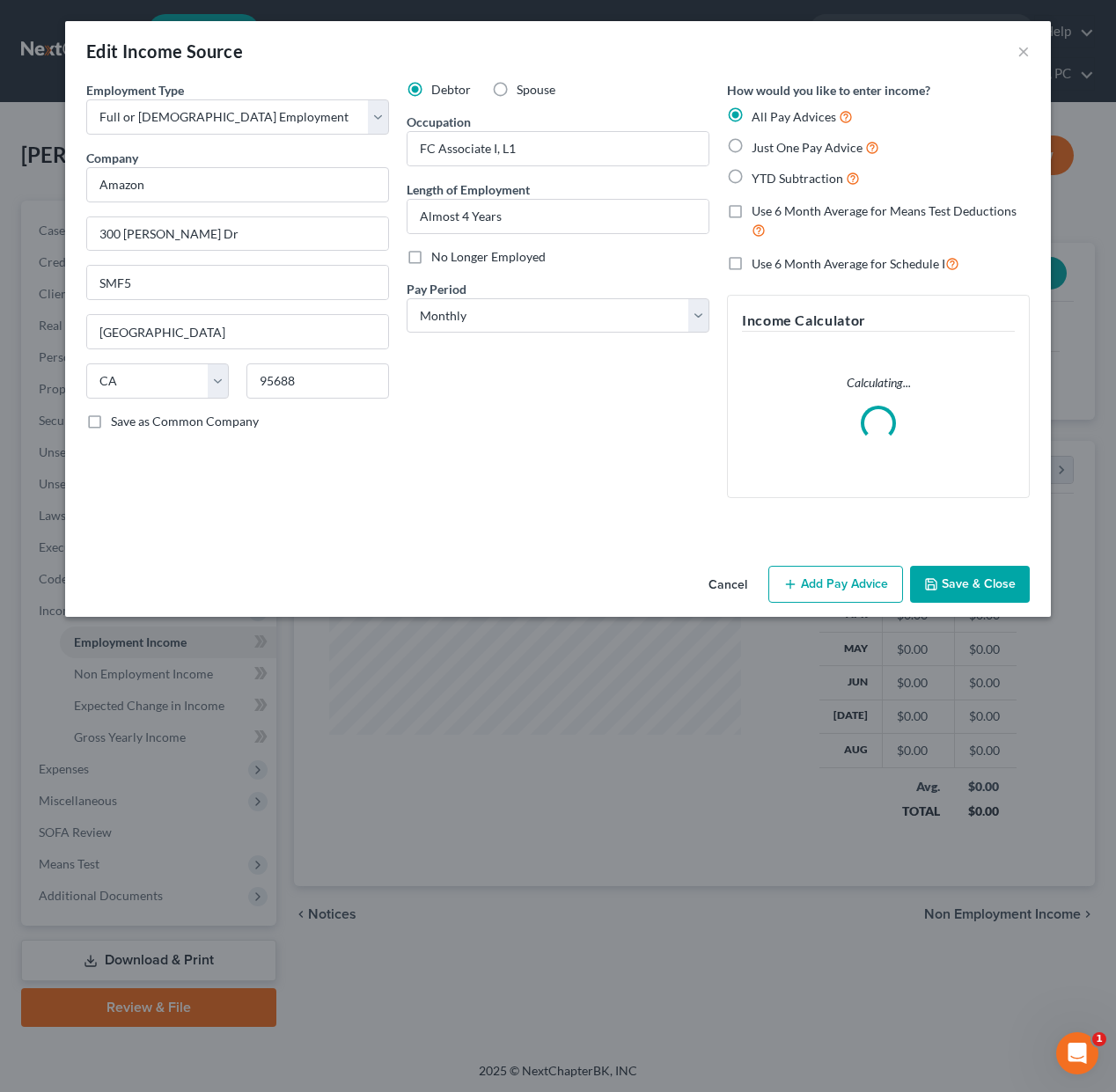
click at [850, 593] on button "Add Pay Advice" at bounding box center [835, 583] width 135 height 37
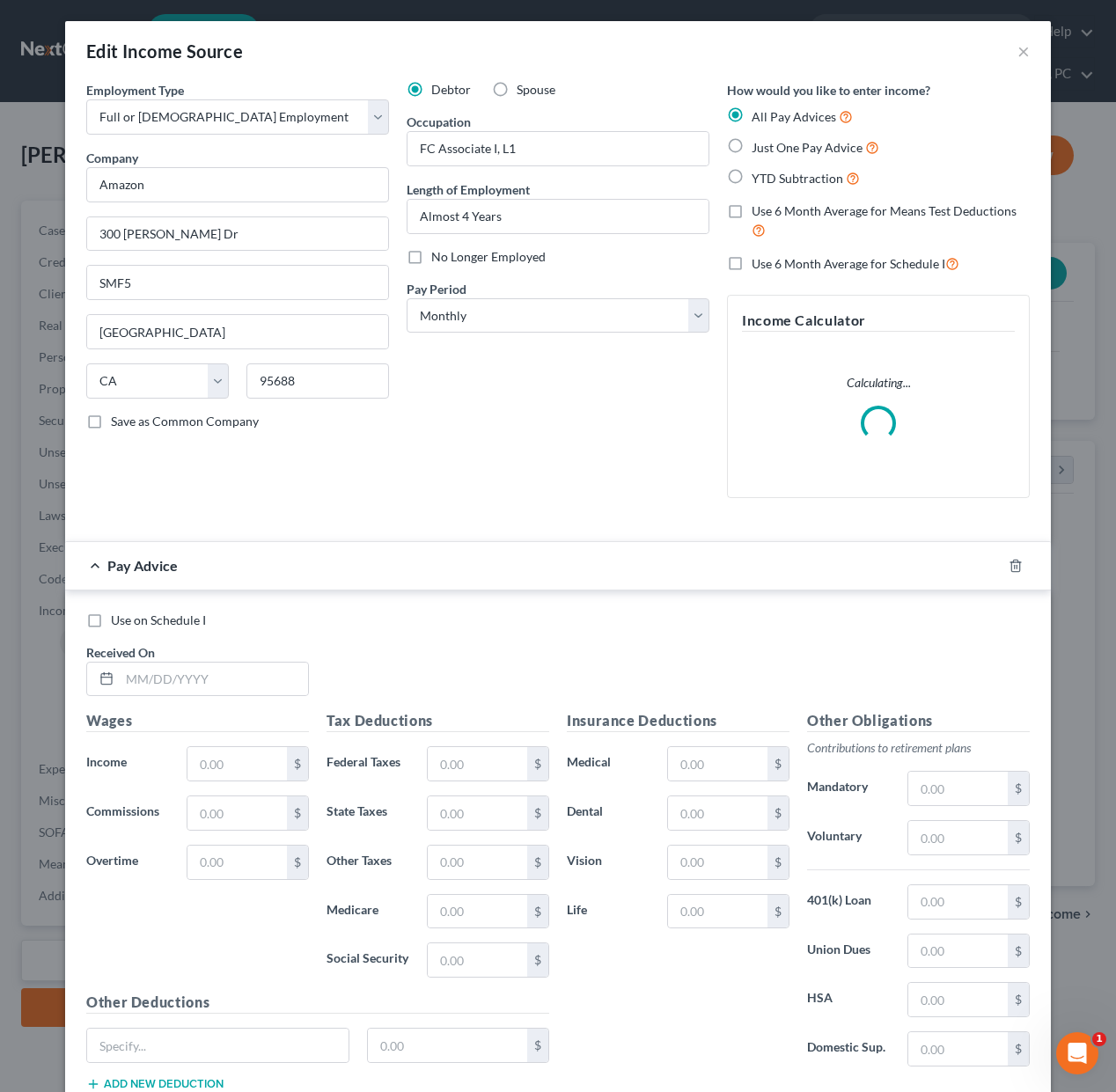
scroll to position [124, 0]
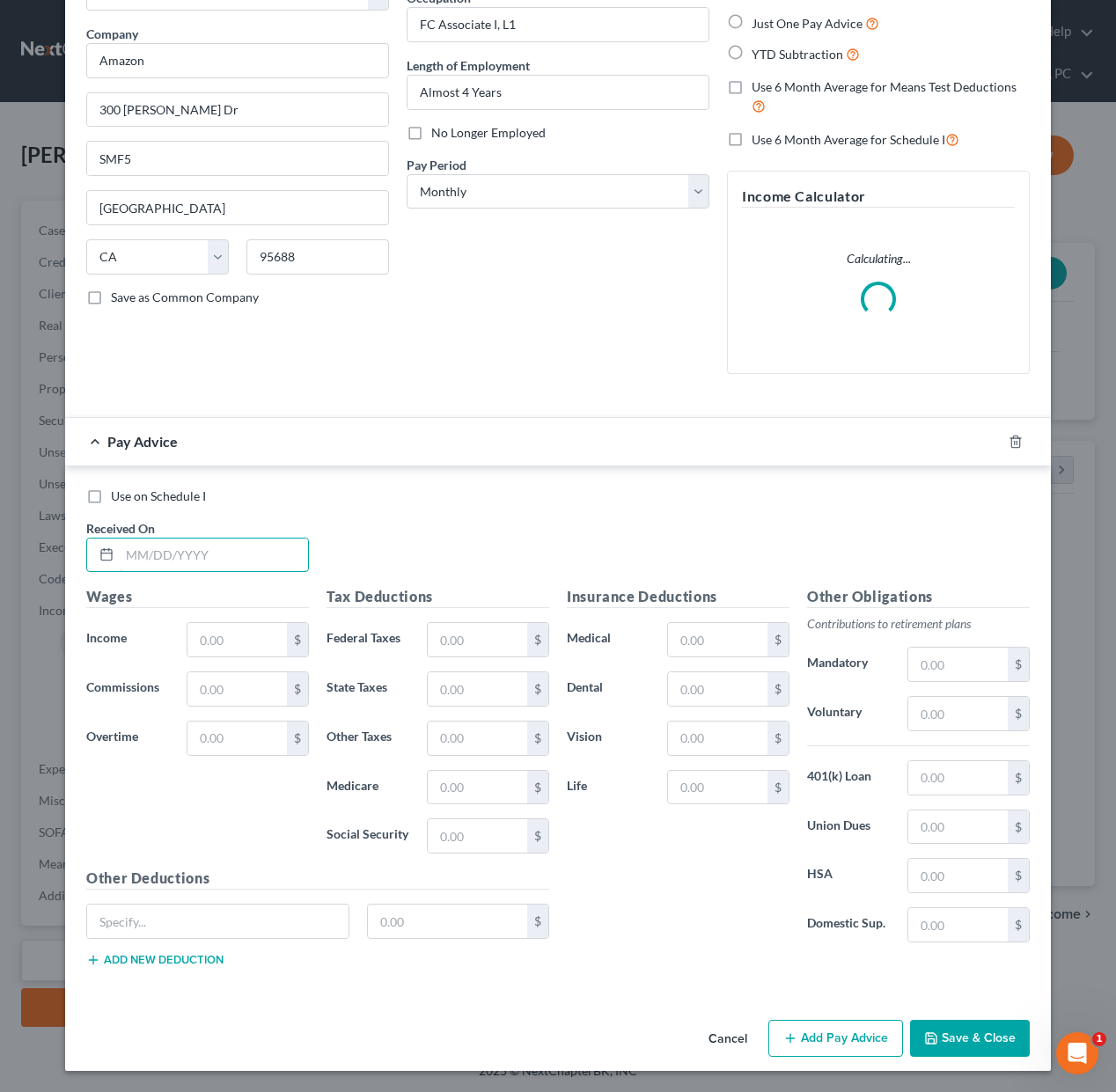
drag, startPoint x: 268, startPoint y: 555, endPoint x: 923, endPoint y: 536, distance: 655.3
click at [275, 555] on input "text" at bounding box center [214, 555] width 188 height 34
type input "[DATE]"
type input "178"
type input "10.59"
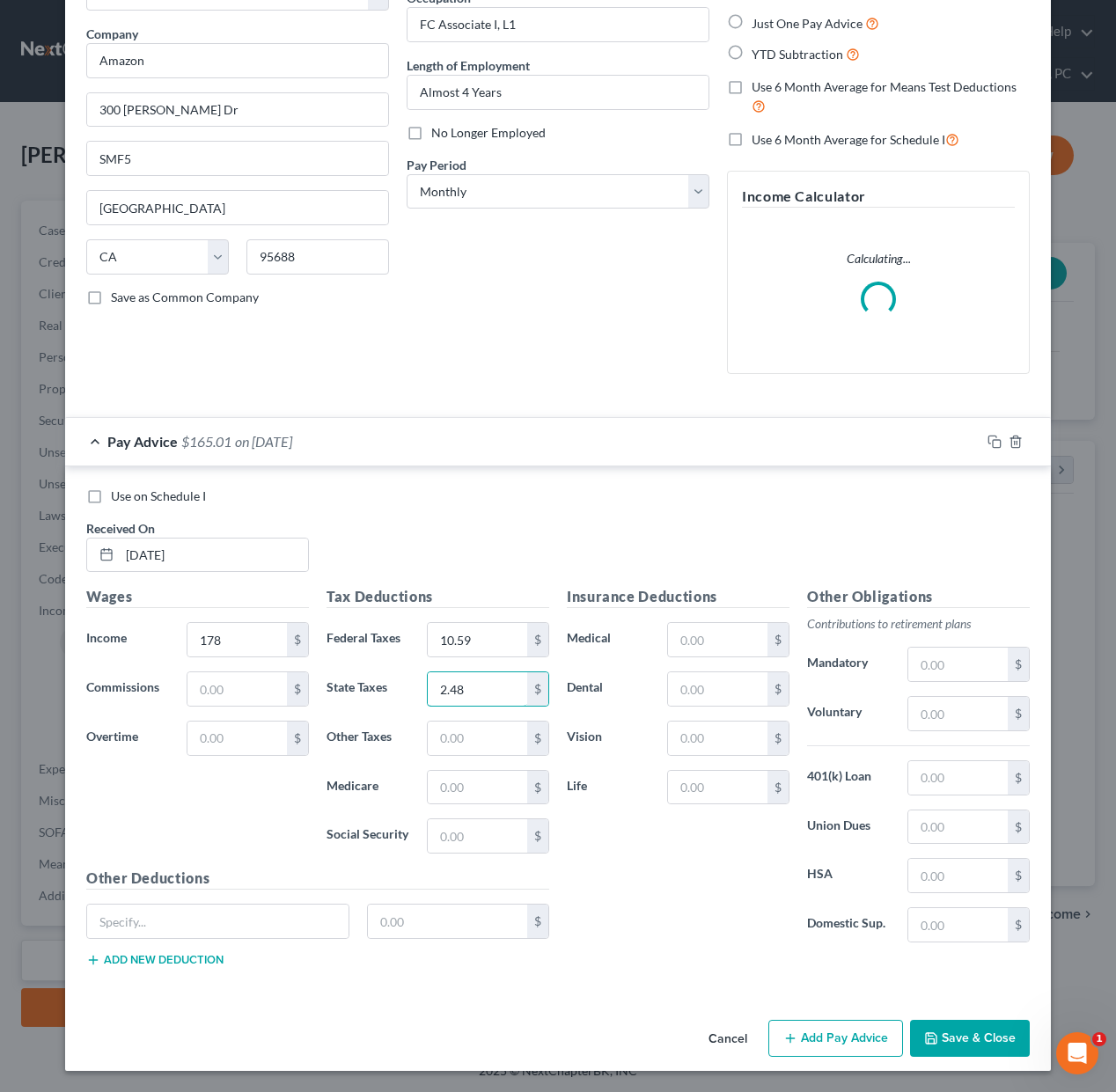
type input "2.48"
type input "2.05"
click at [727, 786] on input "text" at bounding box center [718, 787] width 100 height 34
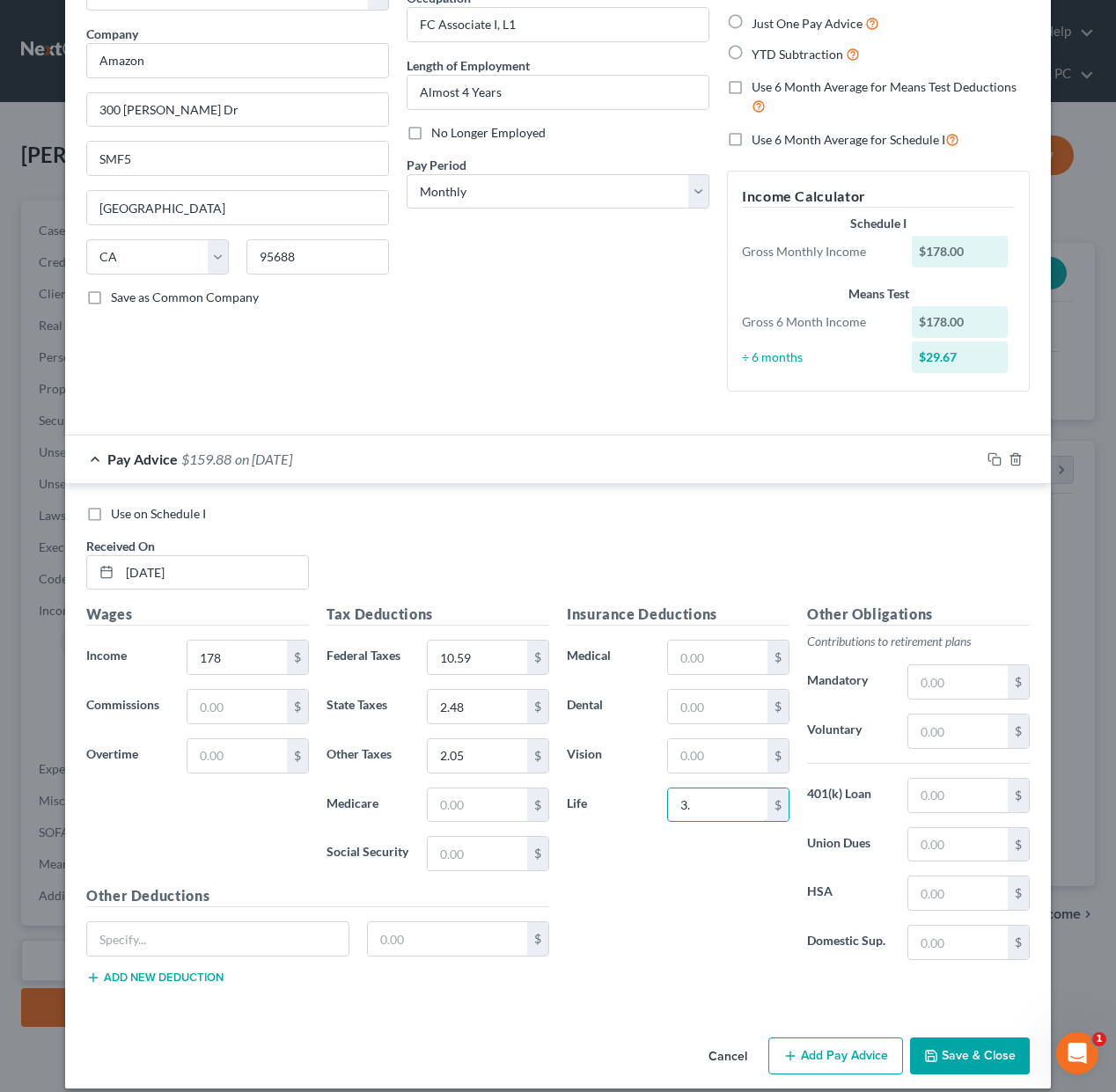
type input "3"
type input "0.87"
type input "3.46"
type input "3.69"
drag, startPoint x: 996, startPoint y: 458, endPoint x: 909, endPoint y: 483, distance: 90.5
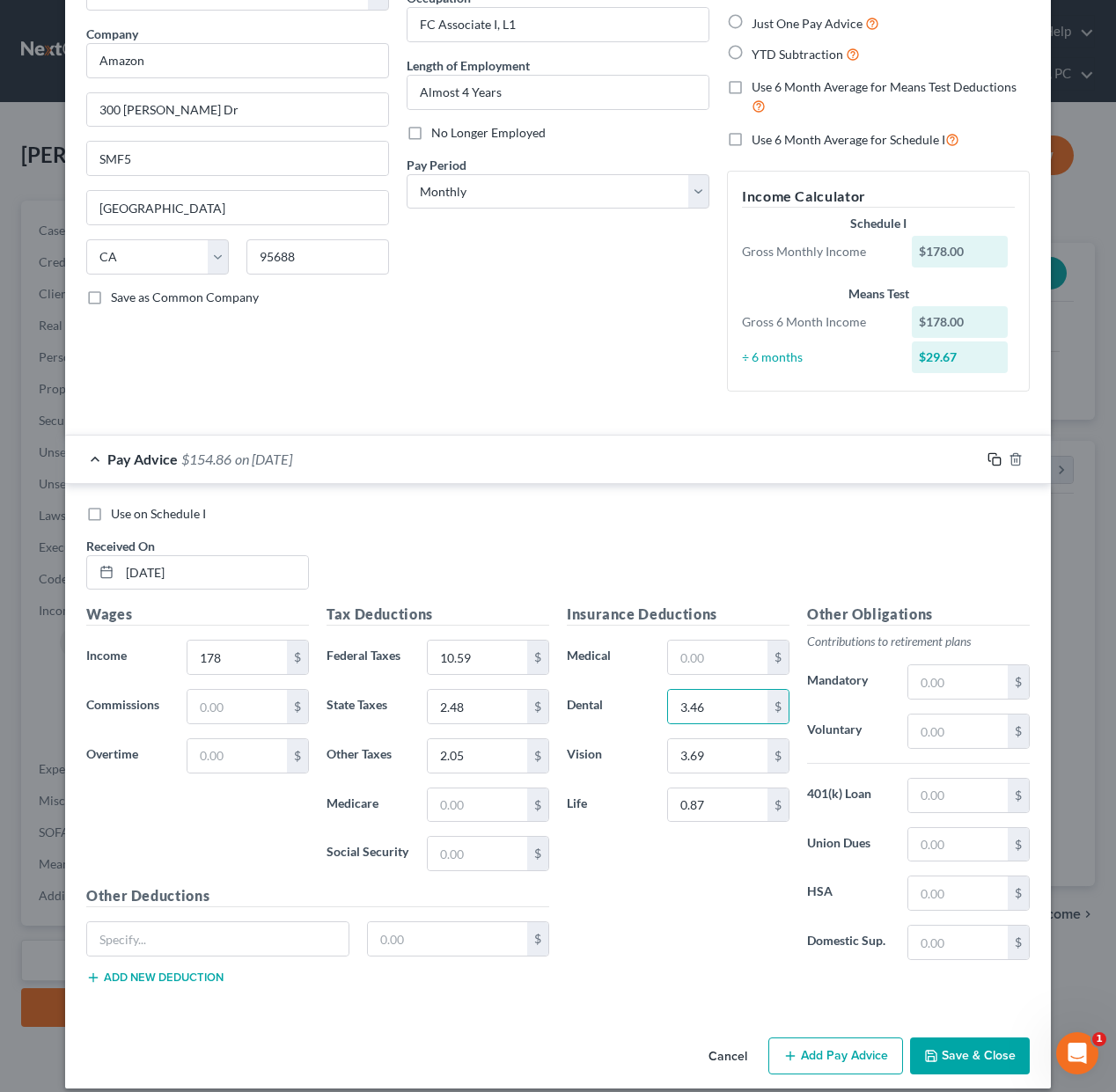
click at [996, 458] on icon "button" at bounding box center [994, 459] width 14 height 14
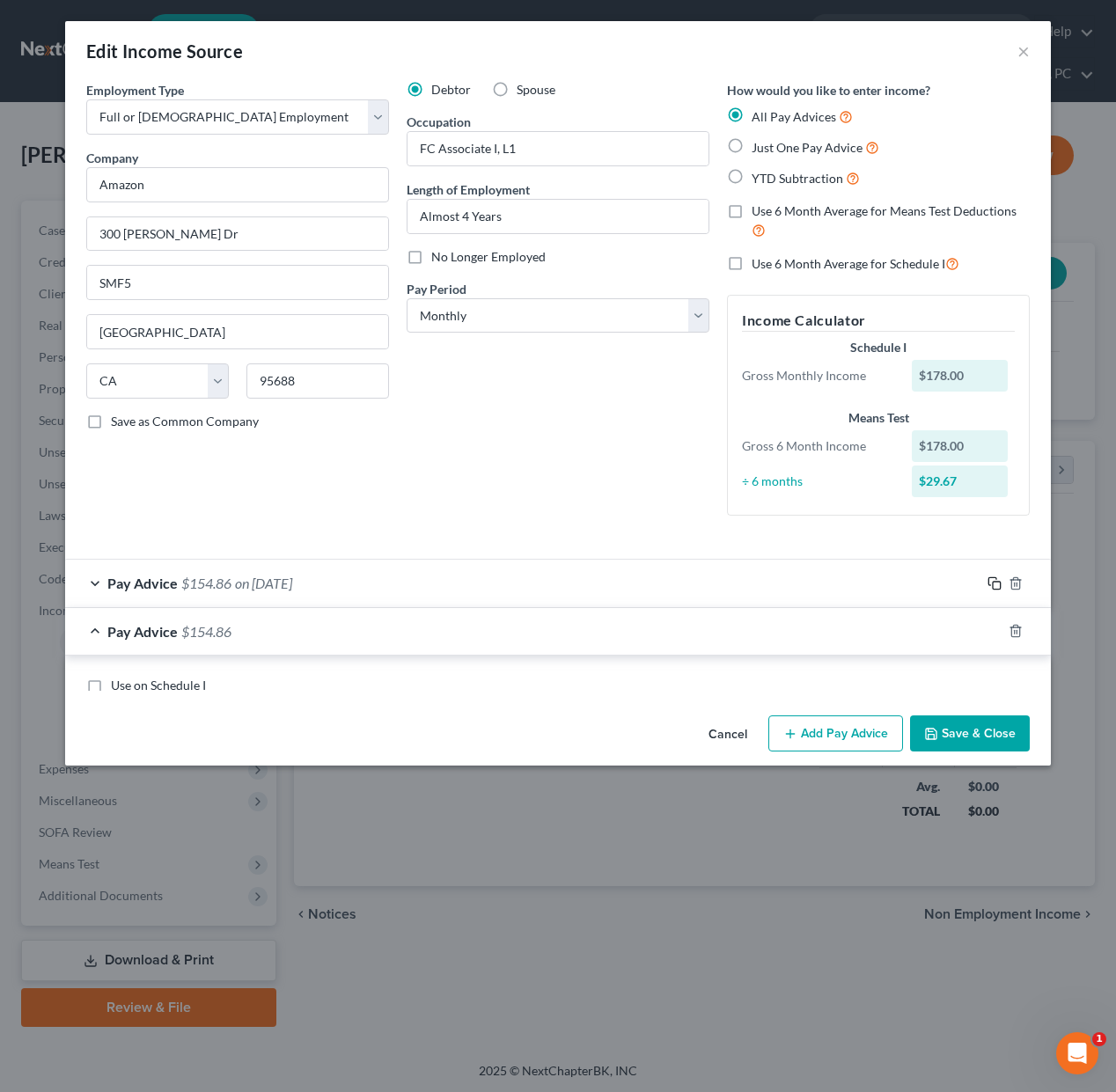
scroll to position [0, 0]
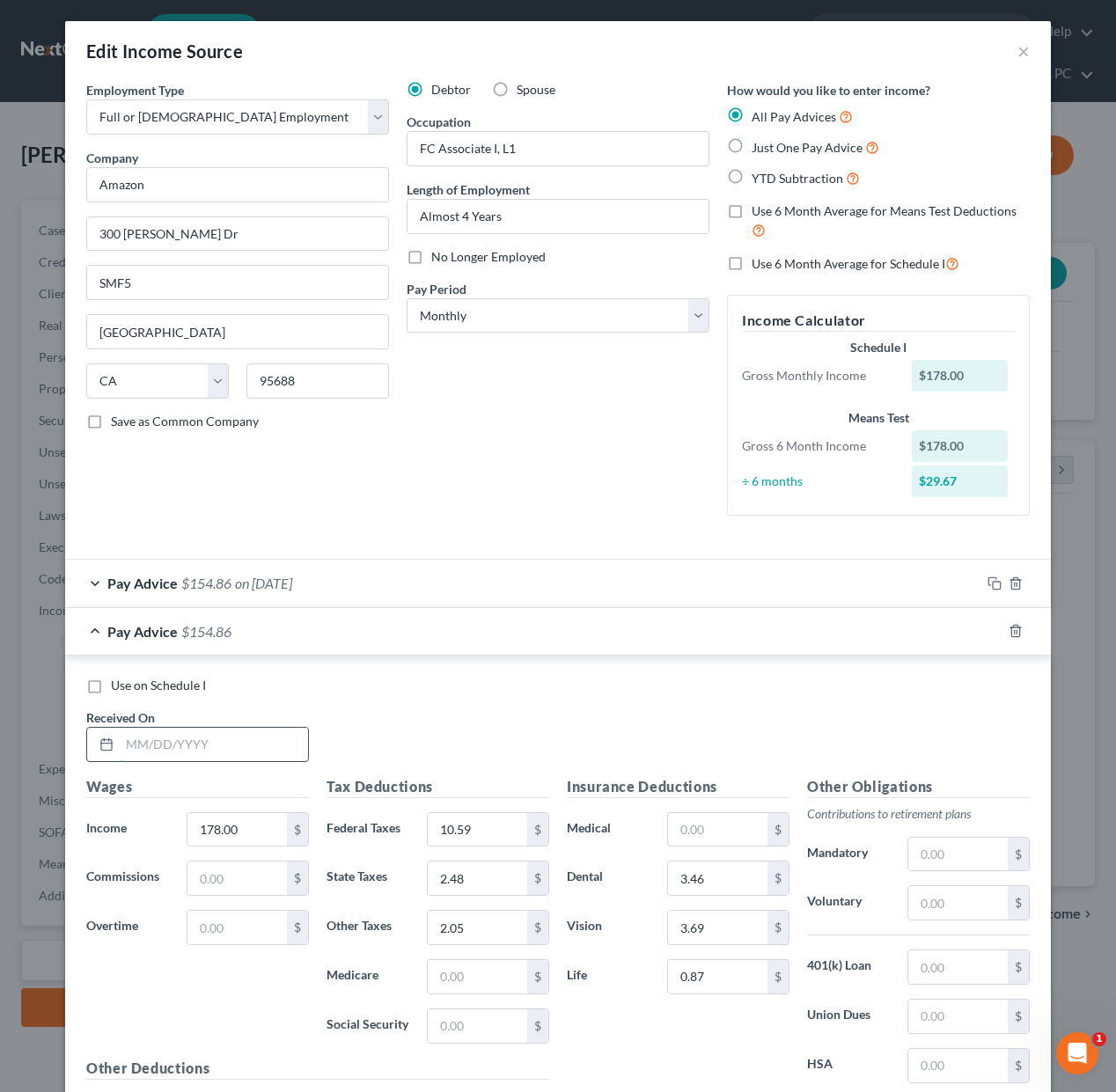
click at [175, 750] on input "text" at bounding box center [214, 744] width 188 height 34
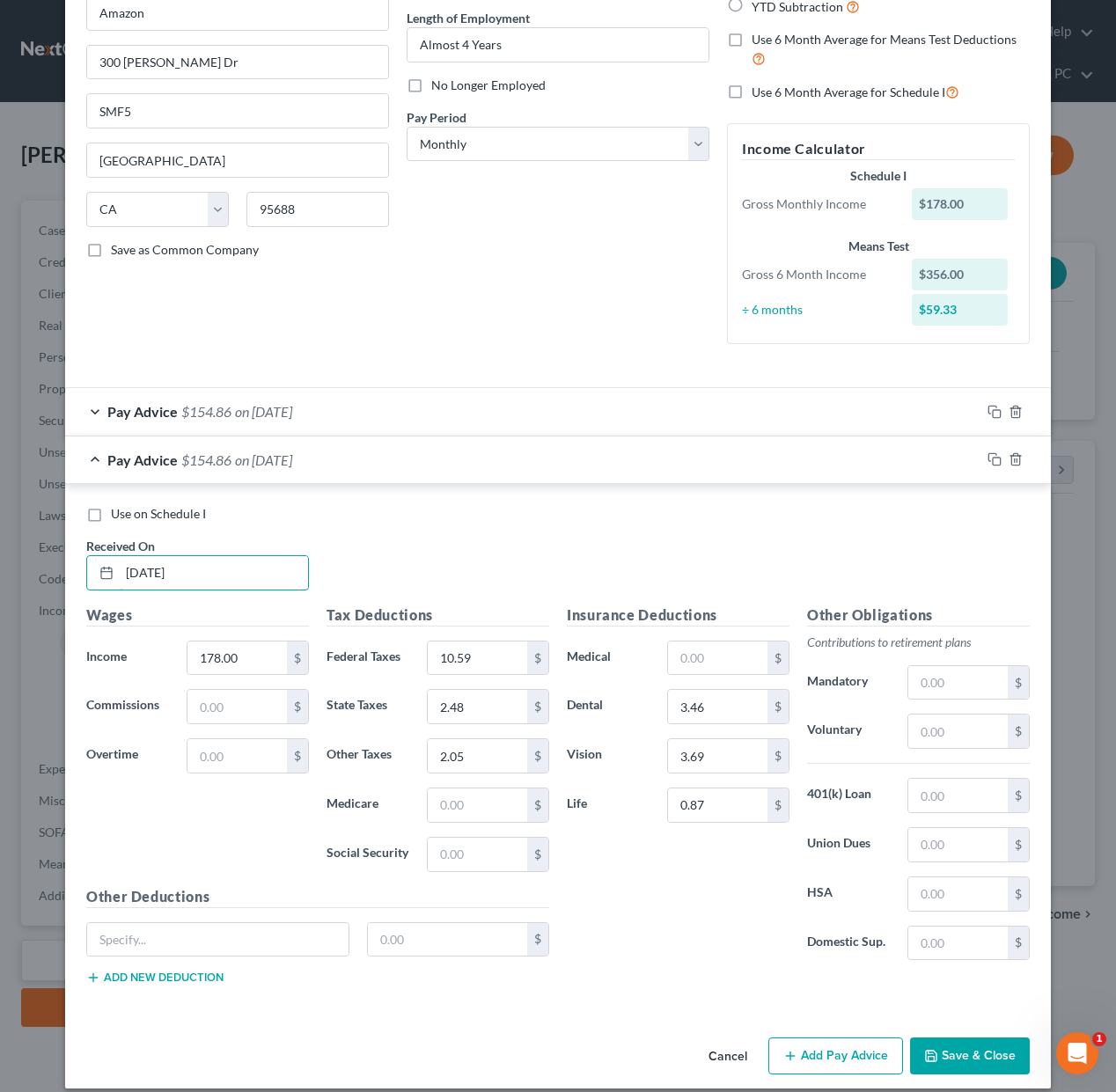
scroll to position [189, 0]
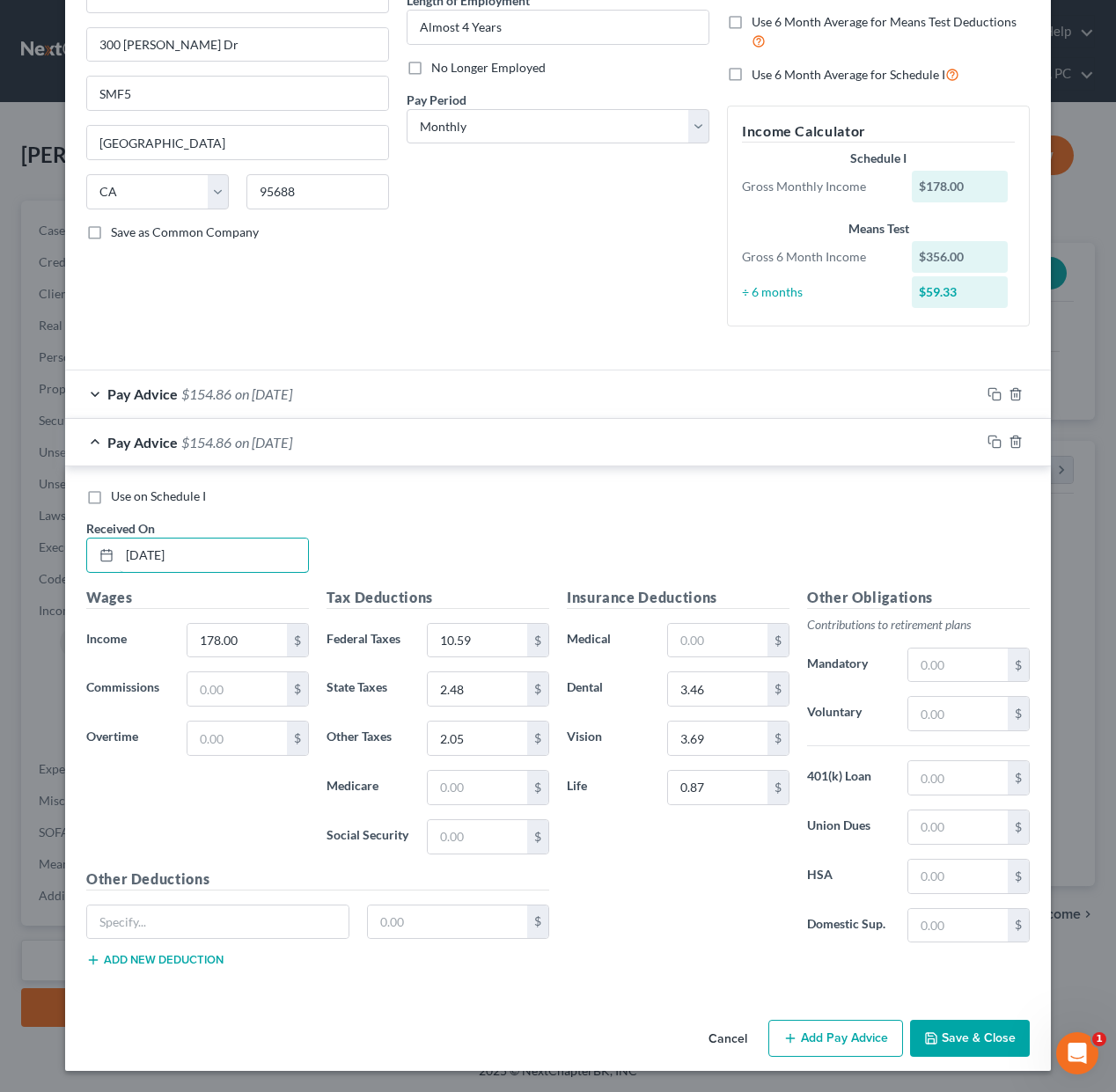
type input "[DATE]"
type input "126.16"
type input "7.38"
type input "1.72"
type input "1.43"
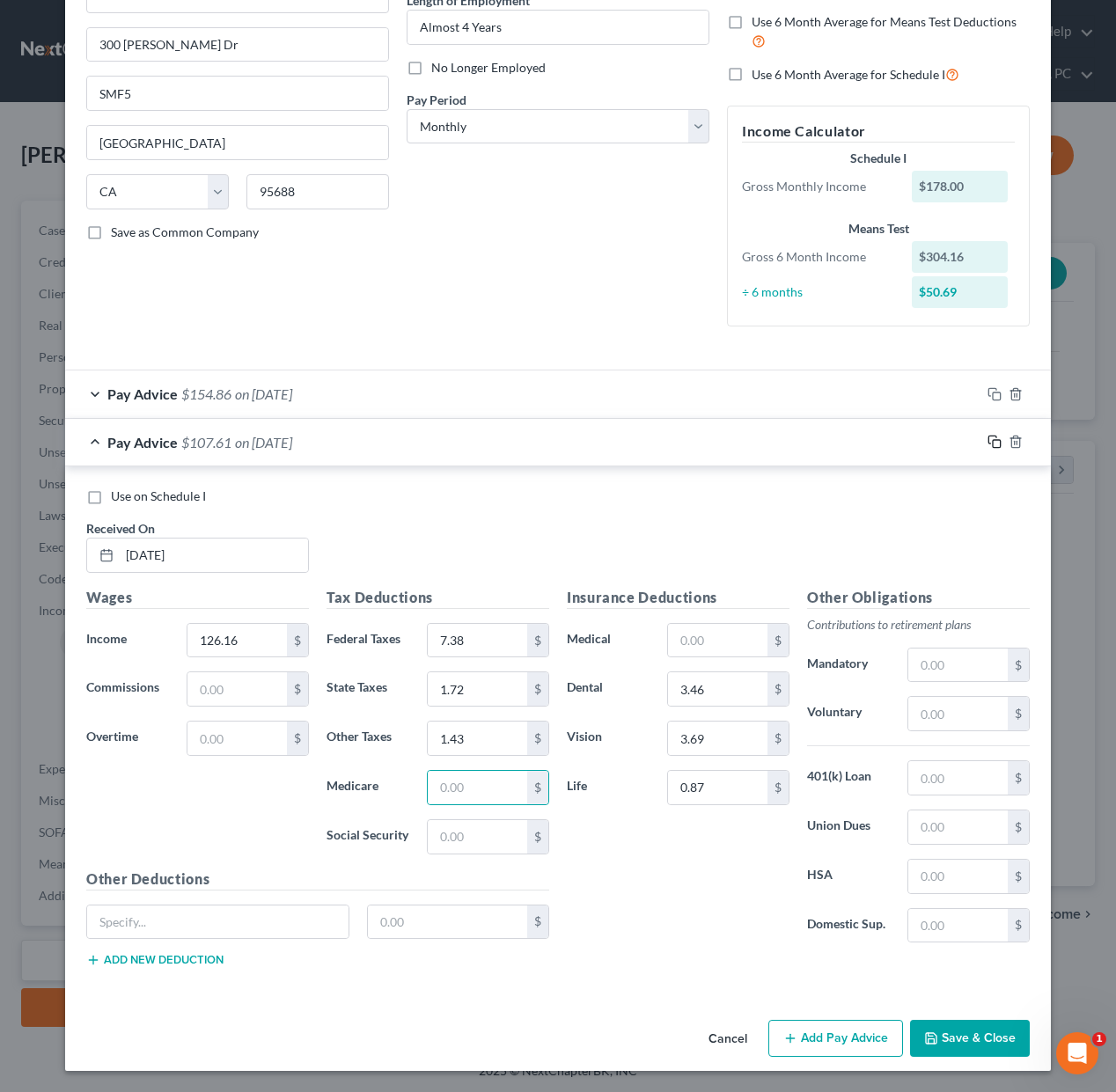
drag, startPoint x: 992, startPoint y: 441, endPoint x: 860, endPoint y: 494, distance: 142.2
click at [992, 441] on icon "button" at bounding box center [994, 441] width 14 height 14
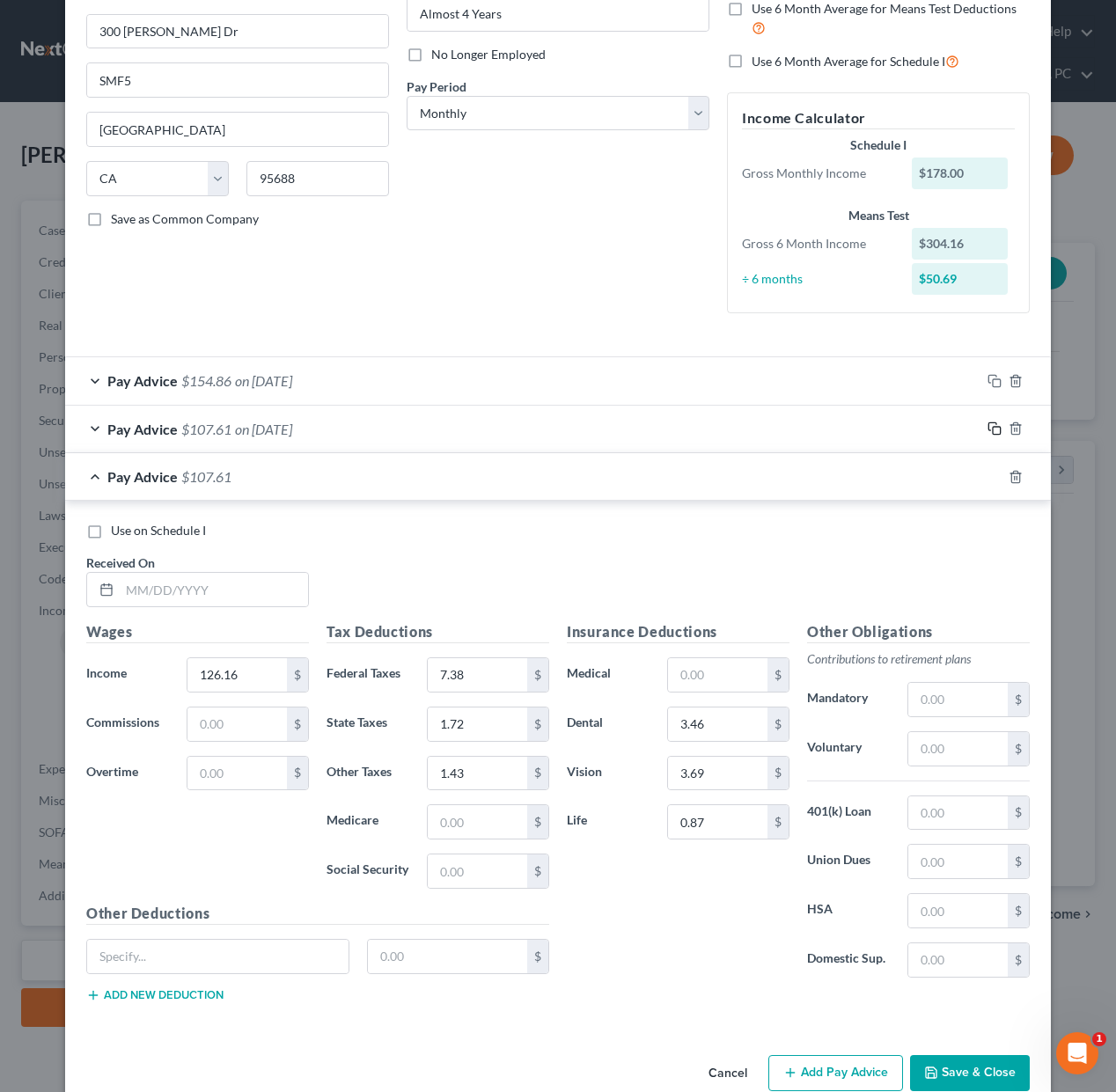
scroll to position [237, 0]
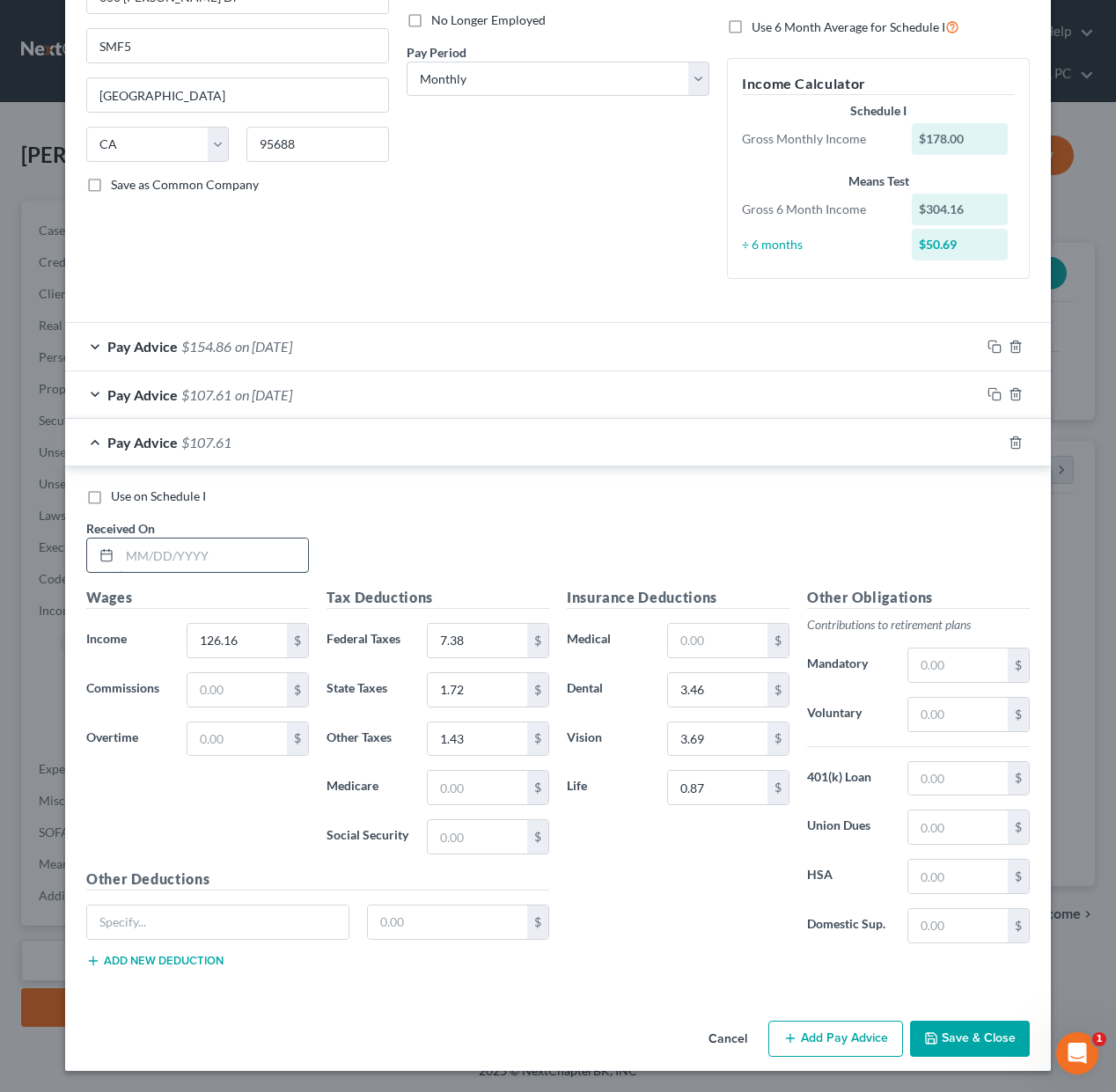
drag, startPoint x: 224, startPoint y: 553, endPoint x: 1114, endPoint y: 559, distance: 890.0
click at [227, 553] on input "text" at bounding box center [214, 555] width 188 height 34
type input "[DATE]"
type input "314.17"
type input "1.86"
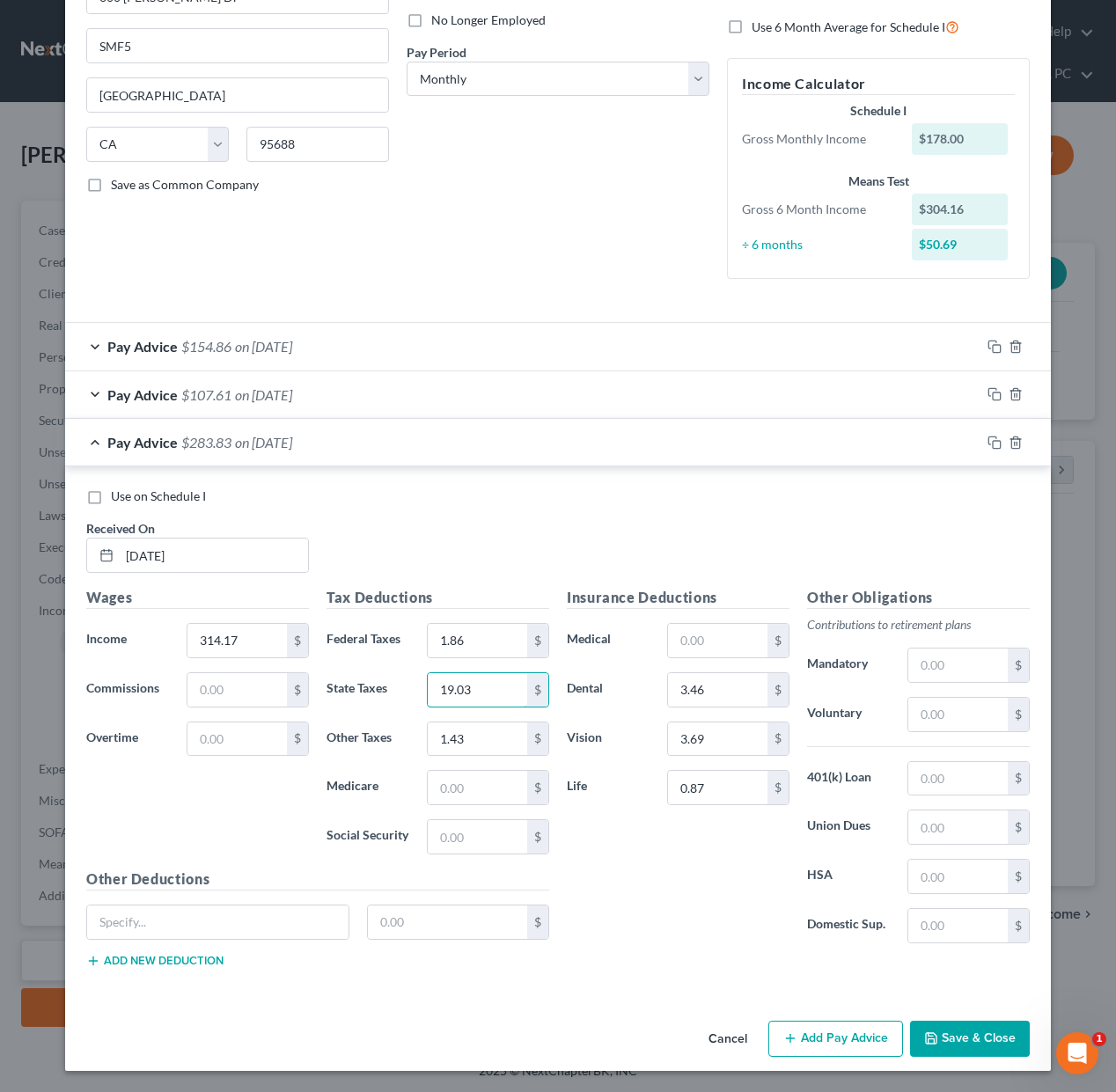
type input "19.03"
type input "4.46"
type input "3.68"
click at [992, 439] on icon "button" at bounding box center [994, 442] width 14 height 14
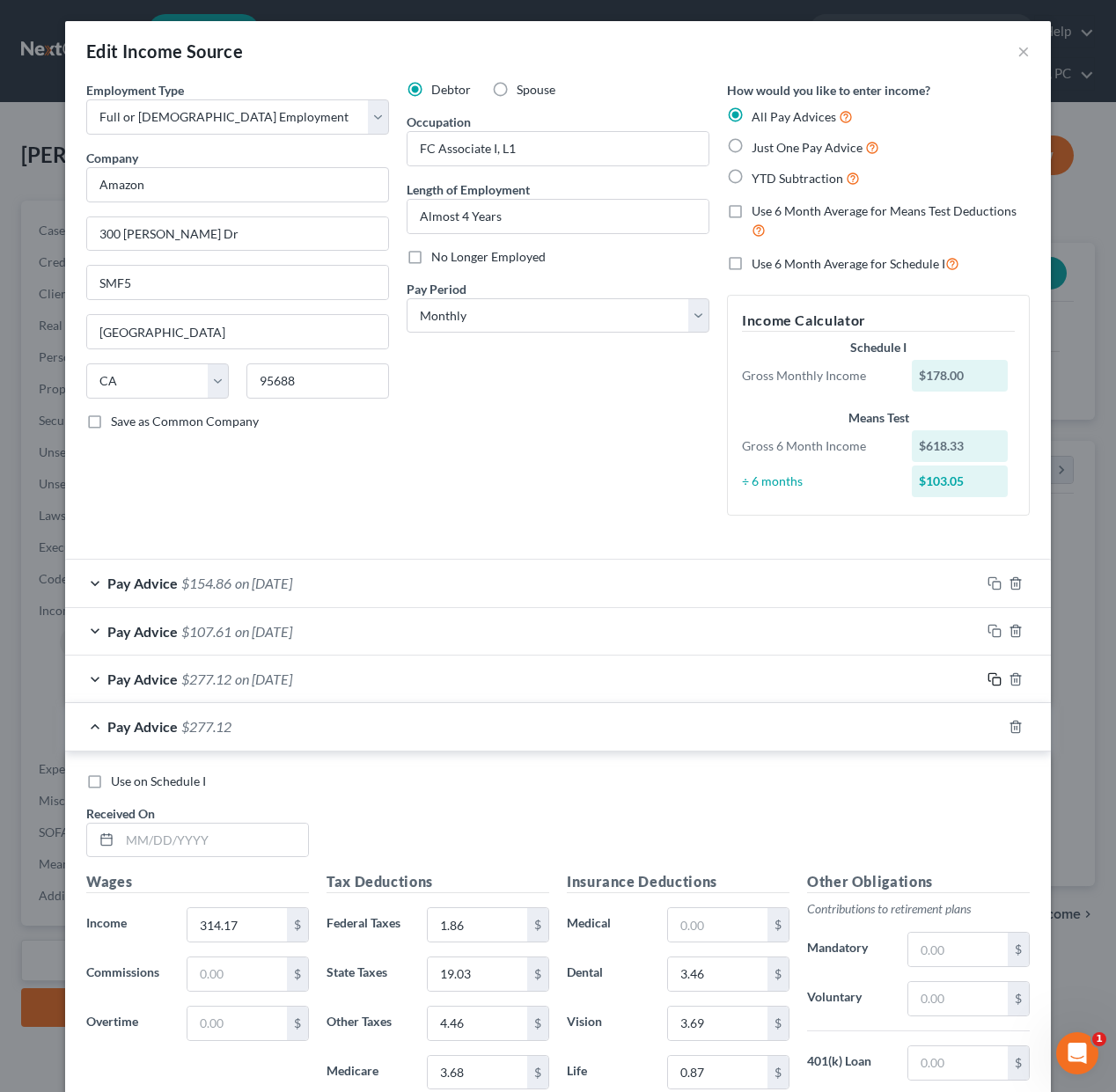
scroll to position [284, 0]
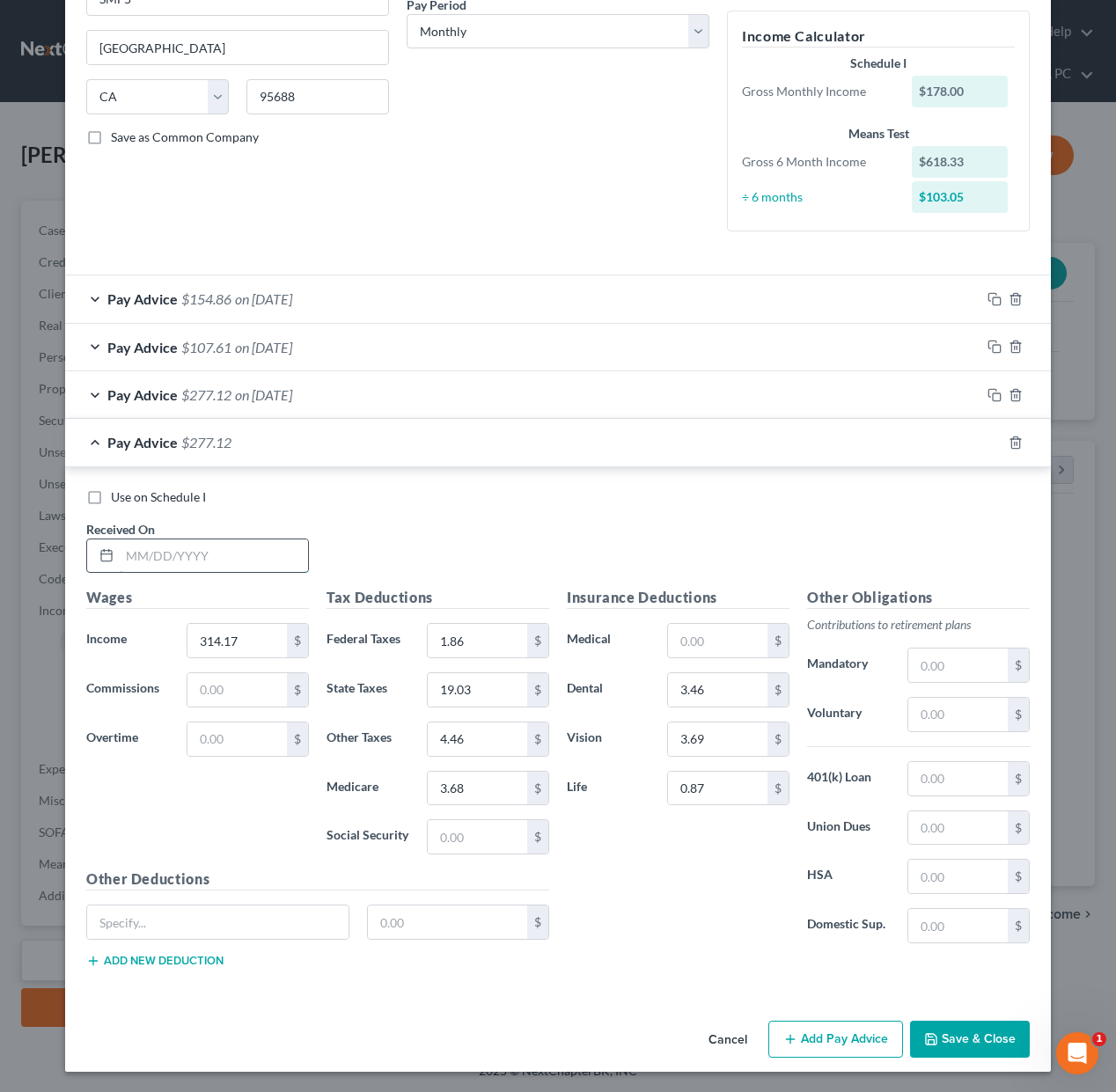
drag, startPoint x: 263, startPoint y: 543, endPoint x: 554, endPoint y: 560, distance: 291.5
click at [264, 543] on input "text" at bounding box center [214, 556] width 188 height 34
type input "[DATE]"
type input "287.69"
type input "17.4"
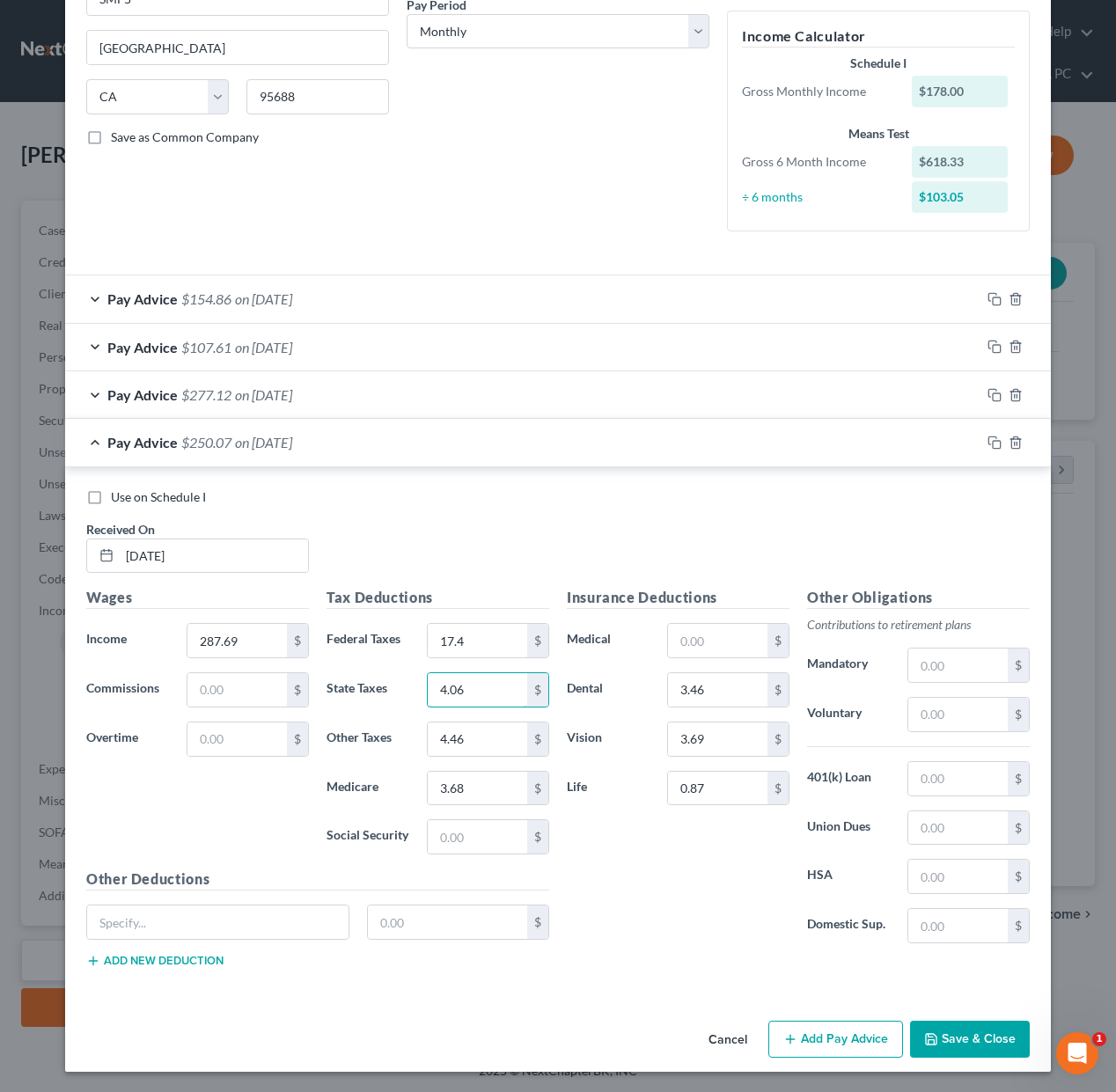
type input "4.06"
type input "3.37"
type input "0"
click at [989, 446] on icon "button" at bounding box center [994, 442] width 14 height 14
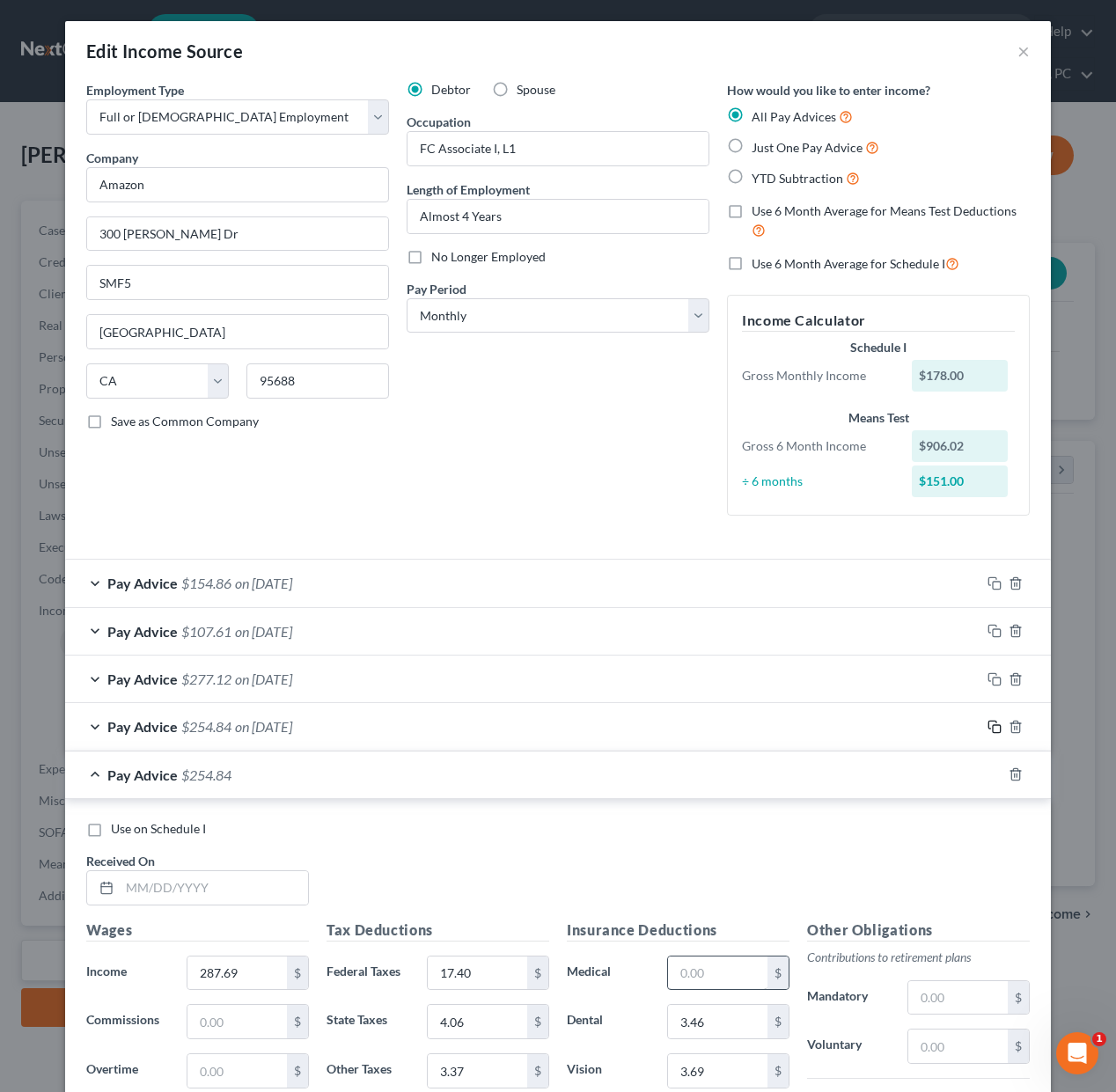
scroll to position [333, 0]
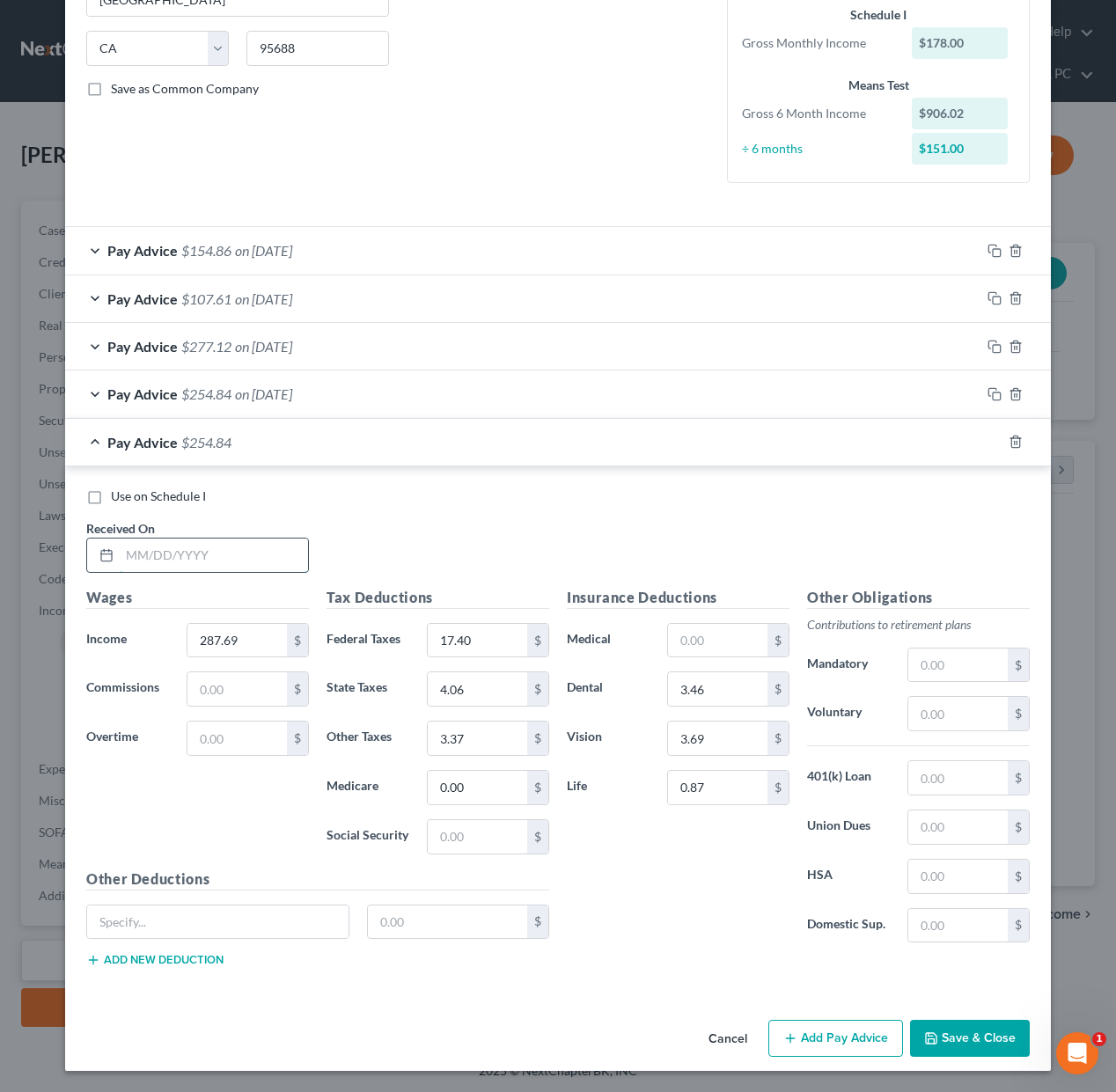
click at [256, 565] on input "text" at bounding box center [214, 555] width 188 height 34
type input "[DATE]"
type input "442.11"
type input "14.65"
type input "26.97"
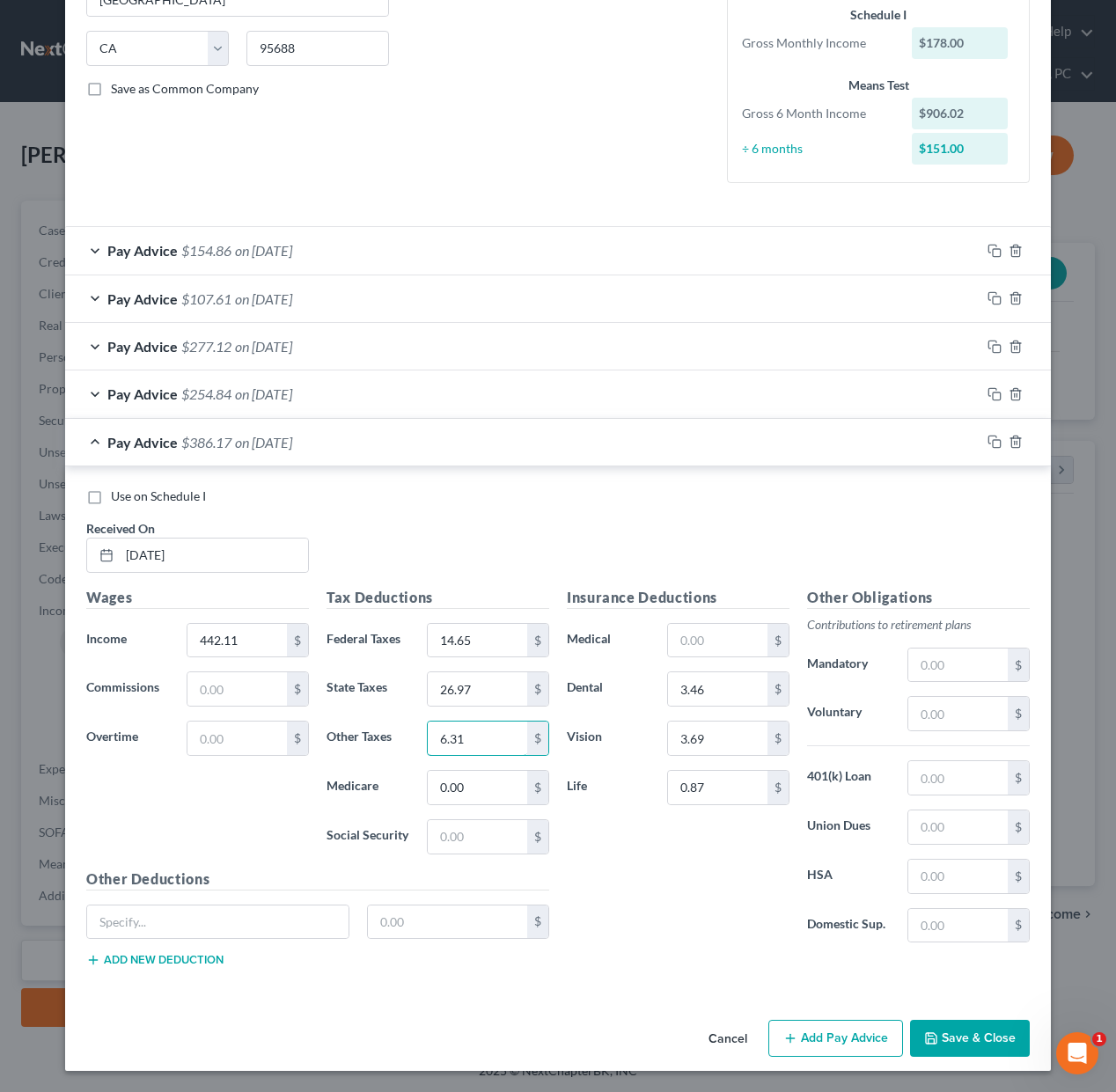
type input "6.31"
type input "4.95"
type input "5.22"
drag, startPoint x: 991, startPoint y: 439, endPoint x: 966, endPoint y: 453, distance: 28.7
click at [991, 439] on icon "button" at bounding box center [994, 441] width 14 height 14
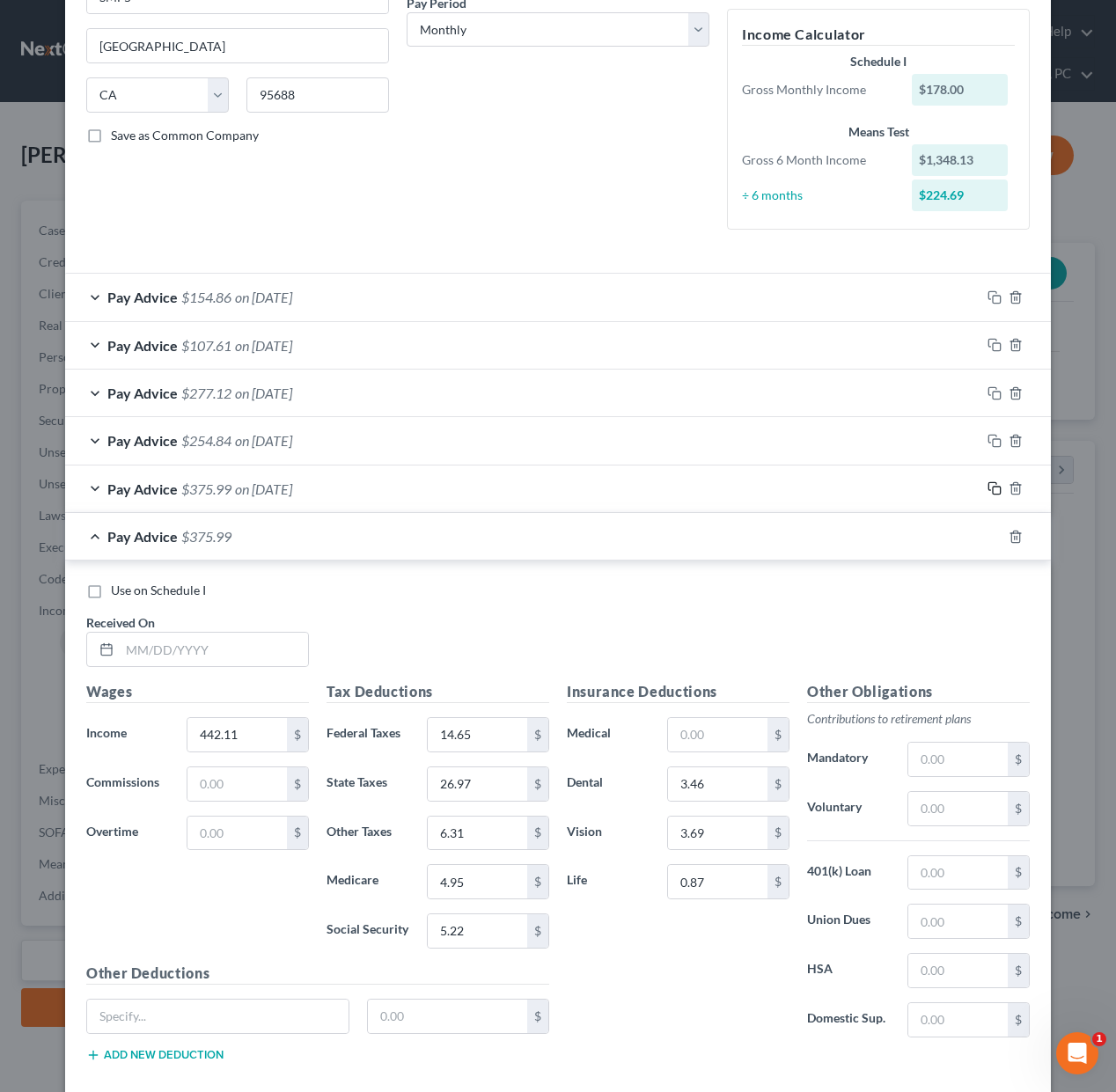
scroll to position [380, 0]
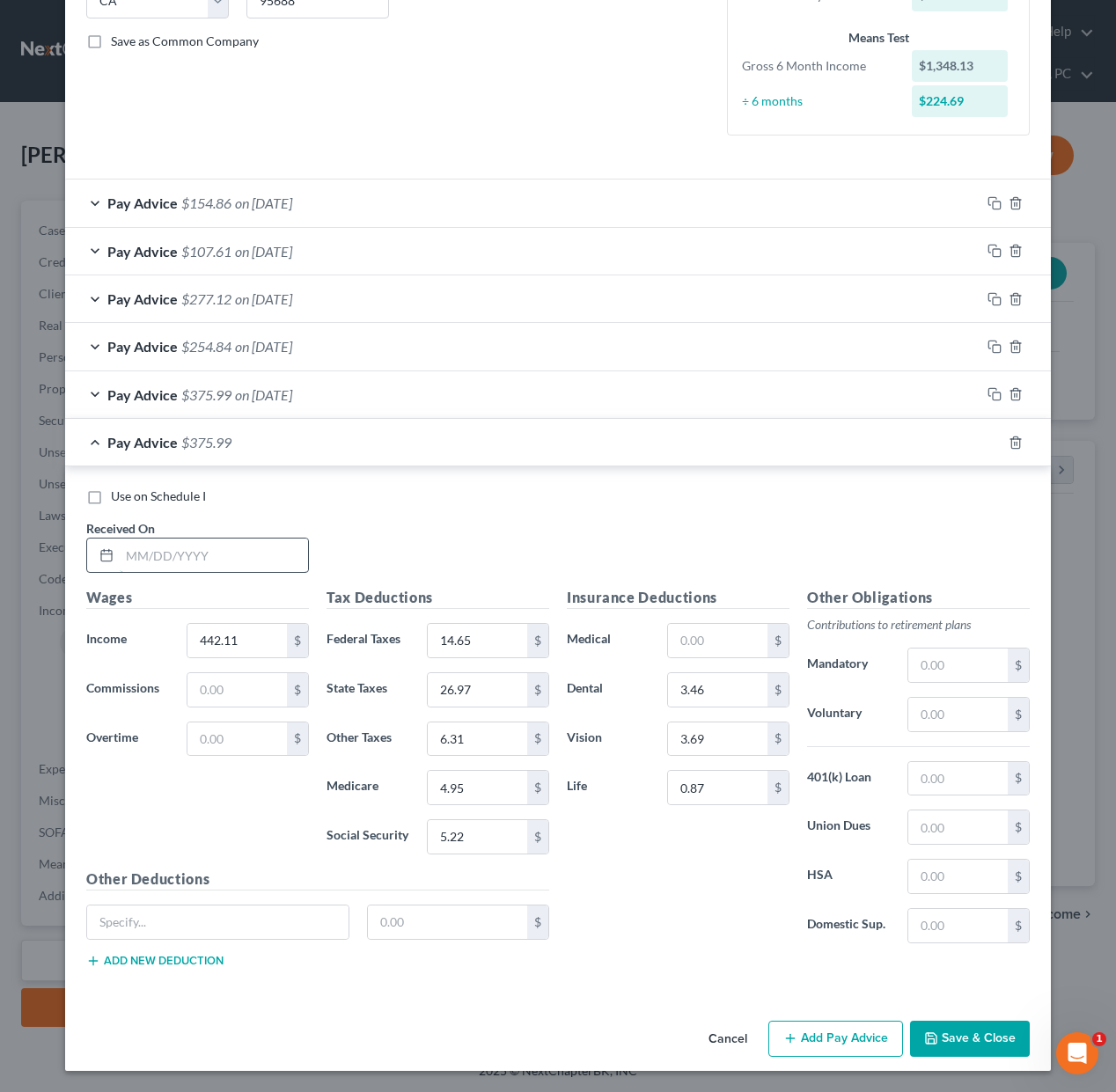
click at [281, 563] on input "text" at bounding box center [214, 555] width 188 height 34
type input "[DATE]"
type input "474.34"
type input "17.87"
type input "28.96"
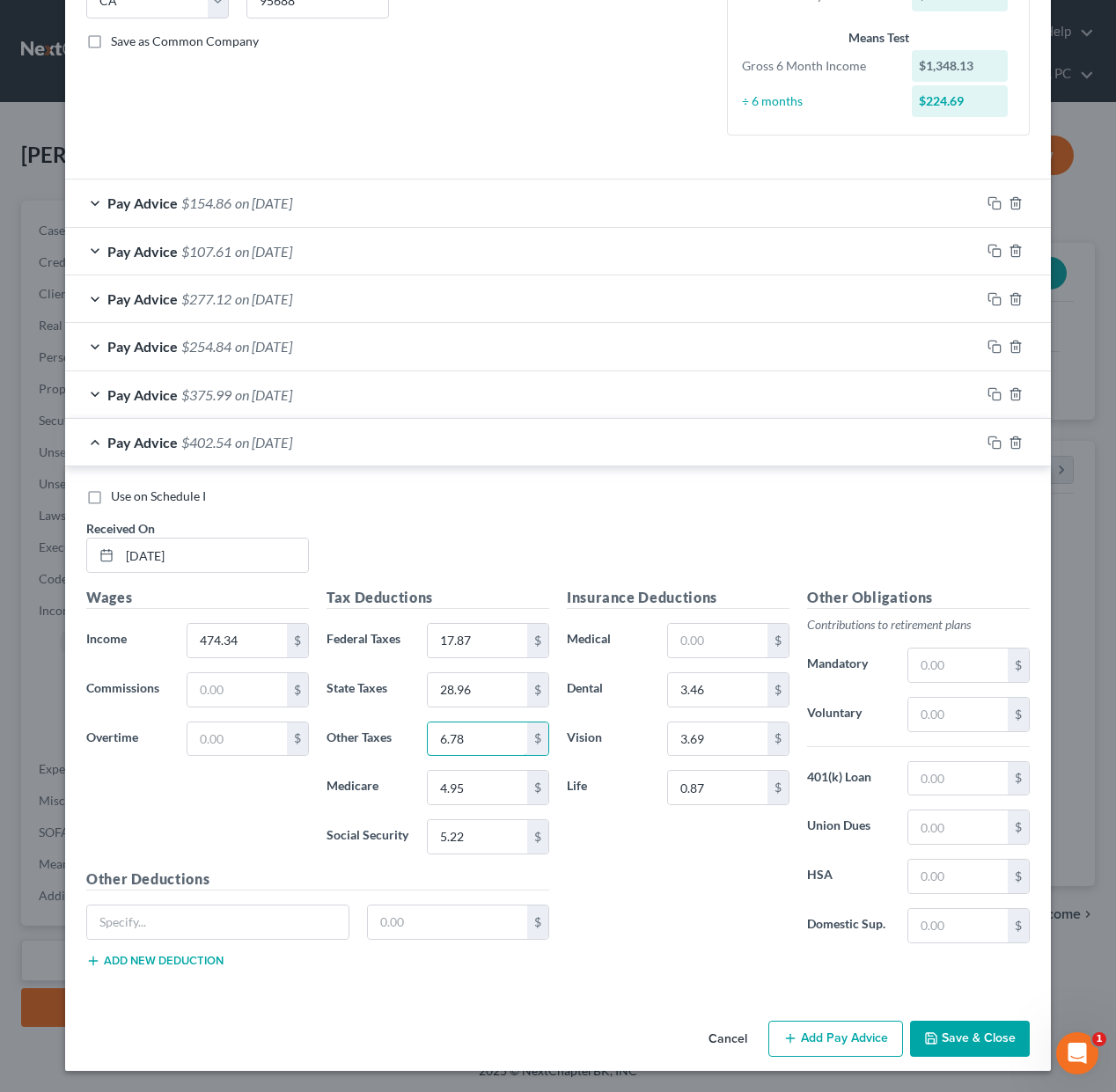
type input "6.78"
type input "5.66"
type input "5.61"
drag, startPoint x: 995, startPoint y: 442, endPoint x: 947, endPoint y: 460, distance: 51.3
click at [995, 442] on icon "button" at bounding box center [994, 442] width 14 height 14
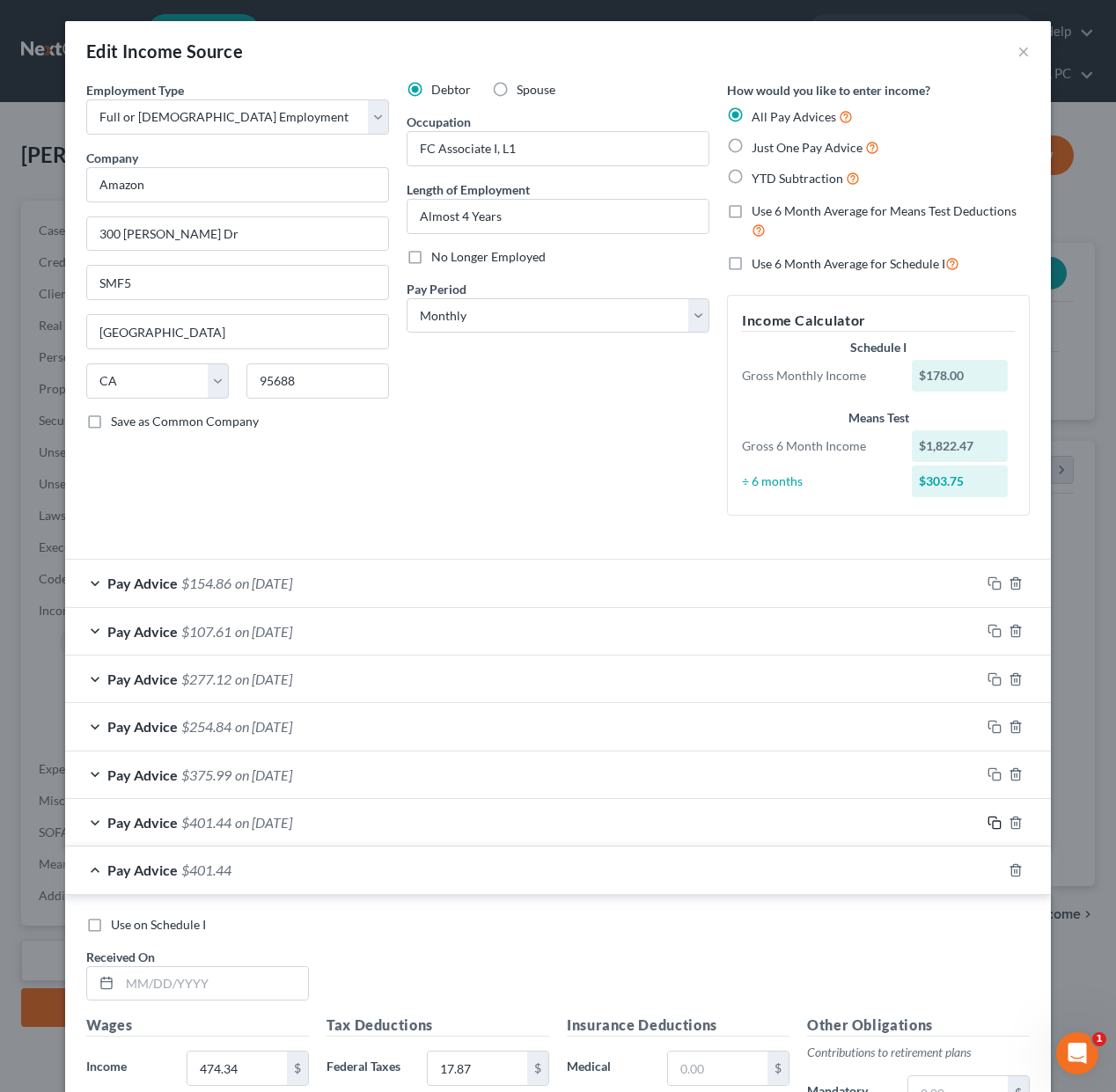
scroll to position [428, 0]
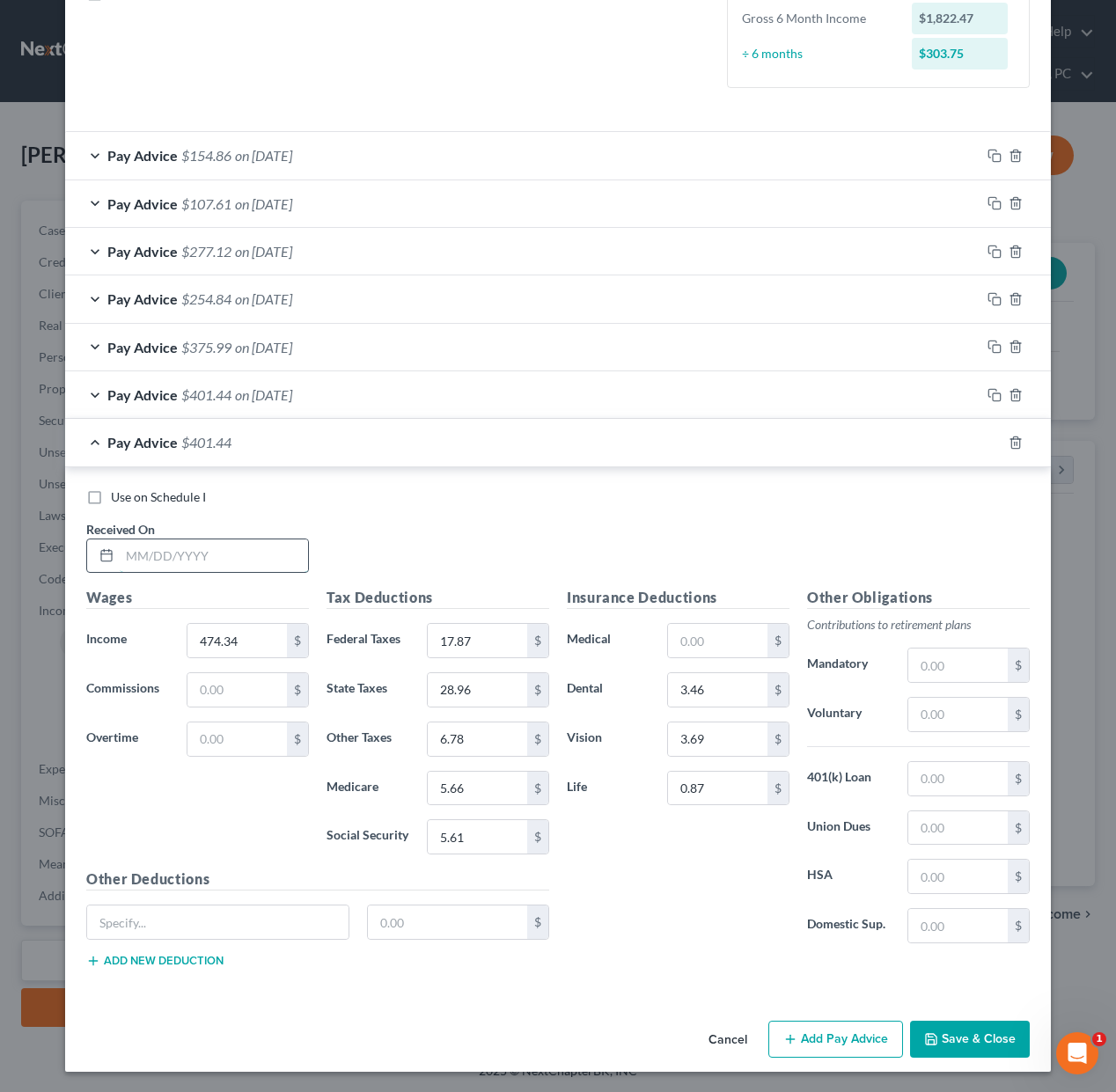
drag, startPoint x: 272, startPoint y: 564, endPoint x: 294, endPoint y: 564, distance: 22.0
click at [279, 564] on input "text" at bounding box center [214, 556] width 188 height 34
type input "[DATE]"
type input "113.92"
type input "6.62"
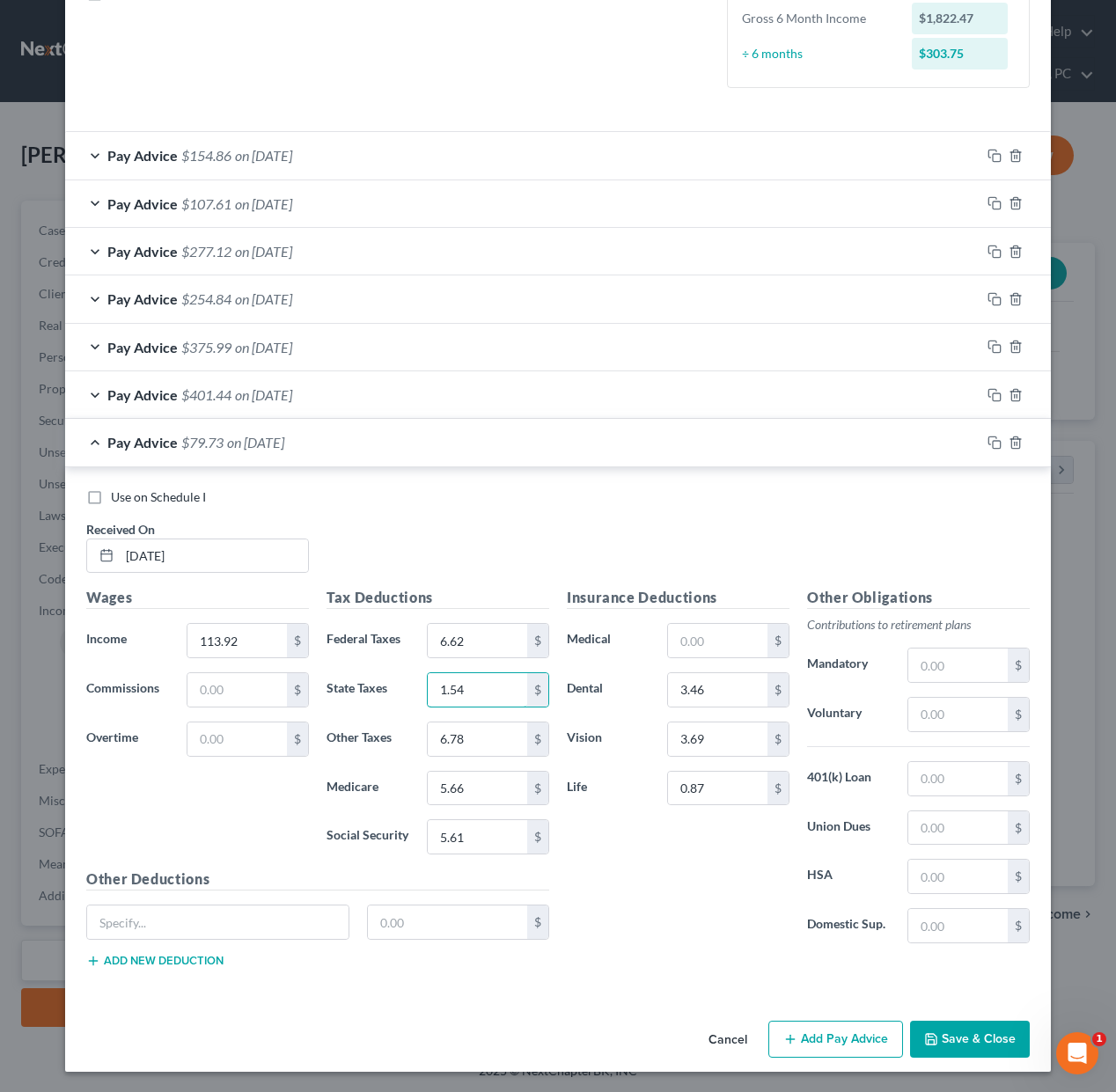
type input "1.54"
type input "1.28"
type input "0"
click at [996, 443] on icon "button" at bounding box center [994, 442] width 14 height 14
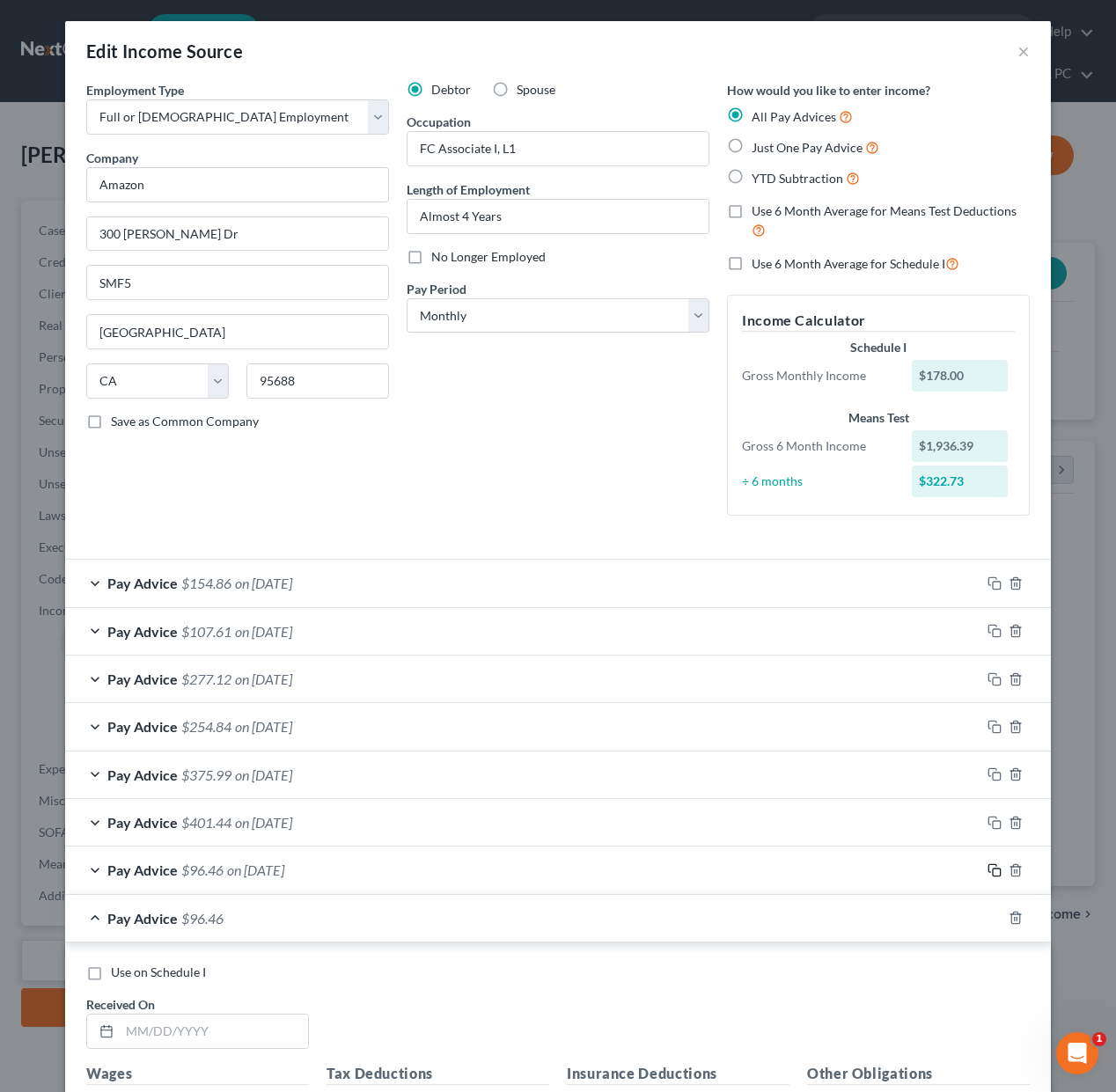
scroll to position [476, 0]
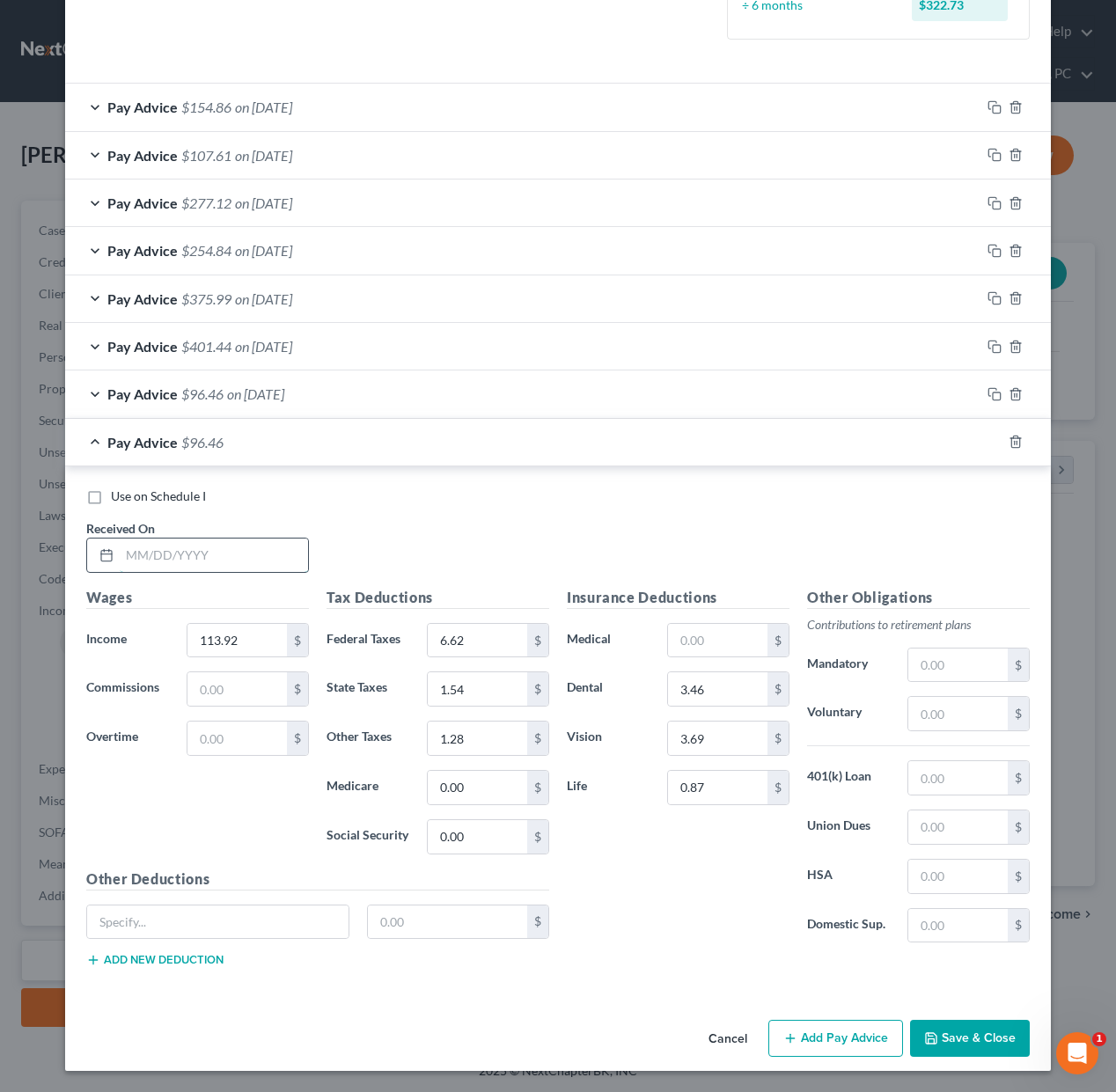
click at [231, 559] on input "text" at bounding box center [214, 555] width 188 height 34
type input "[DATE]"
type input "436.10"
type input "14.05"
type input "26.6"
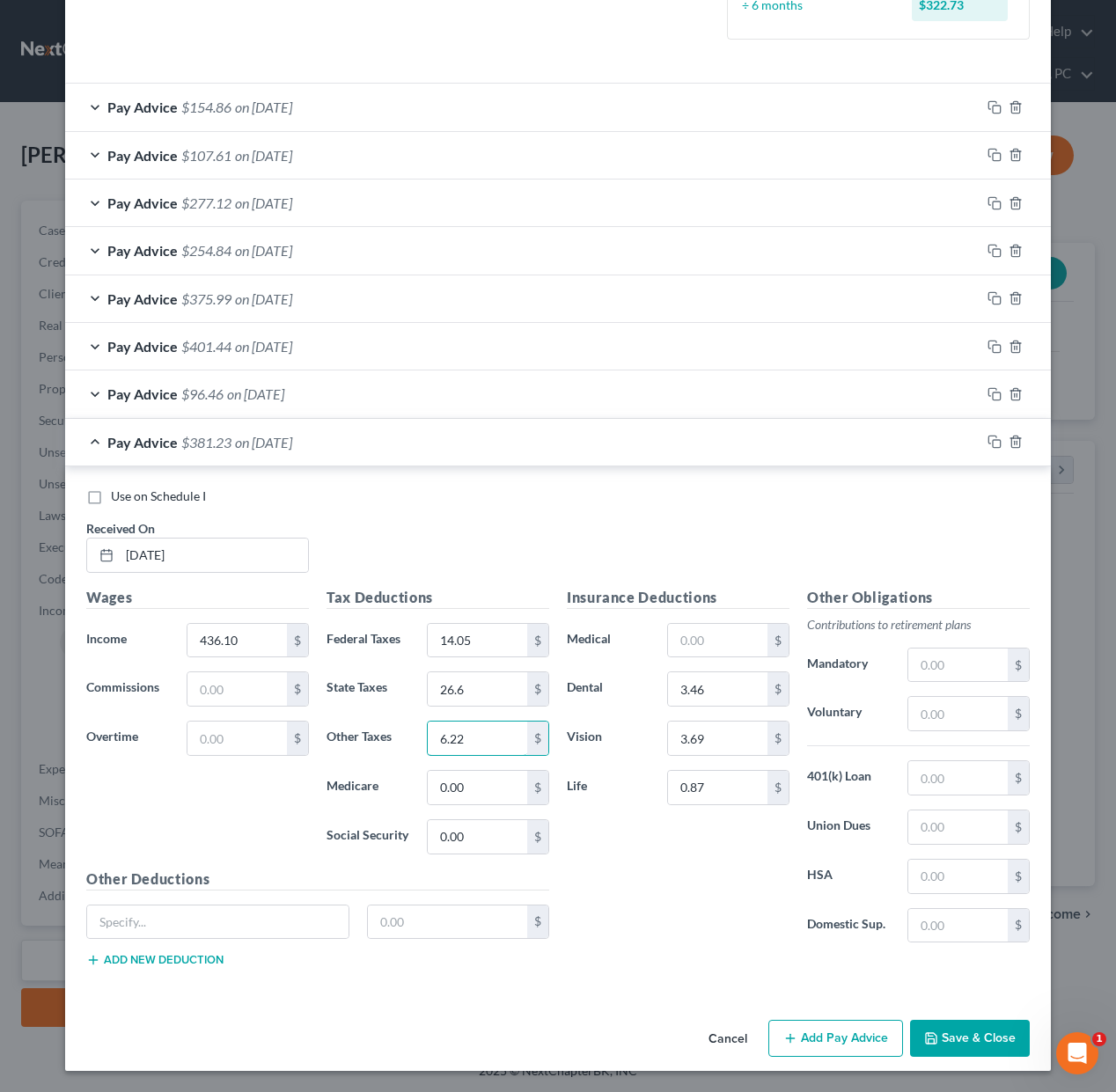
type input "6.22"
type input "4.82"
type input "5.15"
drag, startPoint x: 994, startPoint y: 438, endPoint x: 984, endPoint y: 442, distance: 10.8
click at [994, 438] on icon "button" at bounding box center [994, 441] width 14 height 14
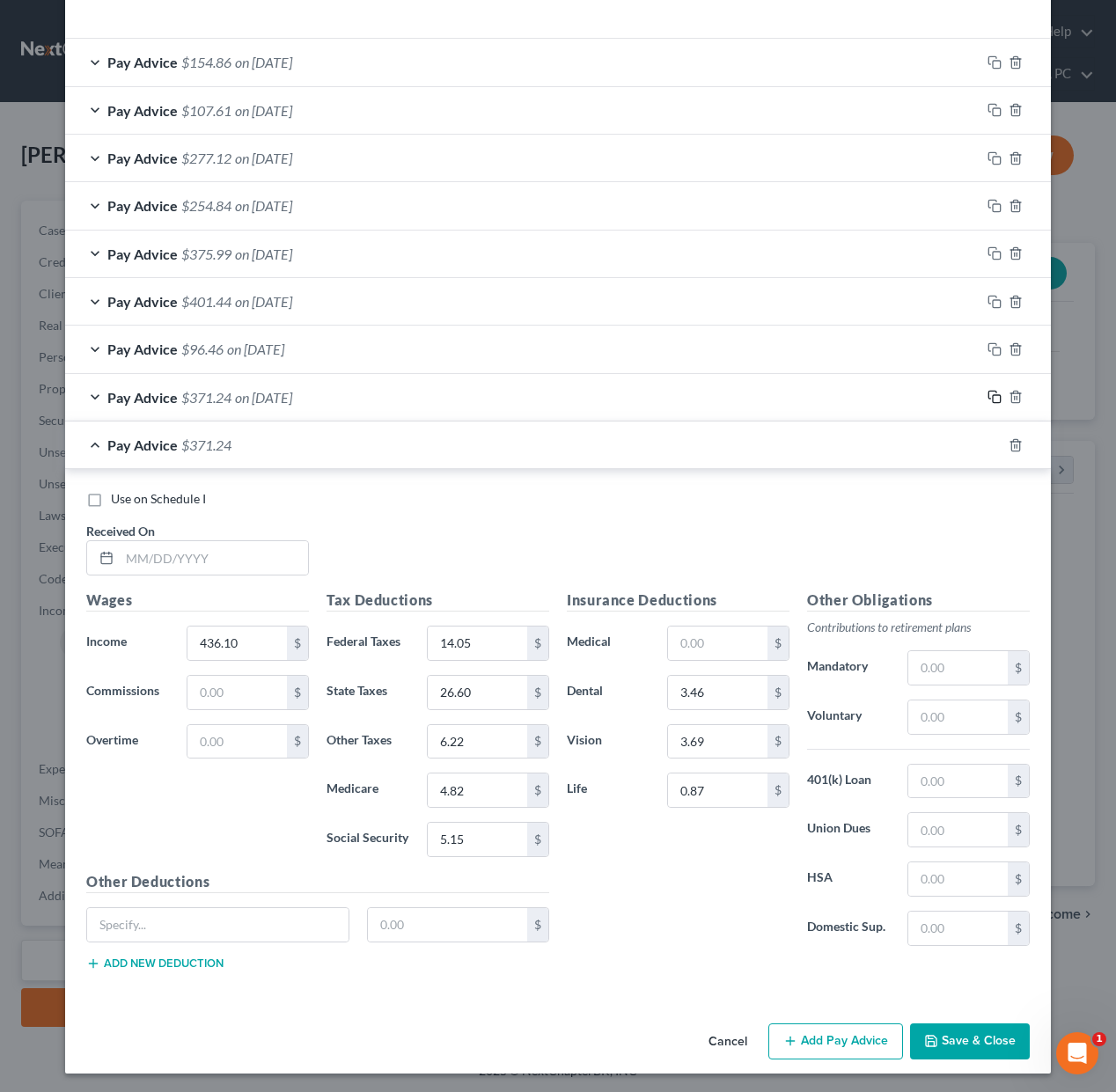
scroll to position [523, 0]
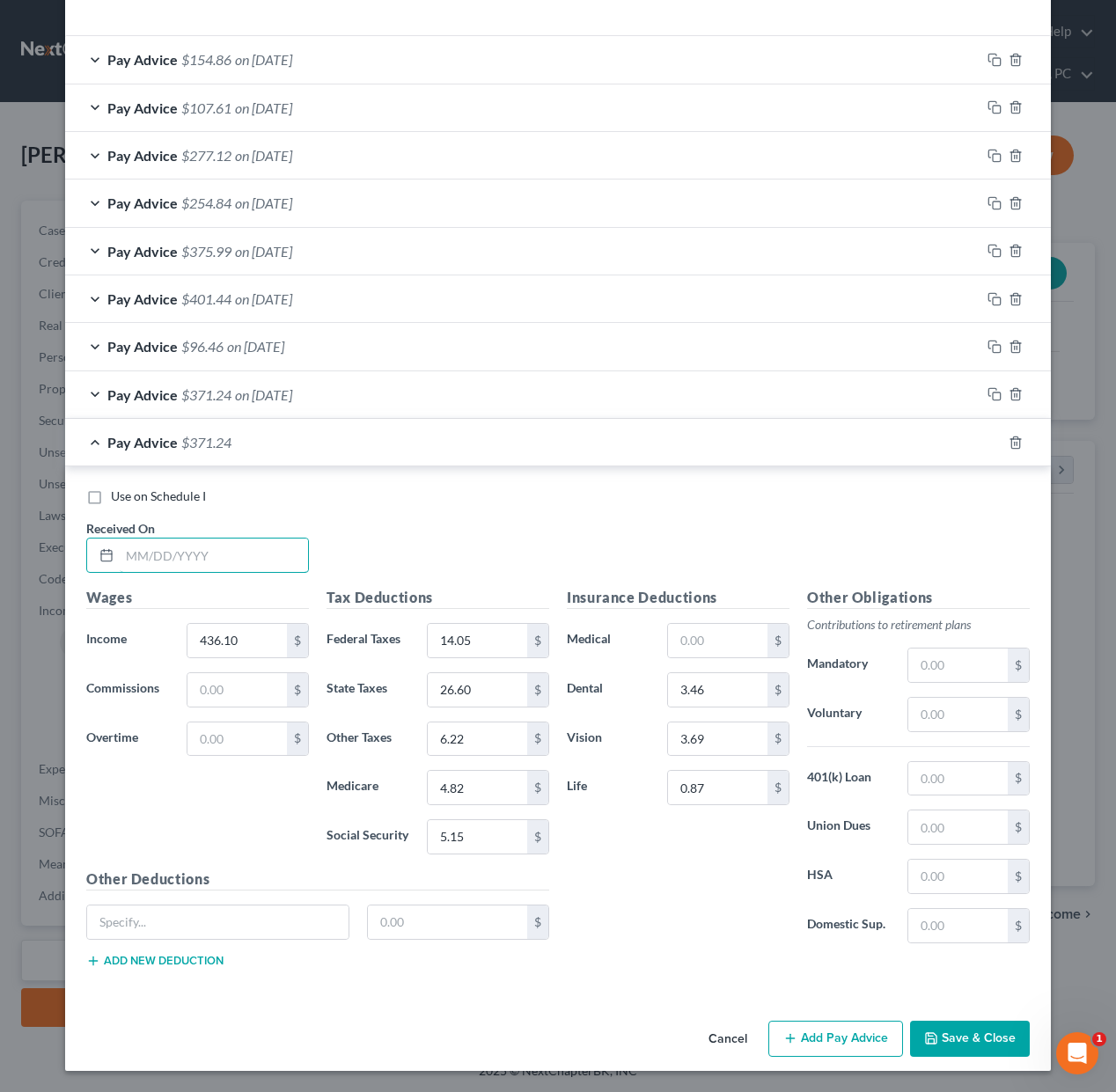
drag, startPoint x: 272, startPoint y: 549, endPoint x: 891, endPoint y: 521, distance: 619.6
click at [275, 549] on input "text" at bounding box center [214, 555] width 188 height 34
type input "[DATE]"
type input "443.89"
type input "14.83"
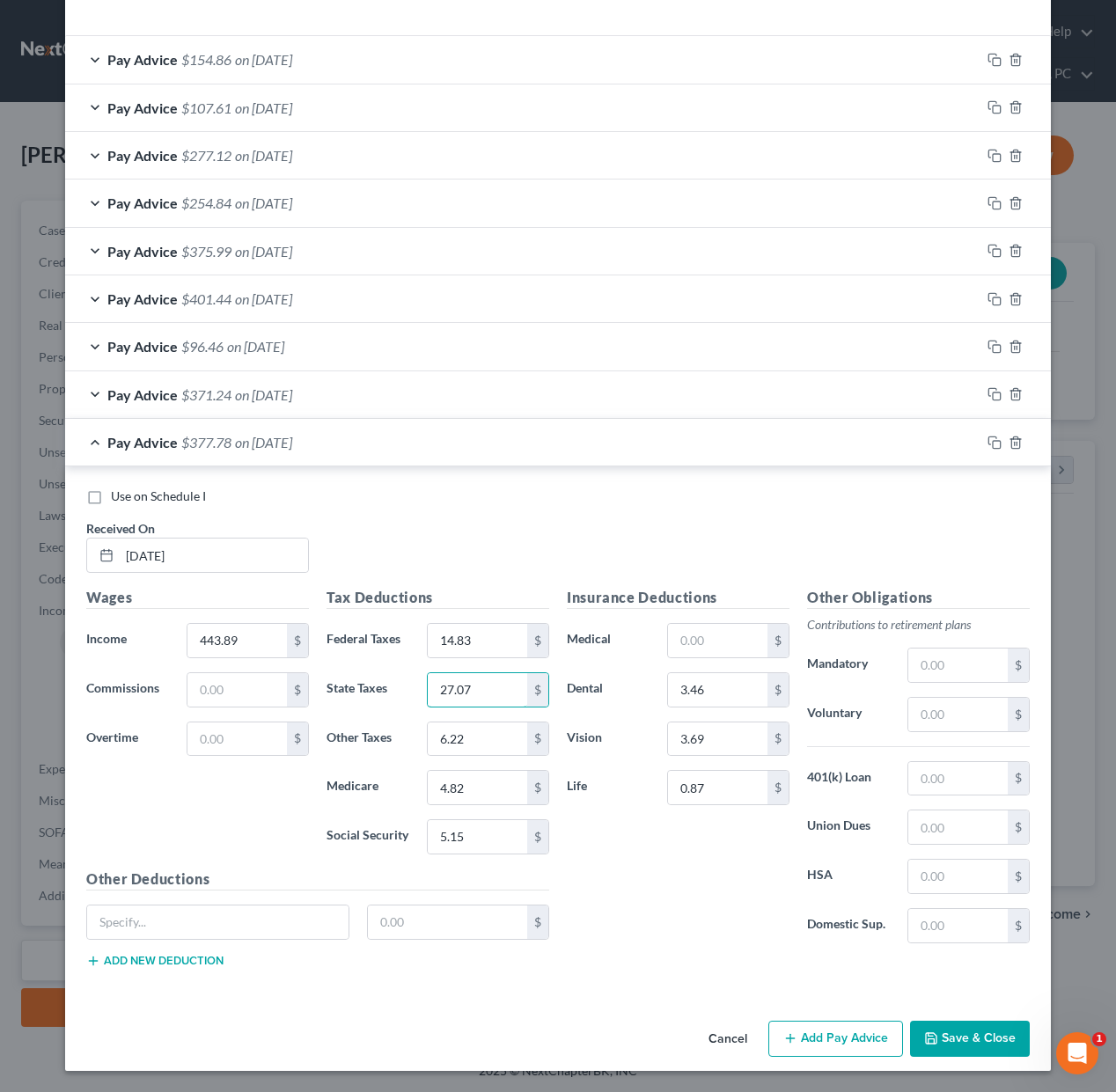
type input "27.07"
type input "6.34"
type input "4.99"
type input "5.24"
click at [999, 441] on rect "button" at bounding box center [996, 445] width 8 height 8
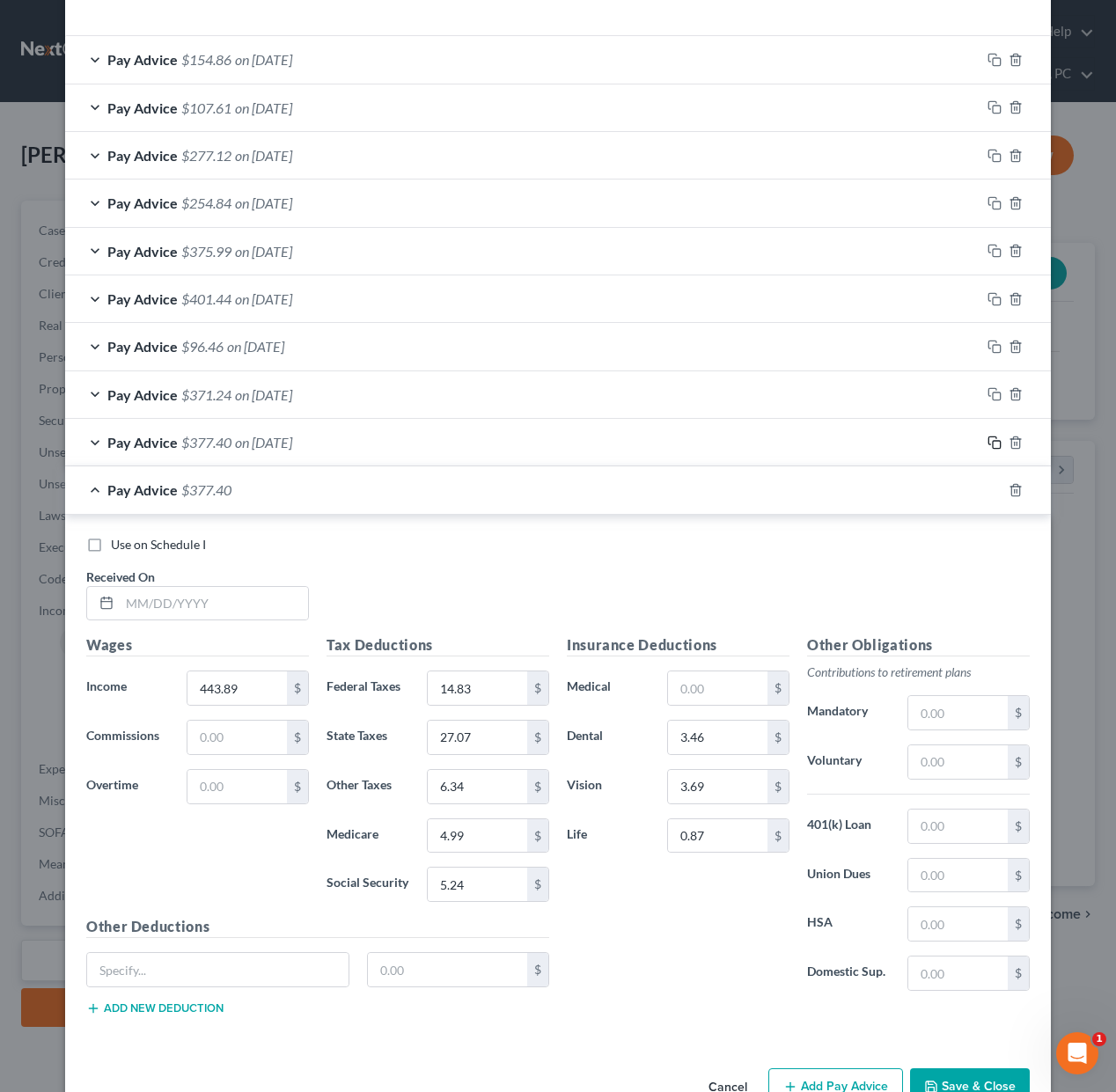
scroll to position [571, 0]
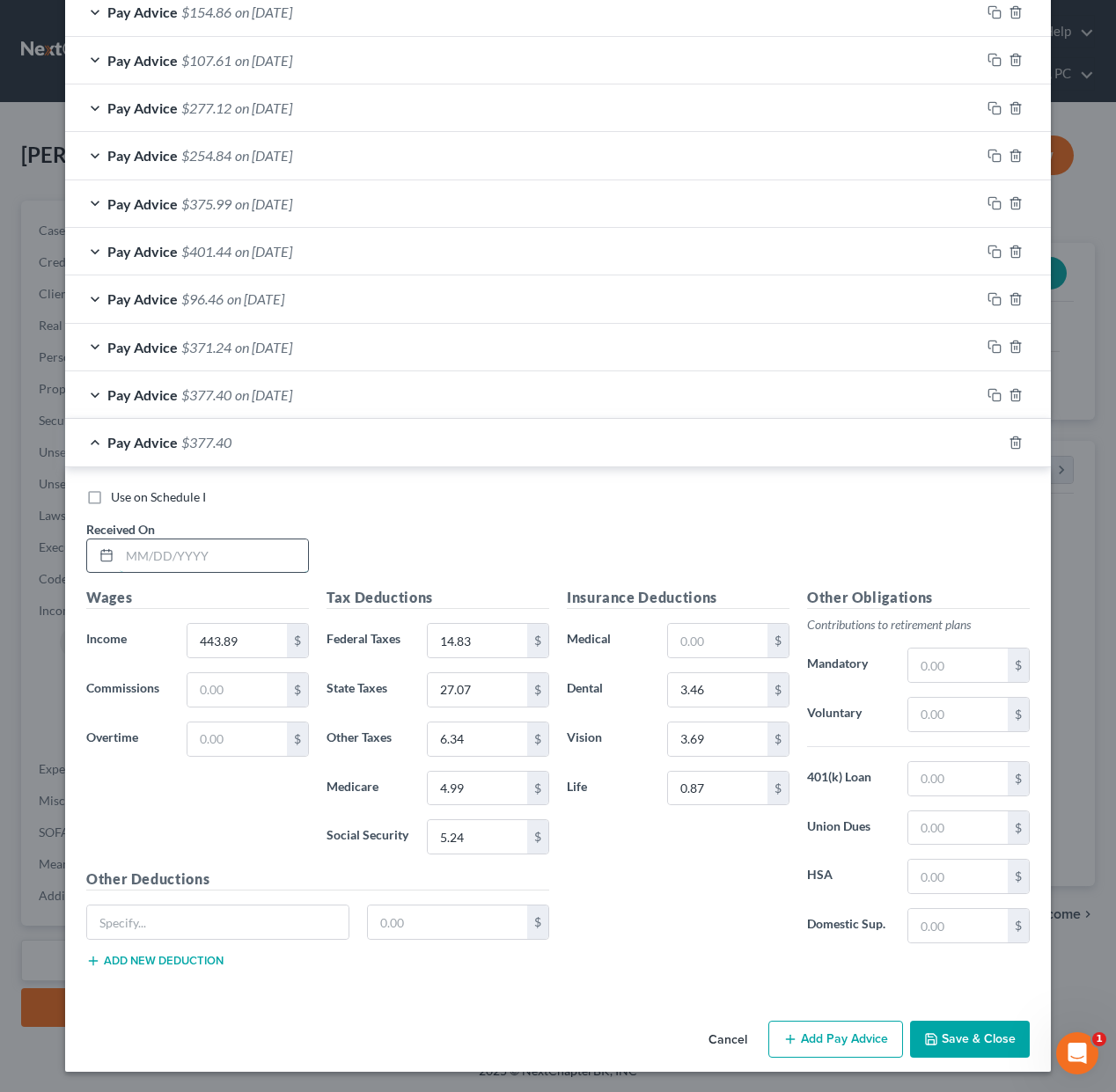
drag, startPoint x: 250, startPoint y: 559, endPoint x: 290, endPoint y: 557, distance: 40.0
click at [251, 559] on input "text" at bounding box center [214, 556] width 188 height 34
type input "[DATE]"
type input "304.71"
type input "0.91"
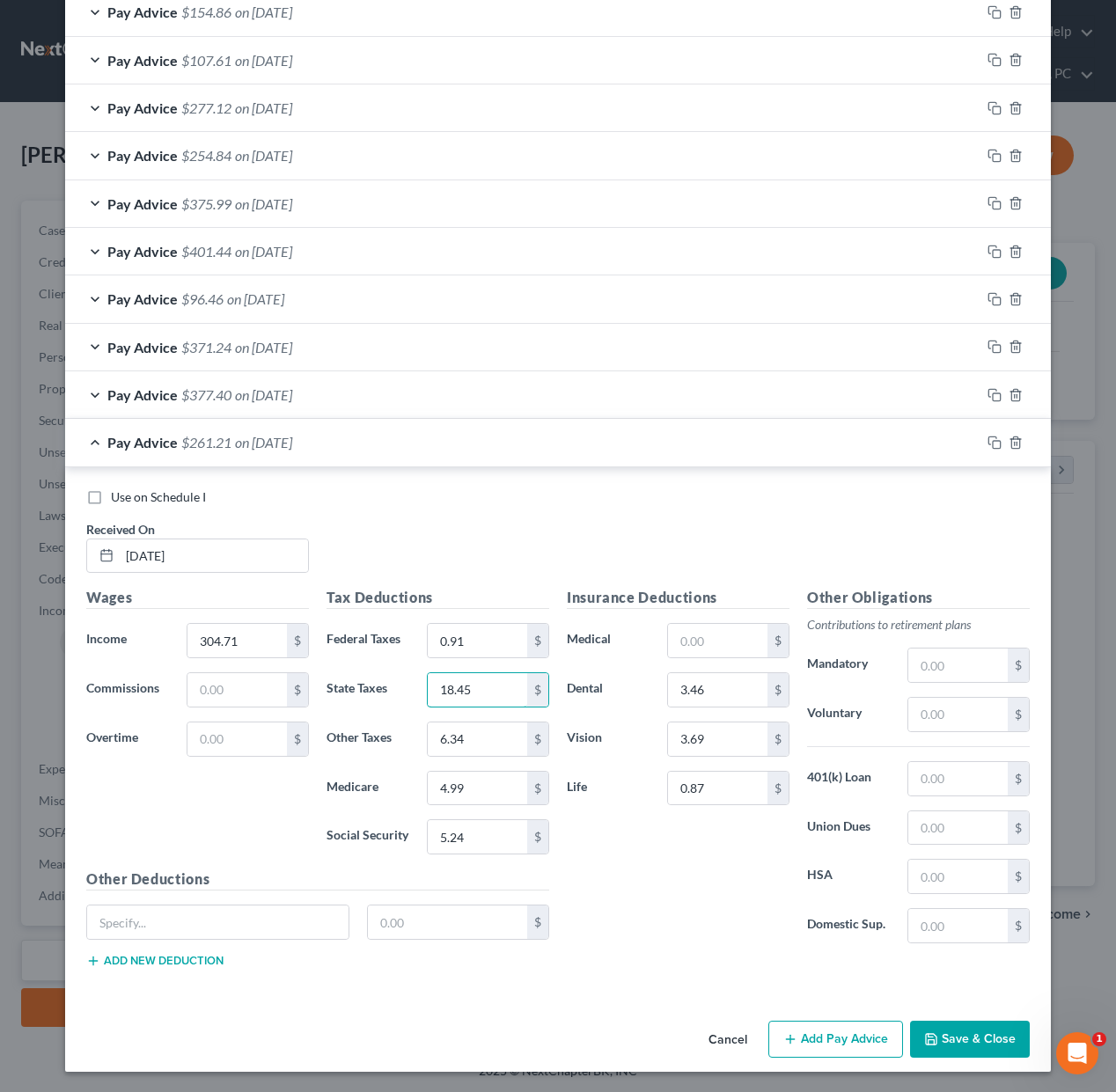
type input "18.45"
type input "4.31"
type input "3.57"
type input "0"
drag, startPoint x: 993, startPoint y: 436, endPoint x: 726, endPoint y: 588, distance: 307.2
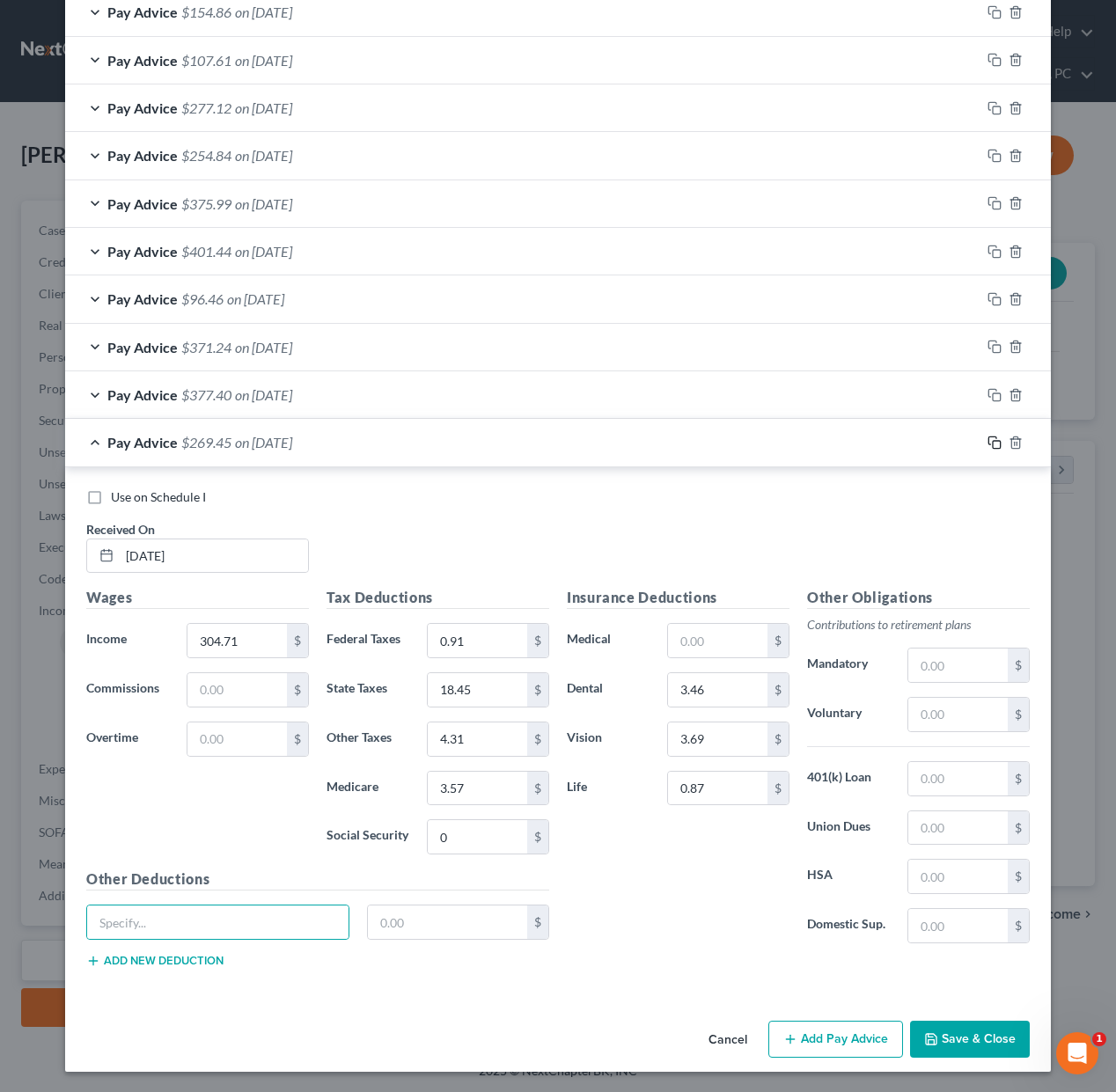
click at [992, 436] on icon "button" at bounding box center [992, 440] width 8 height 8
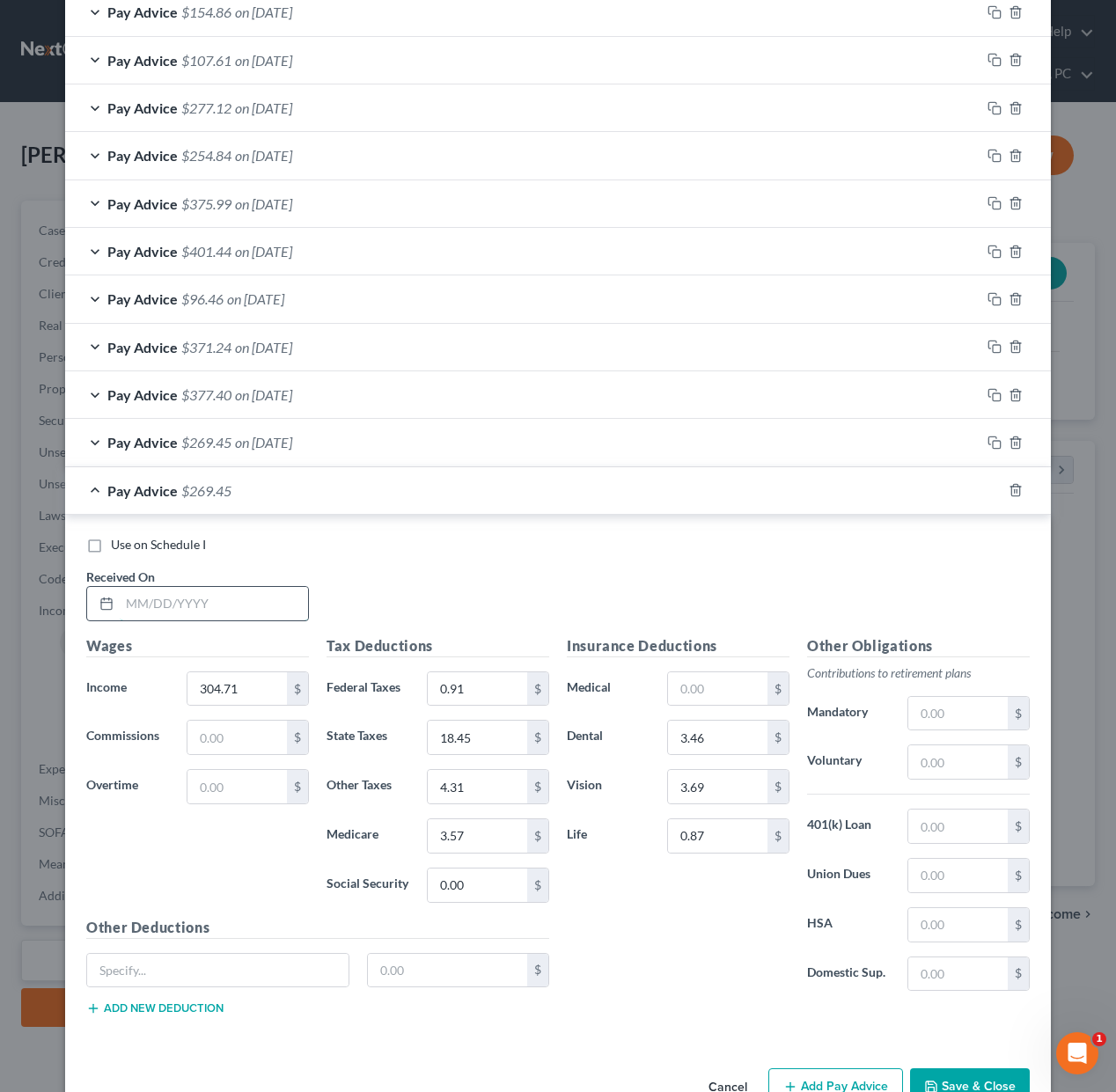
drag, startPoint x: 183, startPoint y: 609, endPoint x: 239, endPoint y: 613, distance: 56.1
click at [183, 610] on input "text" at bounding box center [214, 604] width 188 height 34
type input "[DATE]"
type input "252.31"
type input "15.2"
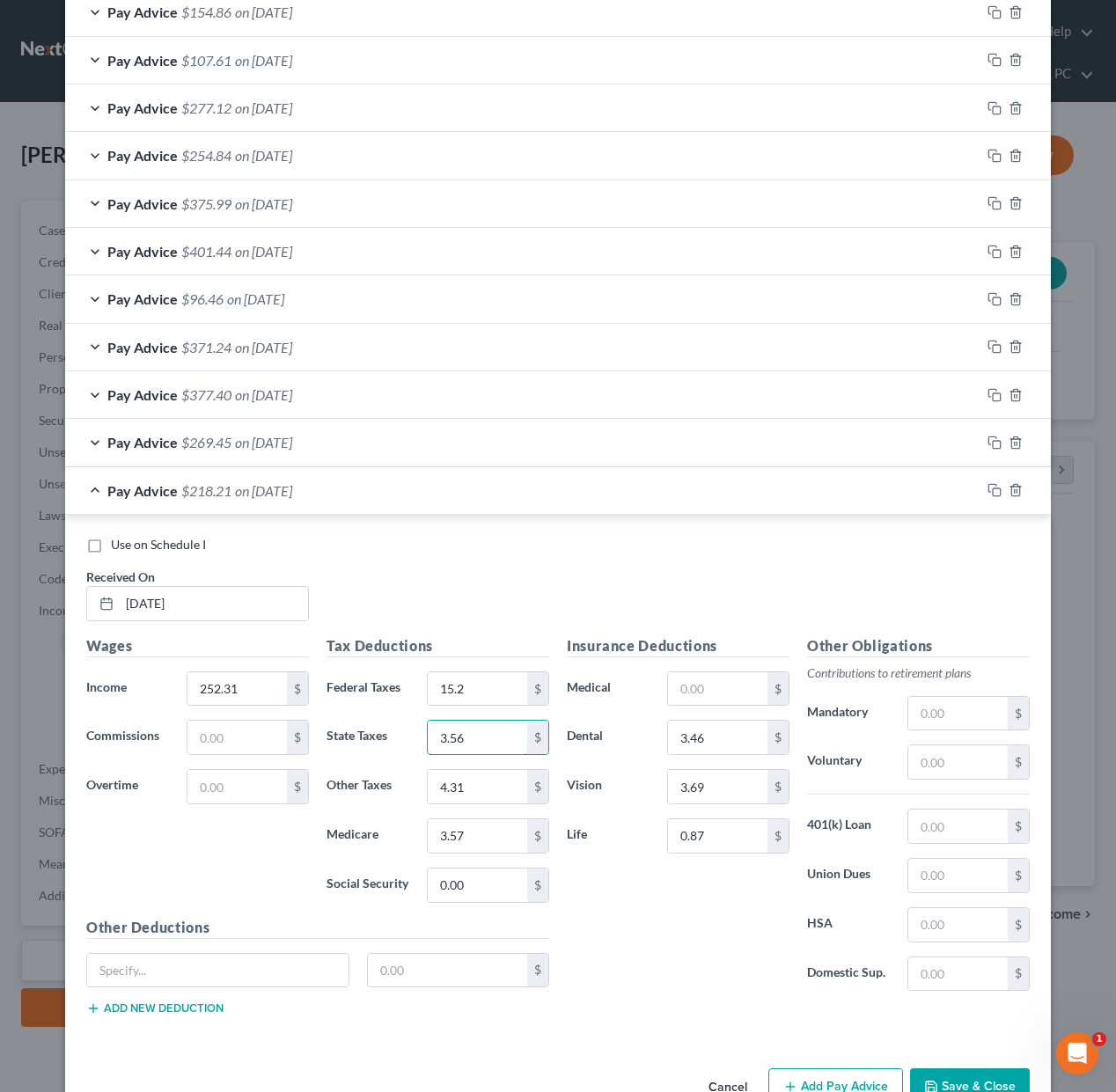
type input "3.56"
type input "2.94"
type input "0"
click at [991, 489] on icon "button" at bounding box center [994, 489] width 14 height 14
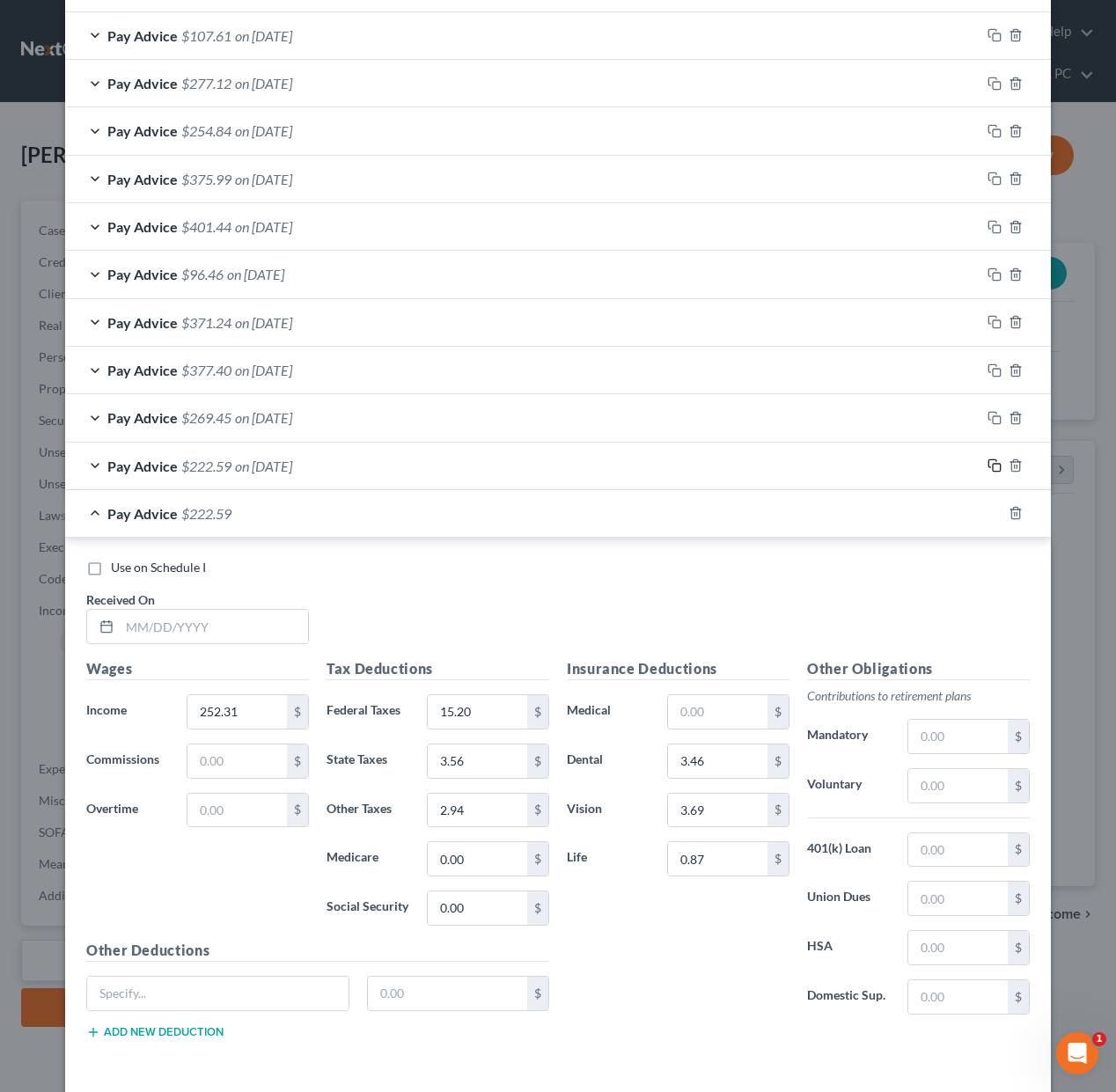
scroll to position [667, 0]
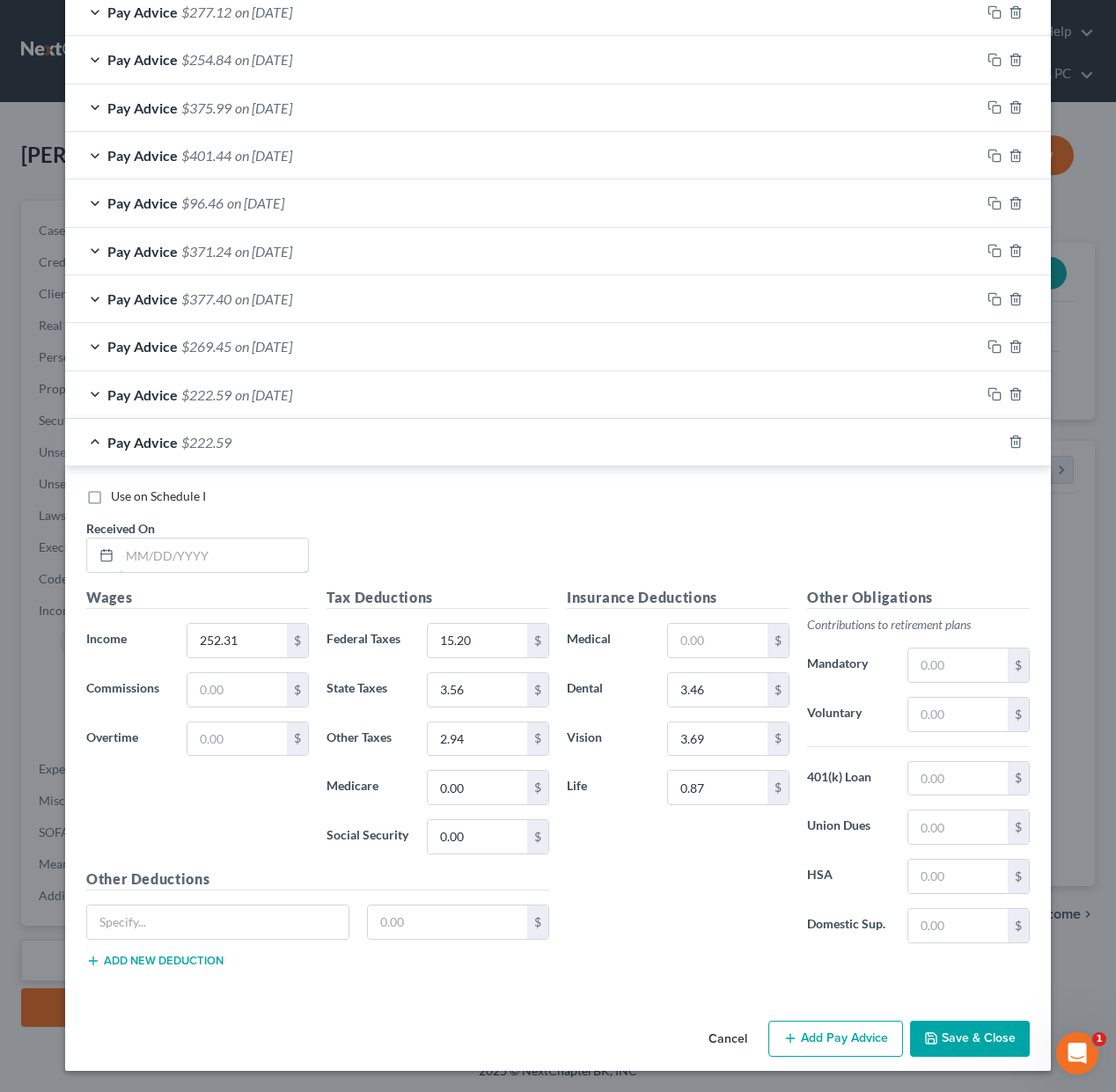
drag, startPoint x: 288, startPoint y: 549, endPoint x: 618, endPoint y: 533, distance: 330.4
click at [289, 549] on input "text" at bounding box center [214, 555] width 188 height 34
type input "[DATE]"
type input "375.03"
type input "7.94"
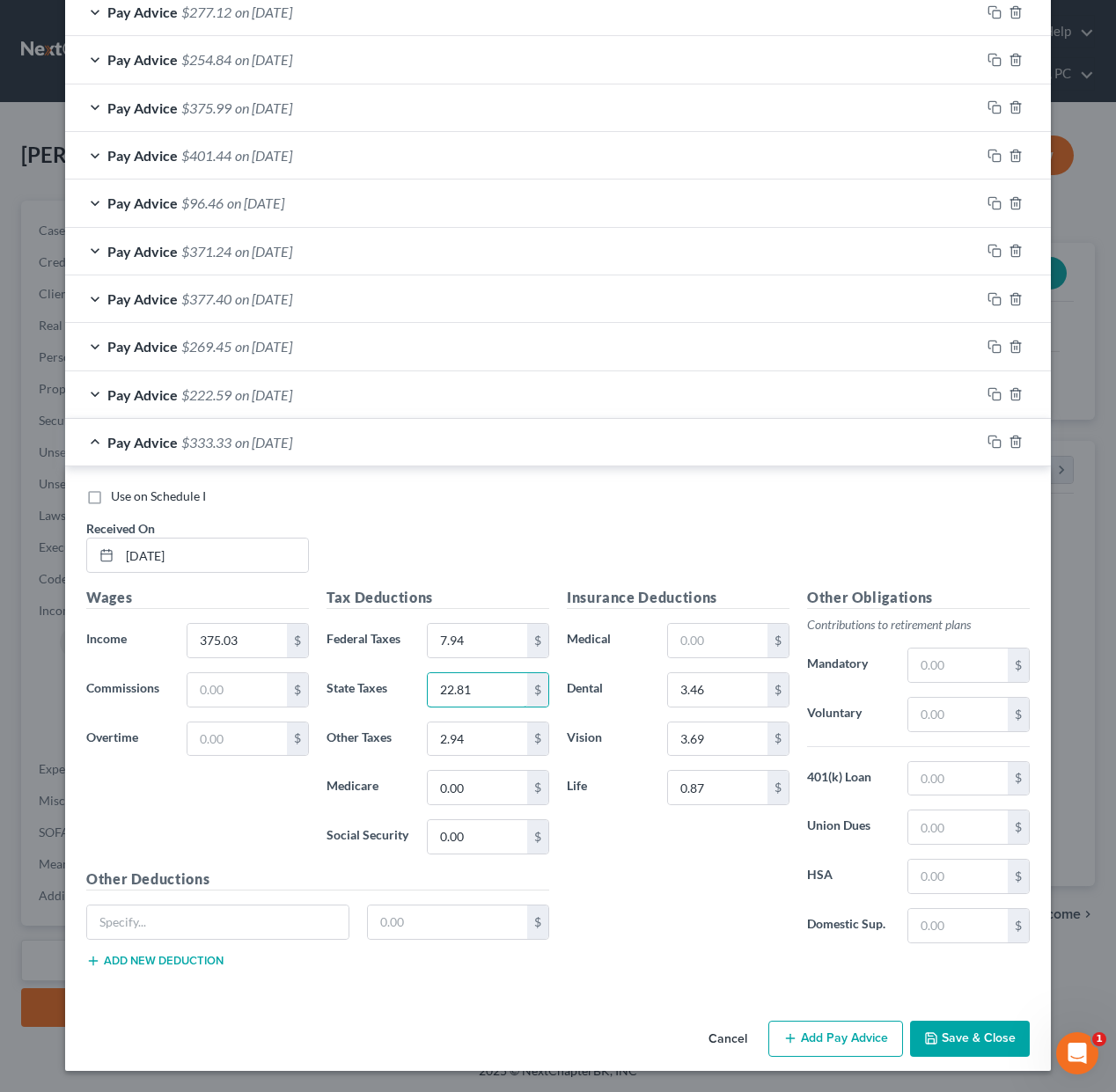
type input "22.81"
type input "5.33"
type input "3.48"
type input "4.41"
click at [996, 438] on icon "button" at bounding box center [994, 441] width 14 height 14
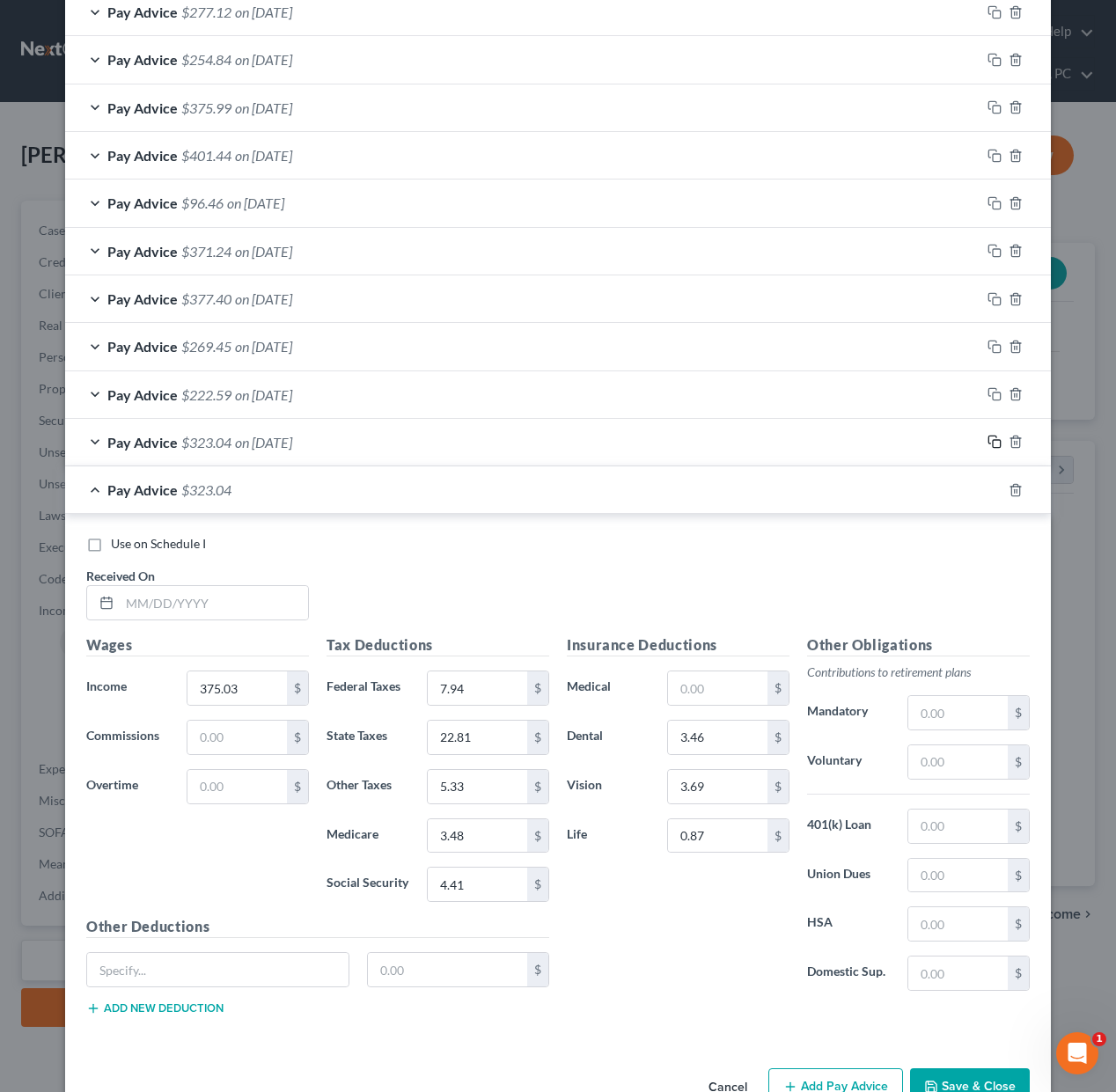
scroll to position [714, 0]
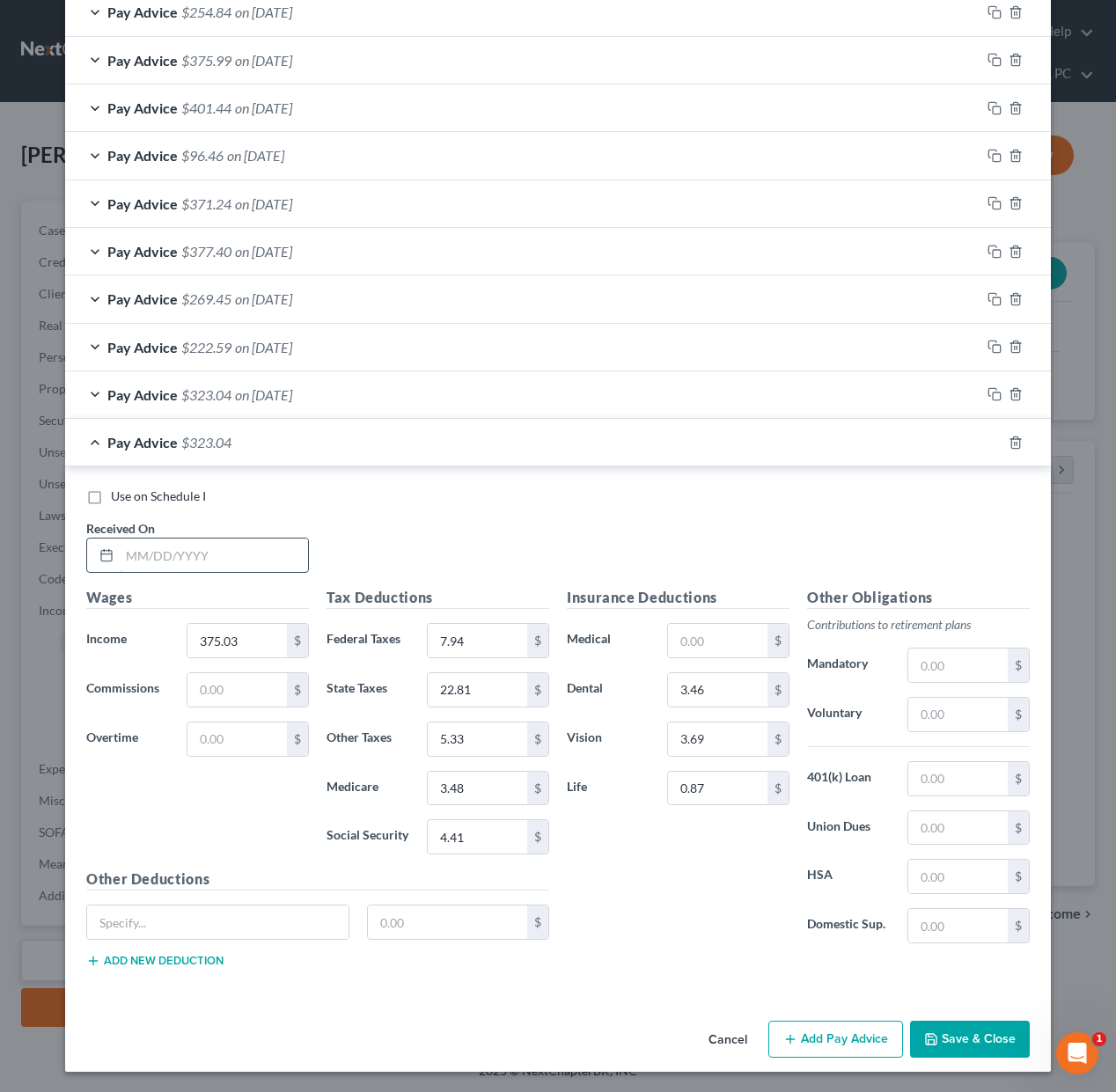
drag, startPoint x: 240, startPoint y: 568, endPoint x: 299, endPoint y: 569, distance: 59.0
click at [240, 568] on input "text" at bounding box center [214, 555] width 188 height 34
type input "[DATE]"
type input "453.79"
type input "15.82"
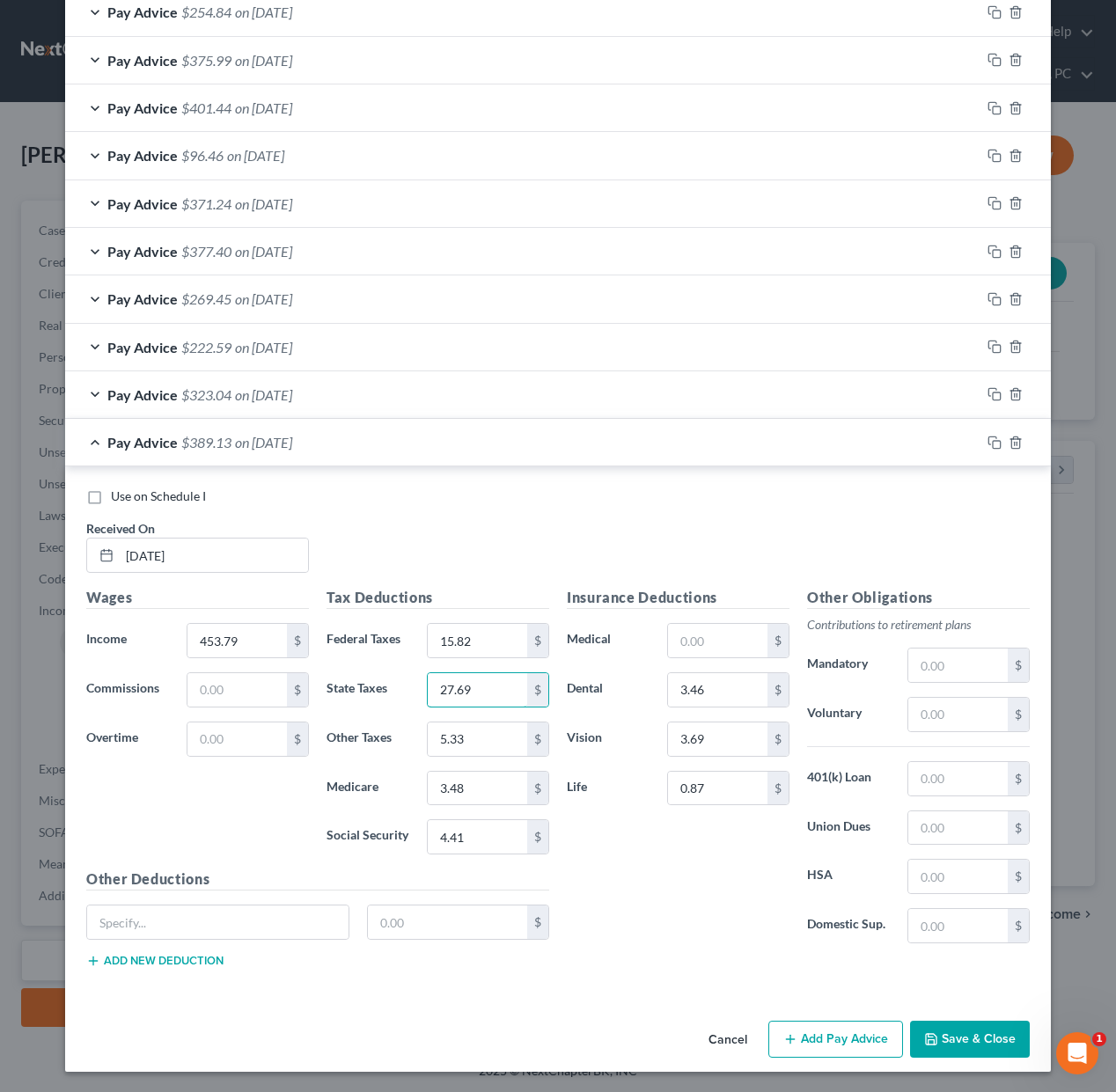
type input "27.69"
type input "6.48"
type input "5.21"
type input "5.36"
drag, startPoint x: 994, startPoint y: 442, endPoint x: 923, endPoint y: 465, distance: 74.6
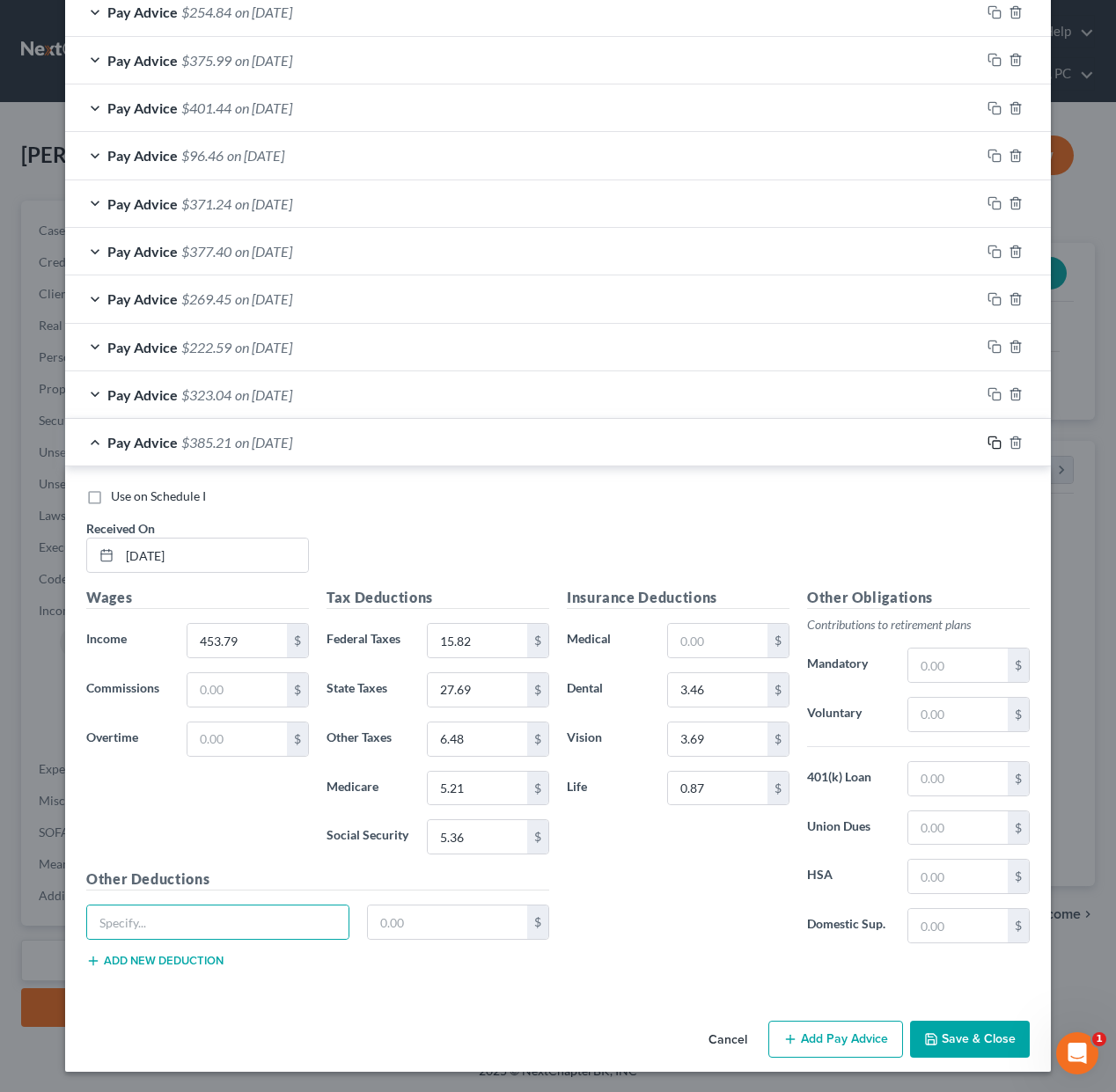
click at [994, 443] on icon "button" at bounding box center [994, 442] width 14 height 14
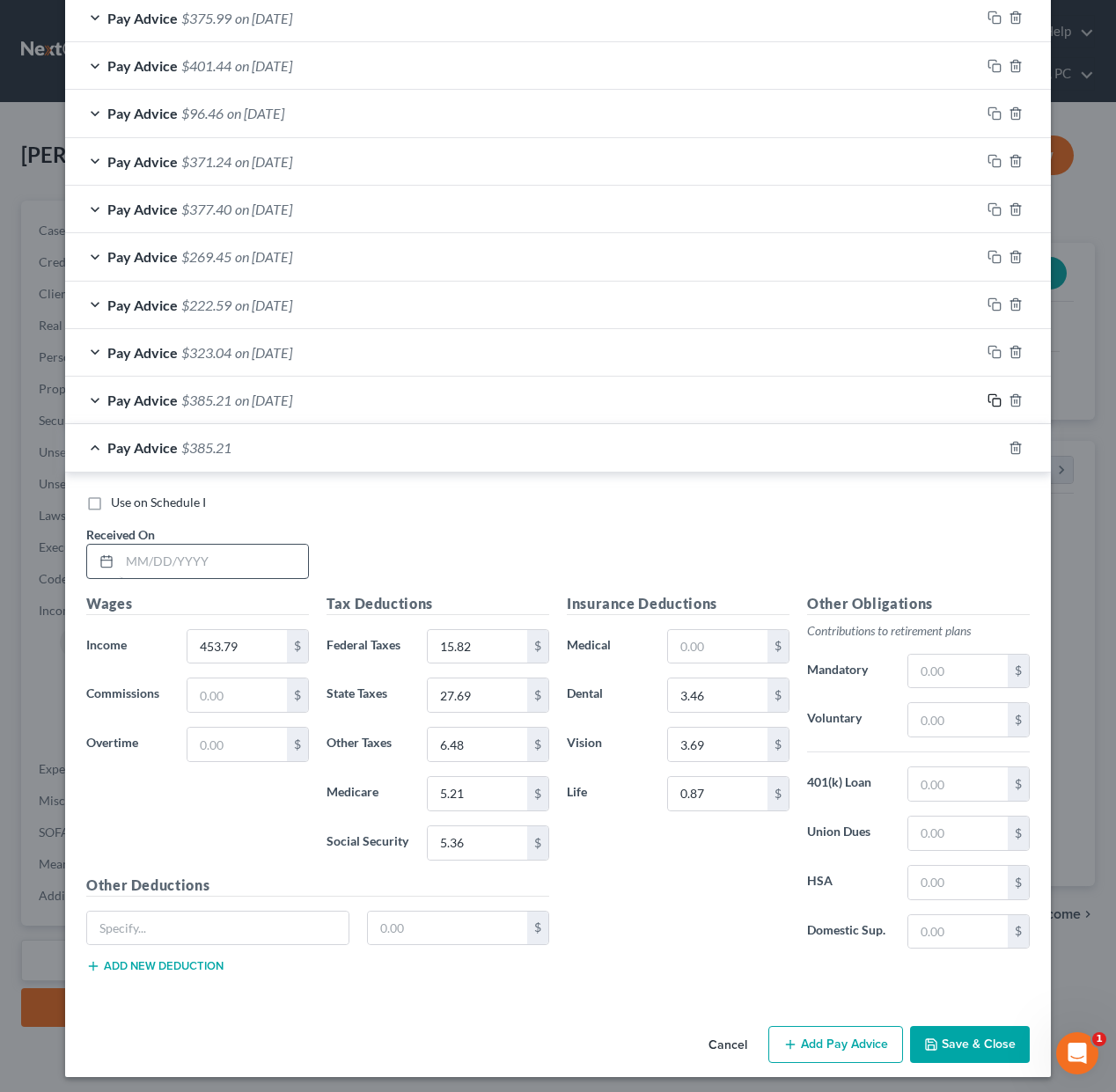
scroll to position [763, 0]
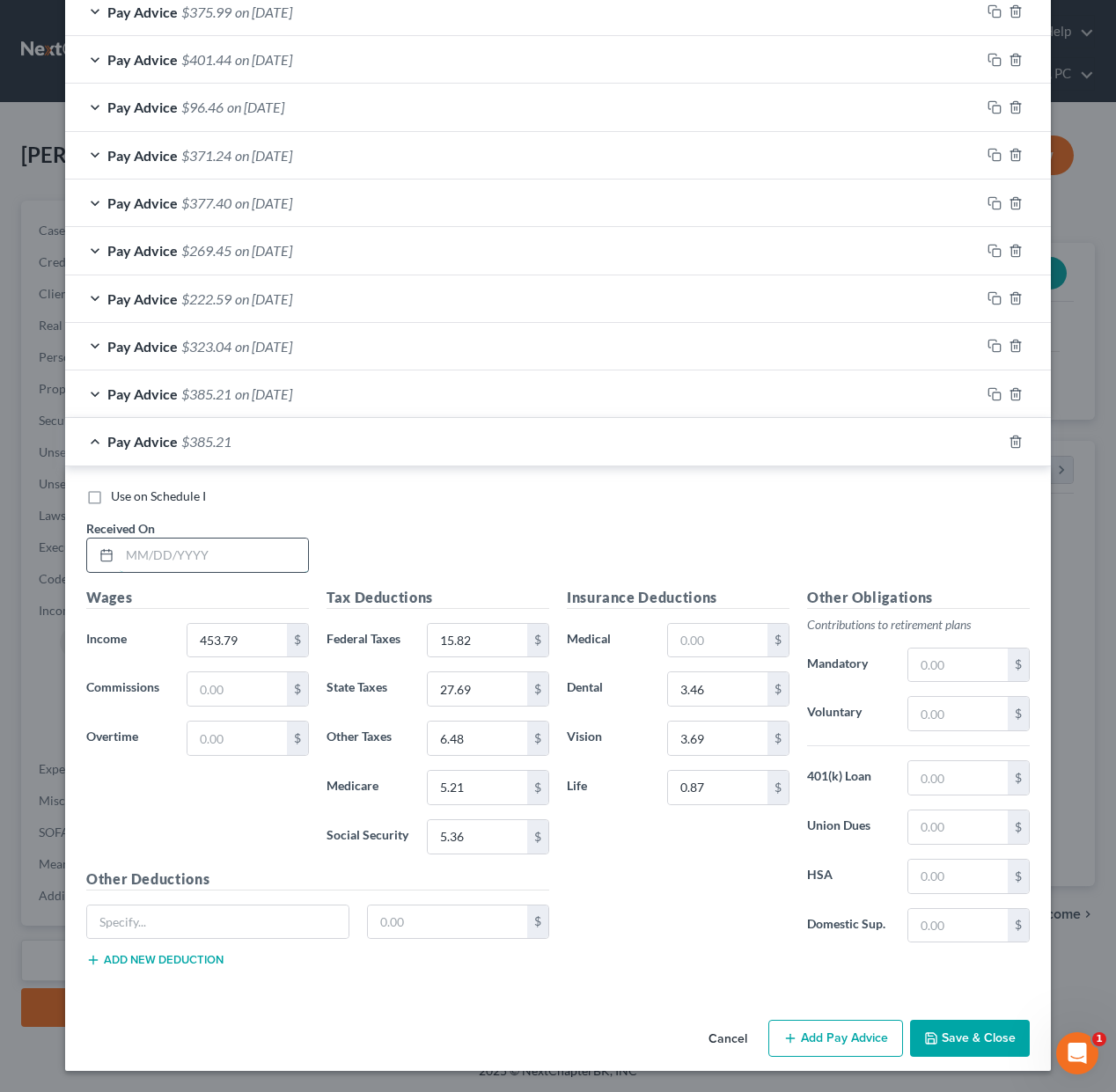
drag, startPoint x: 238, startPoint y: 548, endPoint x: 279, endPoint y: 560, distance: 42.7
click at [246, 551] on input "text" at bounding box center [214, 555] width 188 height 34
type input "[DATE]"
type input "429.43"
type input "13.38"
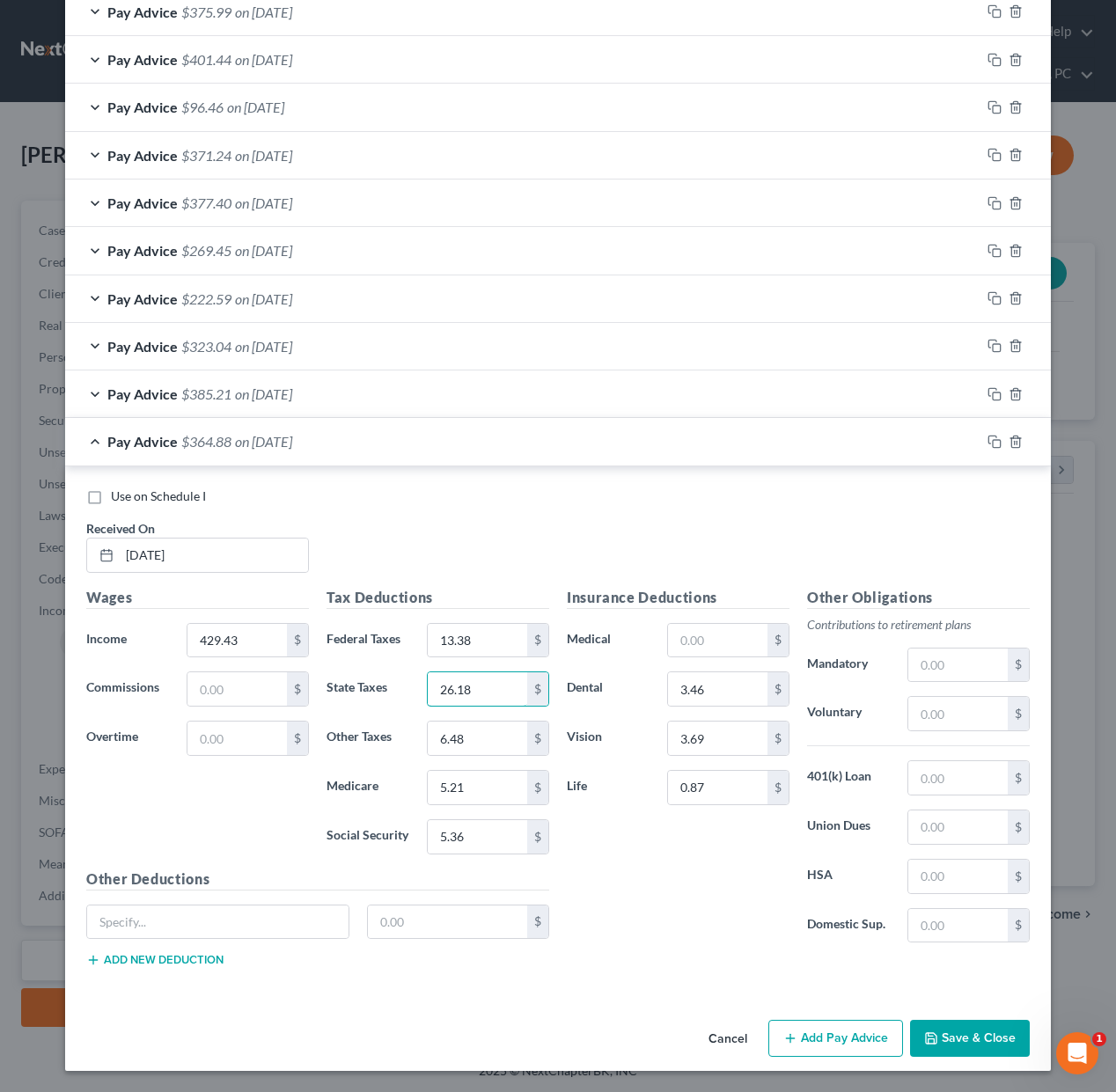
type input "26.18"
type input "6.12"
type input "4.68"
type input "5.07"
drag, startPoint x: 991, startPoint y: 445, endPoint x: 975, endPoint y: 452, distance: 17.5
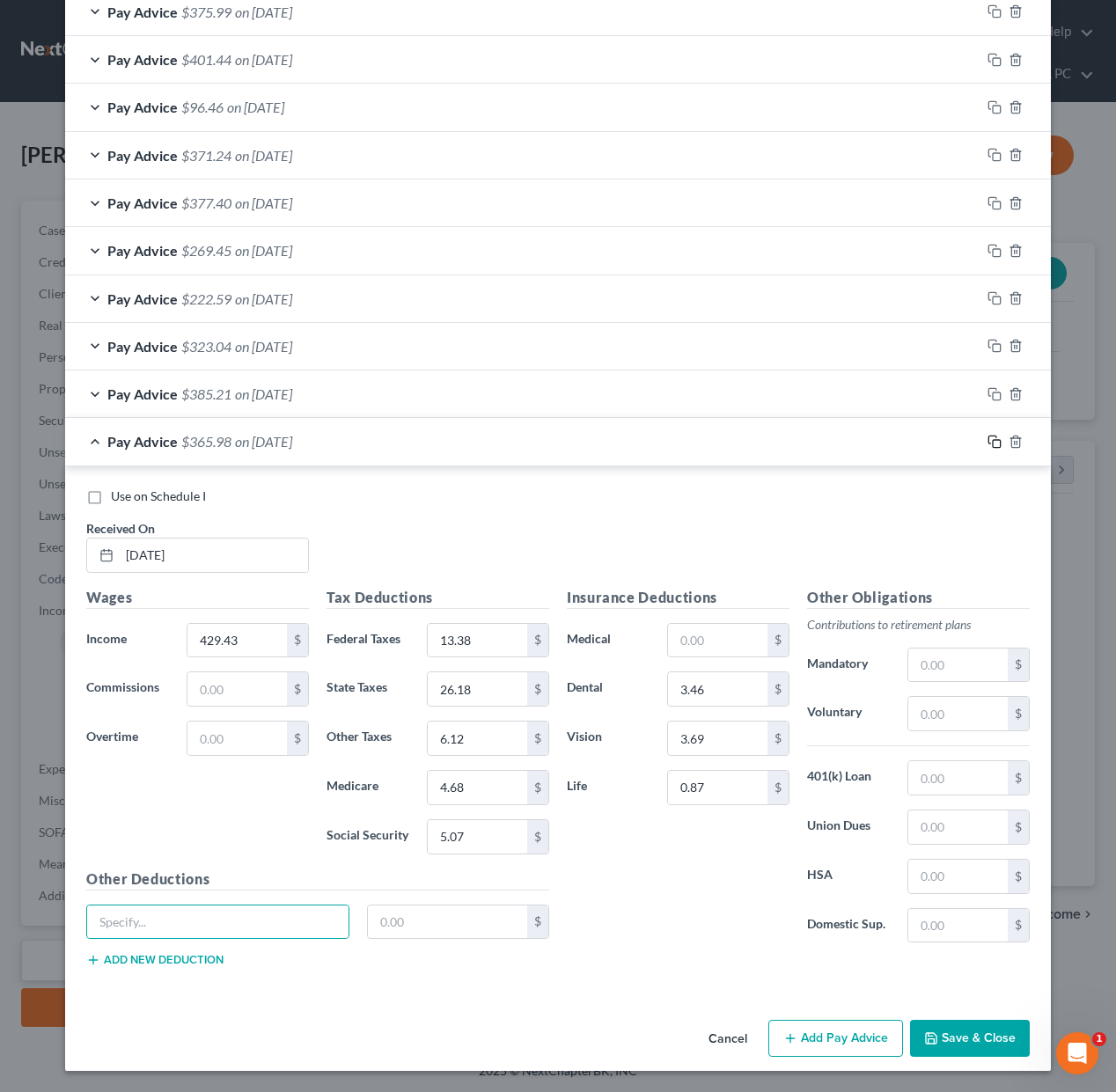
click at [991, 445] on icon "button" at bounding box center [994, 441] width 14 height 14
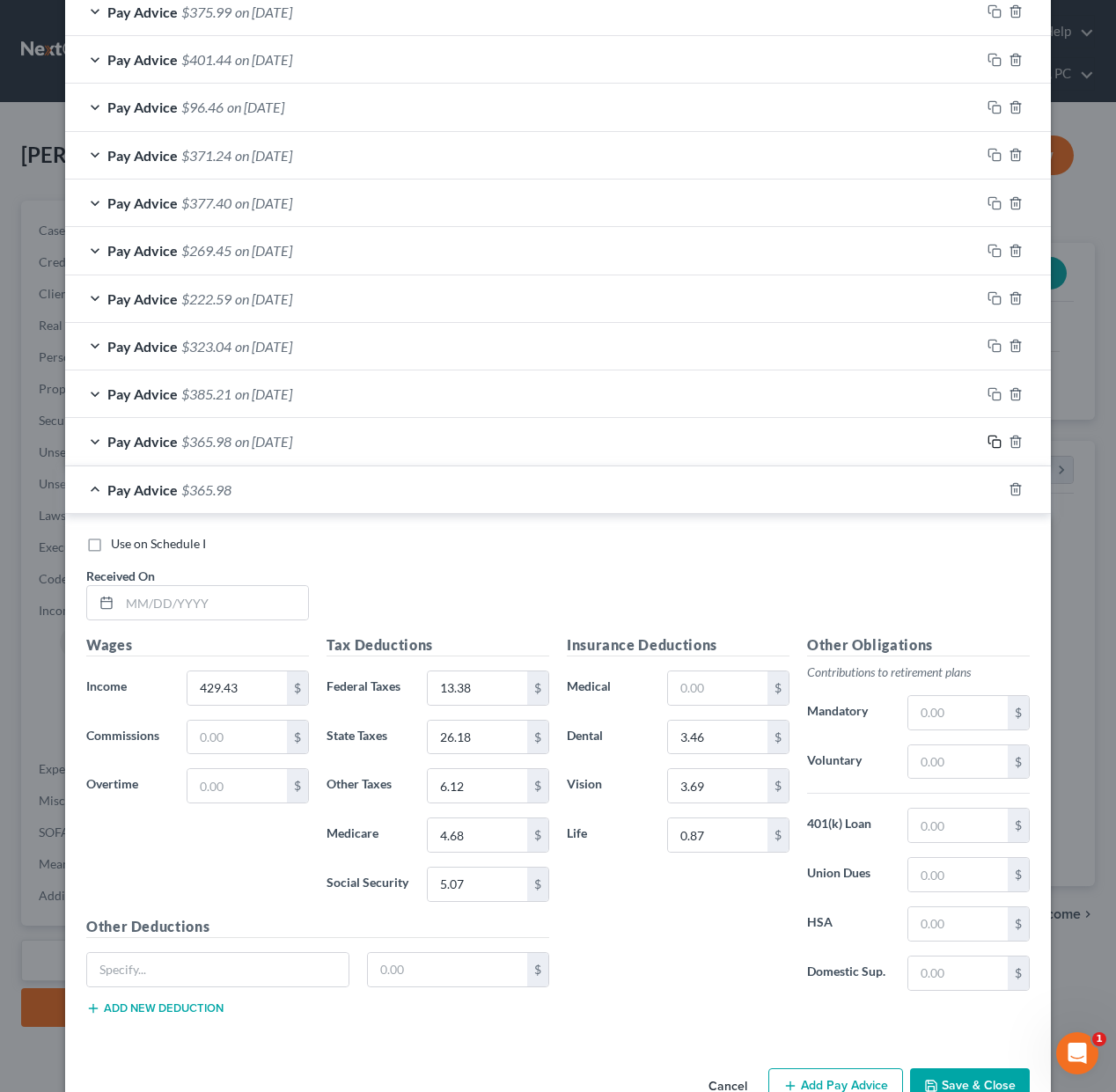
scroll to position [810, 0]
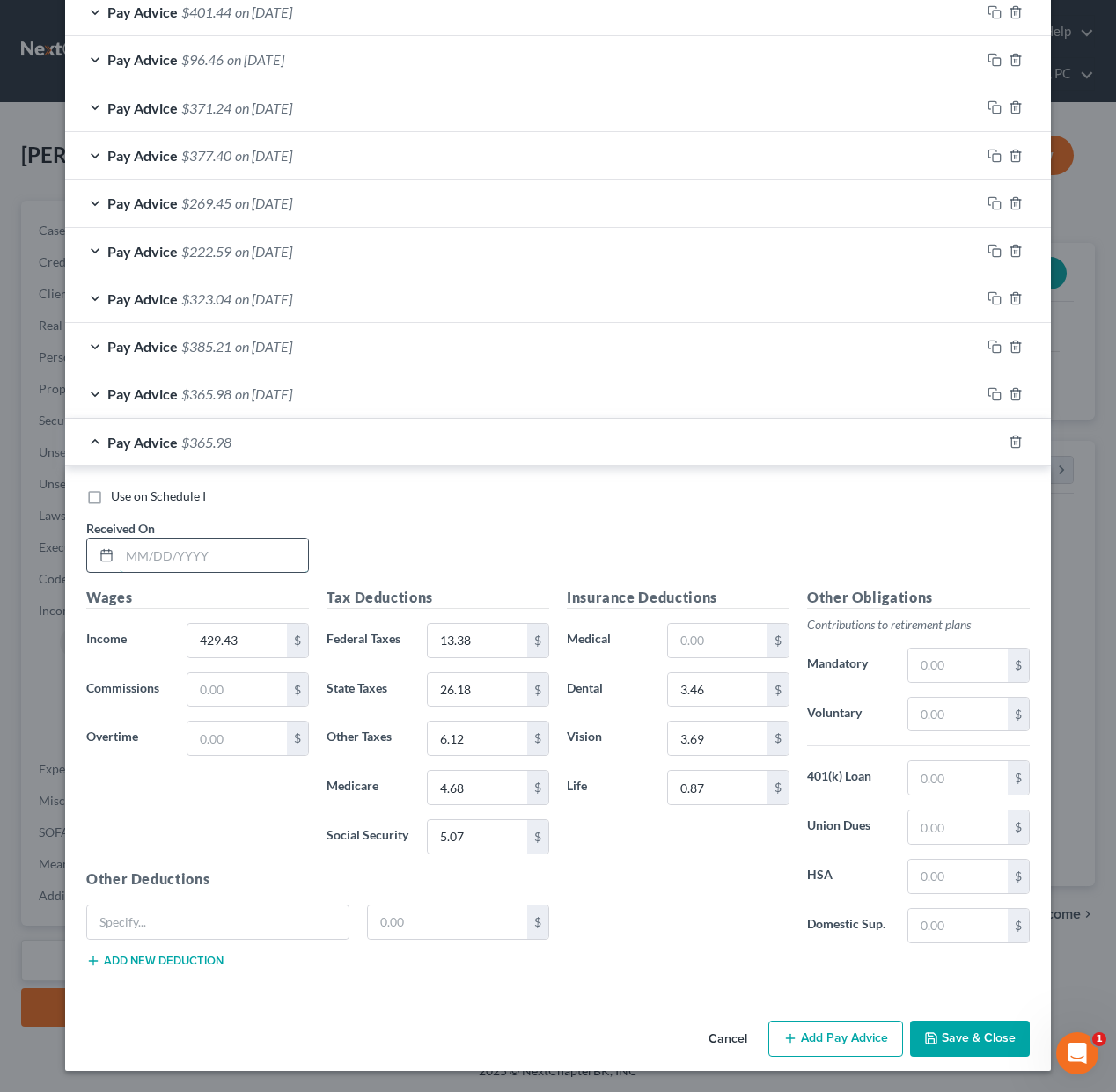
drag, startPoint x: 229, startPoint y: 564, endPoint x: 238, endPoint y: 564, distance: 9.0
click at [231, 564] on input "text" at bounding box center [214, 555] width 188 height 34
type input "[DATE]"
type input "757.75"
type input "50.87"
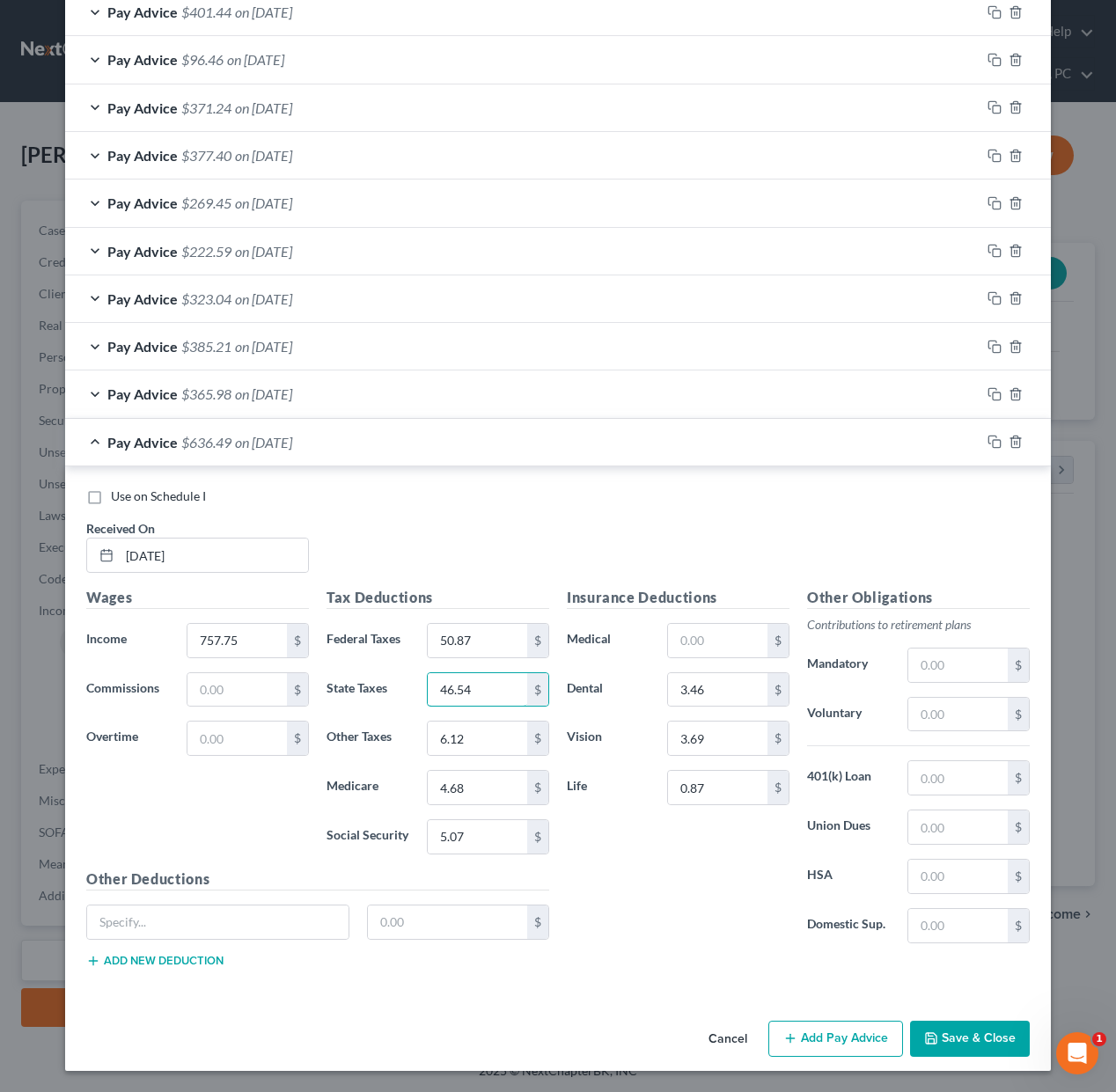
type input "46.54"
type input "10.88"
type input "15.27"
type input "9.01"
drag, startPoint x: 994, startPoint y: 441, endPoint x: 918, endPoint y: 502, distance: 97.5
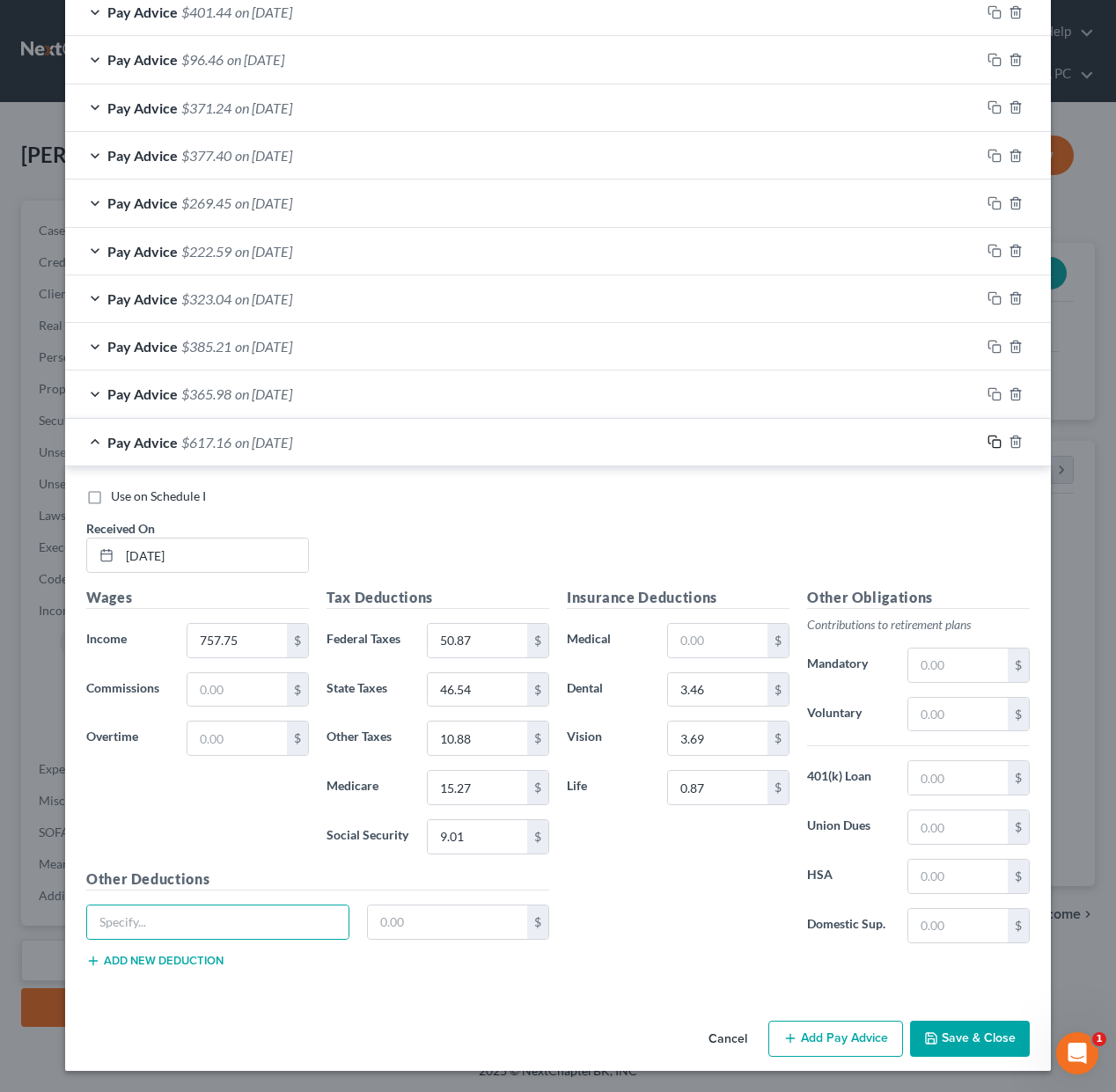
click at [994, 441] on icon "button" at bounding box center [994, 441] width 14 height 14
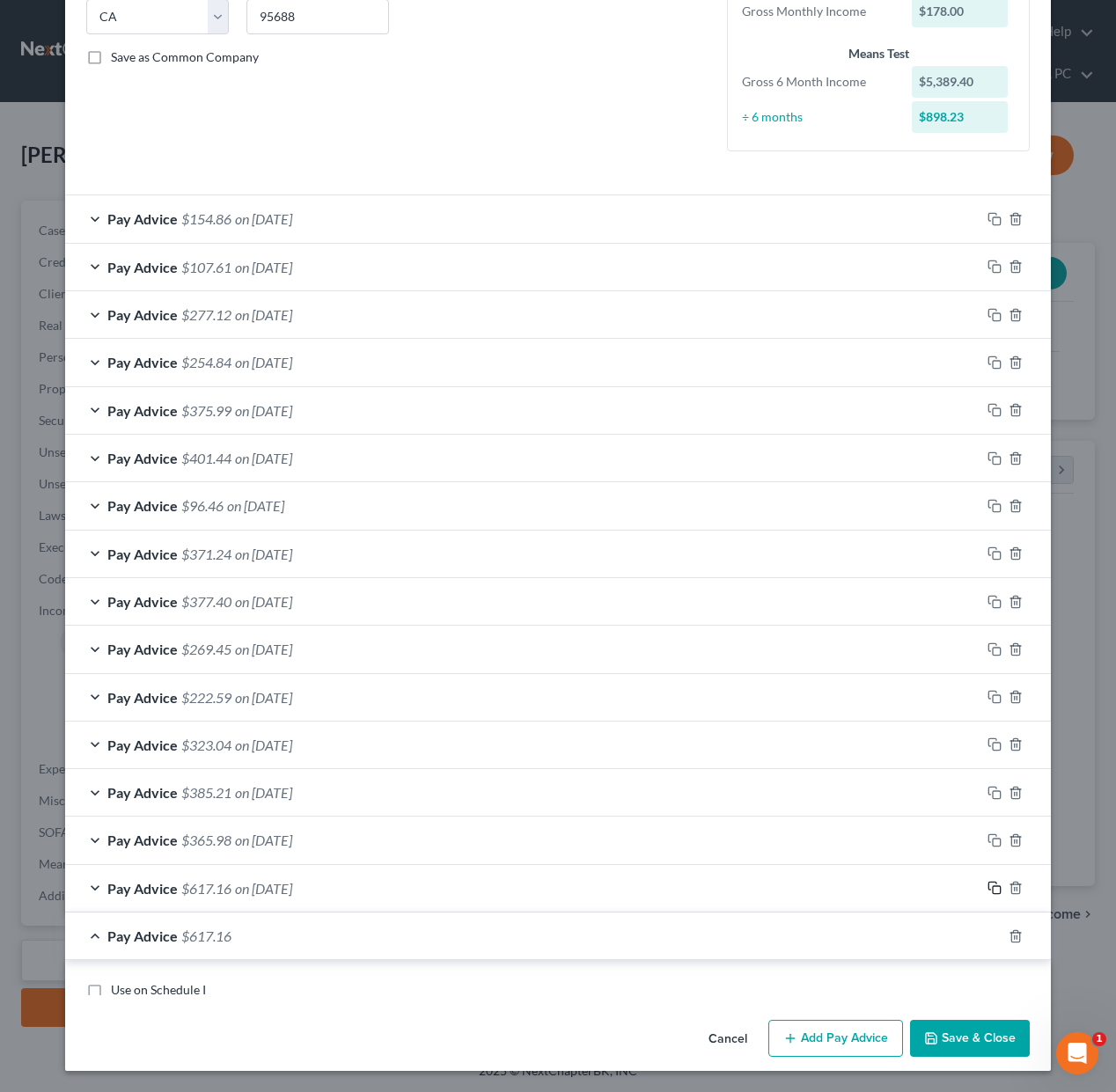
scroll to position [858, 0]
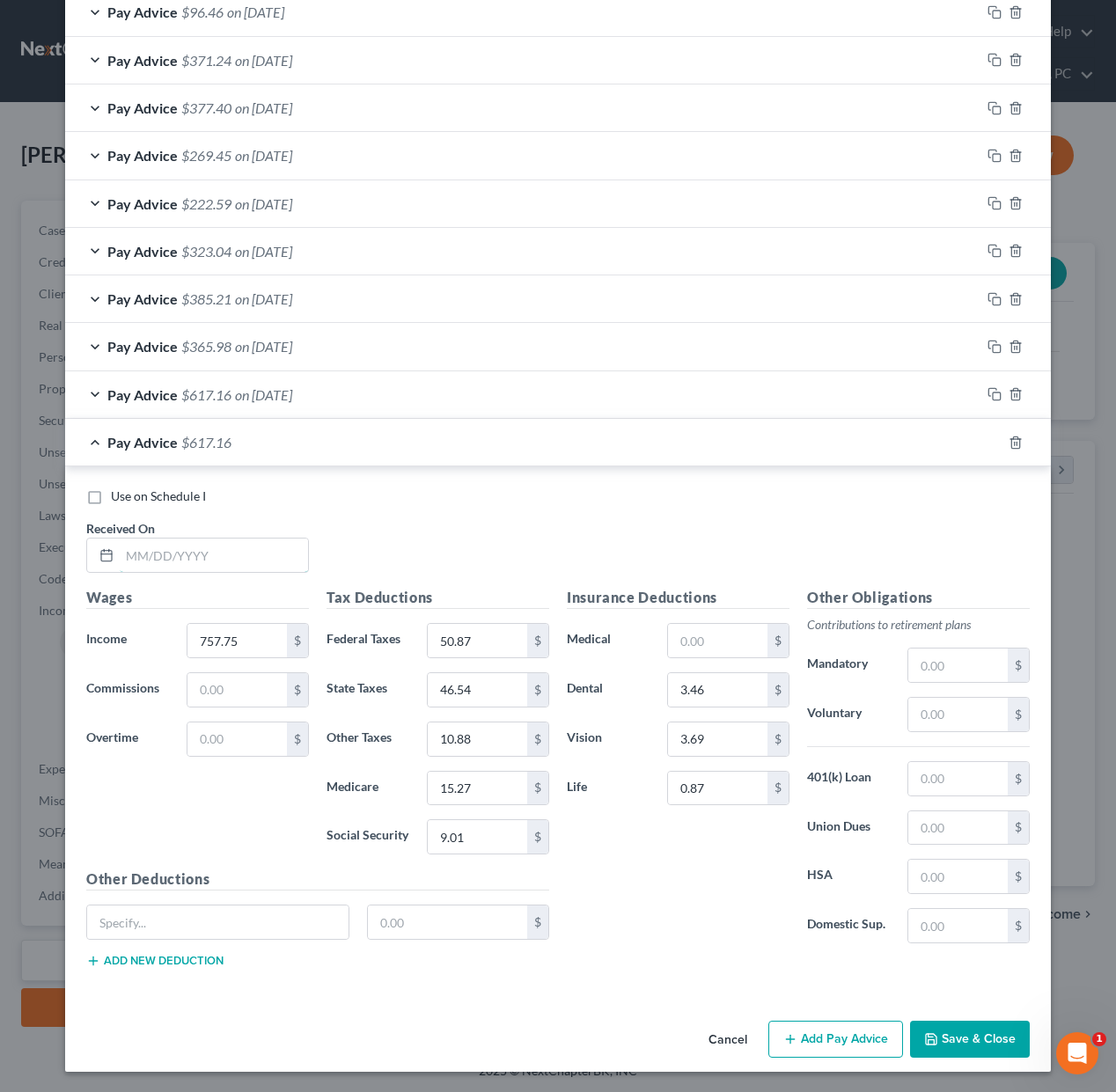
click at [256, 563] on input "text" at bounding box center [214, 555] width 188 height 34
type input "[DATE]"
type input "453.90"
type input "15.83"
type input "27.7"
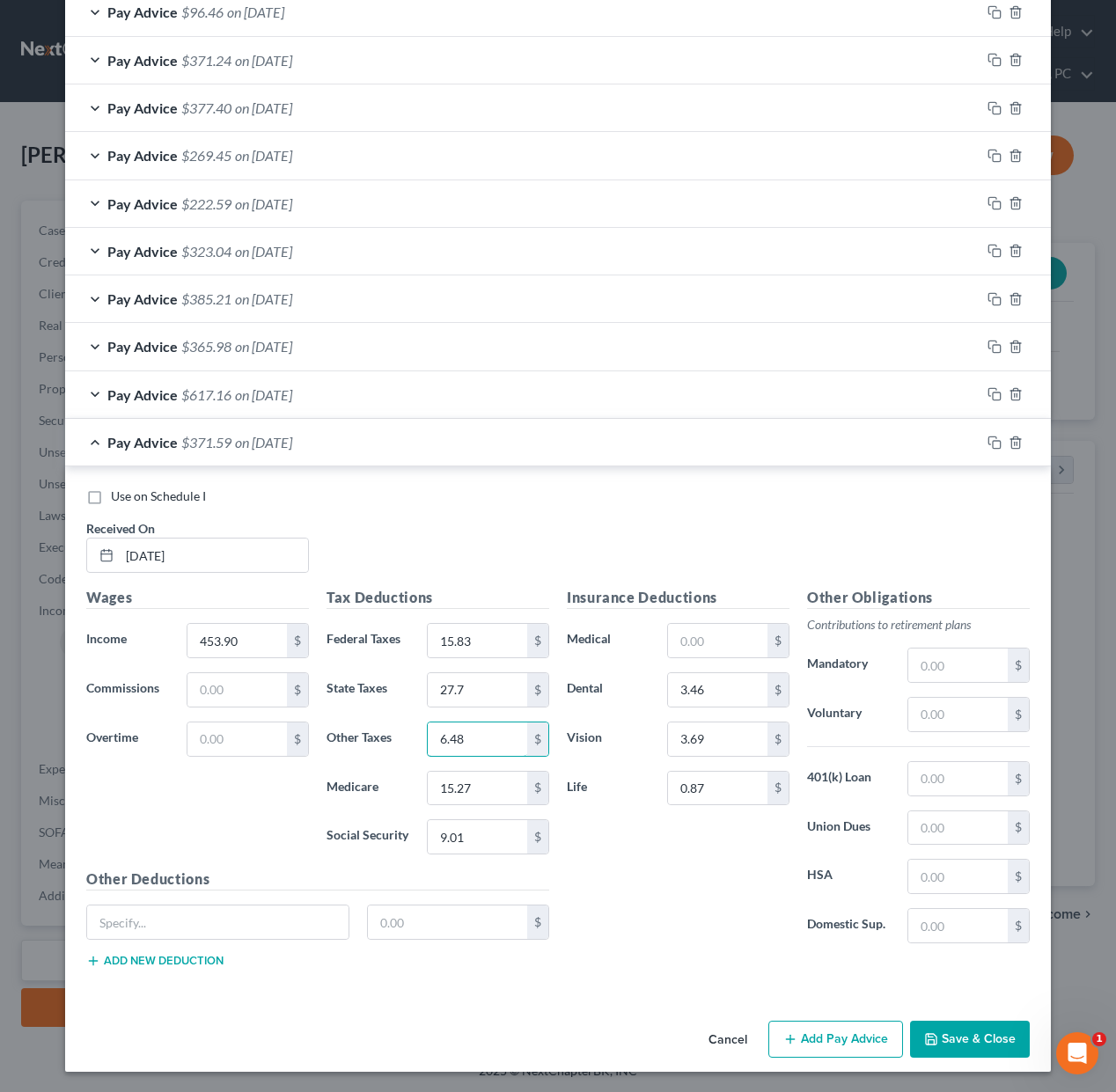
type input "6.48"
type input "5.21"
type input "5.36"
click at [993, 441] on rect "button" at bounding box center [996, 445] width 8 height 8
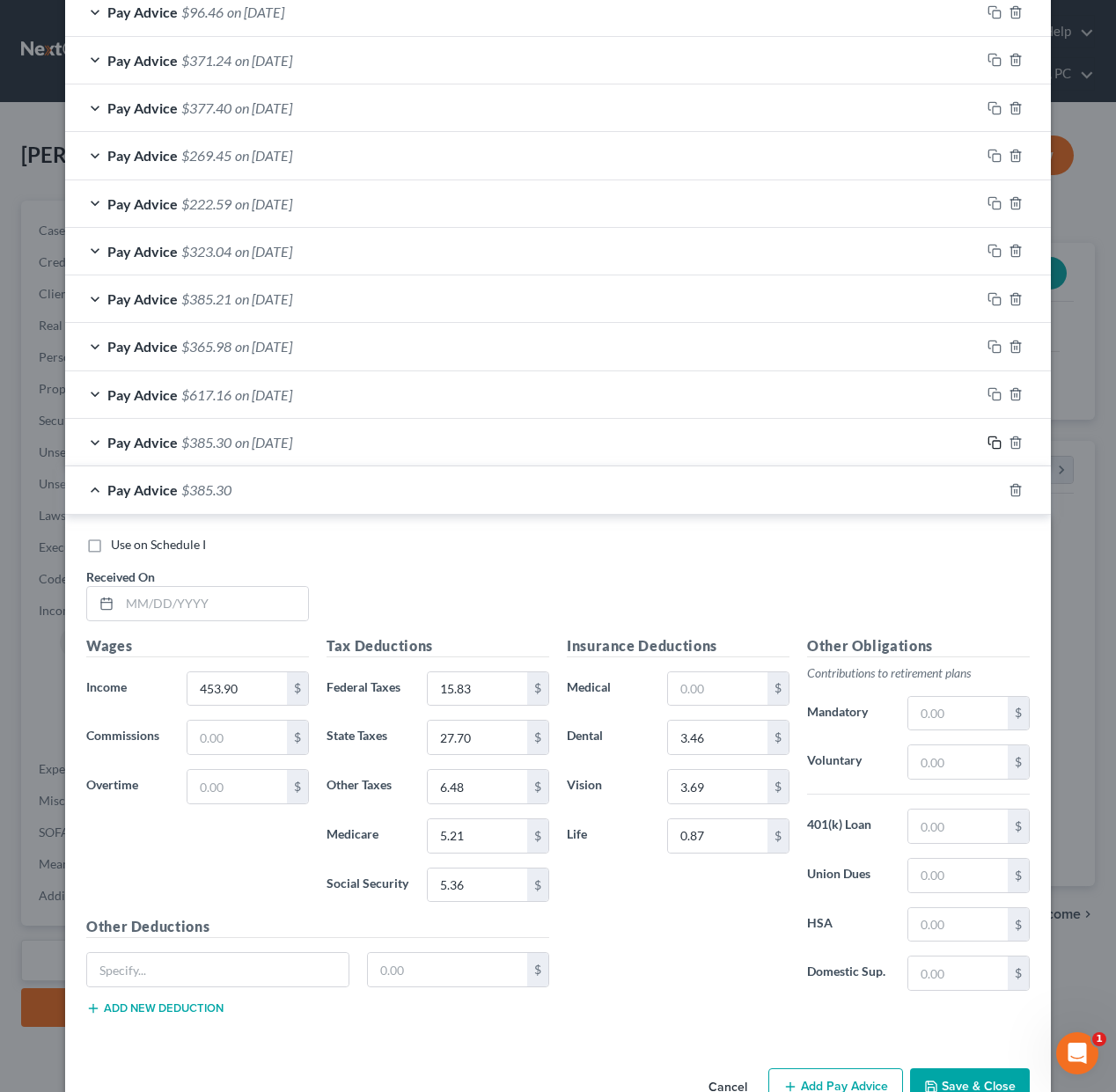
scroll to position [906, 0]
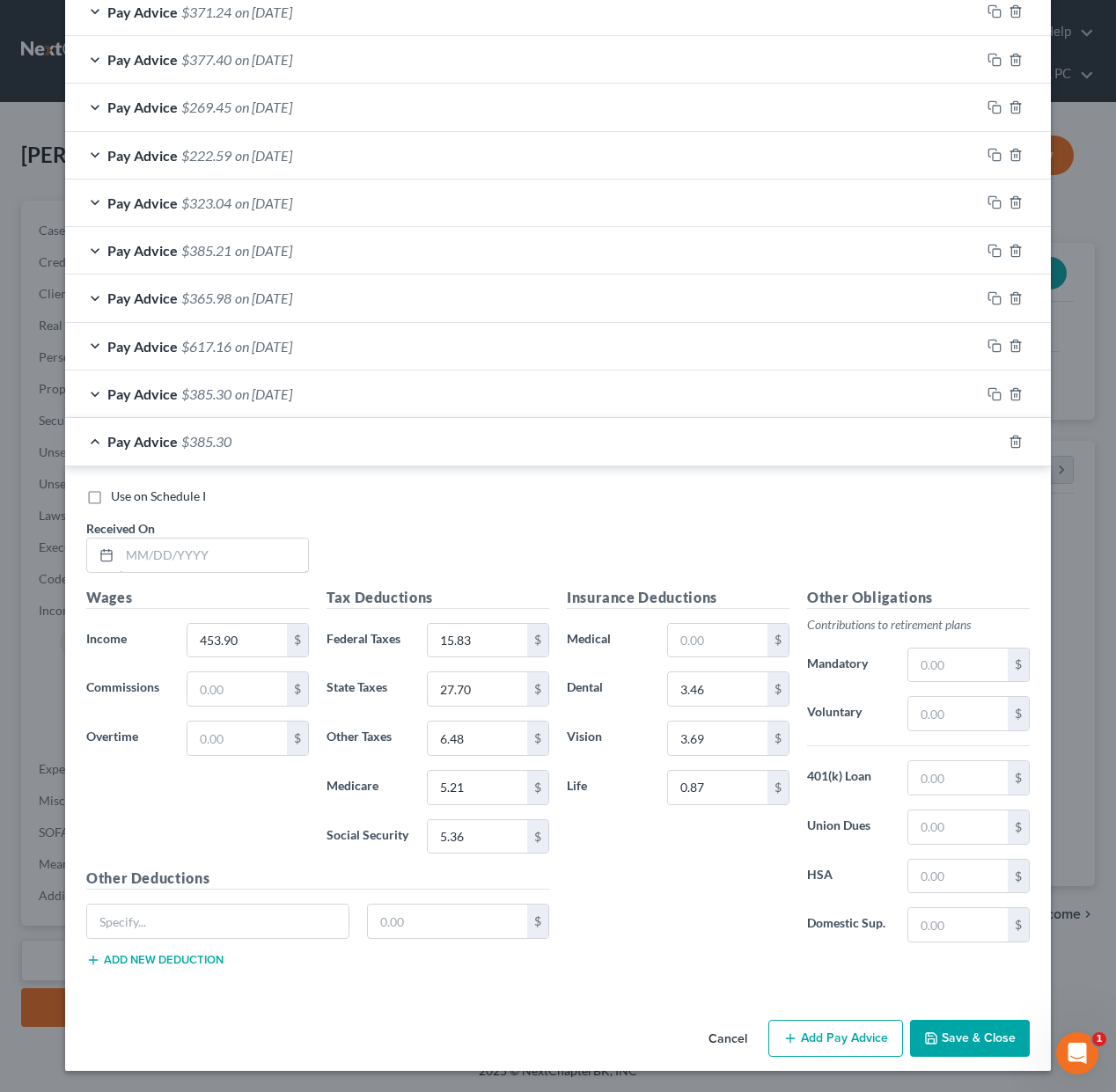
drag, startPoint x: 183, startPoint y: 560, endPoint x: 762, endPoint y: 591, distance: 579.8
click at [188, 562] on input "text" at bounding box center [214, 555] width 188 height 34
type input "[DATE]"
type input "240.75"
type input "14.48"
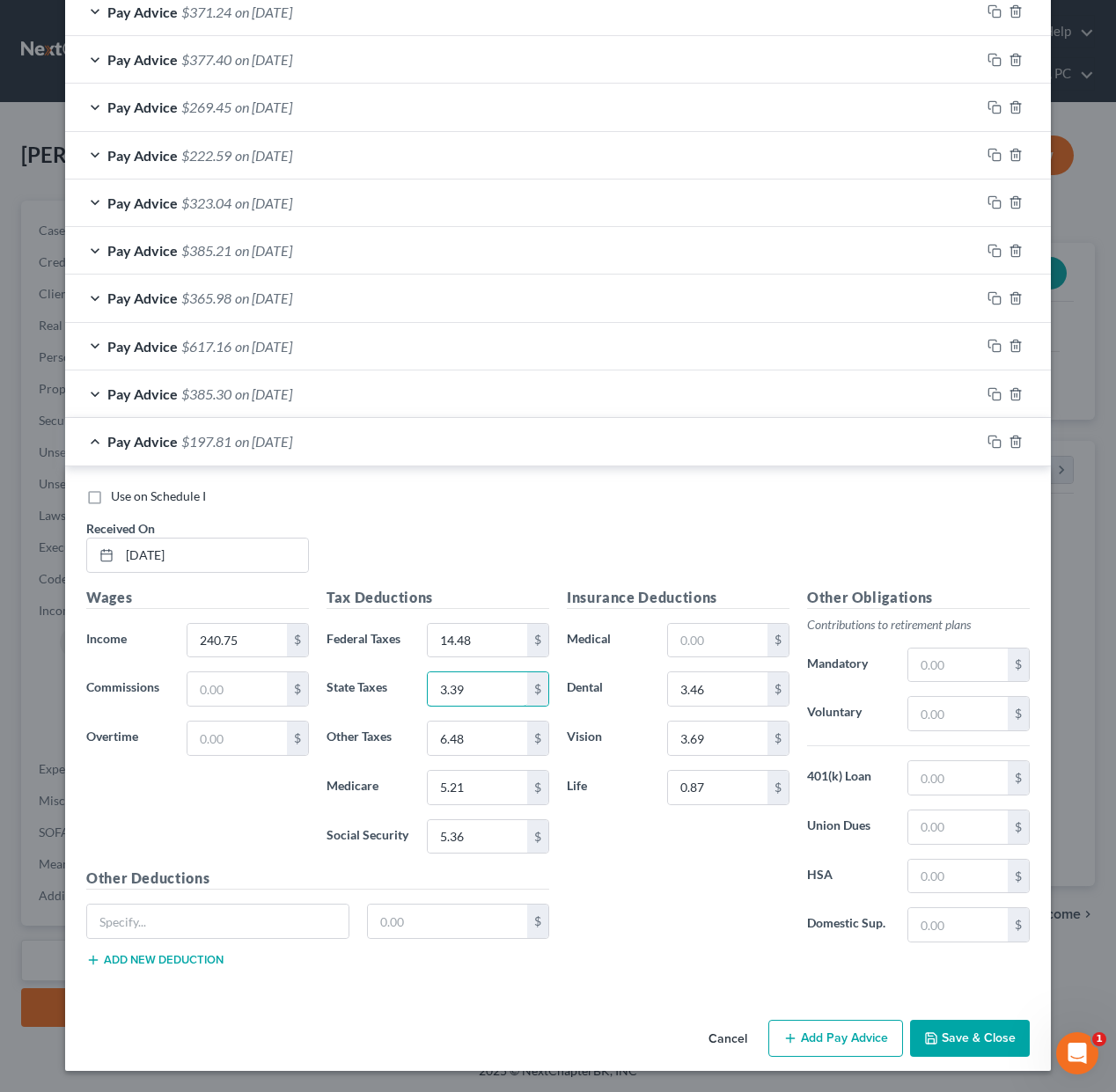
type input "3.39"
type input "2.8"
type input "0"
drag, startPoint x: 993, startPoint y: 439, endPoint x: 900, endPoint y: 491, distance: 106.6
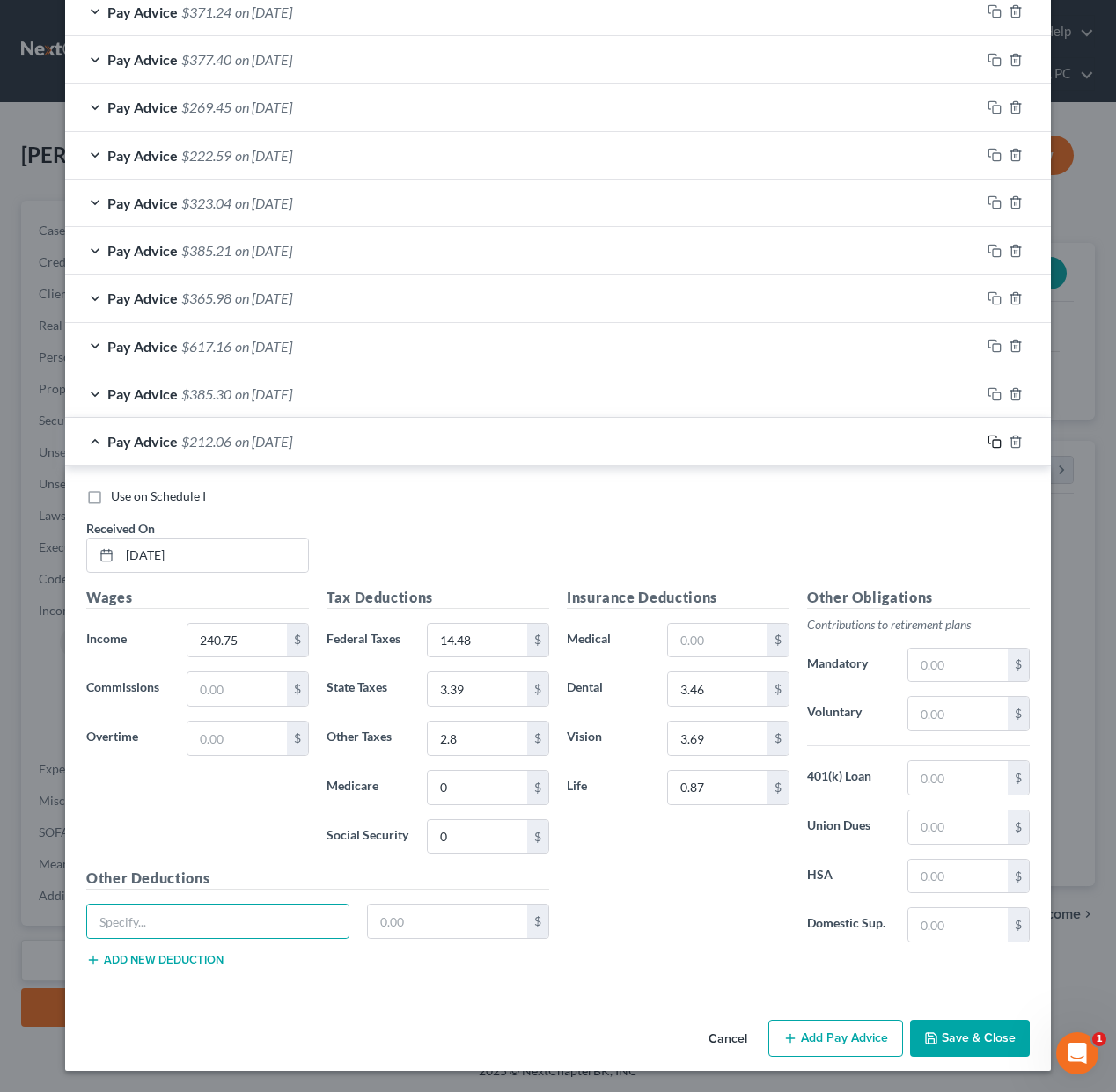
click at [993, 439] on icon "button" at bounding box center [994, 441] width 14 height 14
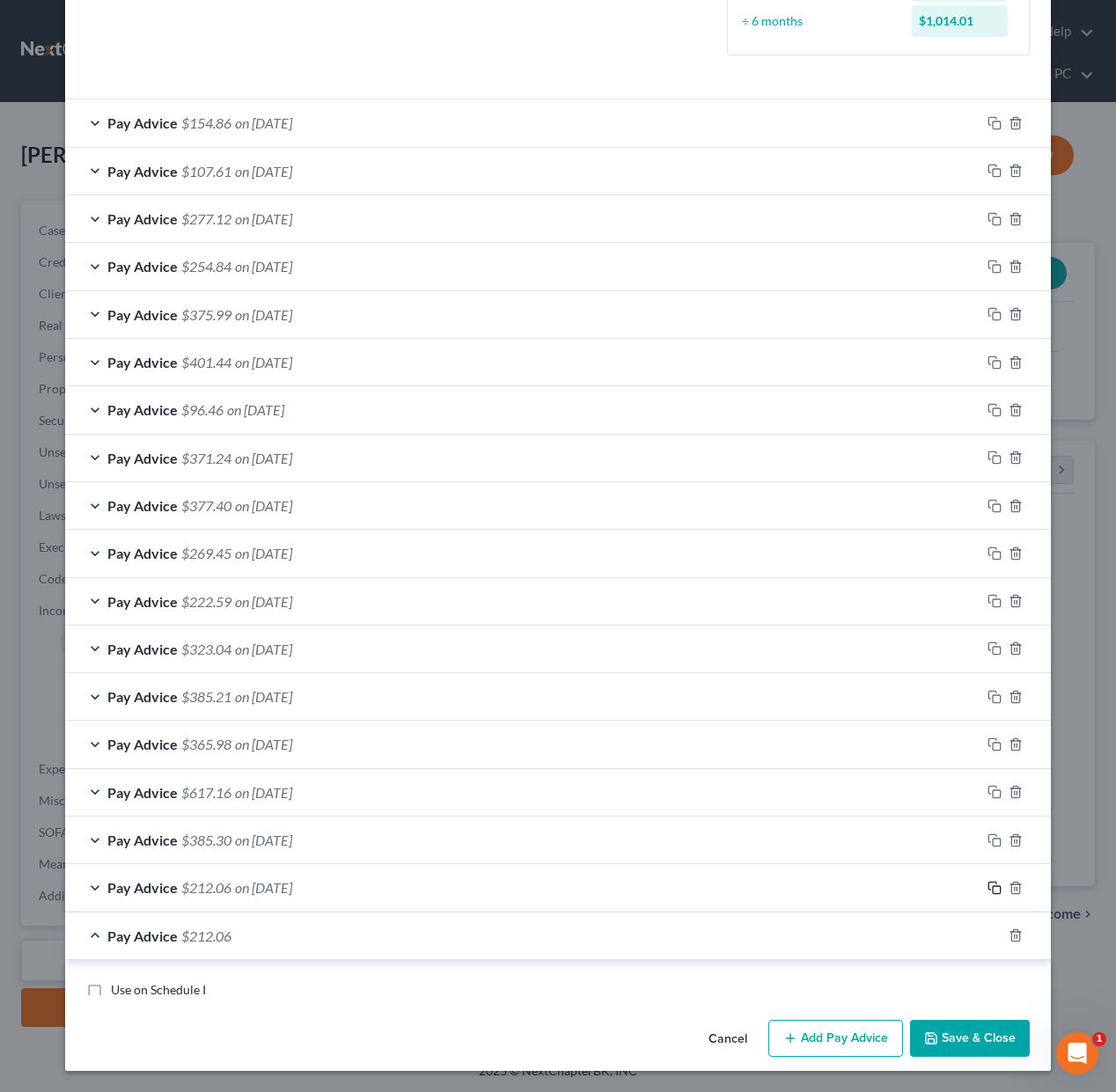
scroll to position [954, 0]
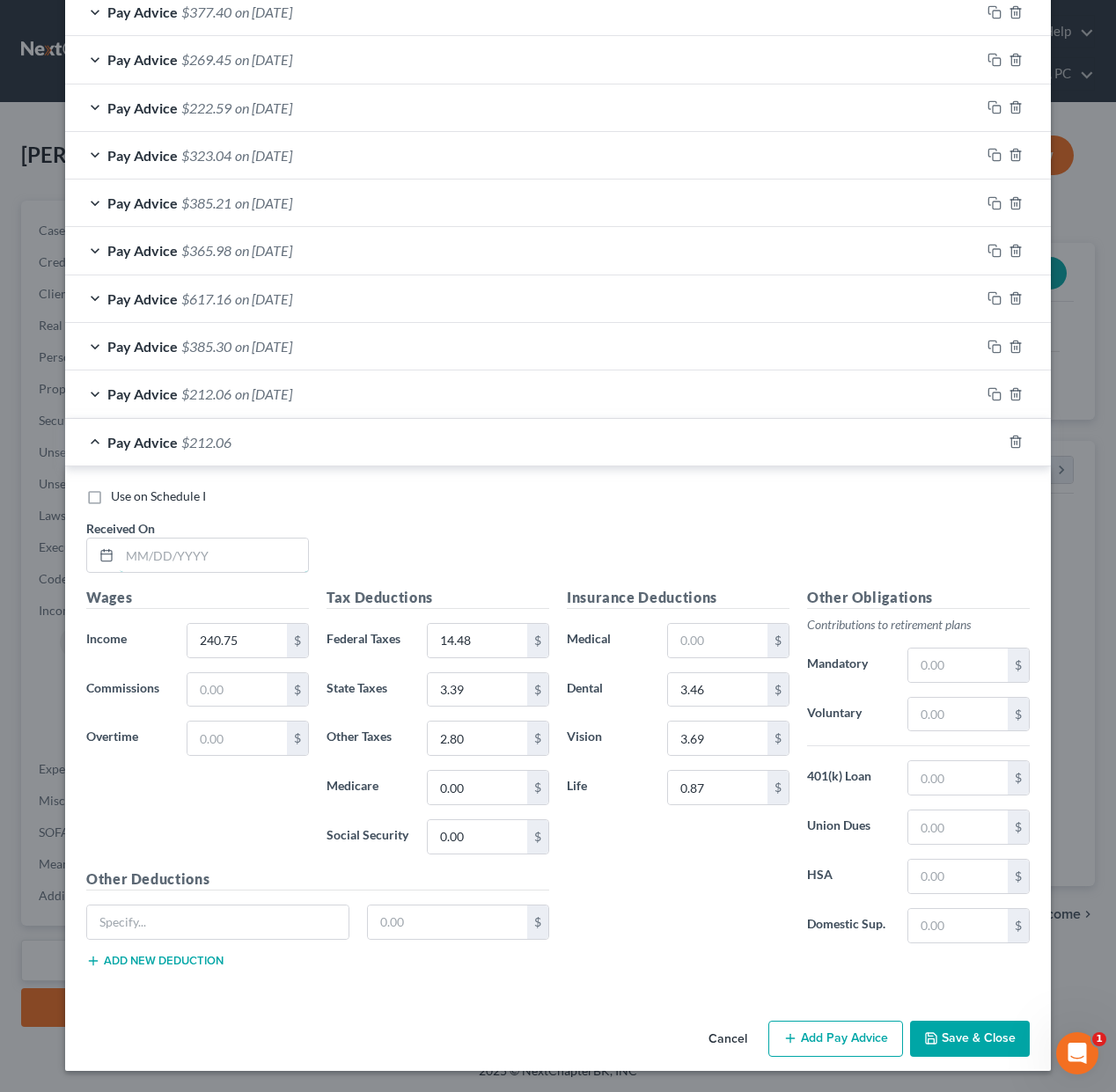
click at [244, 557] on input "text" at bounding box center [214, 555] width 188 height 34
type input "[DATE]"
type input "225.39"
type input "13.53"
type input "3.16"
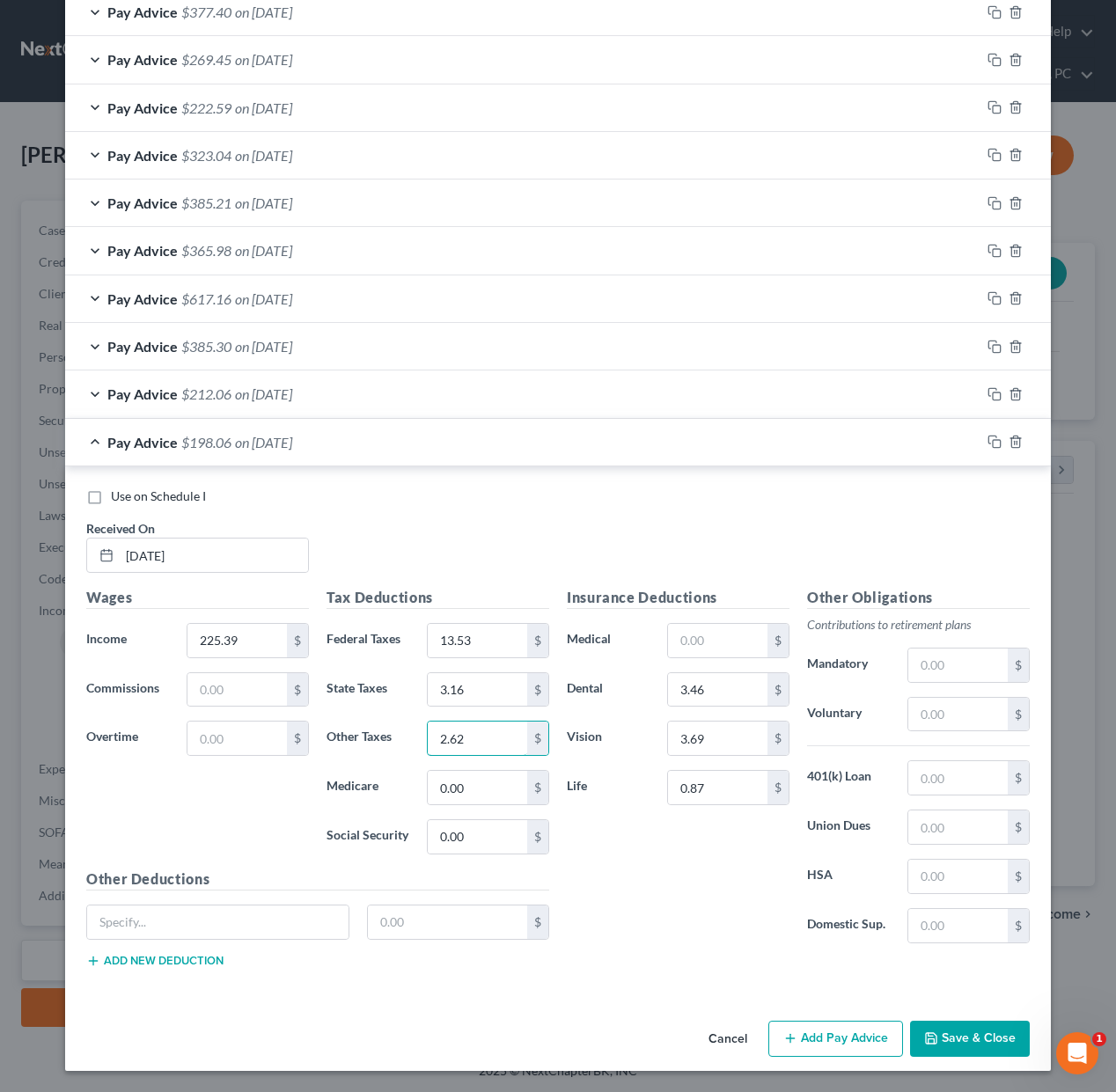
type input "2.62"
click at [997, 445] on icon "button" at bounding box center [994, 441] width 14 height 14
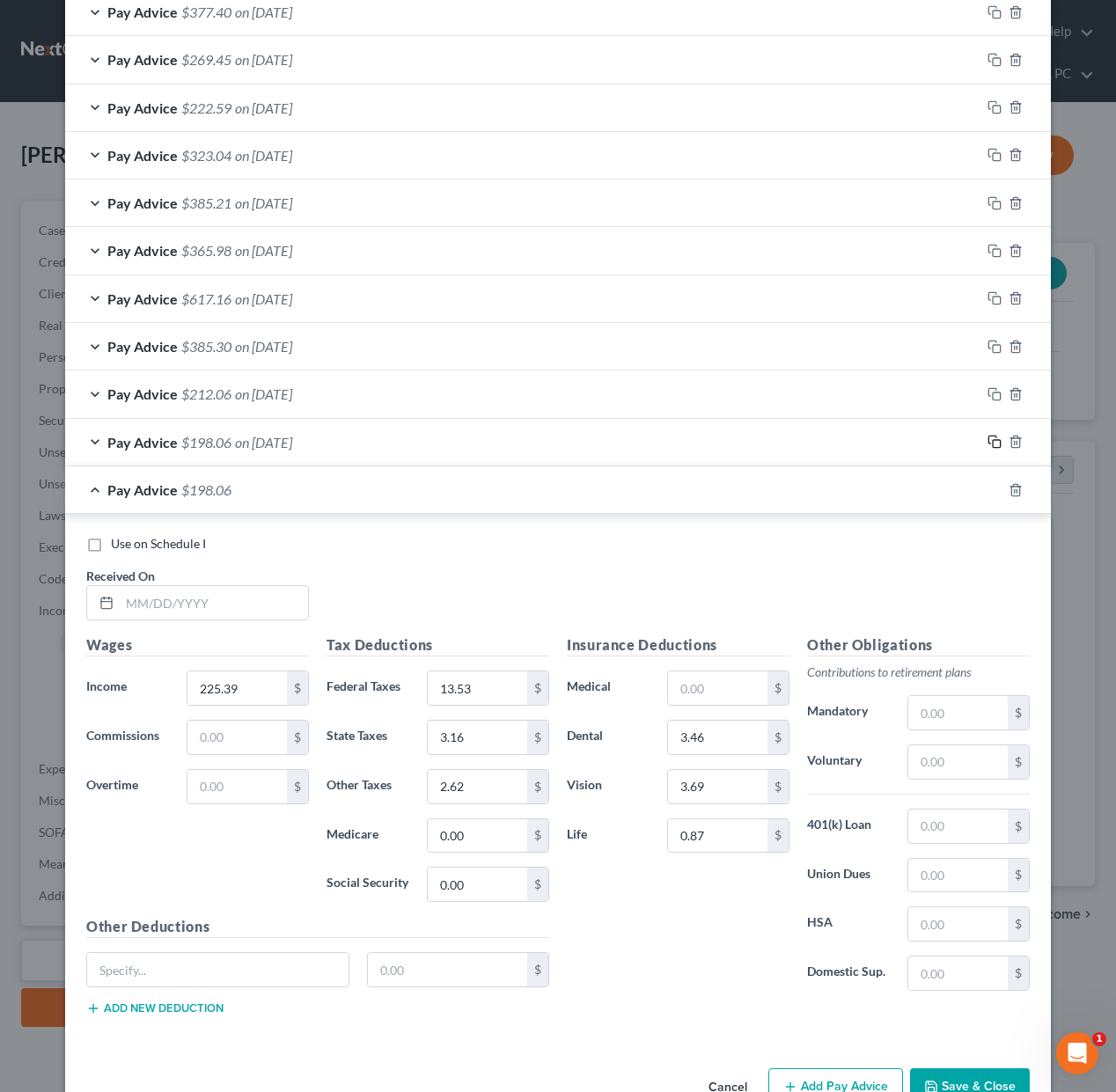
scroll to position [1001, 0]
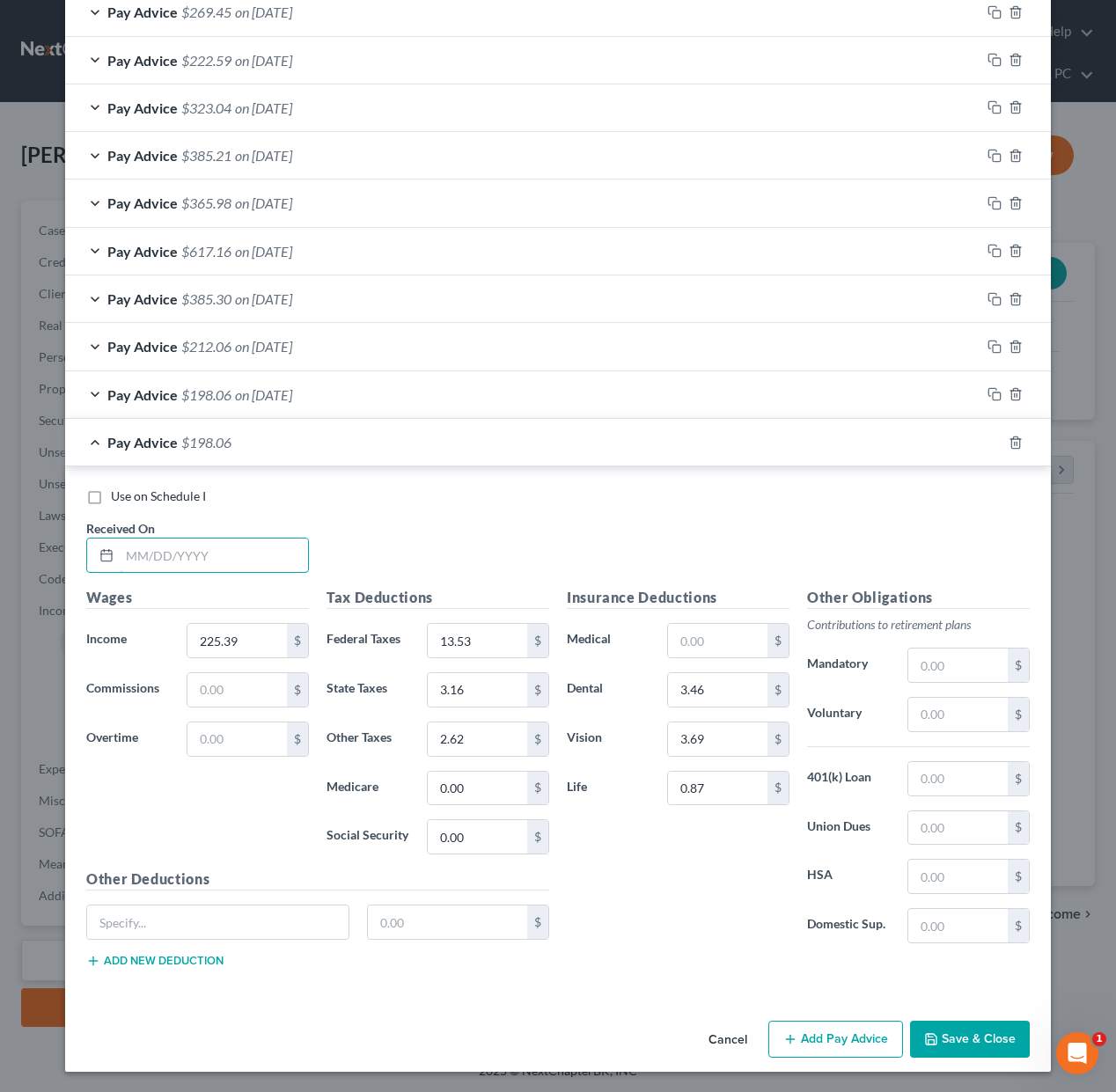
drag, startPoint x: 245, startPoint y: 562, endPoint x: 907, endPoint y: 519, distance: 663.4
click at [251, 562] on input "text" at bounding box center [214, 555] width 188 height 34
type input "[DATE]"
type input "135.06"
type input "7.93"
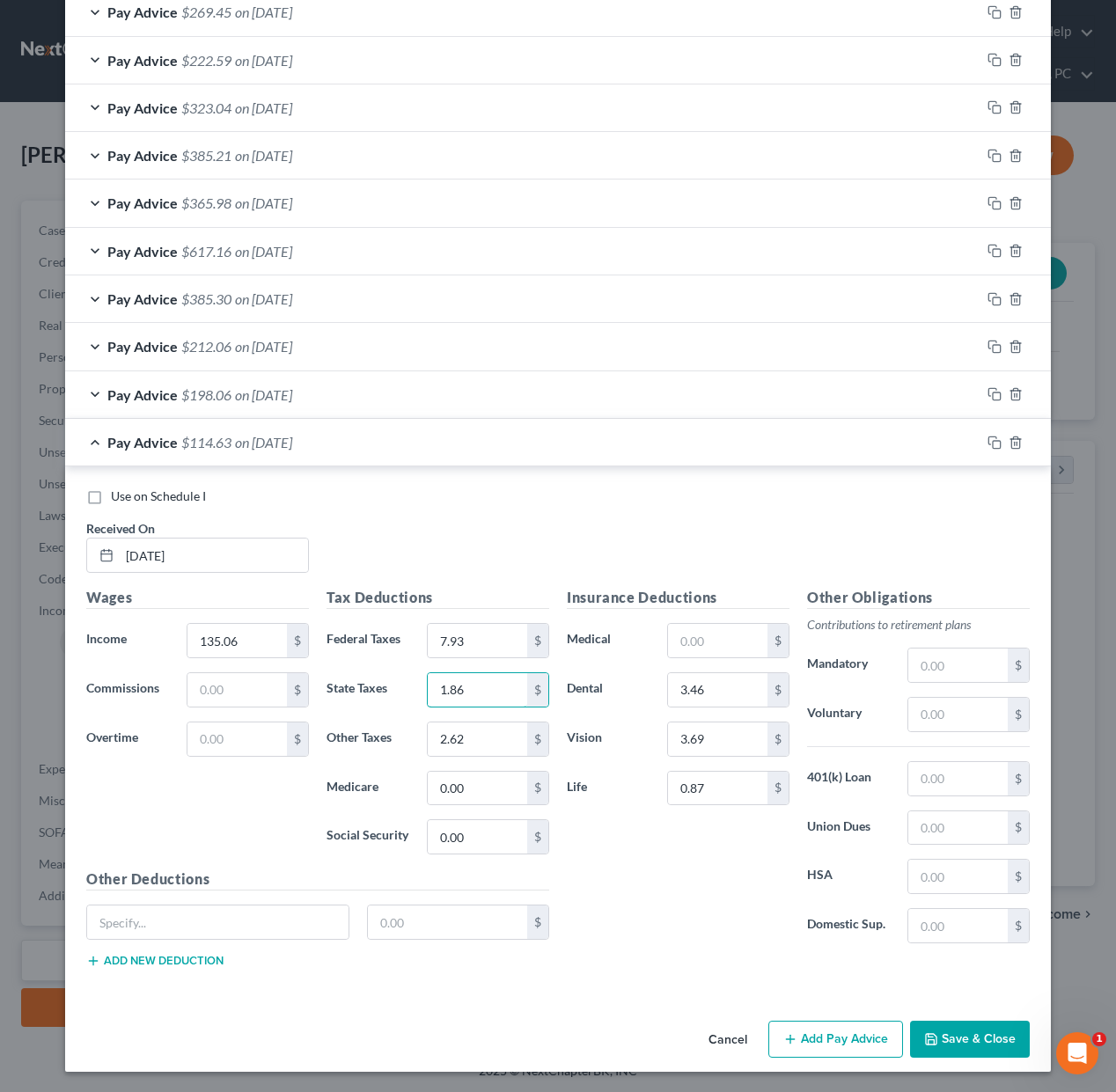
type input "1.86"
type input "1.54"
drag, startPoint x: 996, startPoint y: 437, endPoint x: 901, endPoint y: 508, distance: 118.6
click at [996, 438] on icon "button" at bounding box center [994, 442] width 14 height 14
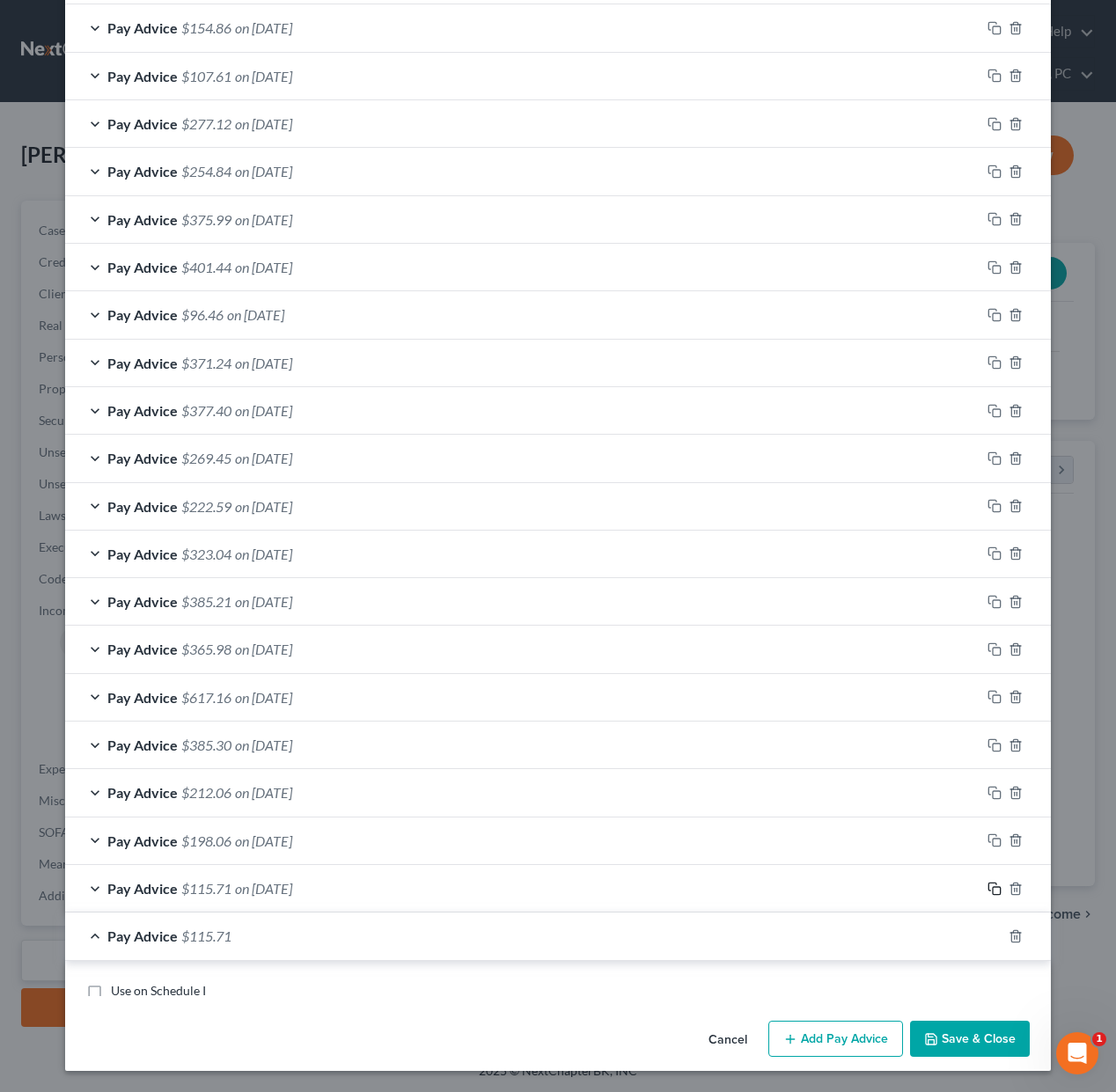
scroll to position [1050, 0]
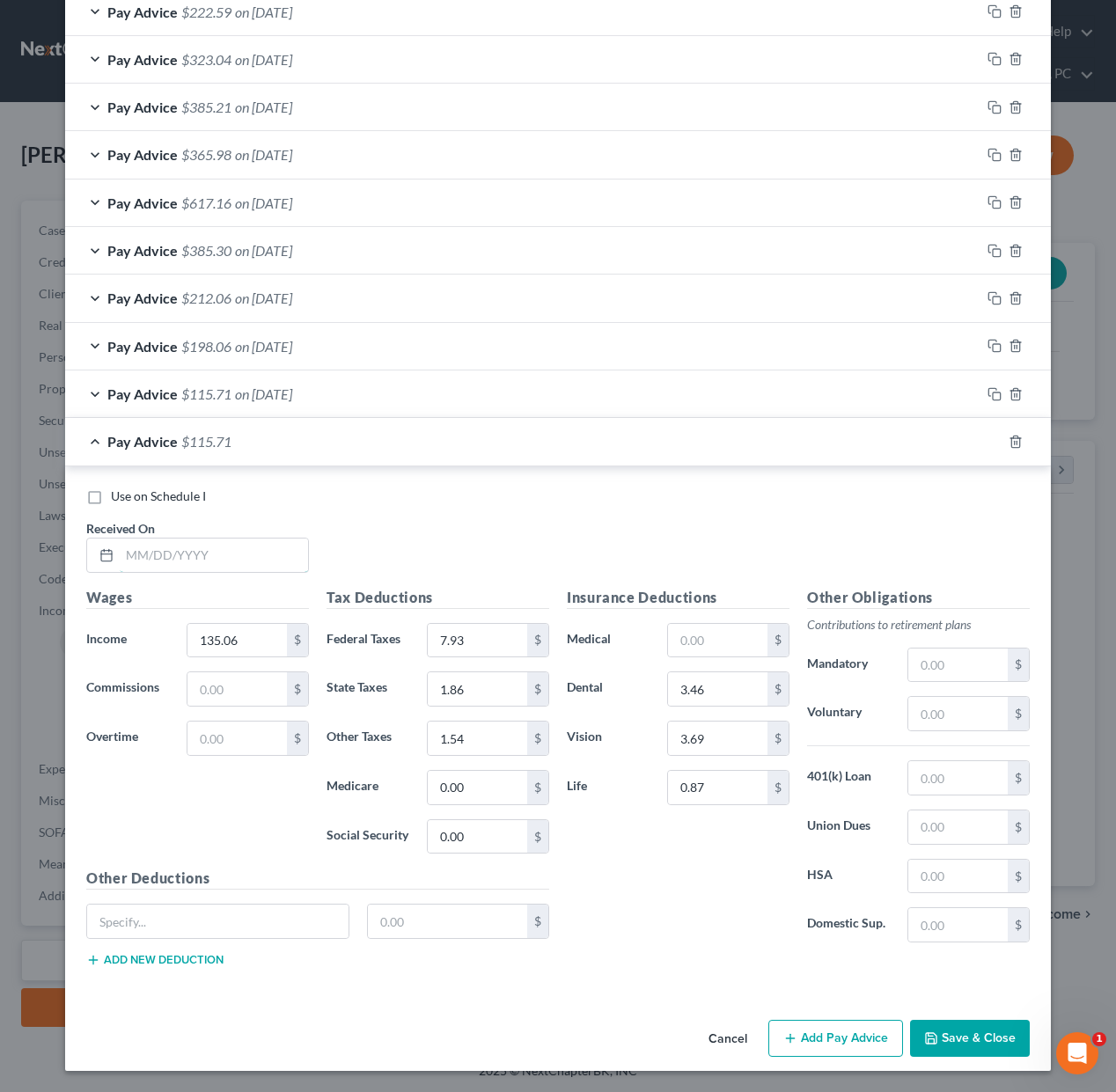
drag, startPoint x: 277, startPoint y: 550, endPoint x: 347, endPoint y: 556, distance: 70.3
click at [278, 551] on input "text" at bounding box center [214, 555] width 188 height 34
type input "[DATE]"
type input "1"
type input "417.08"
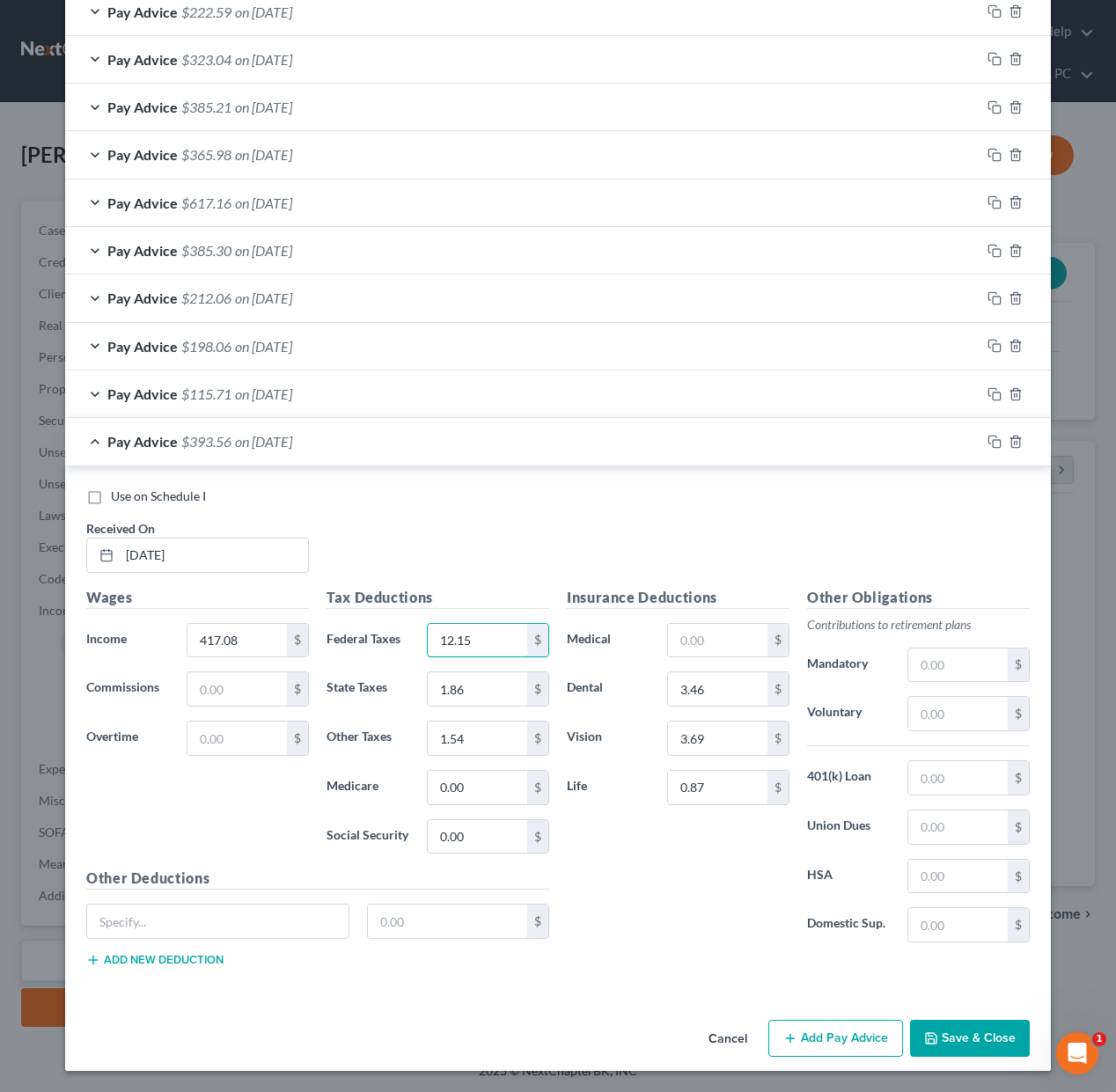
type input "12.15"
type input "25.42"
type input "5.94"
type input "4.4"
type input "4.91"
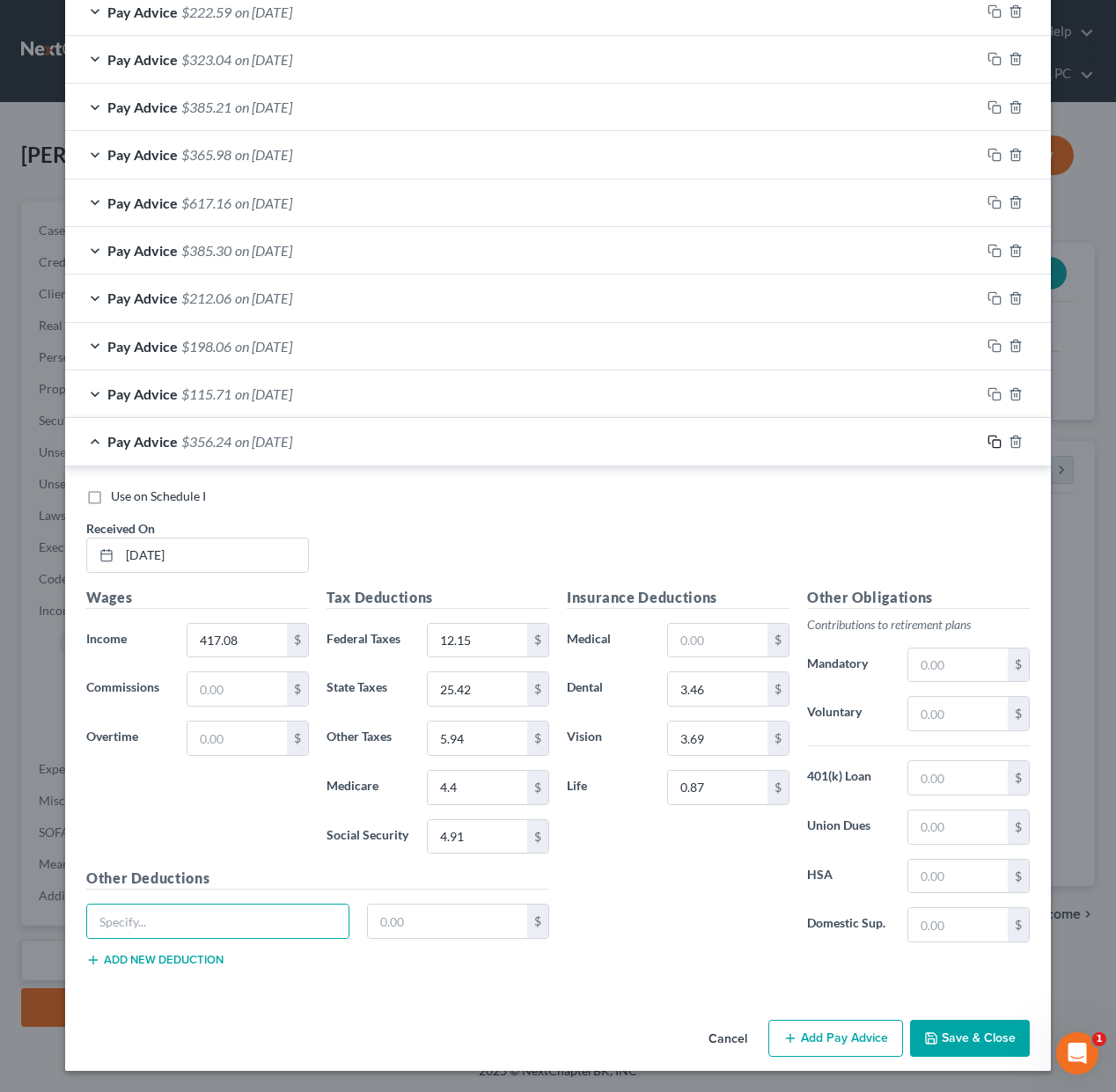
click at [991, 442] on icon "button" at bounding box center [994, 441] width 14 height 14
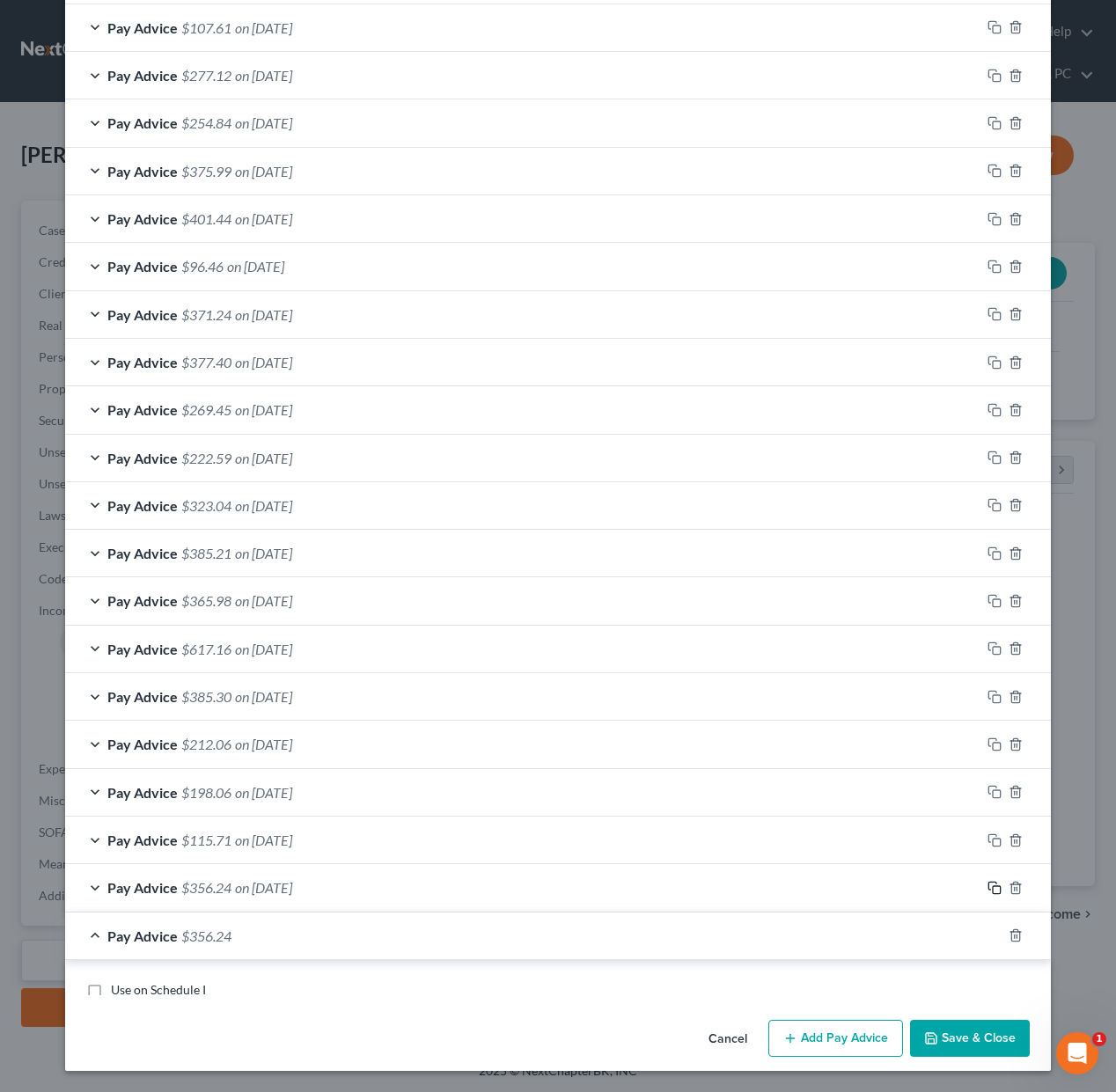
scroll to position [1097, 0]
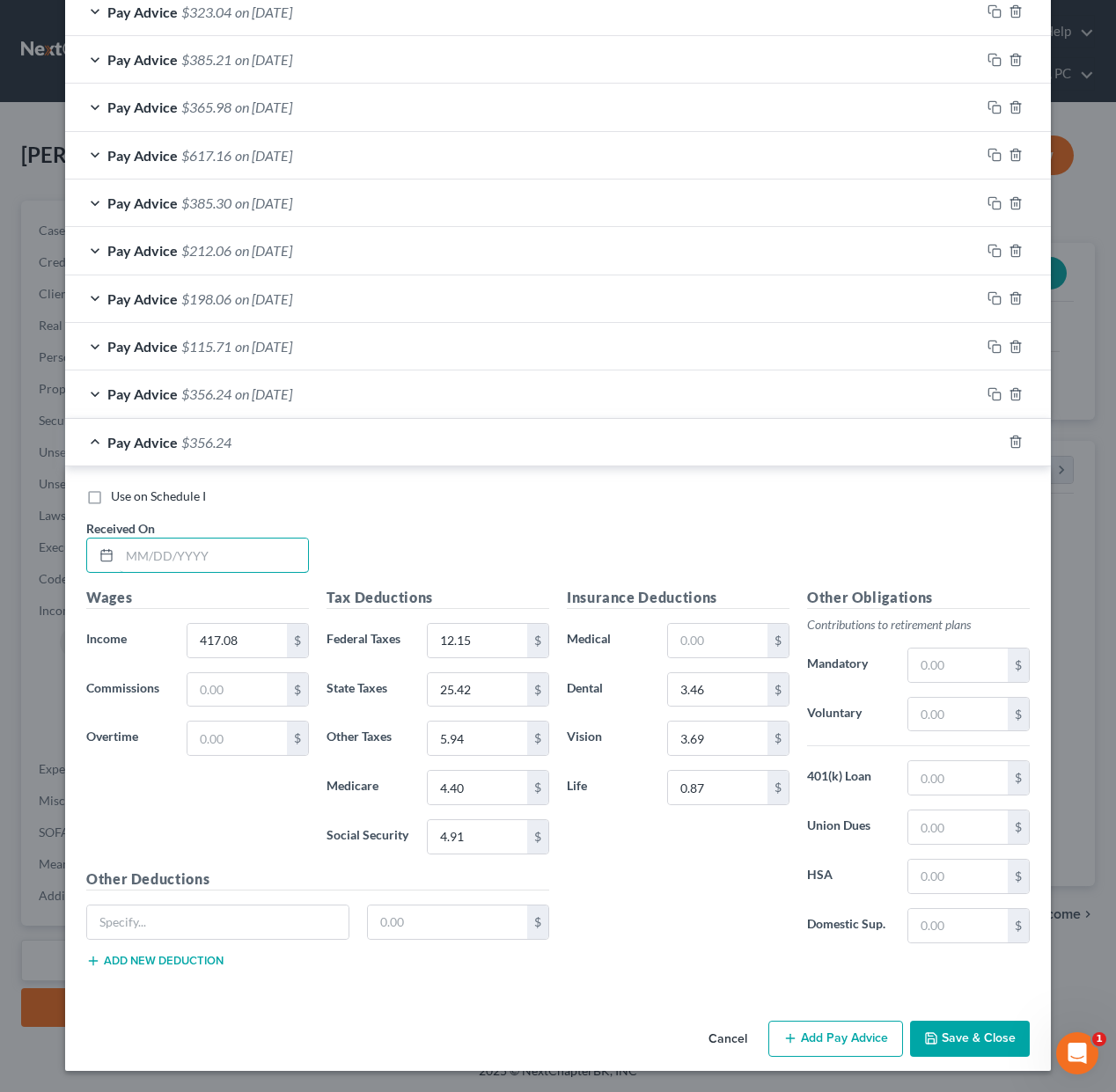
drag, startPoint x: 289, startPoint y: 546, endPoint x: 312, endPoint y: 550, distance: 23.3
click at [289, 547] on input "text" at bounding box center [214, 555] width 188 height 34
type input "[DATE]"
type input "389.15"
type input "9.35"
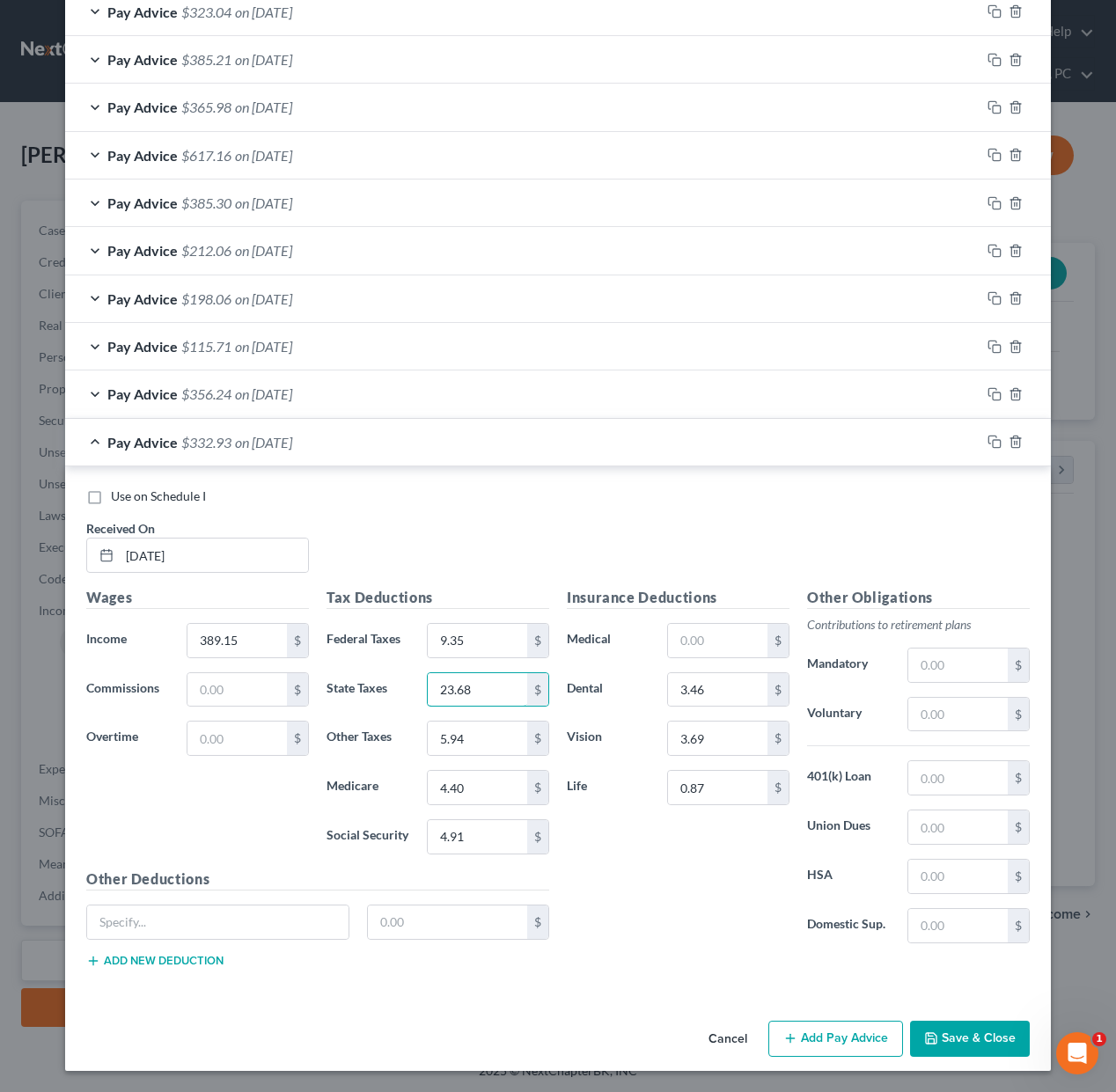
type input "23.68"
type input "5.54"
type input "3.79"
type input "4.59"
drag, startPoint x: 992, startPoint y: 441, endPoint x: 956, endPoint y: 472, distance: 47.5
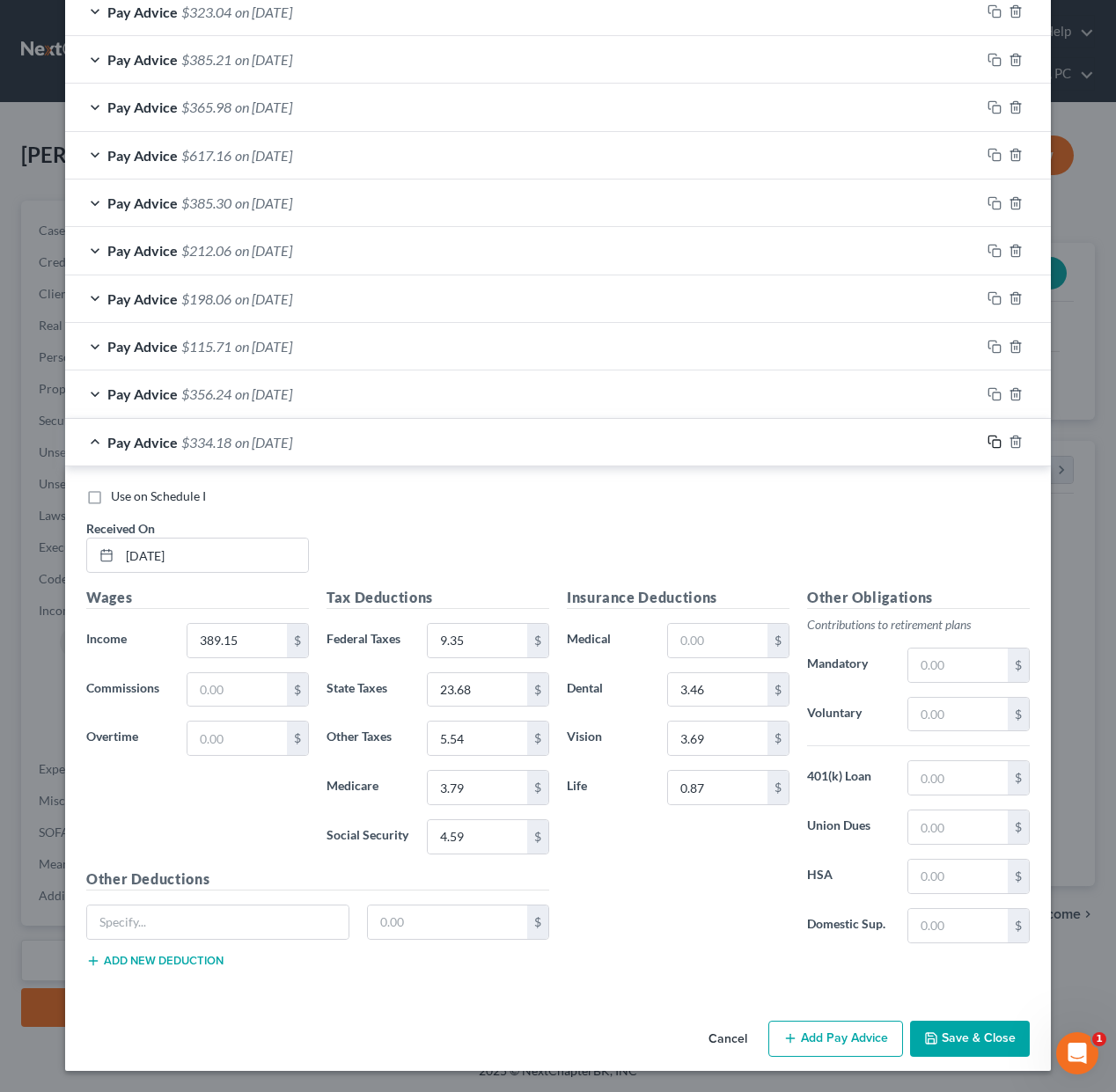
click at [993, 441] on rect "button" at bounding box center [996, 444] width 8 height 8
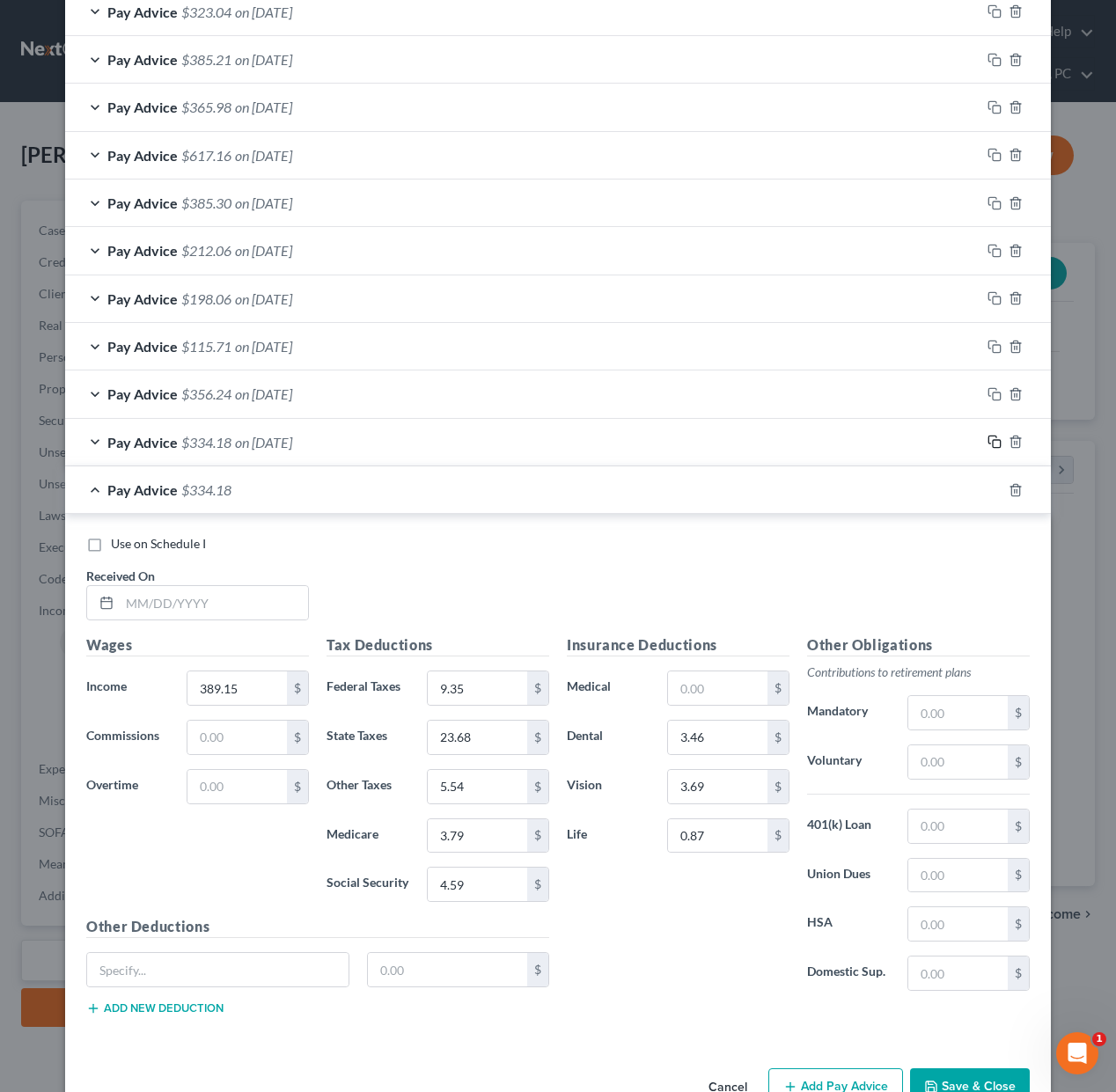
scroll to position [1145, 0]
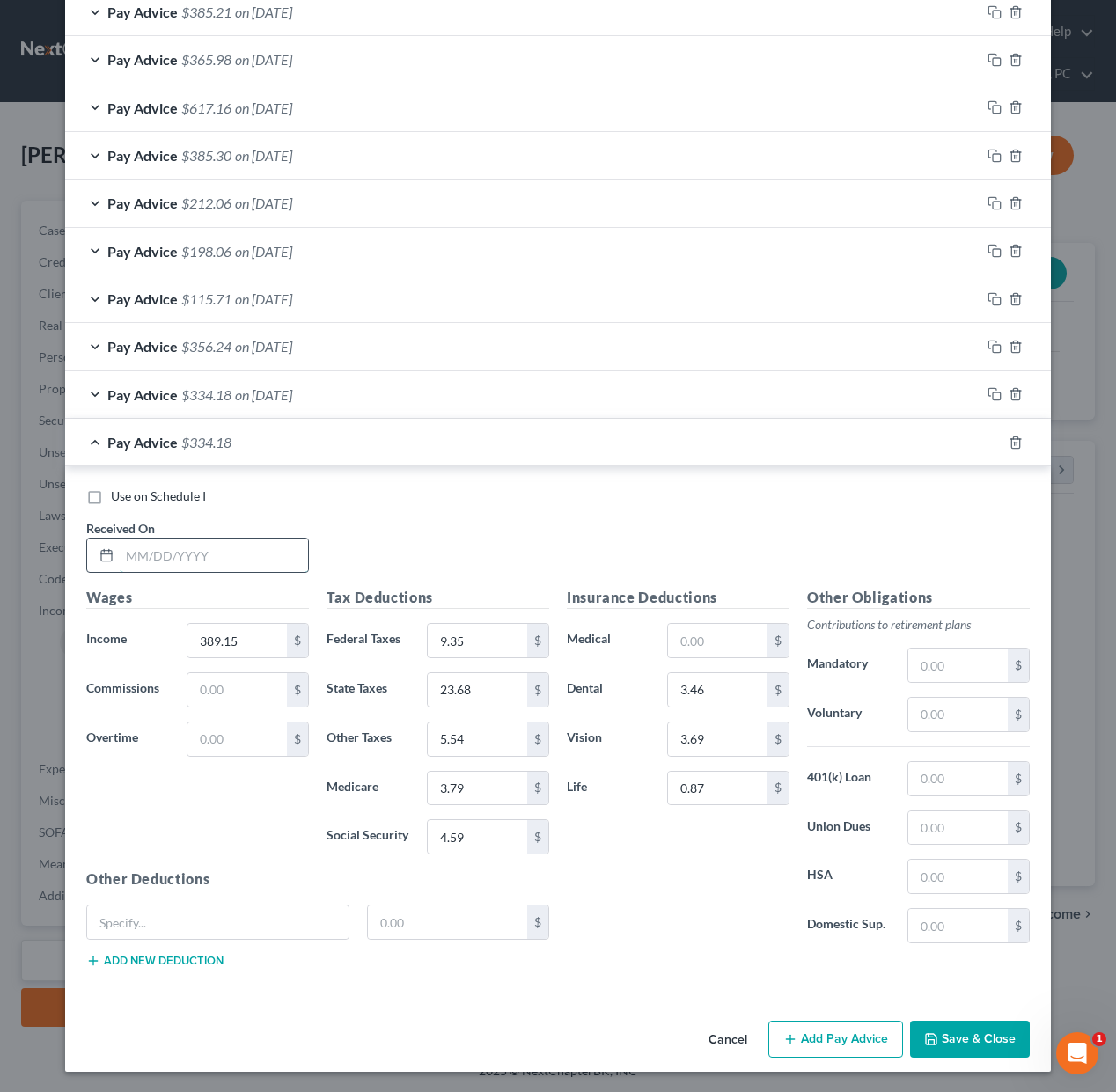
click at [275, 556] on input "text" at bounding box center [214, 555] width 188 height 34
type input "2"
type input "[DATE]"
type input "270.23"
type input "16.31"
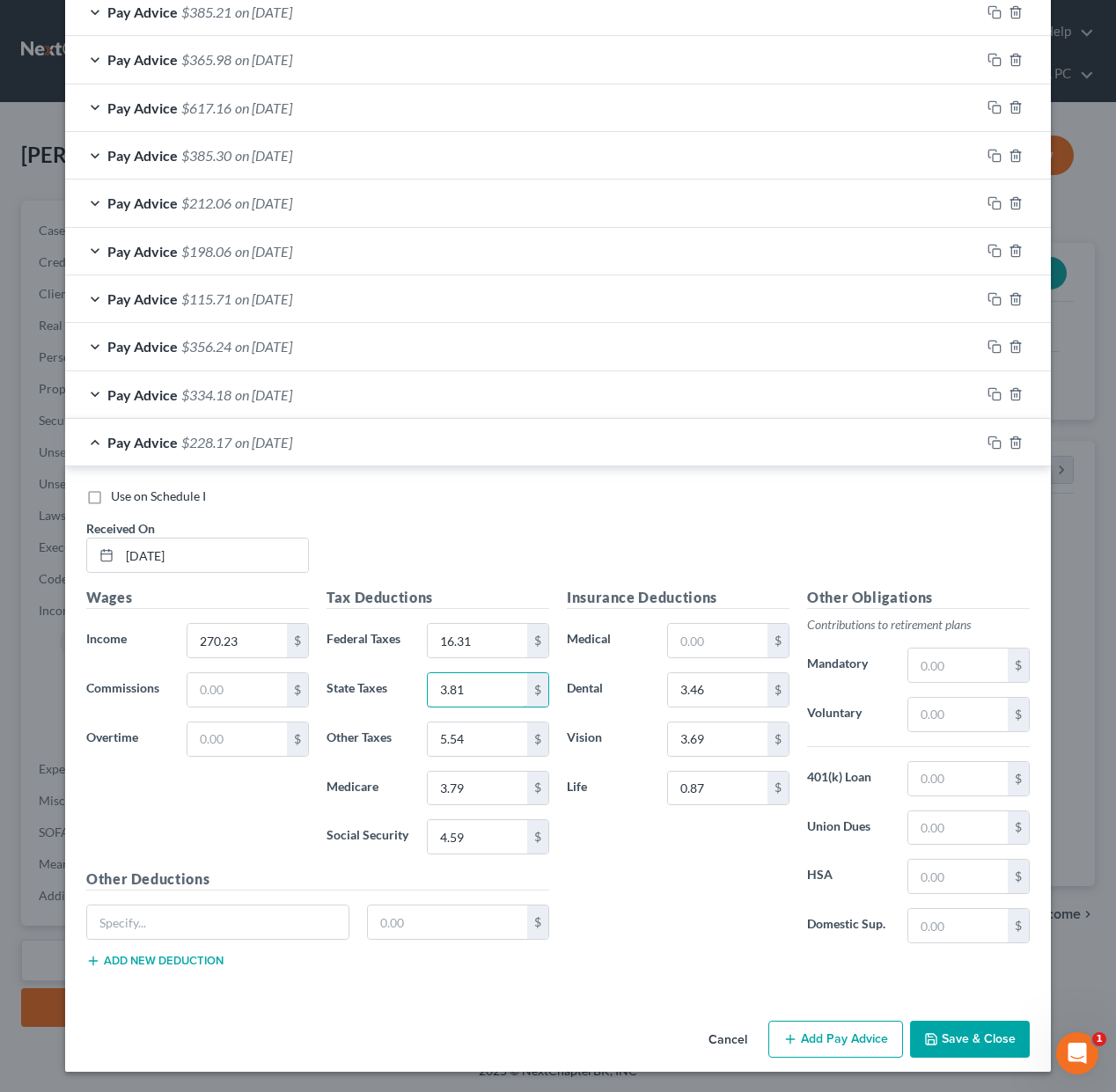
type input "3.81"
type input "3.16"
type input "0"
drag, startPoint x: 996, startPoint y: 442, endPoint x: 866, endPoint y: 506, distance: 144.9
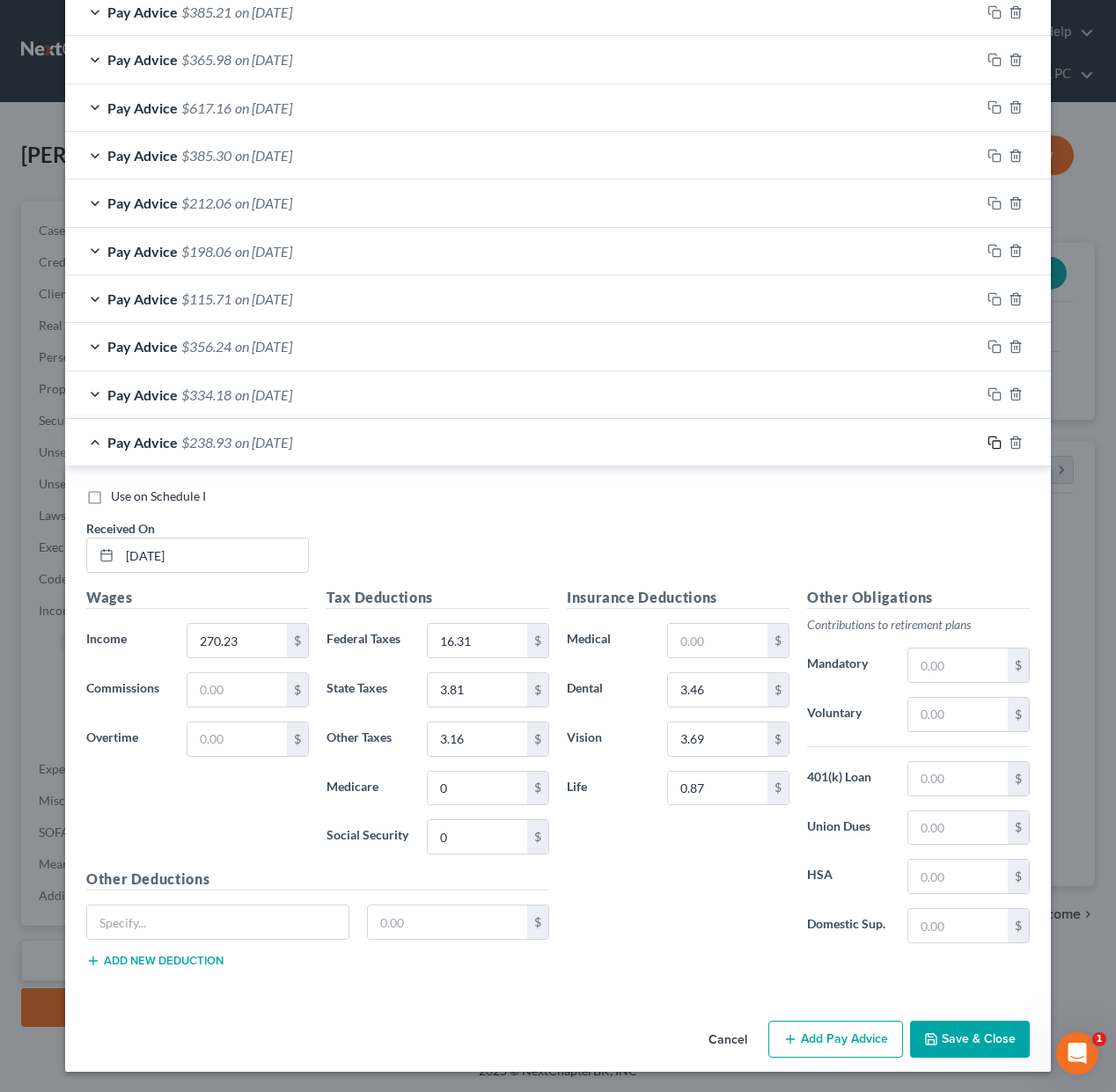
click at [996, 443] on icon "button" at bounding box center [994, 442] width 14 height 14
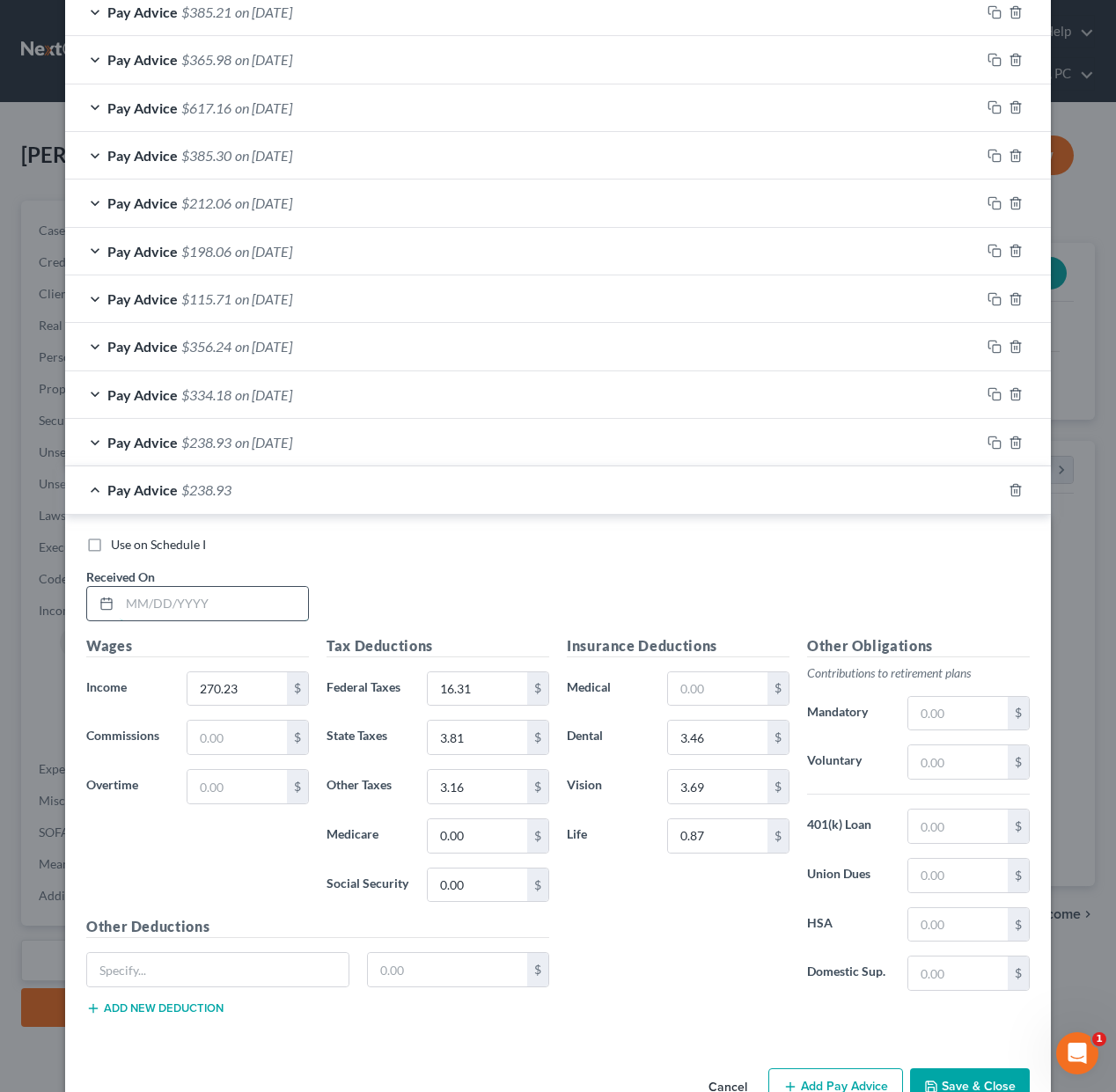
click at [253, 596] on input "text" at bounding box center [214, 604] width 188 height 34
type input "[DATE]"
type input "412.07"
type input "11.65"
type input "25.11"
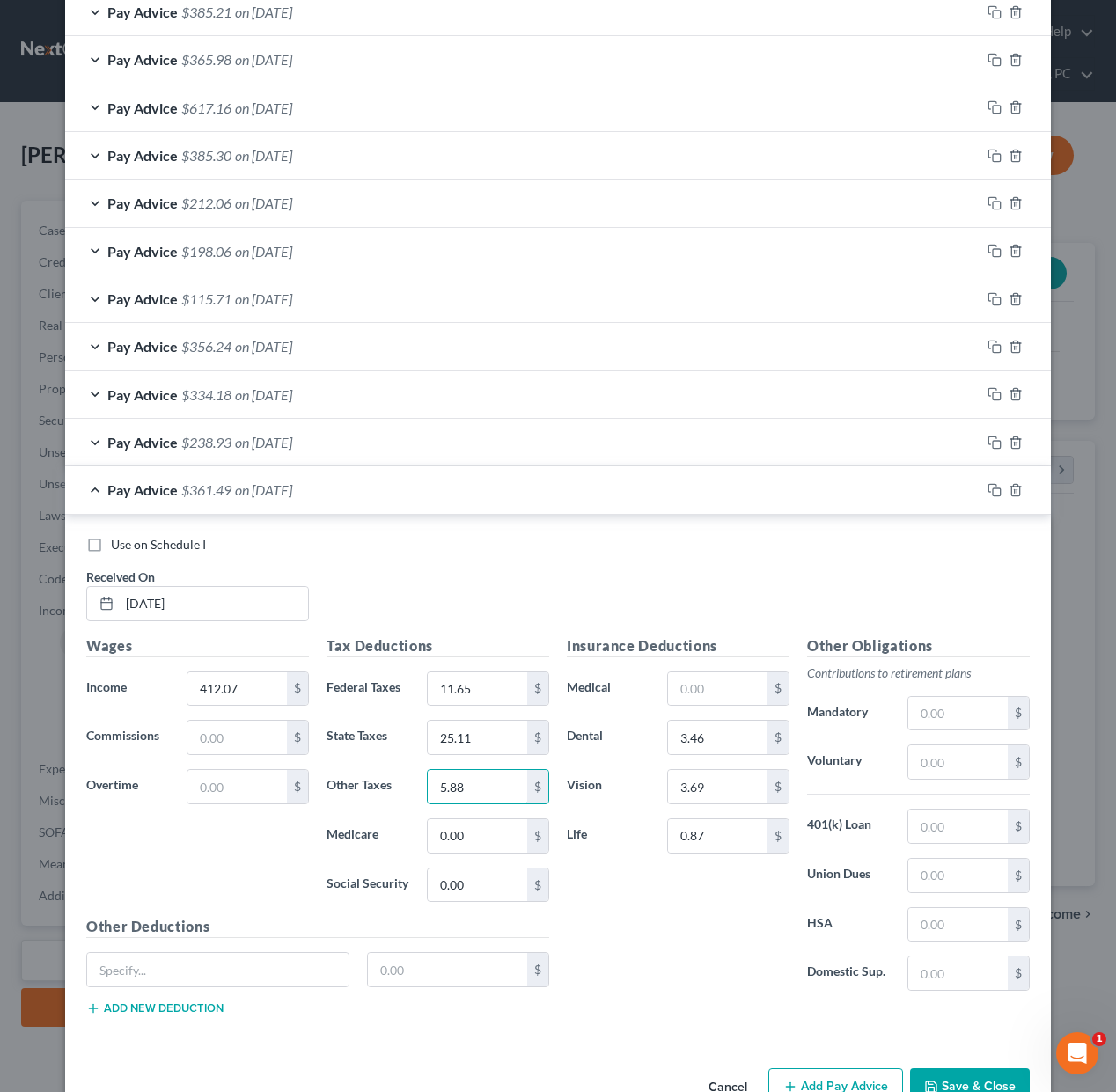
type input "5.88"
type input "4.29"
type input "4.85"
click at [997, 490] on icon "button" at bounding box center [994, 489] width 14 height 14
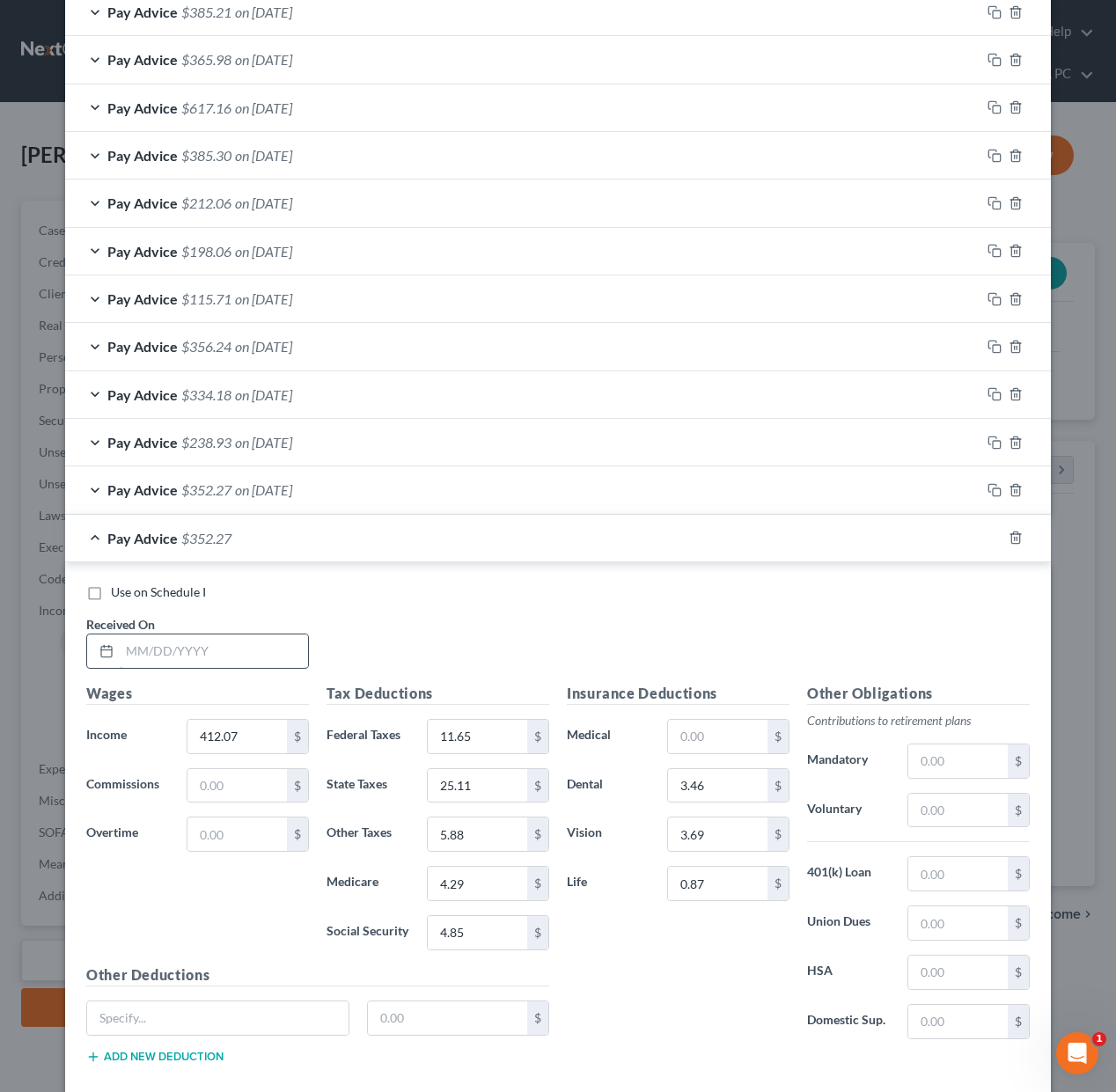
drag, startPoint x: 244, startPoint y: 656, endPoint x: 276, endPoint y: 656, distance: 32.0
click at [245, 655] on input "text" at bounding box center [214, 651] width 188 height 34
type input "[DATE]"
type input "193.58"
type input "11.56"
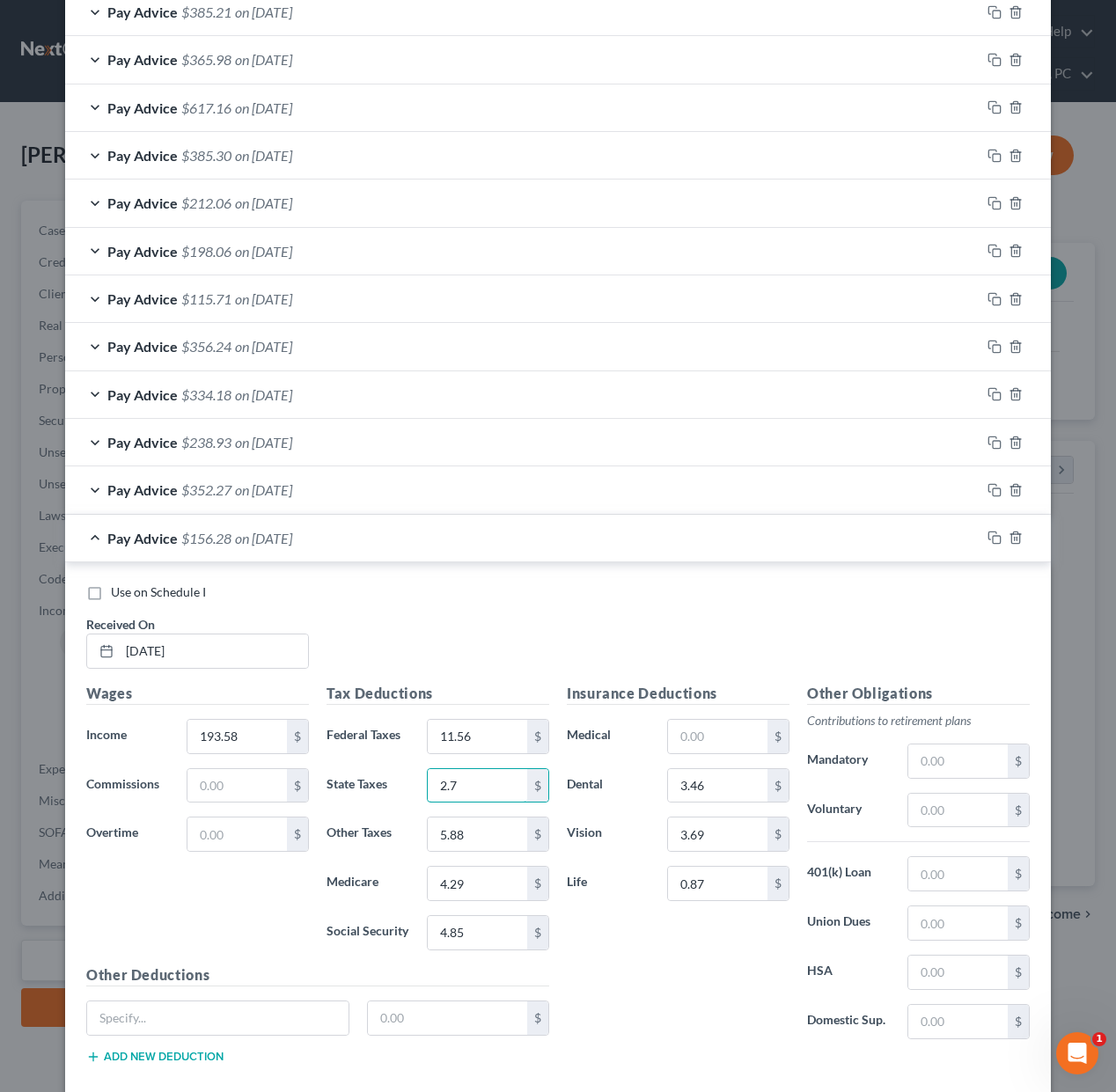
type input "2.7"
type input "2.24"
type input "0"
click at [996, 536] on icon "button" at bounding box center [994, 537] width 14 height 14
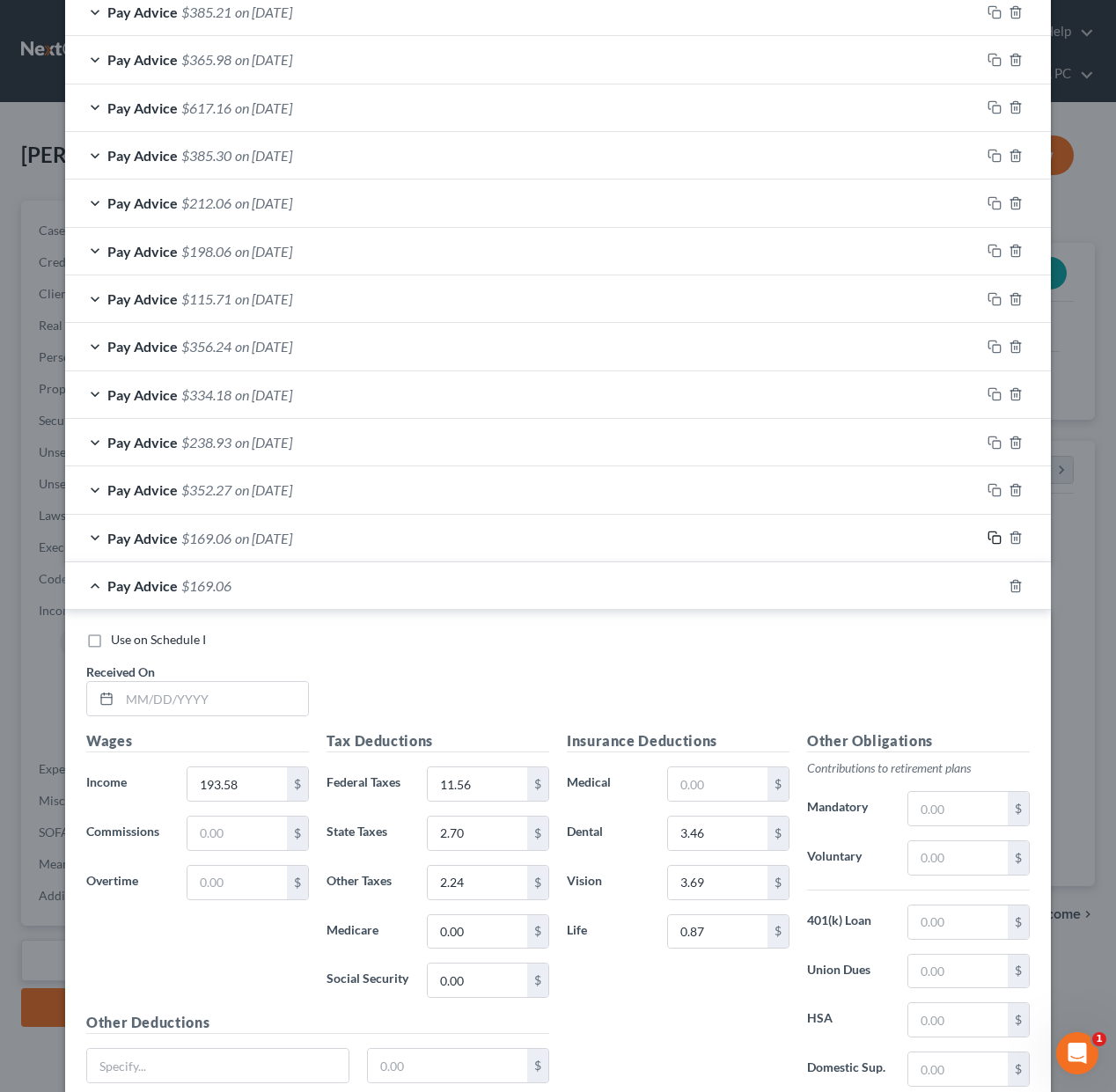
scroll to position [1288, 0]
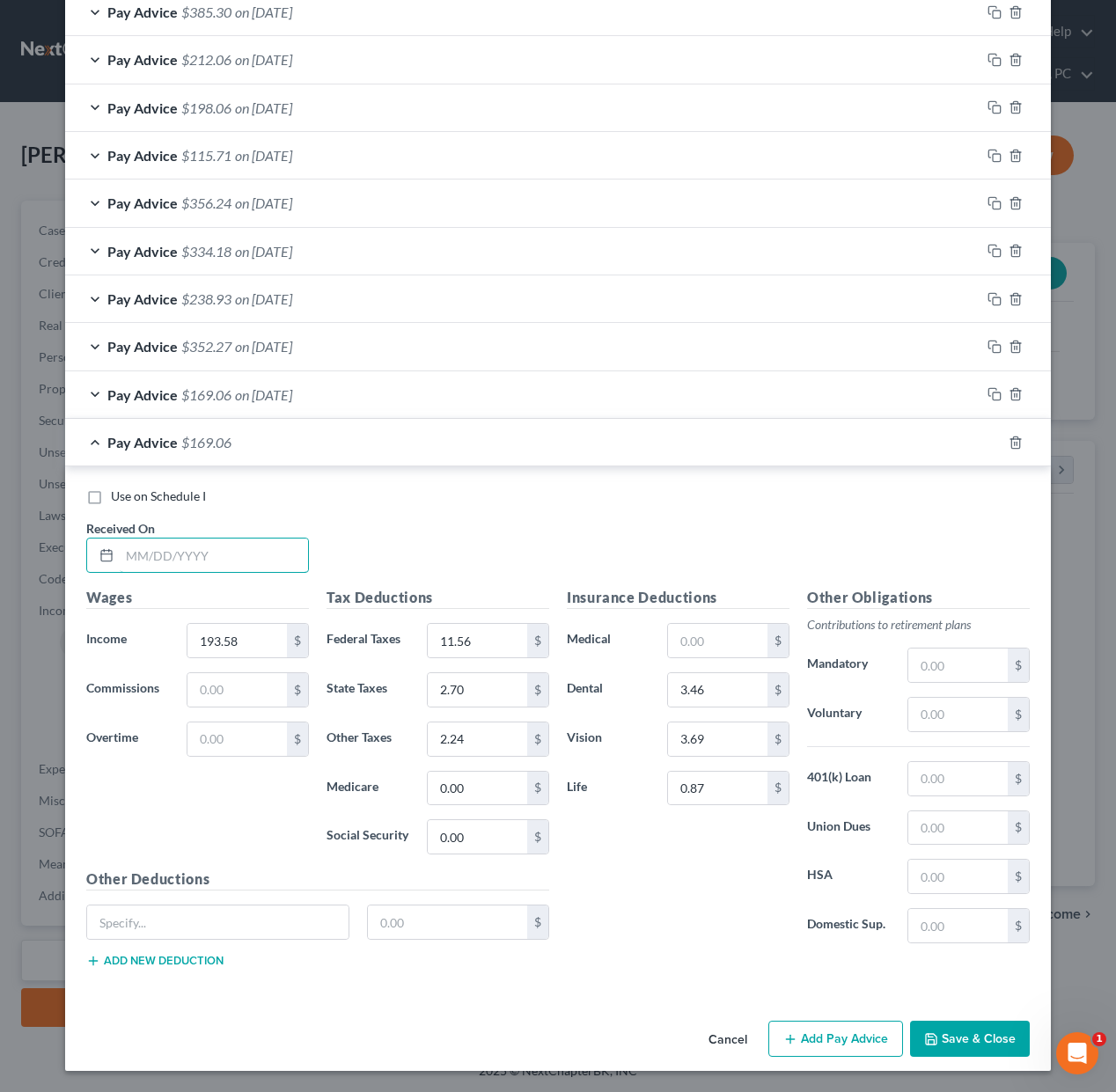
drag, startPoint x: 230, startPoint y: 557, endPoint x: 1042, endPoint y: 561, distance: 812.0
click at [232, 558] on input "text" at bounding box center [214, 555] width 188 height 34
type input "[DATE]"
type input "89"
type input "5.07"
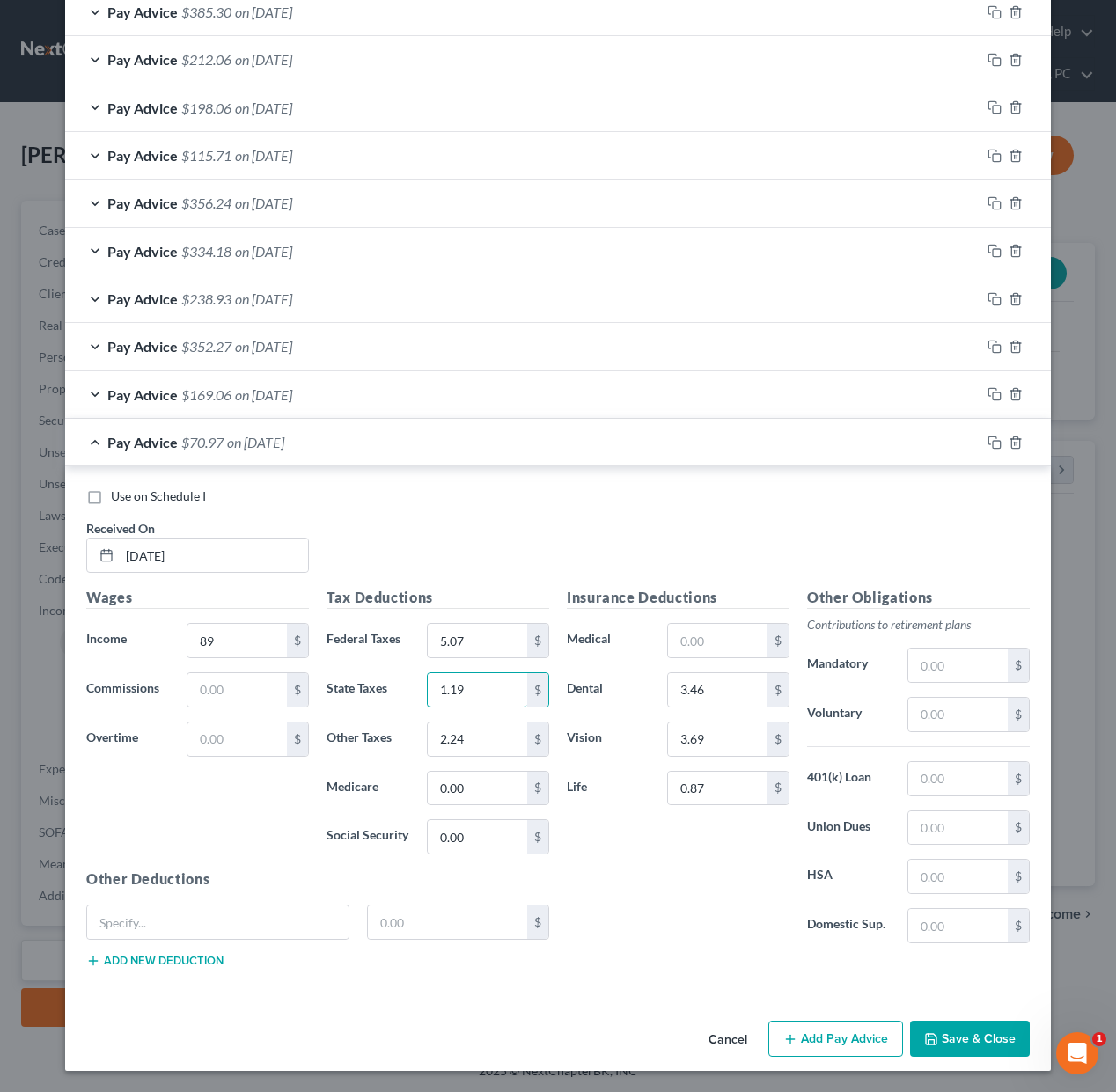
type input "1.19"
type input "0.98"
click at [971, 1036] on button "Save & Close" at bounding box center [969, 1038] width 120 height 37
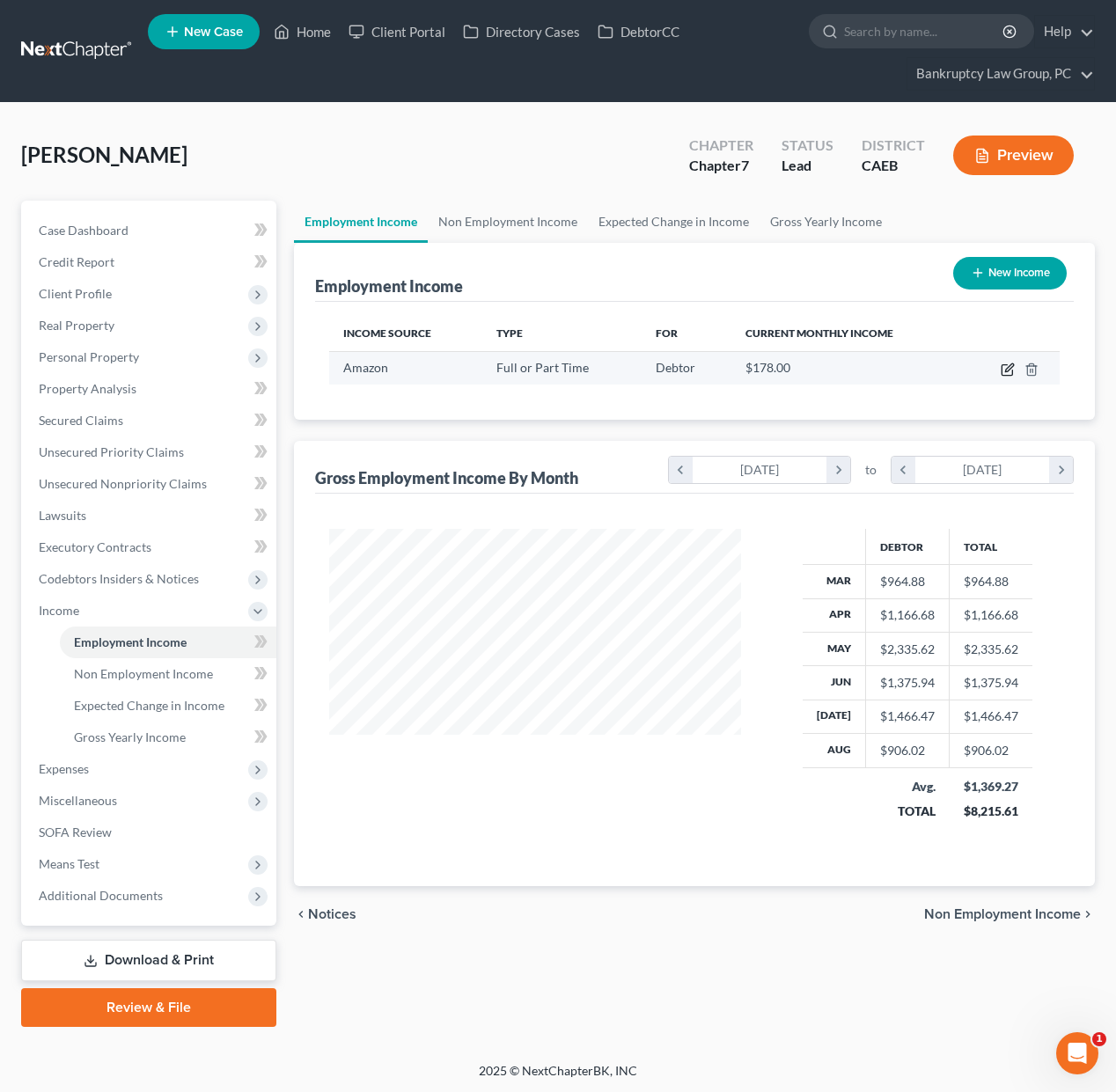
click at [1009, 371] on icon "button" at bounding box center [1007, 369] width 14 height 14
select select "0"
select select "4"
select select "0"
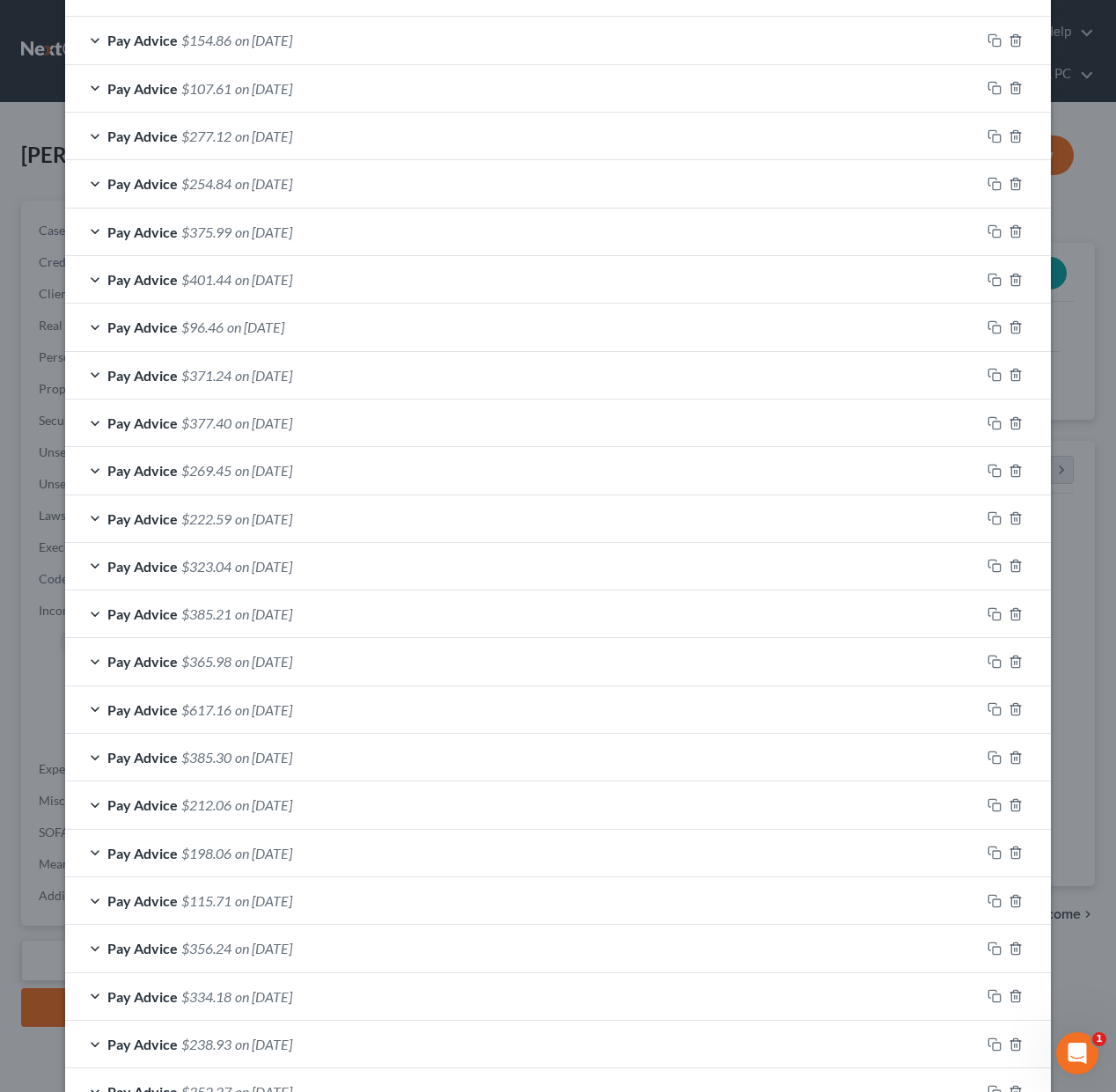
scroll to position [759, 0]
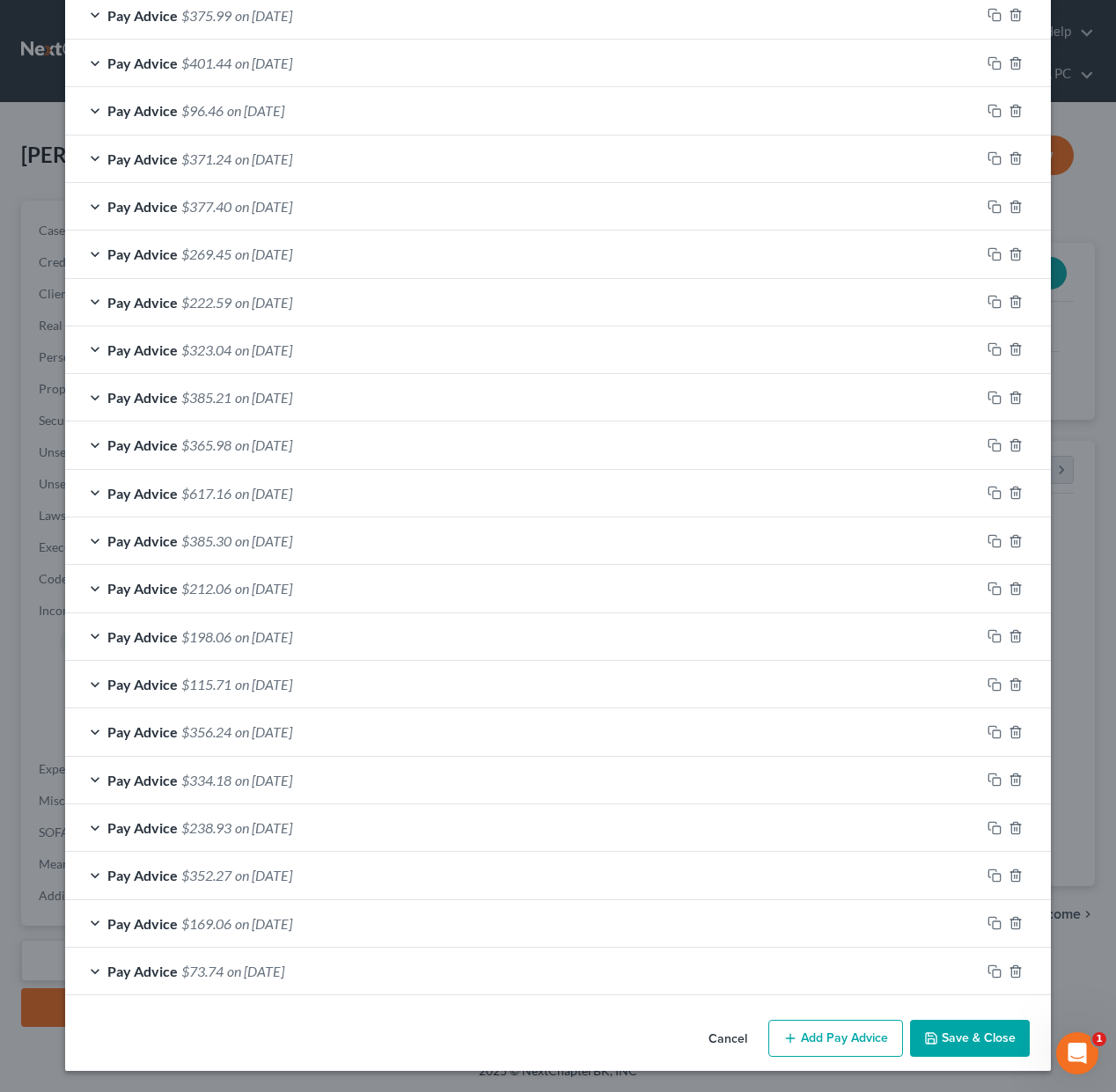
click at [971, 1033] on button "Save & Close" at bounding box center [969, 1037] width 120 height 37
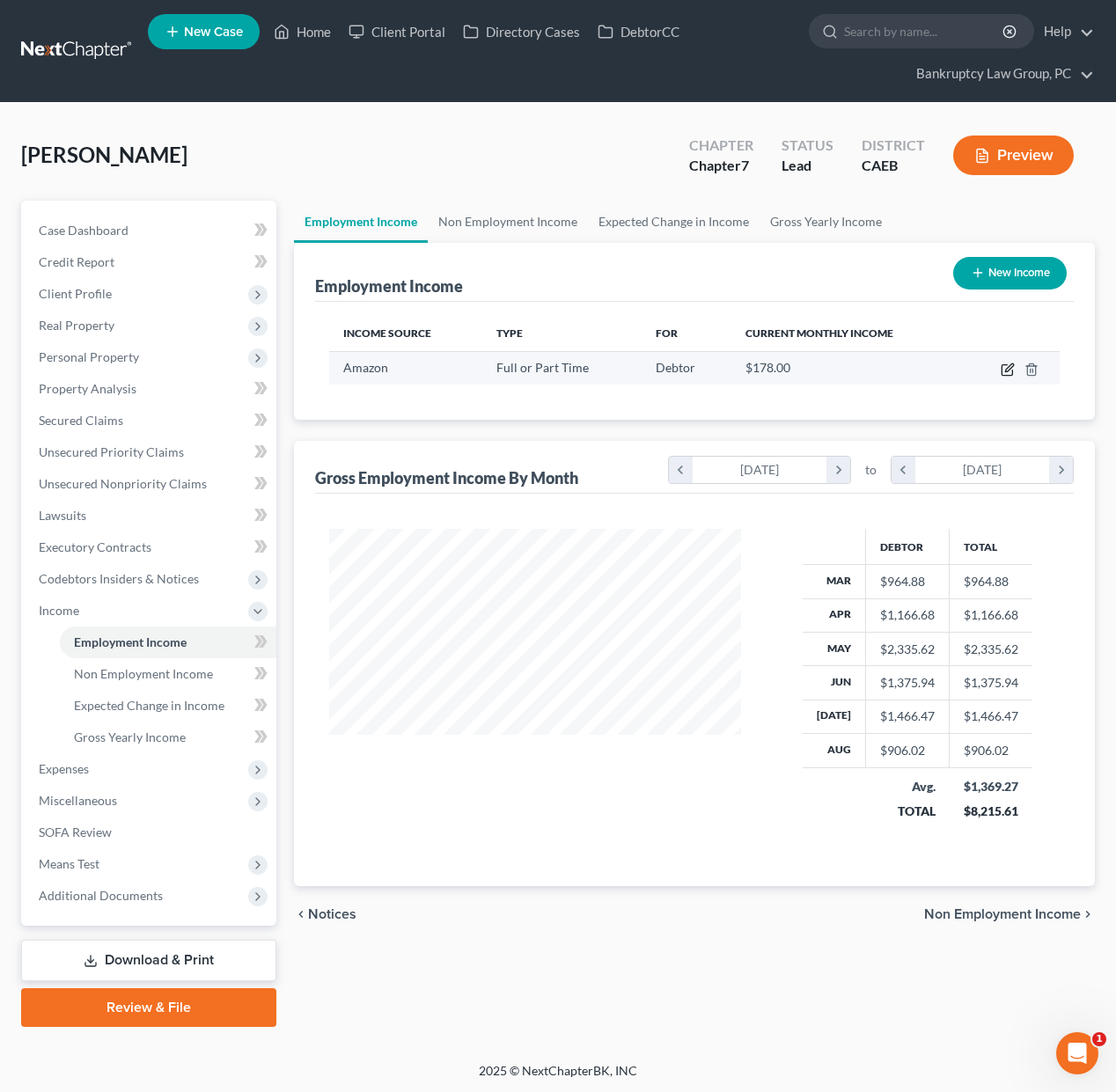
click at [1004, 369] on icon "button" at bounding box center [1007, 369] width 14 height 14
select select "0"
select select "4"
select select "0"
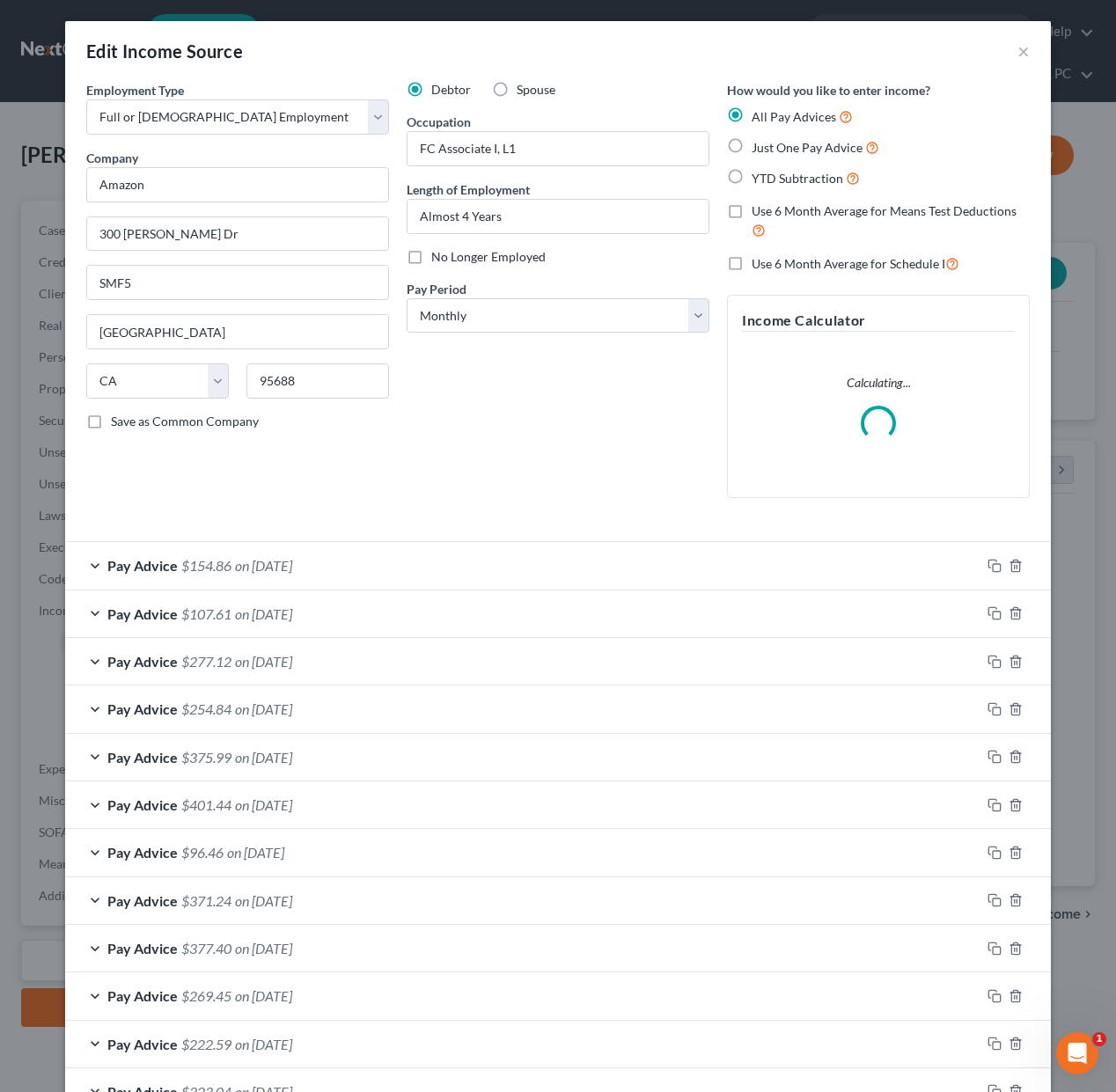
drag, startPoint x: 738, startPoint y: 262, endPoint x: 721, endPoint y: 274, distance: 20.8
click at [752, 263] on label "Use 6 Month Average for Schedule I" at bounding box center [855, 263] width 208 height 21
click at [758, 263] on input "Use 6 Month Average for Schedule I" at bounding box center [764, 259] width 11 height 11
checkbox input "true"
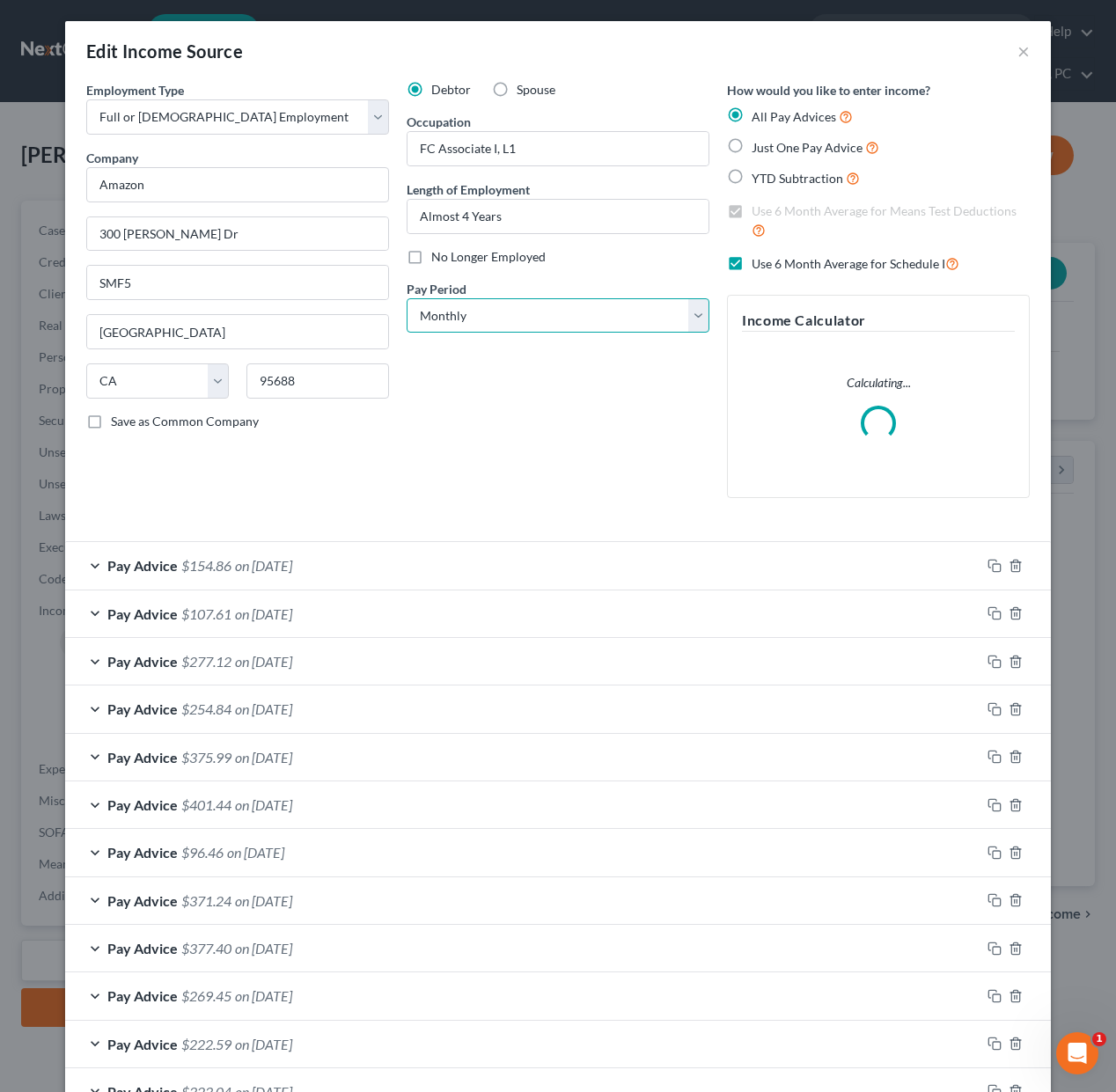
click at [631, 319] on select "Select Monthly Twice Monthly Every Other Week Weekly" at bounding box center [558, 315] width 303 height 35
select select "3"
click at [407, 298] on select "Select Monthly Twice Monthly Every Other Week Weekly" at bounding box center [558, 315] width 303 height 35
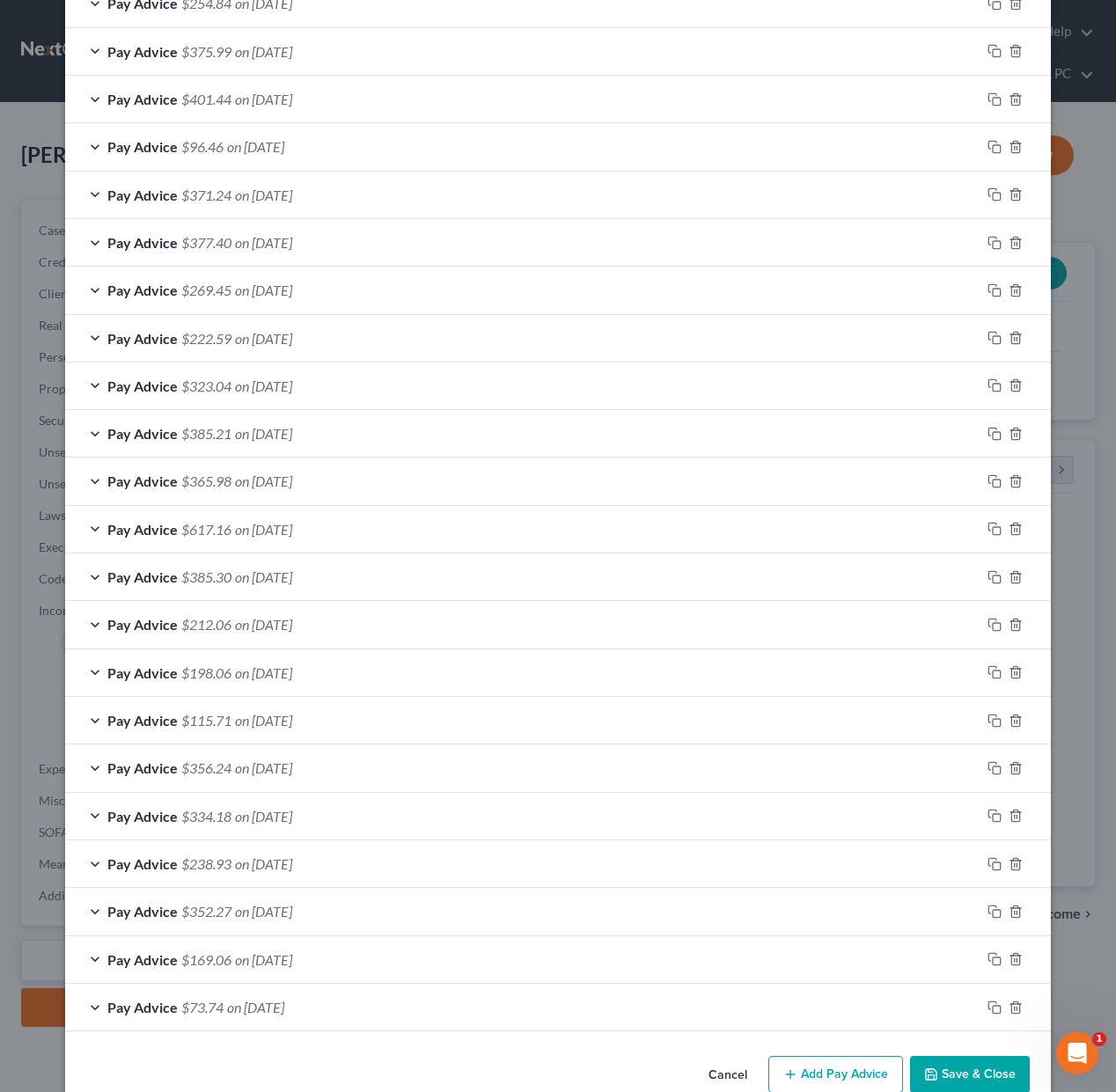
scroll to position [741, 0]
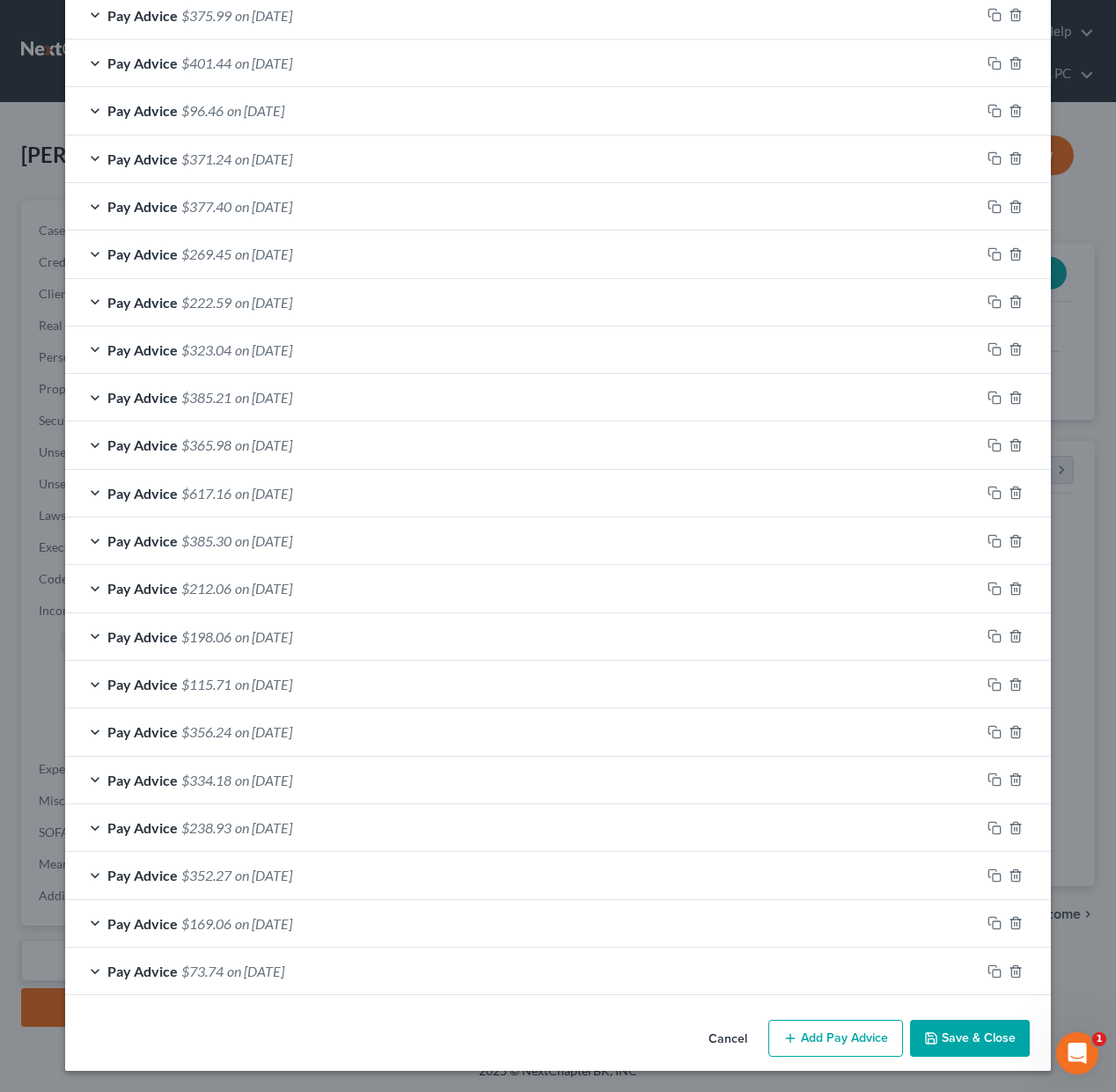
click at [966, 1039] on button "Save & Close" at bounding box center [969, 1037] width 120 height 37
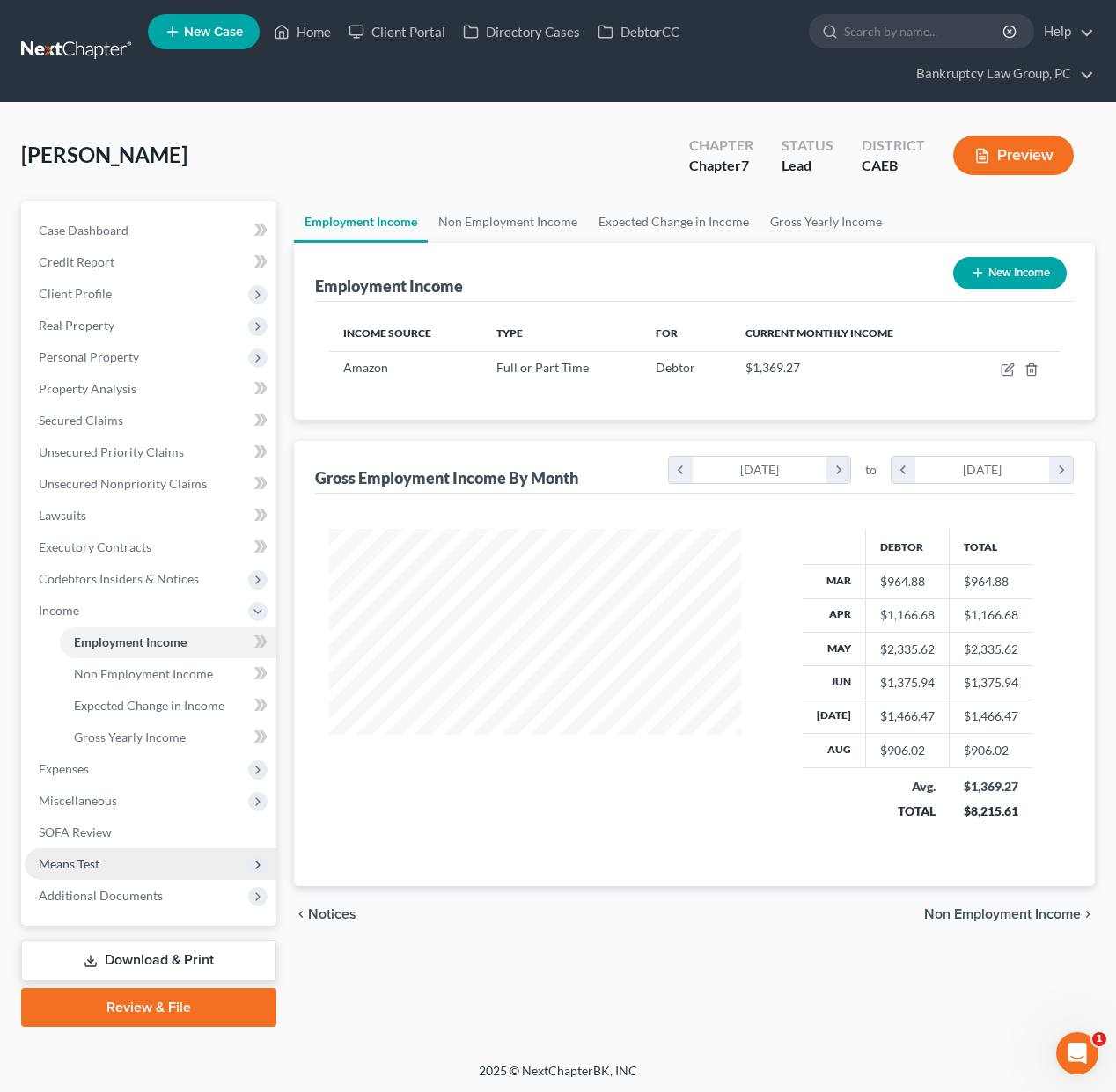
click at [77, 867] on span "Means Test" at bounding box center [69, 863] width 61 height 15
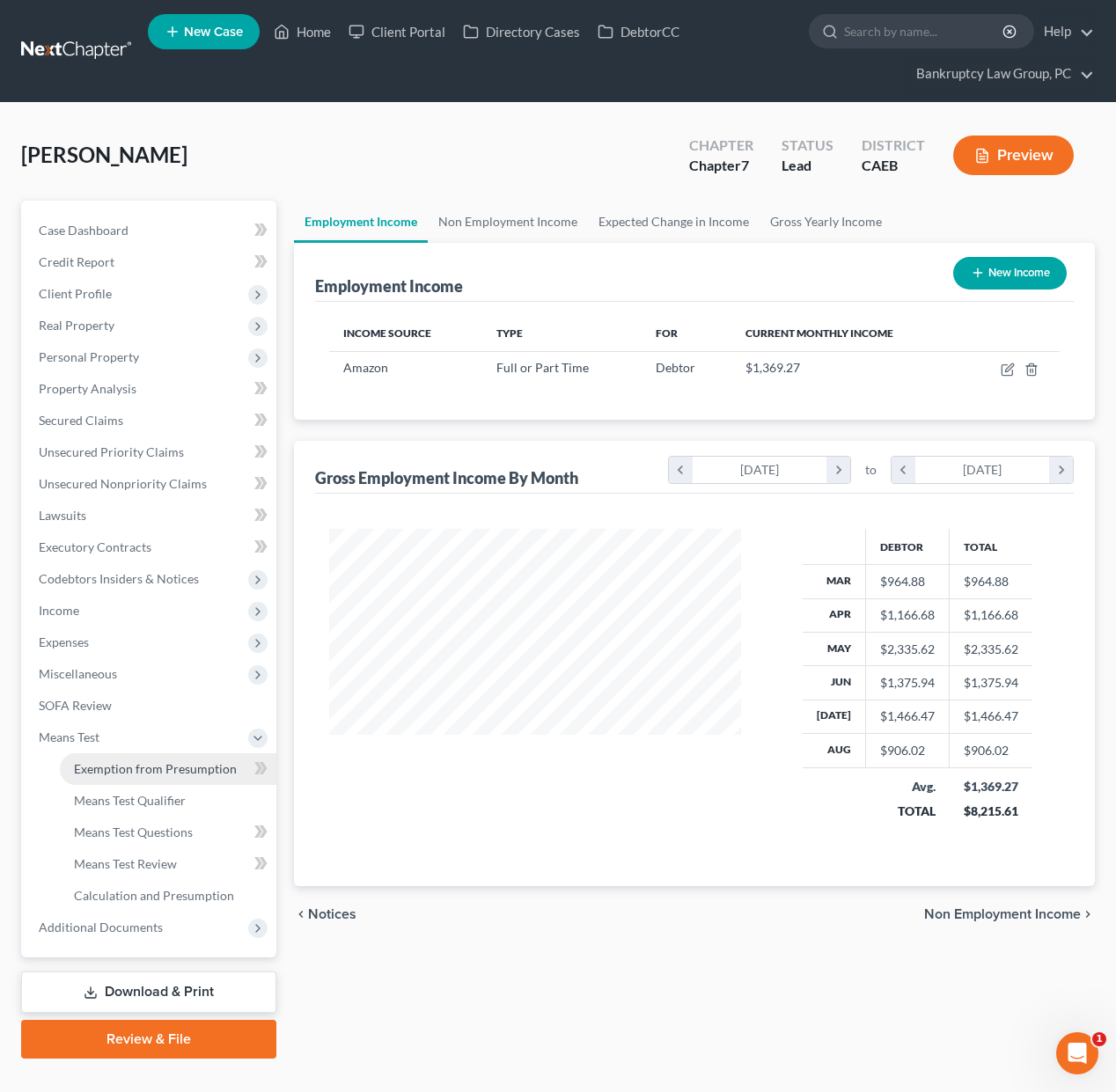
click at [133, 780] on link "Exemption from Presumption" at bounding box center [168, 769] width 216 height 32
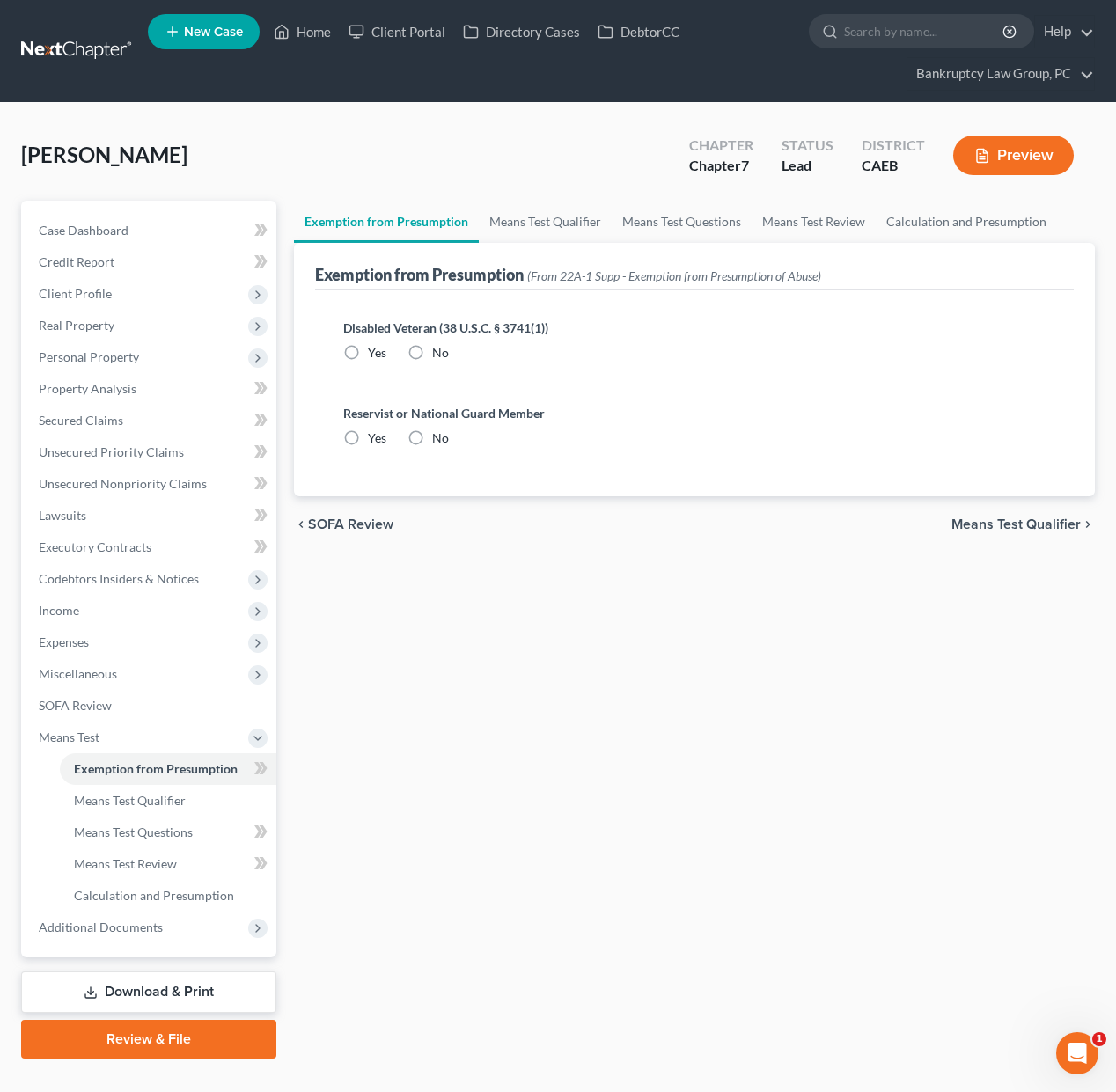
drag, startPoint x: 414, startPoint y: 351, endPoint x: 415, endPoint y: 361, distance: 10.0
click at [432, 355] on label "No" at bounding box center [440, 353] width 17 height 18
click at [439, 355] on input "No" at bounding box center [445, 350] width 11 height 11
radio input "true"
drag, startPoint x: 415, startPoint y: 435, endPoint x: 387, endPoint y: 515, distance: 84.8
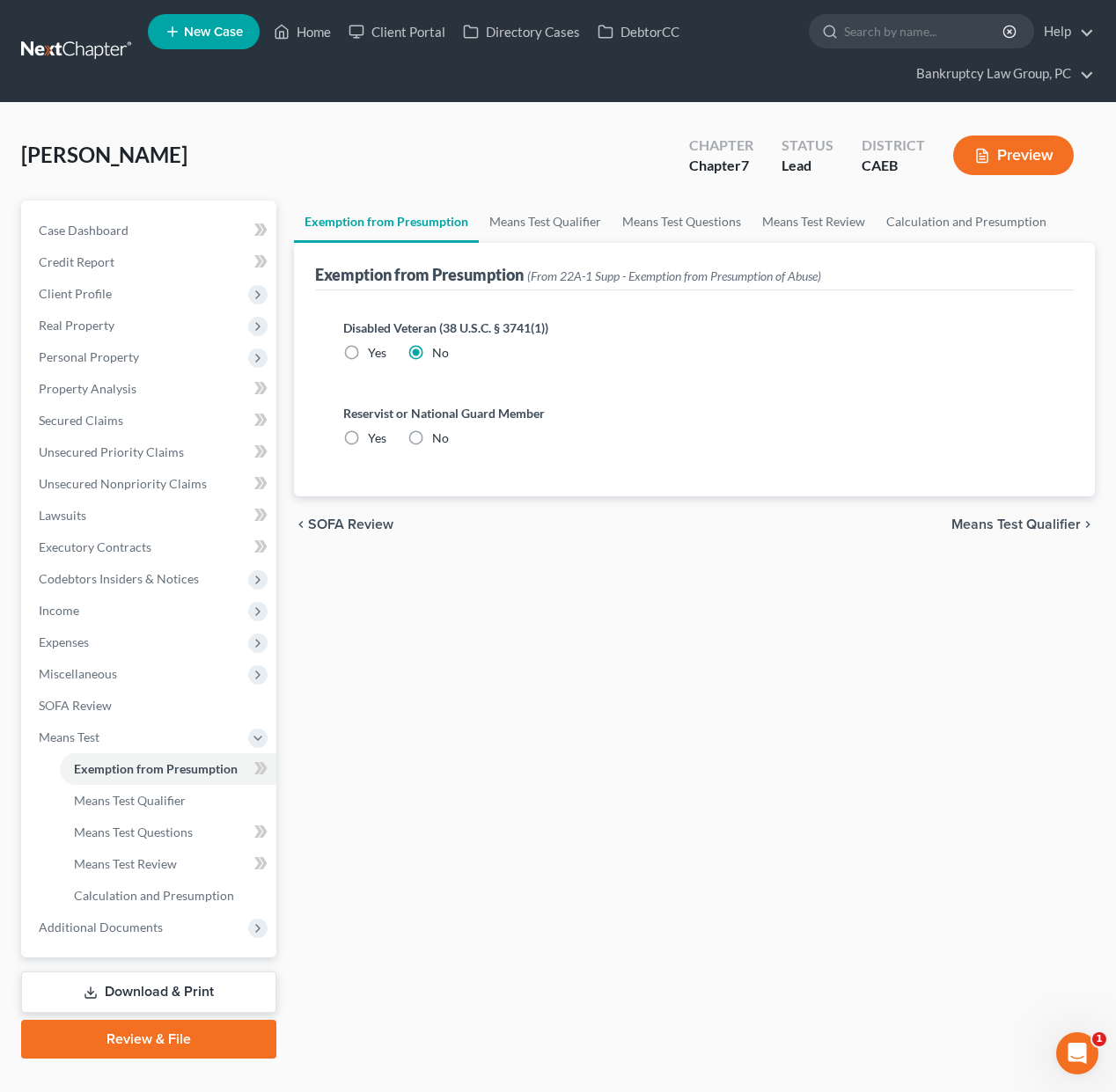
click at [432, 438] on label "No" at bounding box center [440, 437] width 17 height 18
click at [439, 438] on input "No" at bounding box center [445, 435] width 11 height 11
radio input "true"
click at [116, 804] on span "Means Test Qualifier" at bounding box center [130, 800] width 112 height 15
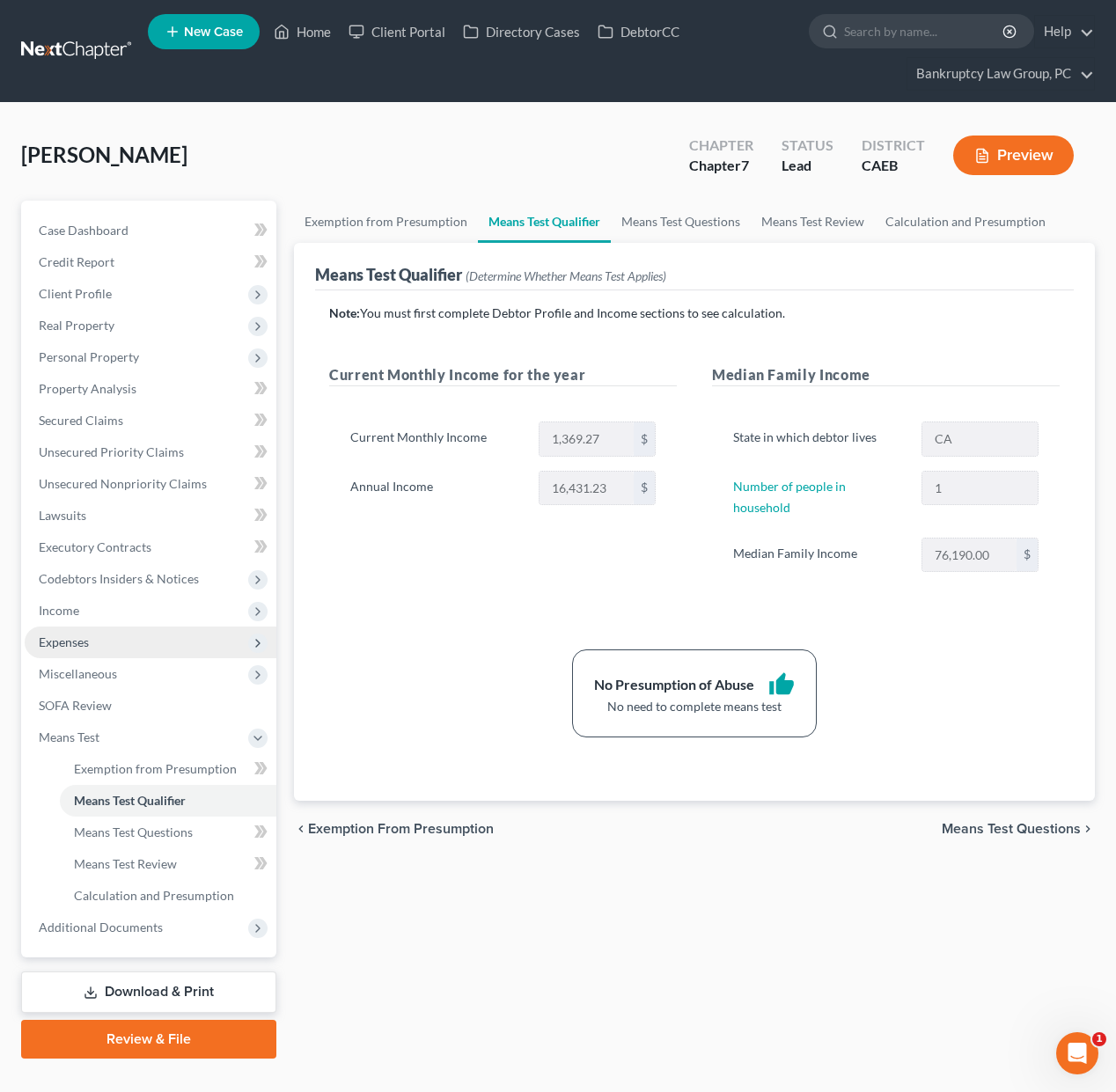
click at [90, 648] on span "Expenses" at bounding box center [150, 642] width 251 height 32
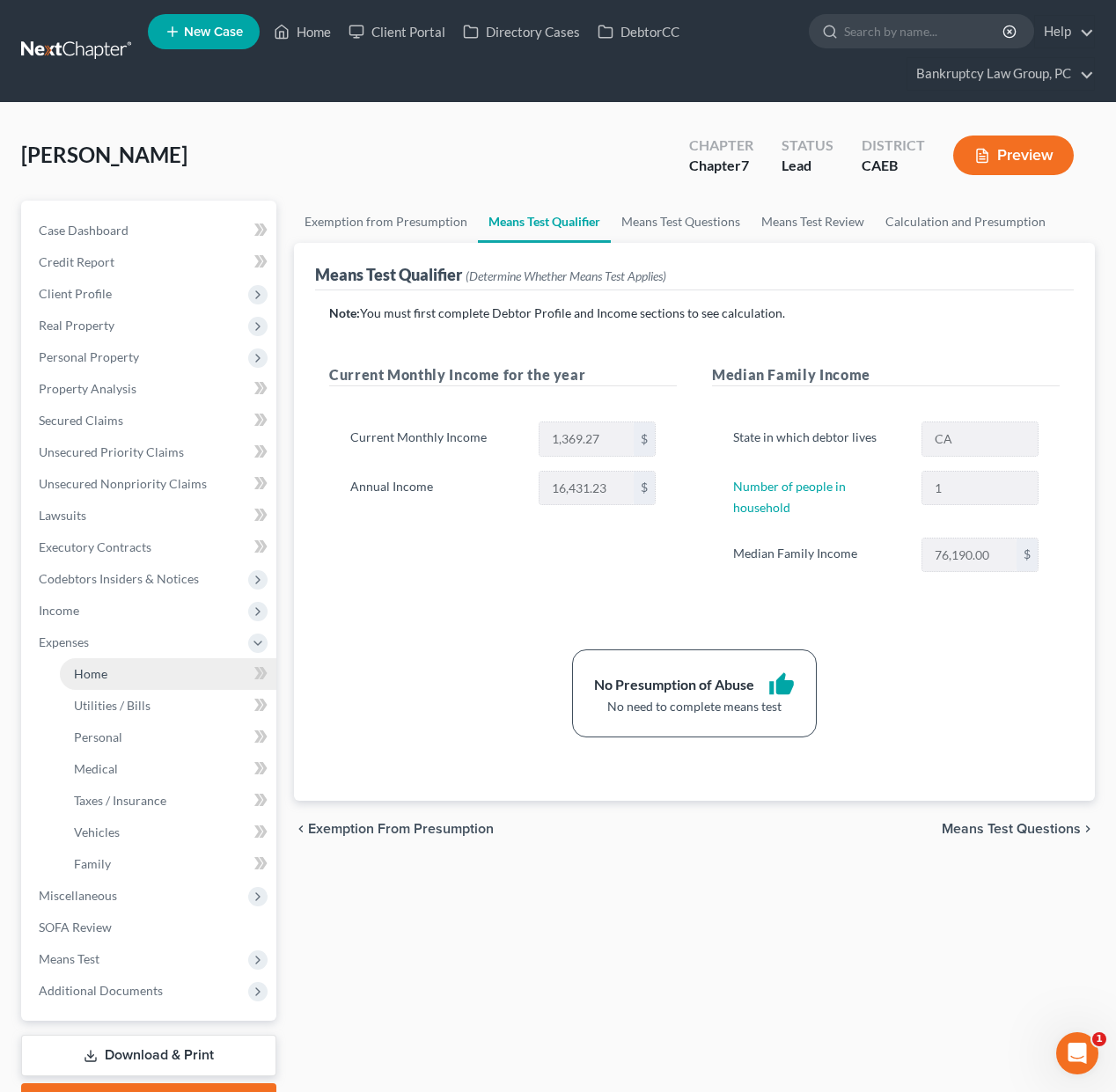
click at [88, 658] on link "Home" at bounding box center [168, 674] width 216 height 32
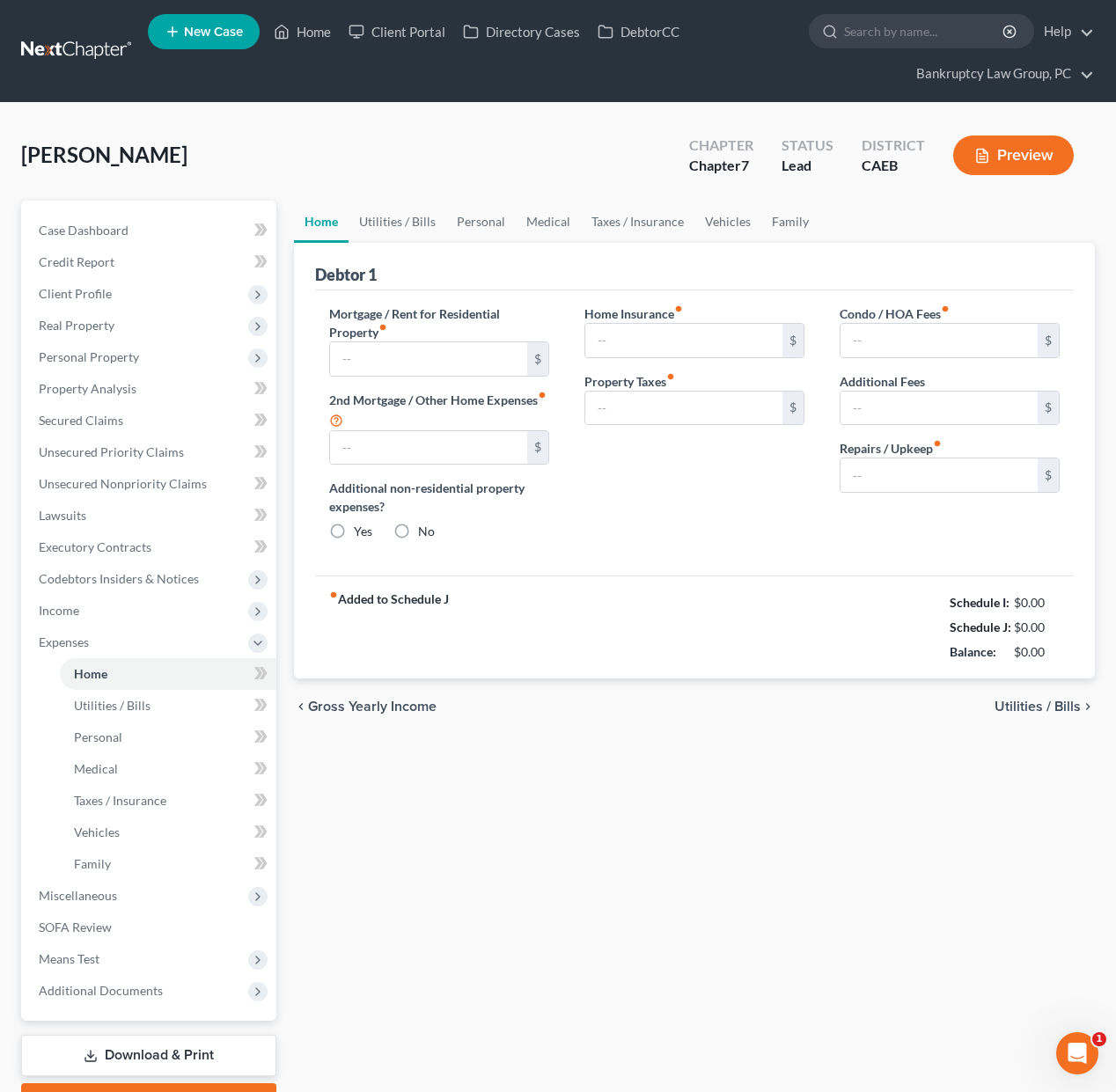
type input "1,997.00"
type input "0.00"
radio input "true"
type input "0.00"
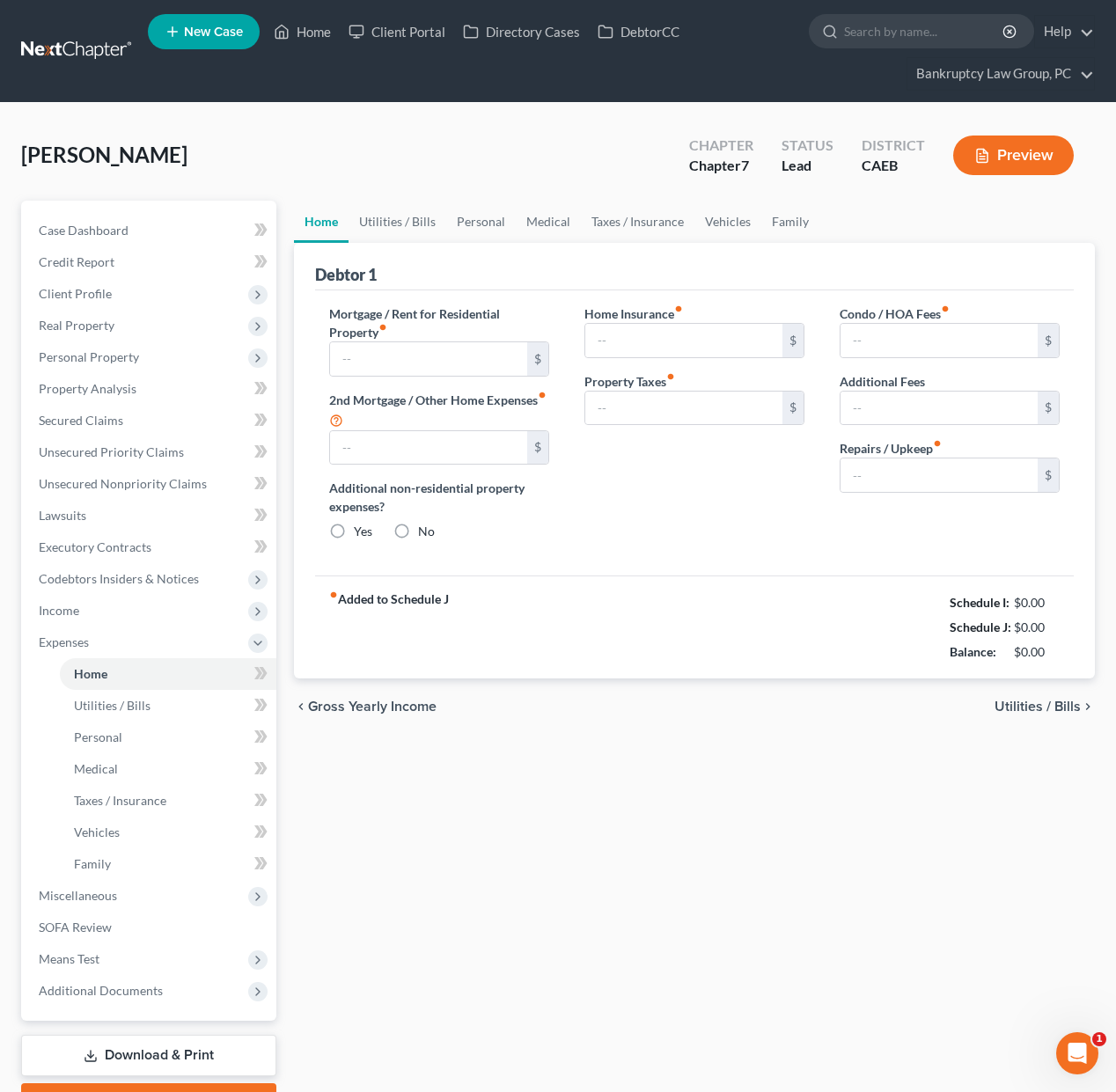
type input "0.00"
type input "75.00"
drag, startPoint x: 738, startPoint y: 733, endPoint x: 726, endPoint y: 736, distance: 12.4
click at [738, 733] on div "chevron_left Gross Yearly Income Utilities / Bills chevron_right" at bounding box center [694, 706] width 801 height 56
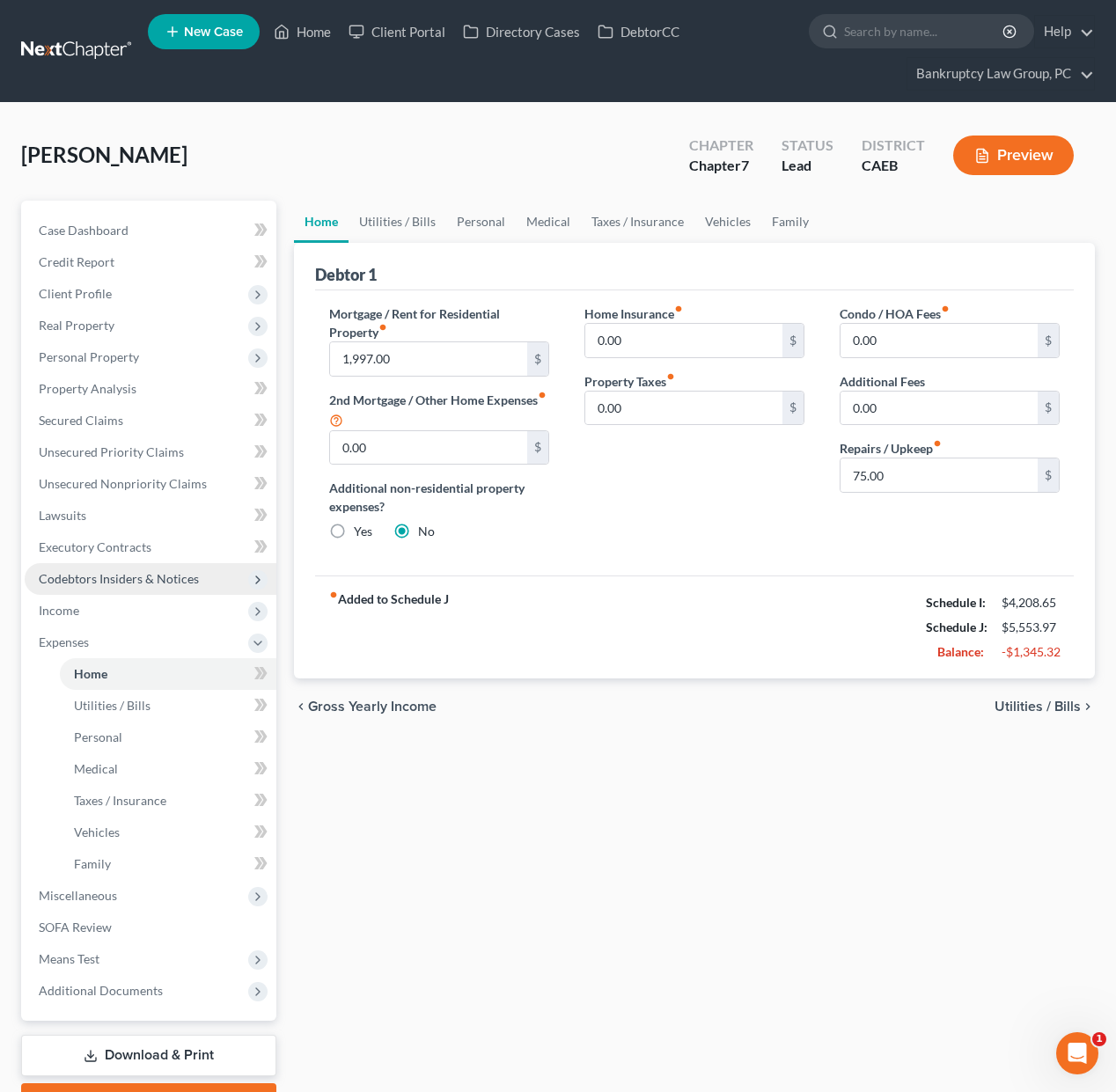
click at [179, 578] on span "Codebtors Insiders & Notices" at bounding box center [119, 578] width 160 height 15
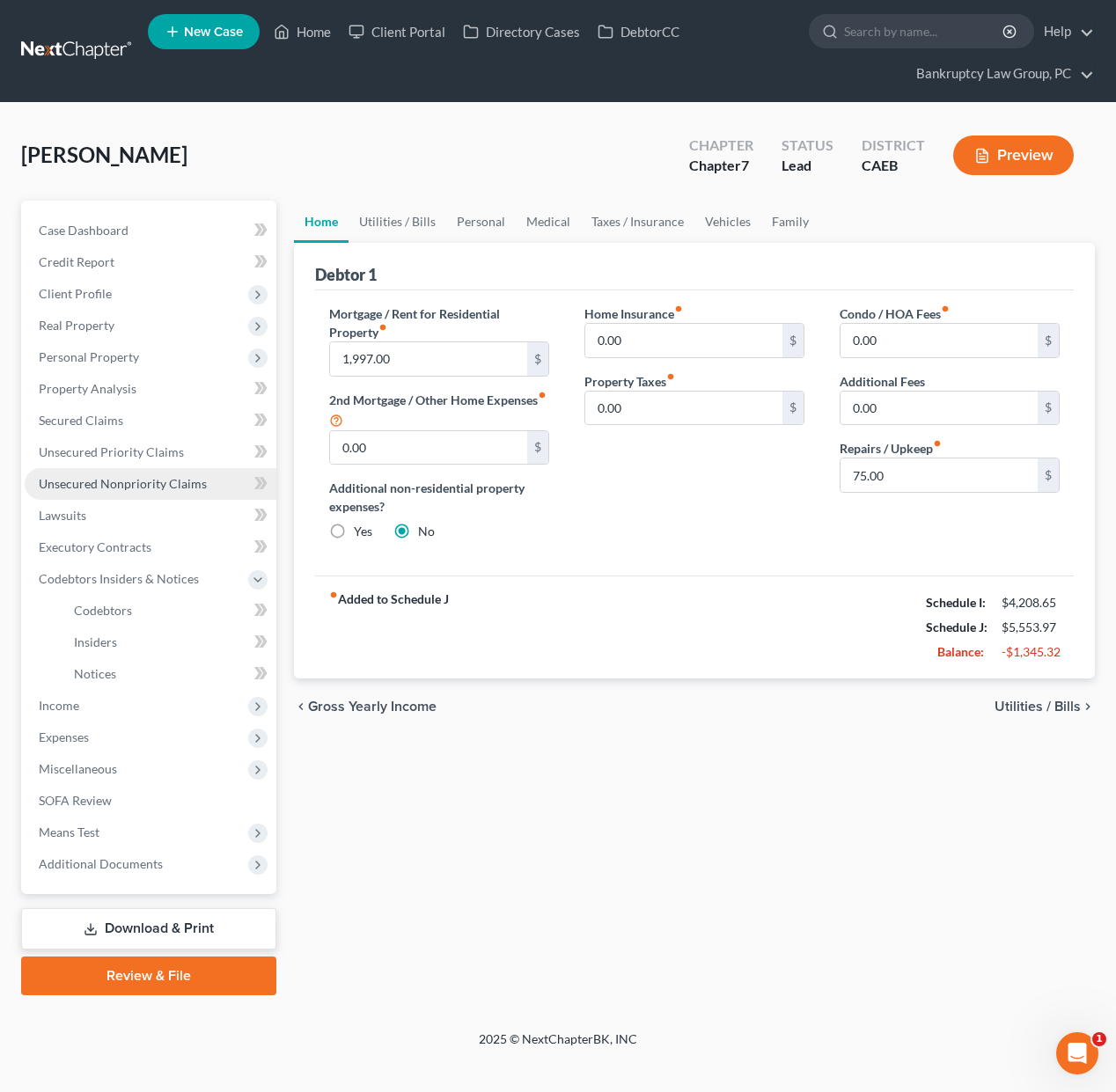
click at [136, 484] on span "Unsecured Nonpriority Claims" at bounding box center [122, 483] width 168 height 15
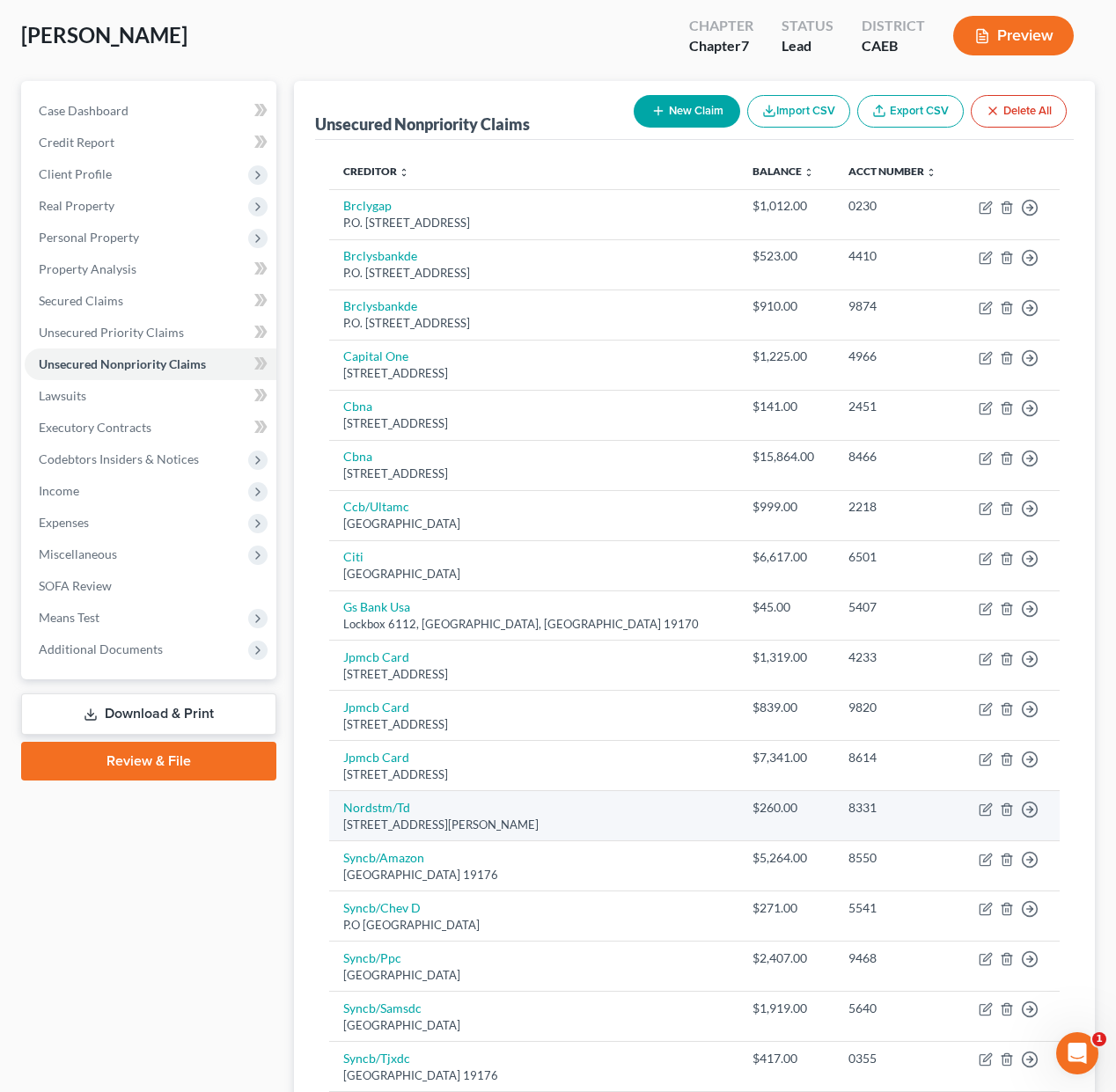
scroll to position [117, 0]
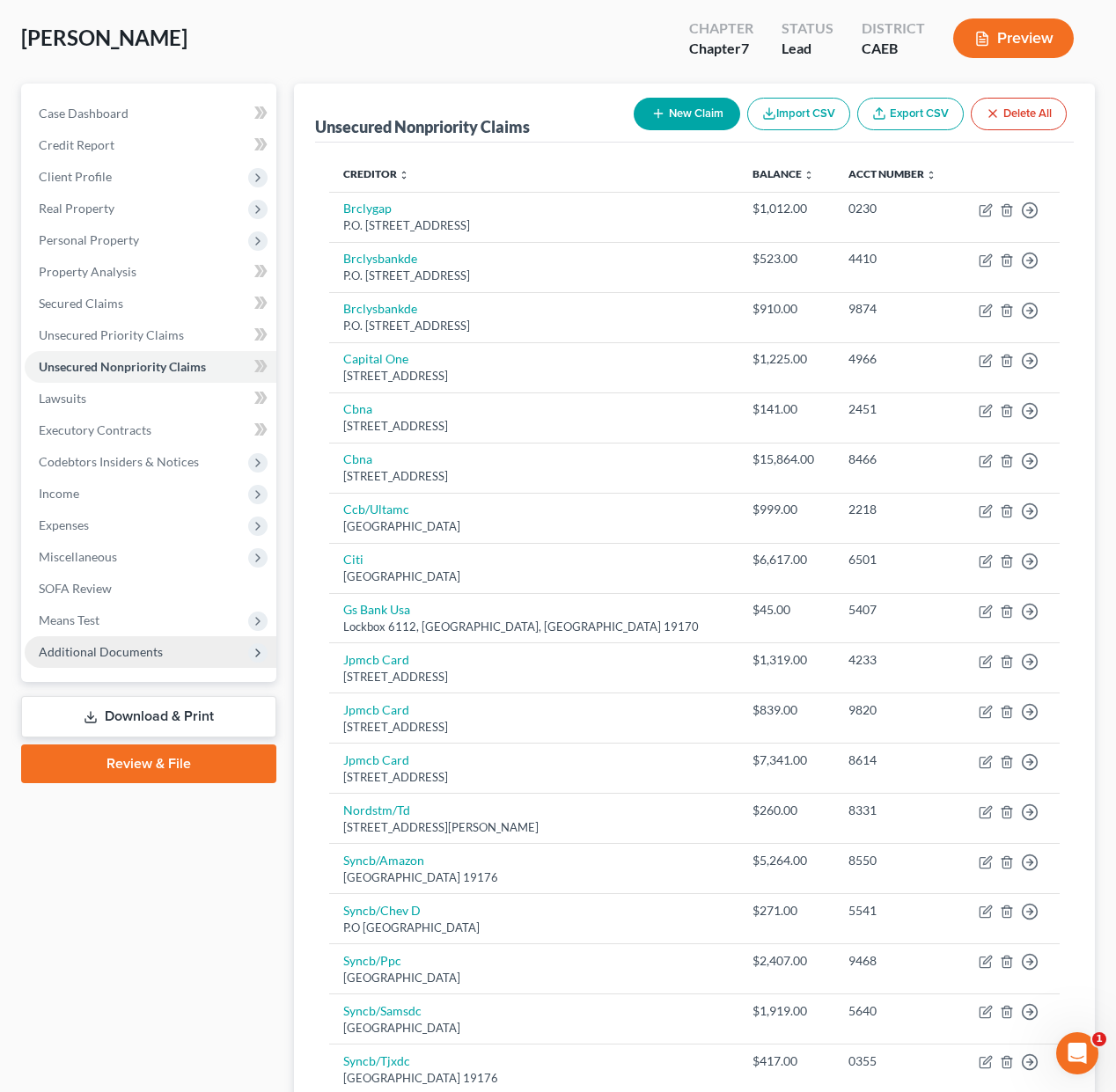
click at [146, 658] on span "Additional Documents" at bounding box center [150, 652] width 251 height 32
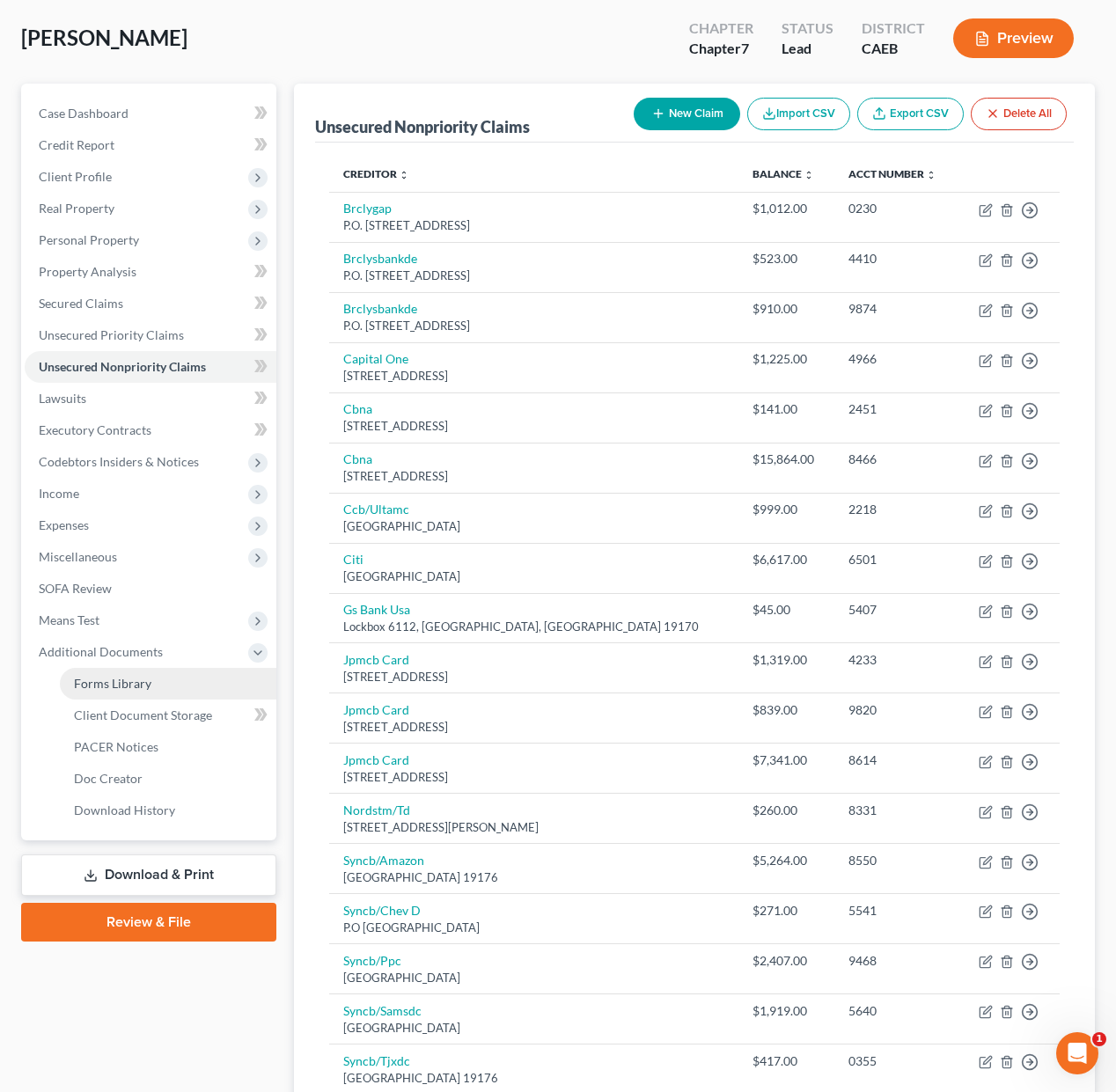
click at [147, 685] on span "Forms Library" at bounding box center [113, 683] width 77 height 15
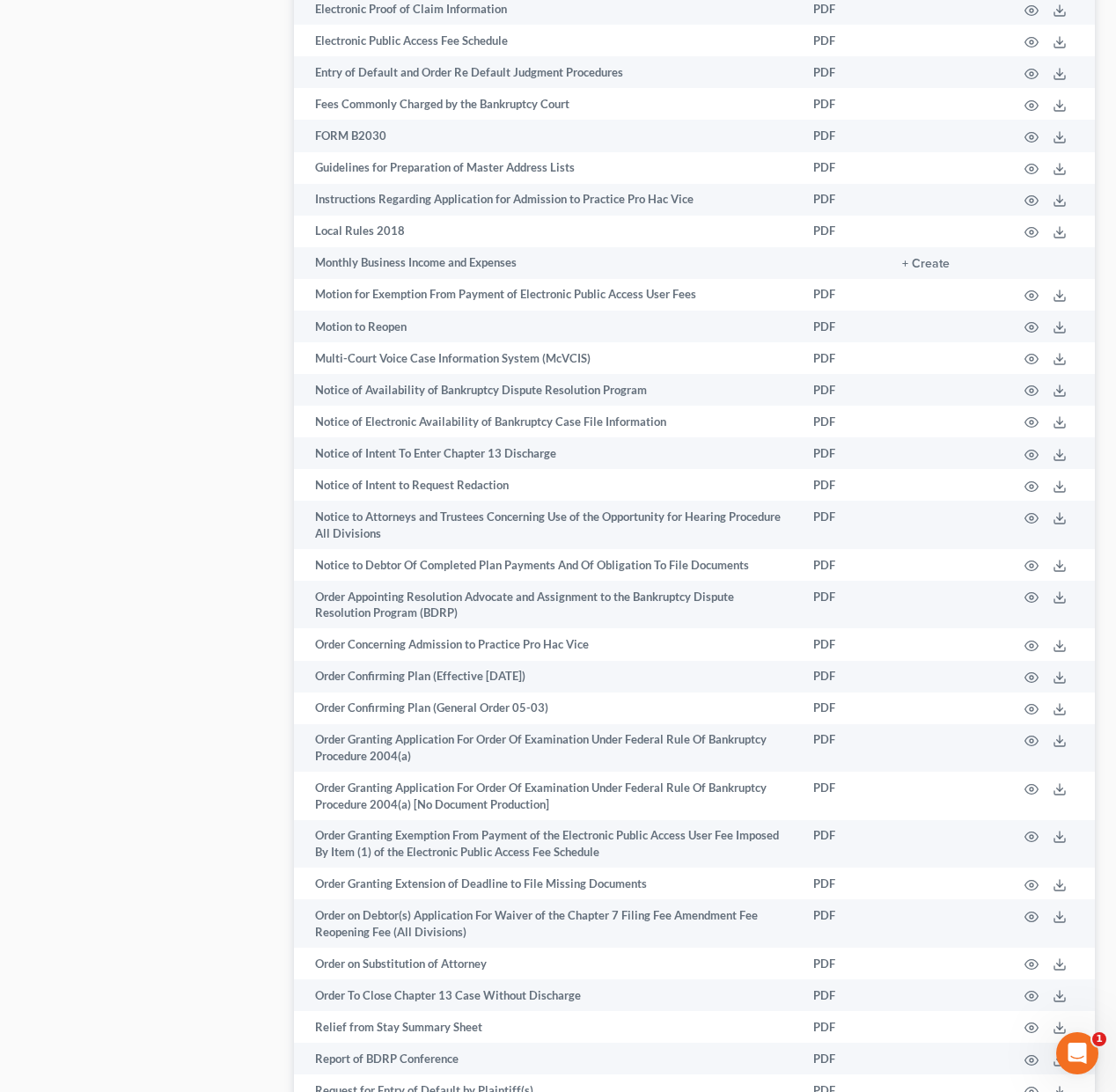
scroll to position [2492, 0]
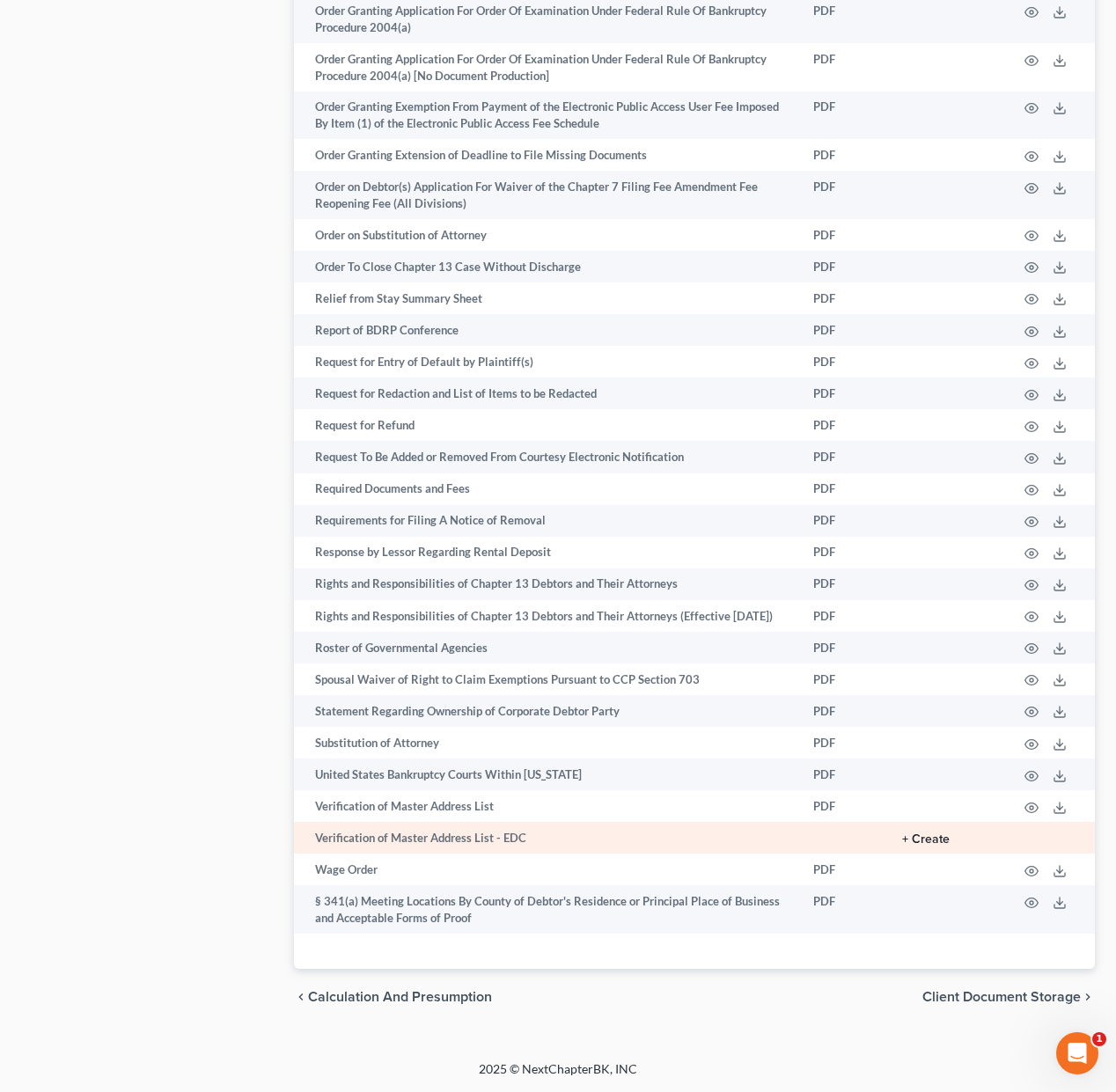
click at [937, 838] on button "+ Create" at bounding box center [926, 839] width 48 height 12
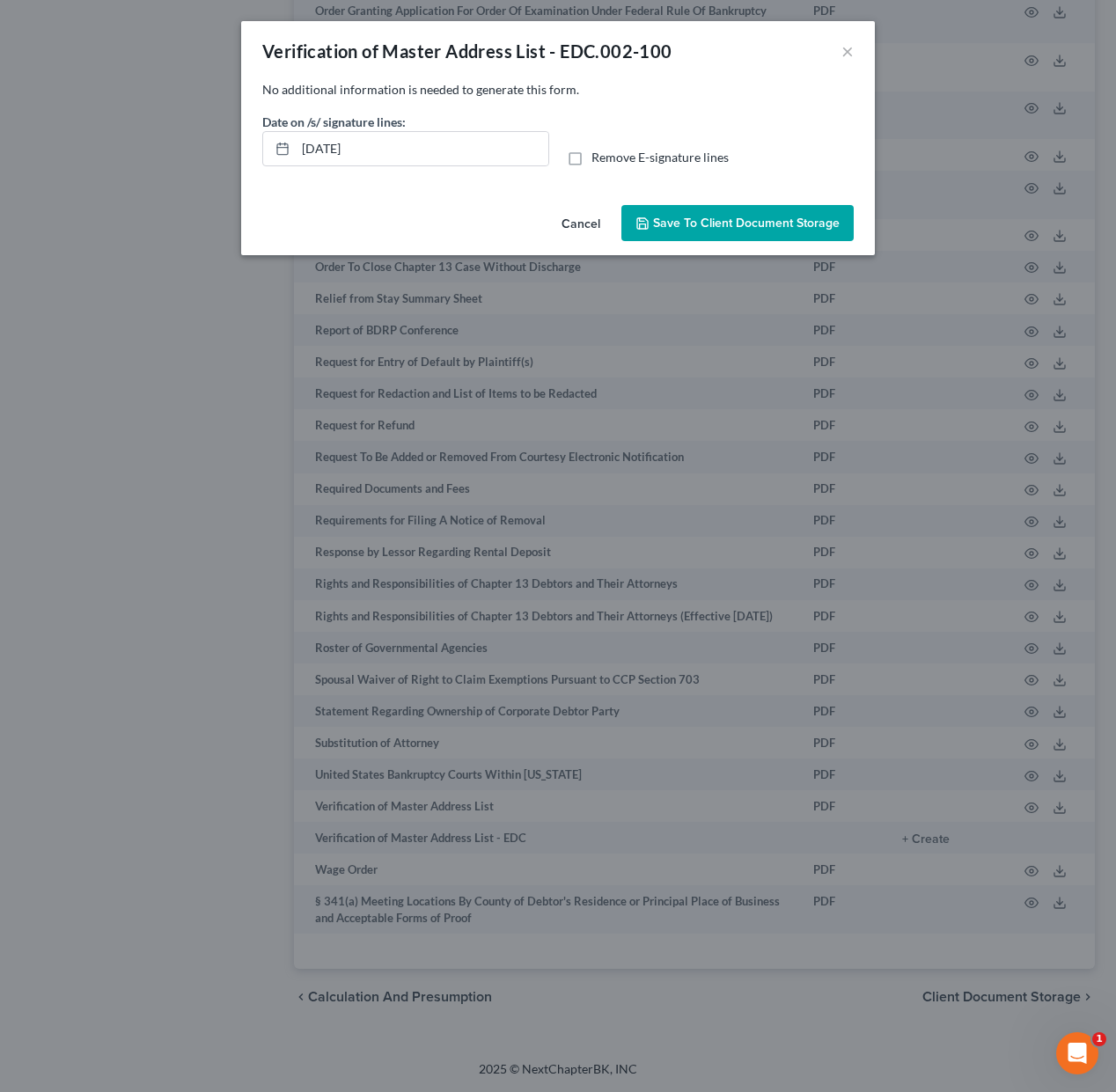
click at [591, 162] on label "Remove E-signature lines" at bounding box center [660, 157] width 137 height 18
click at [598, 160] on input "Remove E-signature lines" at bounding box center [604, 154] width 11 height 11
checkbox input "true"
drag, startPoint x: 367, startPoint y: 150, endPoint x: 217, endPoint y: 139, distance: 150.4
click at [217, 139] on div "Verification of Master Address List - EDC.002-100 × No additional information i…" at bounding box center [558, 546] width 1116 height 1092
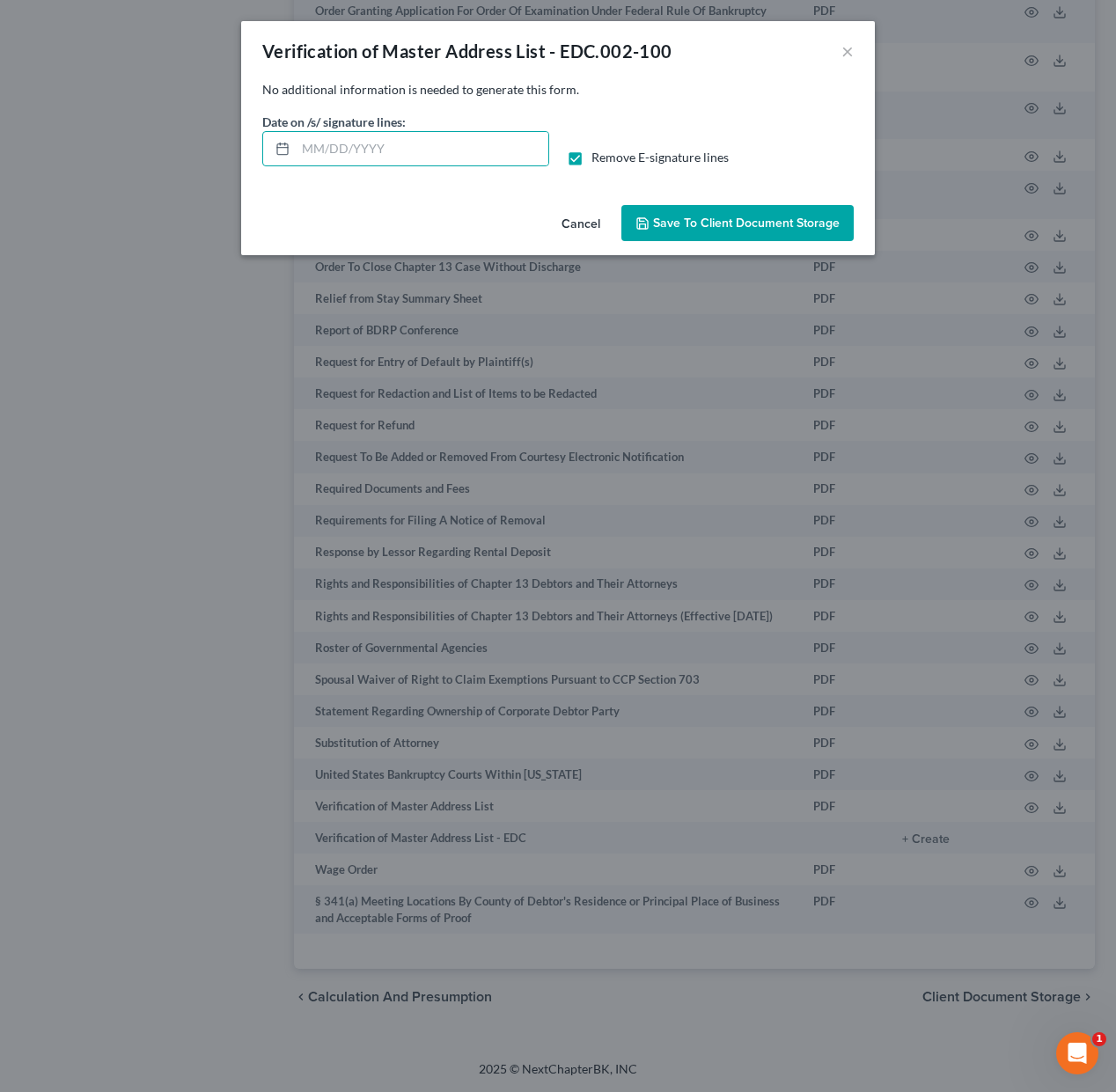
drag, startPoint x: 727, startPoint y: 221, endPoint x: 1001, endPoint y: 327, distance: 293.8
click at [727, 221] on span "Save to Client Document Storage" at bounding box center [746, 223] width 186 height 15
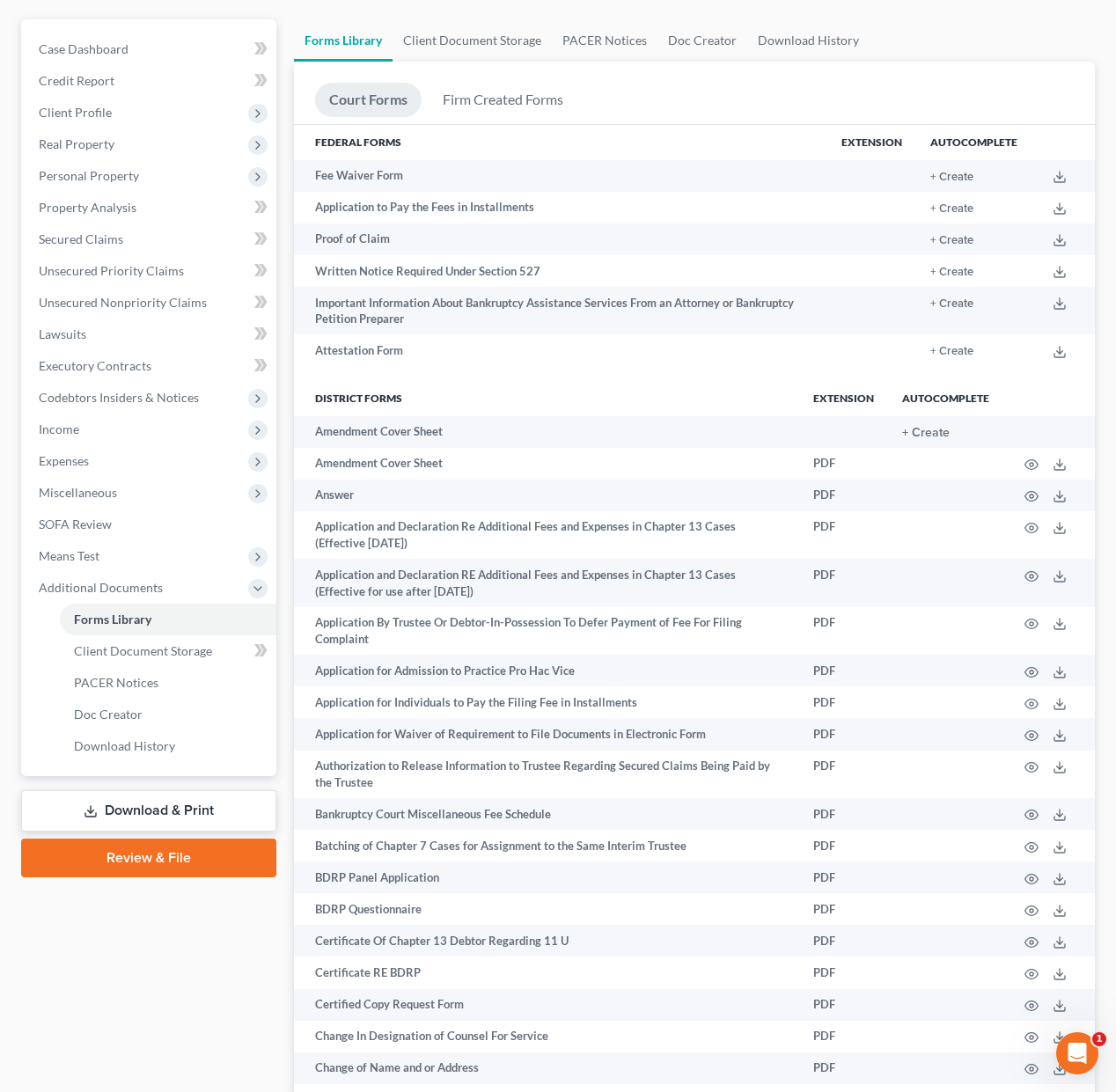
scroll to position [0, 0]
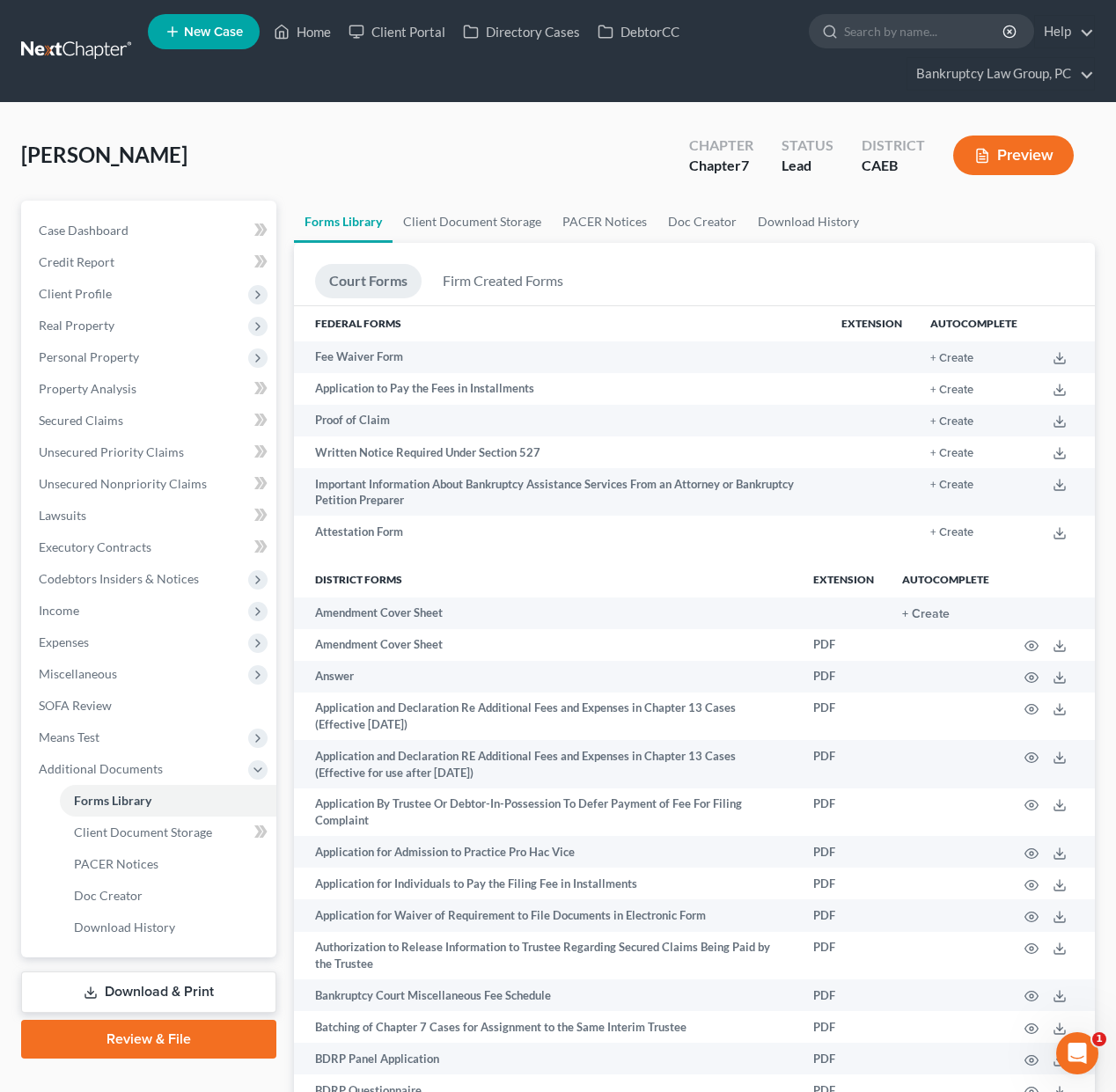
click at [167, 987] on link "Download & Print" at bounding box center [148, 991] width 255 height 41
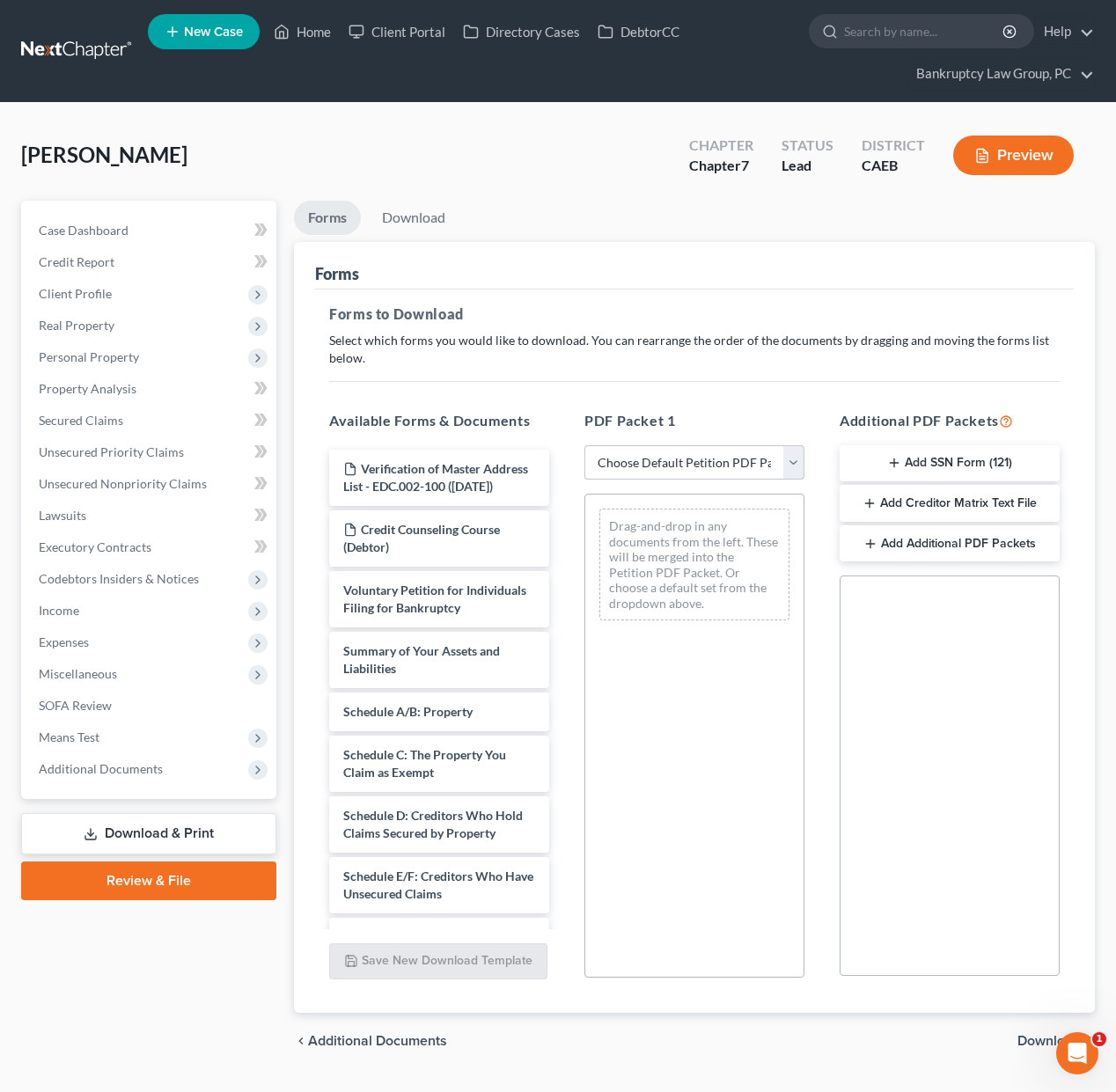
click at [631, 471] on select "Choose Default Petition PDF Packet Complete Bankruptcy Petition (all forms and …" at bounding box center [694, 462] width 220 height 35
select select "0"
click at [584, 445] on select "Choose Default Petition PDF Packet Complete Bankruptcy Petition (all forms and …" at bounding box center [694, 462] width 220 height 35
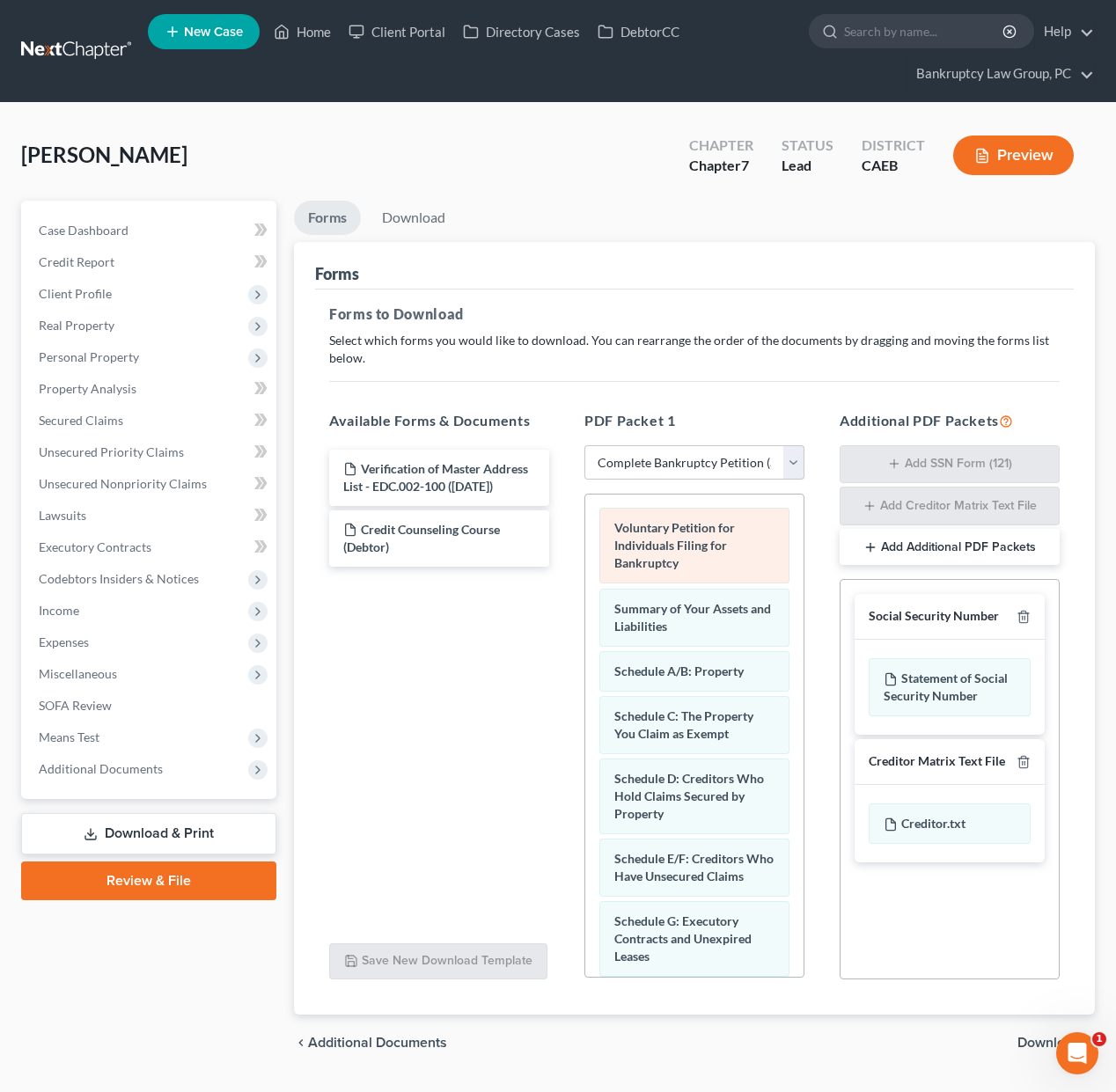
drag, startPoint x: 614, startPoint y: 574, endPoint x: 604, endPoint y: 572, distance: 10.2
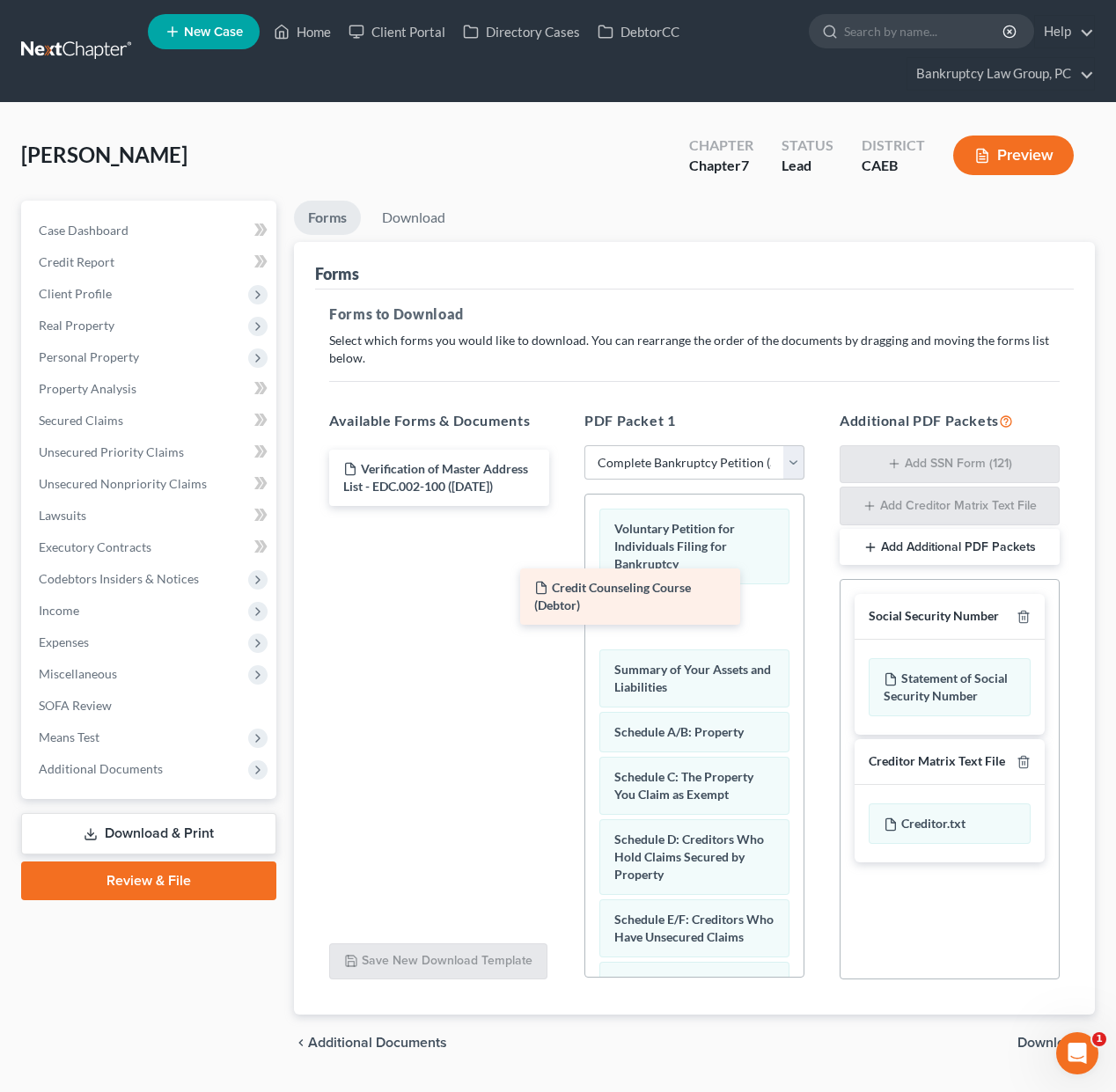
drag, startPoint x: 460, startPoint y: 548, endPoint x: 693, endPoint y: 620, distance: 243.9
click at [564, 506] on div "Credit Counseling Course (Debtor) Verification of Master Address List - EDC.002…" at bounding box center [439, 478] width 248 height 56
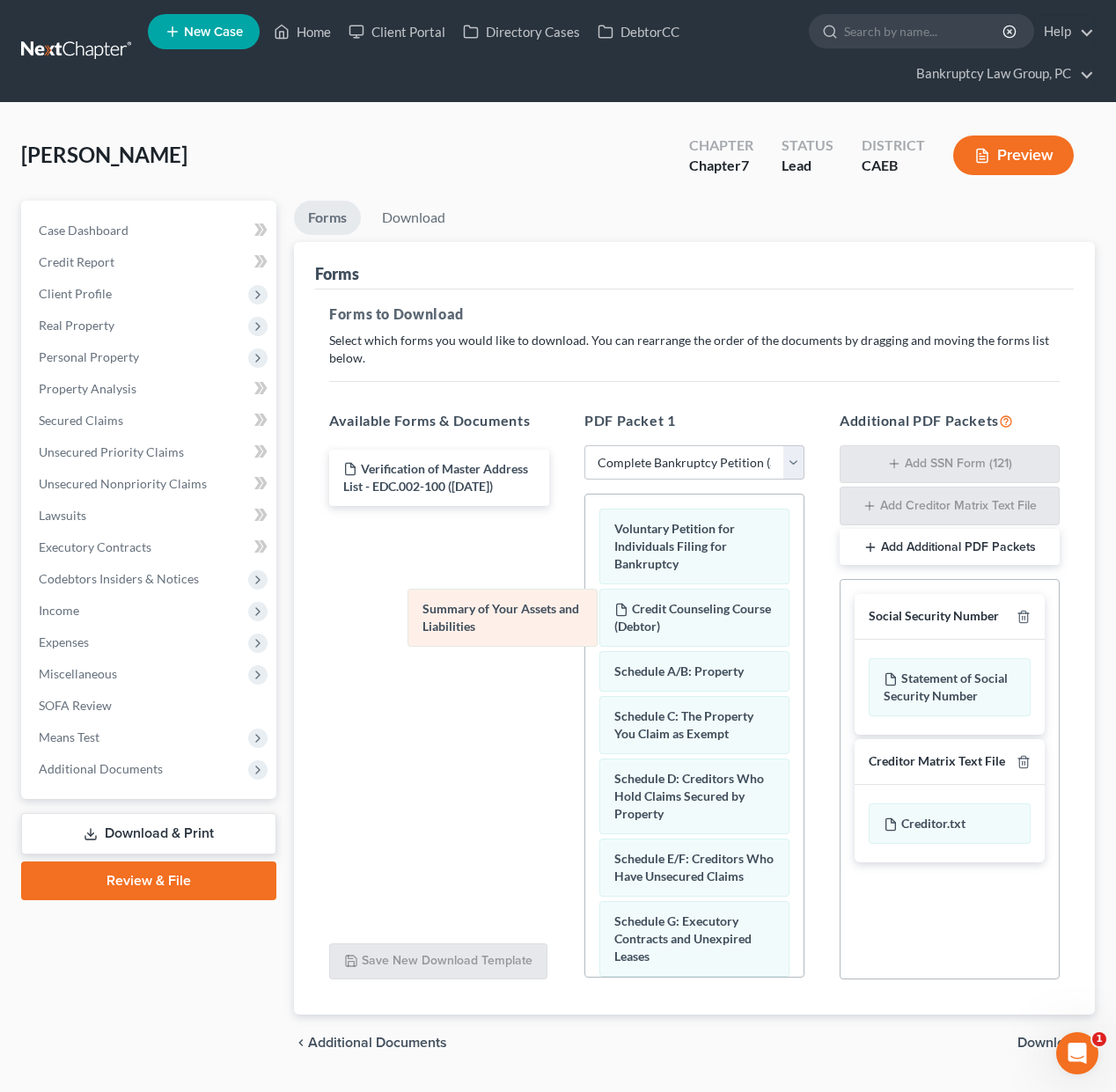
drag, startPoint x: 707, startPoint y: 672, endPoint x: 514, endPoint y: 609, distance: 203.0
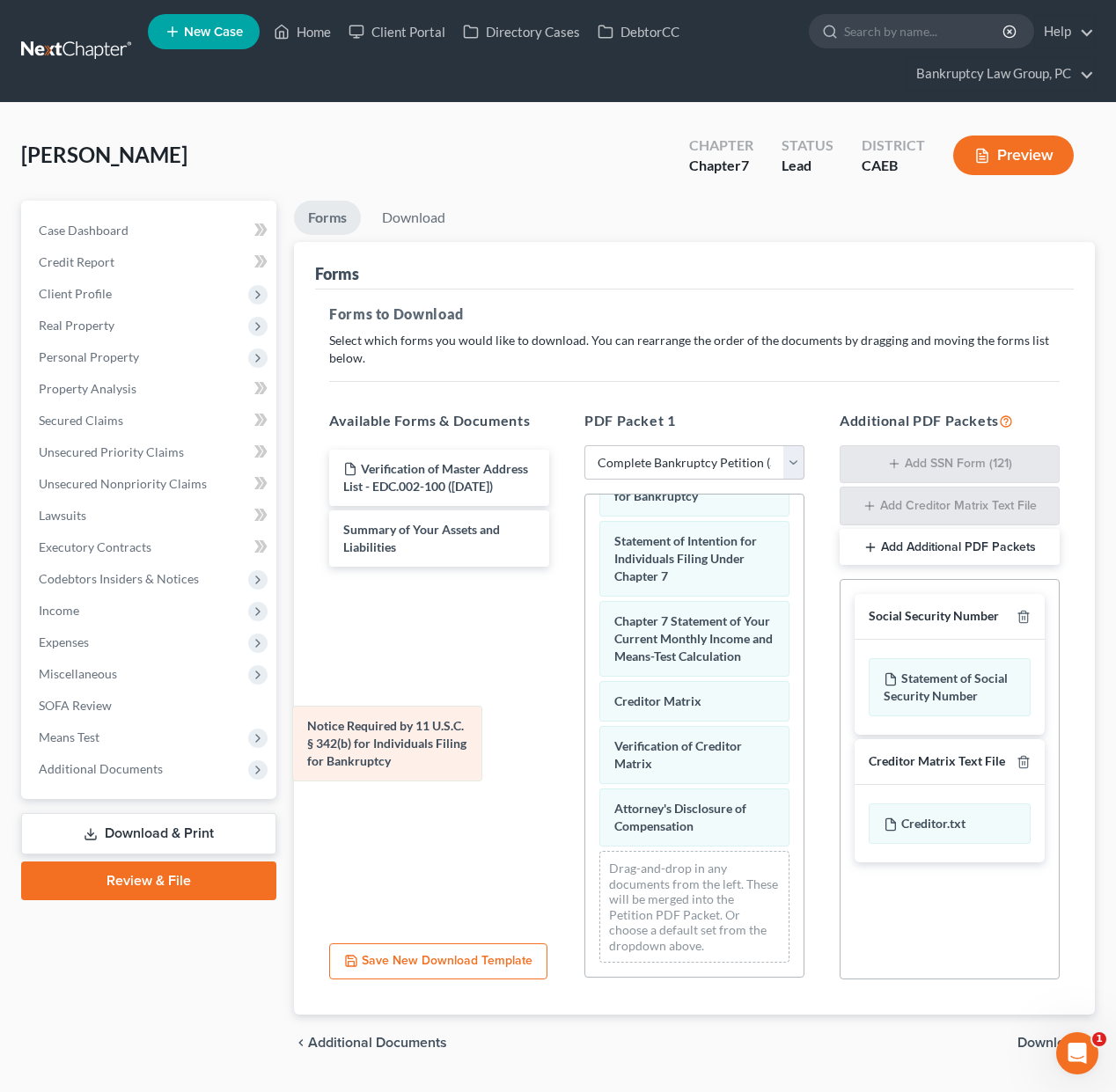
scroll to position [754, 0]
drag, startPoint x: 722, startPoint y: 758, endPoint x: 505, endPoint y: 757, distance: 217.0
click at [585, 757] on div "Notice Required by 11 U.S.C. § 342(b) for Individuals Filing for Bankruptcy Vol…" at bounding box center [694, 357] width 218 height 1237
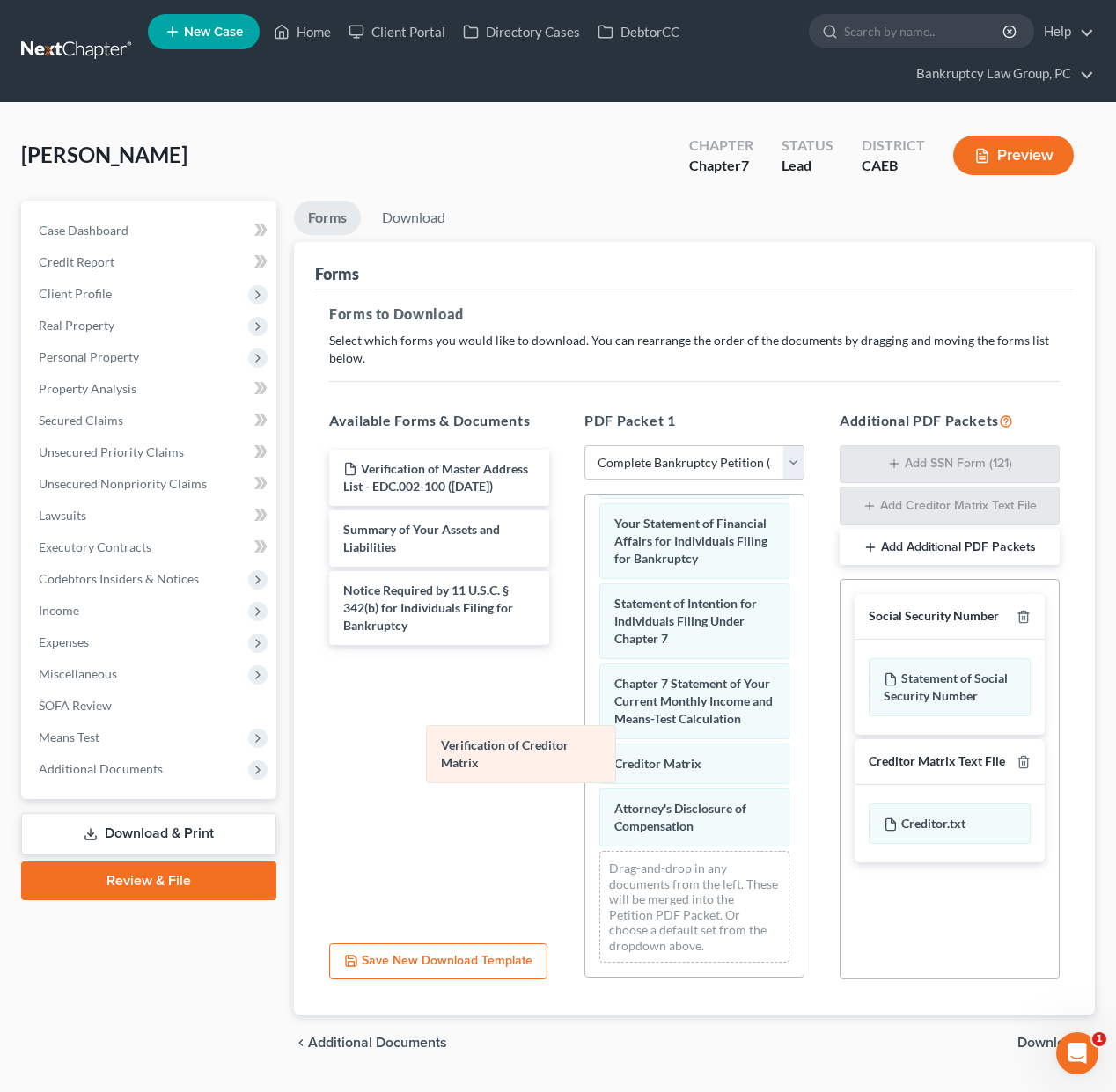
scroll to position [692, 0]
drag, startPoint x: 661, startPoint y: 758, endPoint x: 471, endPoint y: 765, distance: 190.1
click at [585, 752] on div "Verification of Creditor Matrix Voluntary Petition for Individuals Filing for B…" at bounding box center [694, 389] width 218 height 1174
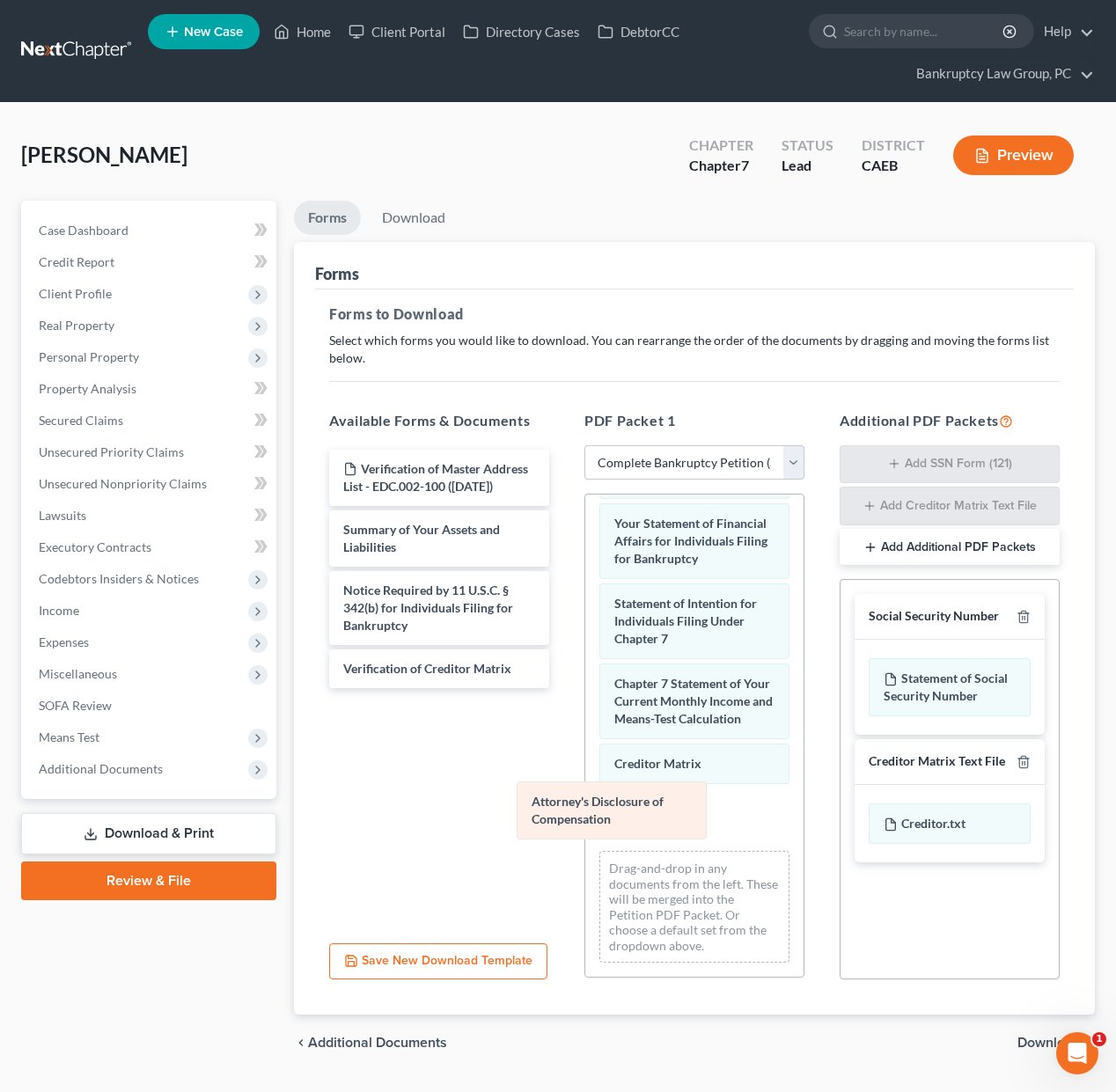
scroll to position [630, 0]
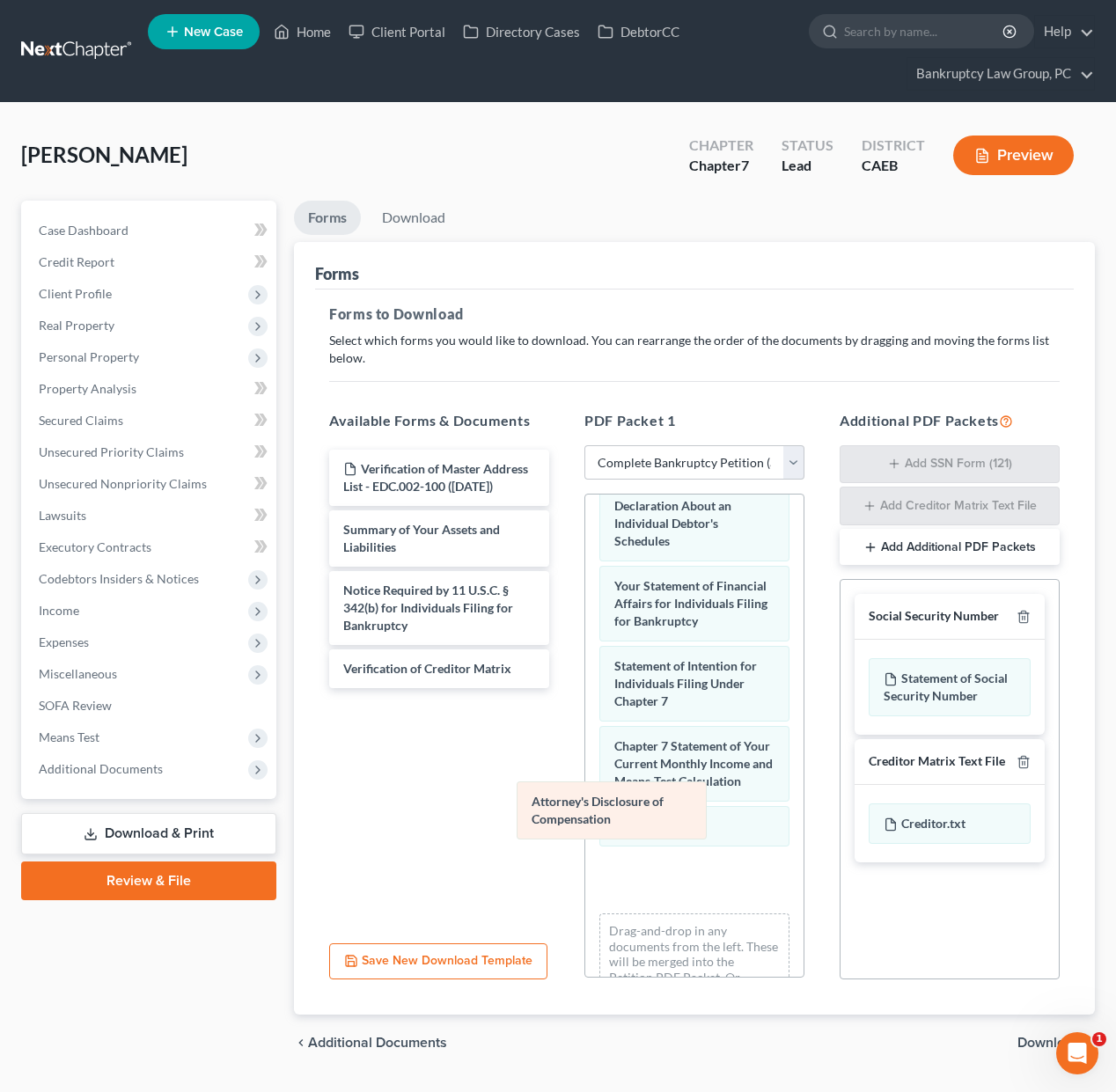
drag, startPoint x: 645, startPoint y: 816, endPoint x: 450, endPoint y: 795, distance: 196.1
click at [585, 795] on div "Attorney's Disclosure of Compensation Voluntary Petition for Individuals Filing…" at bounding box center [694, 451] width 218 height 1174
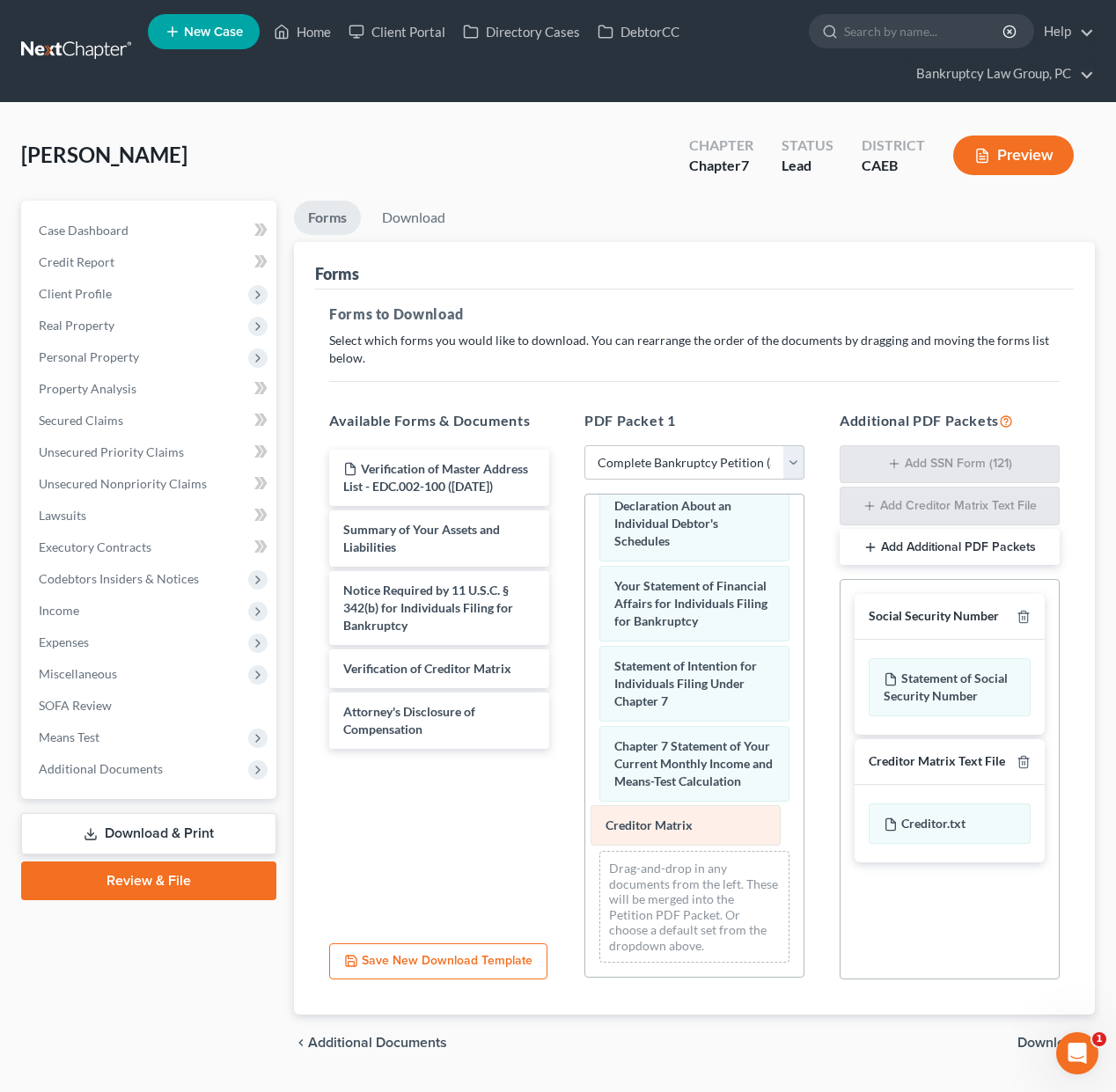
scroll to position [585, 0]
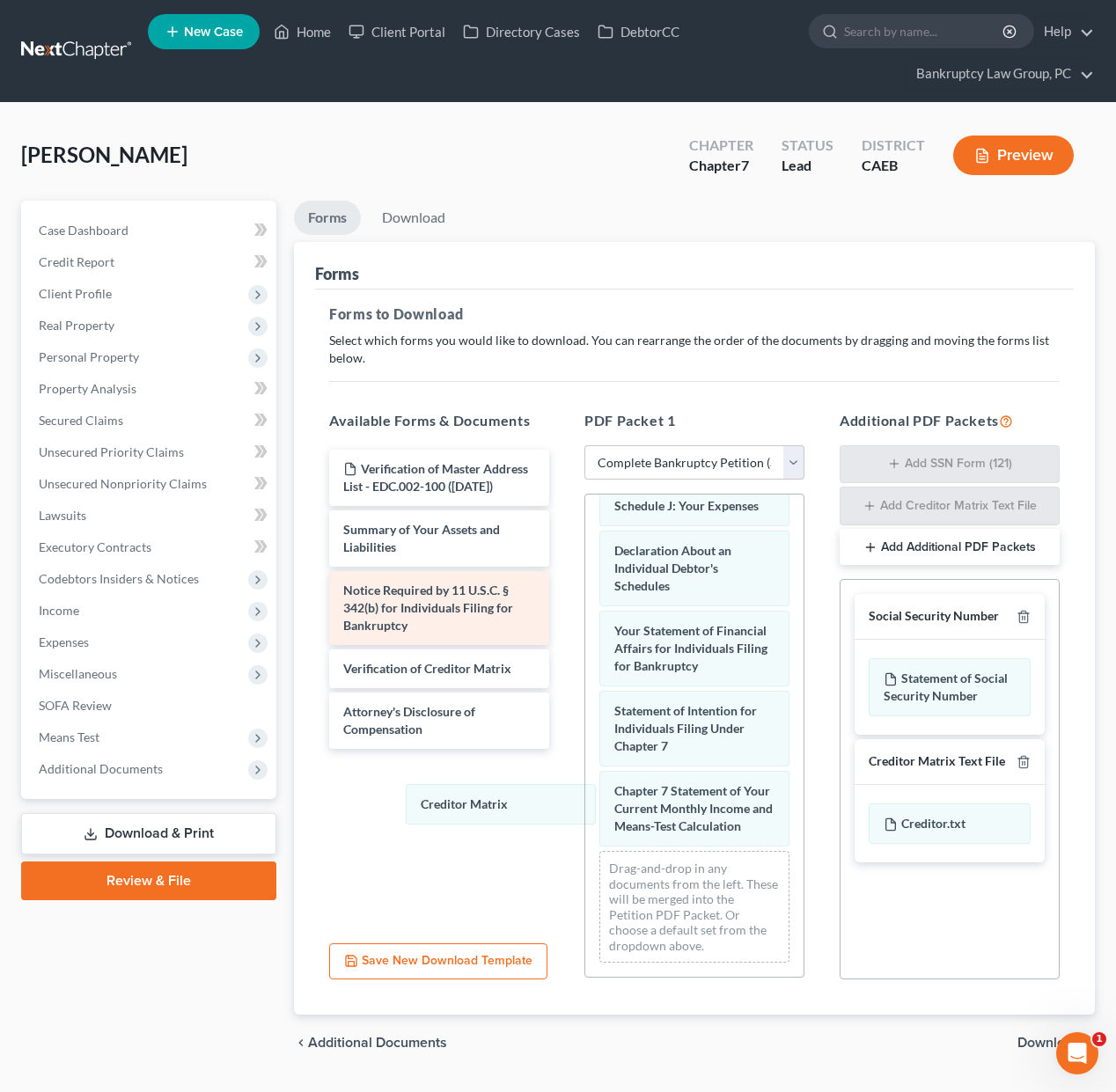
drag, startPoint x: 648, startPoint y: 825, endPoint x: 415, endPoint y: 593, distance: 328.8
click at [585, 803] on div "Creditor Matrix Voluntary Petition for Individuals Filing for Bankruptcy Credit…" at bounding box center [694, 443] width 218 height 1067
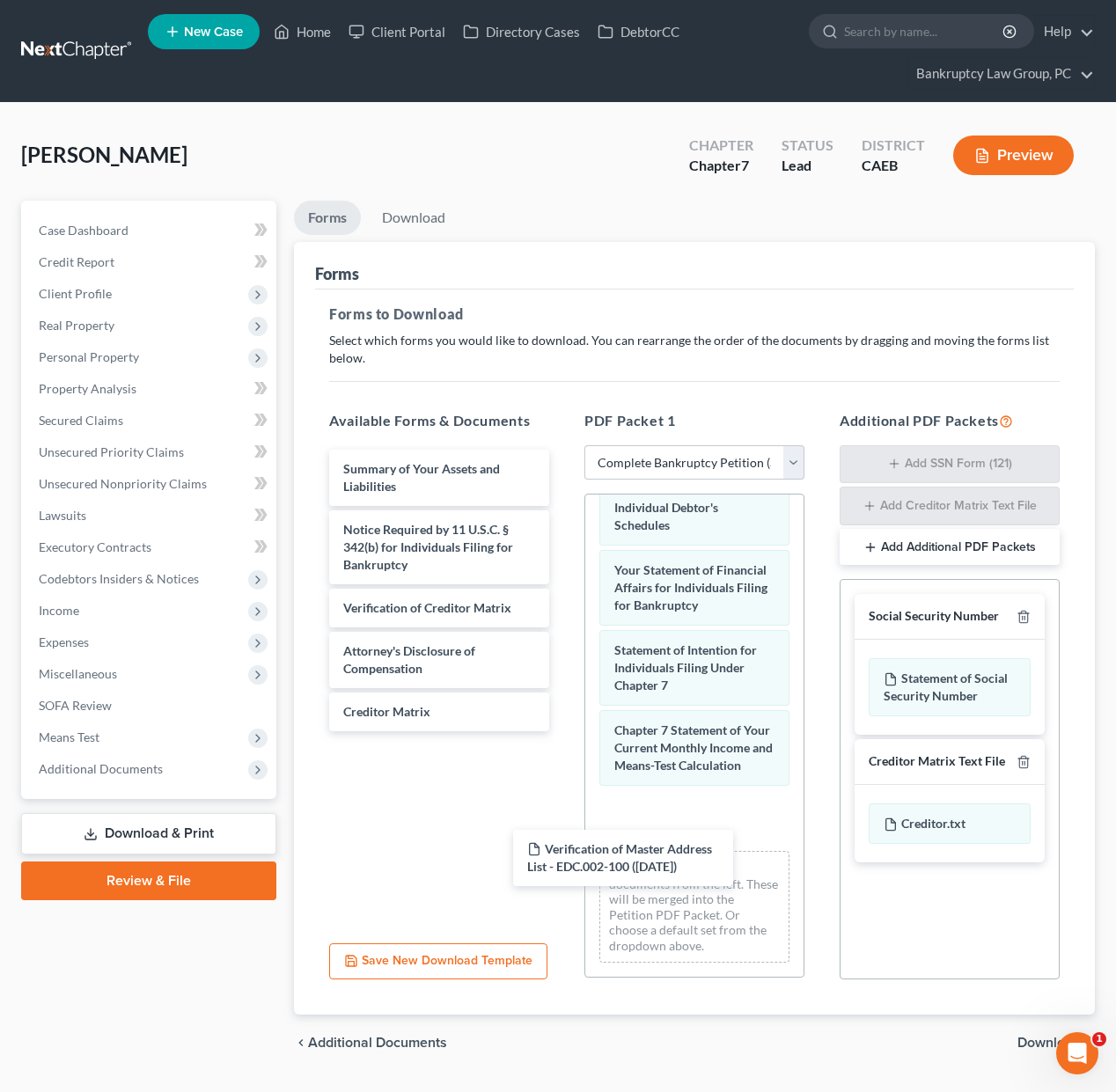
drag, startPoint x: 414, startPoint y: 490, endPoint x: 603, endPoint y: 870, distance: 424.4
click at [564, 731] on div "Verification of Master Address List - EDC.002-100 ([DATE]) Verification of Mast…" at bounding box center [439, 590] width 248 height 281
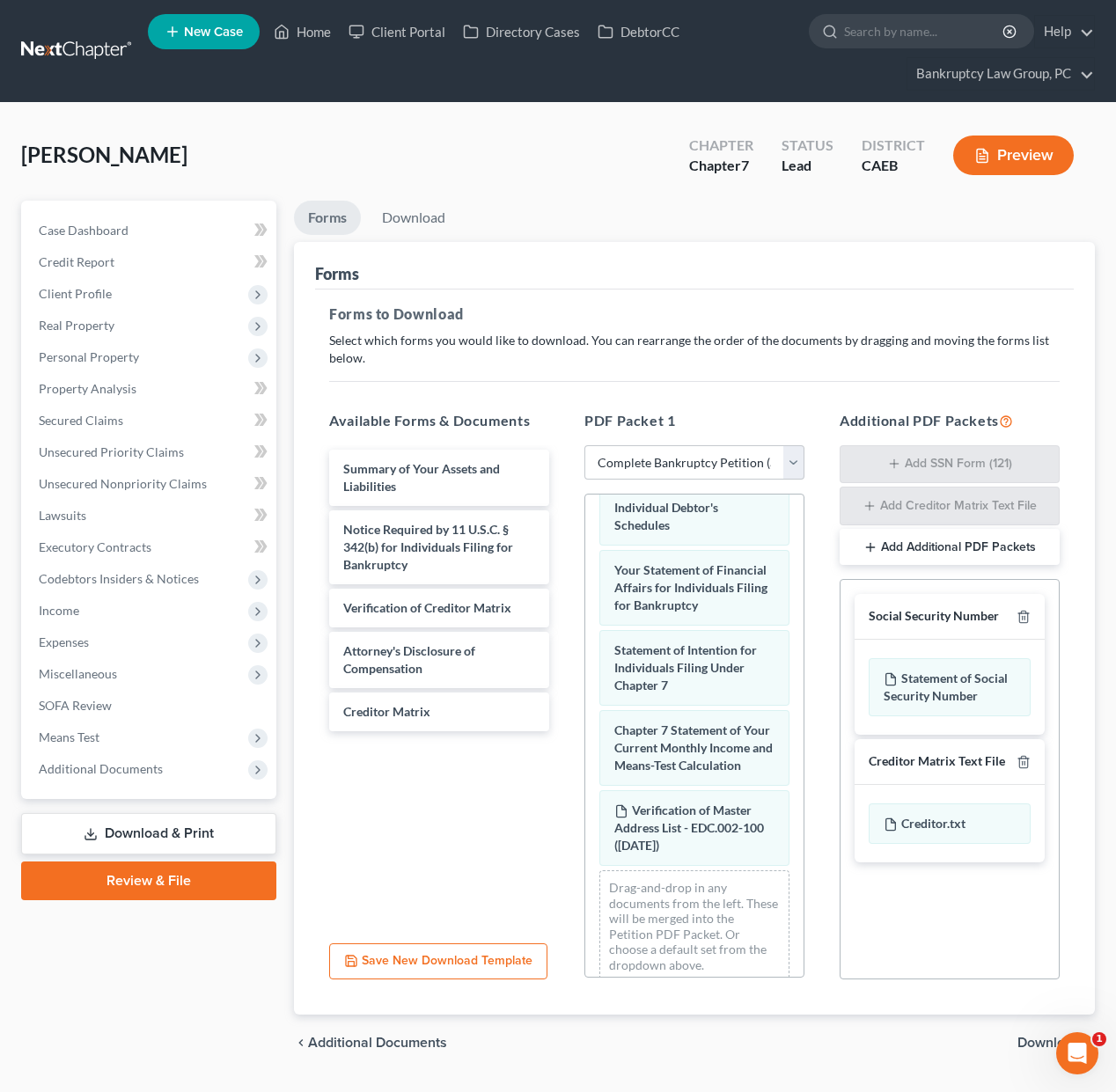
scroll to position [665, 0]
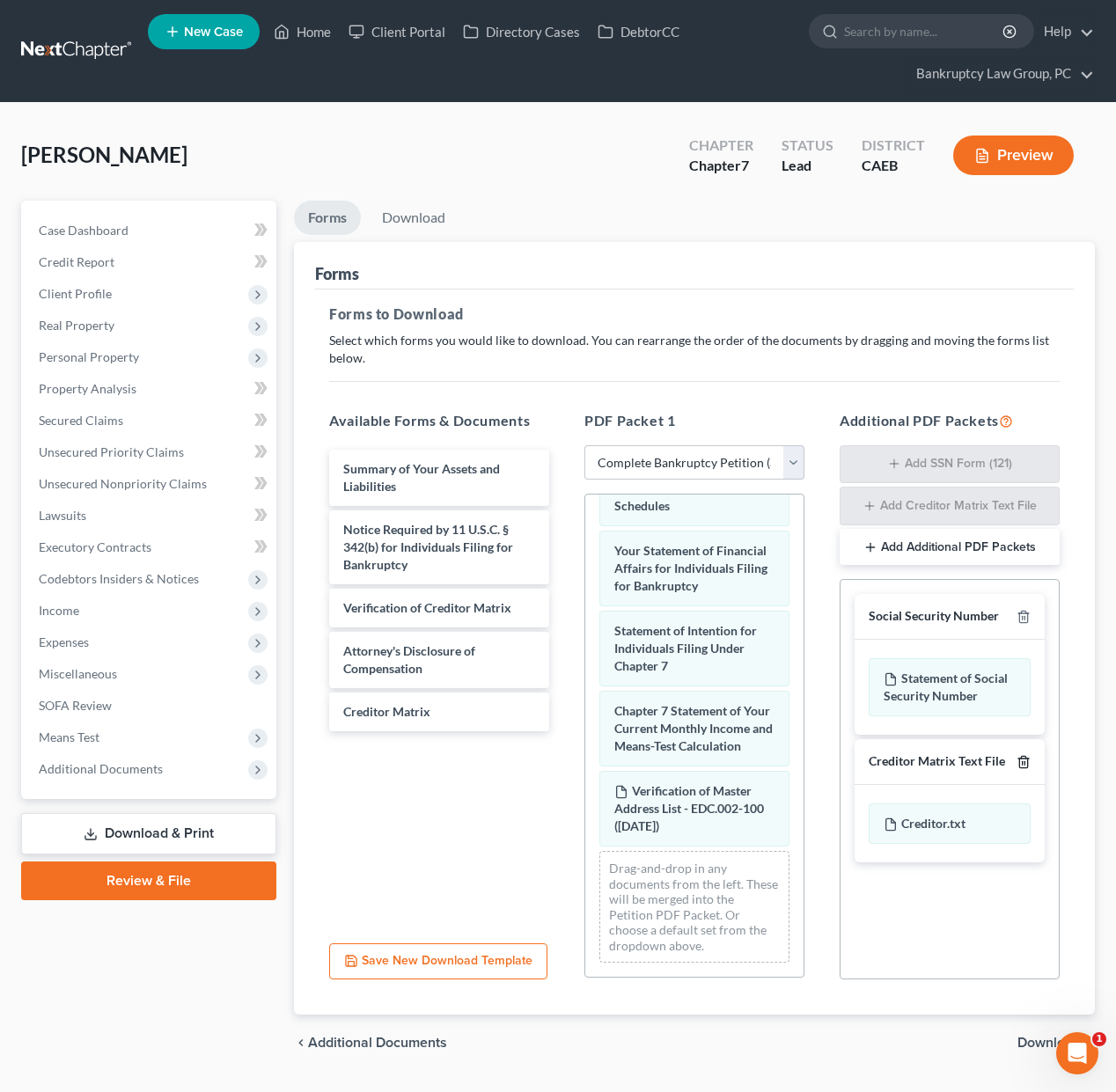
click at [1022, 757] on icon "button" at bounding box center [1023, 761] width 14 height 14
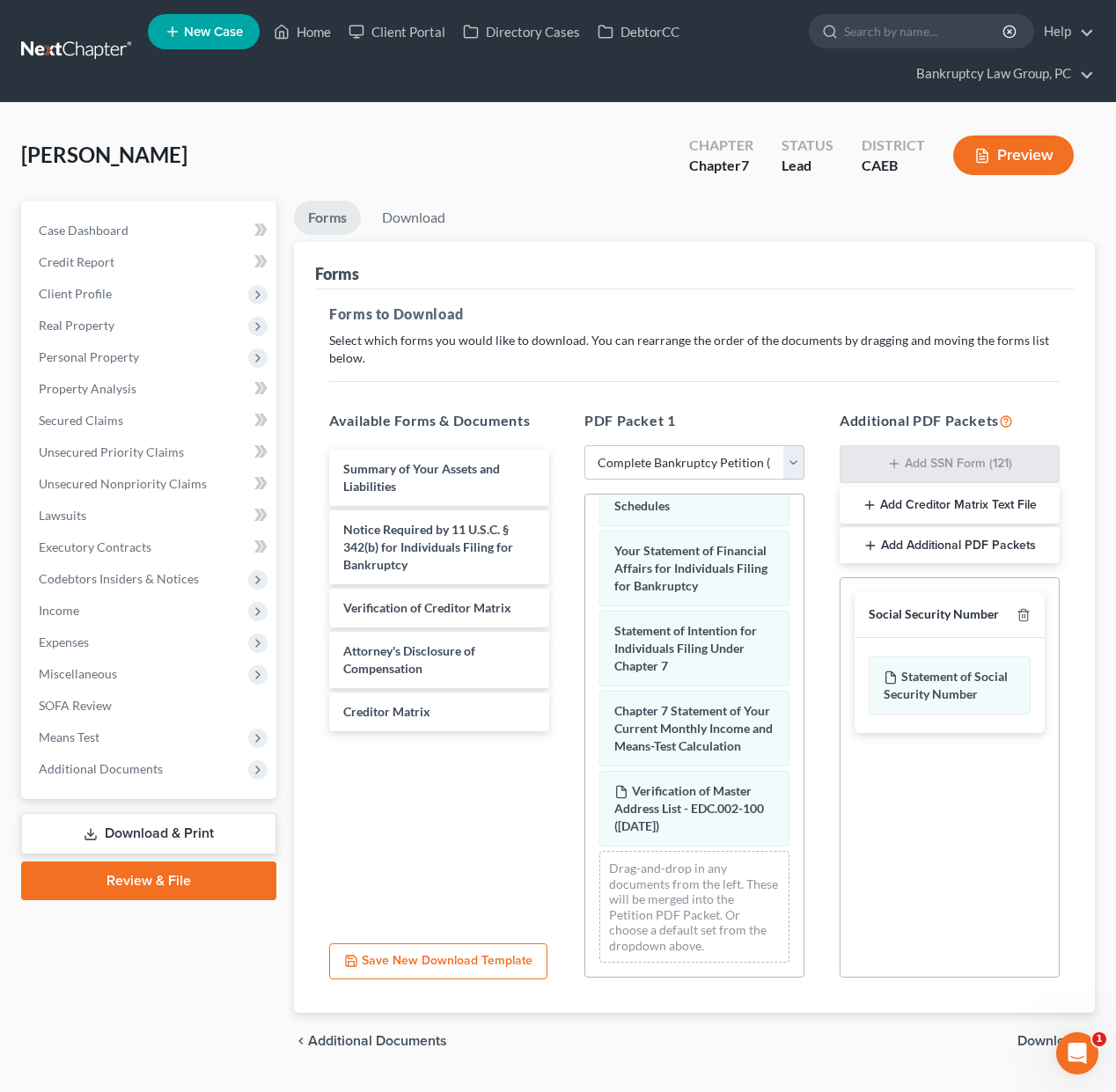
click at [1030, 1038] on span "Download" at bounding box center [1048, 1040] width 63 height 14
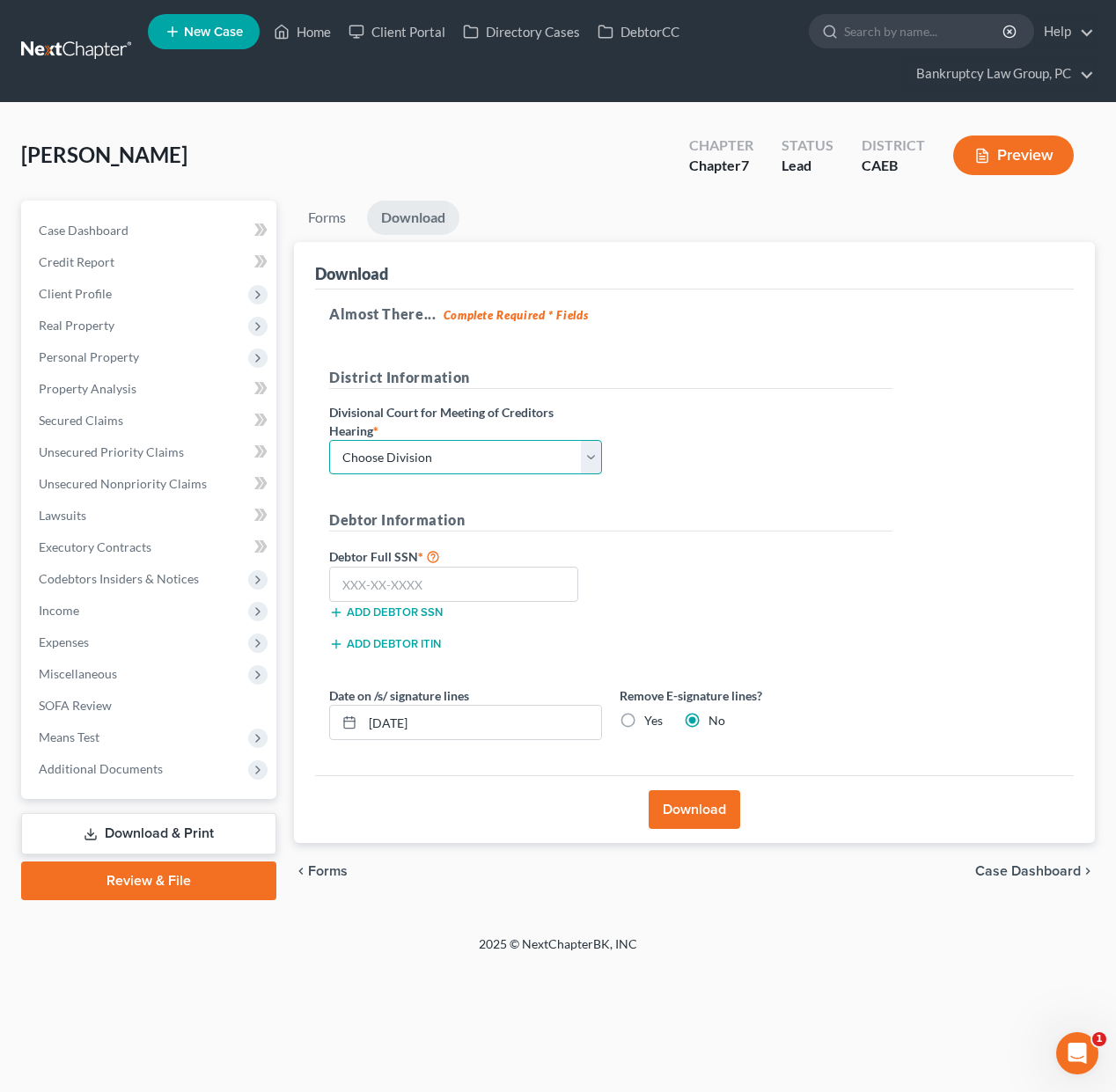
click at [476, 450] on select "Choose Division Fresno Modesto [GEOGRAPHIC_DATA]" at bounding box center [466, 457] width 273 height 35
select select "2"
click at [329, 440] on select "Choose Division Fresno Modesto [GEOGRAPHIC_DATA]" at bounding box center [466, 457] width 273 height 35
click at [496, 588] on input "text" at bounding box center [454, 583] width 249 height 35
type input "111-11-1111"
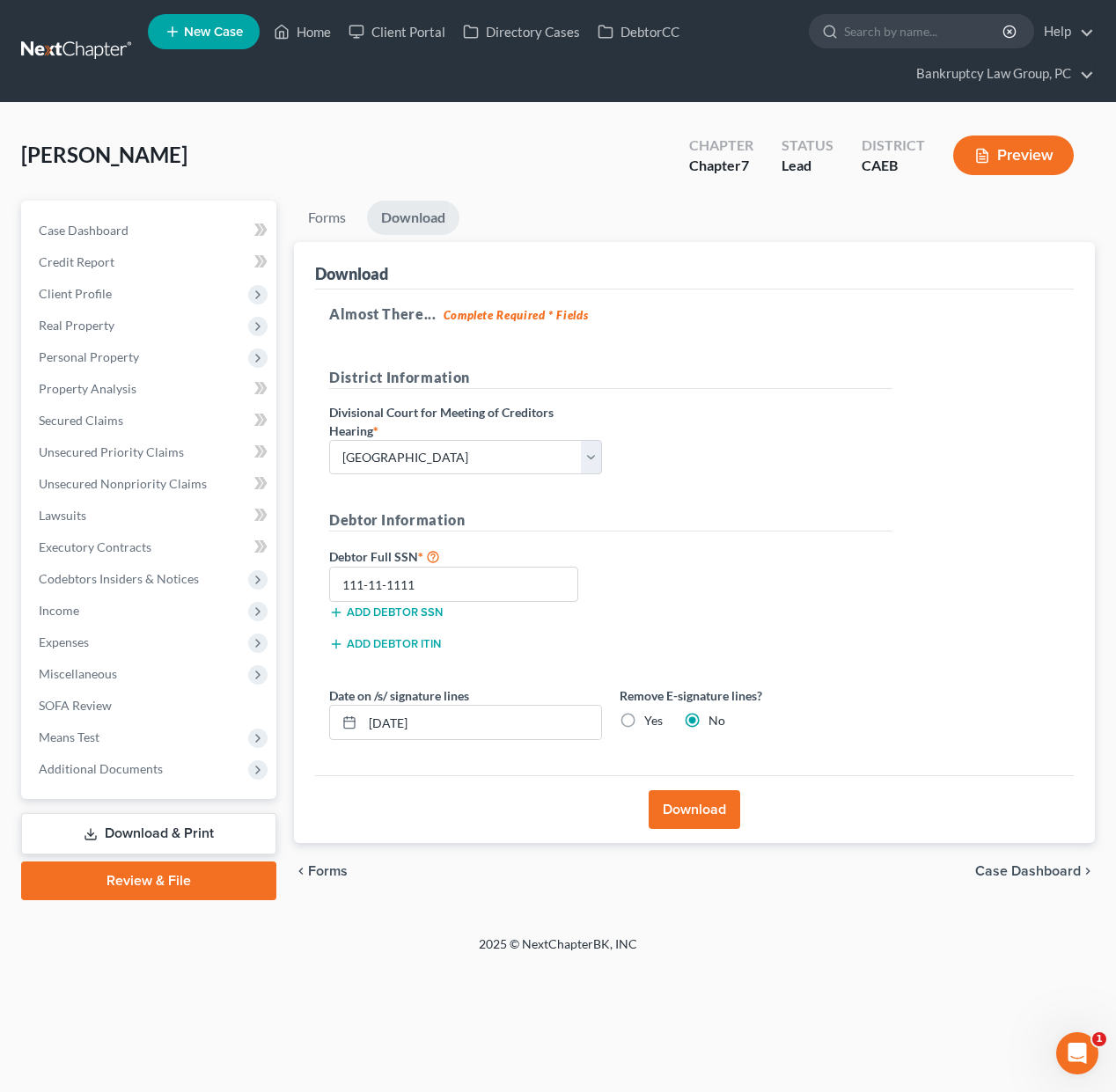
click at [645, 715] on label "Yes" at bounding box center [654, 720] width 19 height 18
click at [651, 715] on input "Yes" at bounding box center [657, 718] width 11 height 11
radio input "true"
radio input "false"
drag, startPoint x: 525, startPoint y: 723, endPoint x: 278, endPoint y: 711, distance: 247.3
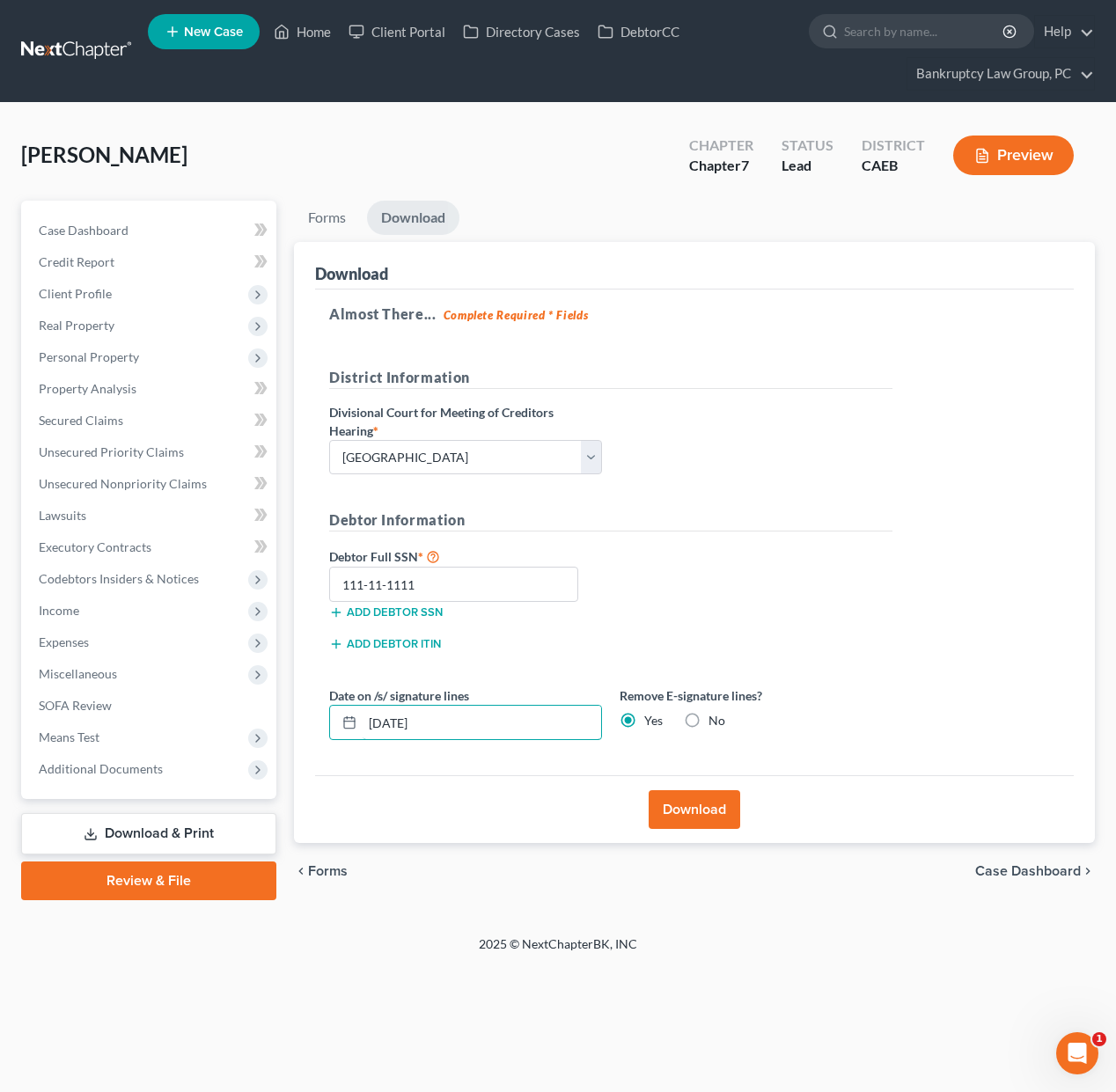
click at [279, 710] on div "Petition Navigation Case Dashboard Payments Invoices Payments Payments Credit R…" at bounding box center [558, 549] width 1092 height 699
drag, startPoint x: 693, startPoint y: 812, endPoint x: 956, endPoint y: 641, distance: 313.7
click at [696, 811] on button "Download" at bounding box center [694, 809] width 91 height 39
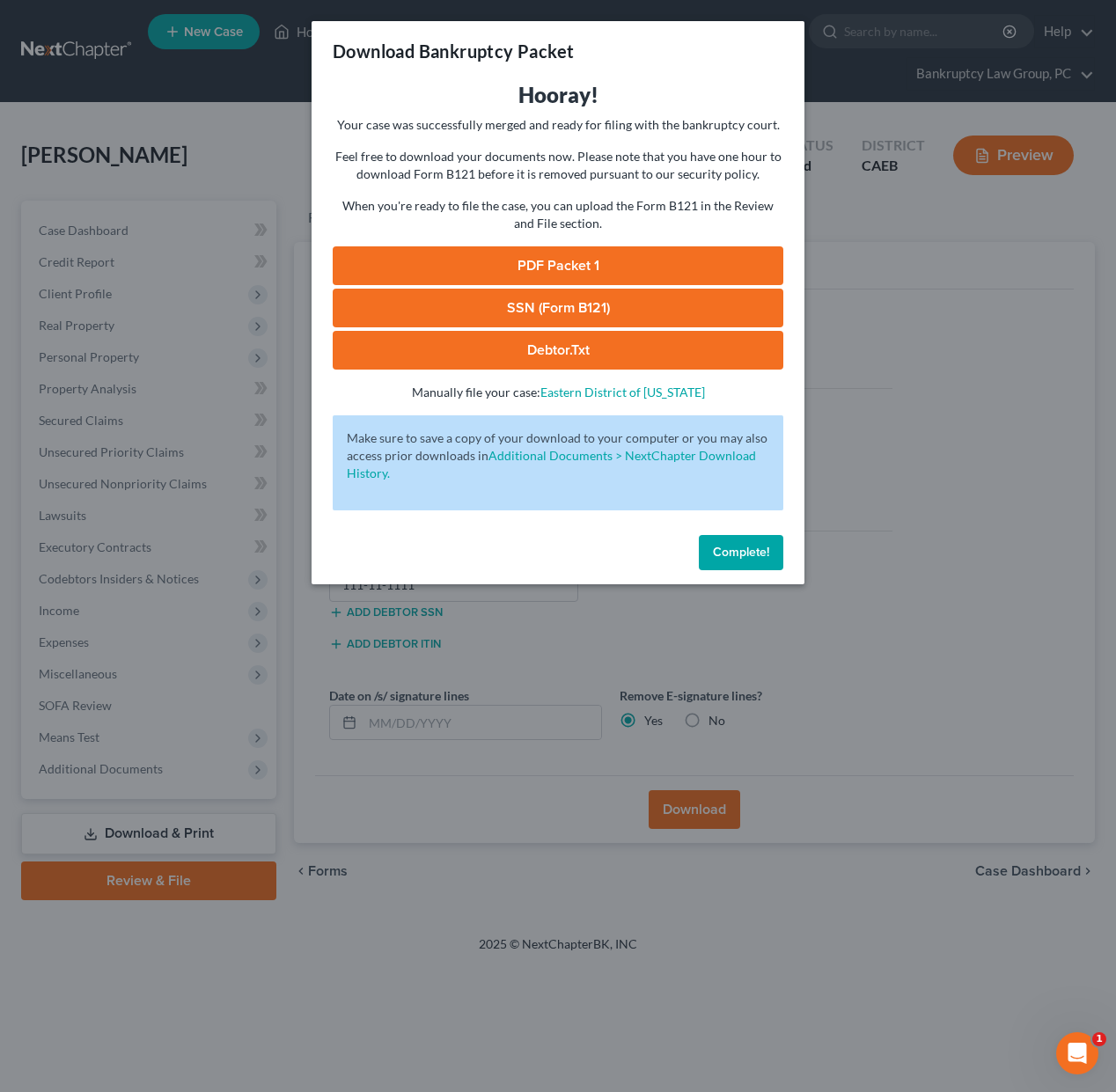
drag, startPoint x: 742, startPoint y: 555, endPoint x: 751, endPoint y: 549, distance: 10.8
click at [742, 555] on span "Complete!" at bounding box center [741, 552] width 56 height 15
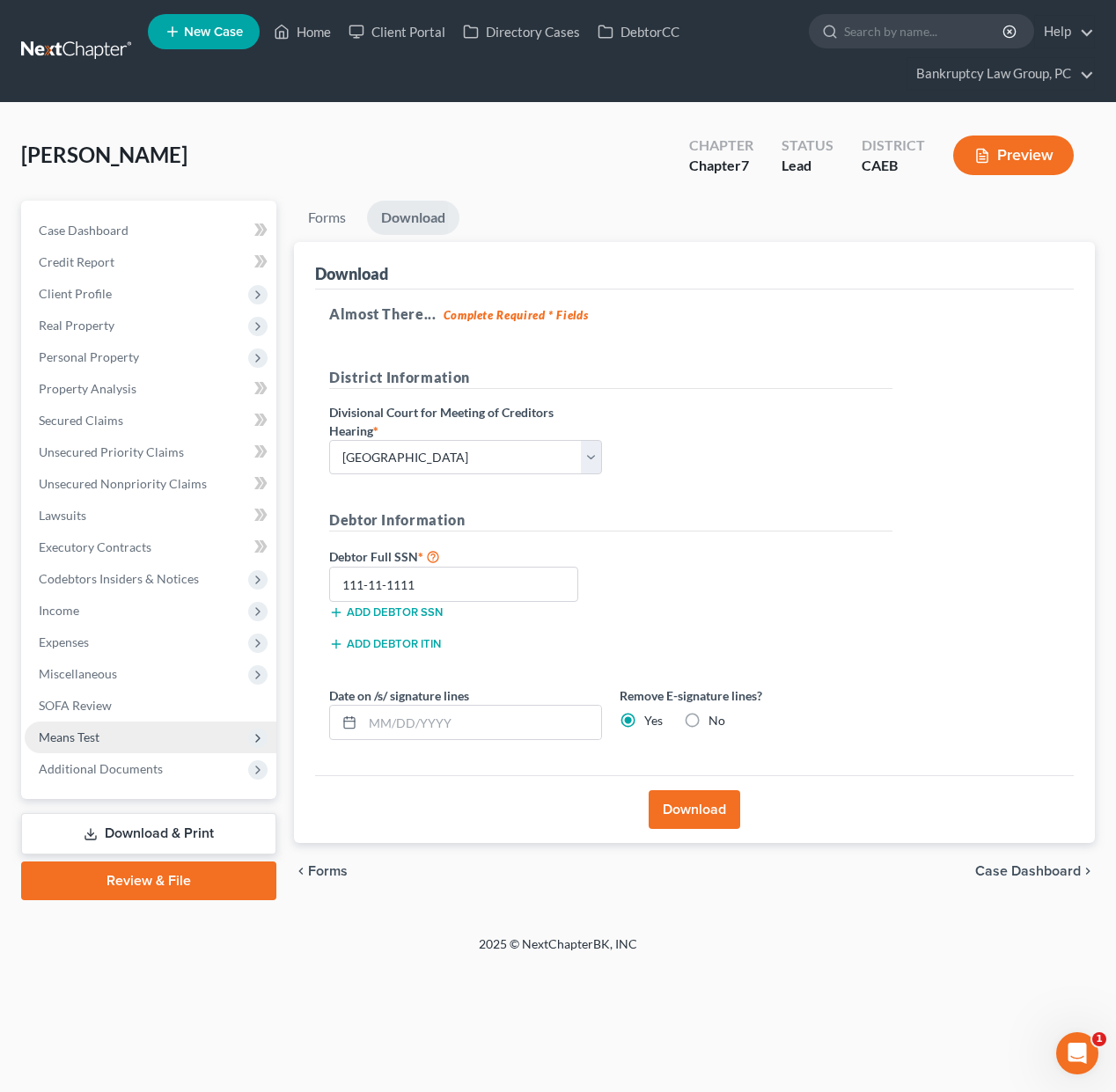
click at [73, 726] on span "Means Test" at bounding box center [150, 737] width 251 height 32
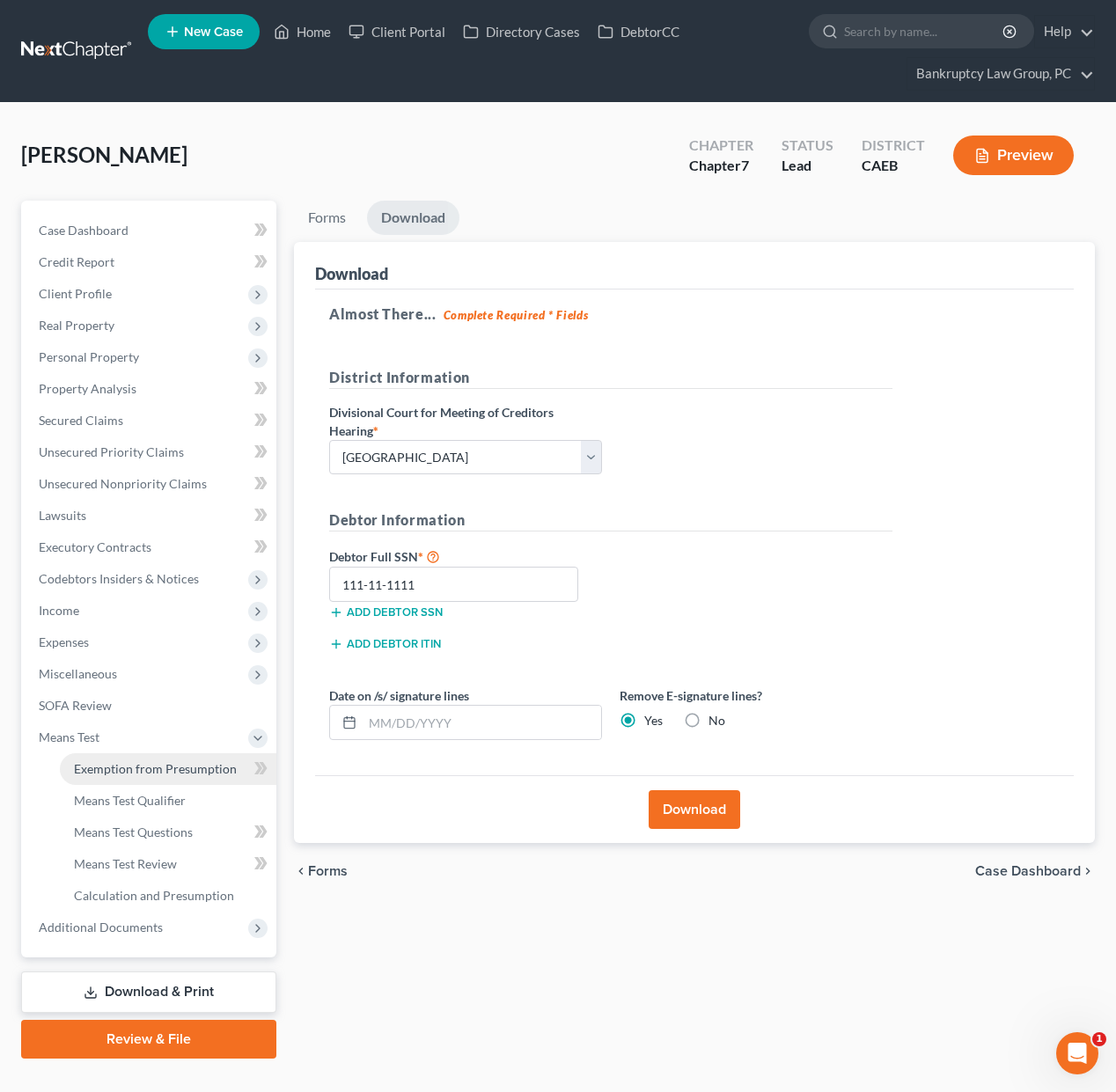
click at [103, 761] on span "Exemption from Presumption" at bounding box center [155, 768] width 163 height 15
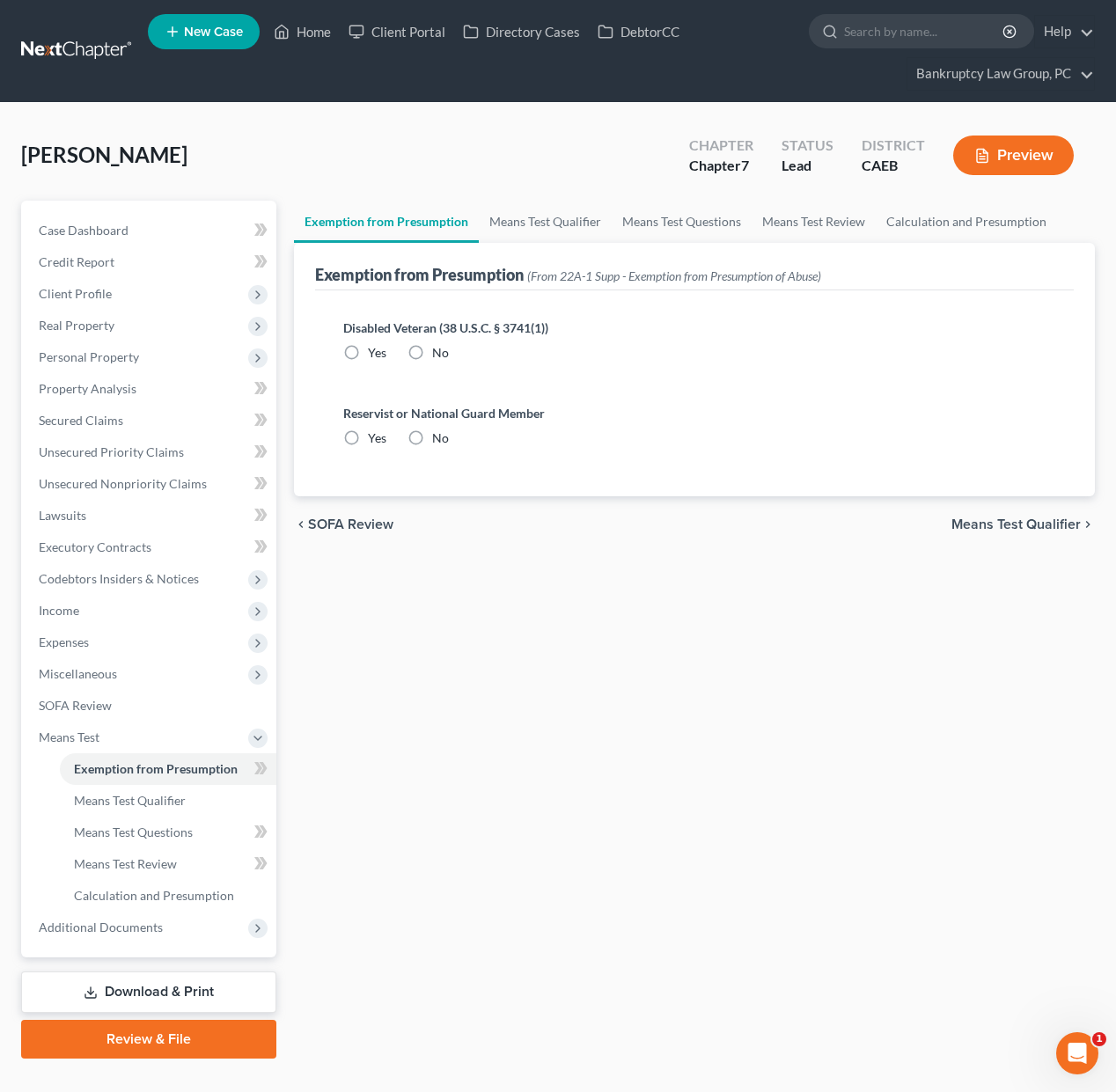
radio input "true"
click at [143, 979] on link "Download & Print" at bounding box center [148, 991] width 255 height 41
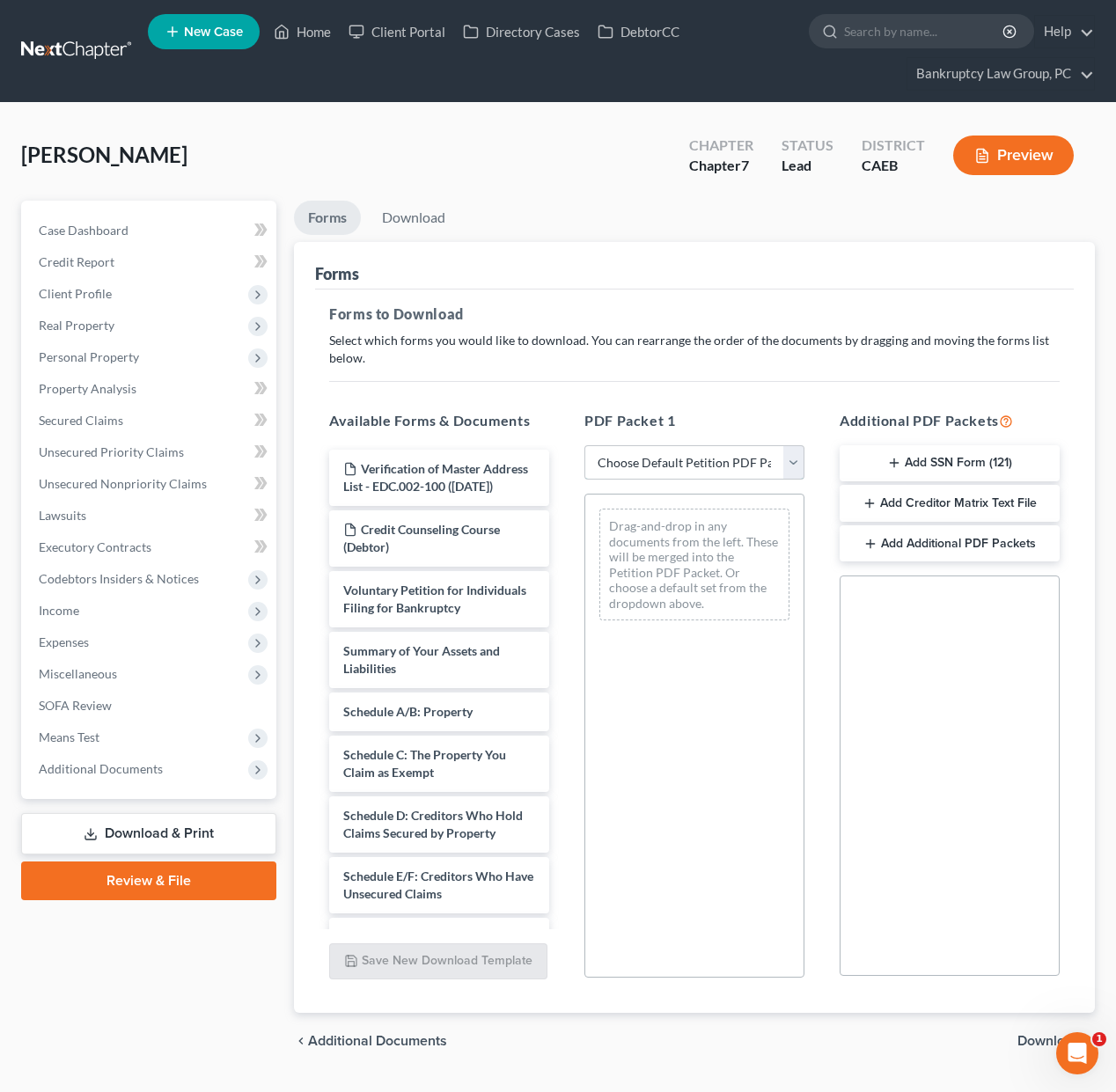
click at [754, 454] on select "Choose Default Petition PDF Packet Complete Bankruptcy Petition (all forms and …" at bounding box center [694, 462] width 220 height 35
click at [584, 445] on select "Choose Default Petition PDF Packet Complete Bankruptcy Petition (all forms and …" at bounding box center [694, 462] width 220 height 35
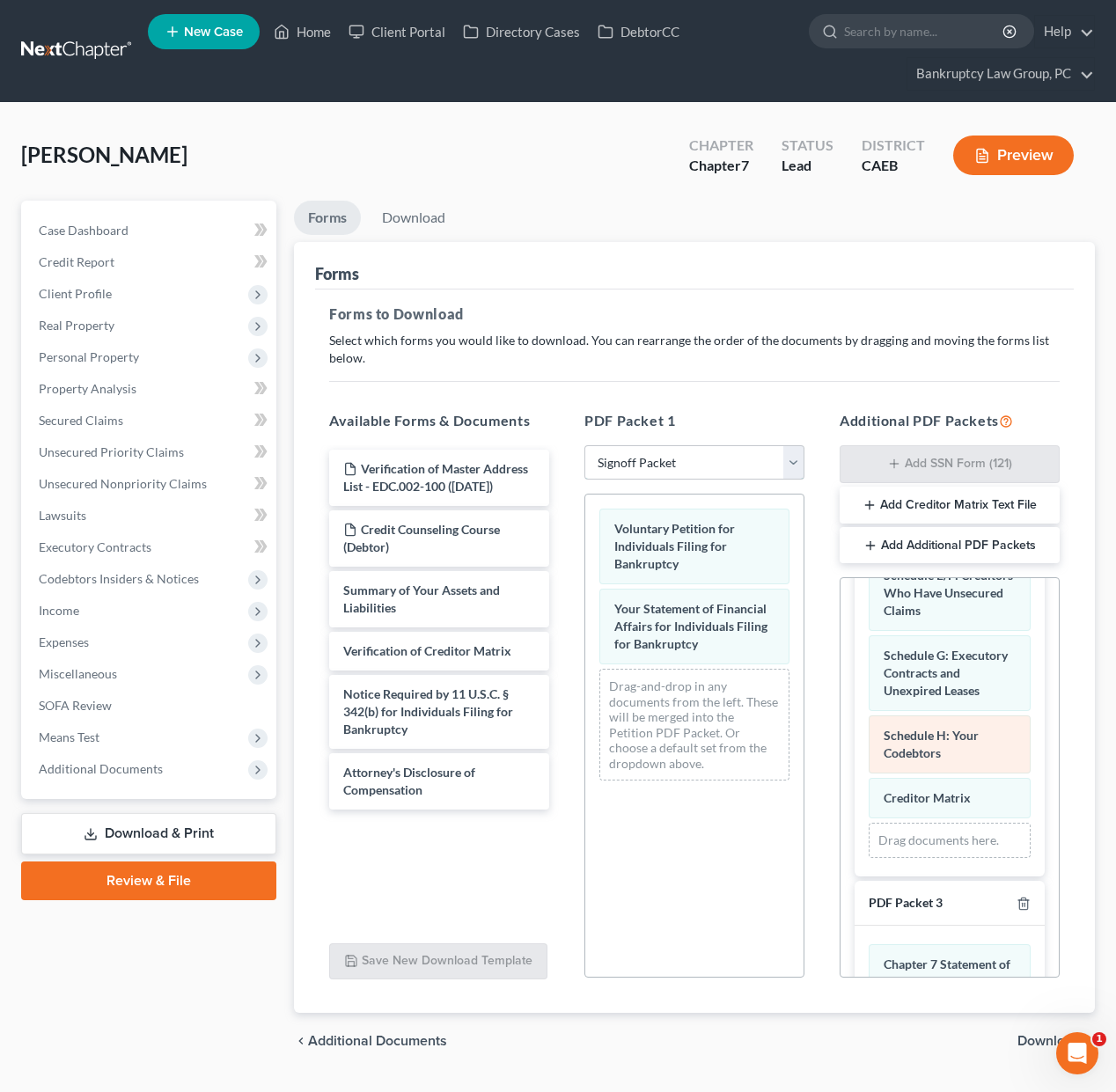
scroll to position [274, 0]
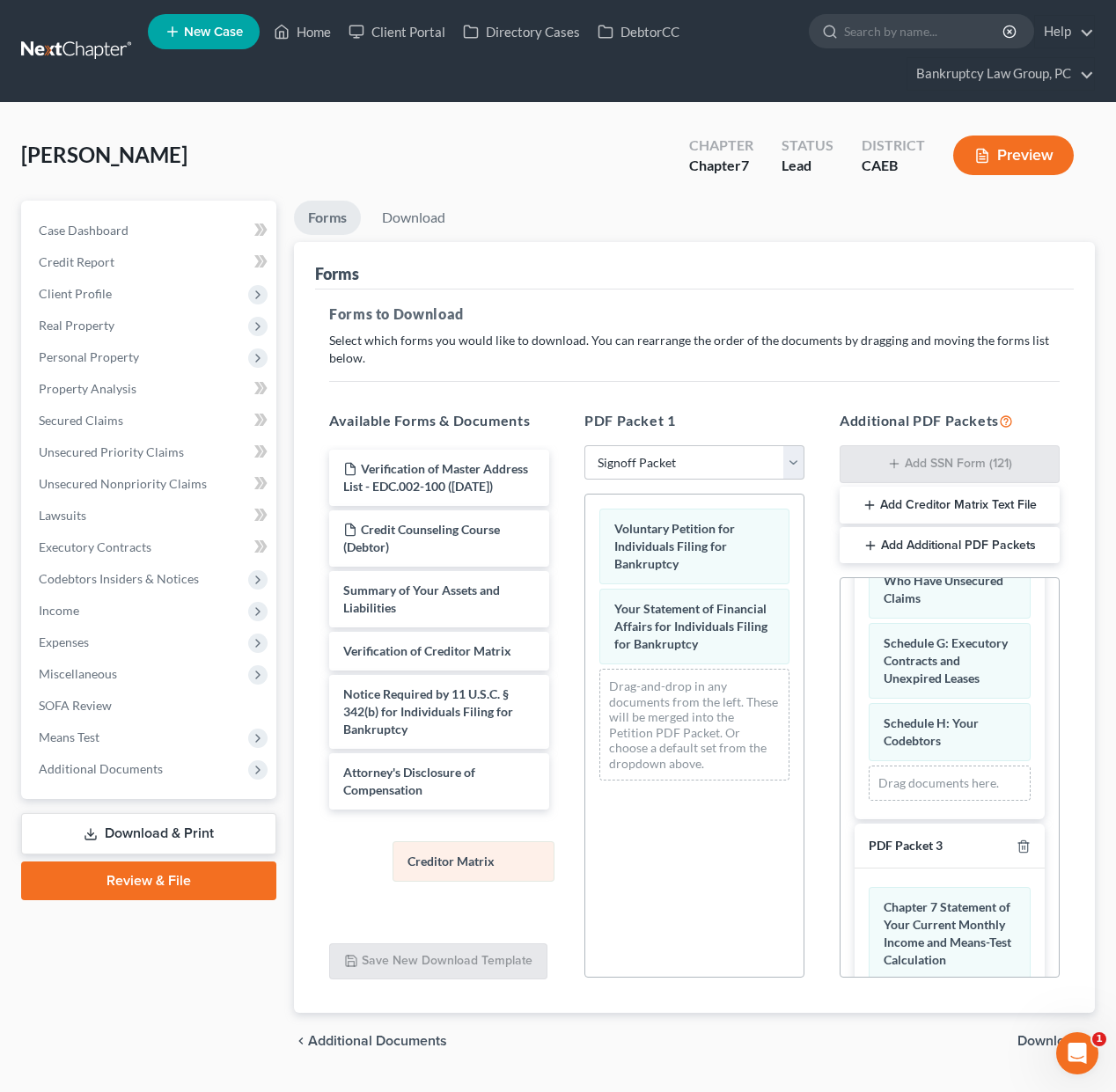
drag, startPoint x: 942, startPoint y: 783, endPoint x: 454, endPoint y: 821, distance: 489.5
click at [854, 819] on div "Creditor Matrix Schedule D: Creditors Who Hold Claims Secured by Property State…" at bounding box center [949, 591] width 190 height 454
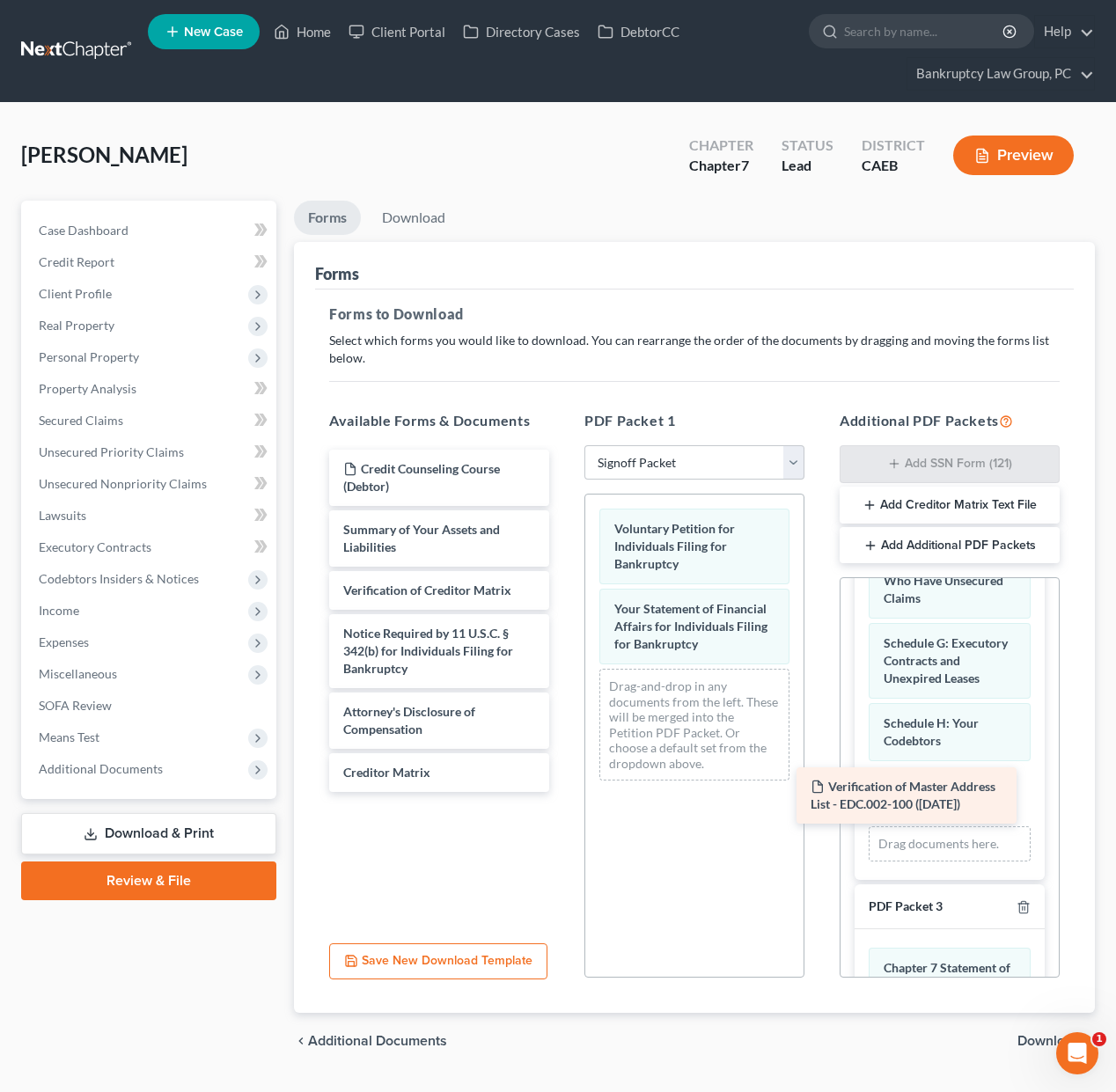
drag, startPoint x: 440, startPoint y: 468, endPoint x: 907, endPoint y: 786, distance: 565.0
click at [564, 786] on div "Verification of Master Address List - EDC.002-100 ([DATE]) Verification of Mast…" at bounding box center [439, 621] width 248 height 342
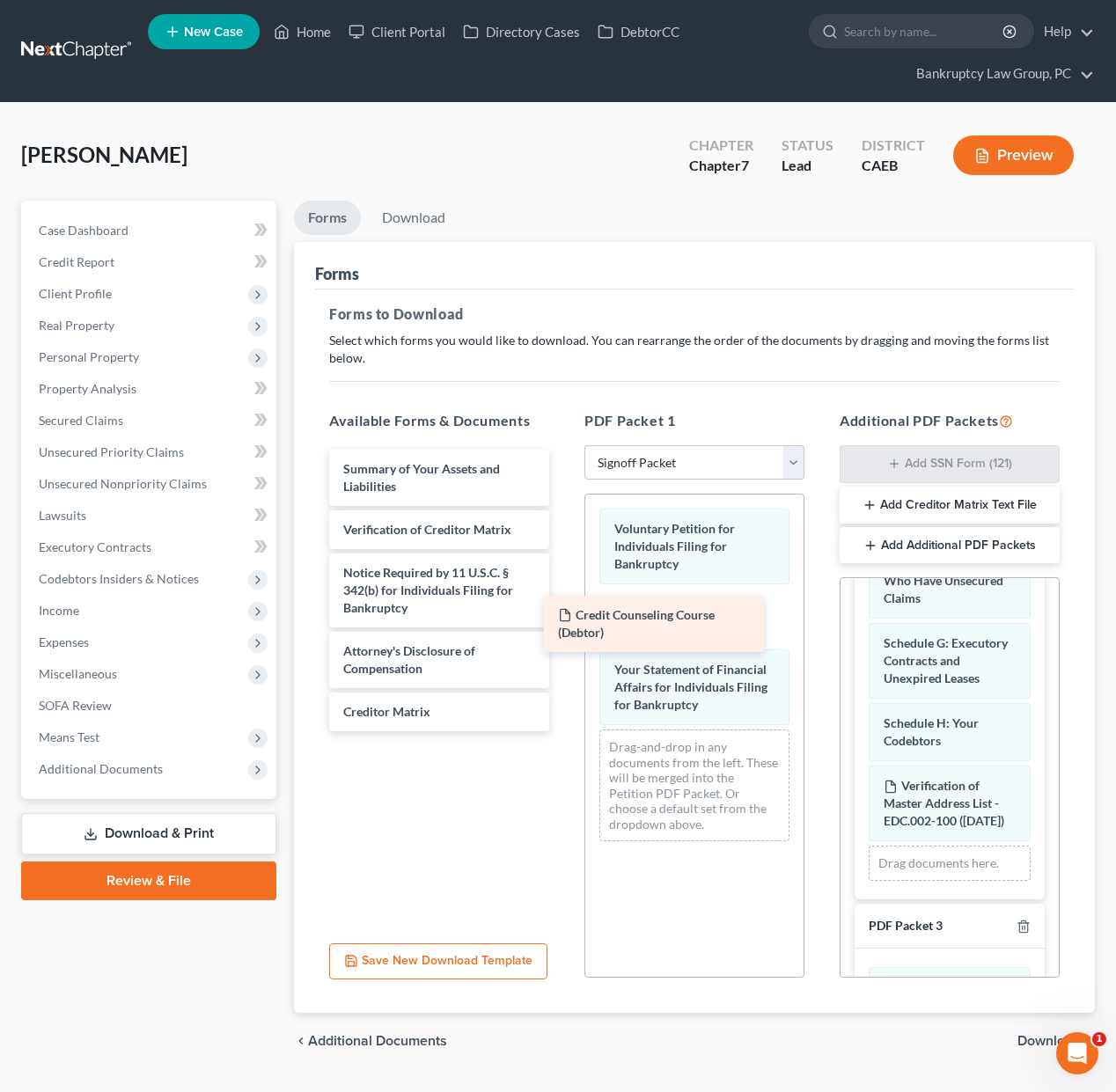
drag, startPoint x: 429, startPoint y: 462, endPoint x: 645, endPoint y: 606, distance: 259.6
click at [564, 606] on div "Credit Counseling Course (Debtor) Credit Counseling Course (Debtor) Summary of …" at bounding box center [439, 590] width 248 height 281
click at [1027, 1037] on span "Download" at bounding box center [1048, 1040] width 63 height 14
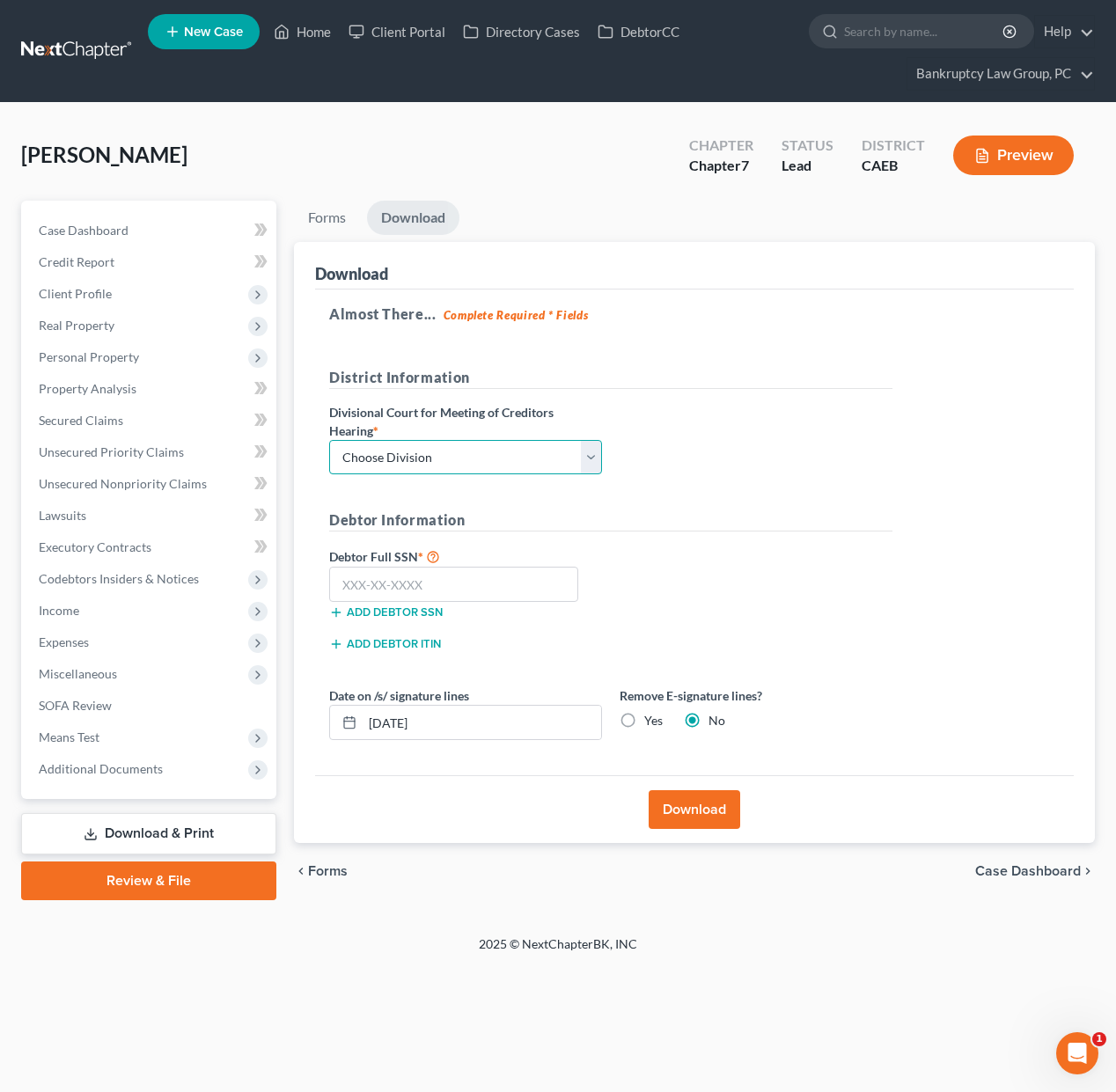
click at [428, 447] on select "Choose Division Fresno Modesto [GEOGRAPHIC_DATA]" at bounding box center [466, 457] width 273 height 35
click at [329, 440] on select "Choose Division Fresno Modesto [GEOGRAPHIC_DATA]" at bounding box center [466, 457] width 273 height 35
click at [443, 591] on input "text" at bounding box center [454, 583] width 249 height 35
click at [645, 722] on label "Yes" at bounding box center [654, 720] width 19 height 18
click at [651, 722] on input "Yes" at bounding box center [657, 718] width 11 height 11
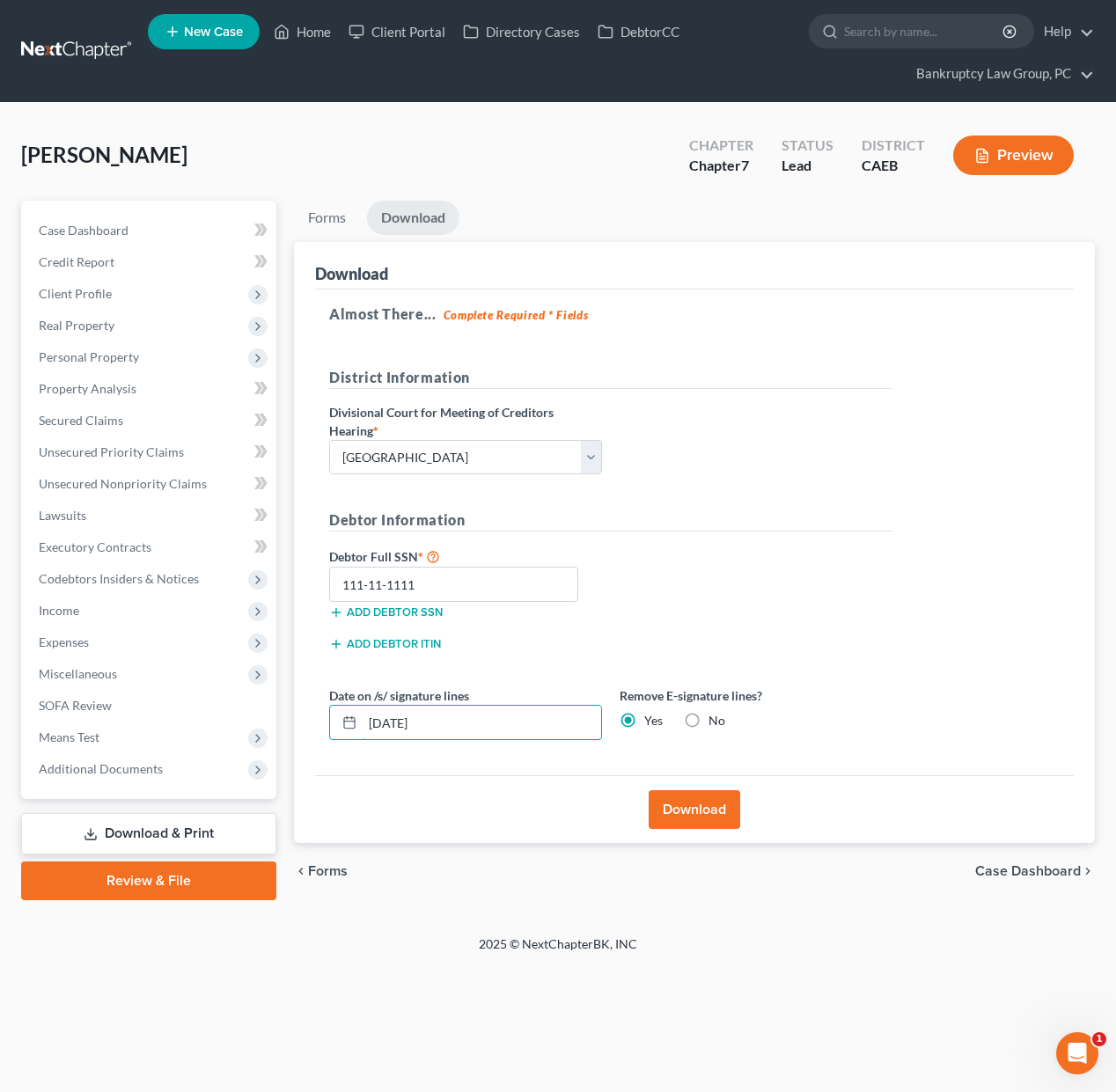
drag, startPoint x: 520, startPoint y: 733, endPoint x: 325, endPoint y: 720, distance: 195.4
click at [325, 720] on div "Date on /s/ signature lines [DATE]" at bounding box center [465, 712] width 291 height 54
click at [690, 811] on button "Download" at bounding box center [694, 809] width 91 height 39
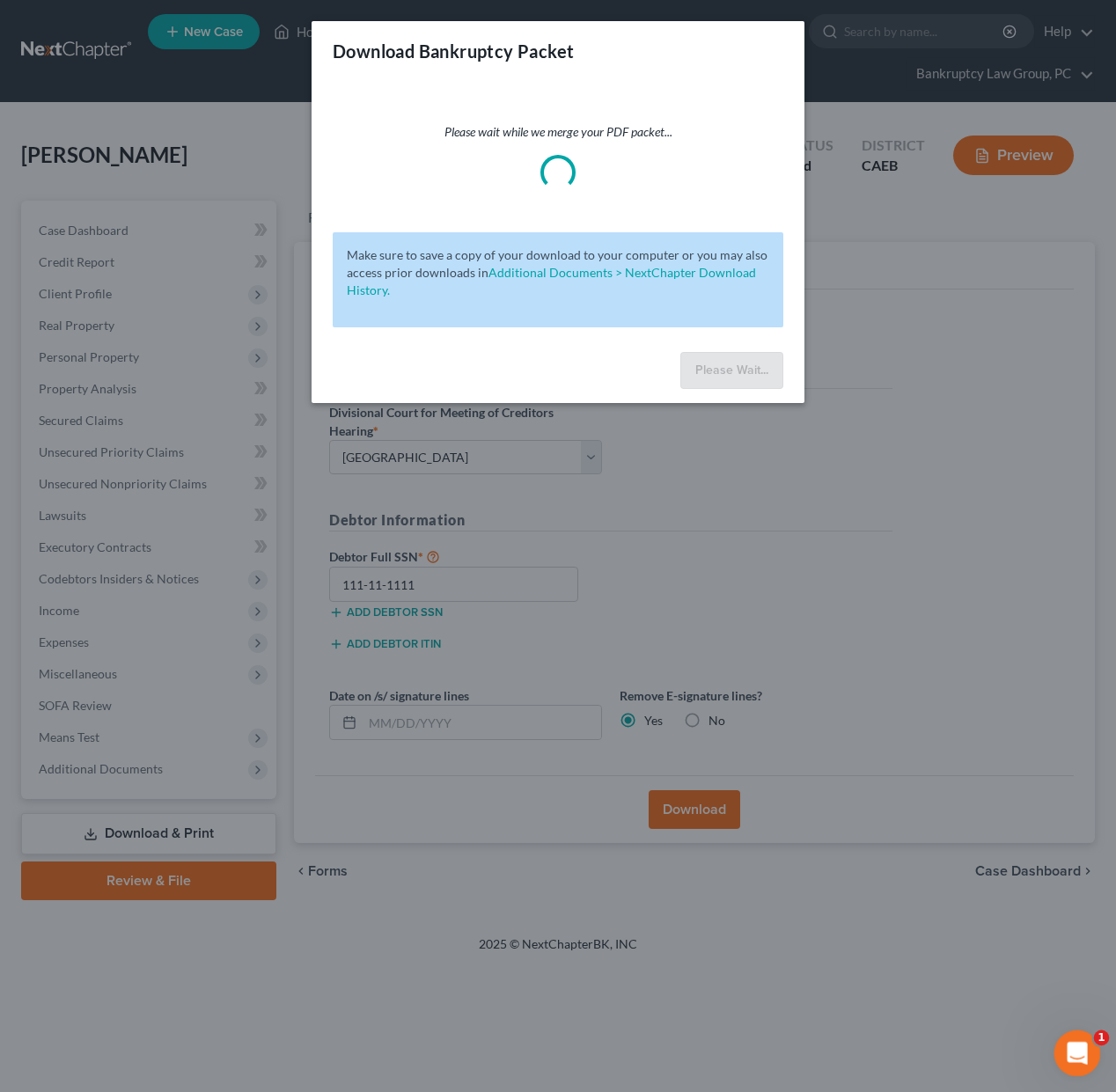
click at [1073, 1055] on icon "Open Intercom Messenger" at bounding box center [1075, 1051] width 29 height 29
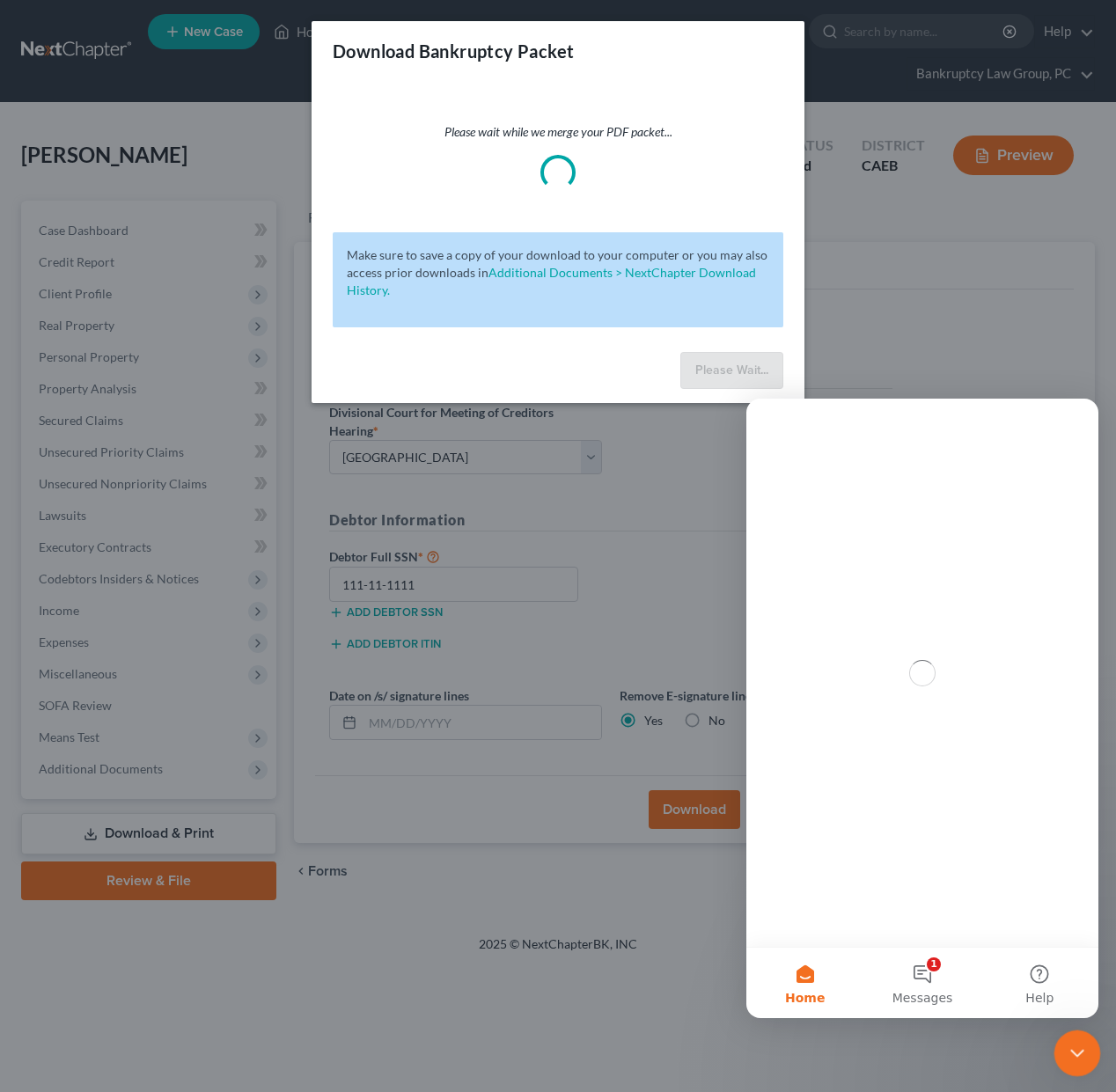
scroll to position [0, 0]
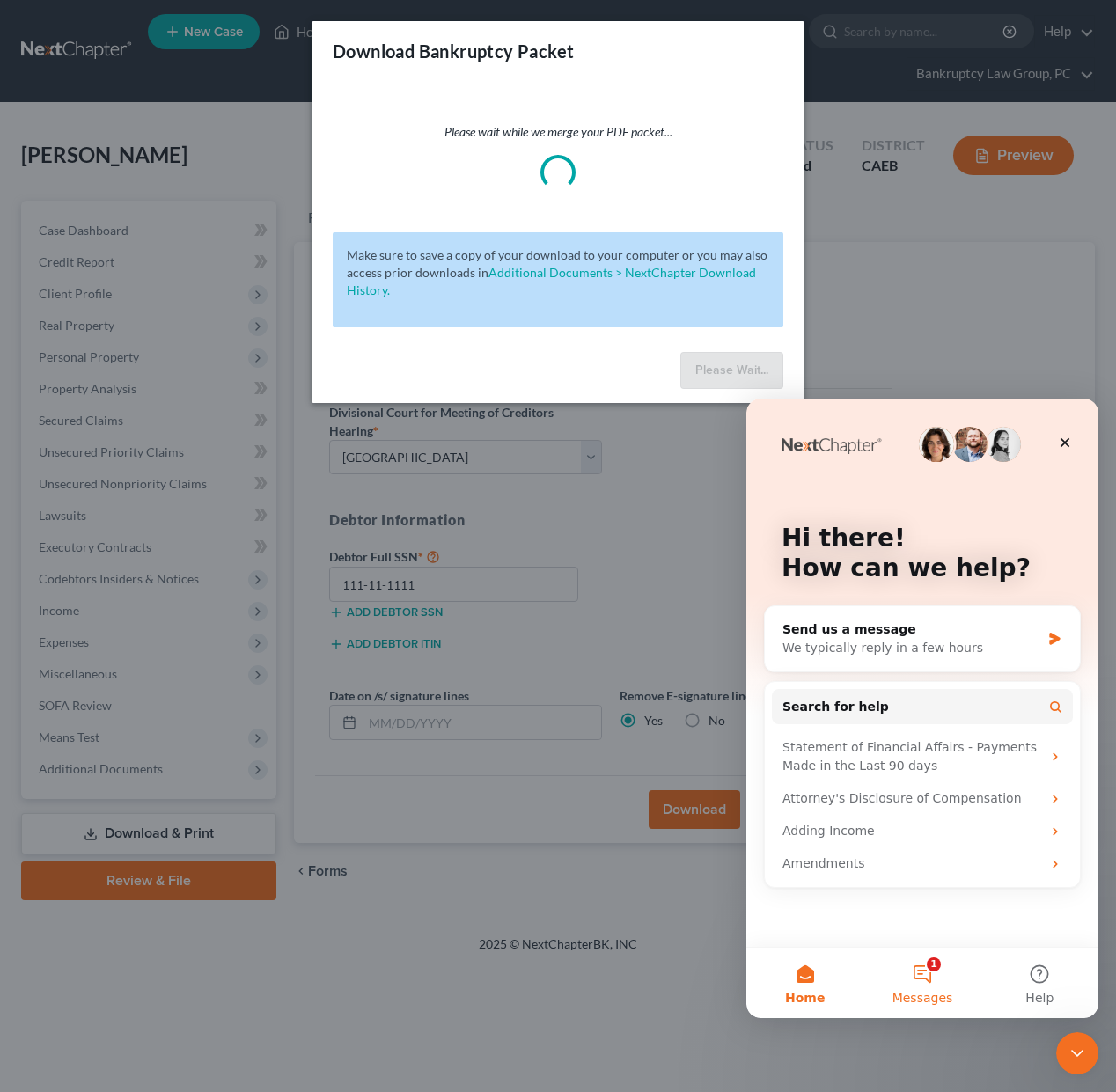
click at [931, 991] on span "Messages" at bounding box center [922, 997] width 61 height 12
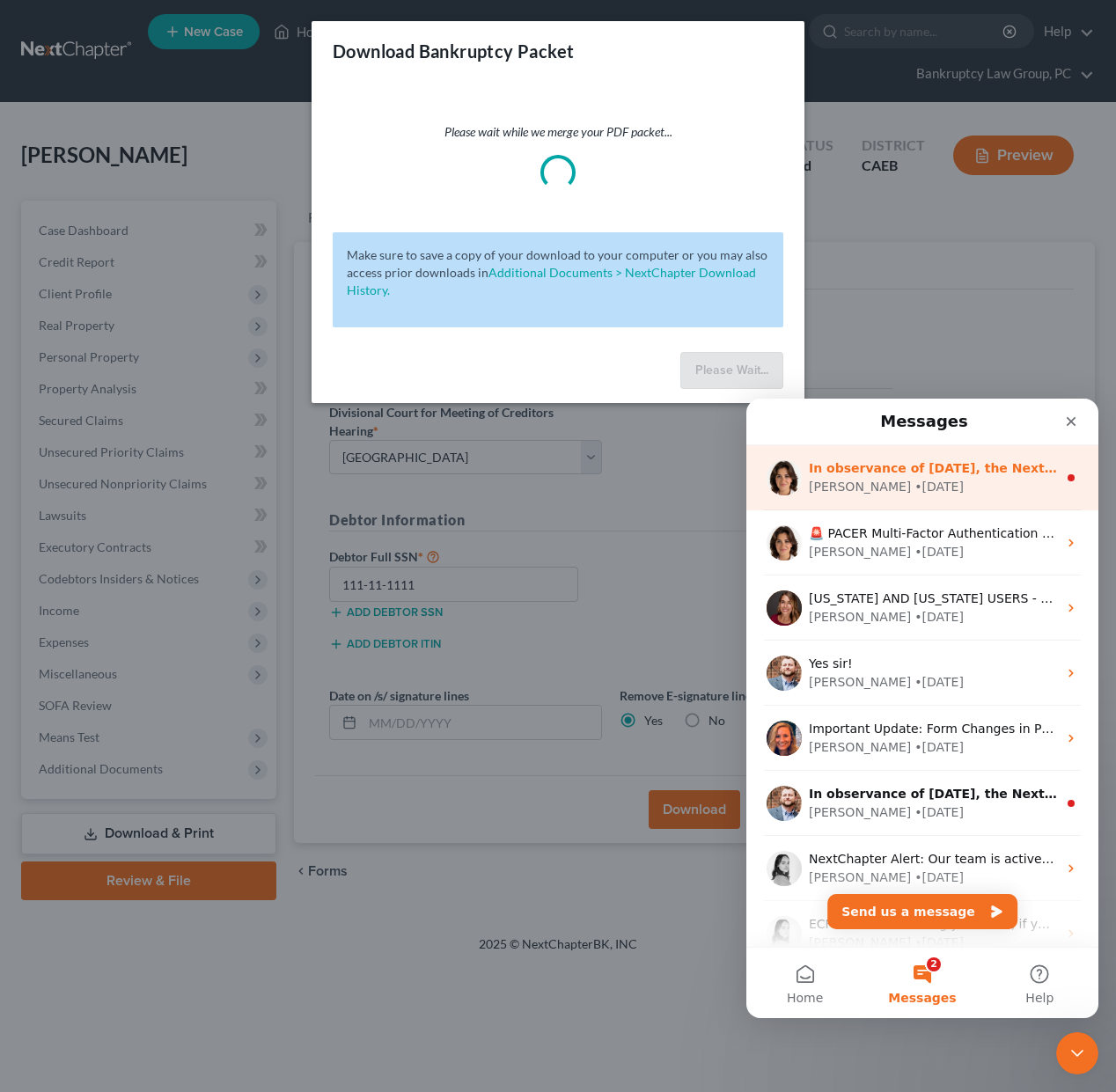
click at [971, 483] on div "[PERSON_NAME] • [DATE]" at bounding box center [933, 487] width 248 height 19
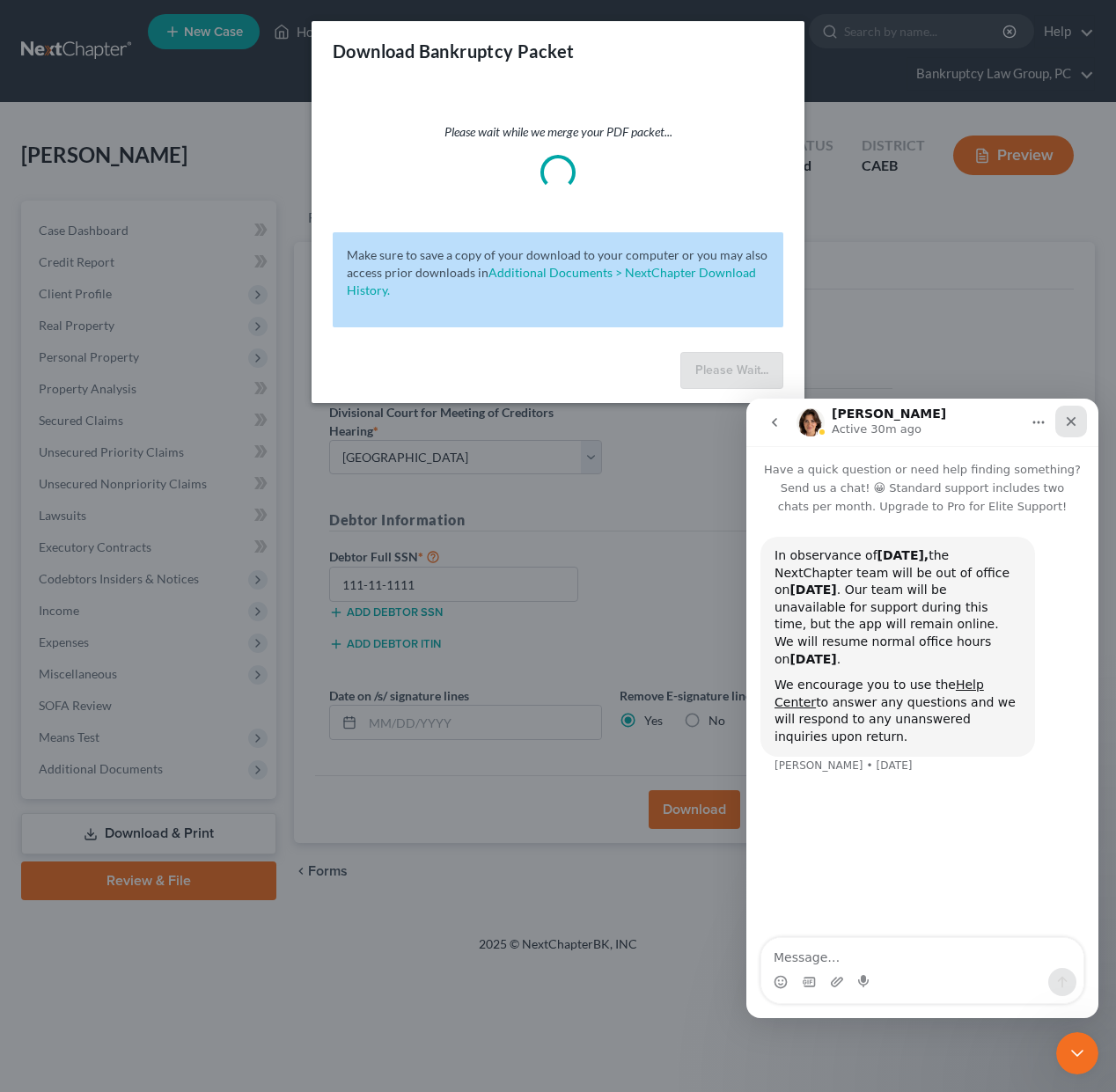
click at [1068, 419] on icon "Close" at bounding box center [1071, 421] width 9 height 9
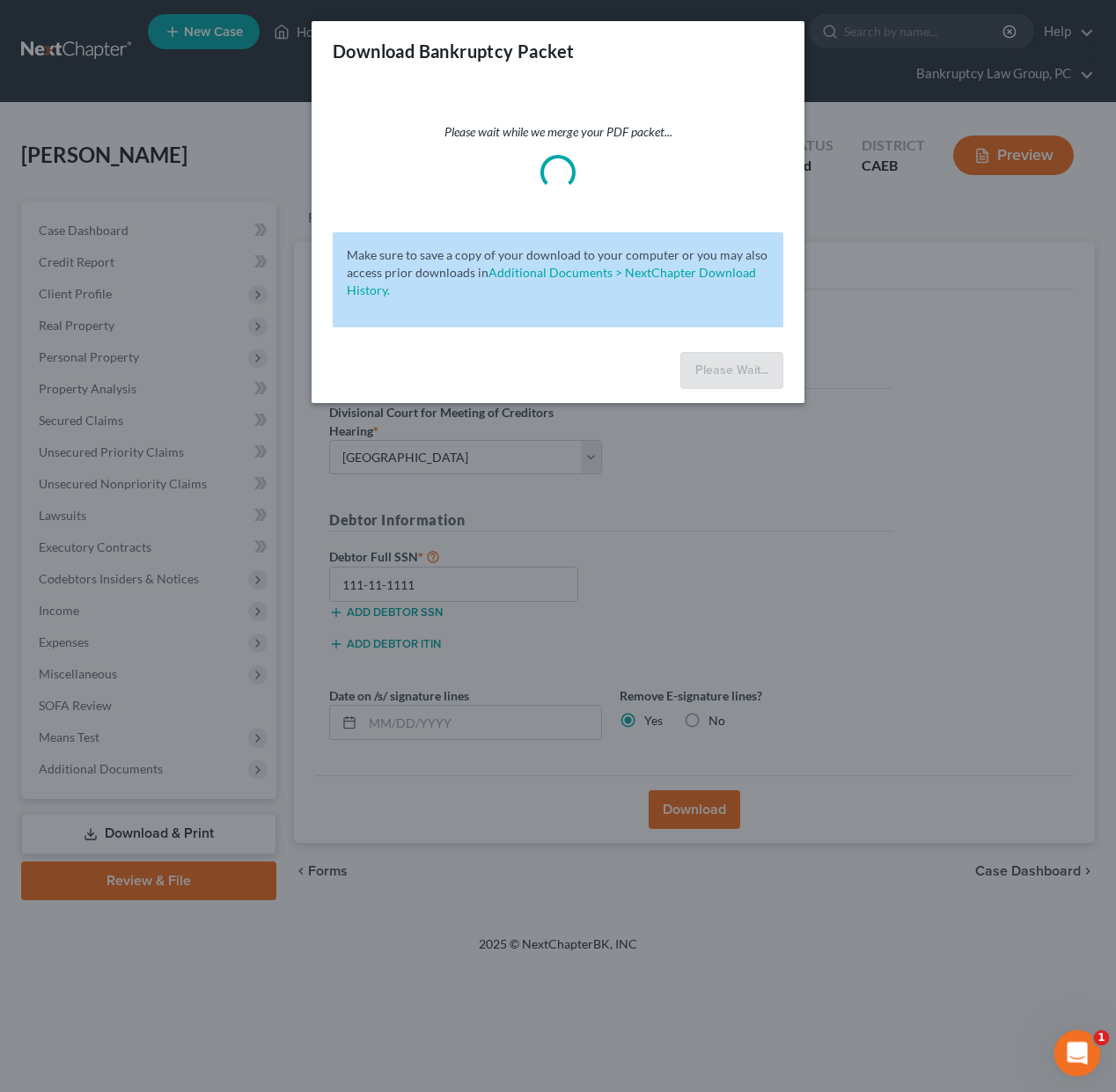
click at [1069, 1057] on icon "Open Intercom Messenger" at bounding box center [1075, 1051] width 29 height 29
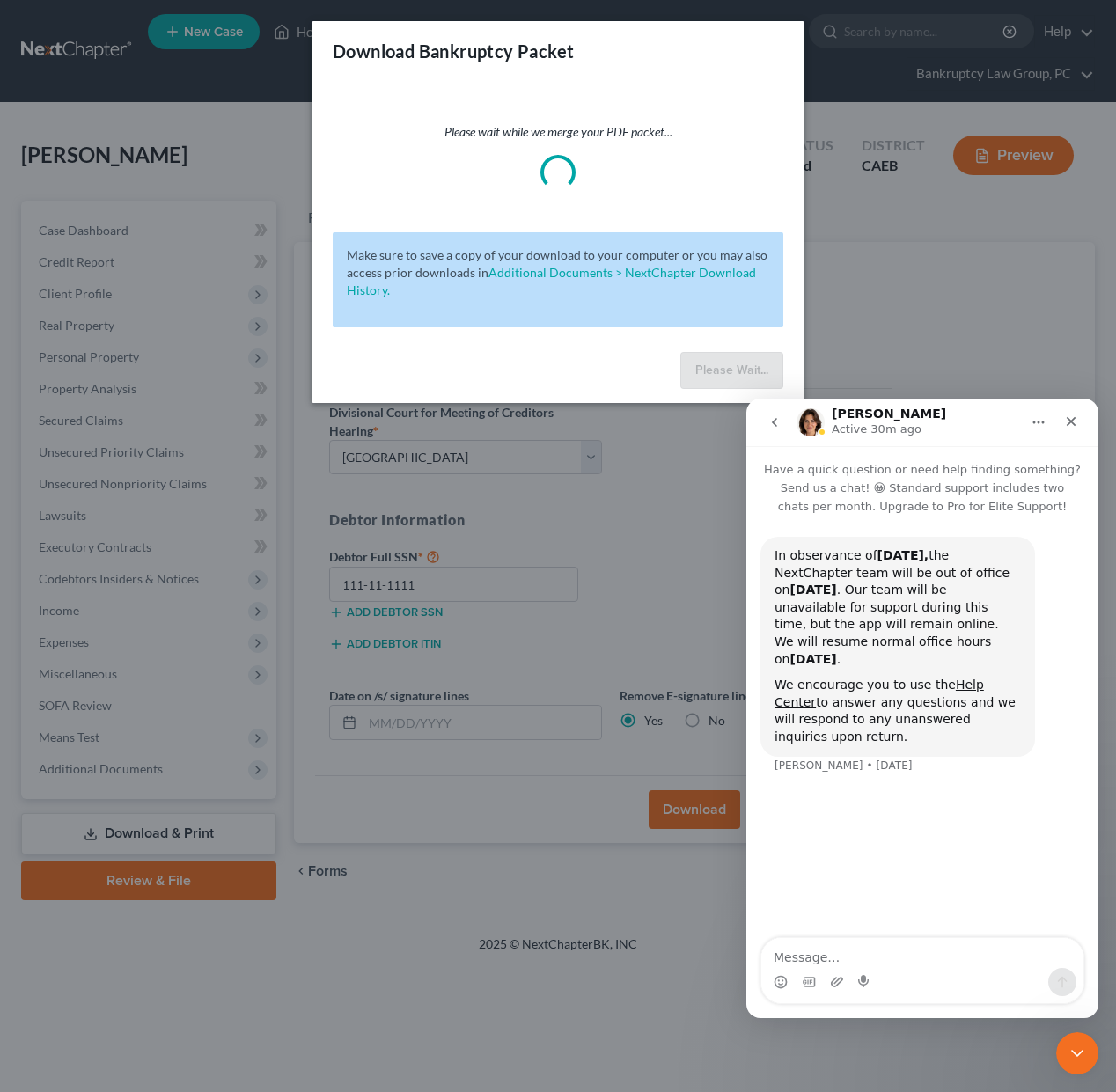
click at [773, 426] on icon "go back" at bounding box center [773, 421] width 14 height 14
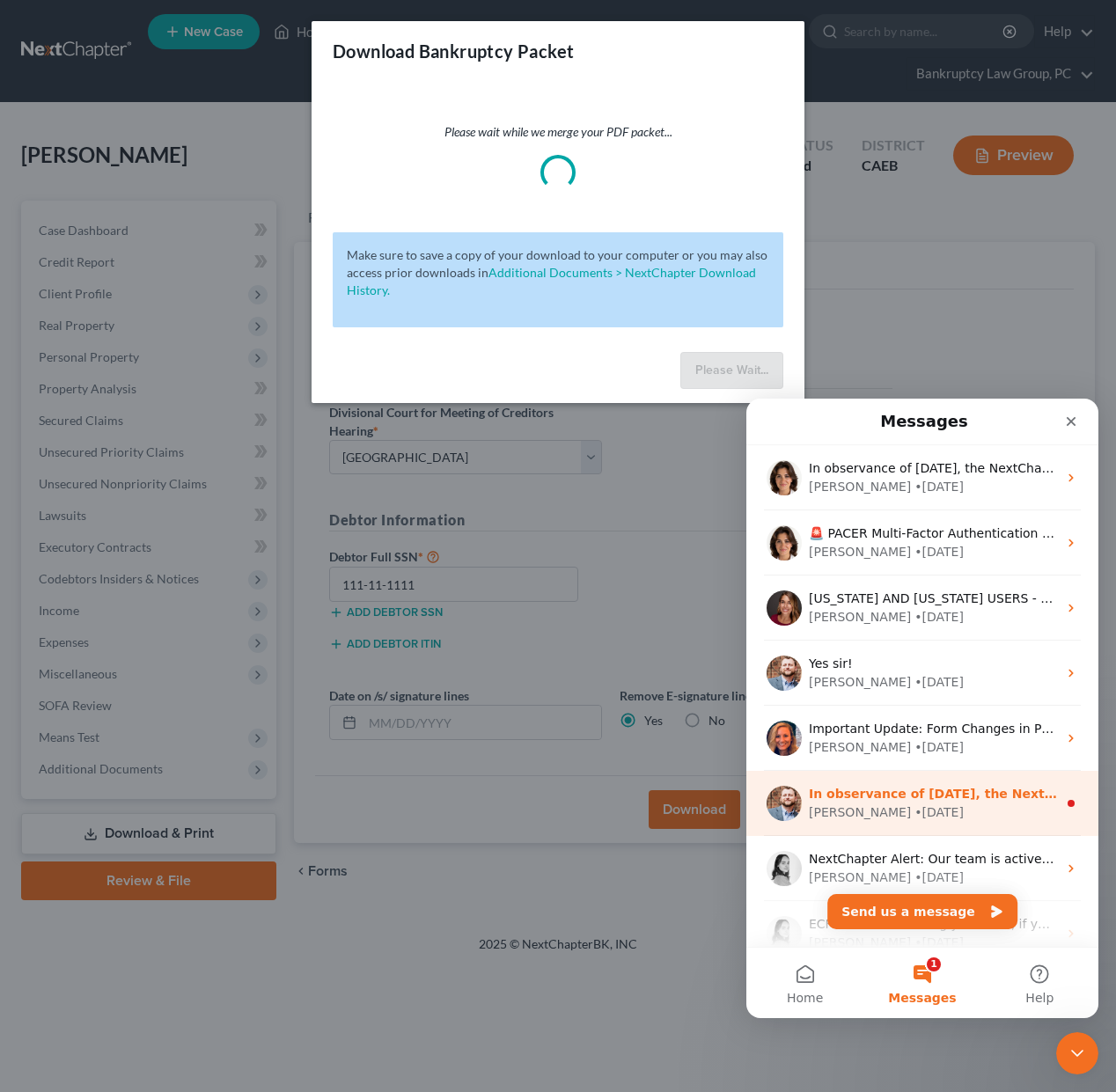
click at [915, 803] on div "• [DATE]" at bounding box center [939, 813] width 49 height 19
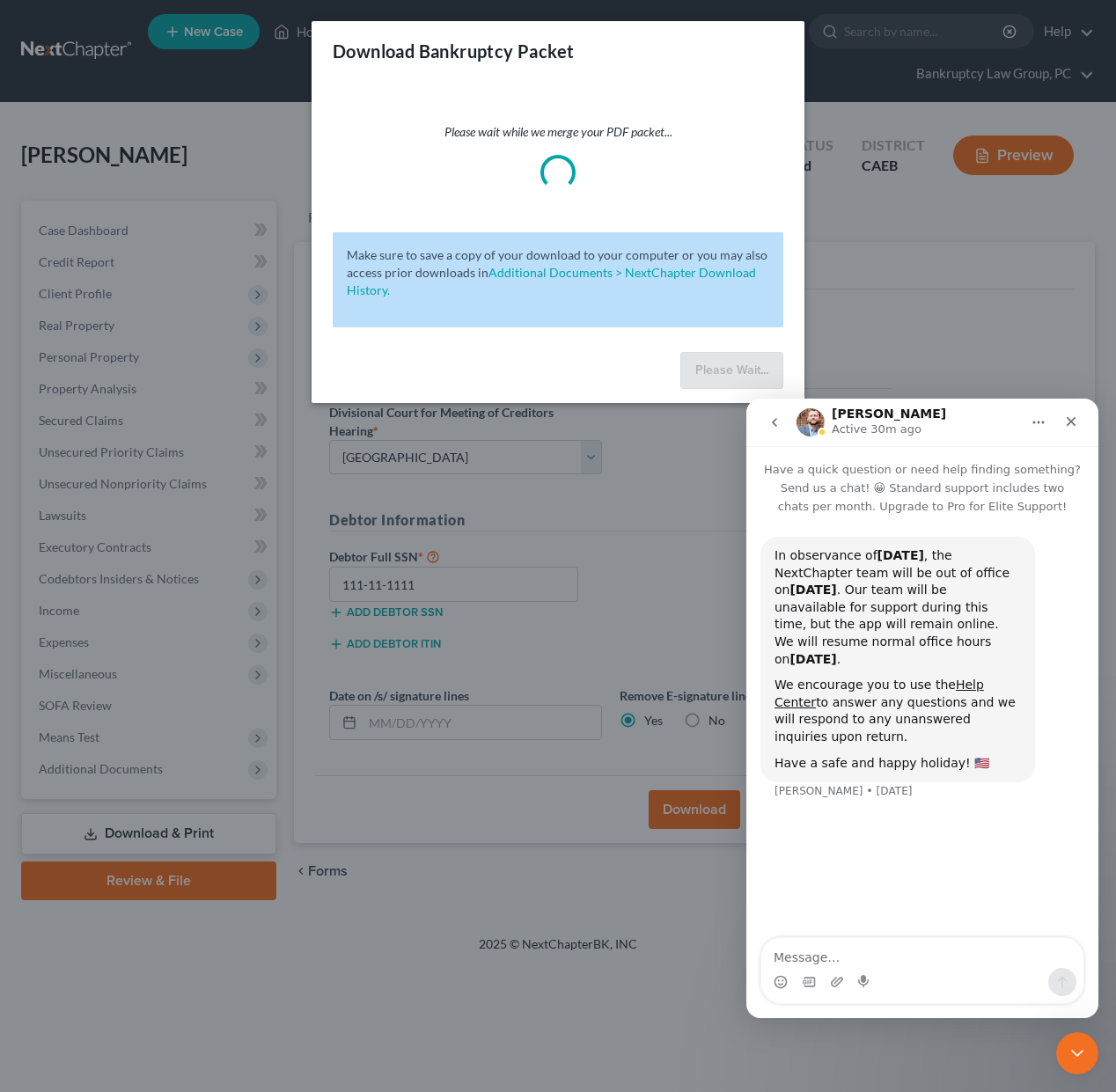
click at [772, 420] on icon "go back" at bounding box center [773, 421] width 14 height 14
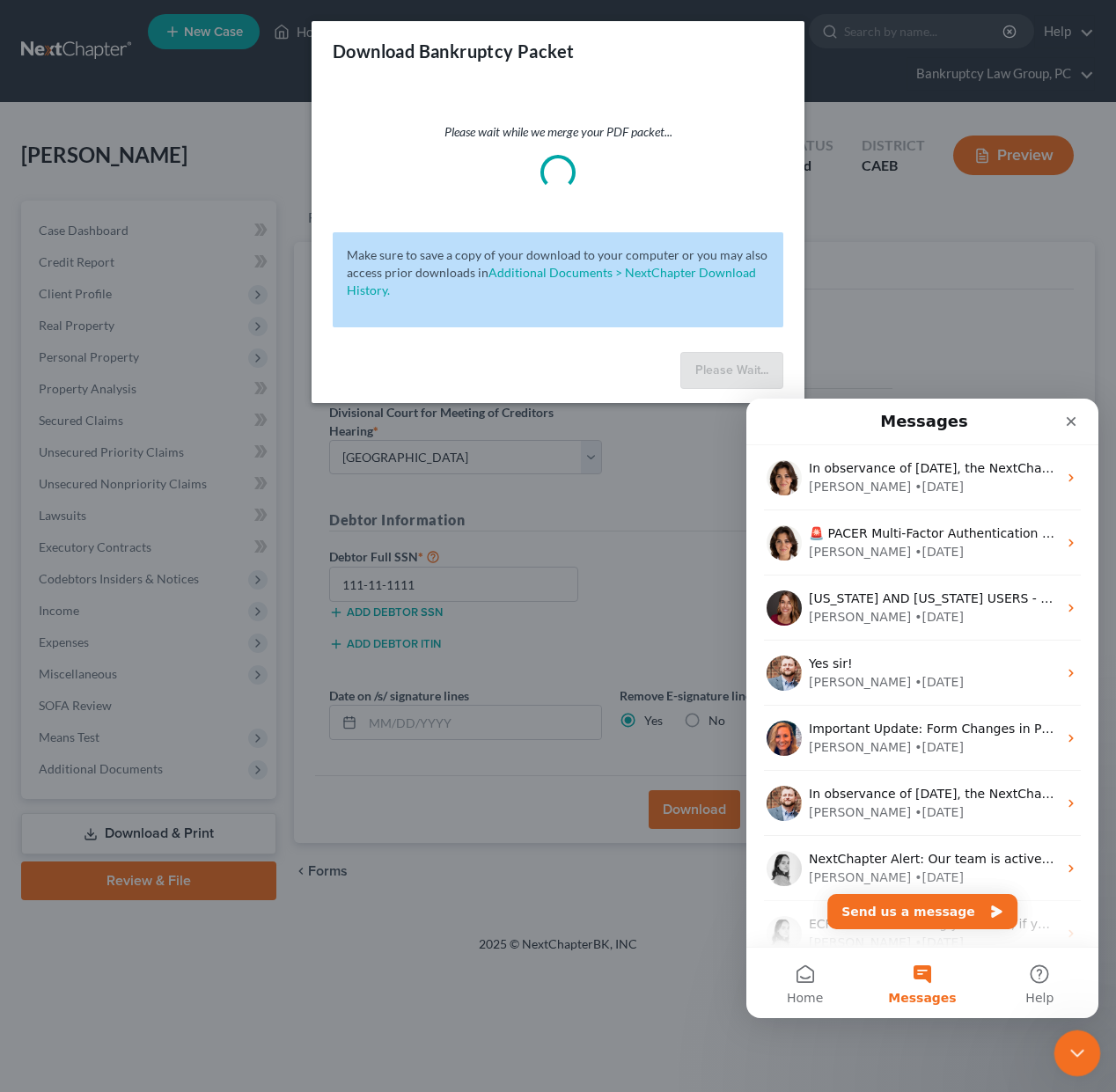
click at [1072, 1050] on icon "Close Intercom Messenger" at bounding box center [1075, 1050] width 21 height 21
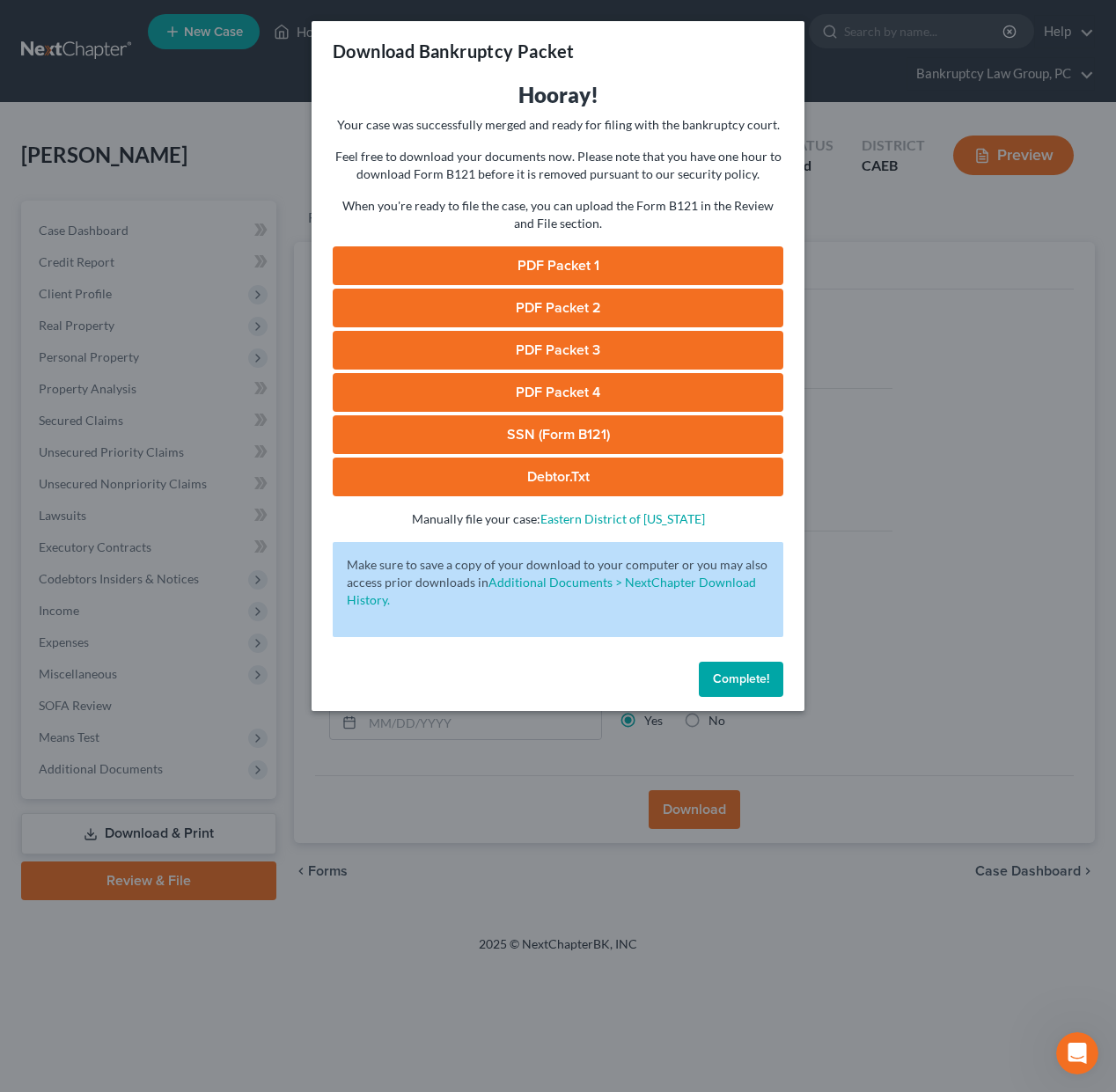
click at [549, 273] on link "PDF Packet 1" at bounding box center [558, 265] width 451 height 39
click at [564, 304] on link "PDF Packet 2" at bounding box center [558, 308] width 451 height 39
click at [542, 358] on link "PDF Packet 3" at bounding box center [558, 350] width 451 height 39
click at [557, 389] on link "PDF Packet 4" at bounding box center [558, 392] width 451 height 39
click at [573, 432] on link "SSN (Form B121)" at bounding box center [558, 434] width 451 height 39
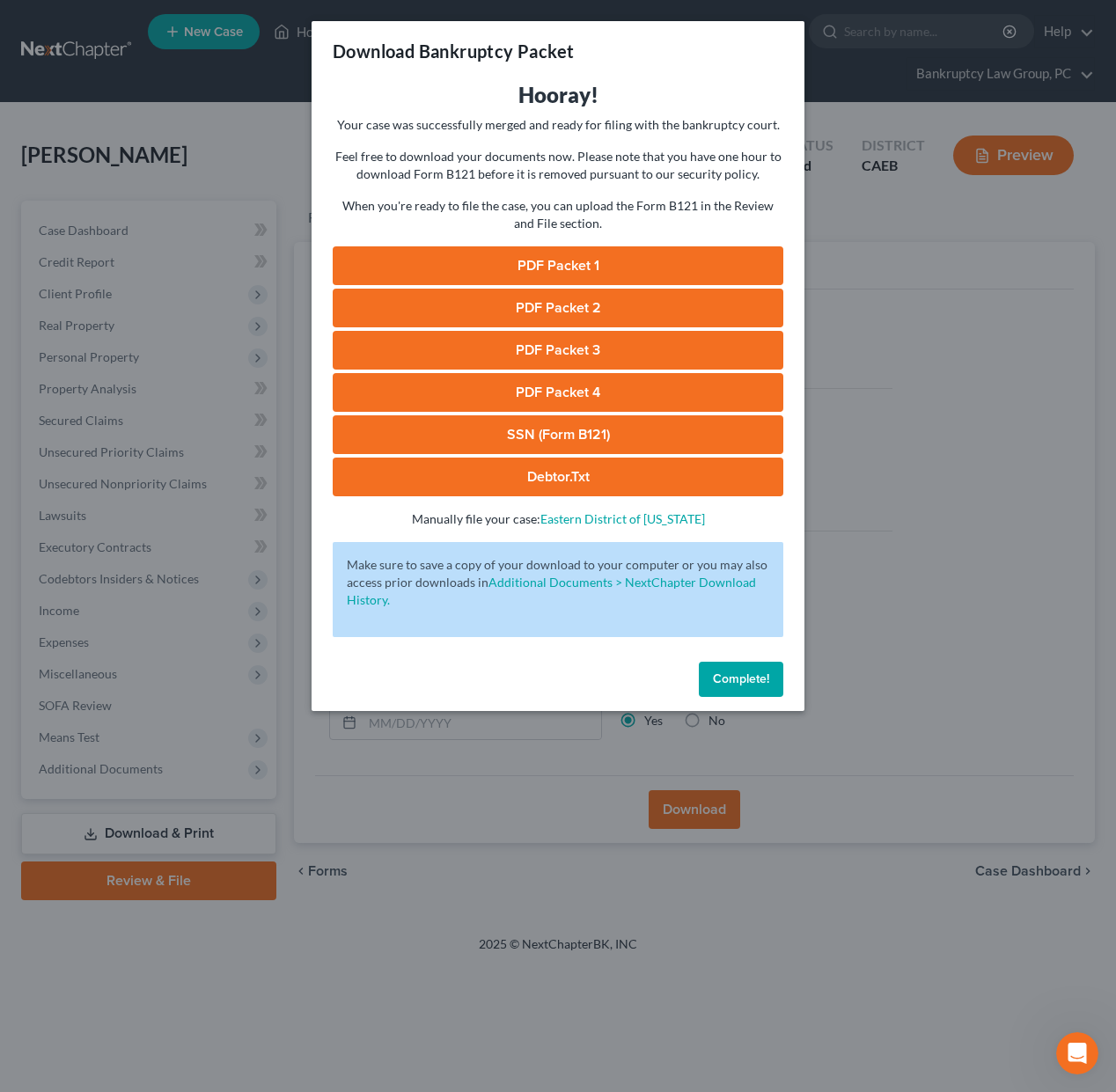
drag, startPoint x: 743, startPoint y: 683, endPoint x: 691, endPoint y: 641, distance: 66.8
click at [743, 682] on span "Complete!" at bounding box center [741, 679] width 56 height 15
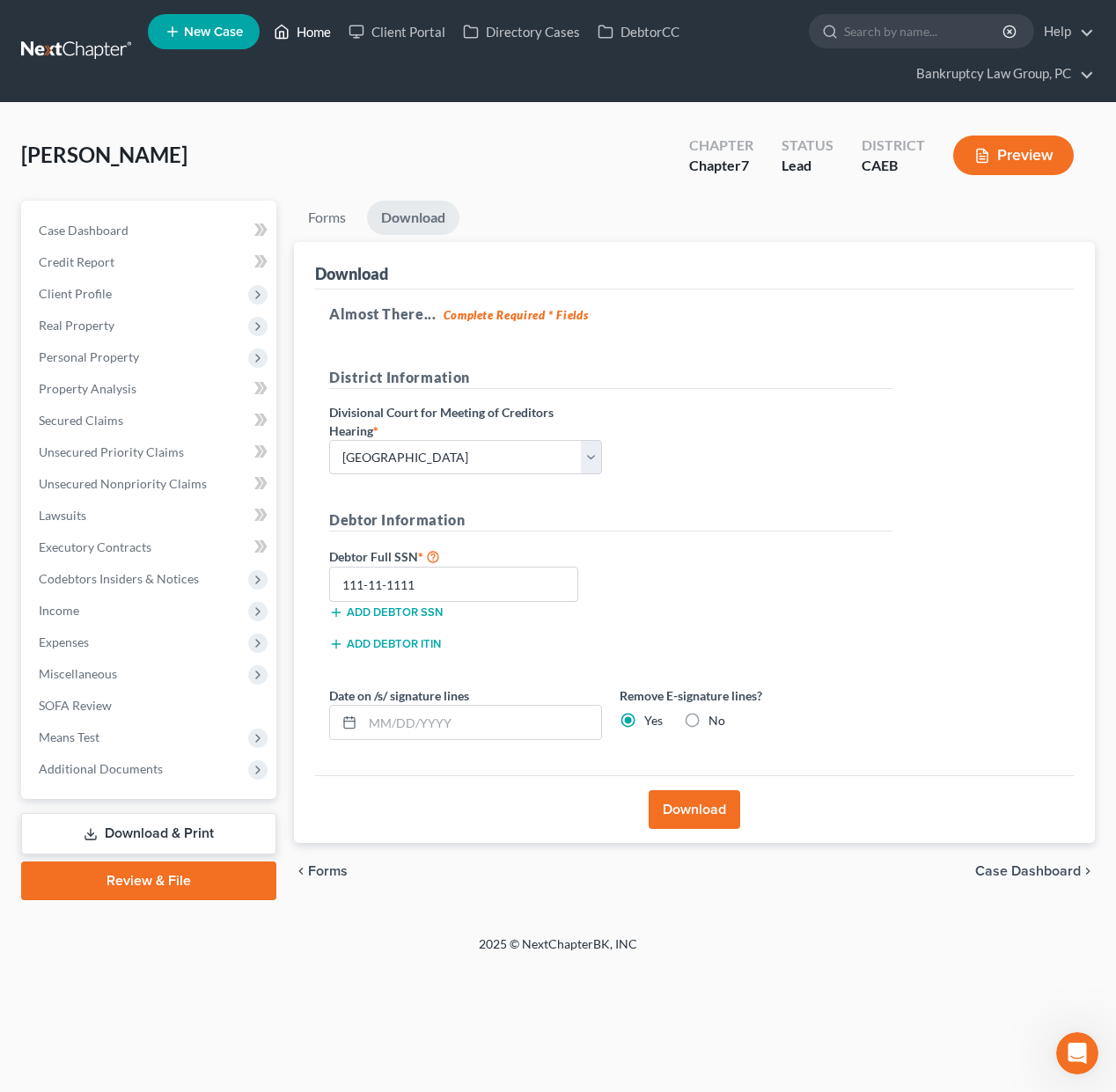
click at [314, 44] on link "Home" at bounding box center [301, 32] width 74 height 32
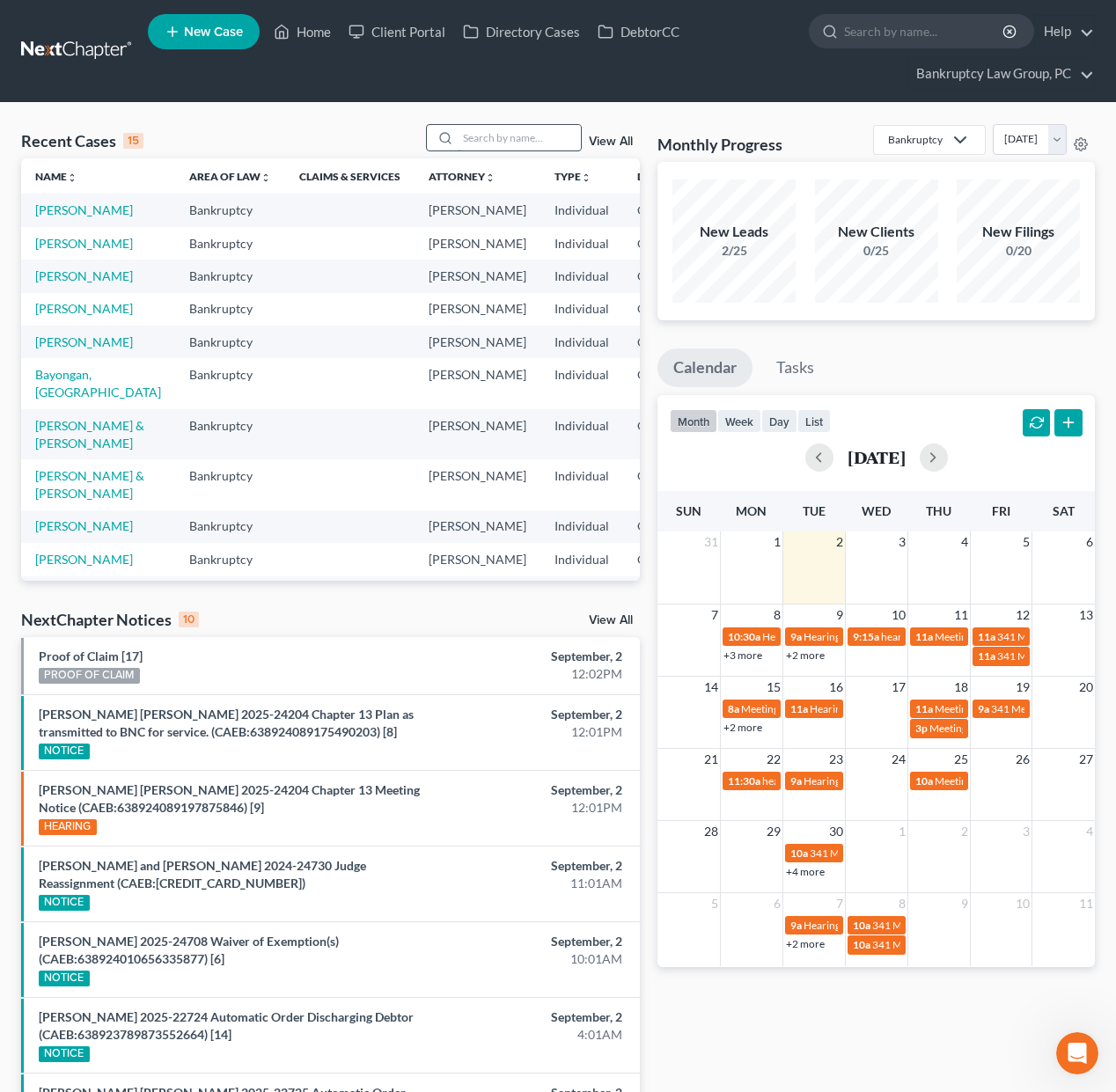
click at [482, 138] on input "search" at bounding box center [518, 137] width 123 height 25
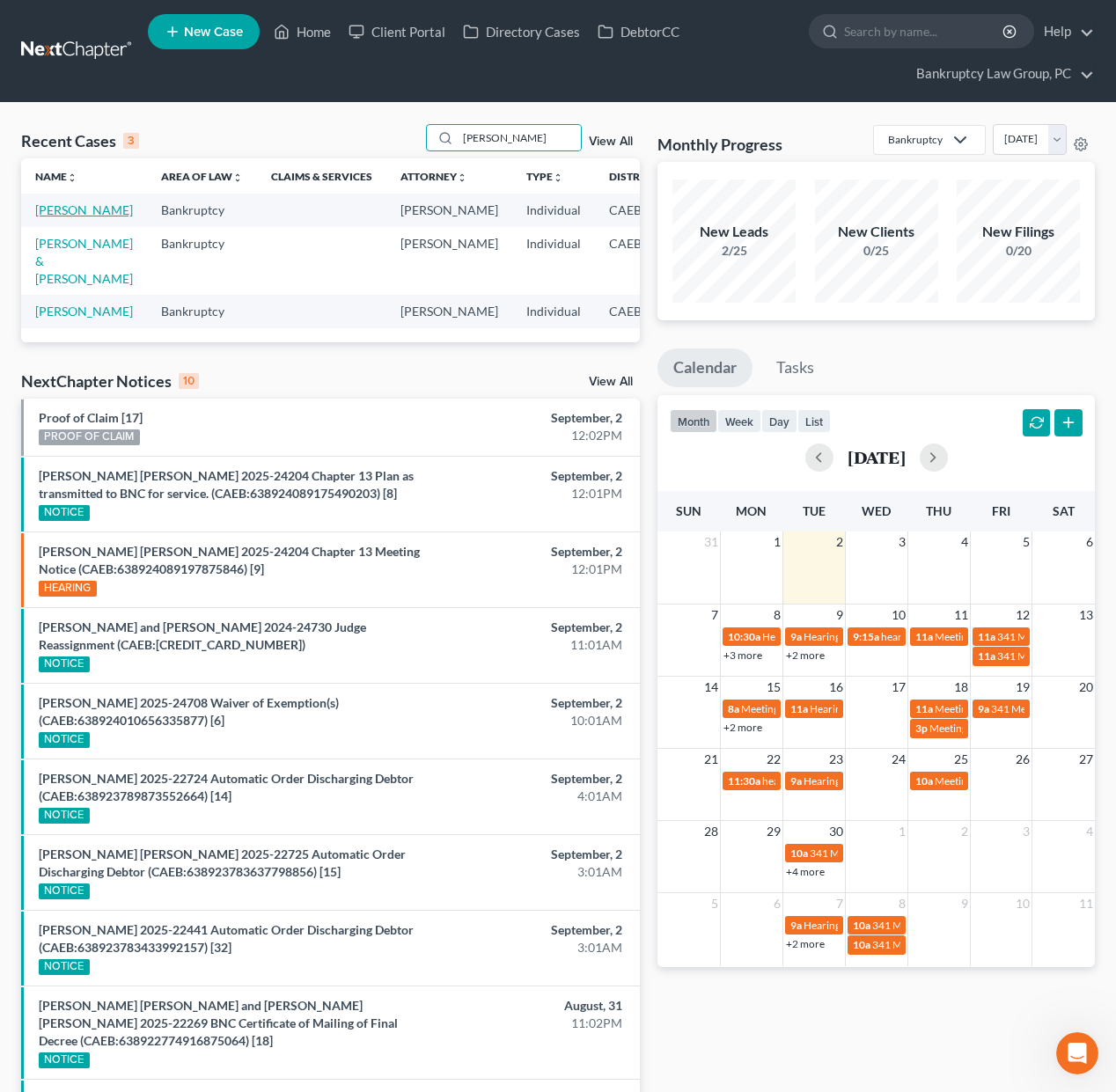
click at [52, 211] on link "[PERSON_NAME]" at bounding box center [84, 210] width 98 height 15
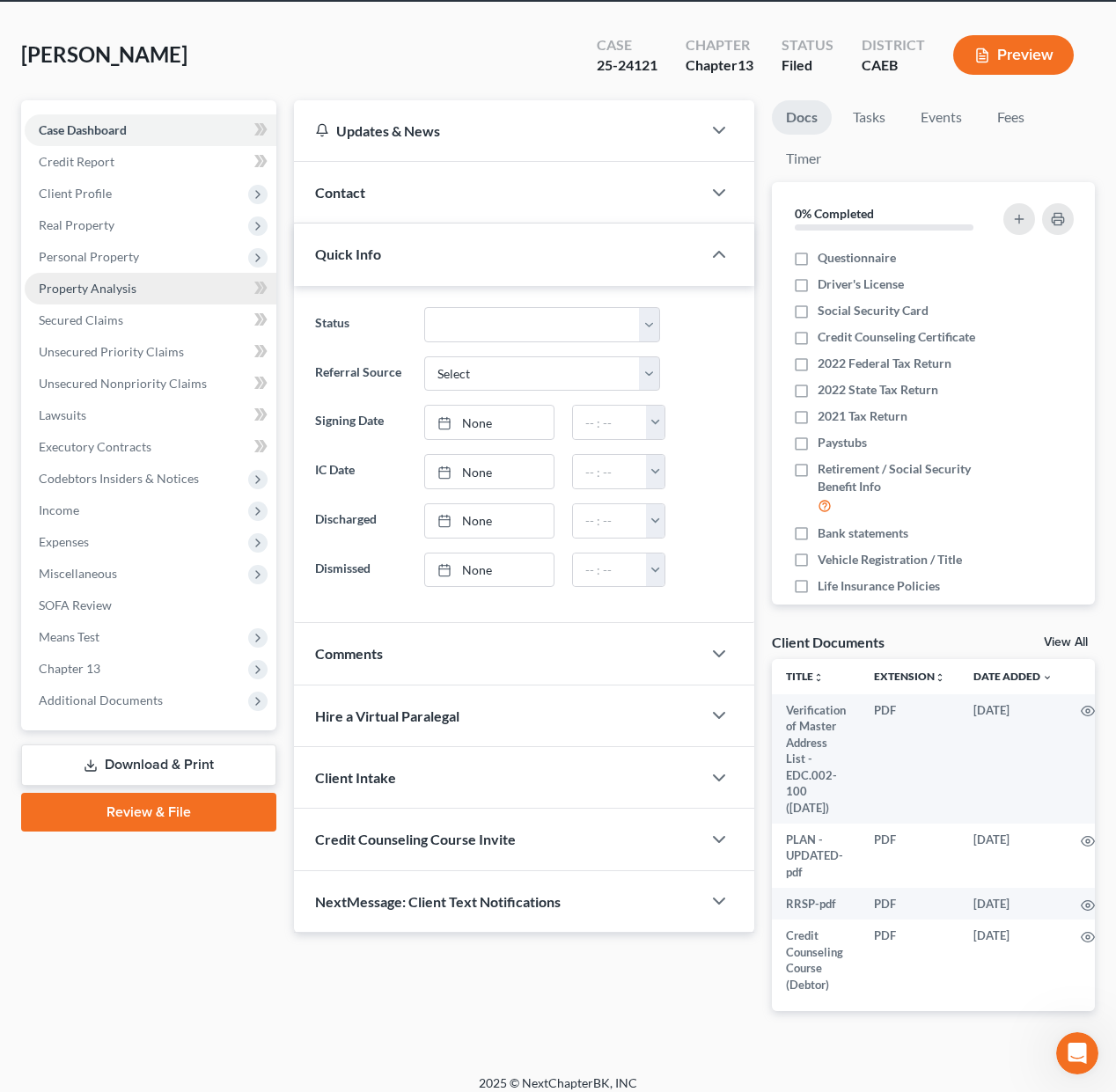
scroll to position [101, 0]
click at [100, 262] on span "Personal Property" at bounding box center [88, 257] width 101 height 15
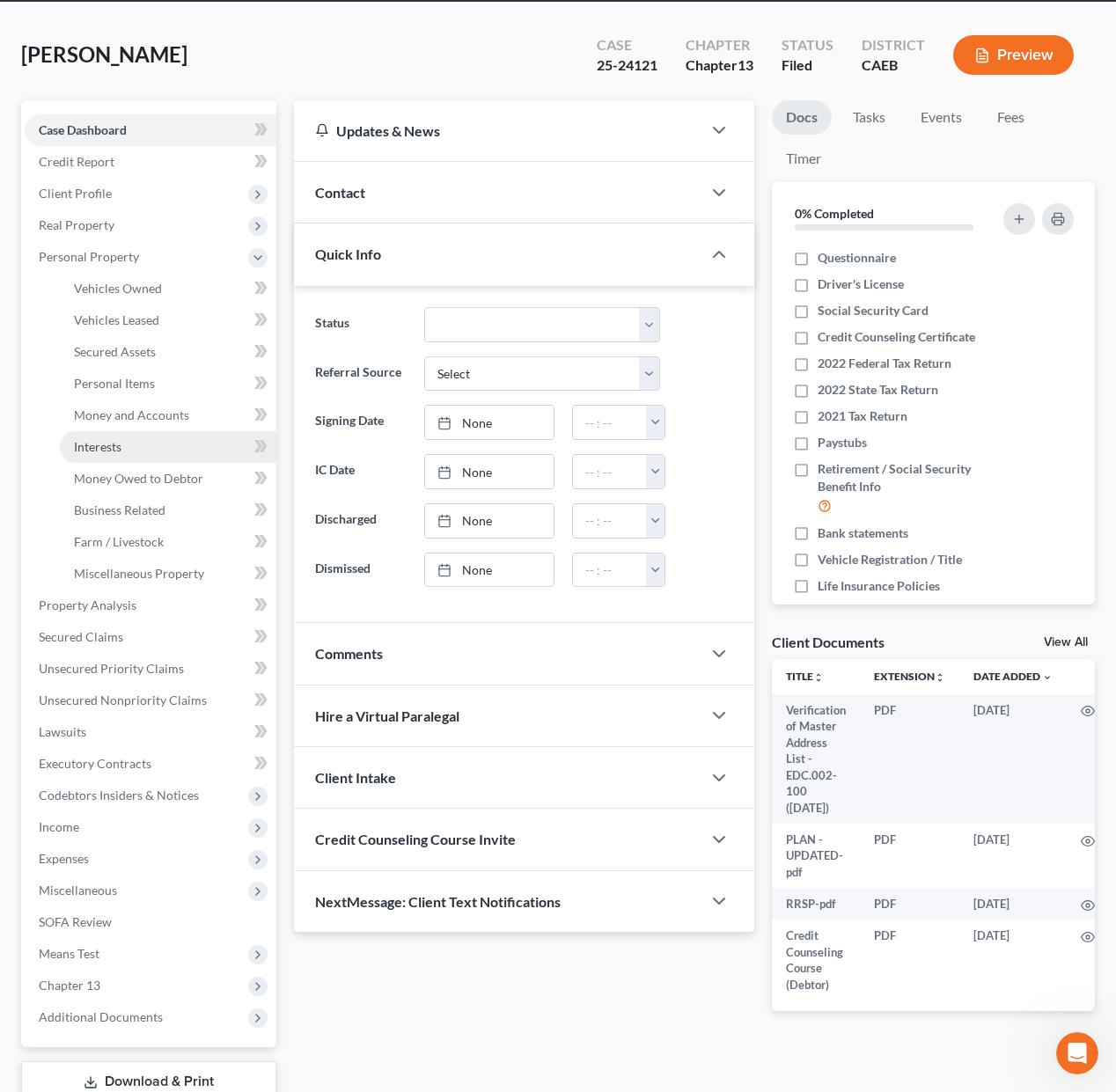
click at [114, 445] on span "Interests" at bounding box center [98, 447] width 48 height 15
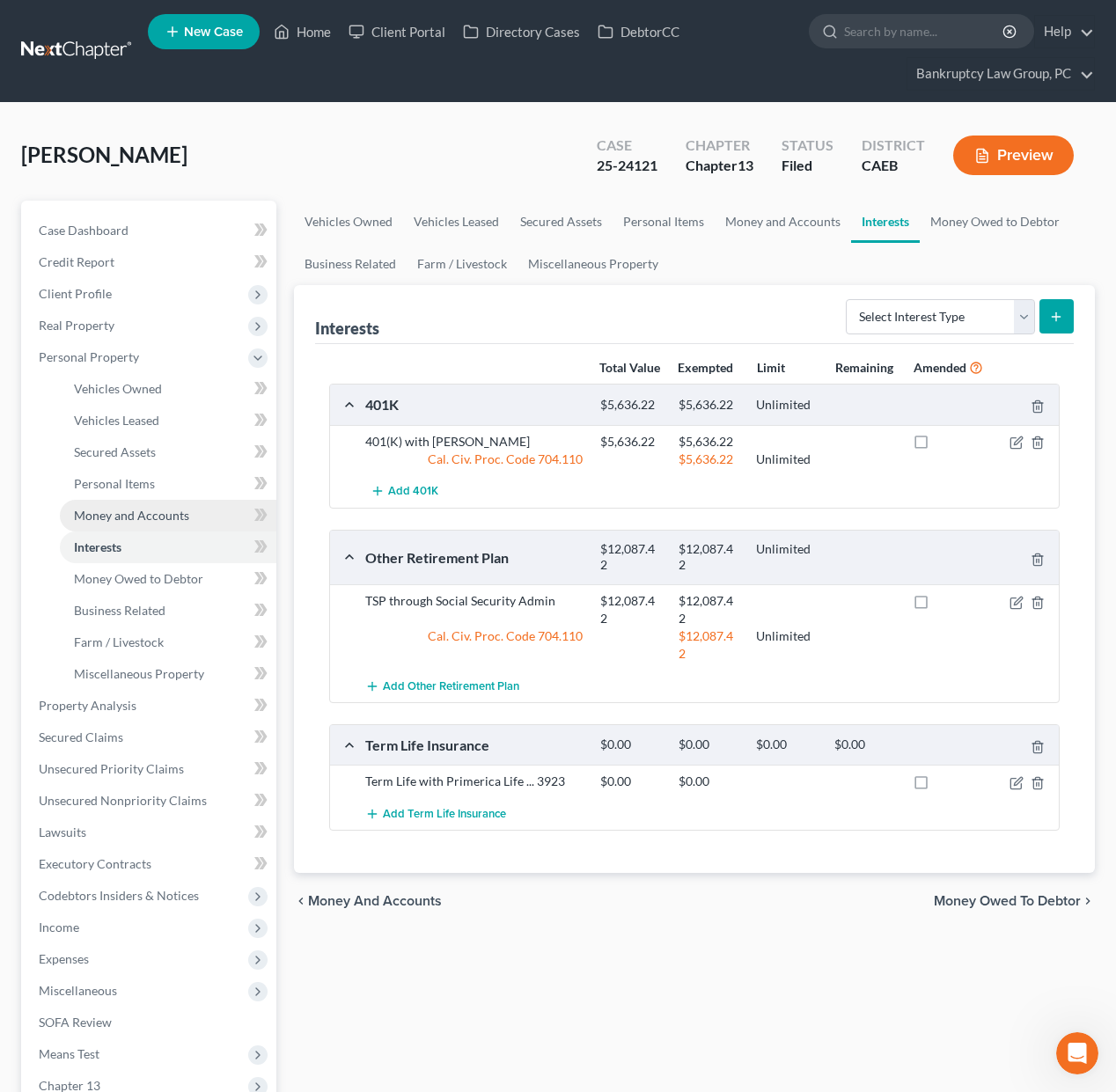
click at [134, 516] on span "Money and Accounts" at bounding box center [132, 515] width 116 height 15
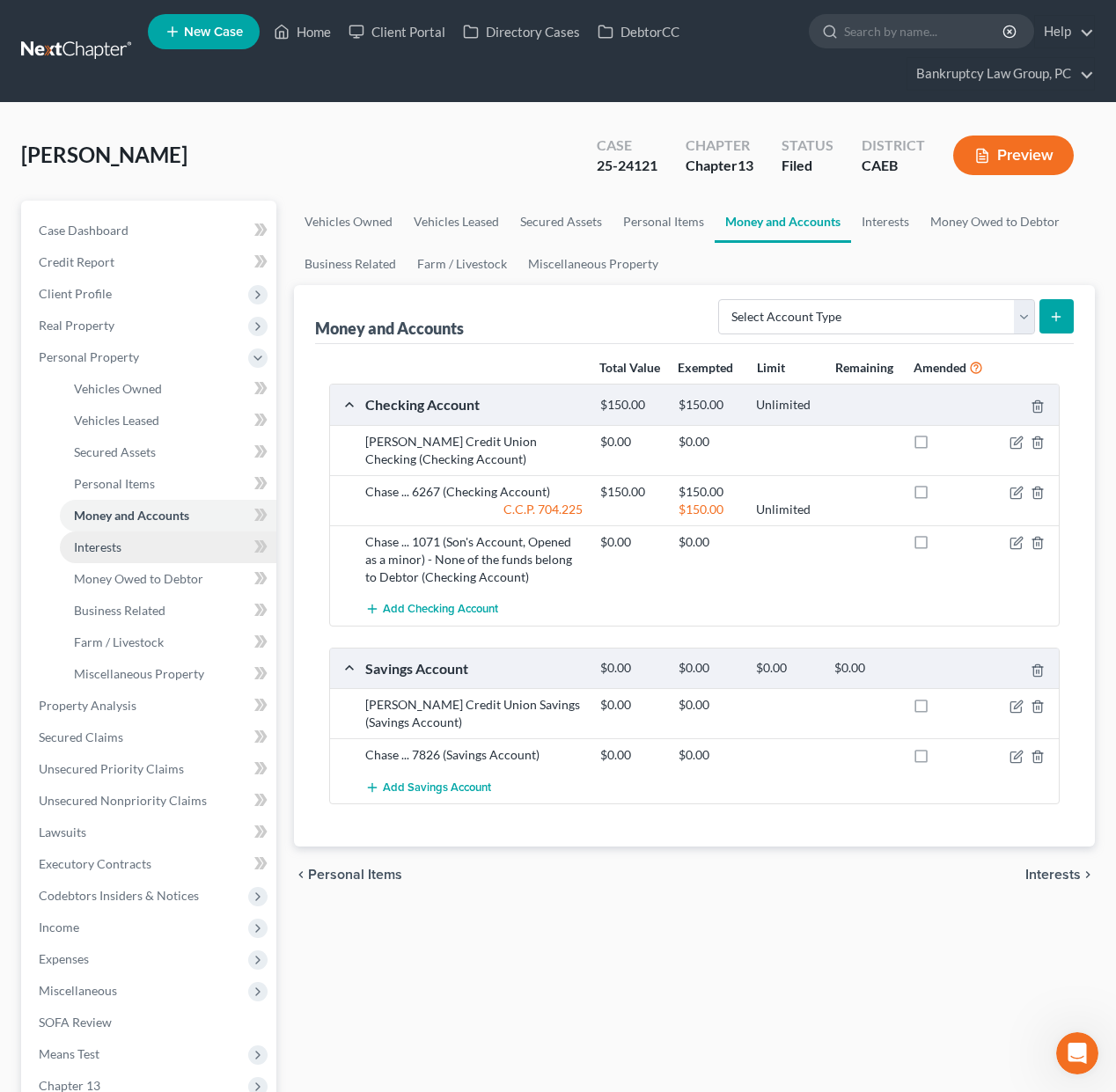
click at [87, 554] on link "Interests" at bounding box center [168, 547] width 216 height 32
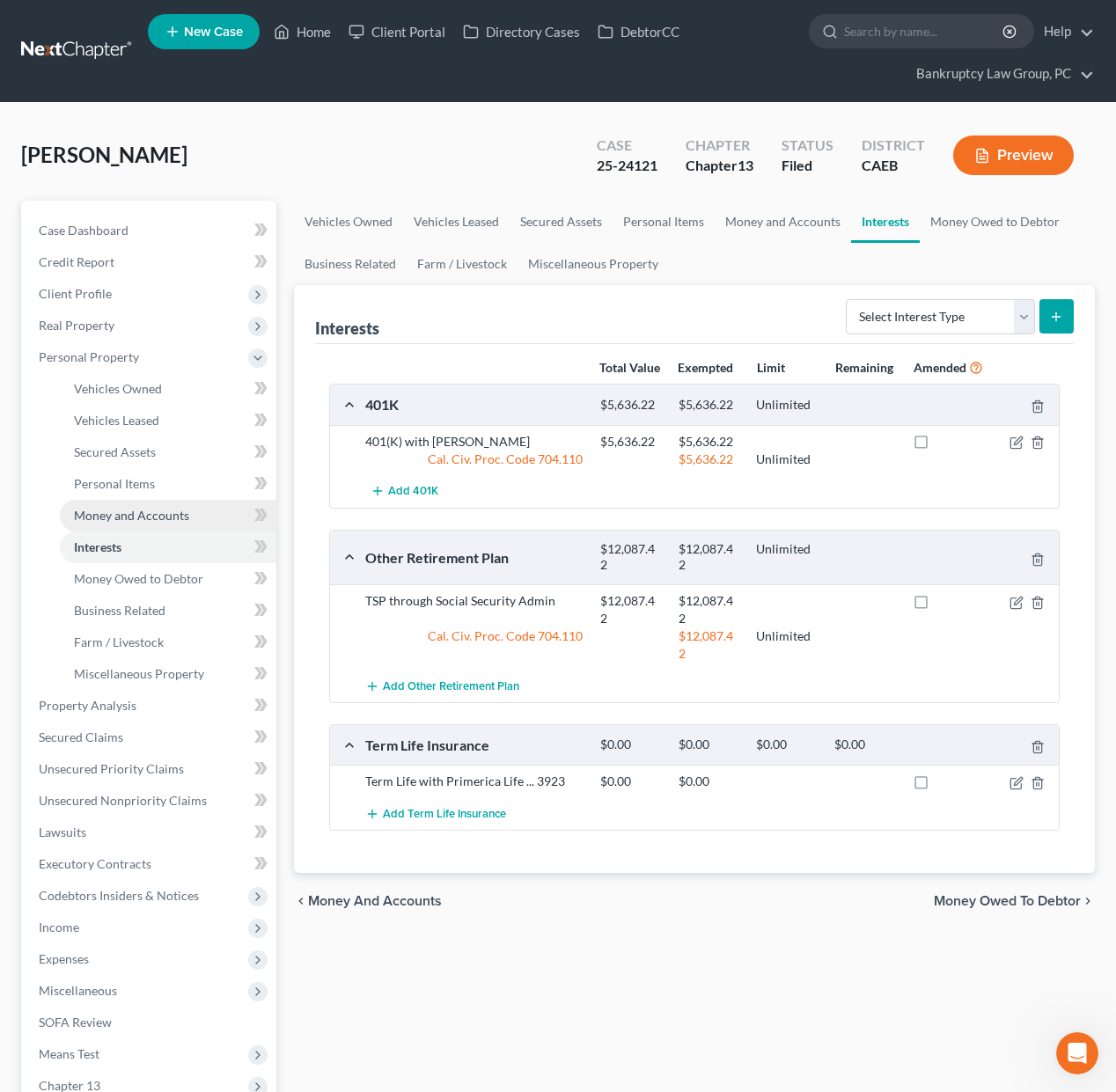
click at [104, 518] on span "Money and Accounts" at bounding box center [132, 515] width 116 height 15
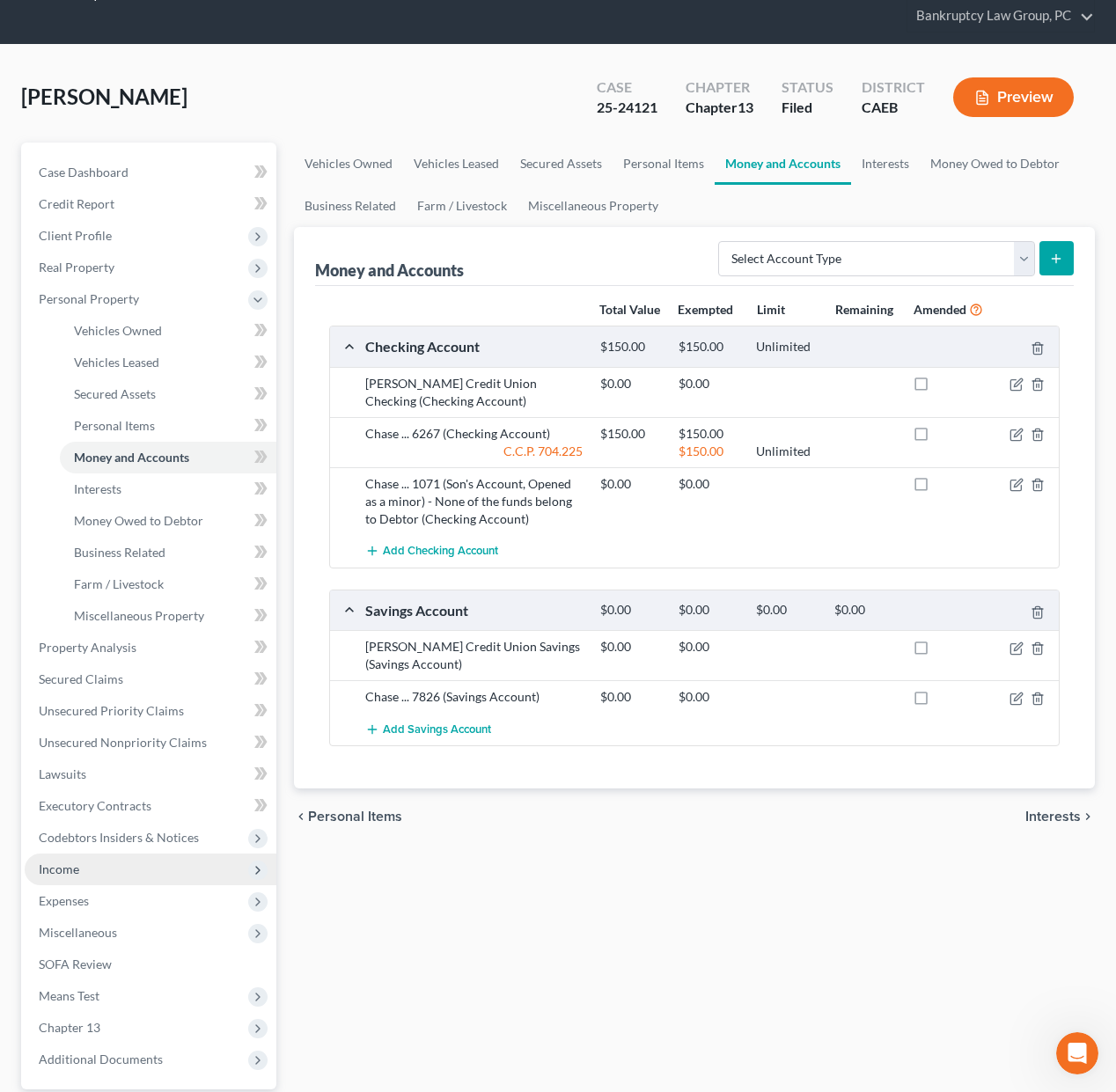
click at [62, 877] on span "Income" at bounding box center [150, 869] width 251 height 32
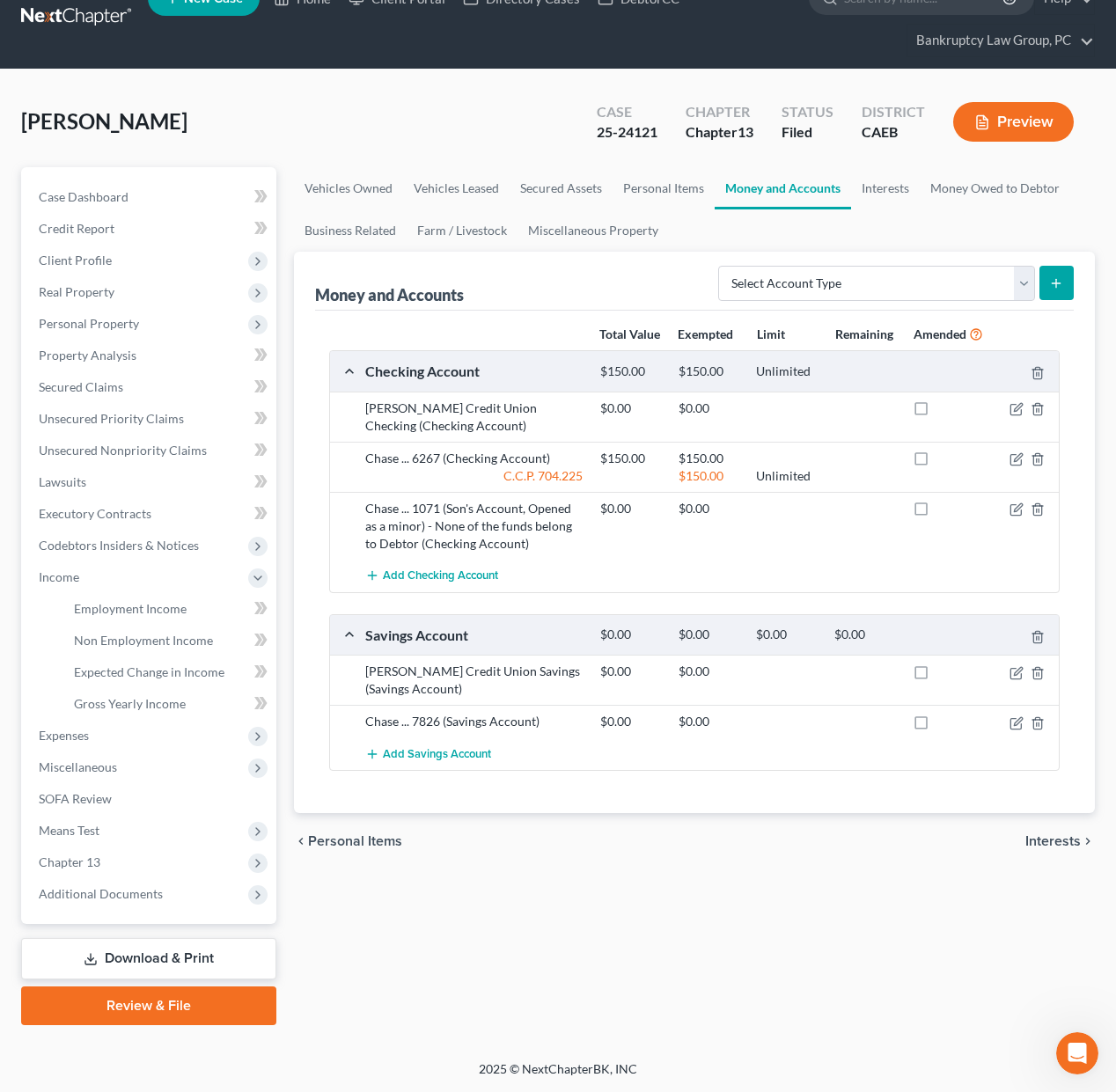
scroll to position [32, 0]
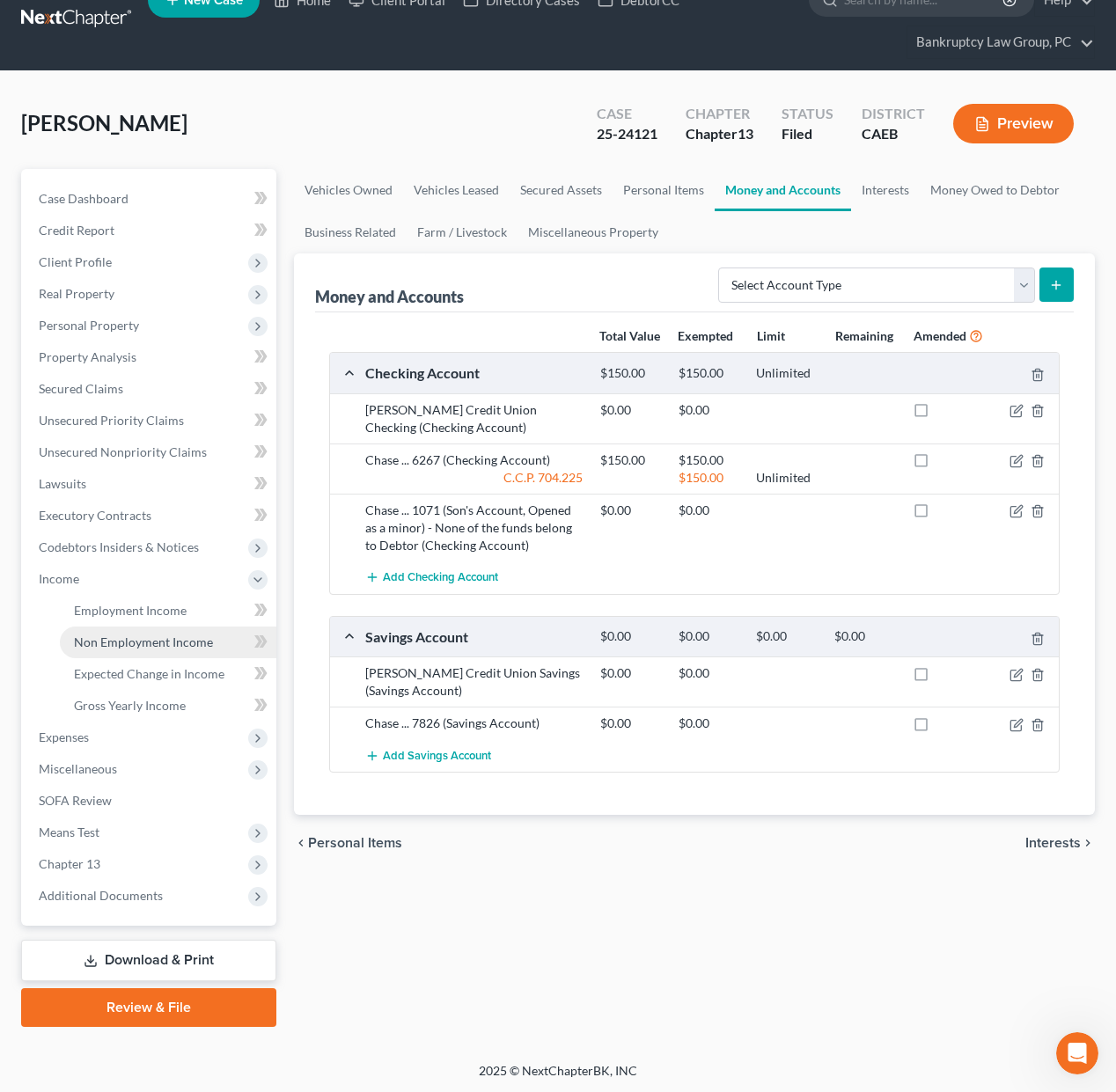
click at [113, 651] on link "Non Employment Income" at bounding box center [168, 642] width 216 height 32
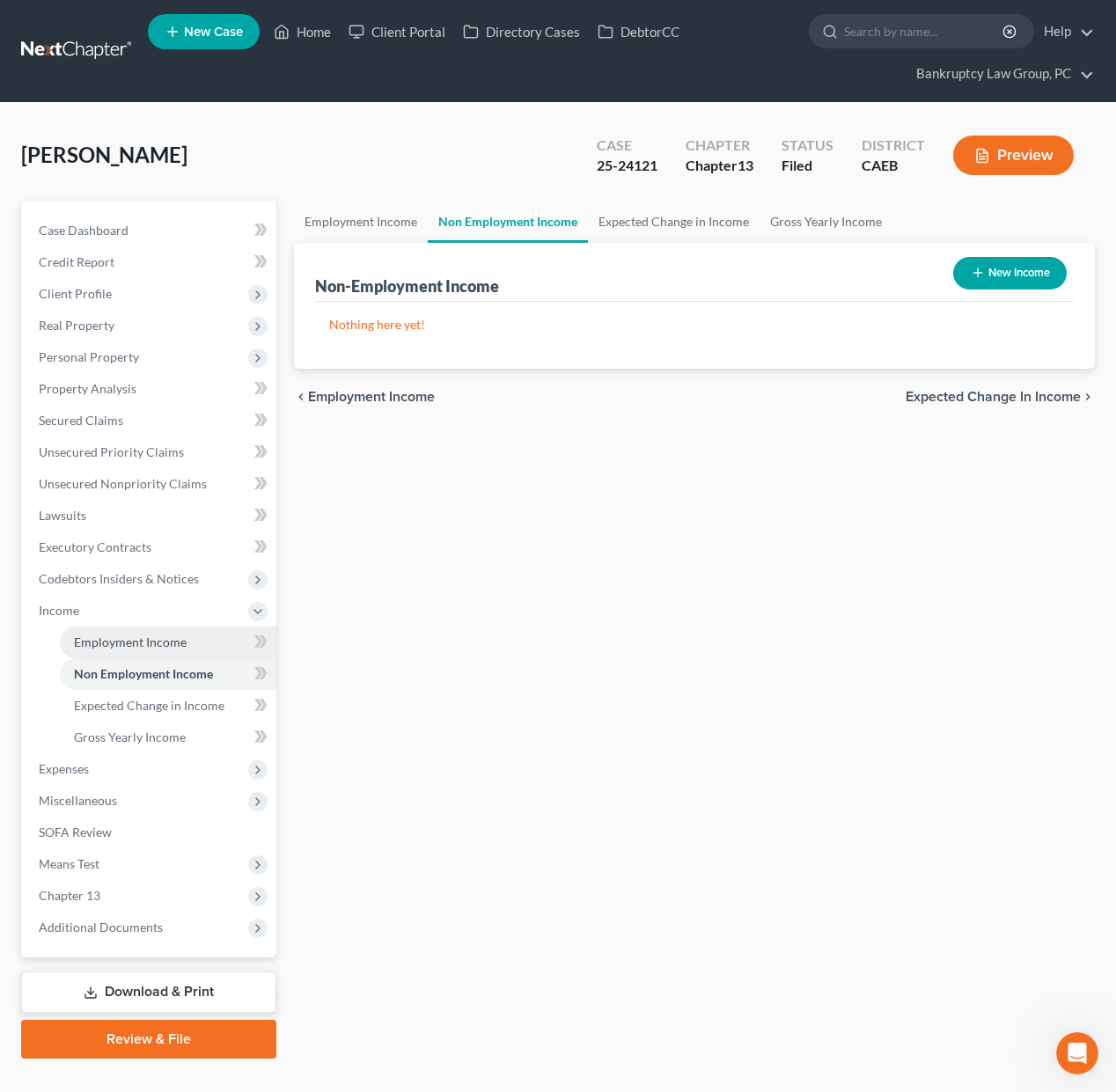
click at [116, 641] on span "Employment Income" at bounding box center [131, 641] width 113 height 15
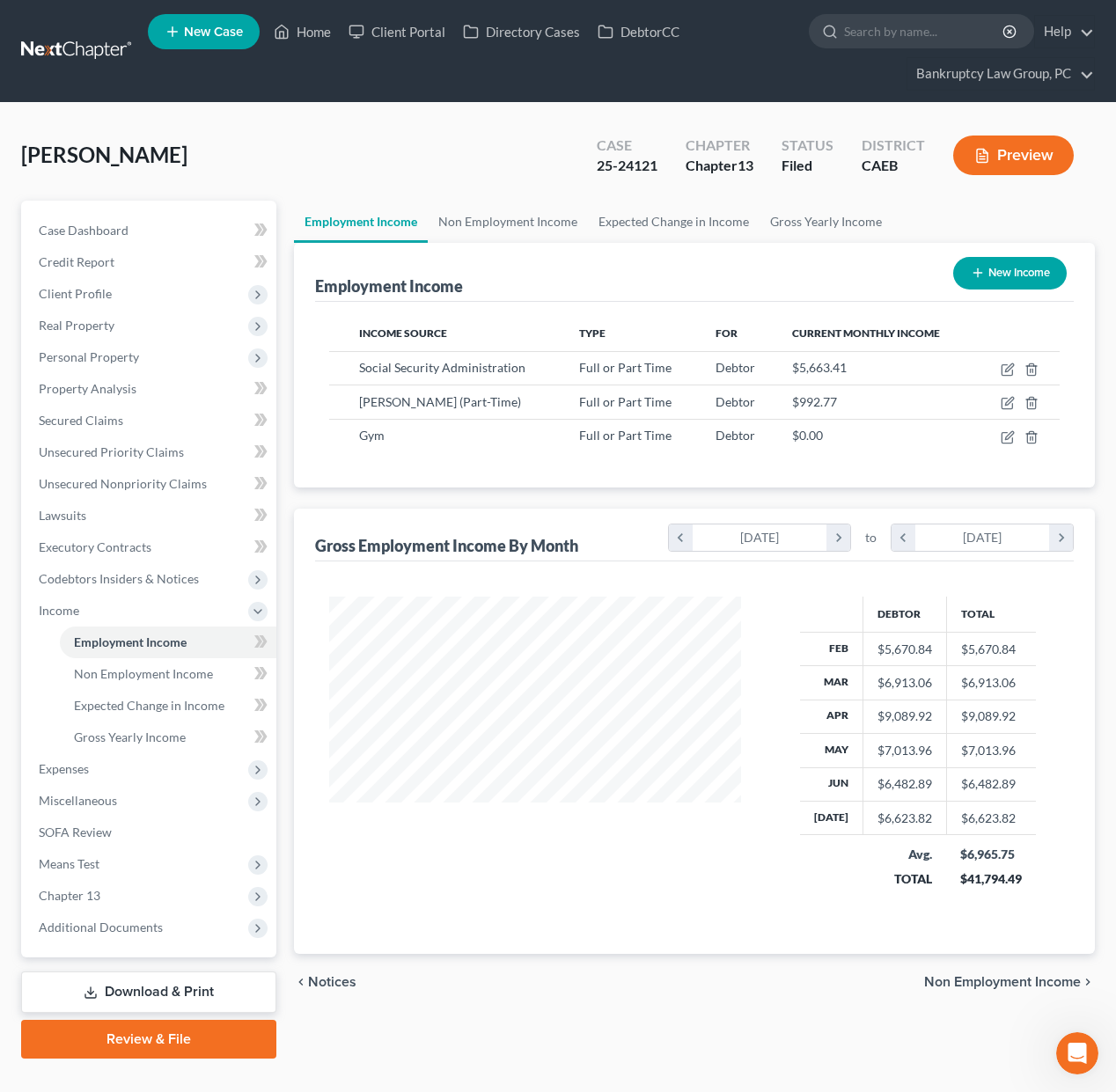
scroll to position [315, 446]
click at [1005, 369] on icon "button" at bounding box center [1009, 367] width 8 height 8
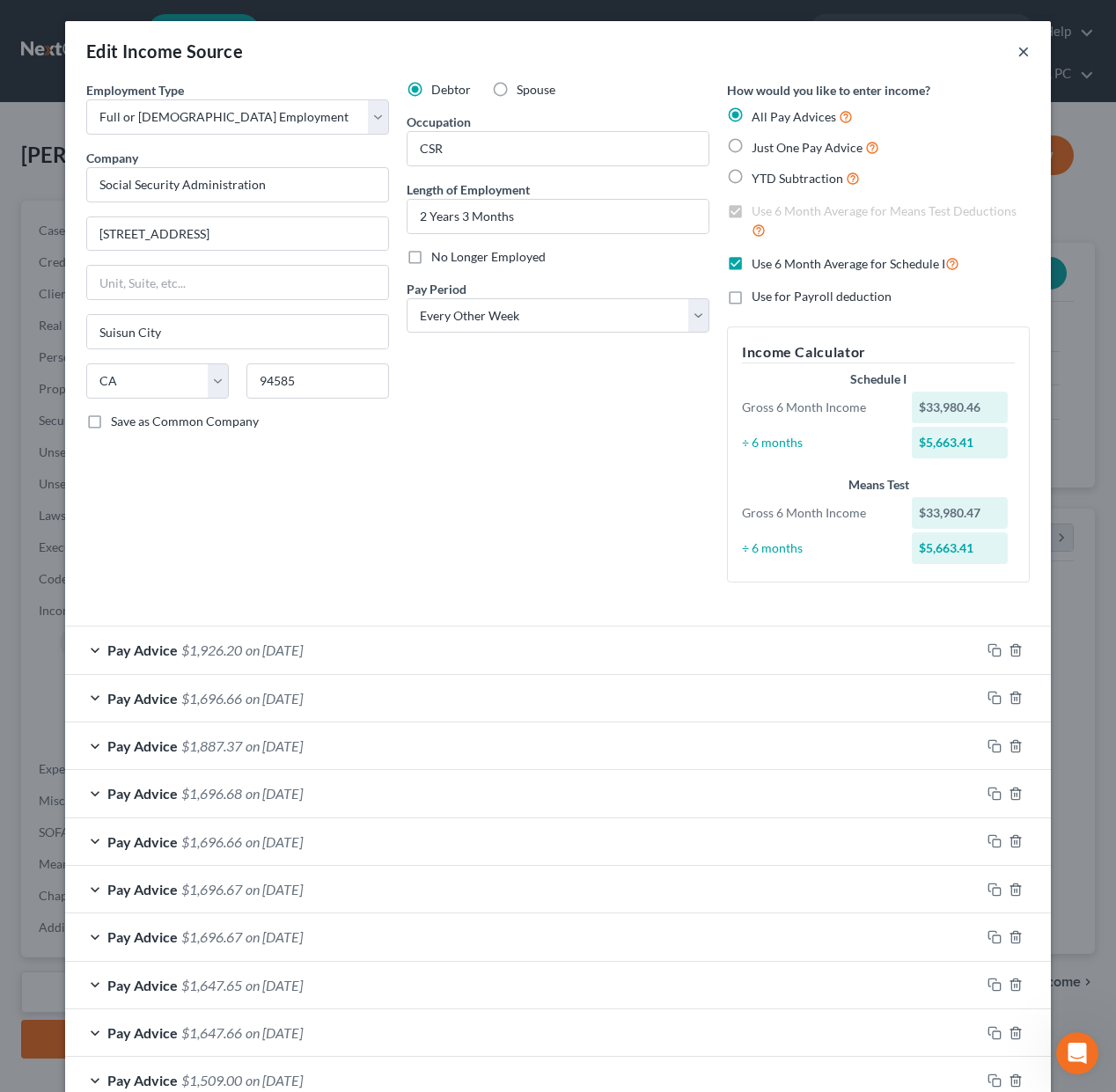
click at [1026, 48] on button "×" at bounding box center [1023, 51] width 12 height 21
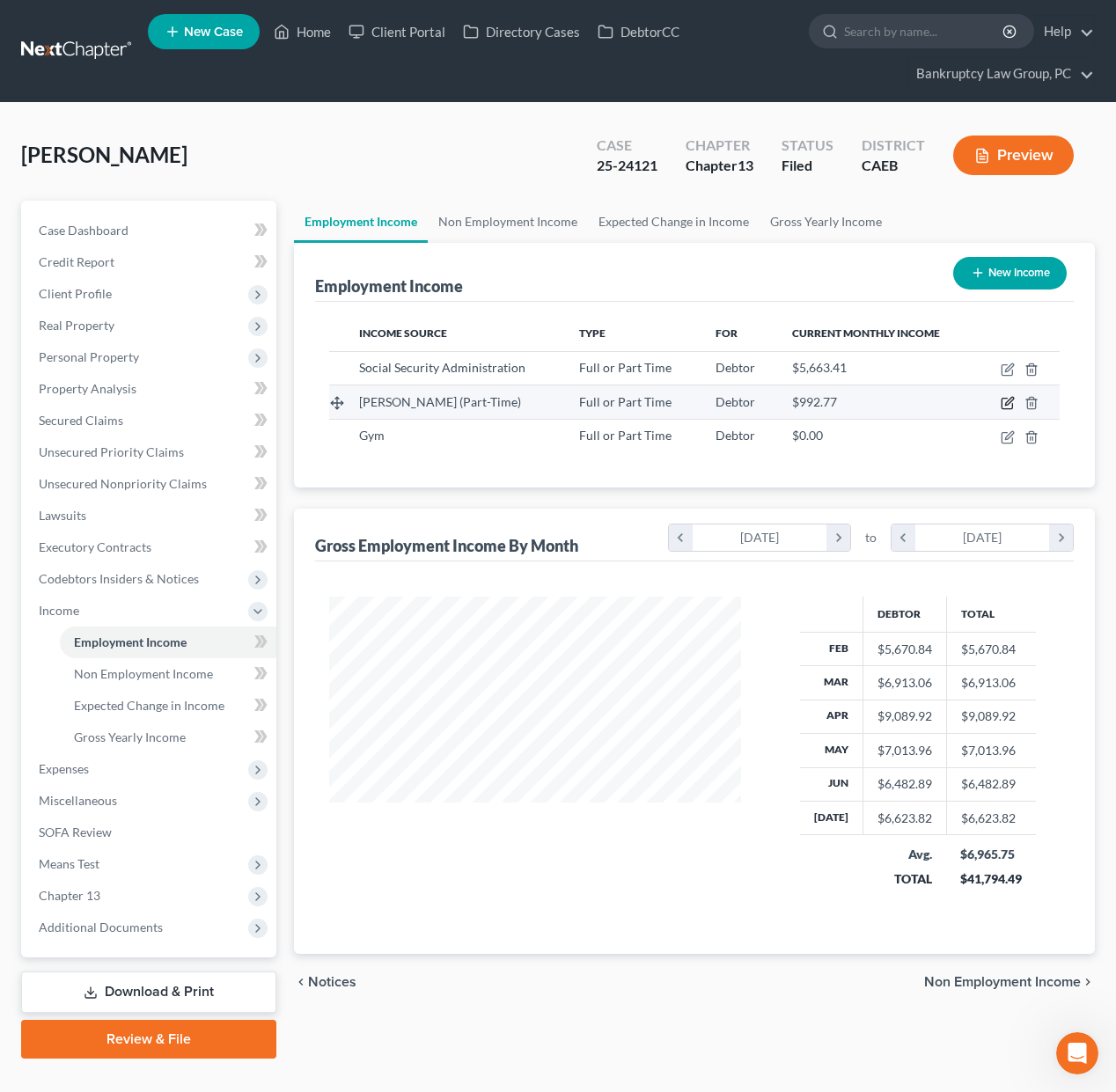
click at [1006, 404] on icon "button" at bounding box center [1009, 402] width 8 height 8
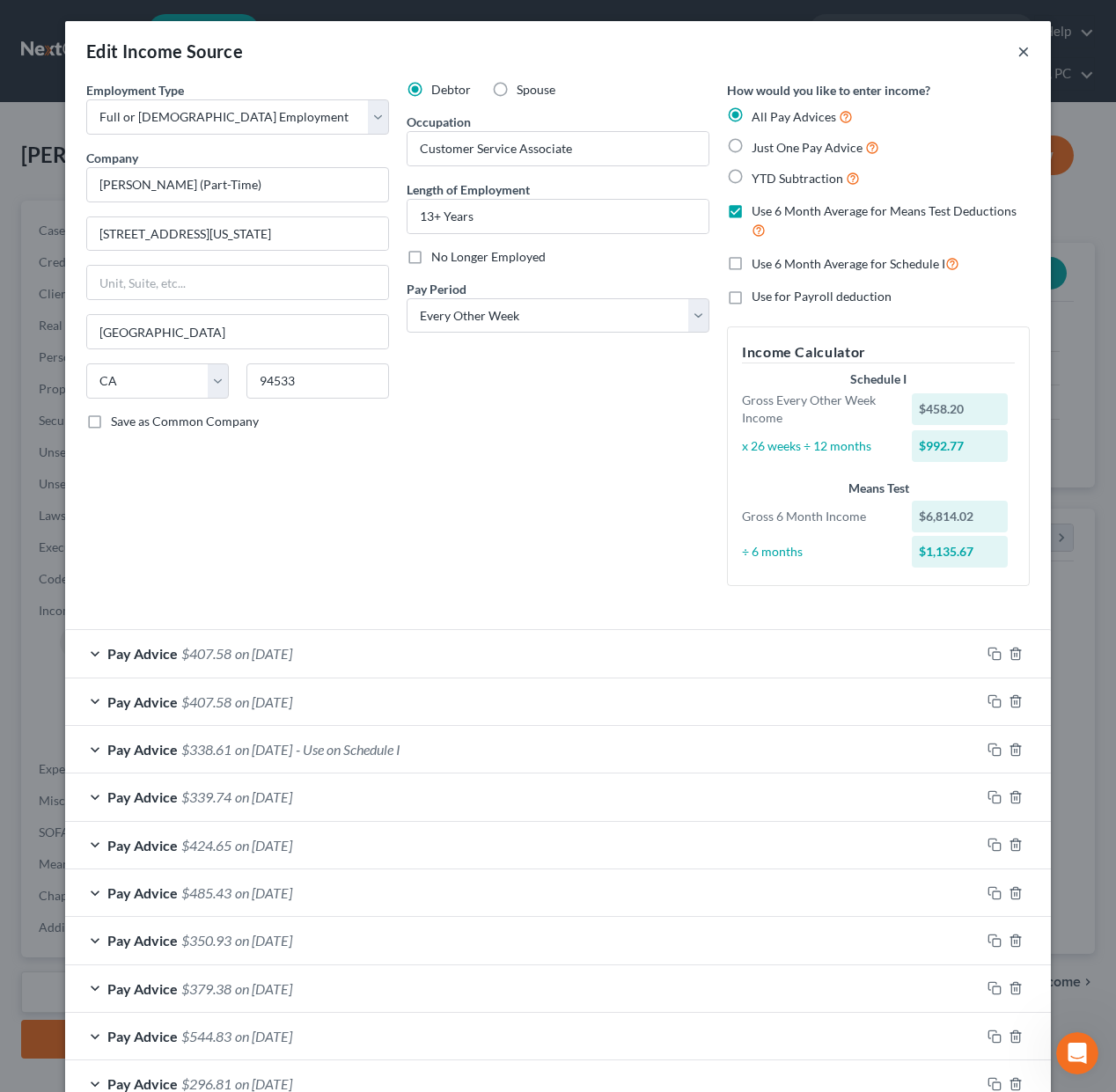
click at [1023, 52] on button "×" at bounding box center [1023, 51] width 12 height 21
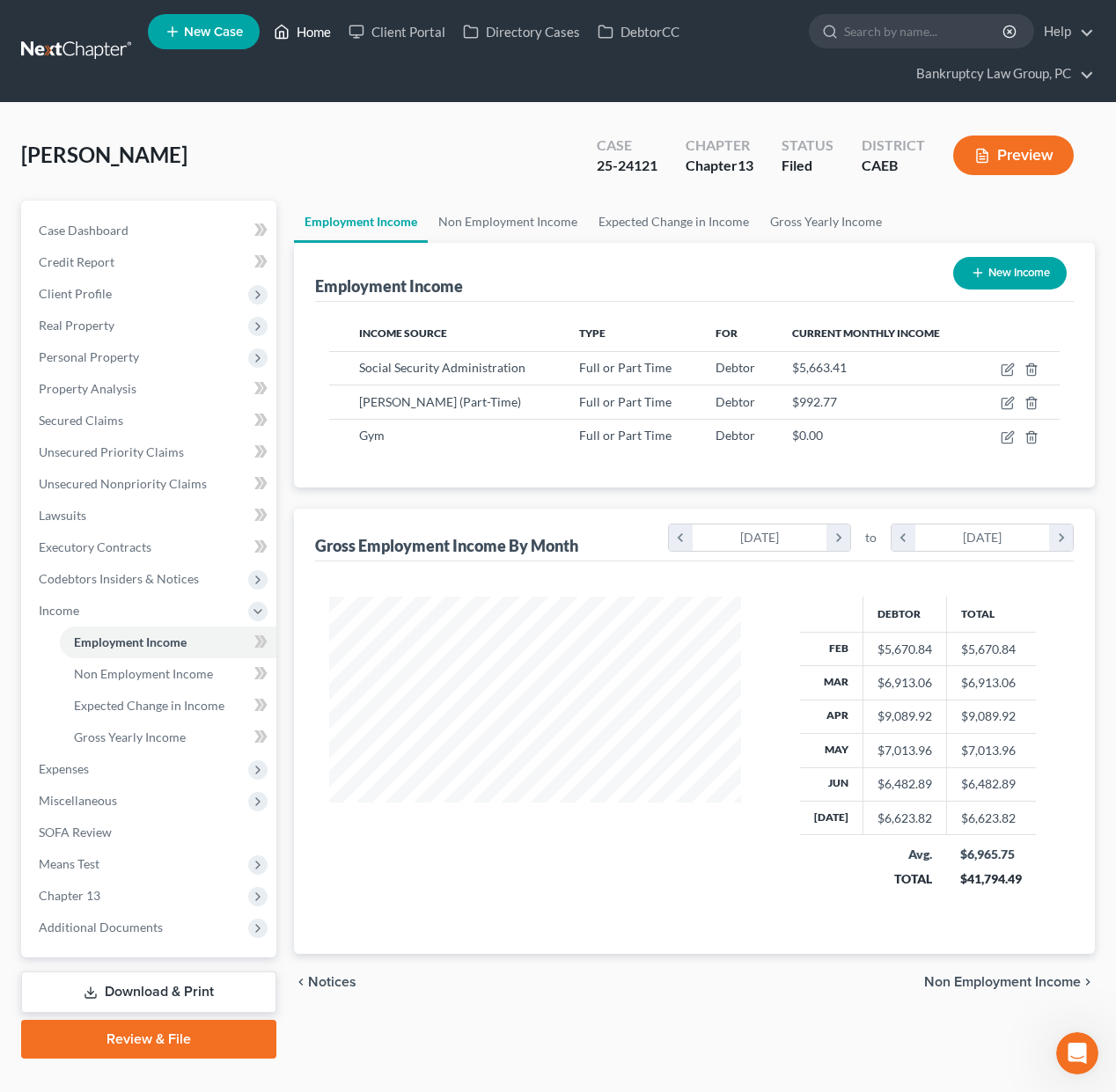
click at [319, 38] on link "Home" at bounding box center [301, 32] width 74 height 32
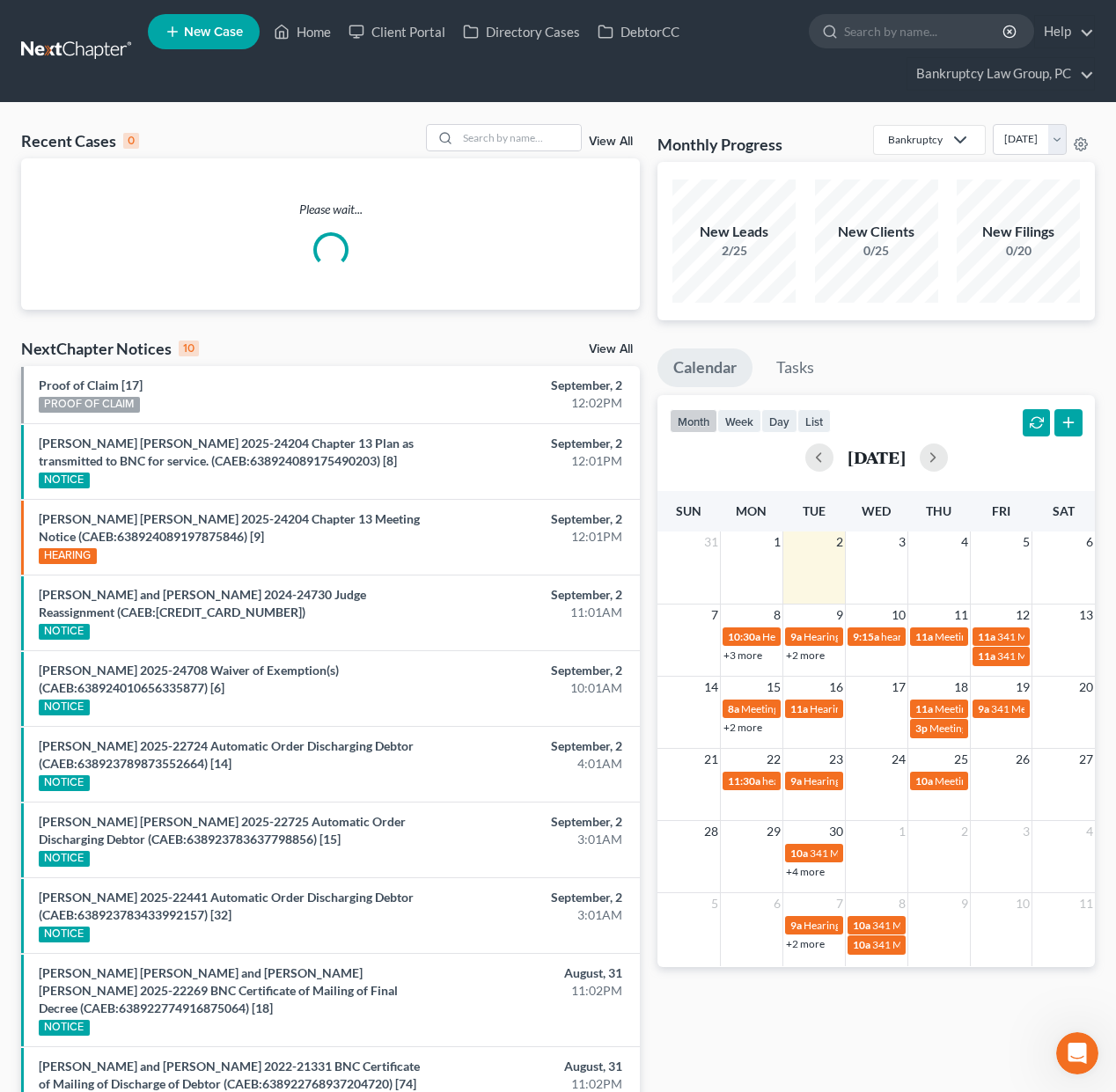
click at [618, 351] on link "View All" at bounding box center [611, 349] width 44 height 12
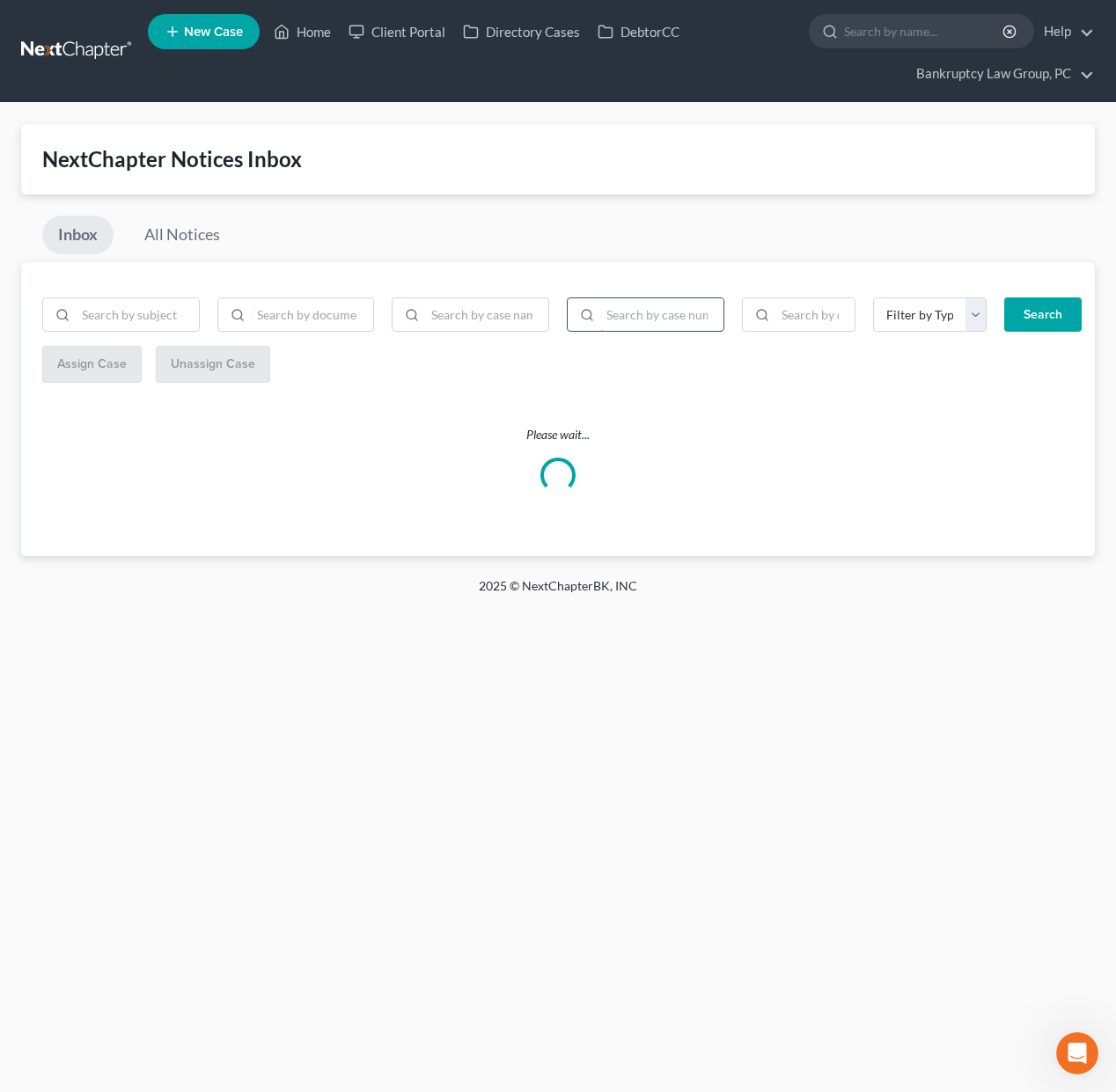
click at [642, 322] on input "search" at bounding box center [662, 315] width 123 height 34
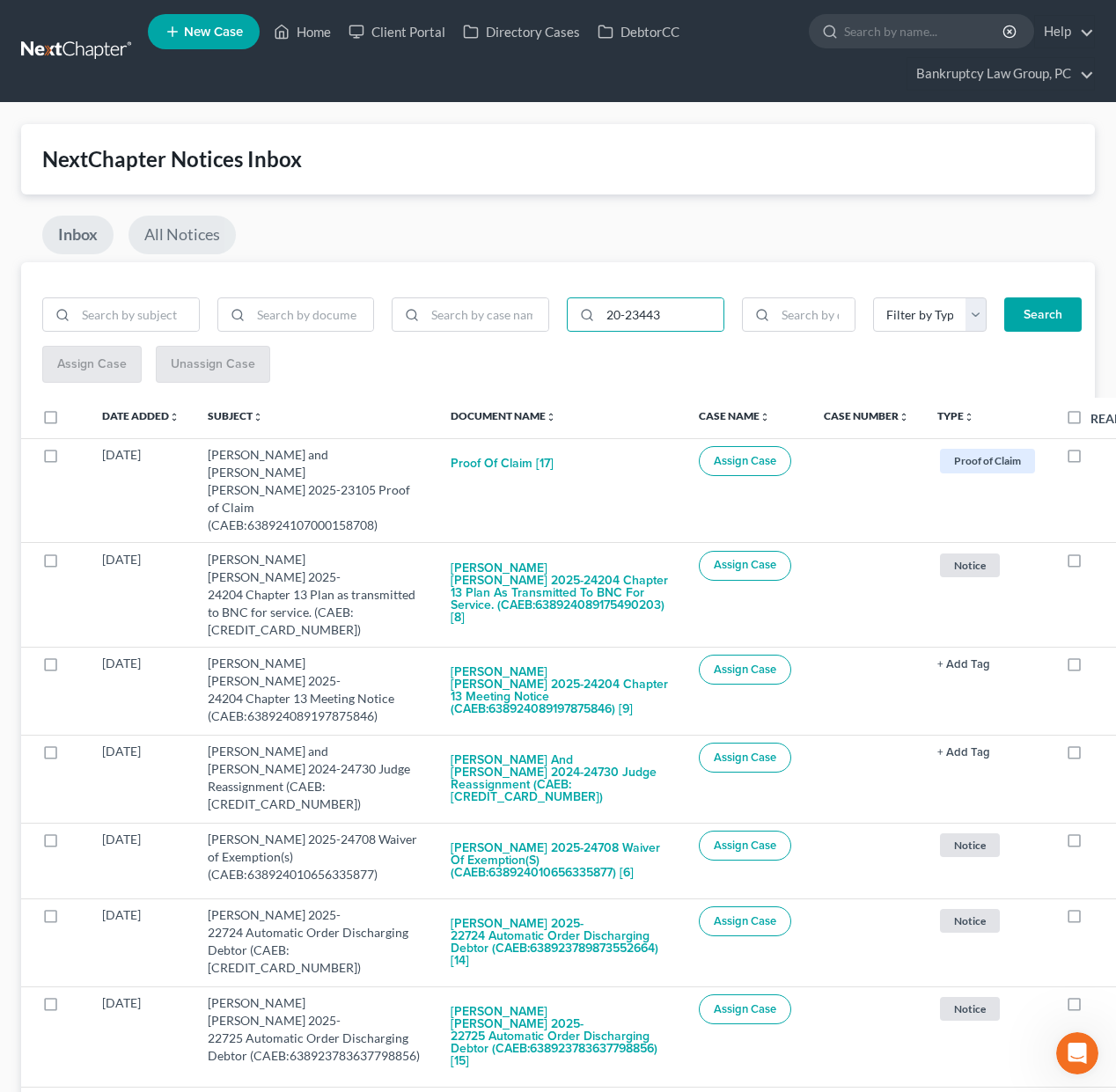
click at [185, 232] on link "All Notices" at bounding box center [183, 234] width 107 height 39
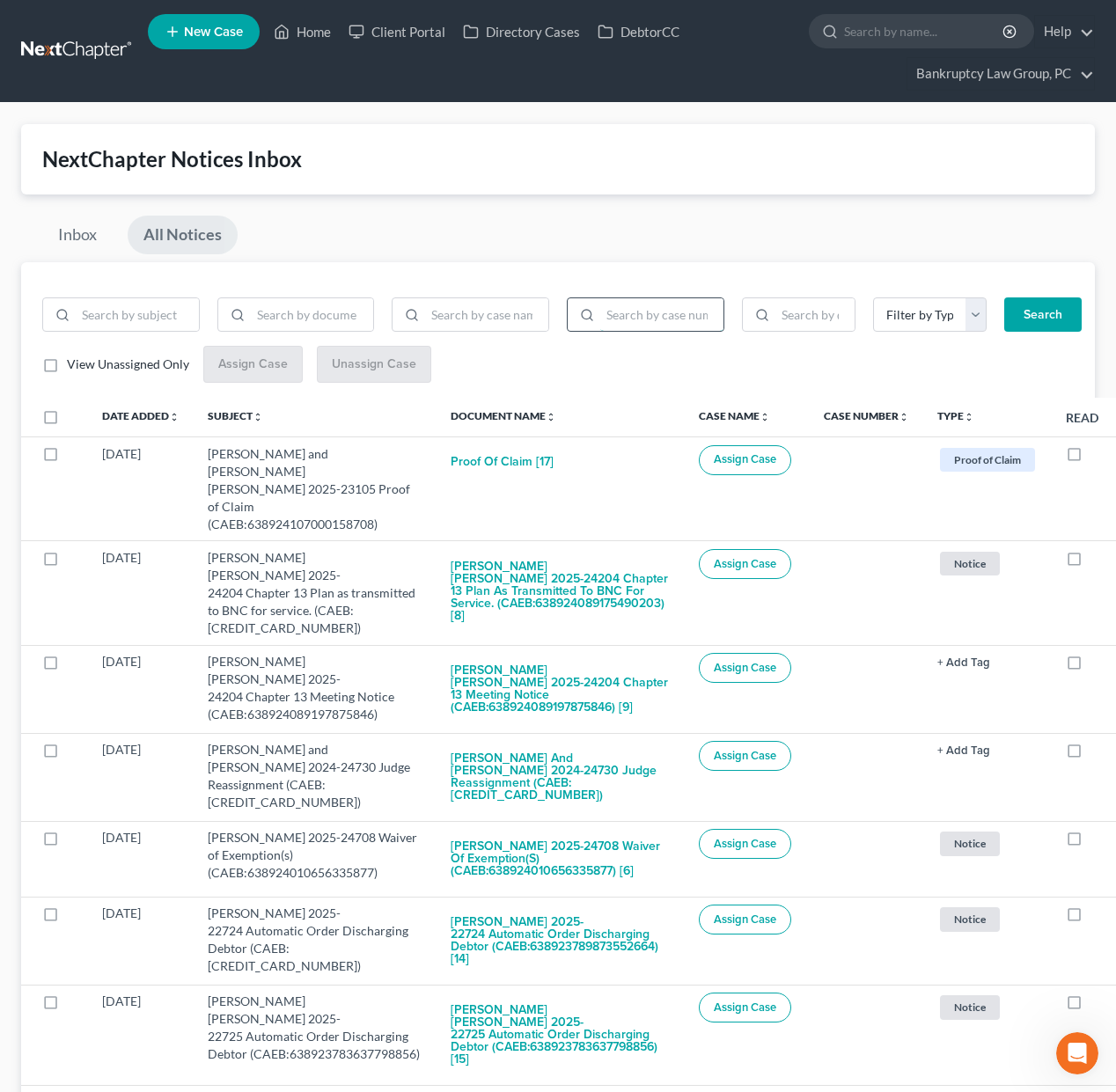
click at [678, 316] on input "search" at bounding box center [662, 315] width 123 height 34
click at [1035, 320] on button "Search" at bounding box center [1043, 314] width 77 height 35
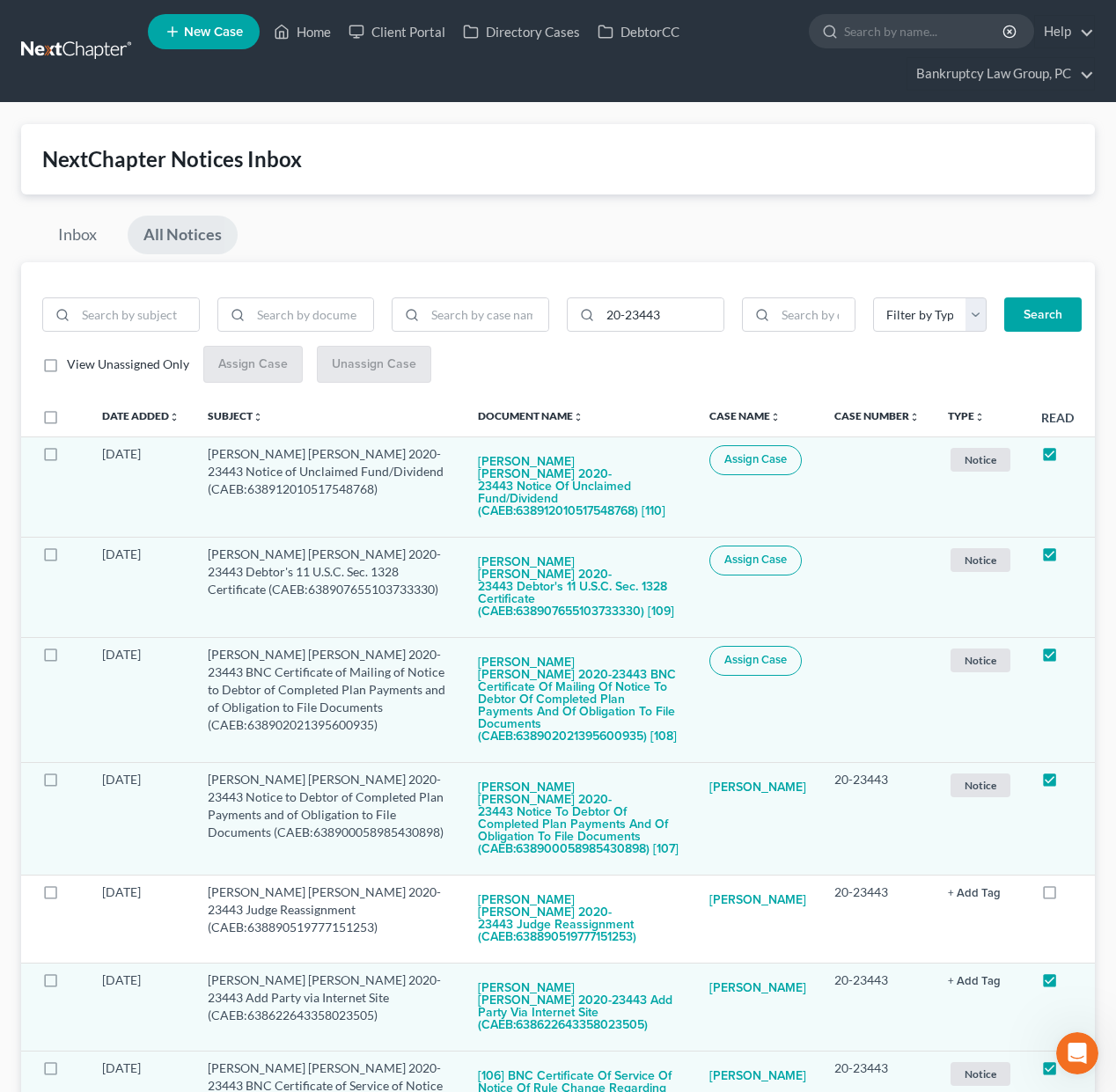
click at [67, 421] on label at bounding box center [67, 421] width 0 height 0
click at [74, 418] on input "checkbox" at bounding box center [80, 414] width 11 height 11
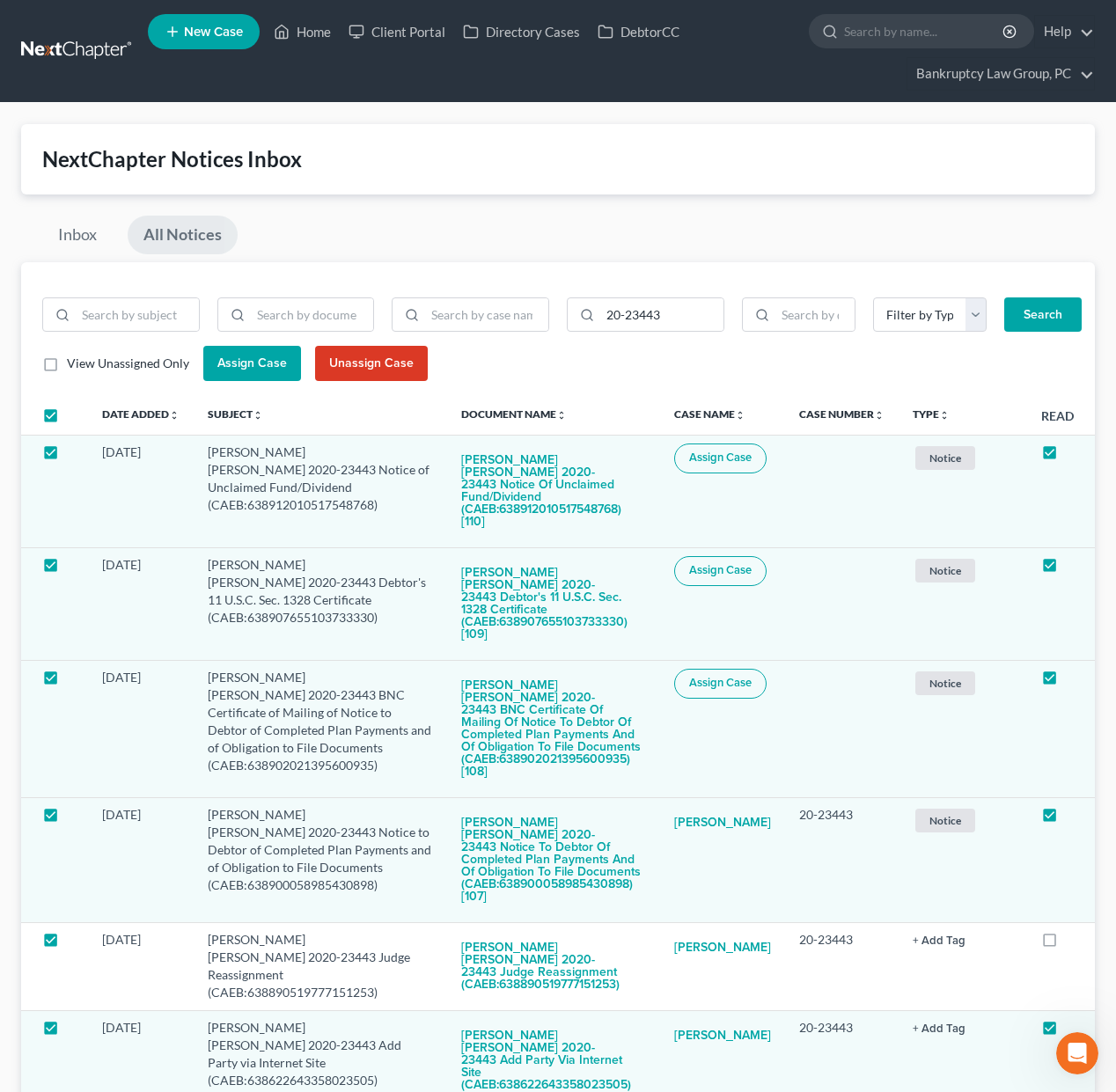
click at [247, 361] on span "Assign Case" at bounding box center [252, 363] width 70 height 15
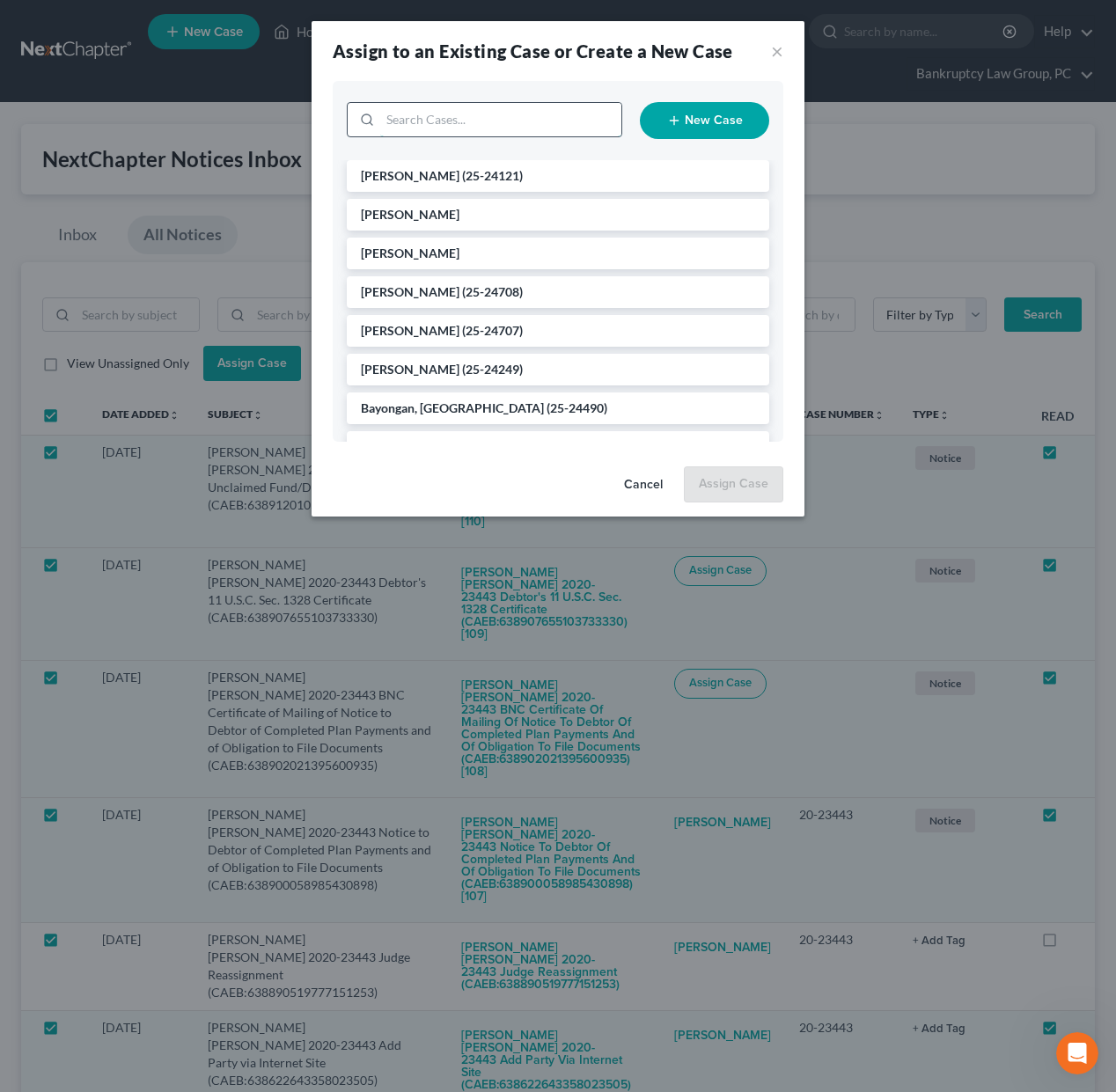
click at [568, 125] on input "search" at bounding box center [501, 119] width 241 height 34
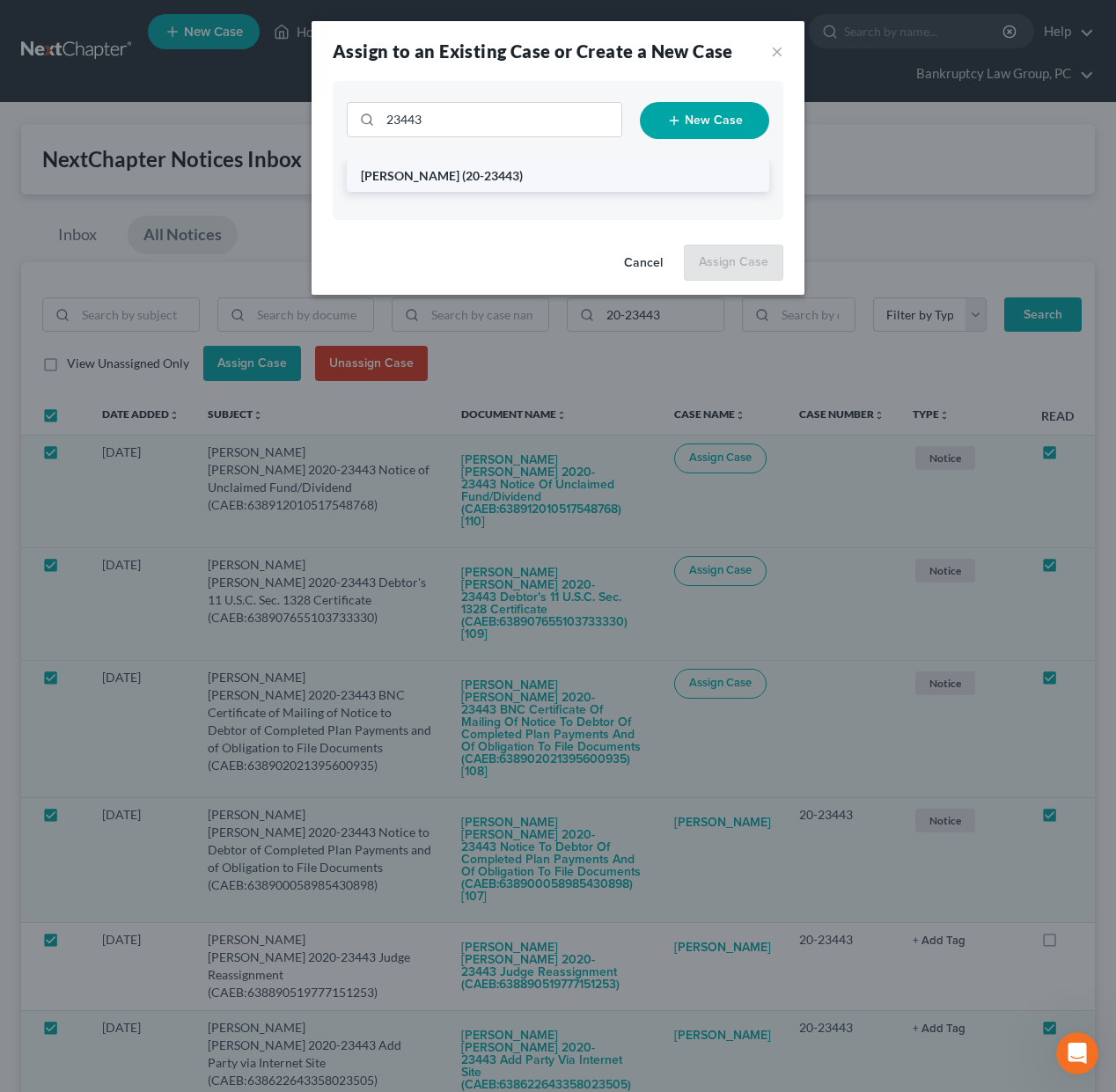
click at [462, 172] on span "(20-23443)" at bounding box center [492, 176] width 61 height 15
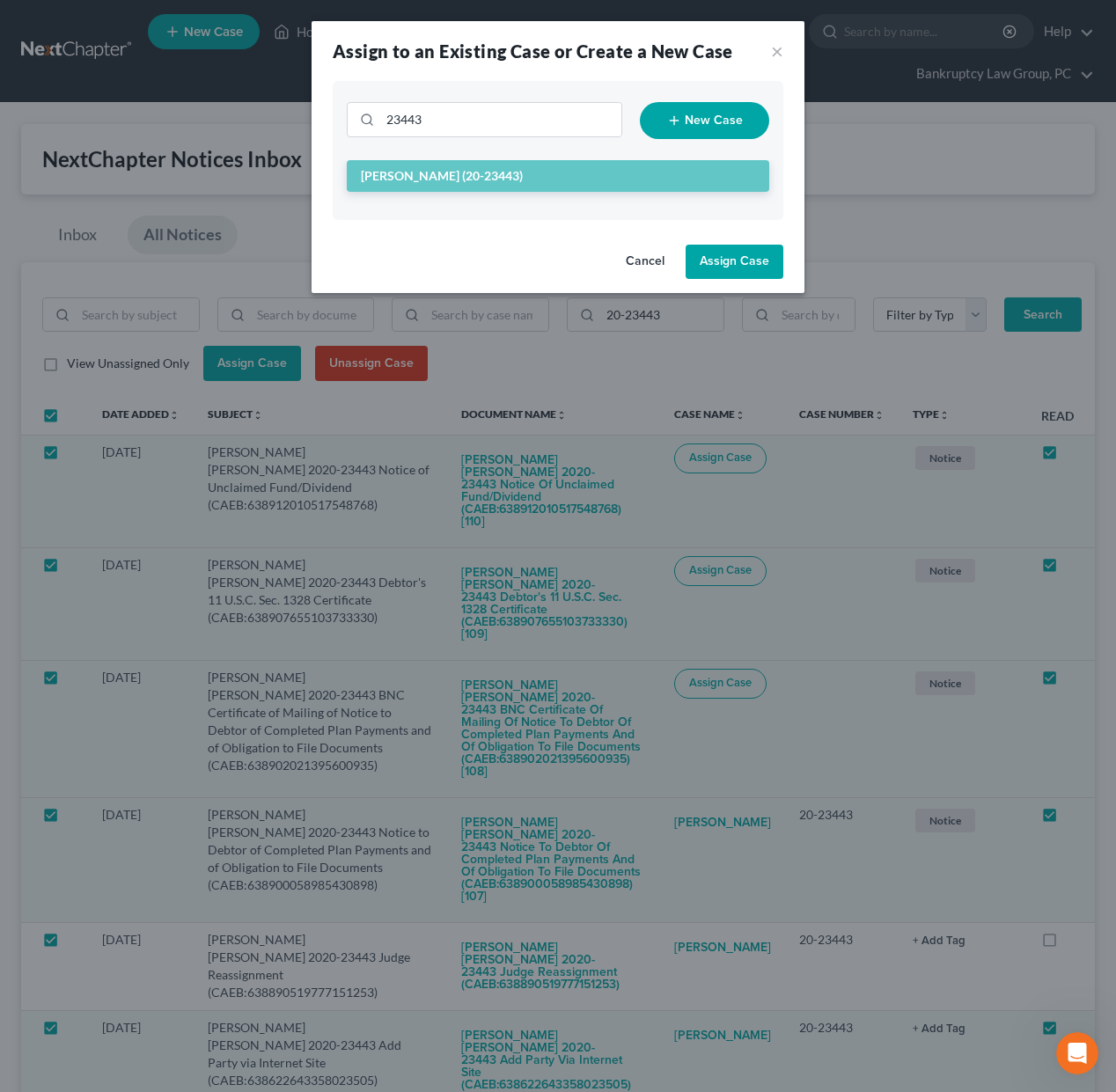
click at [718, 266] on button "Assign Case" at bounding box center [735, 261] width 98 height 35
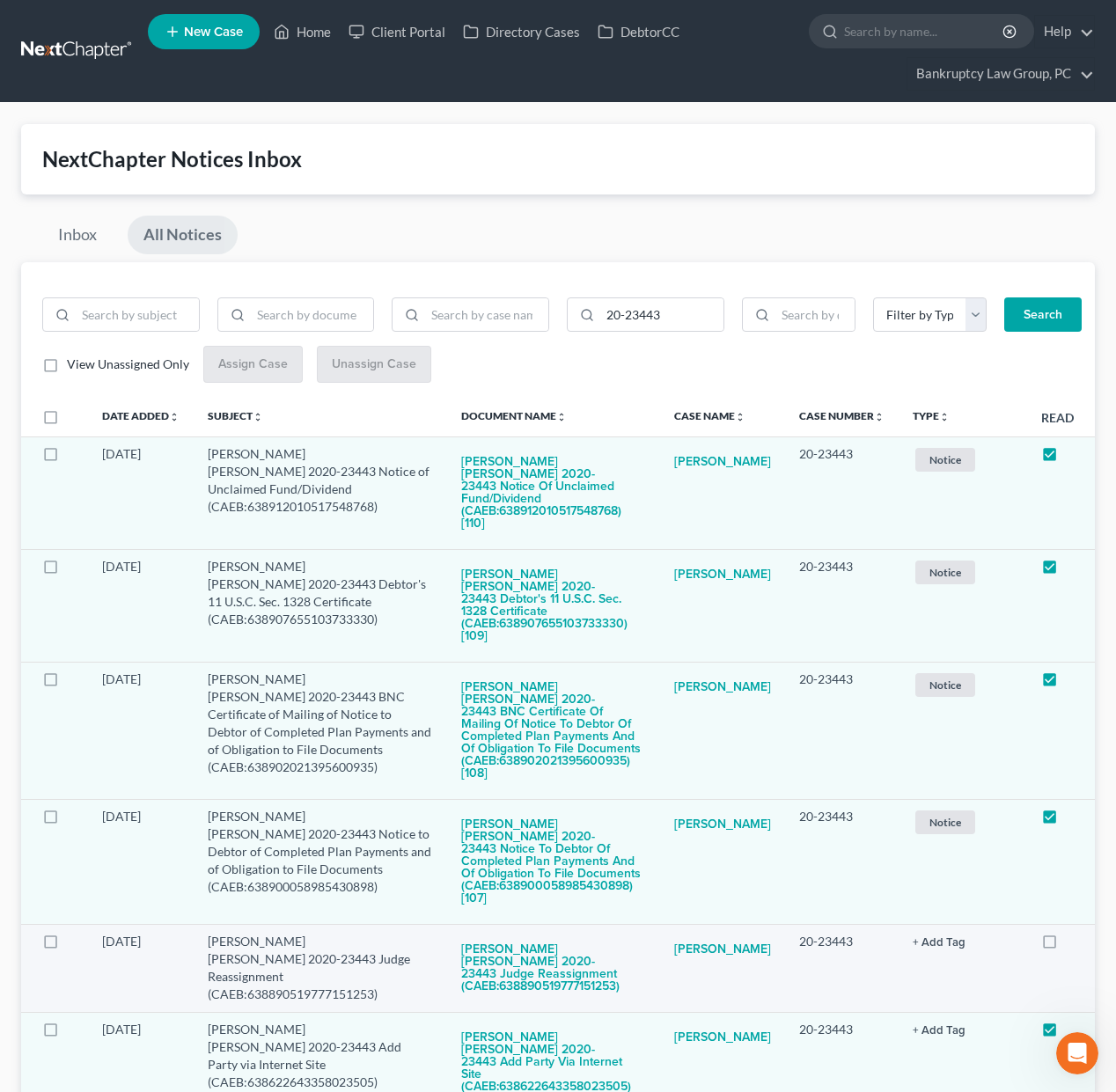
drag, startPoint x: 1048, startPoint y: 879, endPoint x: 977, endPoint y: 895, distance: 72.8
click at [1066, 945] on label at bounding box center [1066, 945] width 0 height 0
click at [1073, 932] on input "checkbox" at bounding box center [1078, 938] width 11 height 11
click at [731, 461] on link "[PERSON_NAME]" at bounding box center [722, 462] width 97 height 35
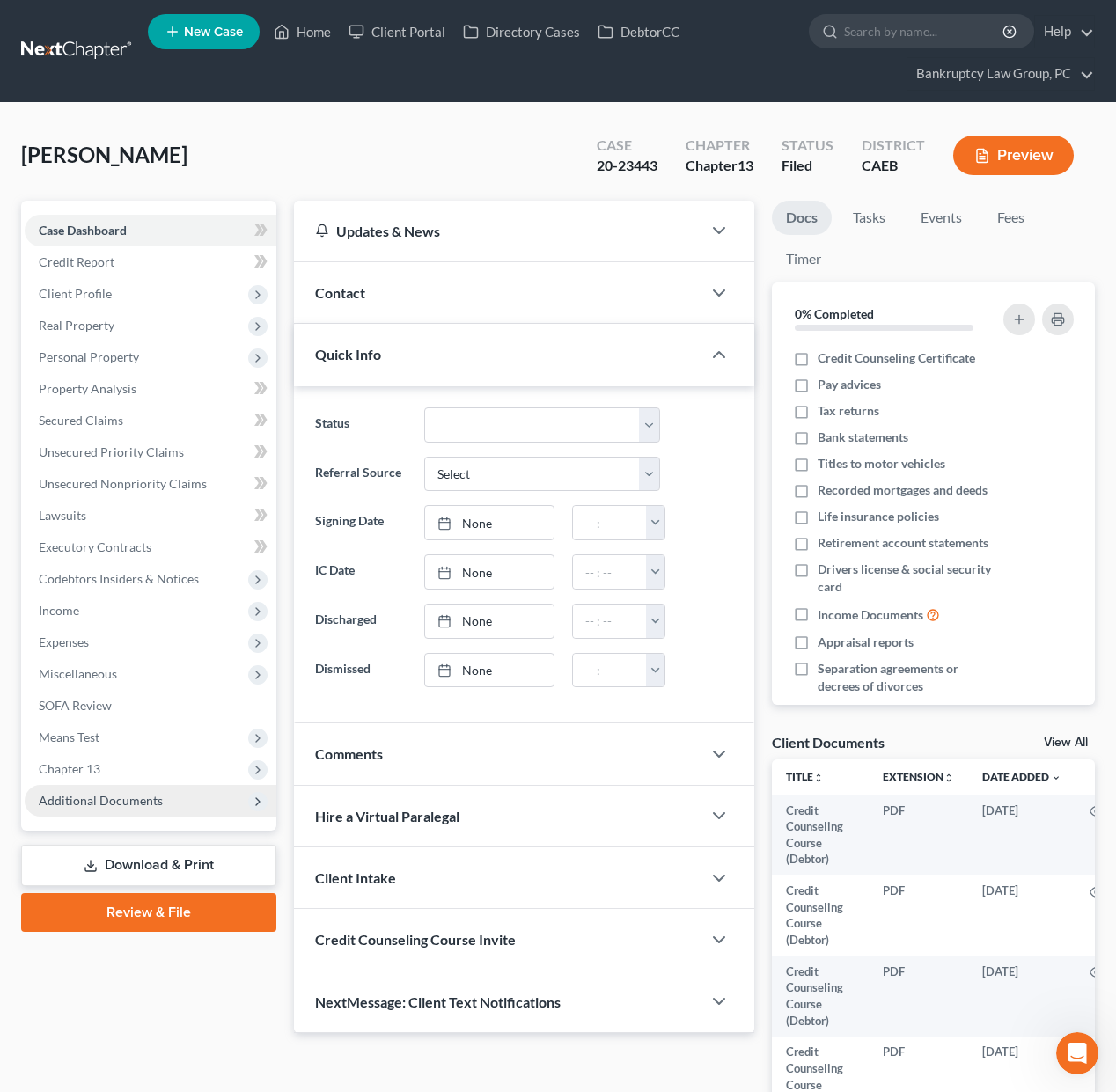
click at [173, 796] on span "Additional Documents" at bounding box center [150, 800] width 251 height 32
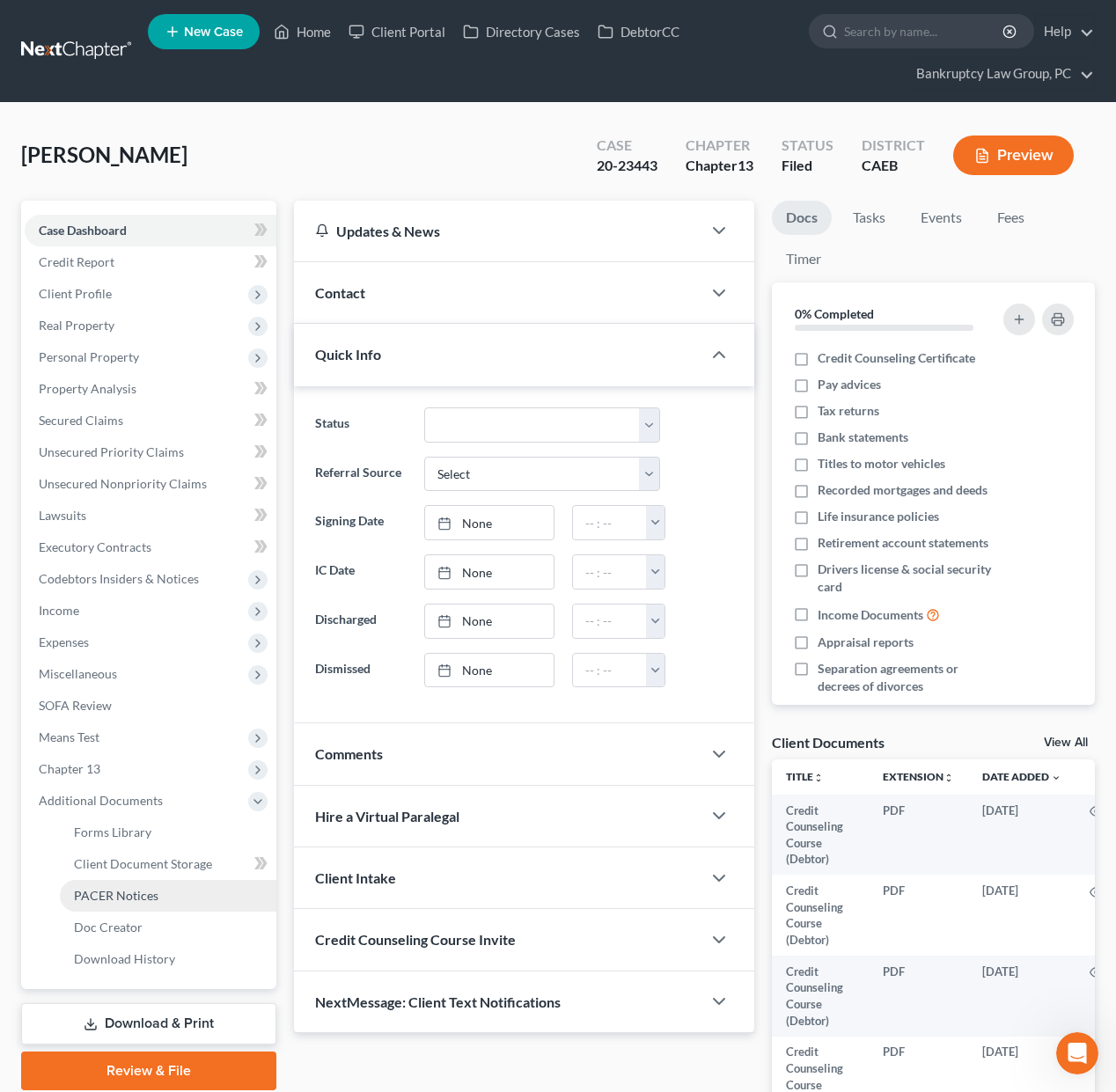
click at [138, 891] on span "PACER Notices" at bounding box center [117, 895] width 85 height 15
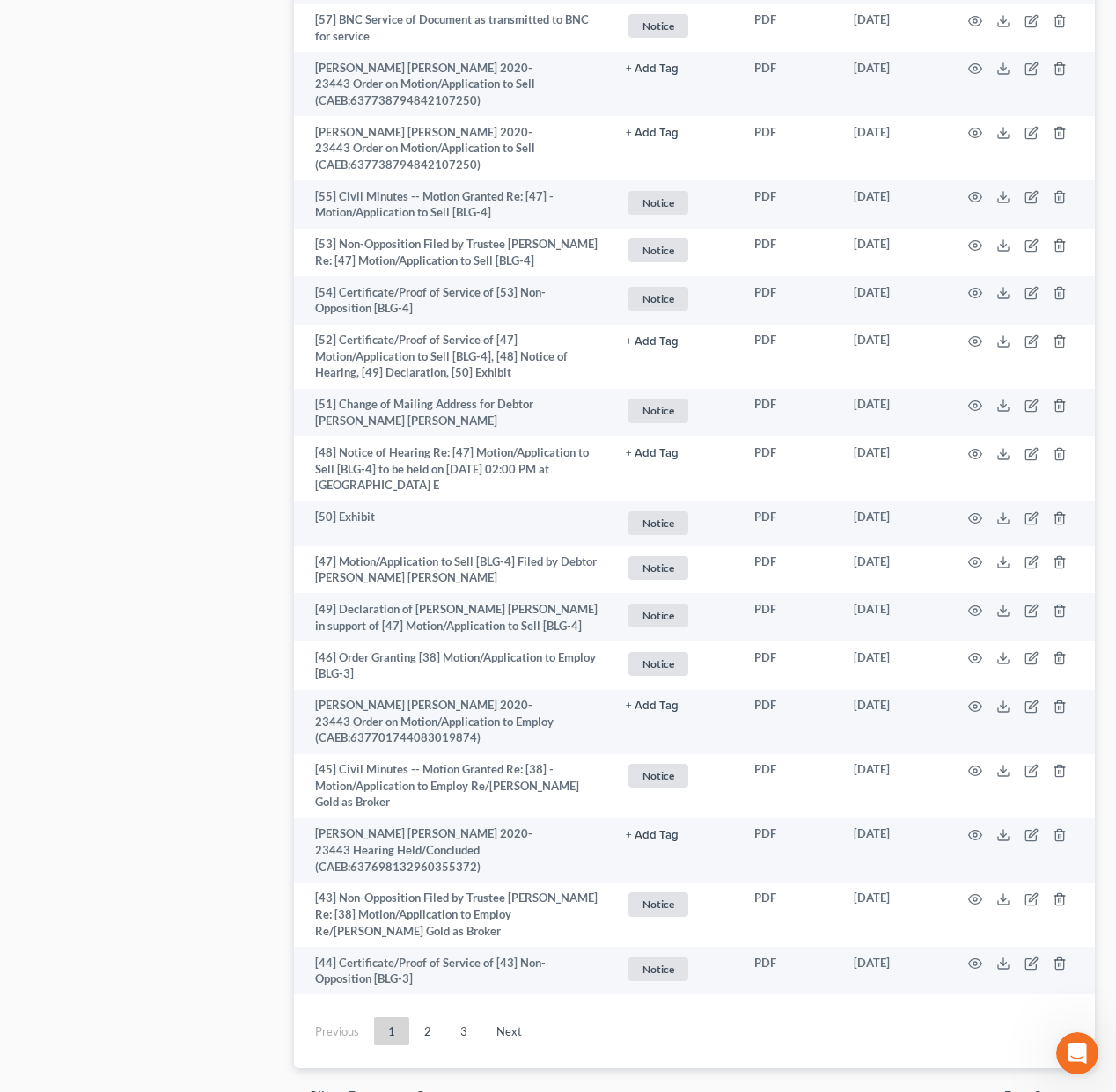
scroll to position [3758, 0]
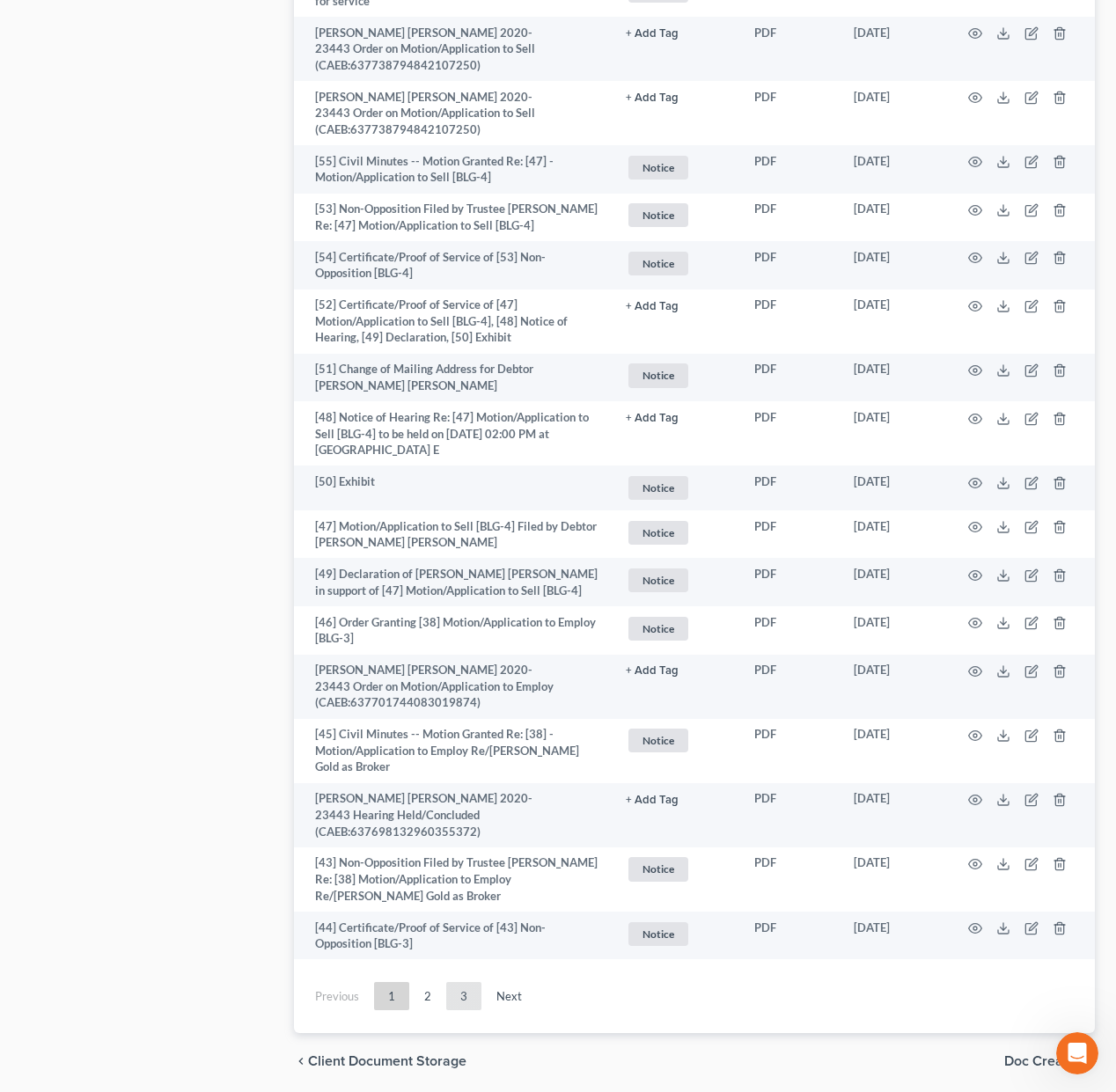
click at [456, 982] on link "3" at bounding box center [463, 996] width 35 height 28
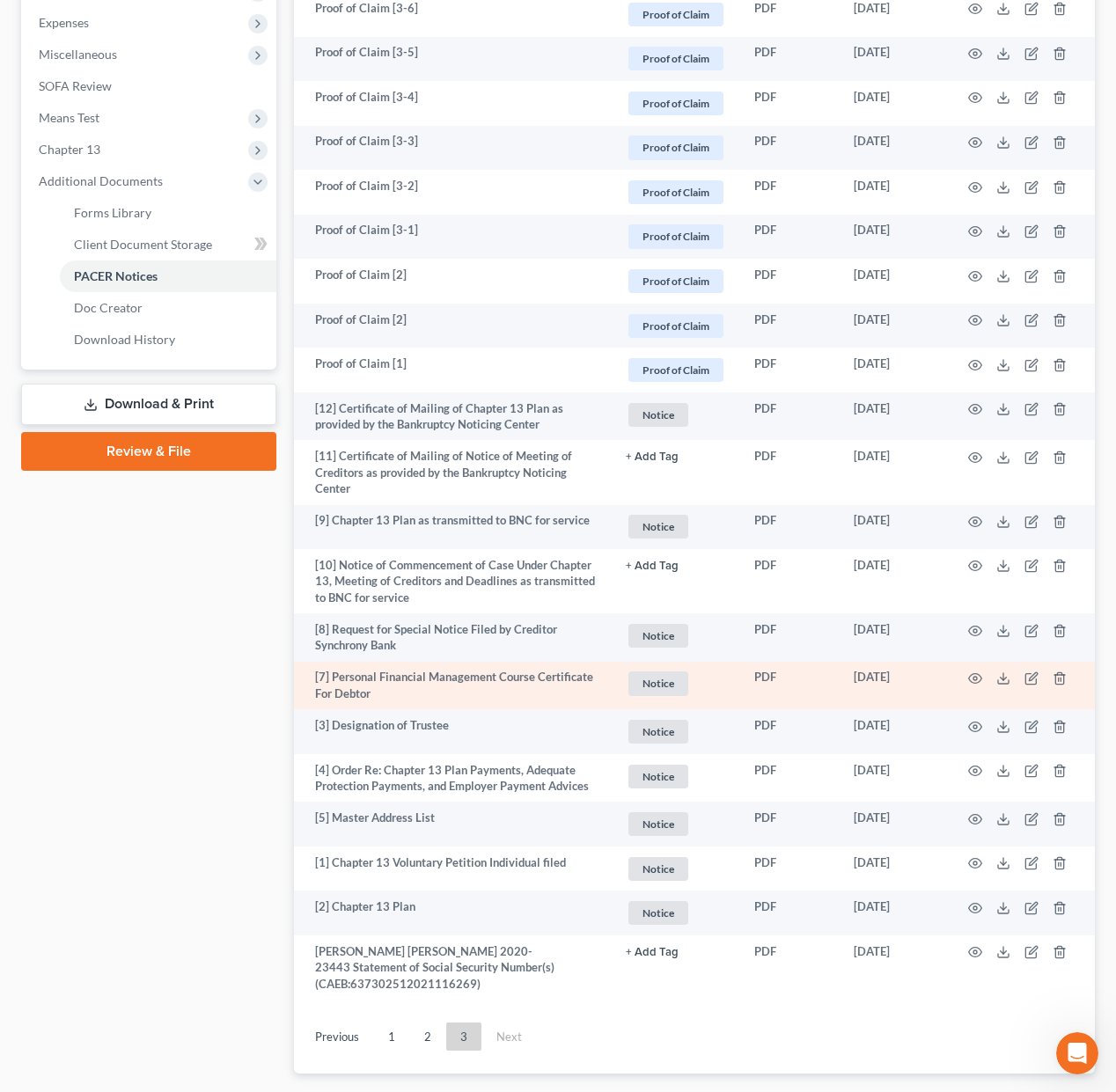
scroll to position [723, 0]
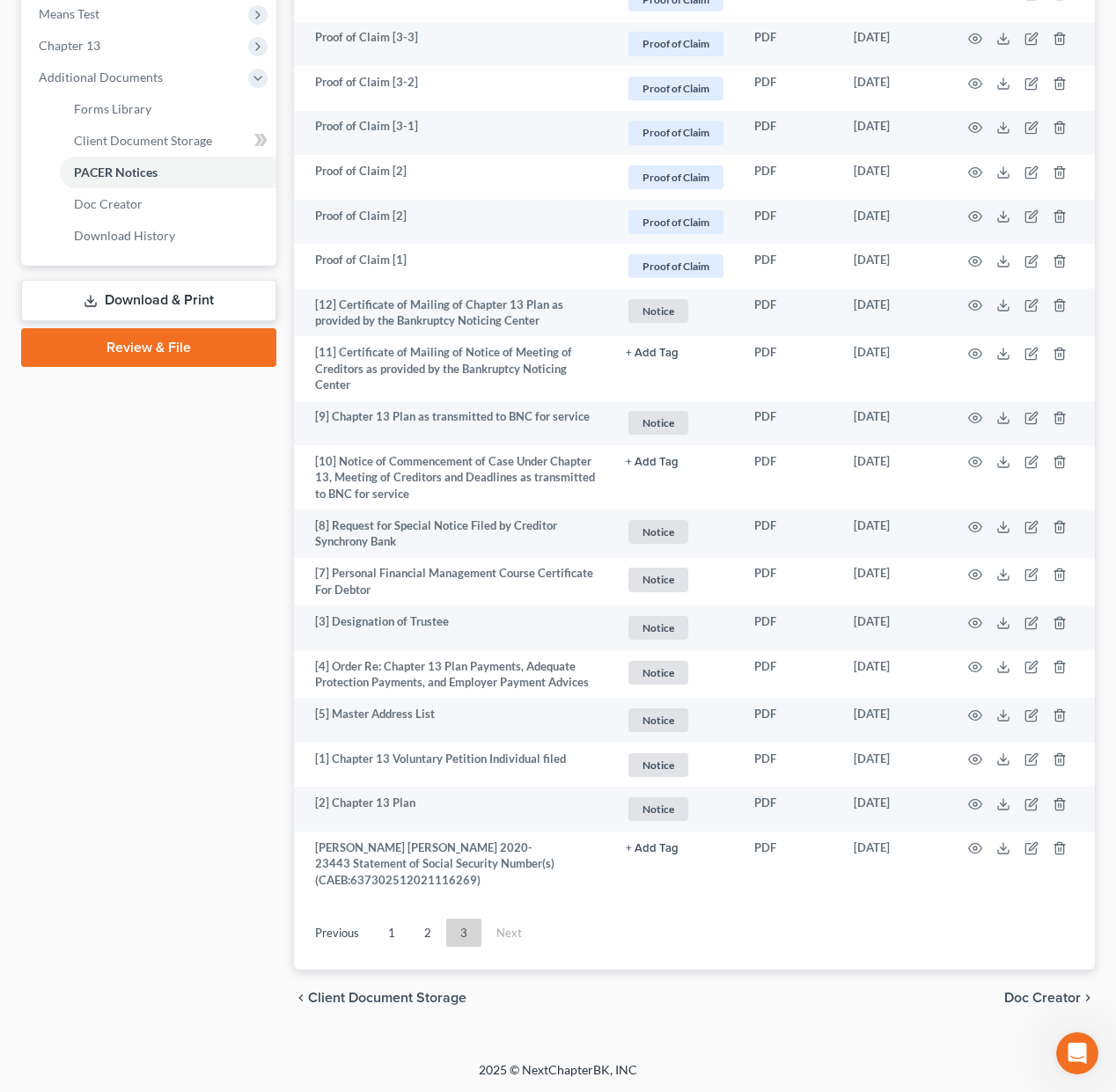
drag, startPoint x: 422, startPoint y: 932, endPoint x: 451, endPoint y: 910, distance: 36.4
click at [422, 932] on link "2" at bounding box center [427, 932] width 35 height 28
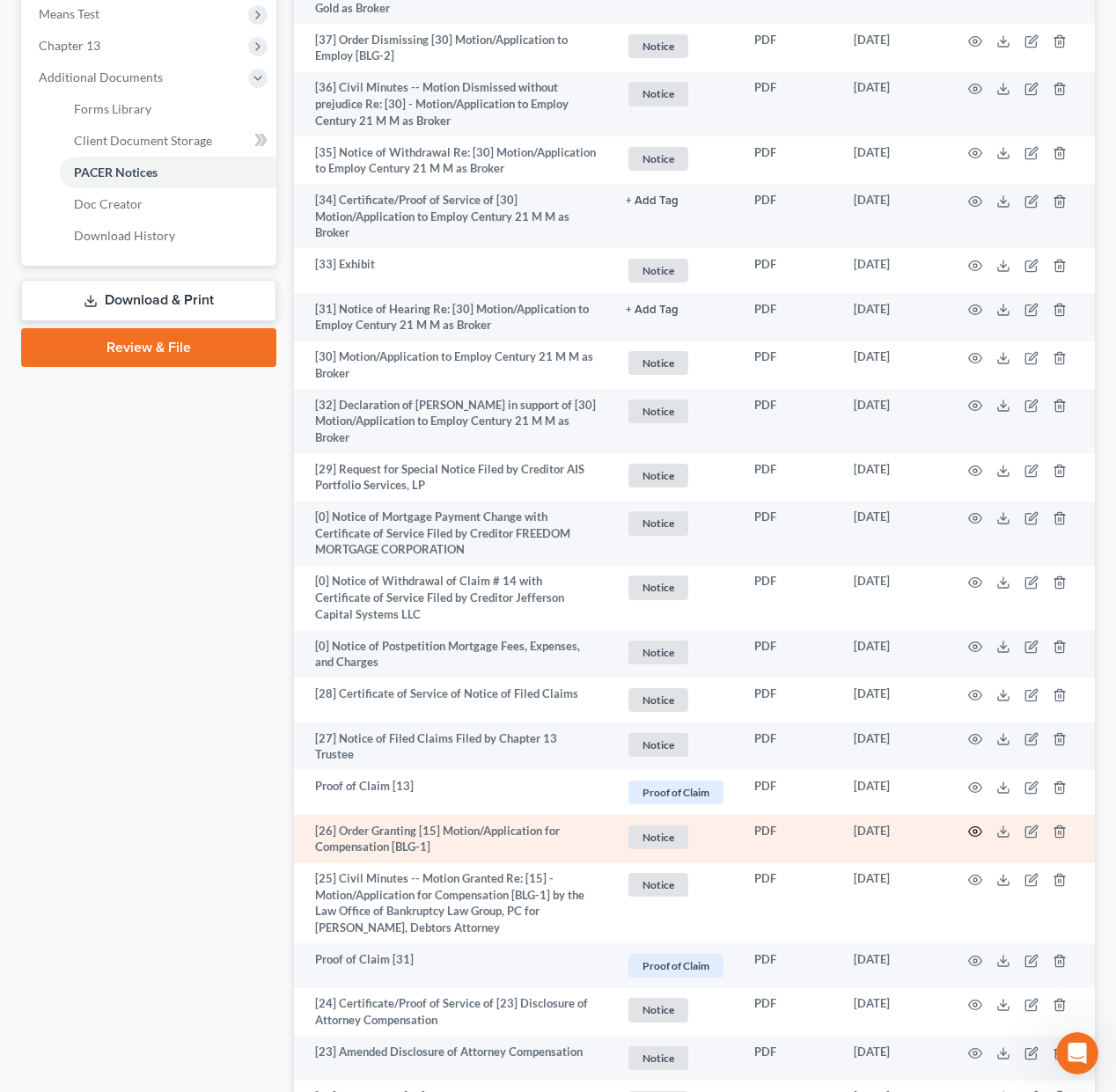
click at [971, 824] on icon "button" at bounding box center [975, 831] width 14 height 14
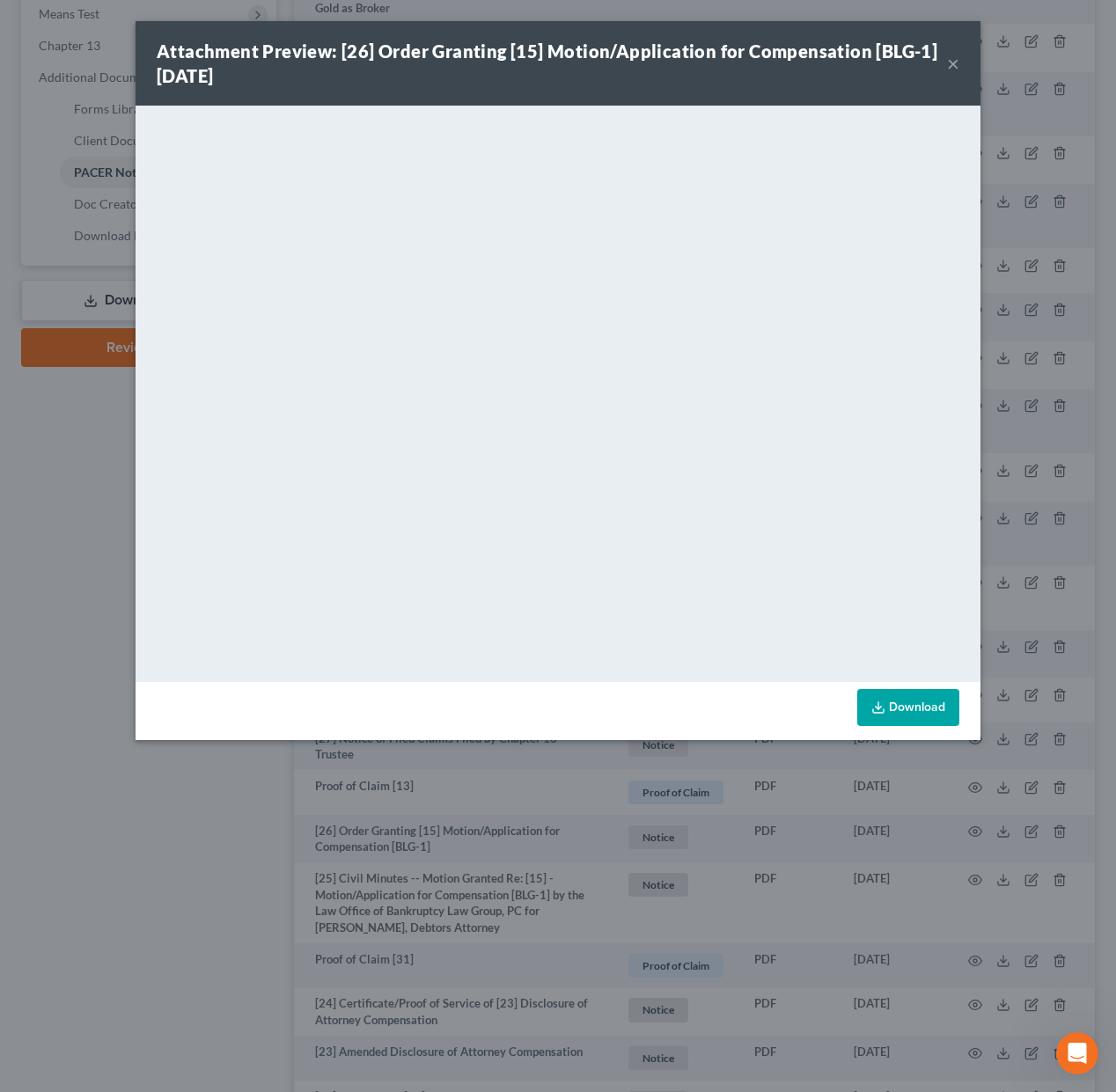
click at [953, 61] on button "×" at bounding box center [952, 63] width 12 height 21
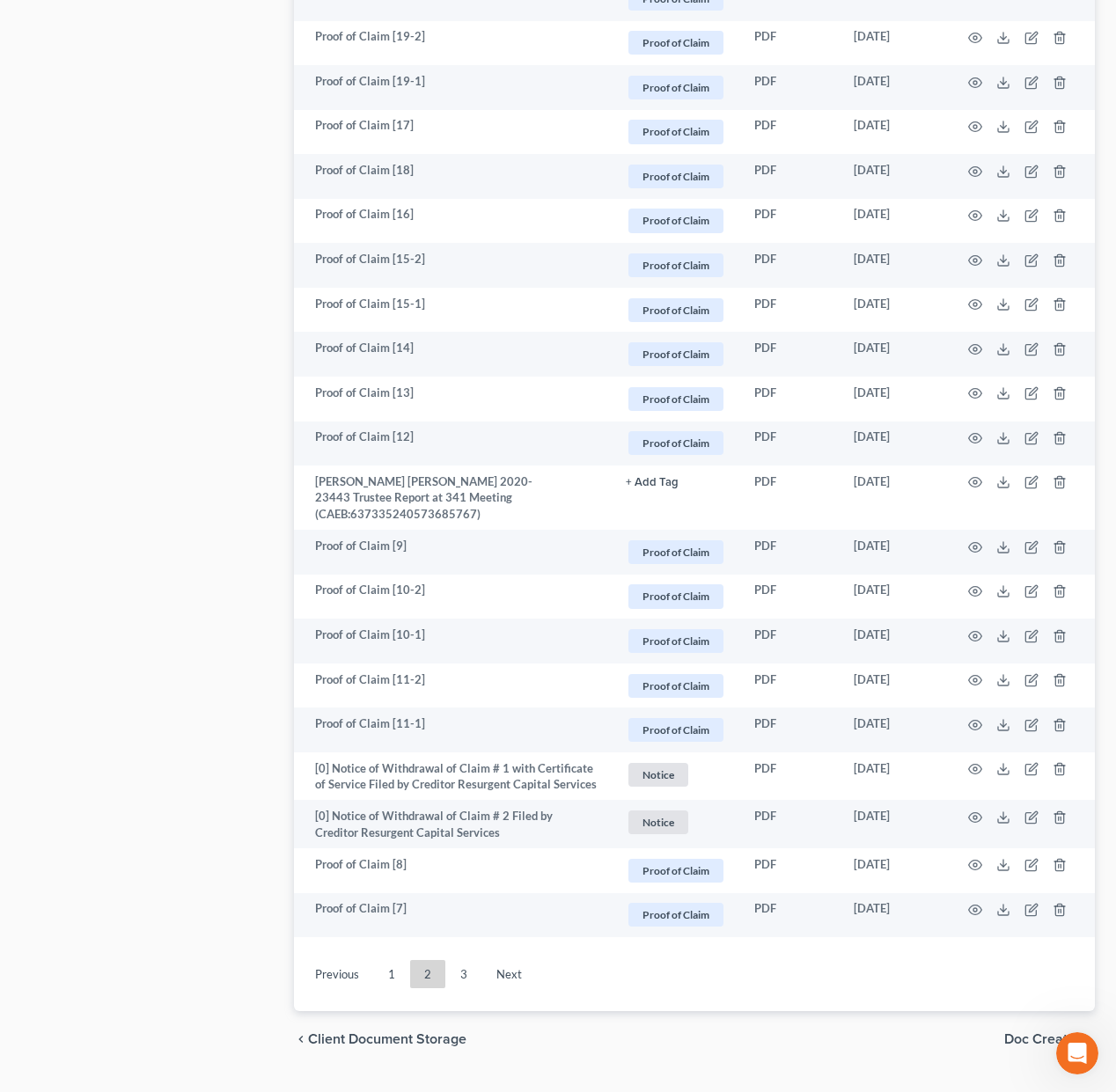
scroll to position [3298, 0]
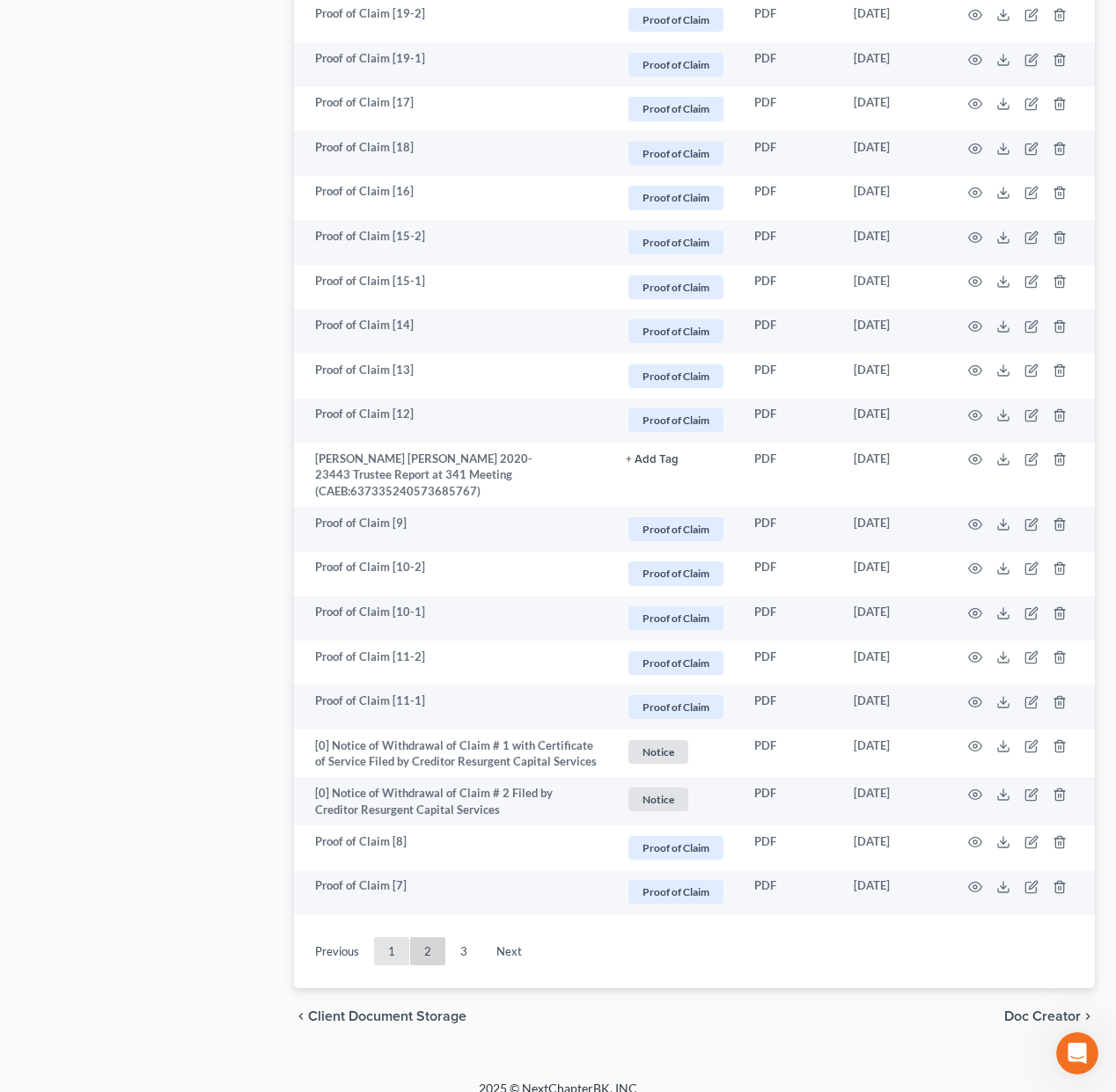
click at [391, 937] on link "1" at bounding box center [391, 951] width 35 height 28
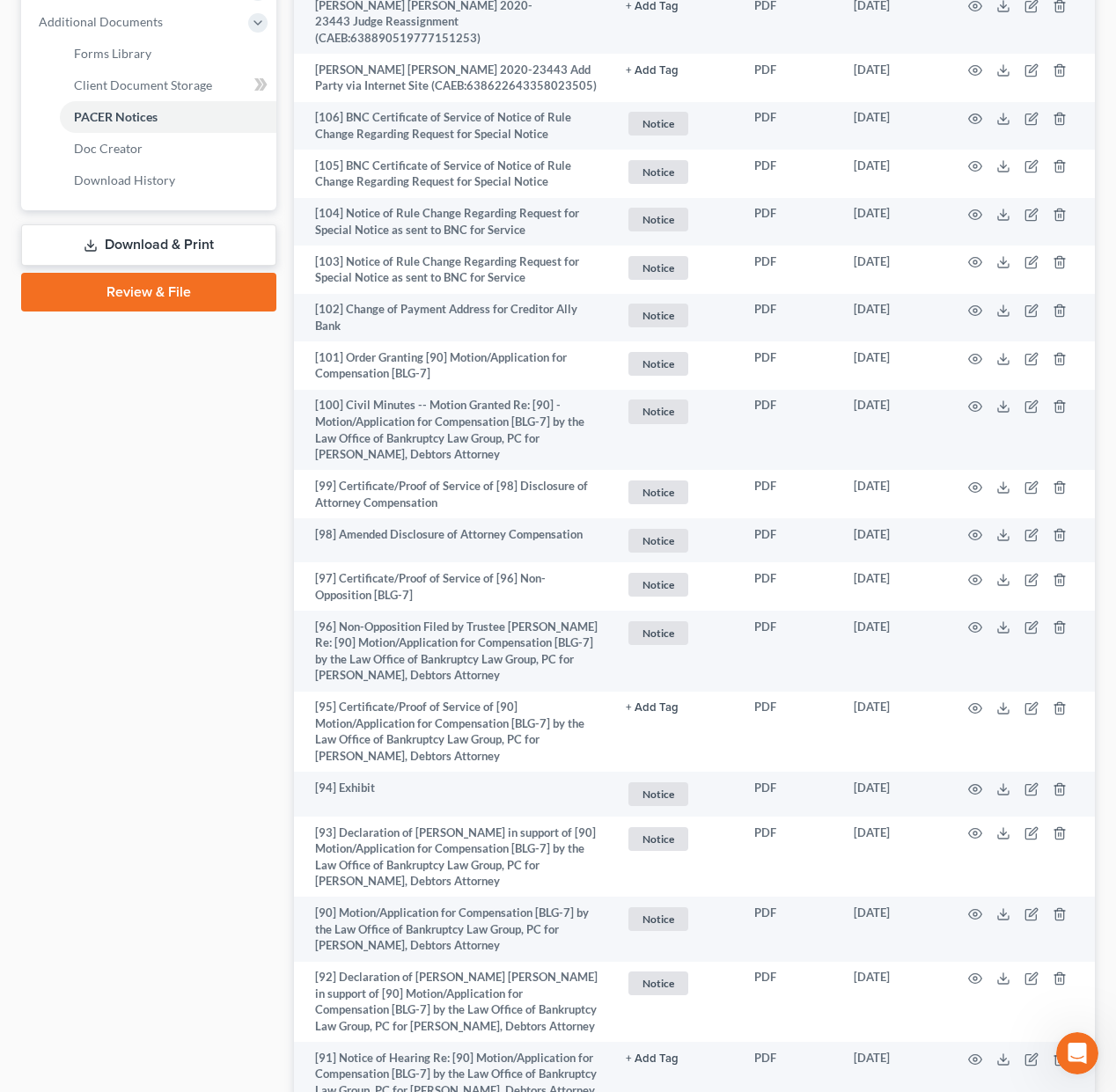
scroll to position [778, 0]
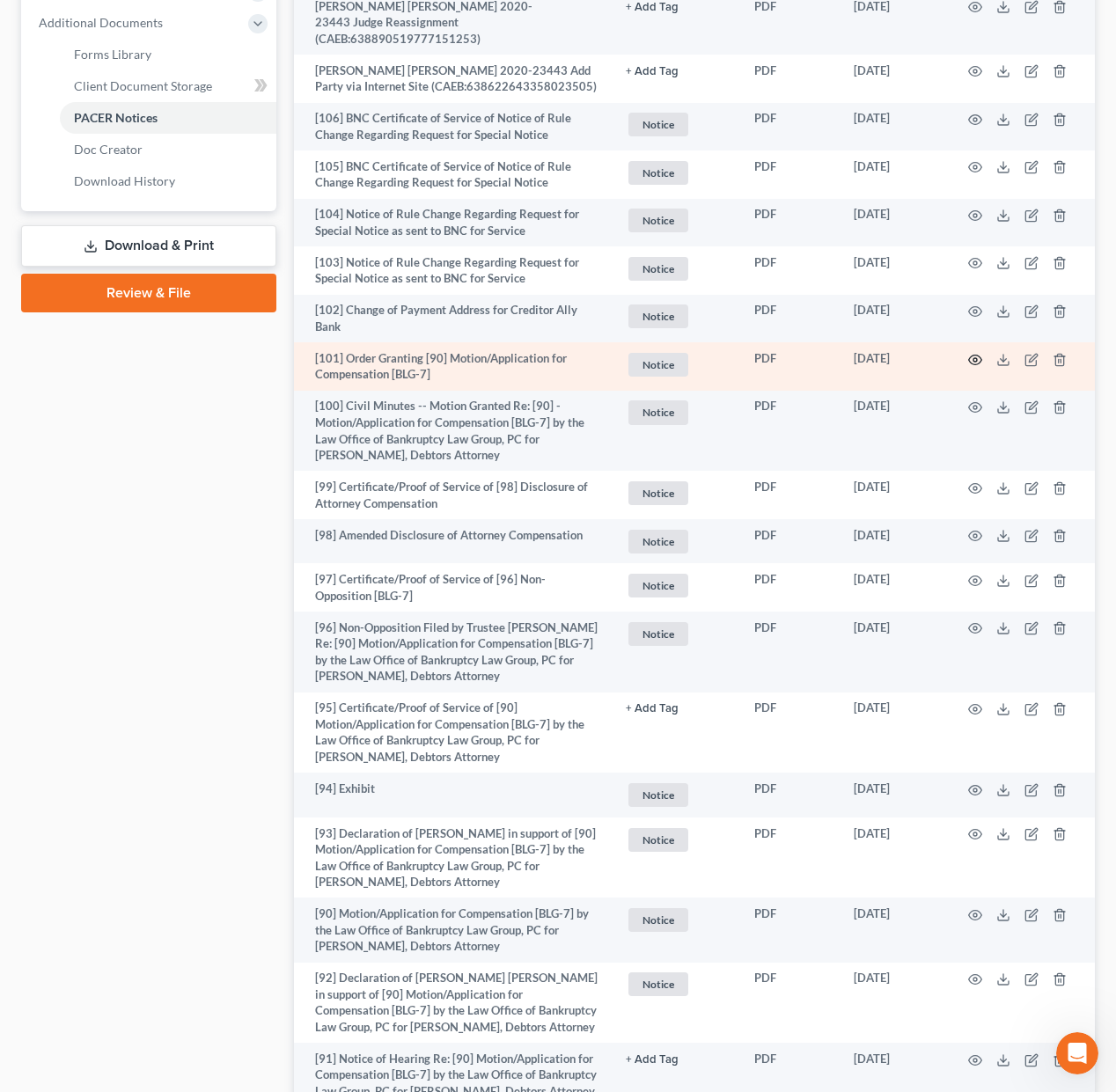
click at [973, 355] on icon "button" at bounding box center [976, 359] width 13 height 9
